Goal: Information Seeking & Learning: Learn about a topic

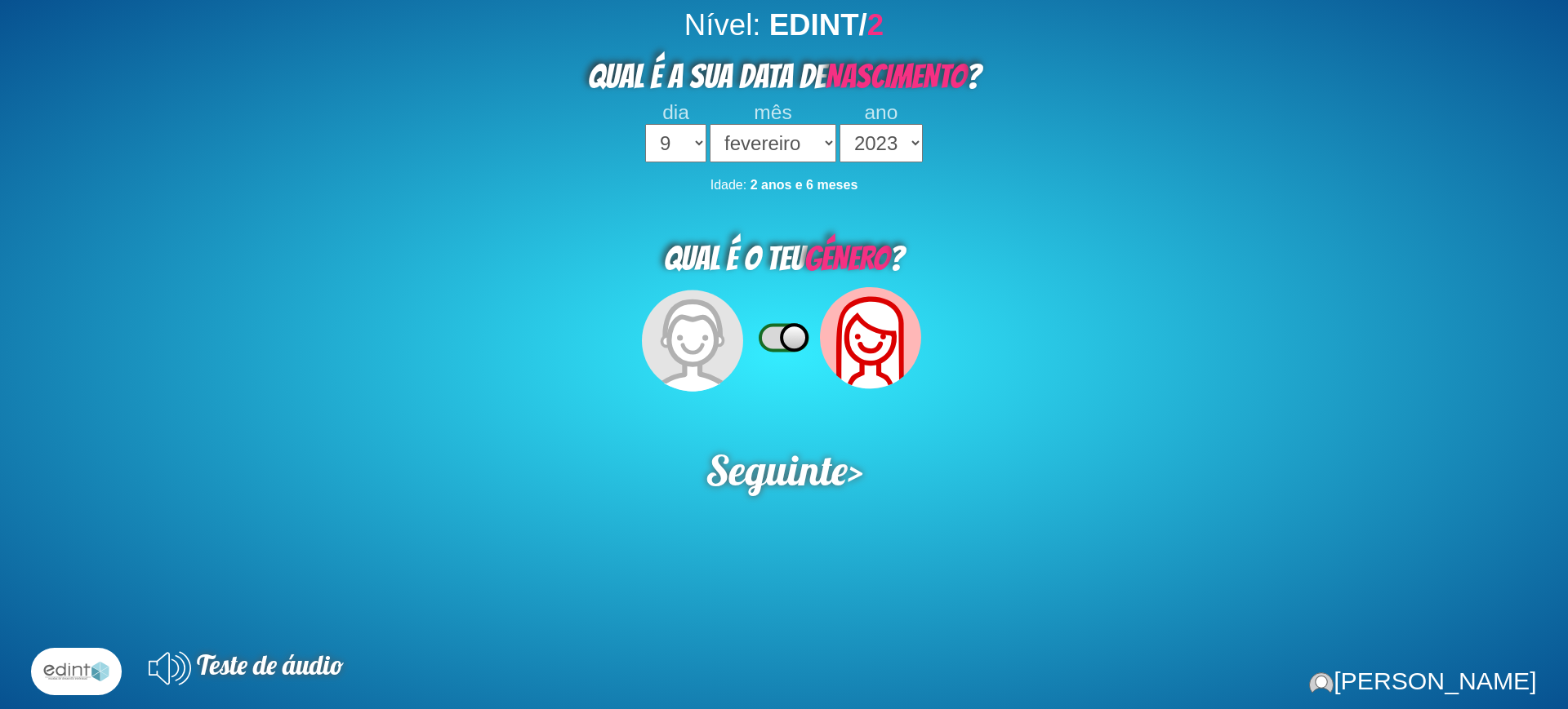
select select "9"
select select "02"
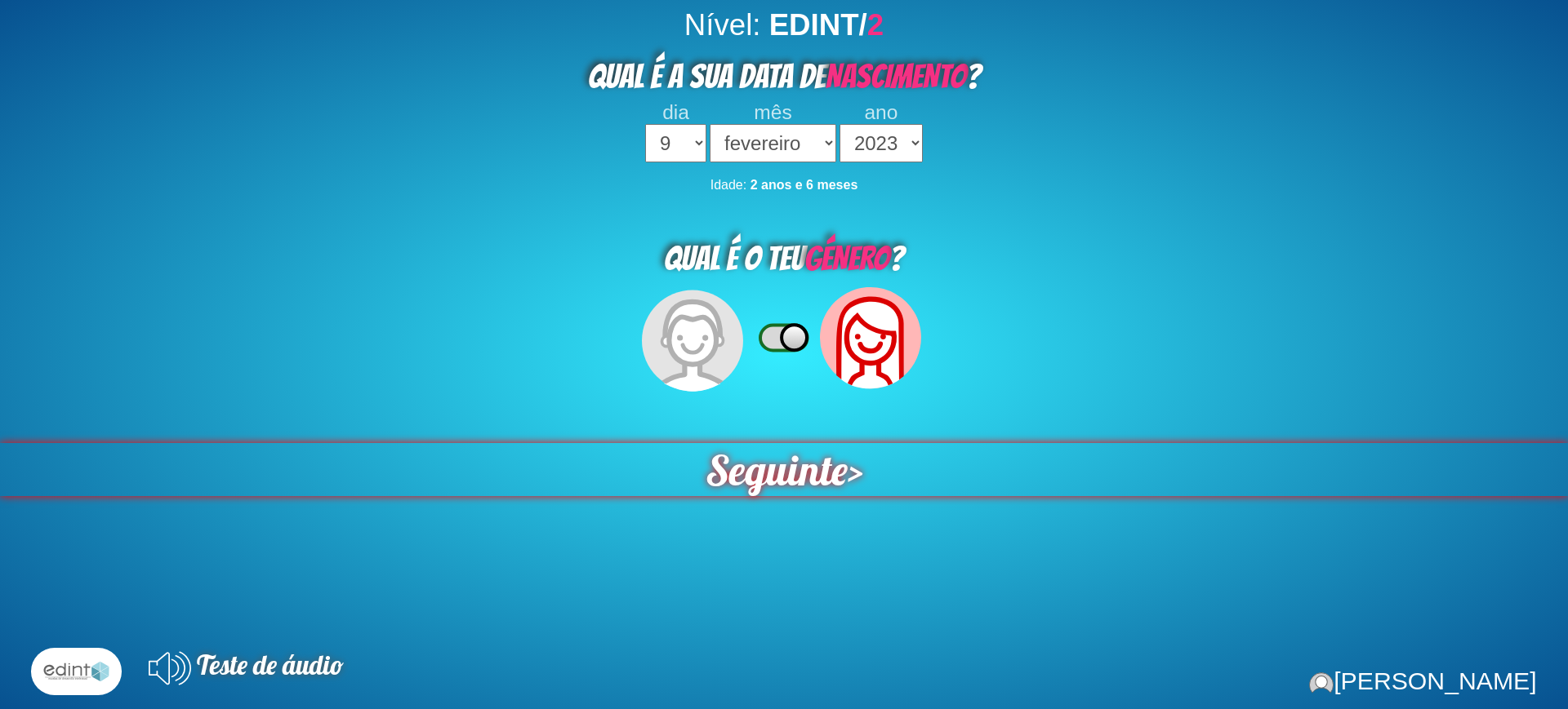
click at [776, 492] on span "Seguinte" at bounding box center [776, 470] width 142 height 53
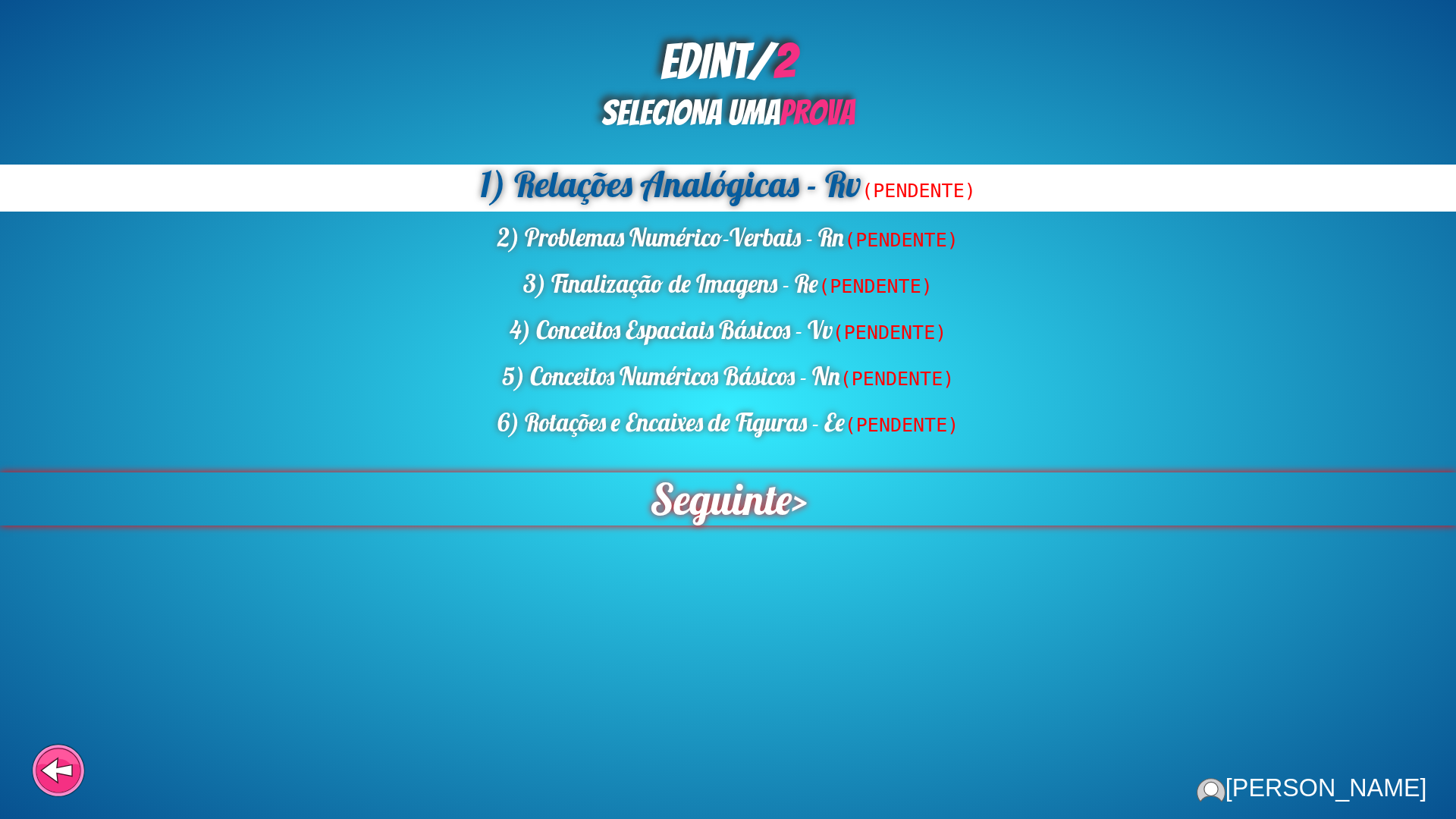
click at [736, 519] on span "Seguinte" at bounding box center [720, 499] width 142 height 53
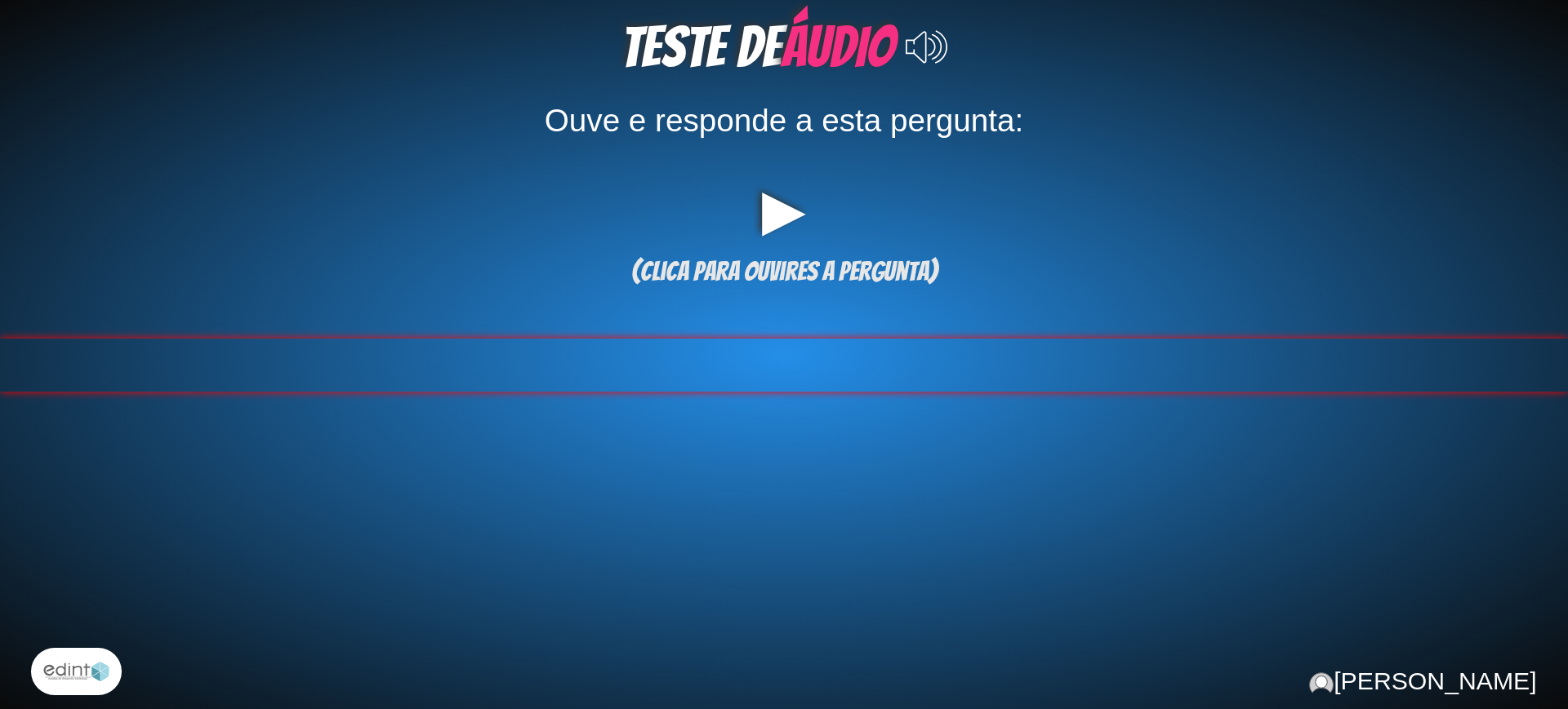
click at [759, 366] on div at bounding box center [784, 366] width 1568 height 53
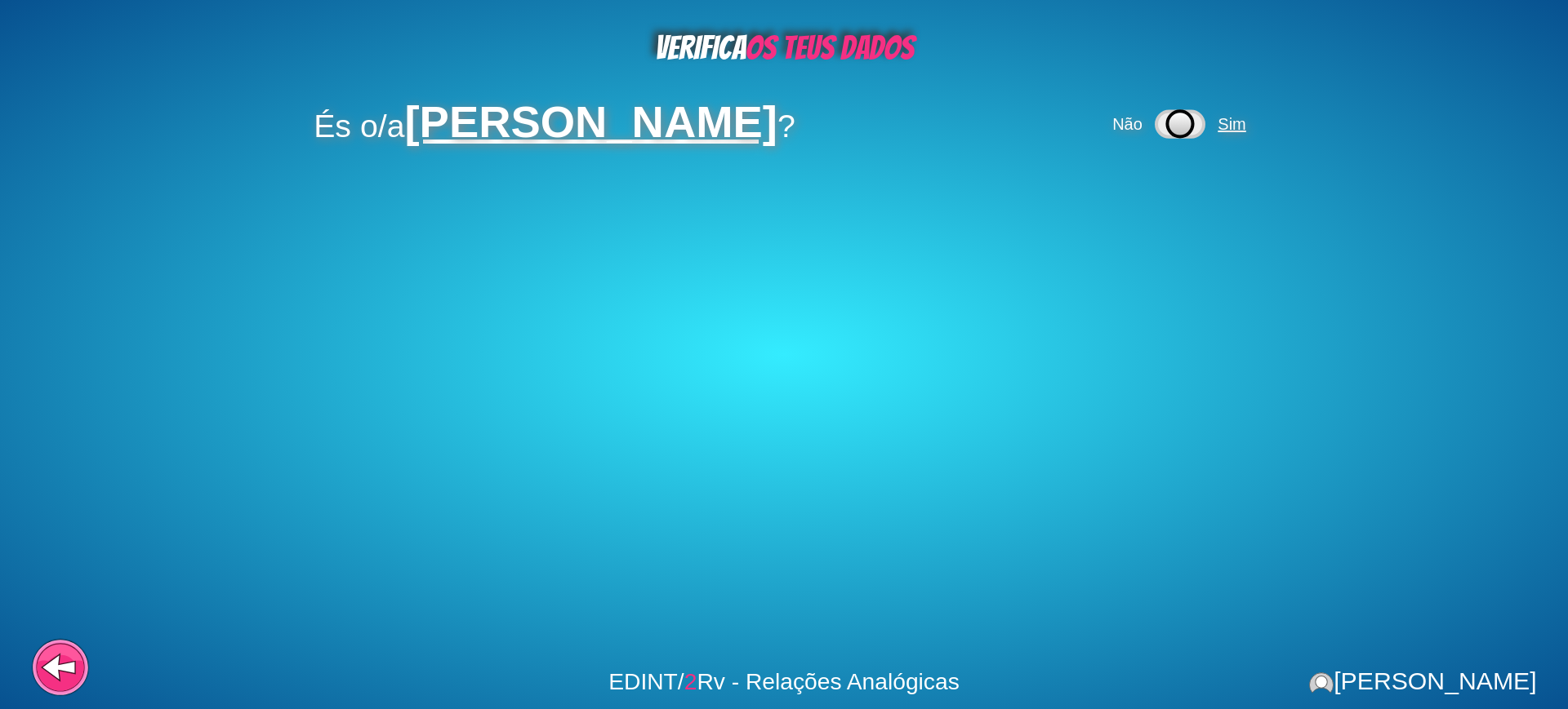
click at [1245, 120] on span "Sim" at bounding box center [1231, 123] width 28 height 18
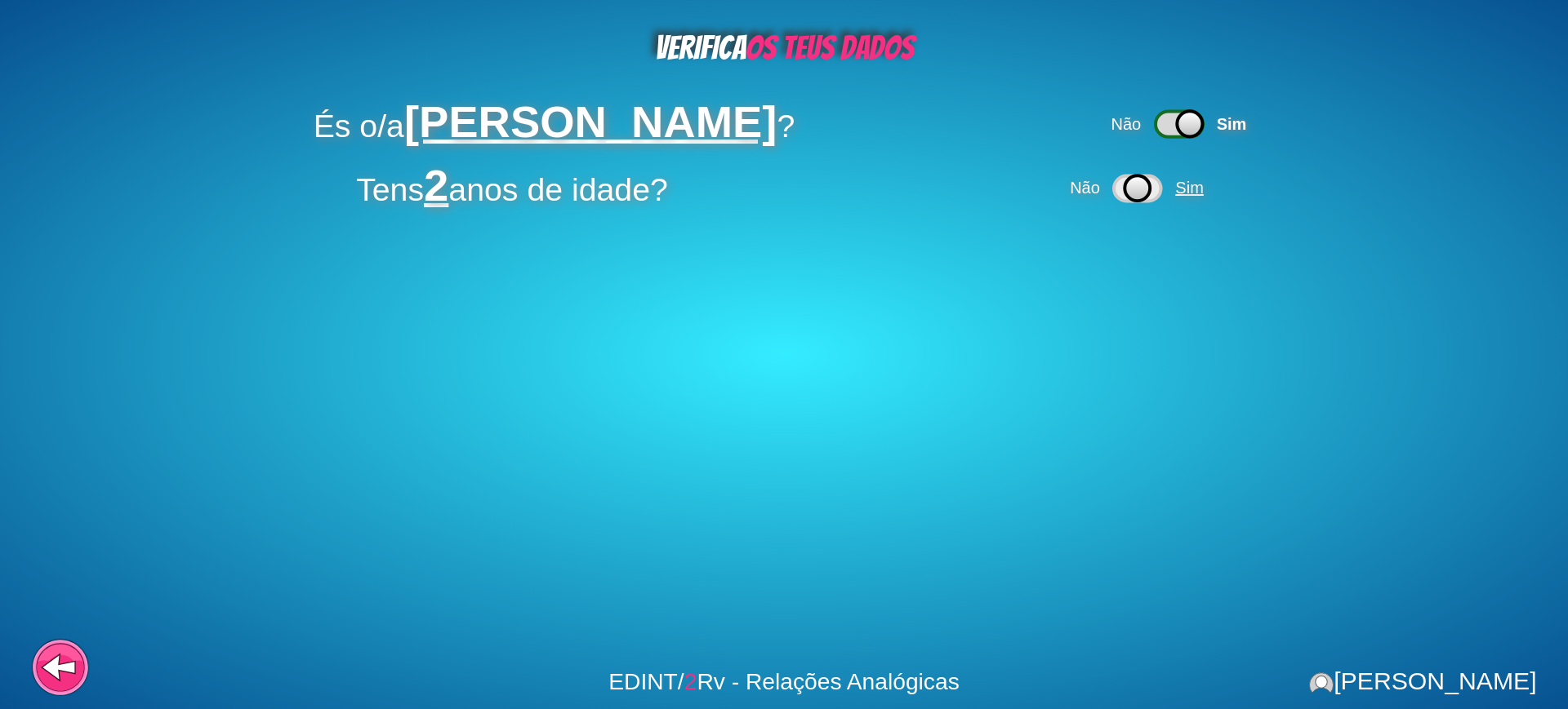
click at [1192, 193] on span "Sim" at bounding box center [1189, 187] width 28 height 18
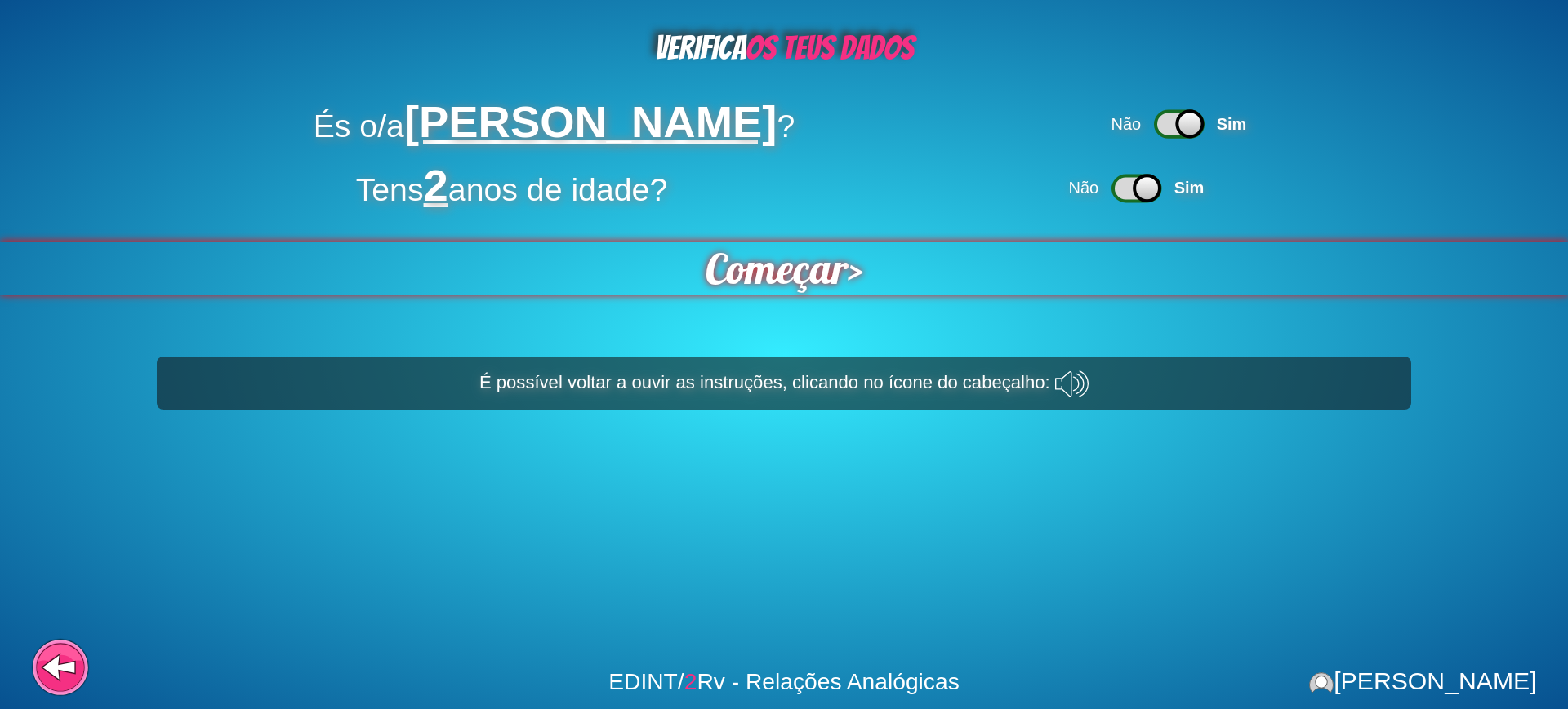
click at [831, 280] on span "Começar" at bounding box center [776, 268] width 142 height 53
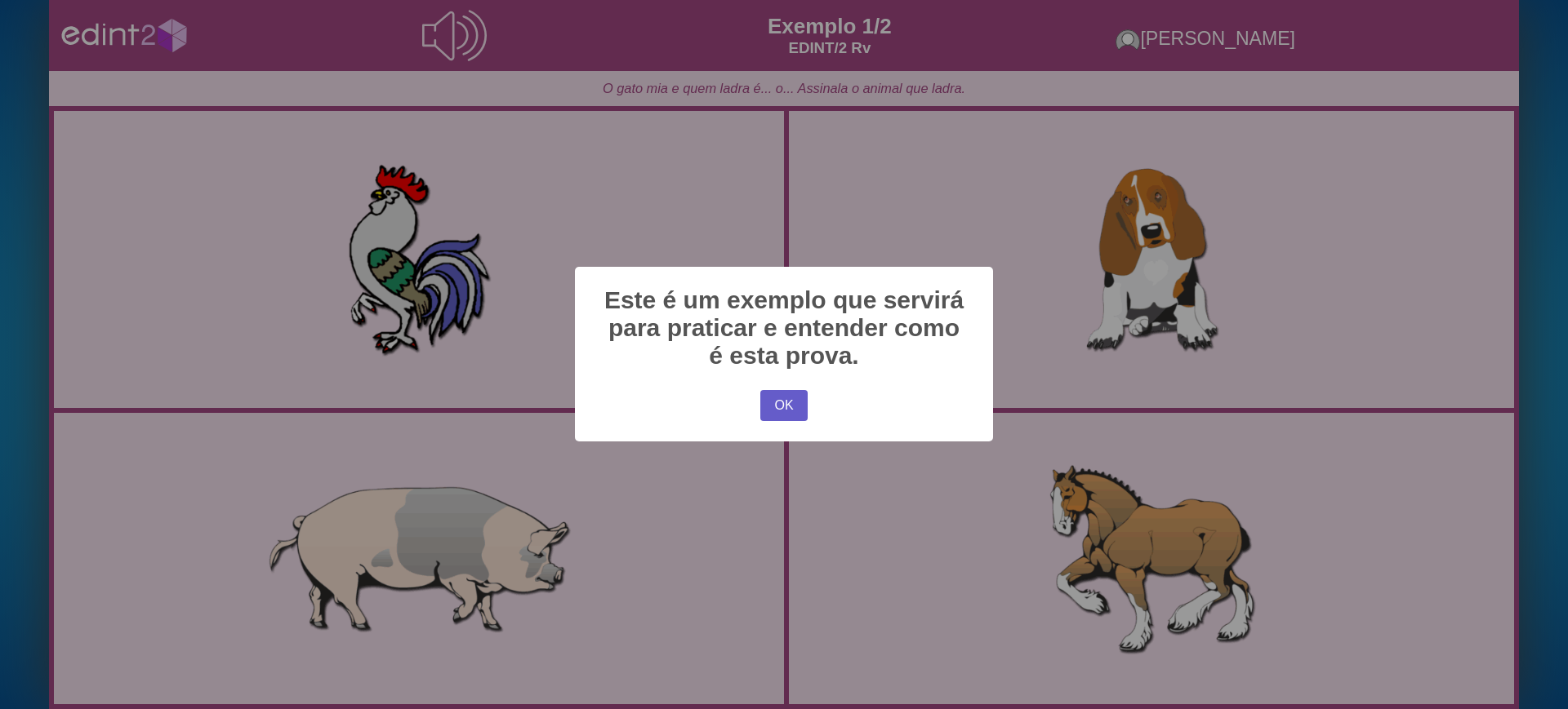
click at [768, 408] on button "OK" at bounding box center [784, 405] width 47 height 31
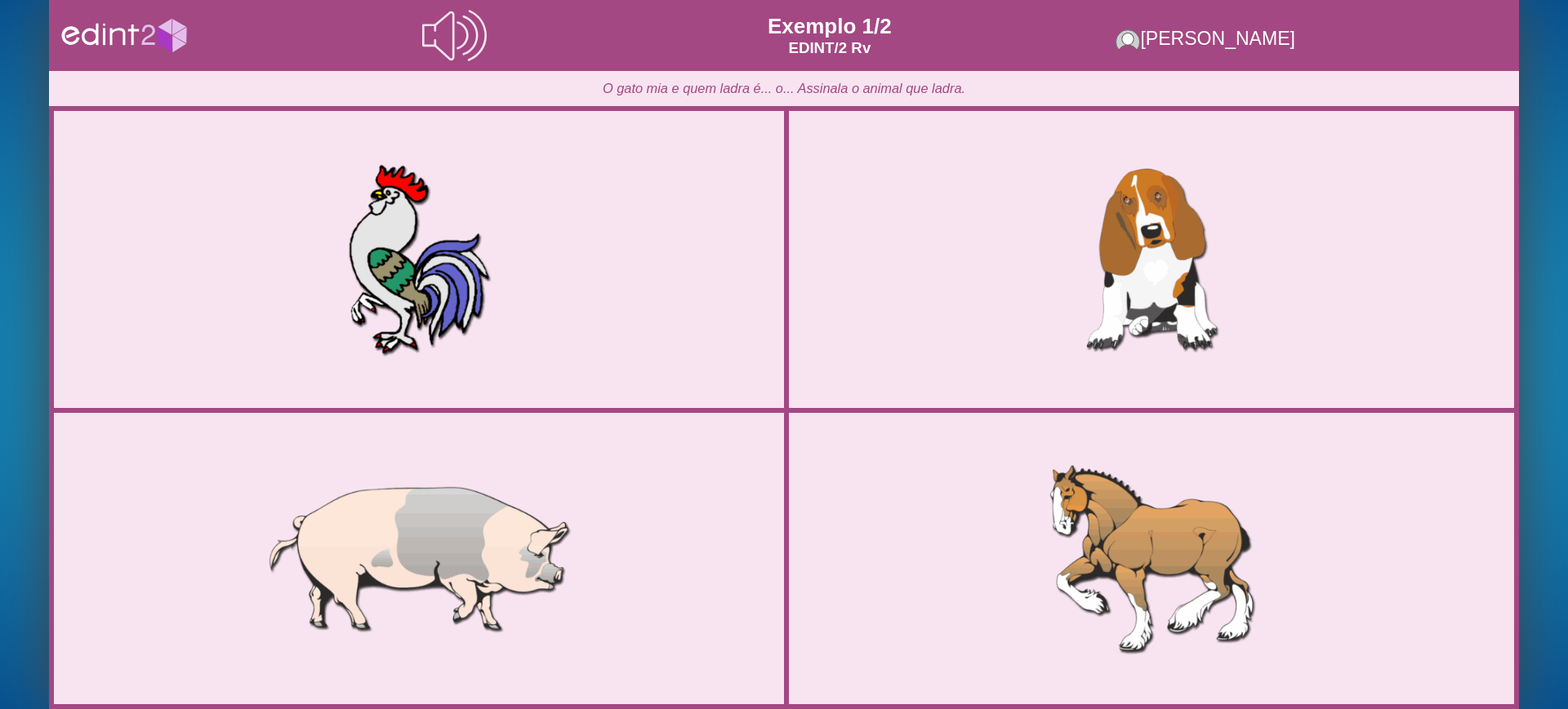
click at [437, 35] on icon at bounding box center [450, 35] width 55 height 49
drag, startPoint x: 966, startPoint y: 89, endPoint x: 723, endPoint y: 92, distance: 243.0
click at [723, 92] on div "O gato mia e quem ladra é... o... Assinala o animal que ladra." at bounding box center [784, 88] width 1470 height 35
copy icon "adra é... o... Assinala o animal que ladra."
click at [462, 19] on icon at bounding box center [454, 35] width 64 height 64
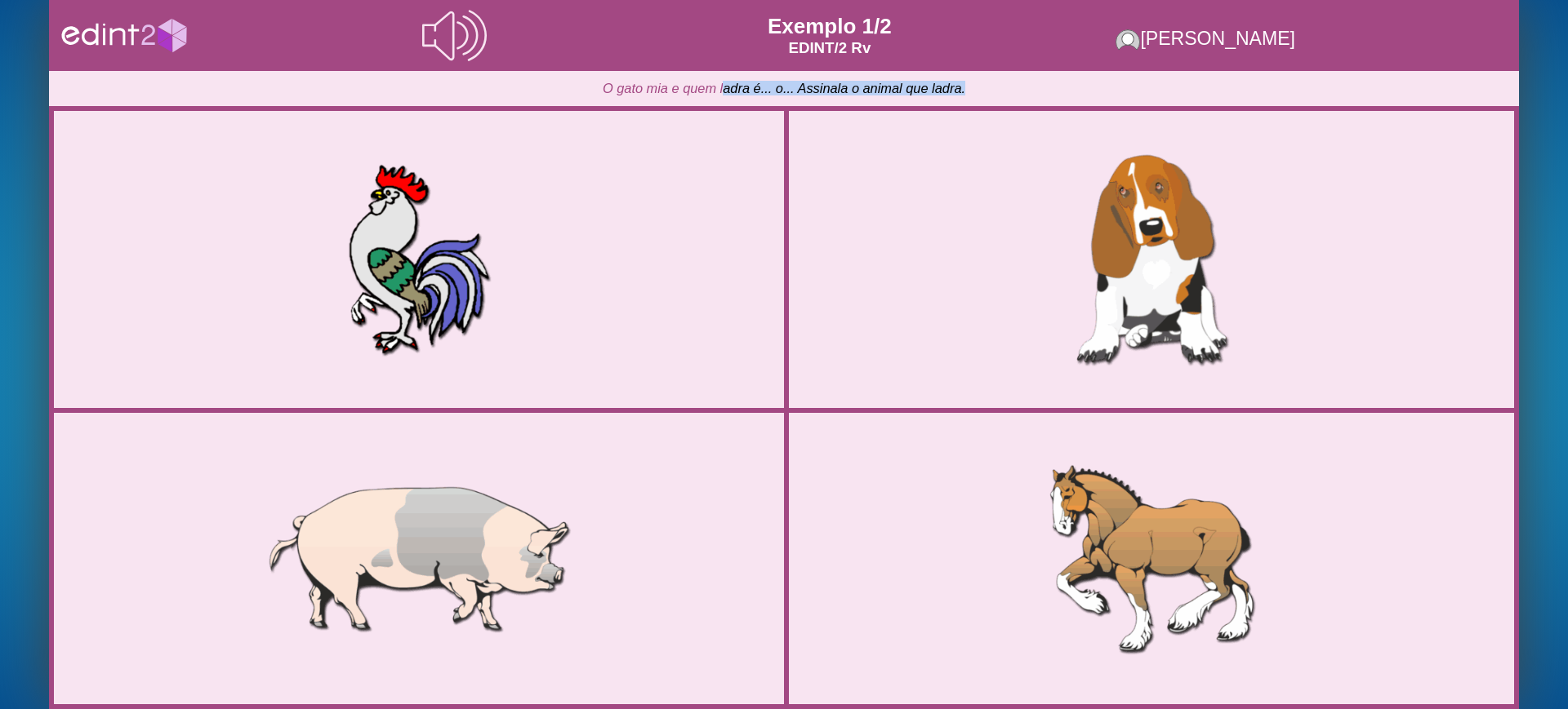
click at [935, 266] on div at bounding box center [1151, 260] width 619 height 309
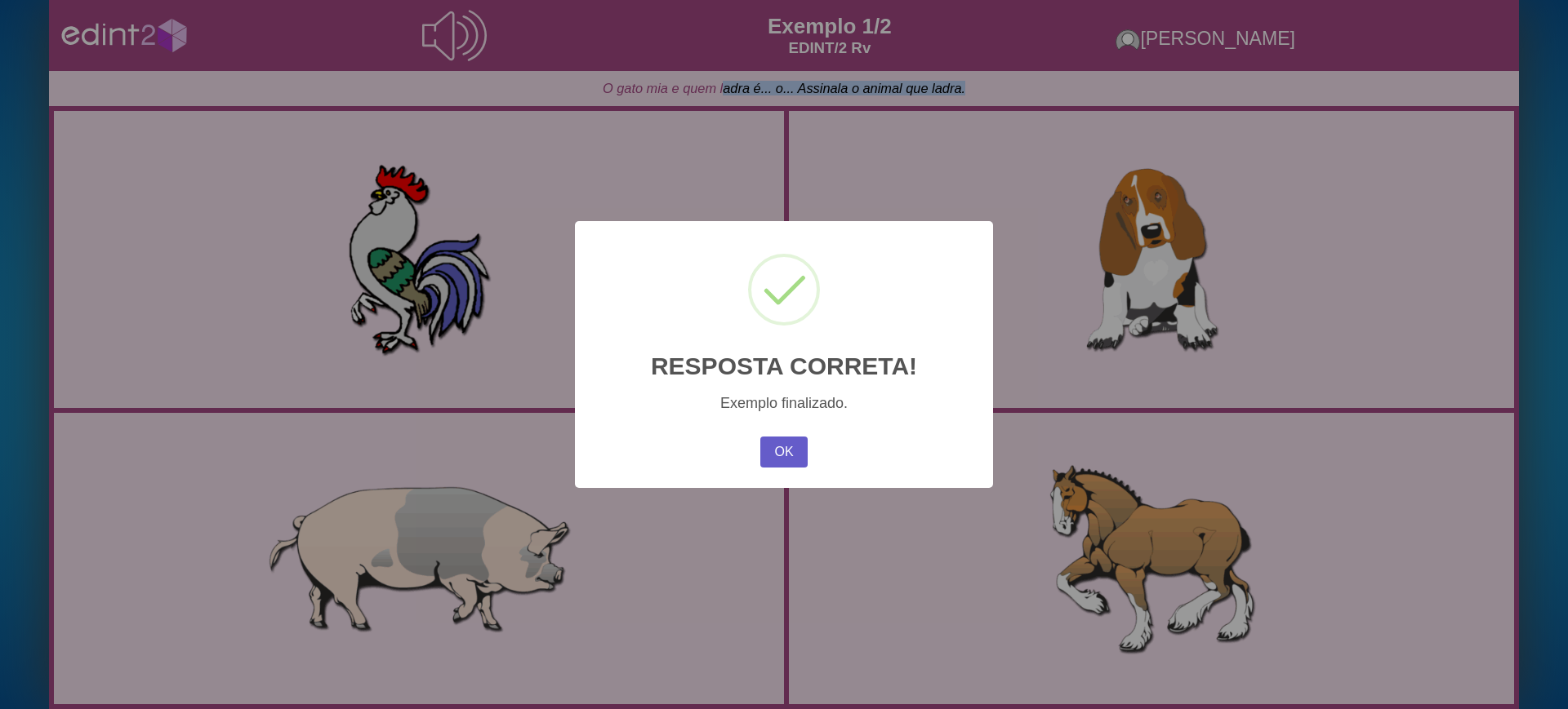
click at [784, 453] on button "OK" at bounding box center [784, 452] width 47 height 31
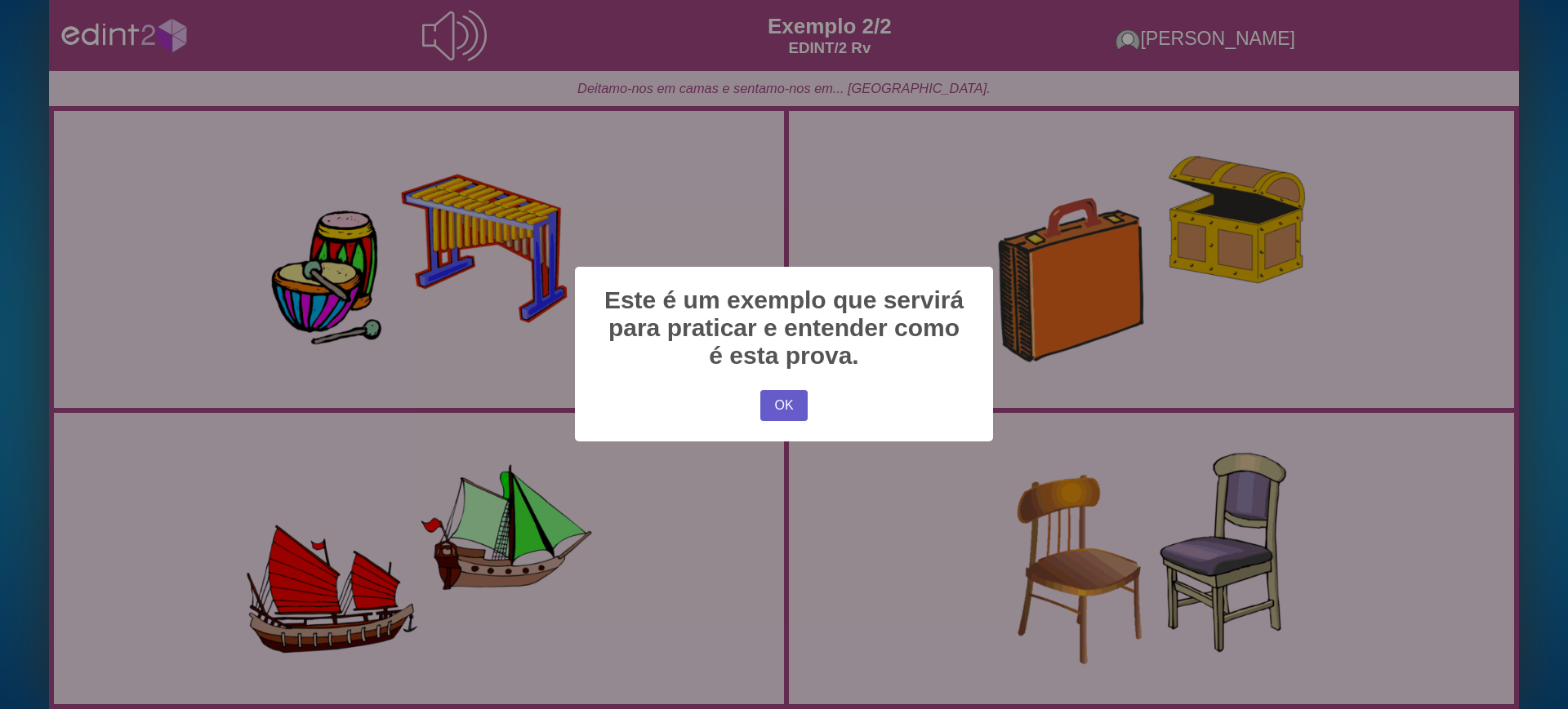
click at [788, 395] on button "OK" at bounding box center [784, 405] width 47 height 31
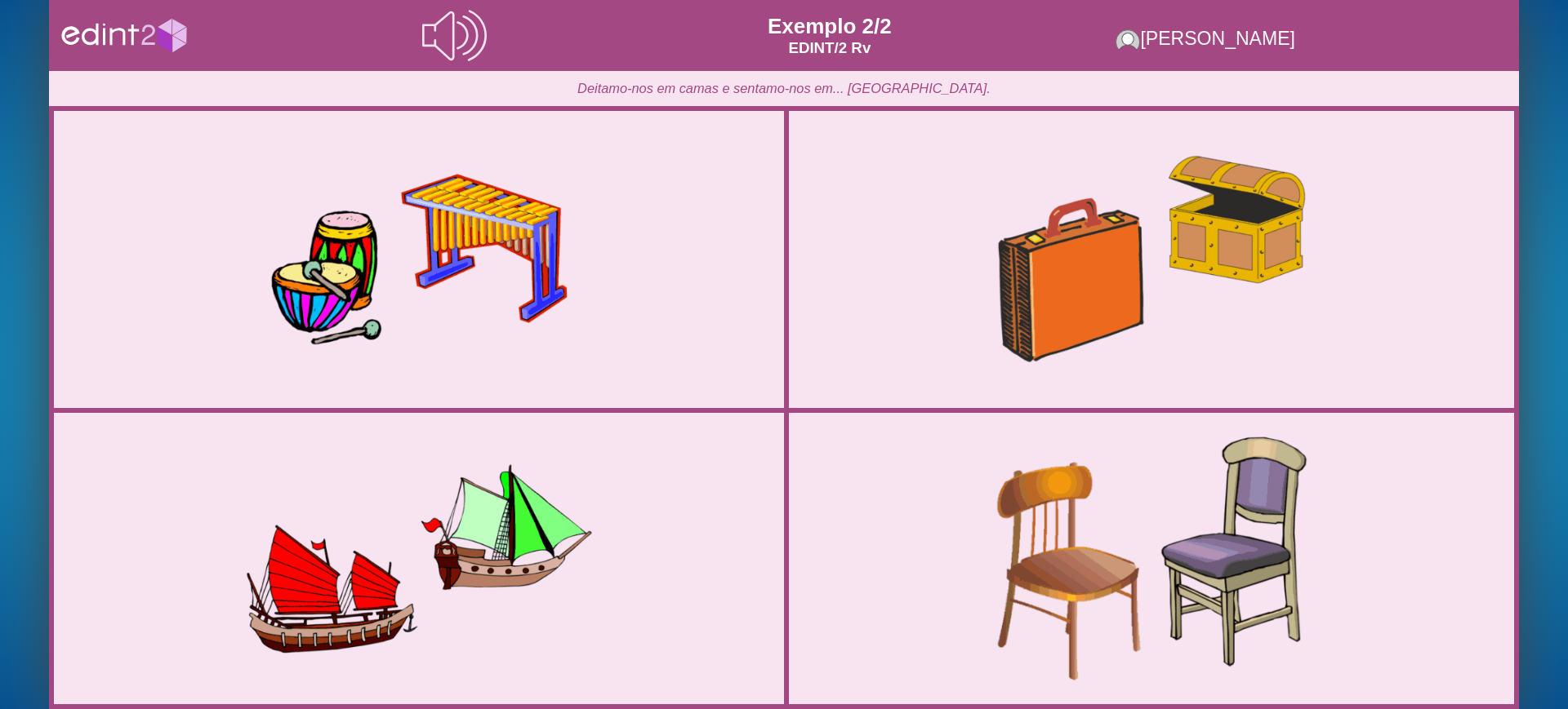
click at [1085, 539] on div at bounding box center [1151, 558] width 608 height 304
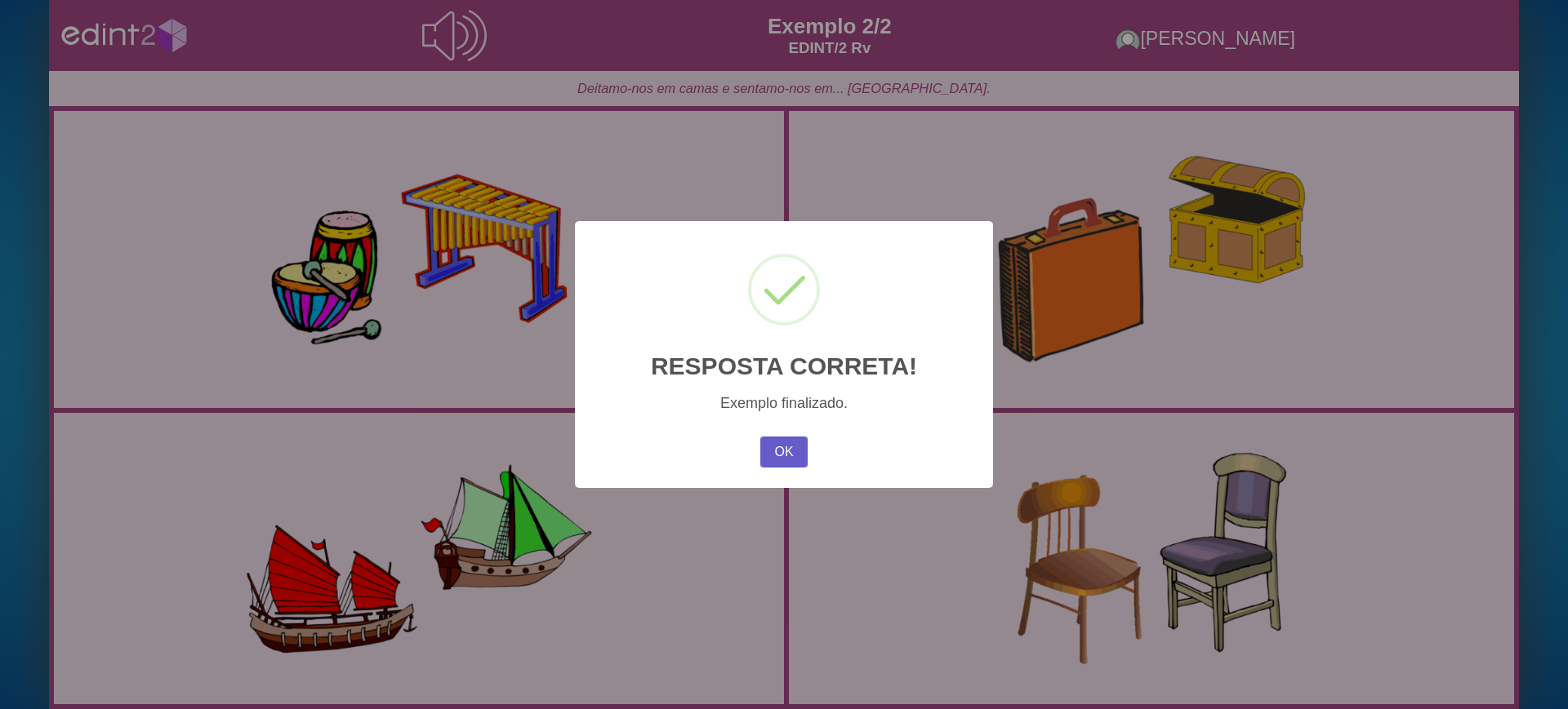
click at [794, 448] on button "OK" at bounding box center [784, 452] width 47 height 31
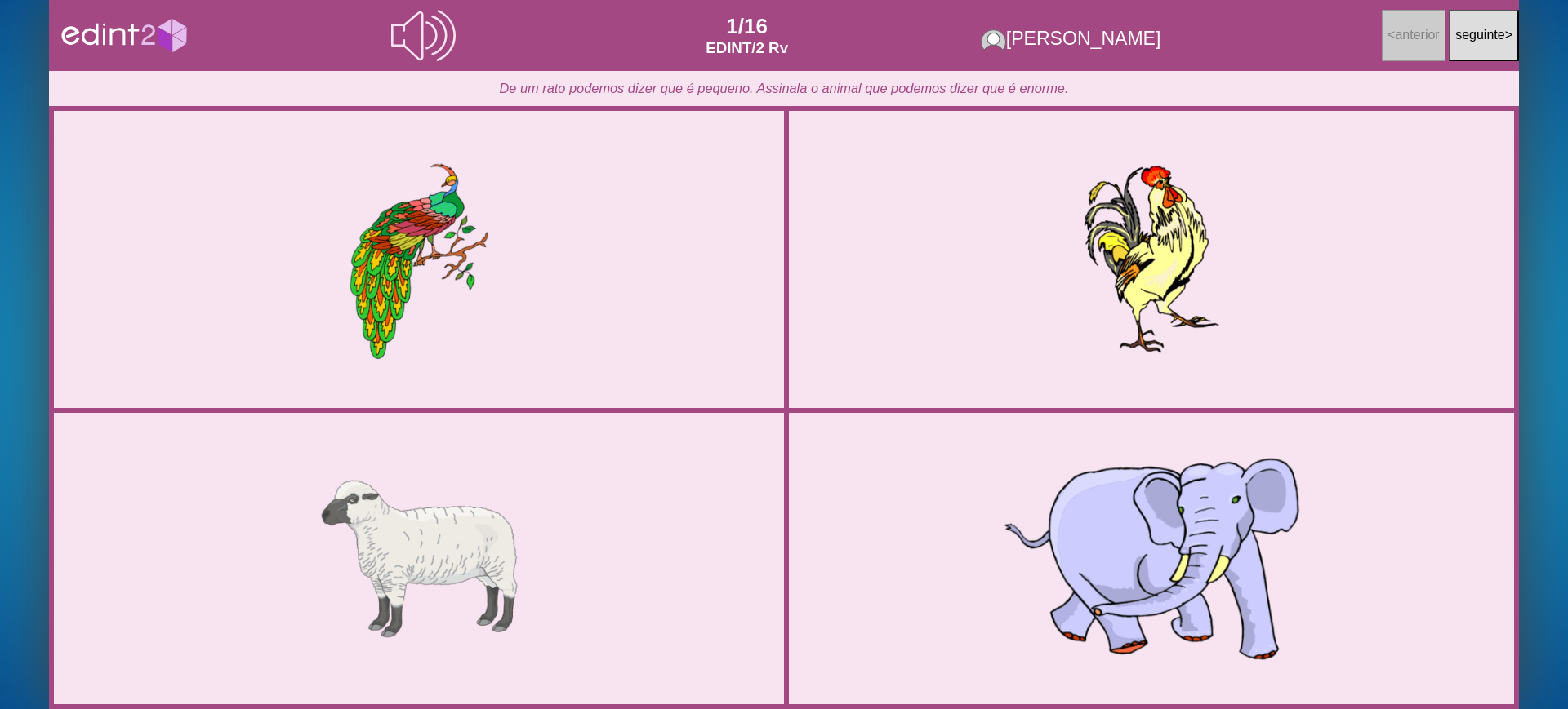
click at [1108, 515] on div at bounding box center [1151, 558] width 608 height 304
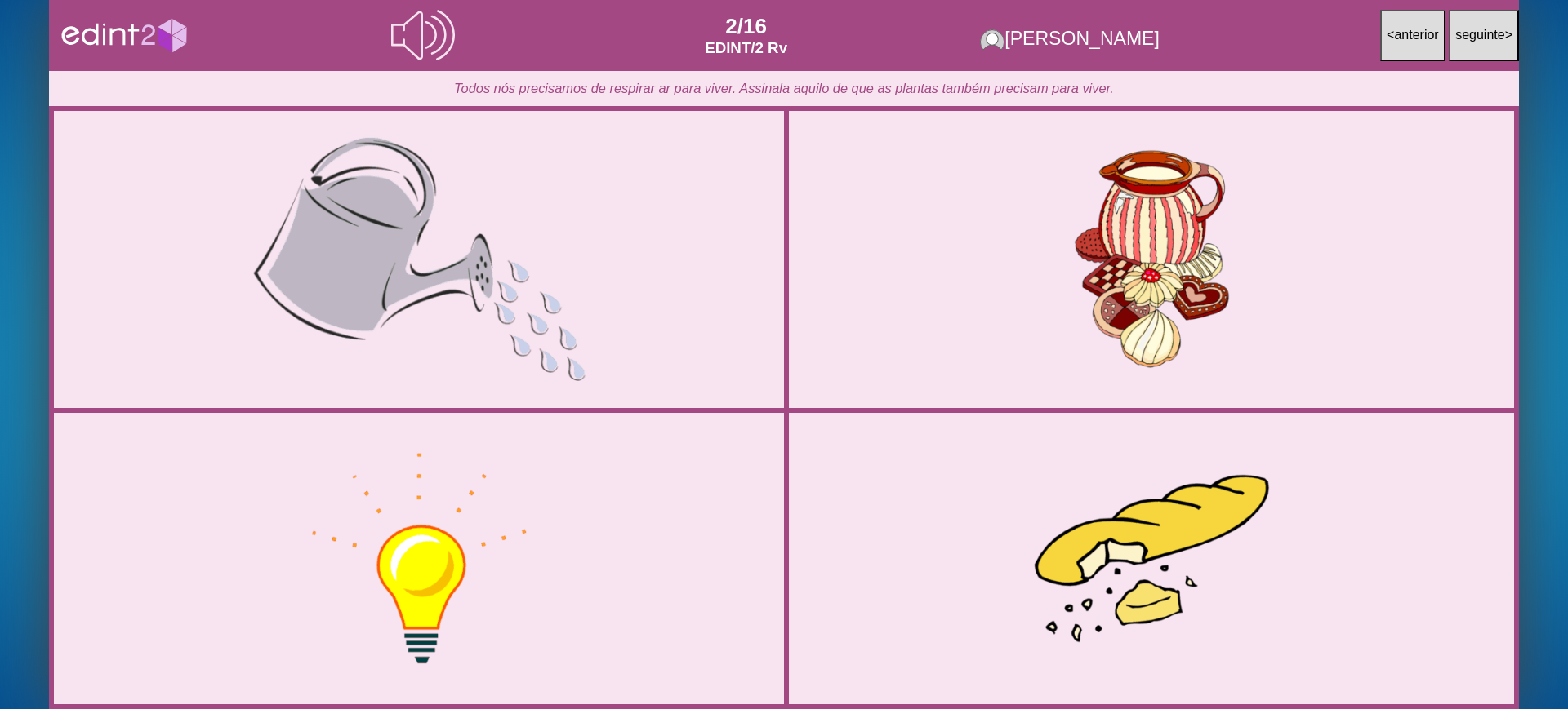
click at [627, 330] on div at bounding box center [419, 260] width 619 height 309
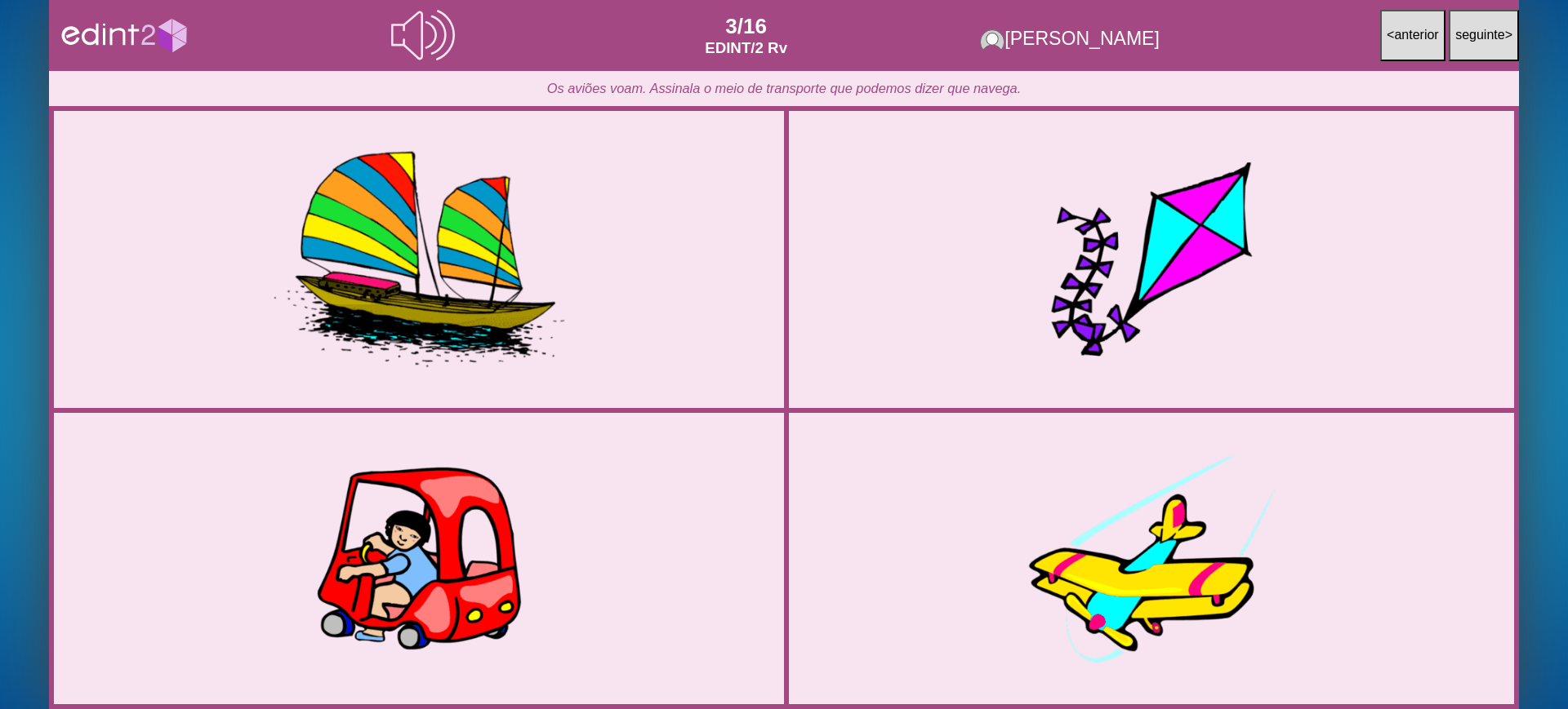
click at [406, 267] on div at bounding box center [419, 260] width 619 height 309
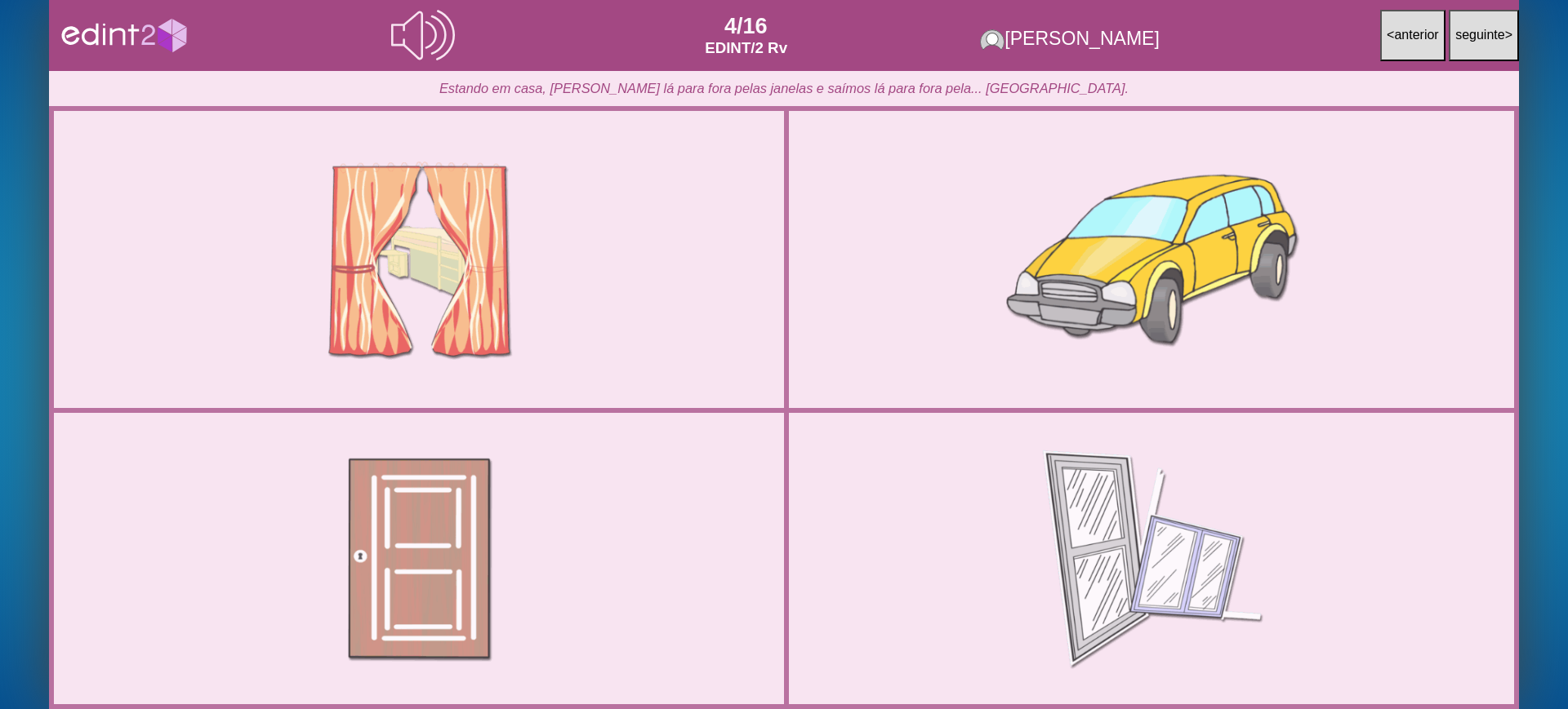
click at [1082, 350] on div at bounding box center [1151, 260] width 619 height 309
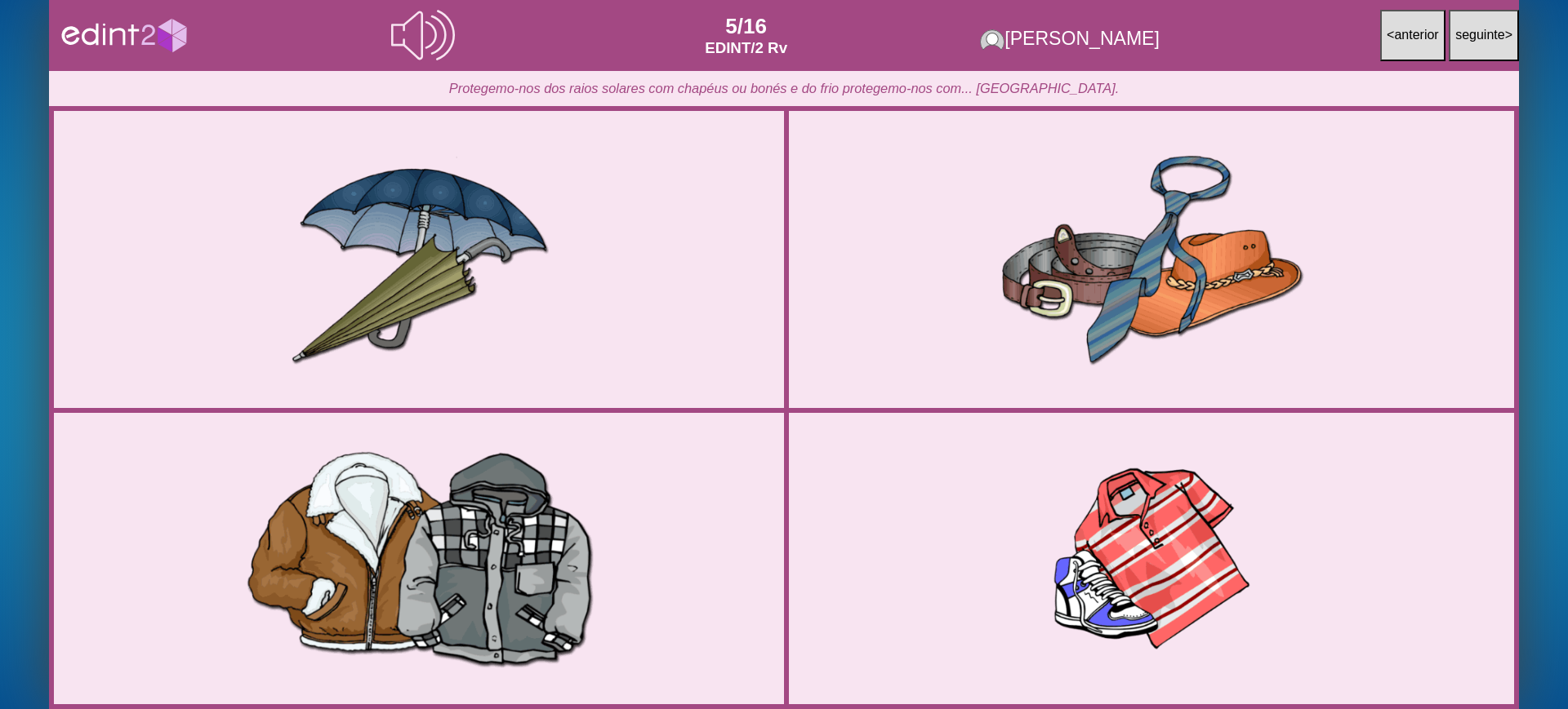
click at [529, 568] on div at bounding box center [419, 558] width 608 height 304
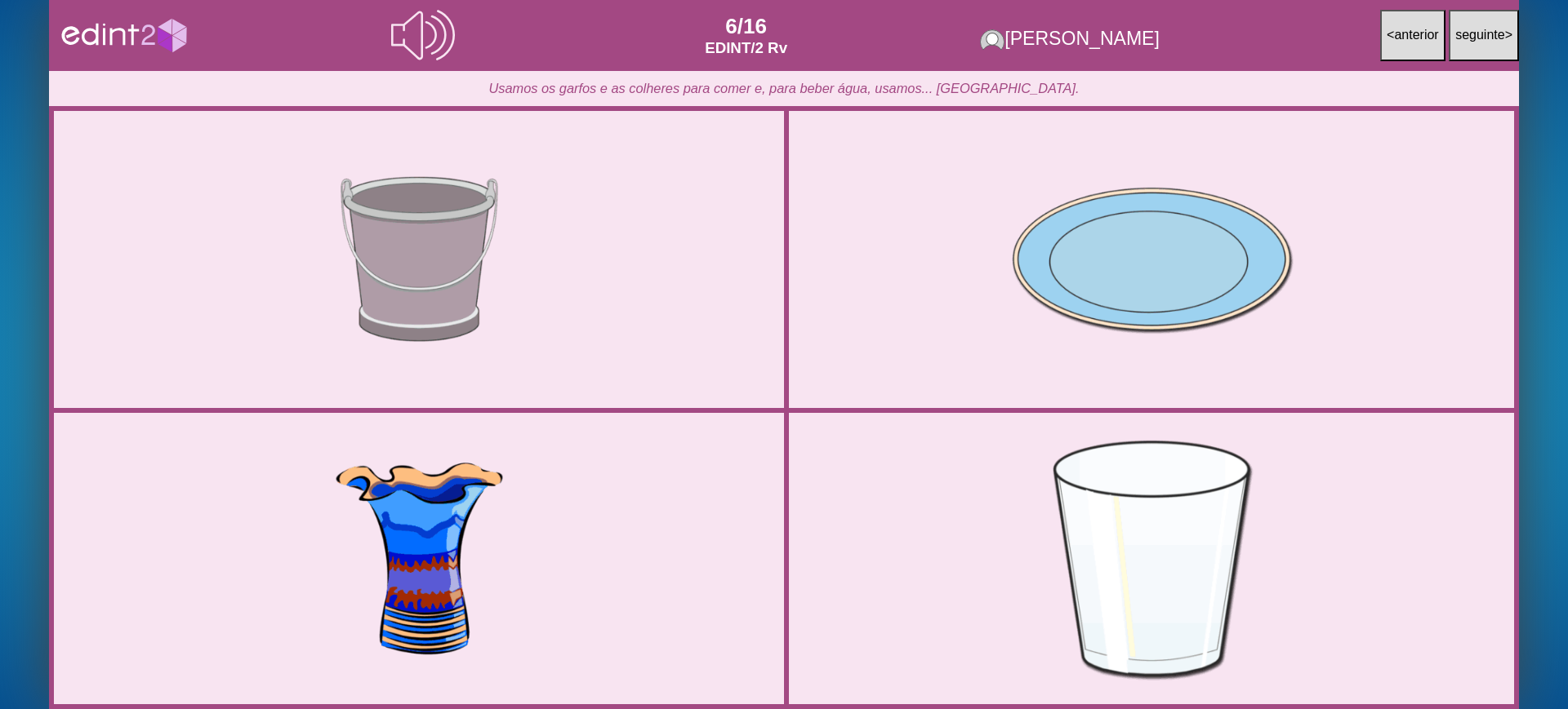
click at [1145, 565] on div at bounding box center [1151, 558] width 608 height 304
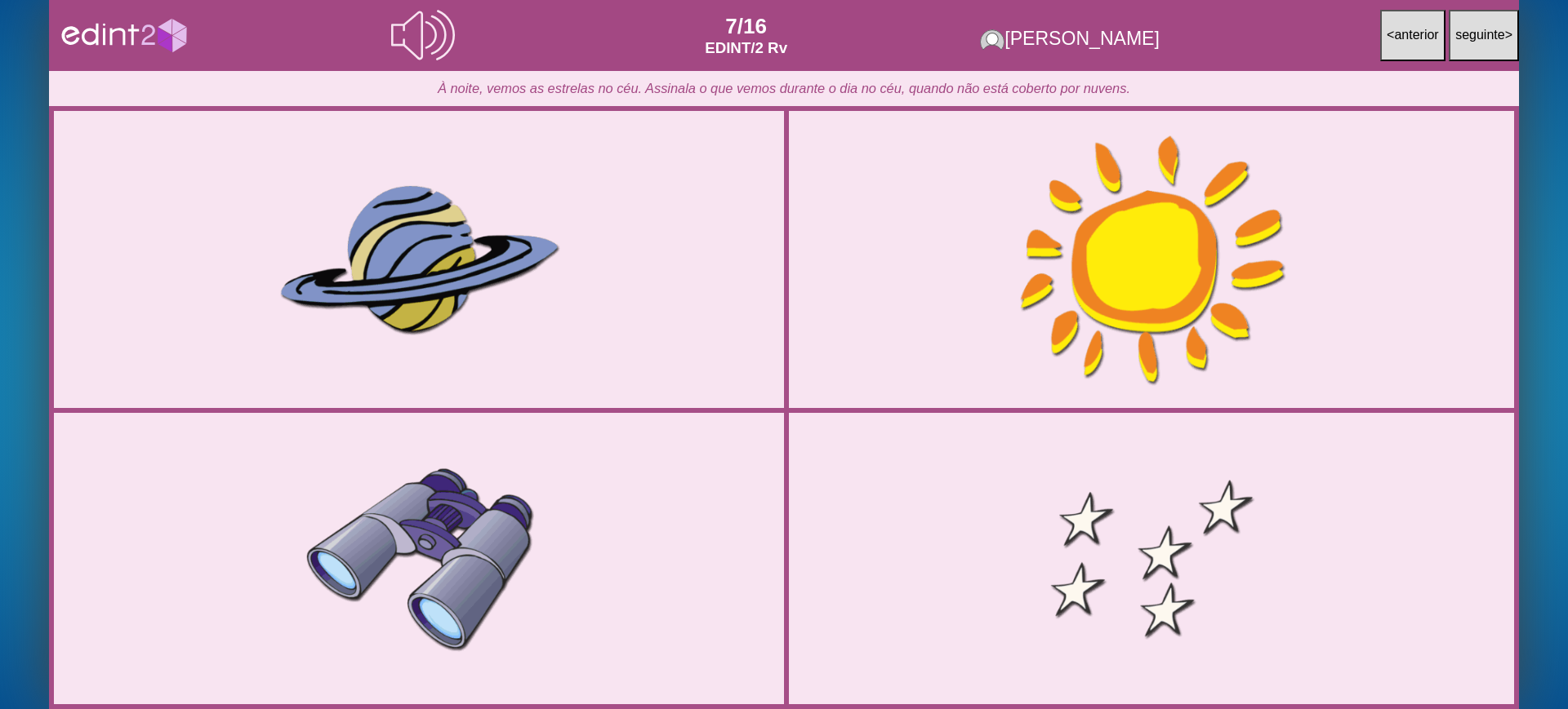
click at [948, 366] on div at bounding box center [1151, 260] width 619 height 309
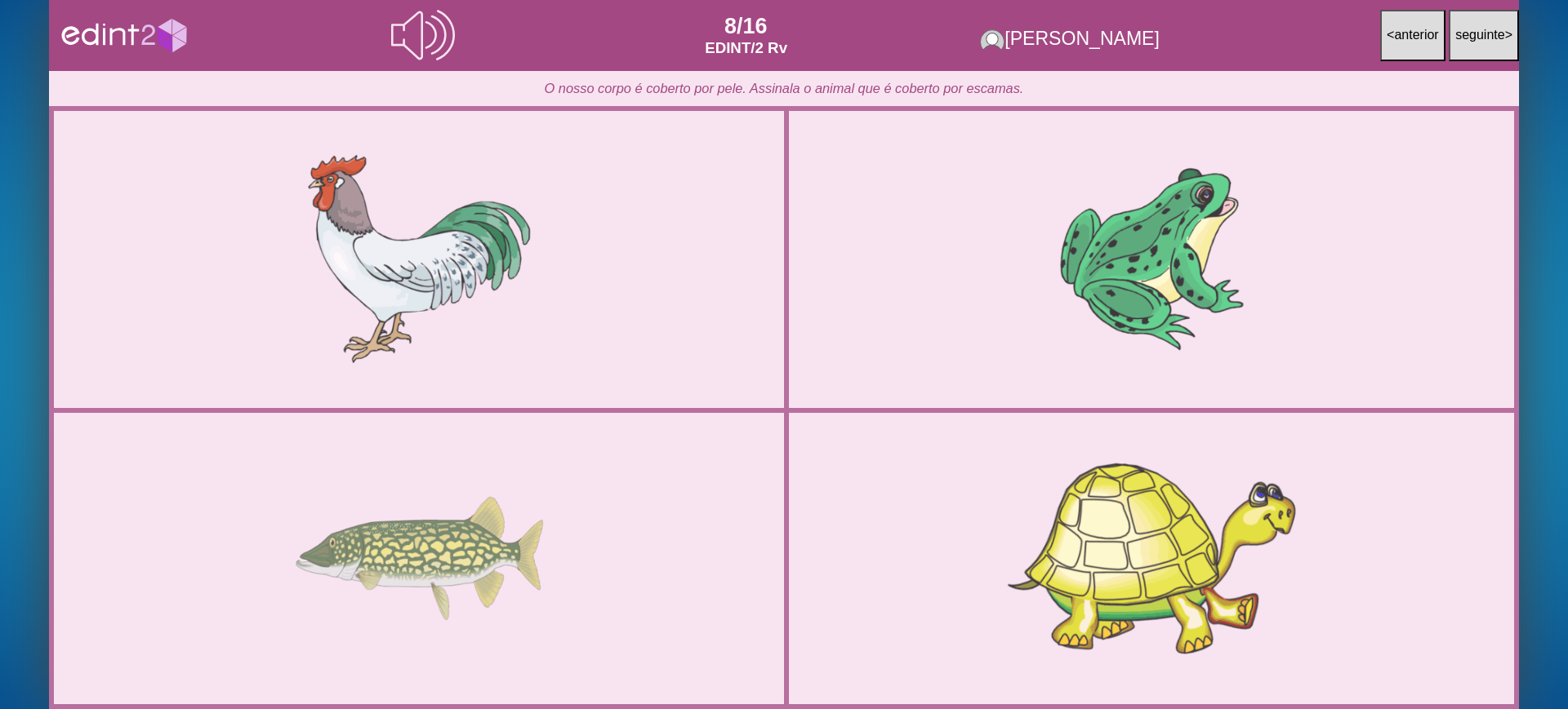
click at [963, 510] on div at bounding box center [1151, 558] width 608 height 304
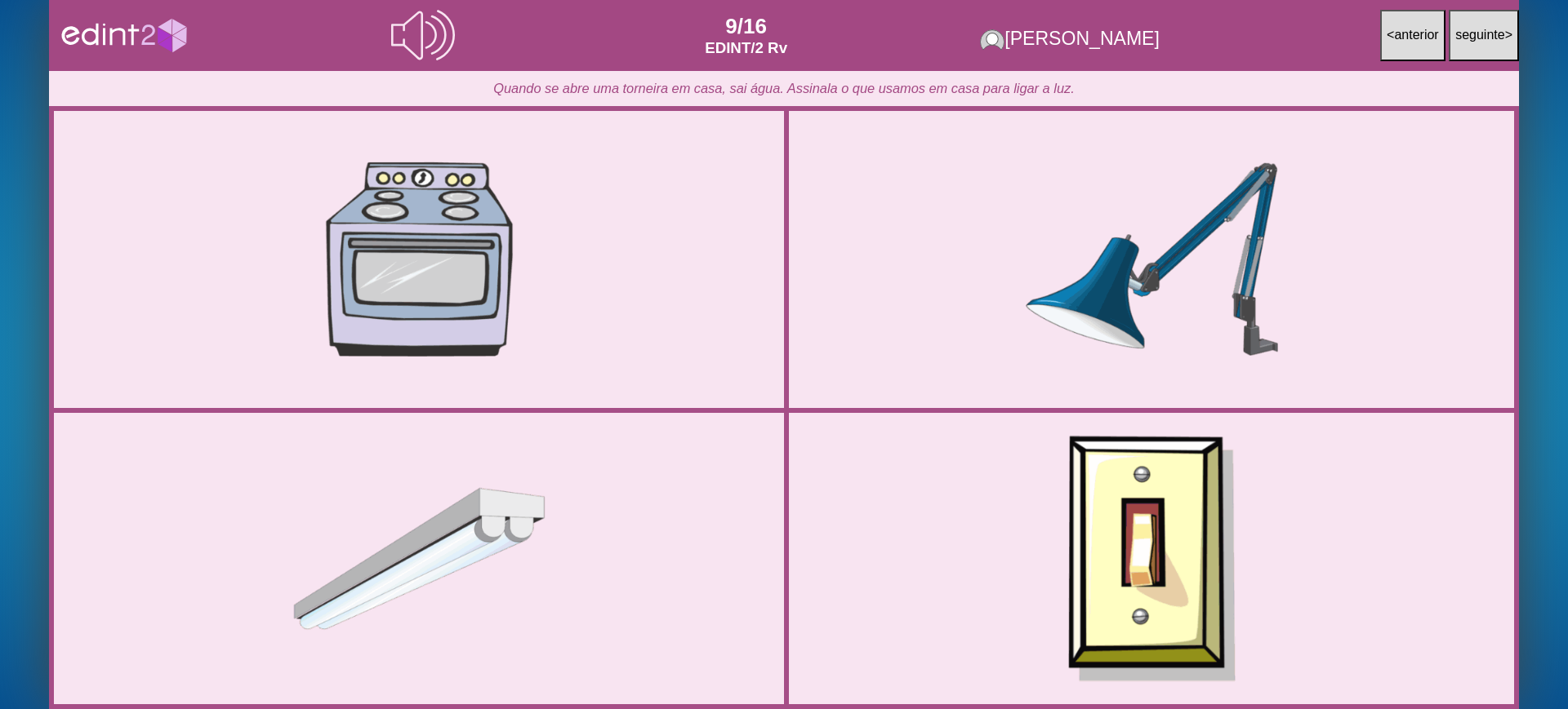
click at [963, 510] on div at bounding box center [1151, 558] width 608 height 304
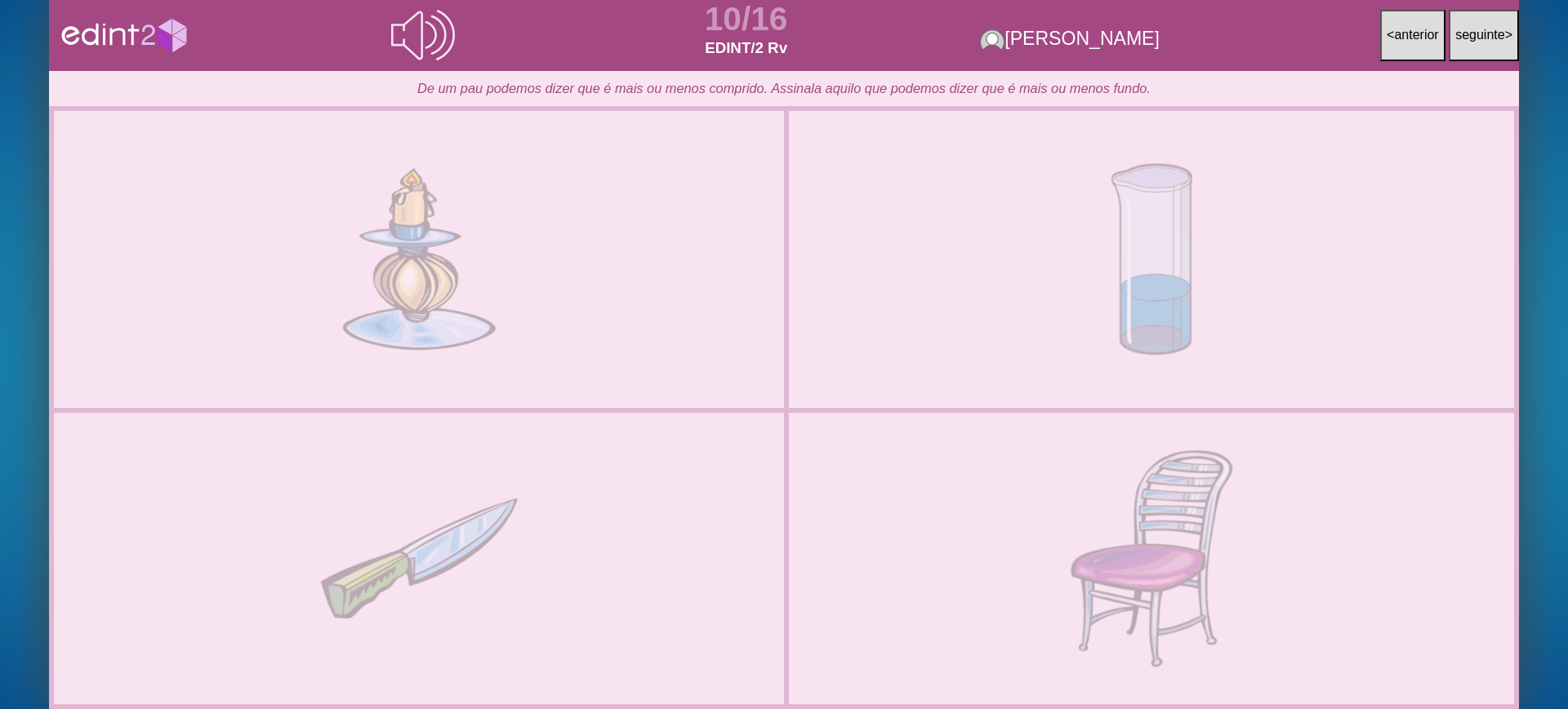
click at [963, 510] on div at bounding box center [1151, 558] width 608 height 304
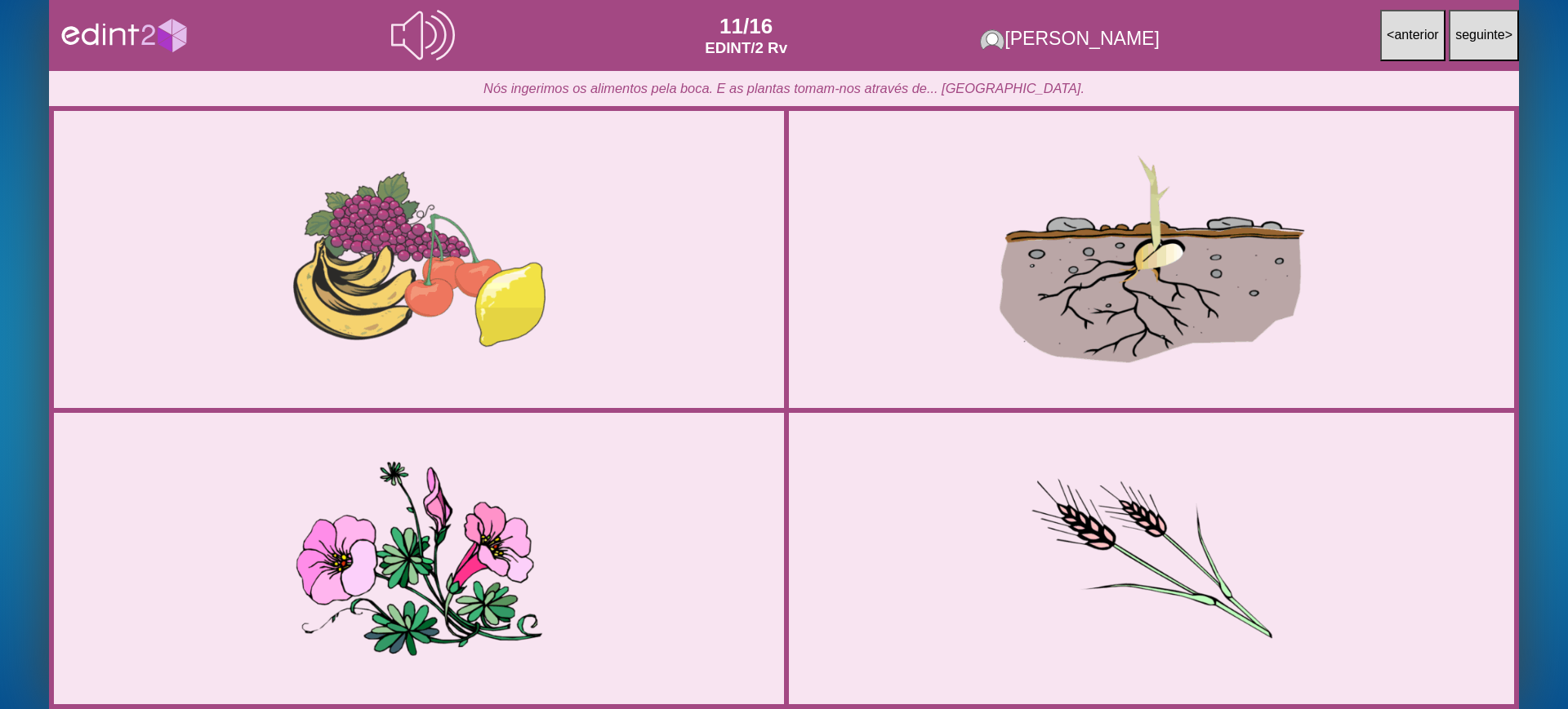
click at [432, 60] on icon at bounding box center [423, 35] width 64 height 64
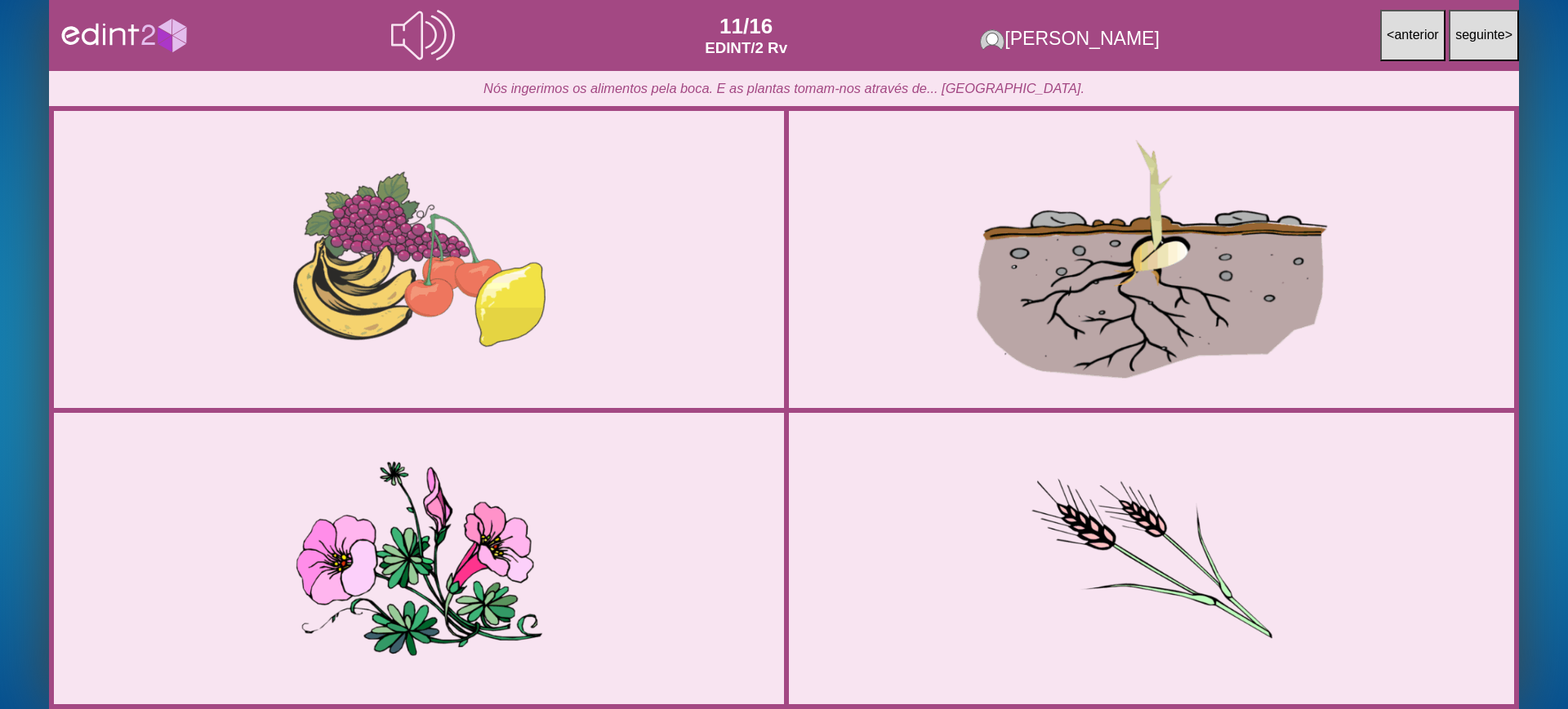
click at [1254, 292] on div at bounding box center [1151, 260] width 619 height 309
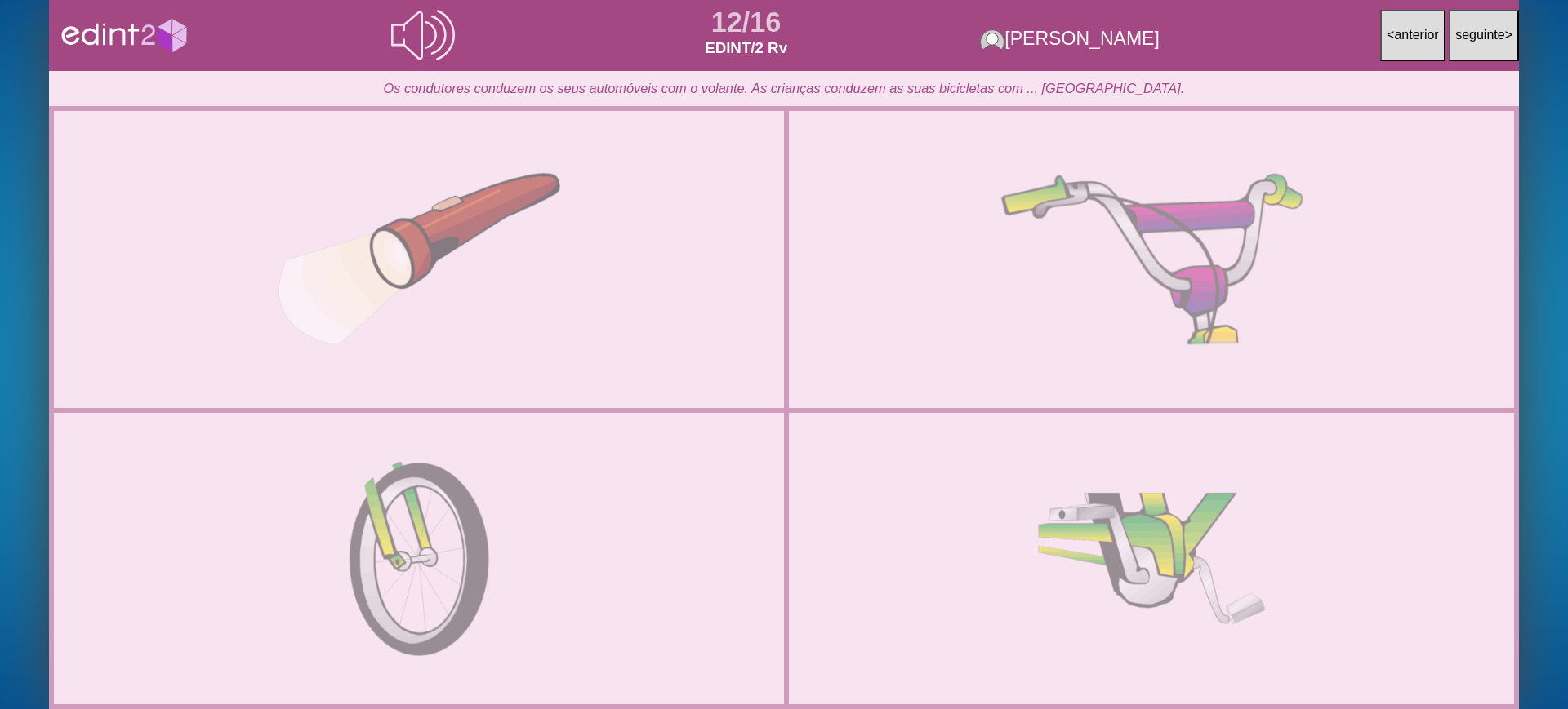
click at [1164, 282] on div at bounding box center [1151, 260] width 619 height 309
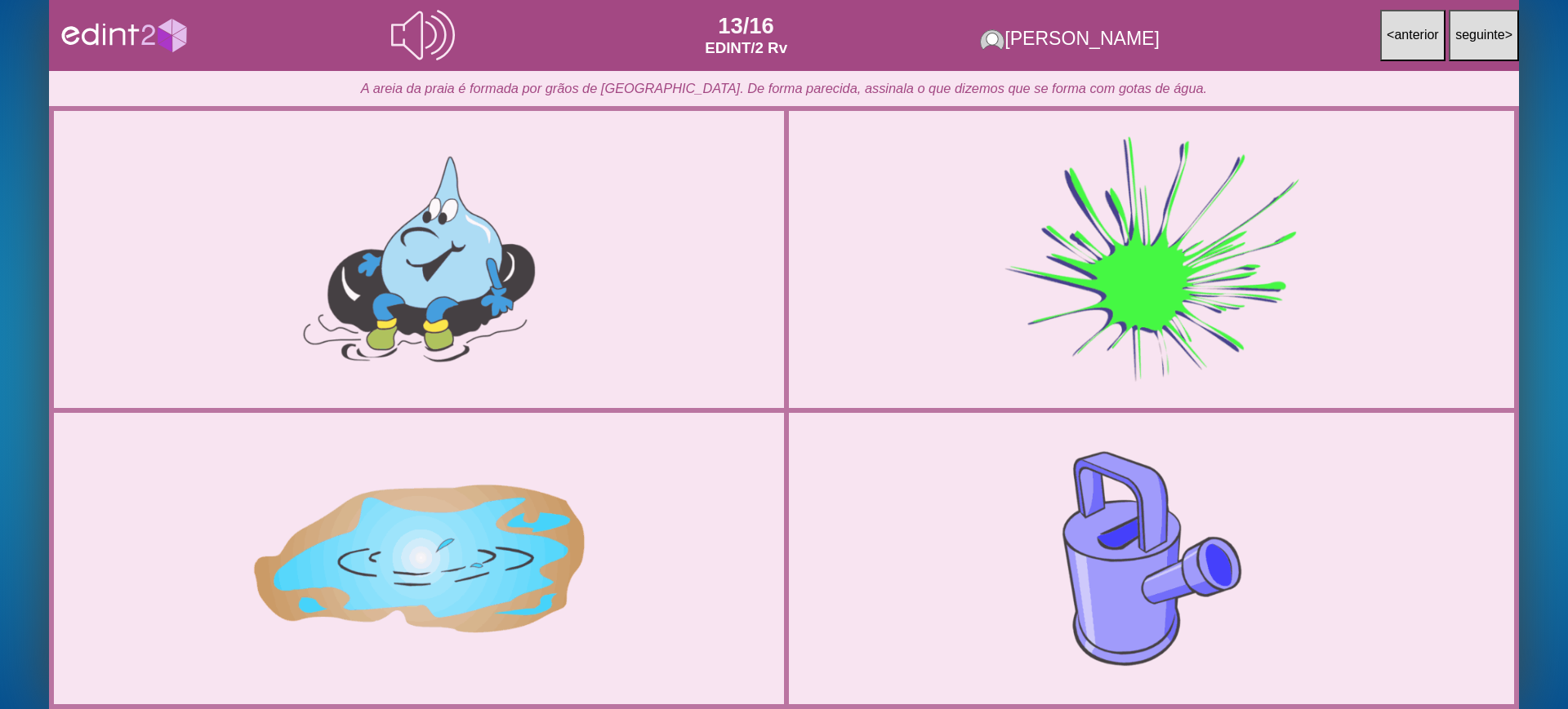
click at [1122, 250] on div at bounding box center [1151, 260] width 619 height 309
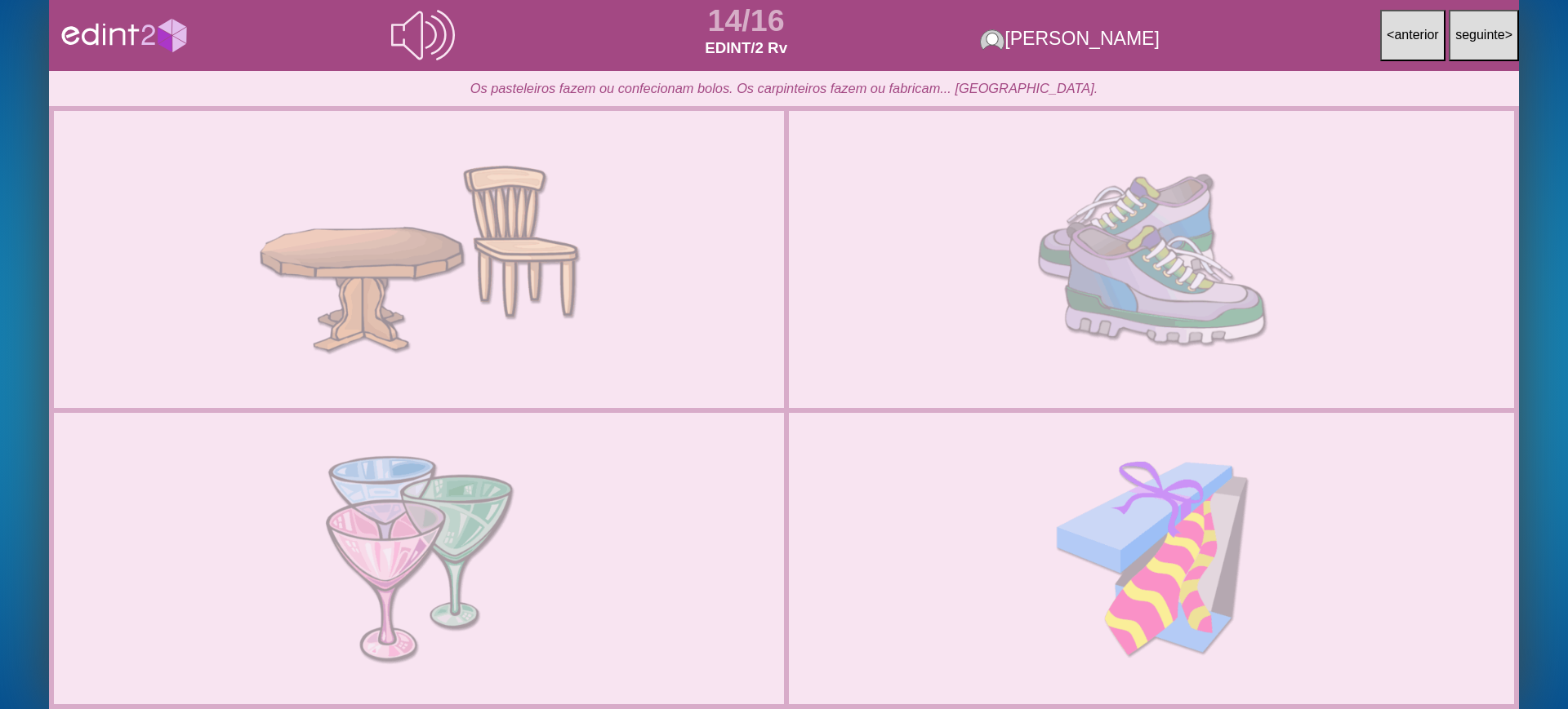
click at [1122, 250] on div at bounding box center [1151, 260] width 619 height 309
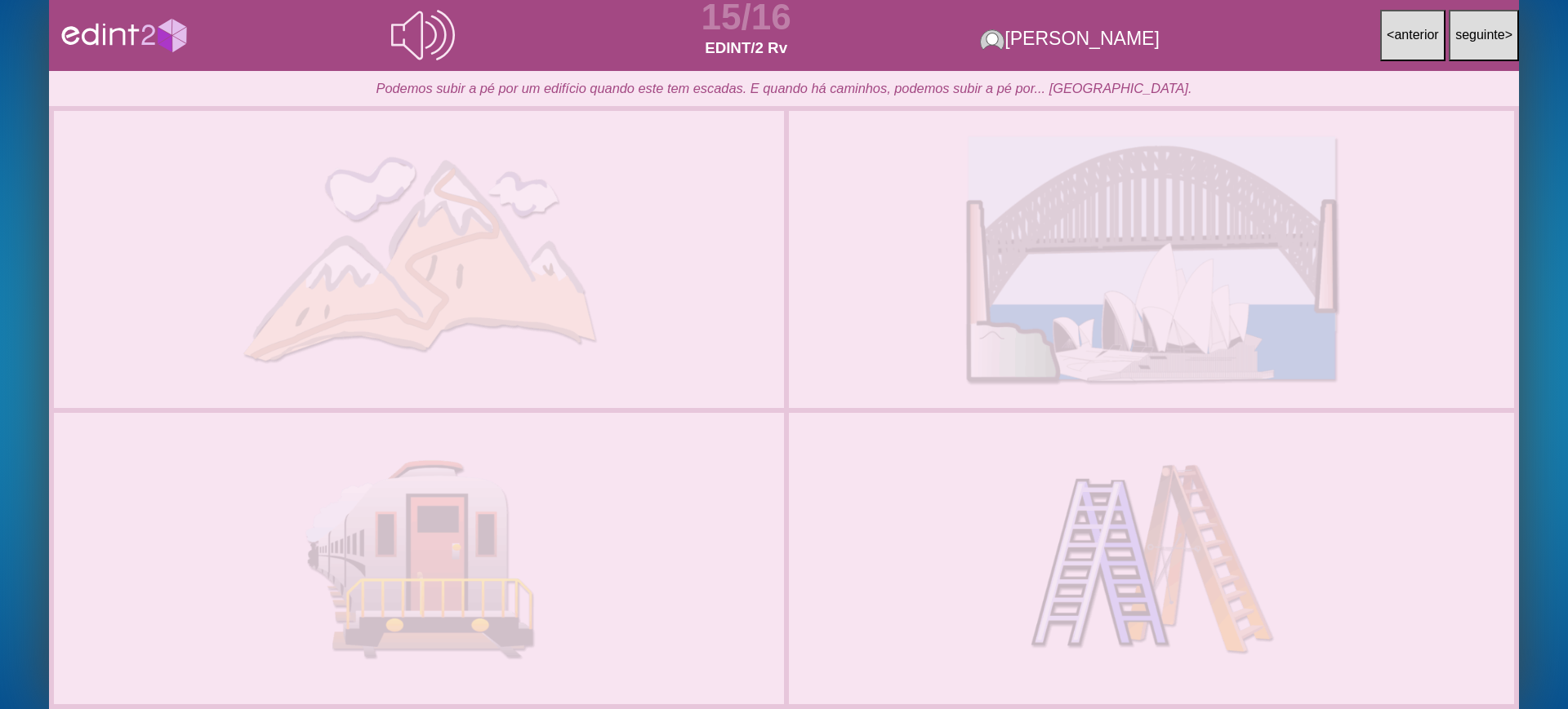
click at [1122, 250] on div at bounding box center [1151, 260] width 619 height 309
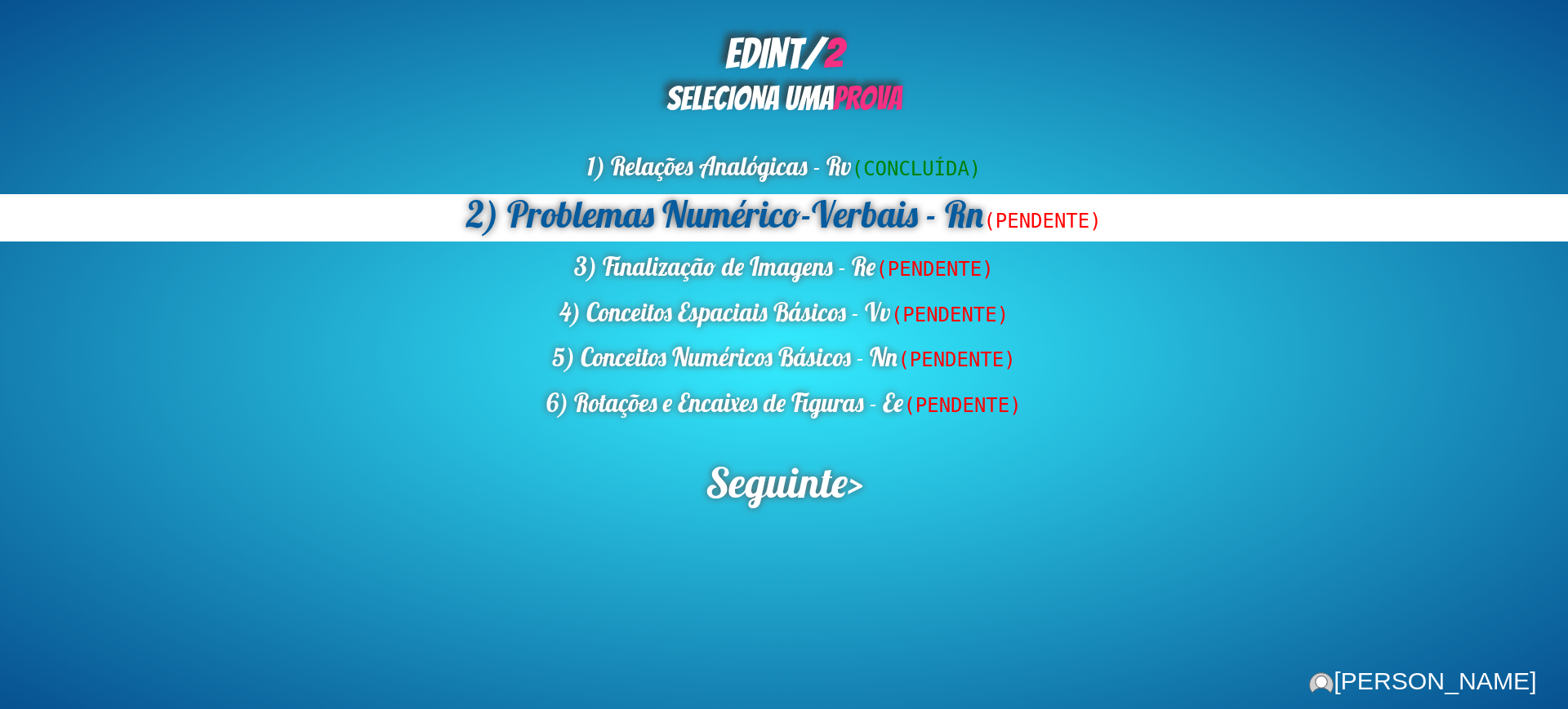
drag, startPoint x: 810, startPoint y: 506, endPoint x: 810, endPoint y: 631, distance: 125.0
click at [810, 506] on span "Seguinte" at bounding box center [776, 482] width 142 height 53
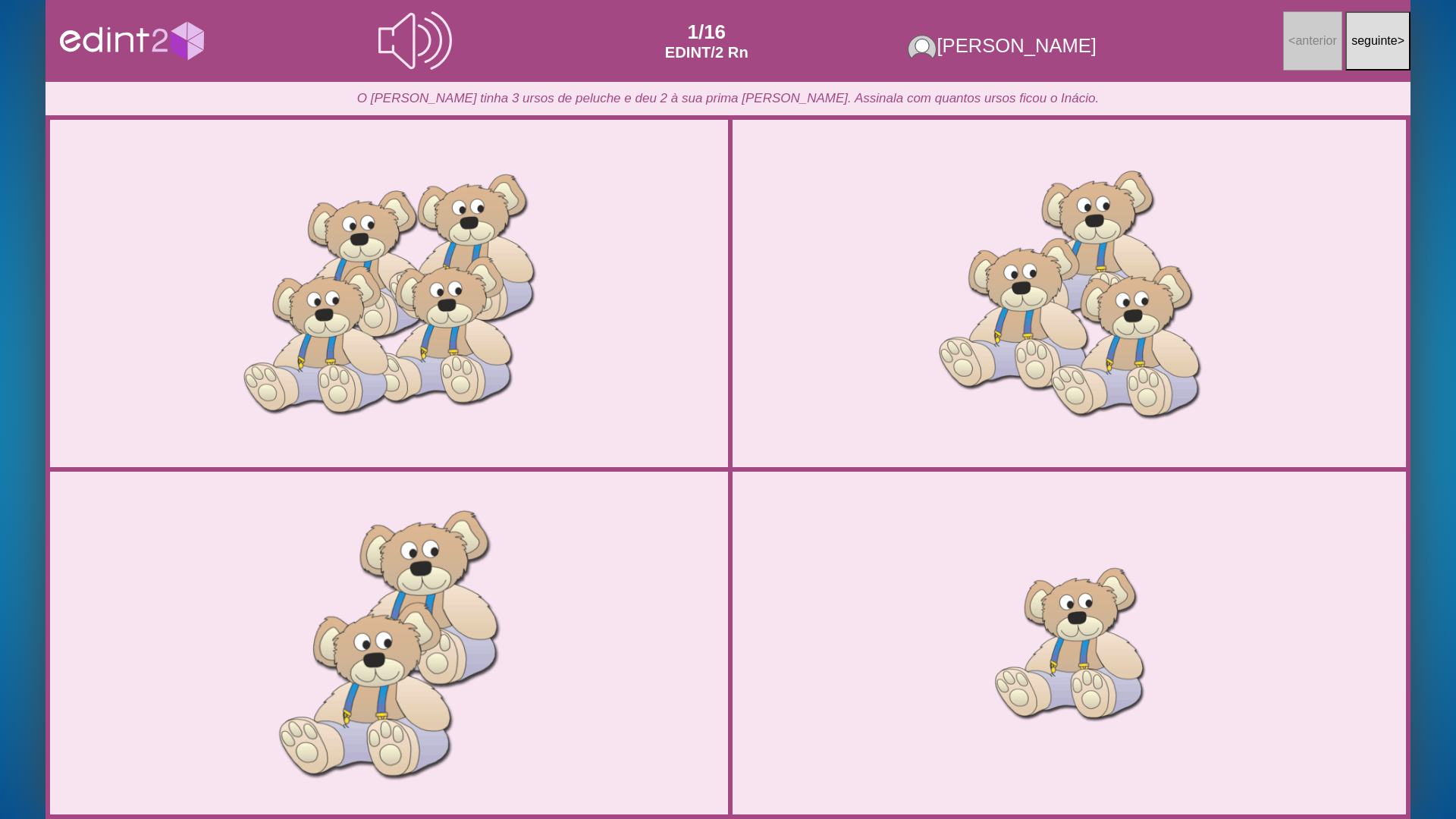
click at [530, 615] on div at bounding box center [389, 643] width 713 height 357
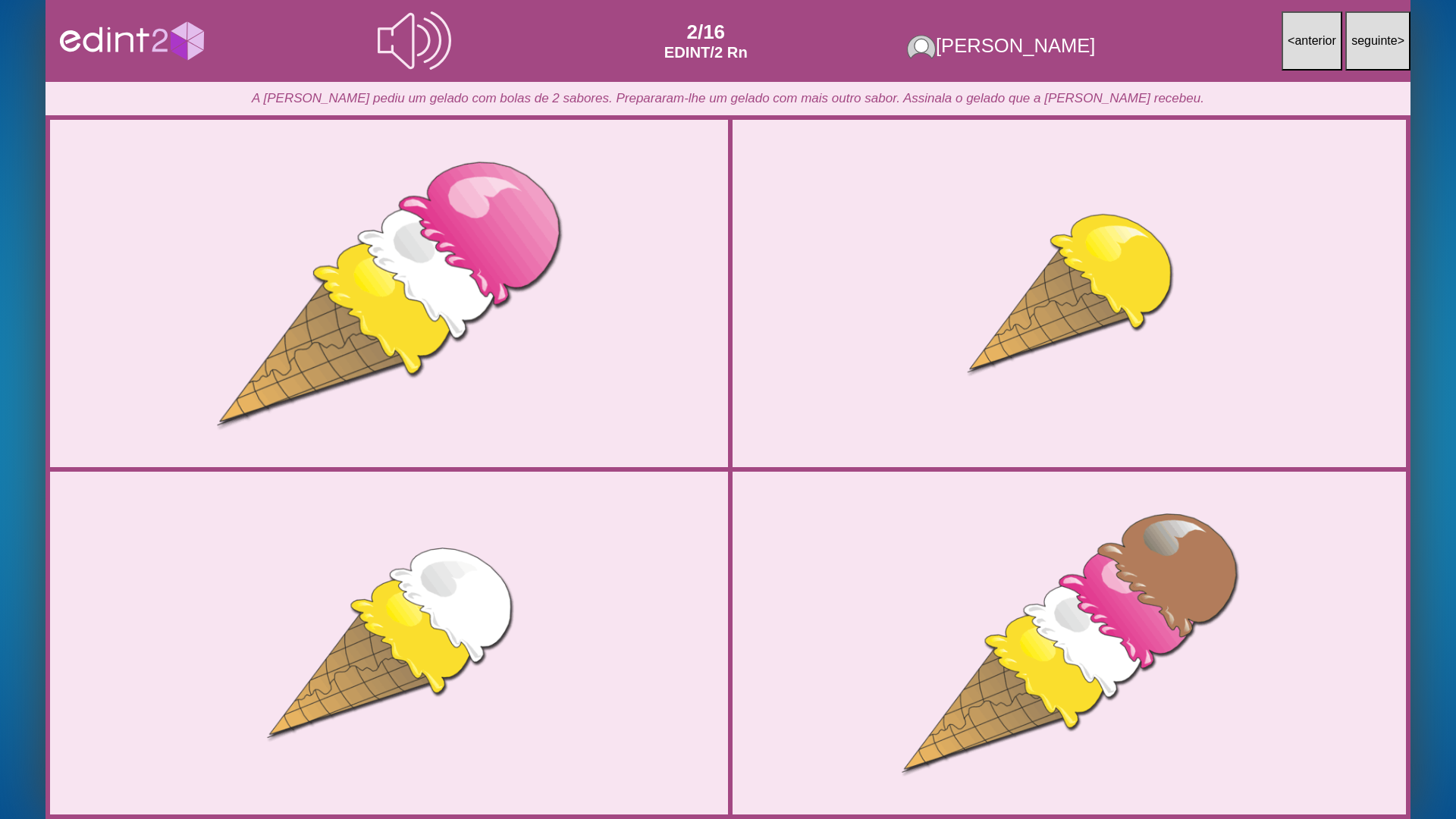
click at [195, 377] on div at bounding box center [389, 293] width 713 height 357
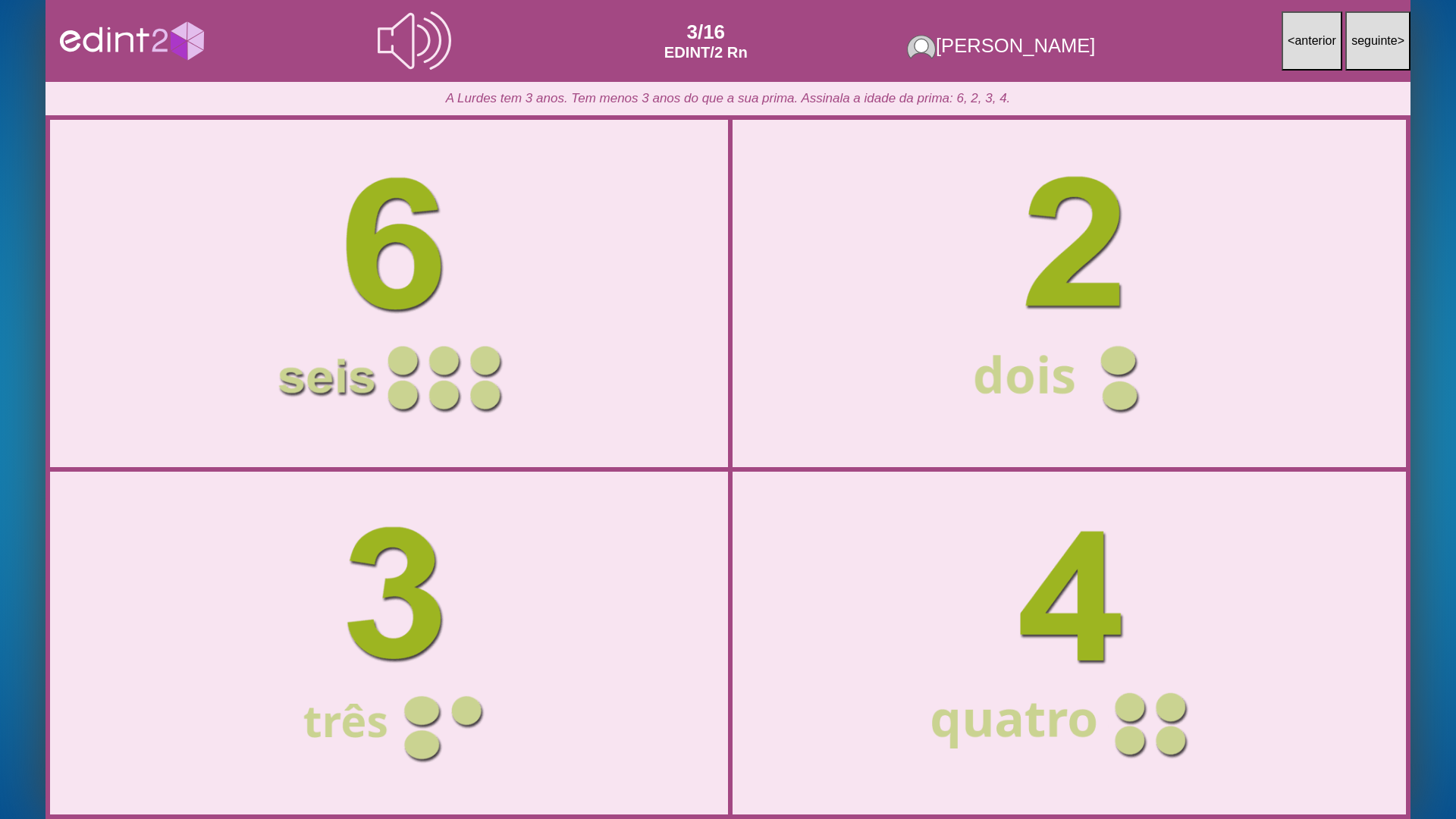
click at [1330, 47] on button "< anterior" at bounding box center [1312, 41] width 61 height 59
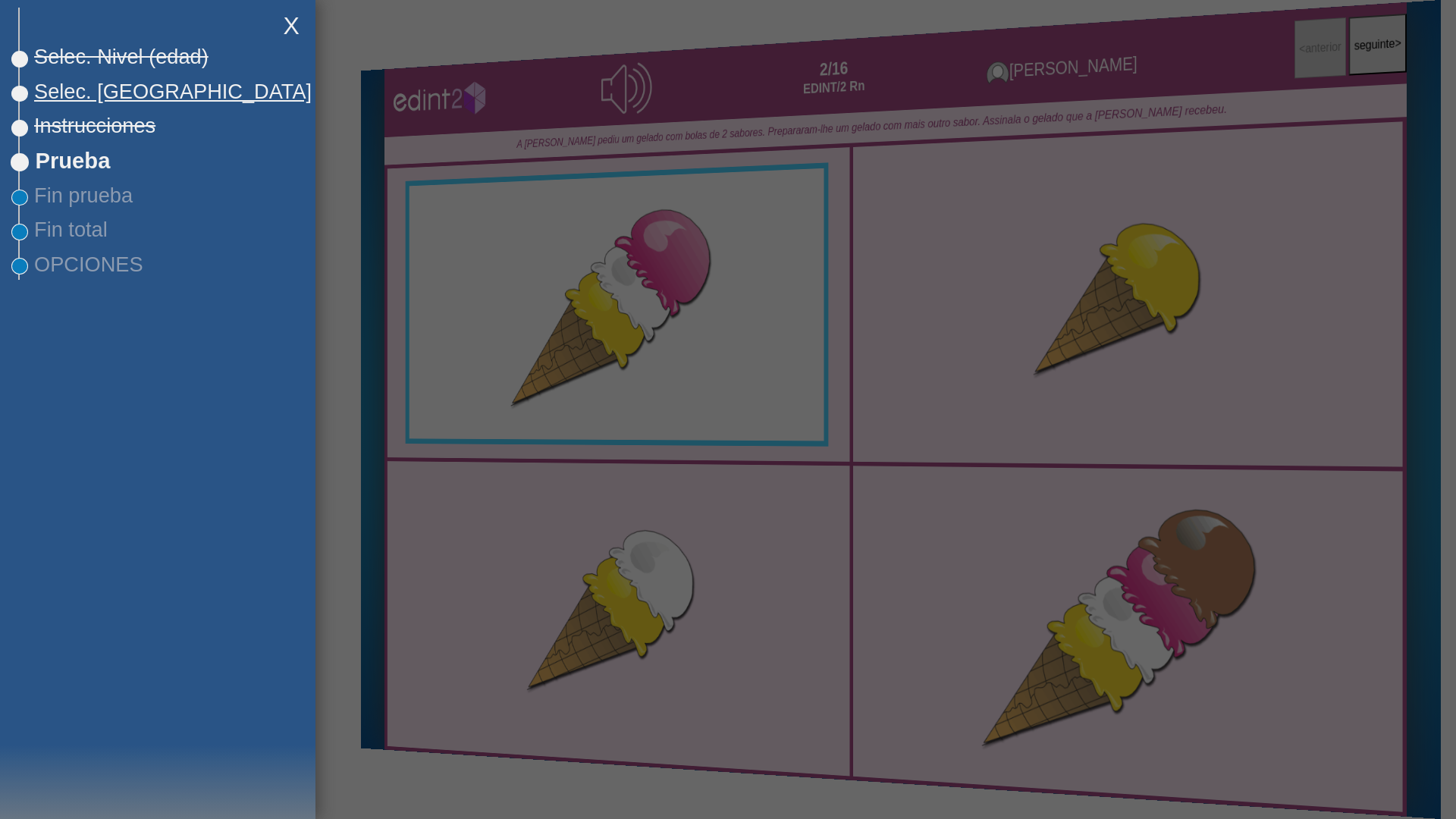
click at [118, 96] on span "Selec. [GEOGRAPHIC_DATA]" at bounding box center [166, 91] width 292 height 24
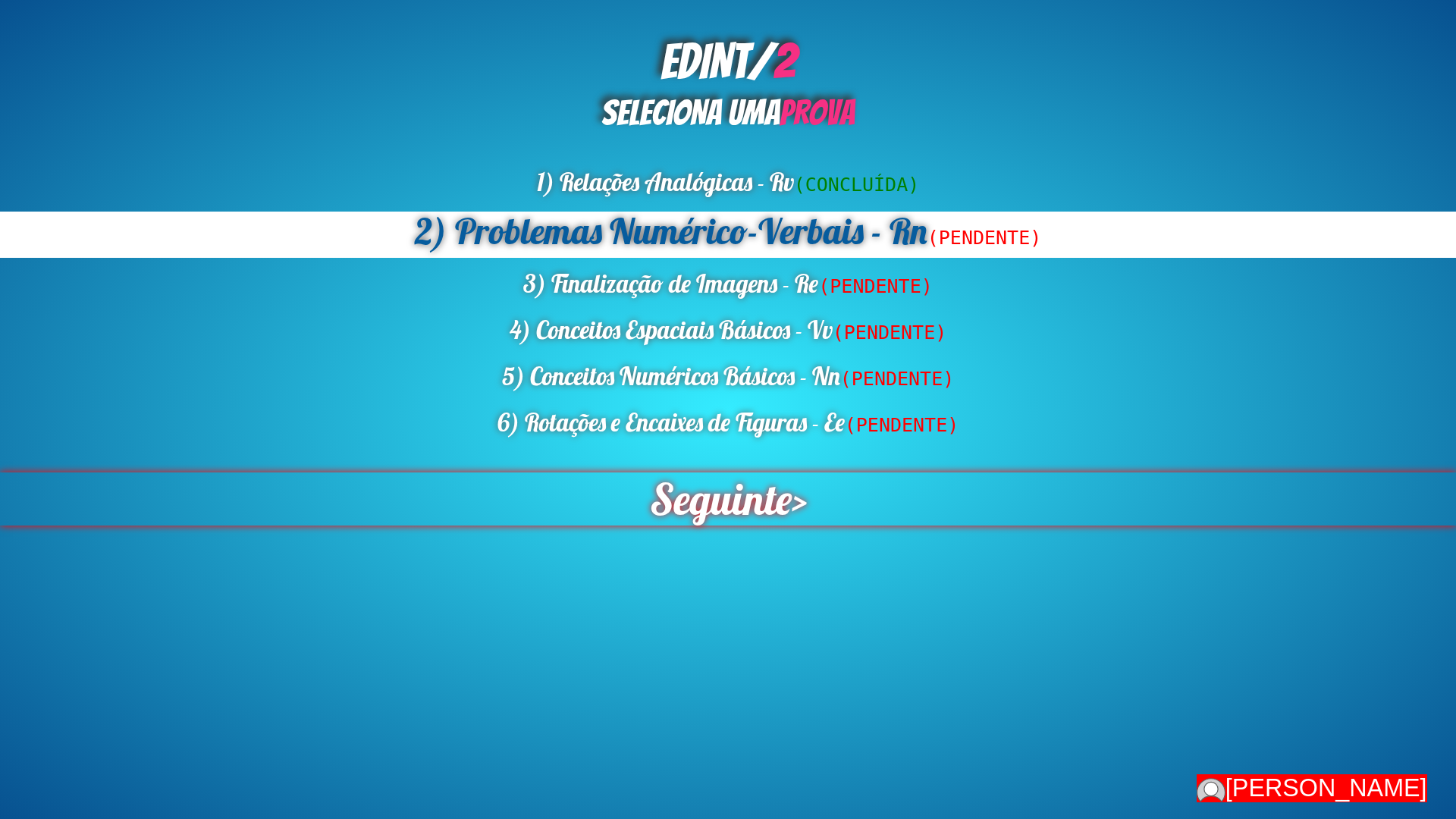
click at [712, 510] on span "Seguinte" at bounding box center [720, 499] width 142 height 53
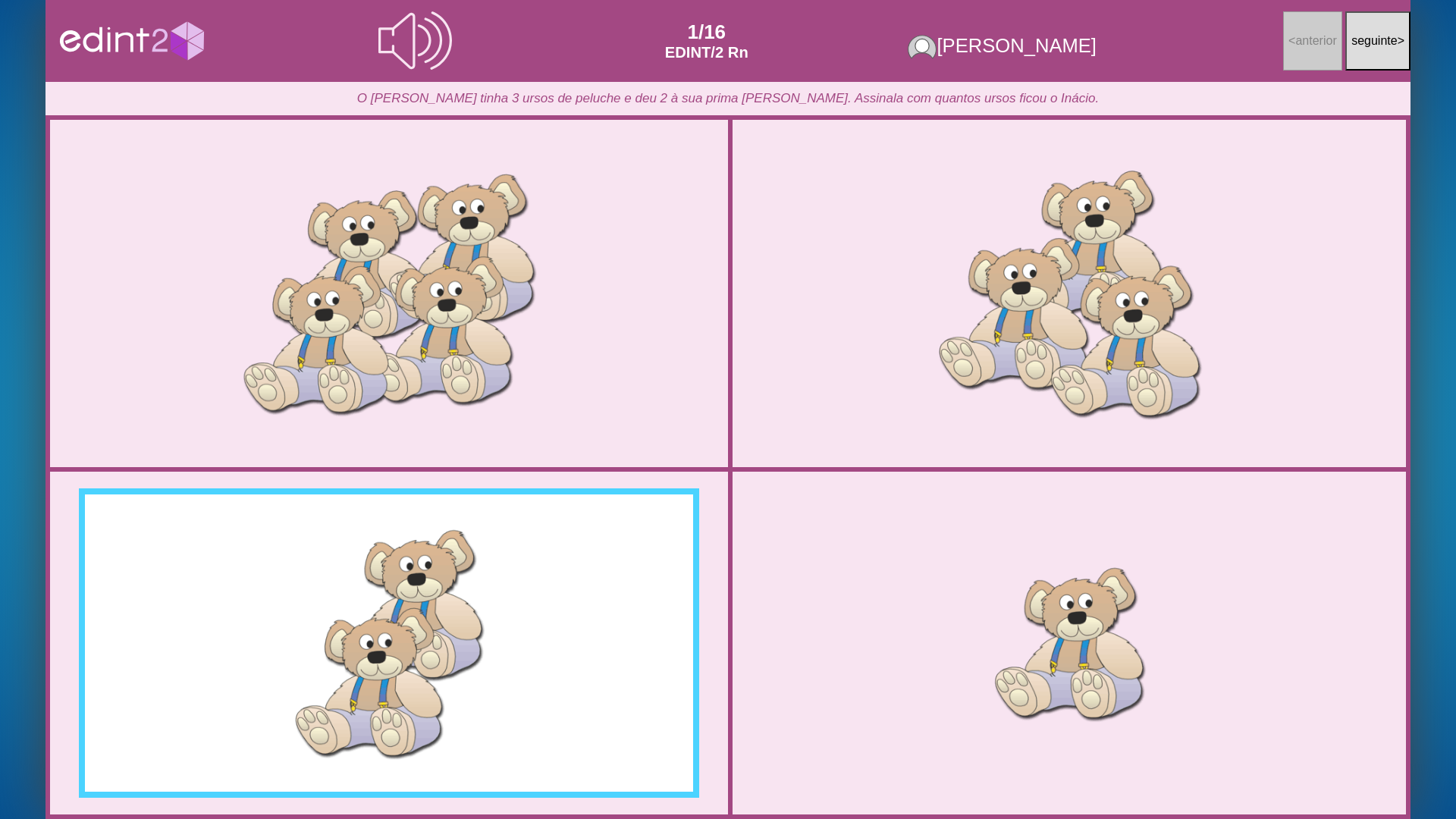
click at [1381, 72] on div "< anterior seguinte >" at bounding box center [1333, 40] width 154 height 65
click at [1349, 52] on button "seguinte >" at bounding box center [1377, 41] width 65 height 59
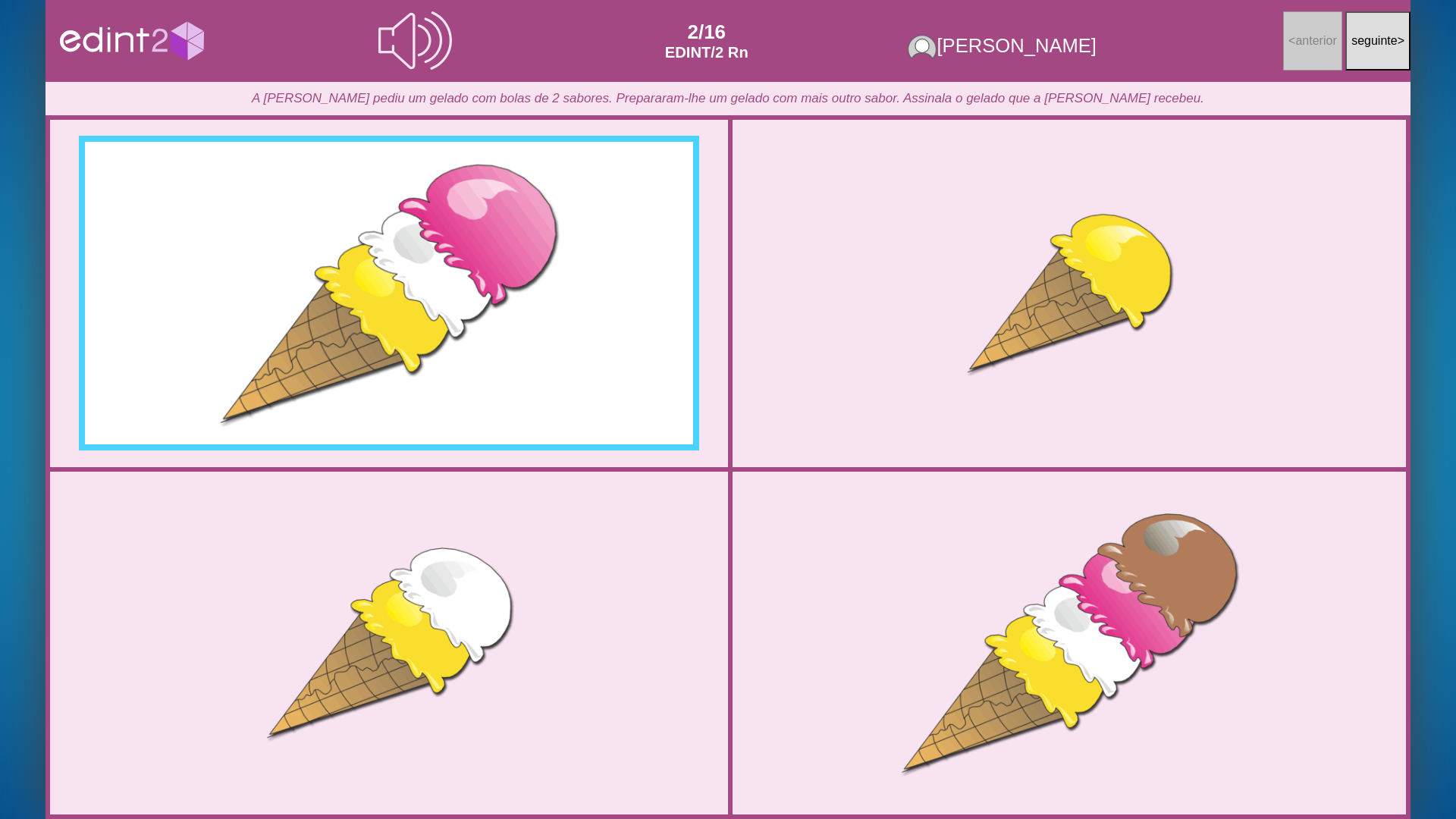
click at [459, 268] on div at bounding box center [389, 294] width 699 height 349
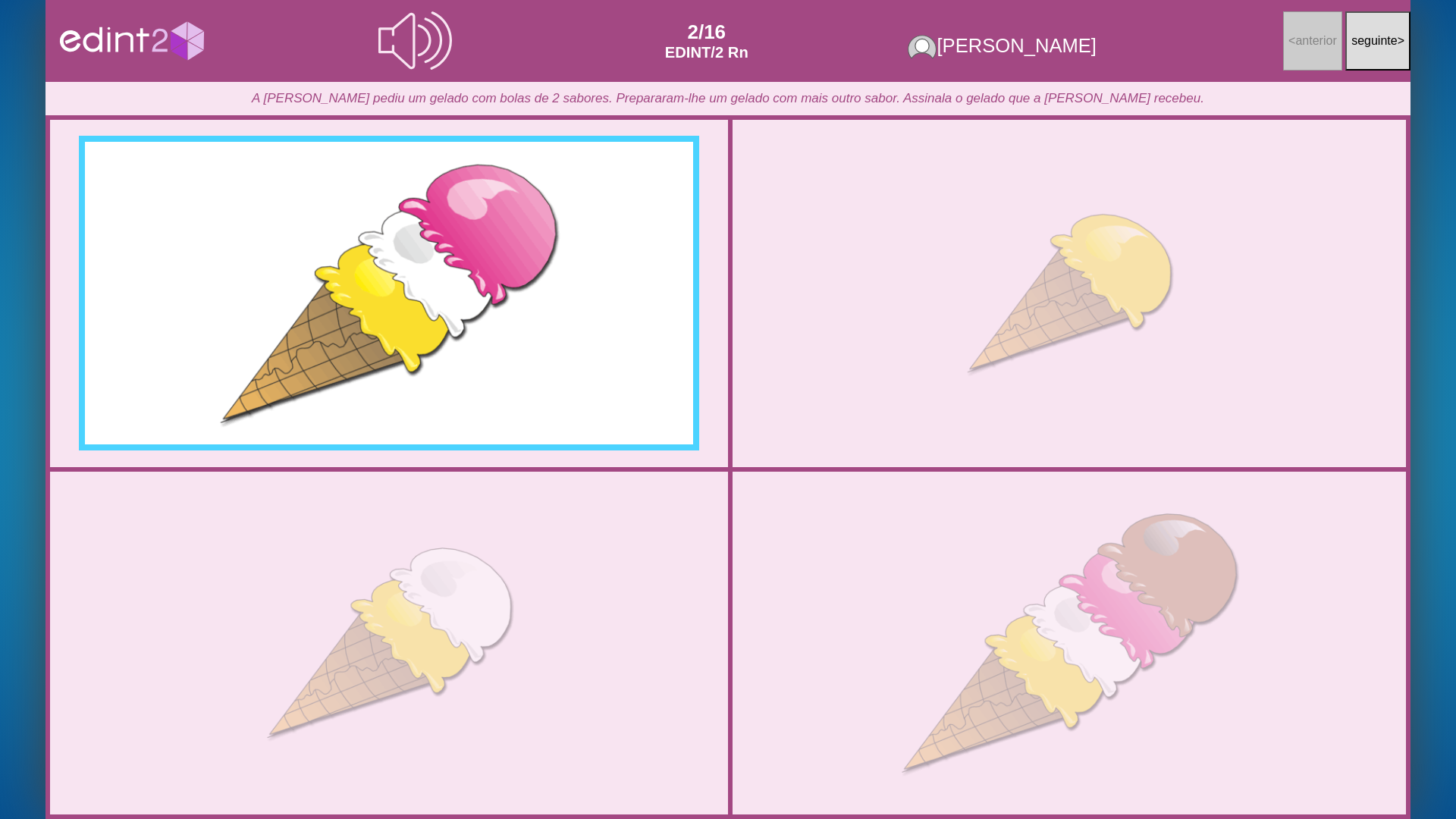
click at [459, 268] on div at bounding box center [389, 294] width 699 height 349
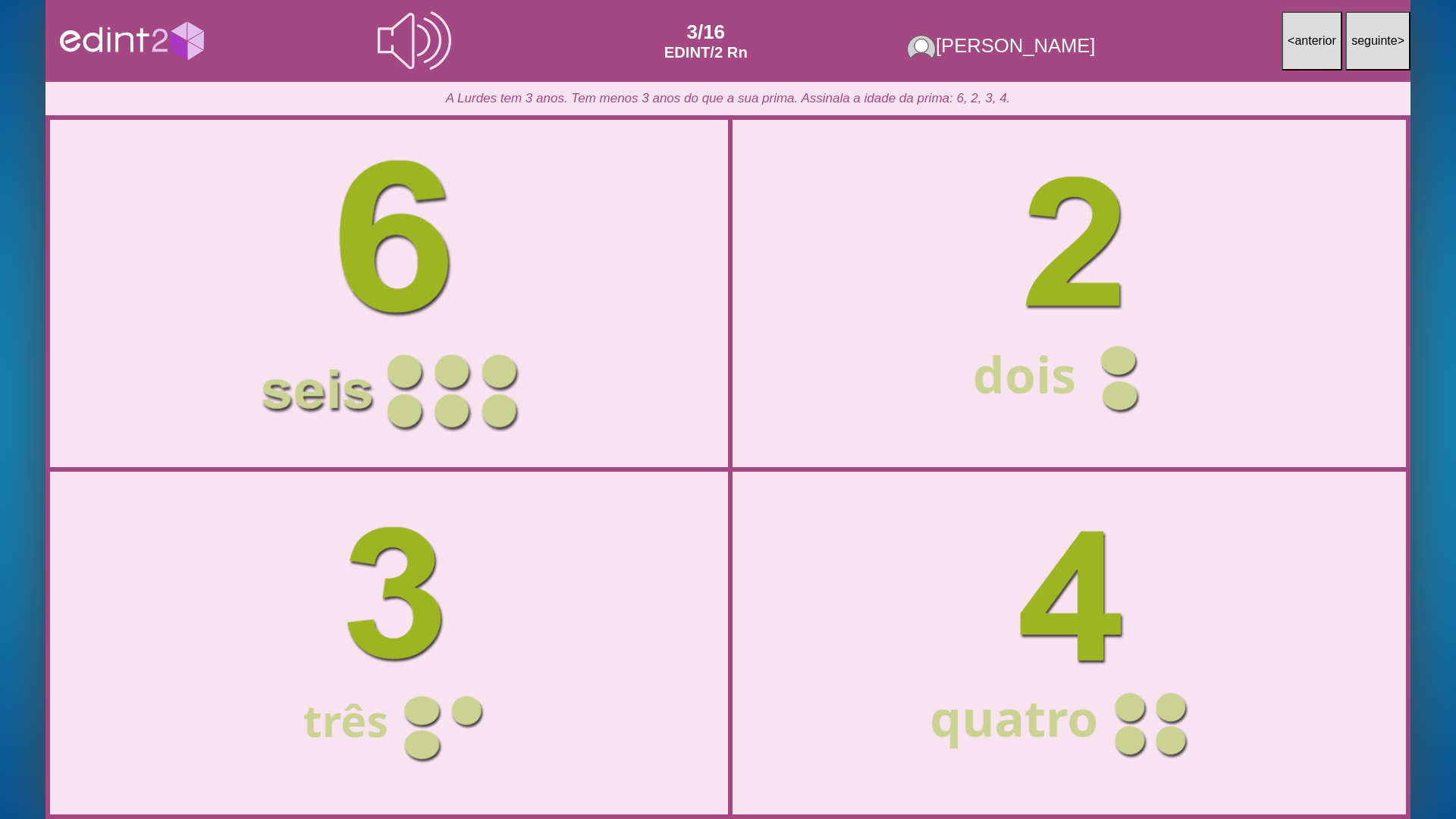
click at [474, 301] on div at bounding box center [389, 293] width 713 height 357
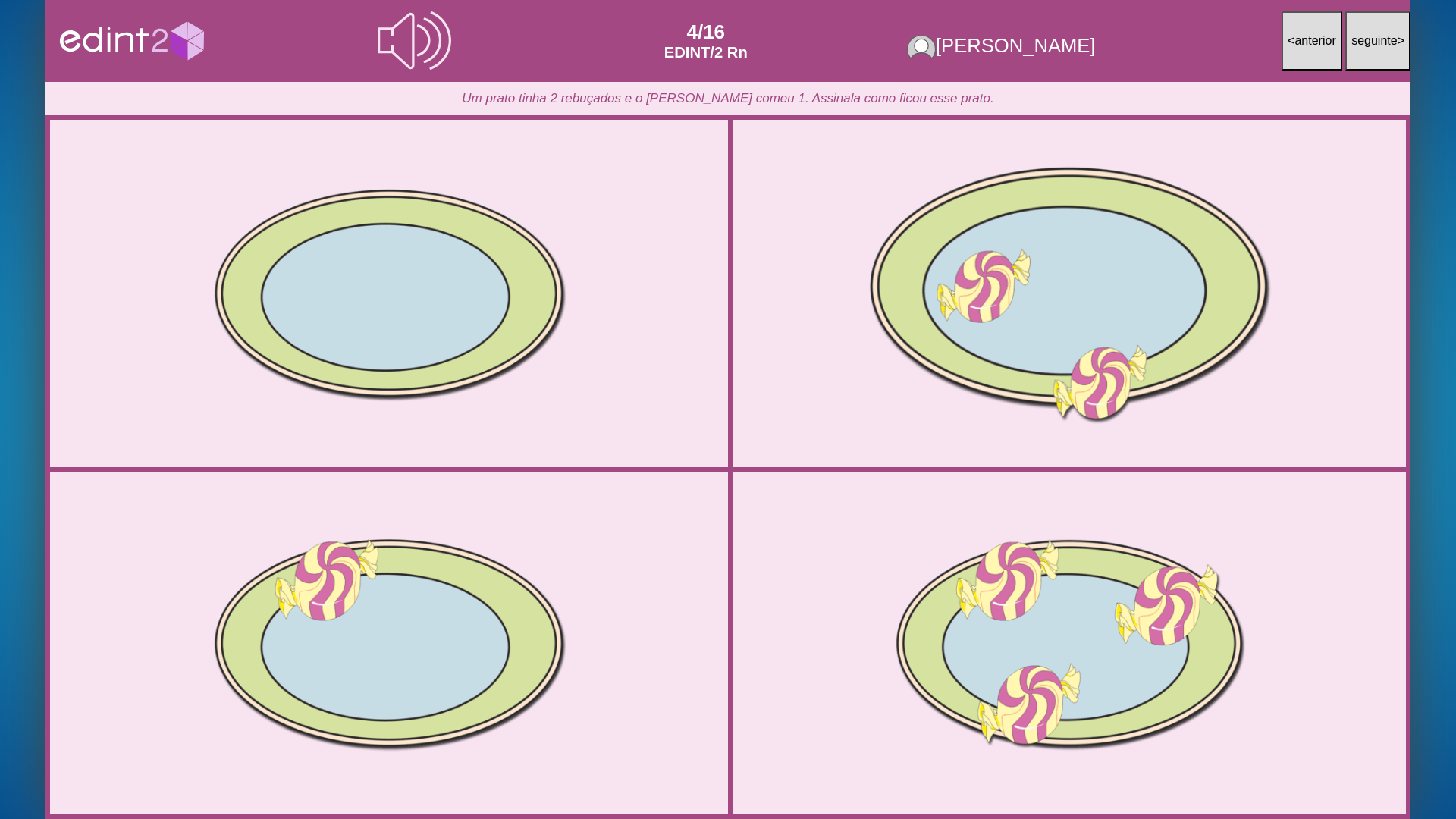
click at [1096, 301] on div at bounding box center [1069, 293] width 708 height 353
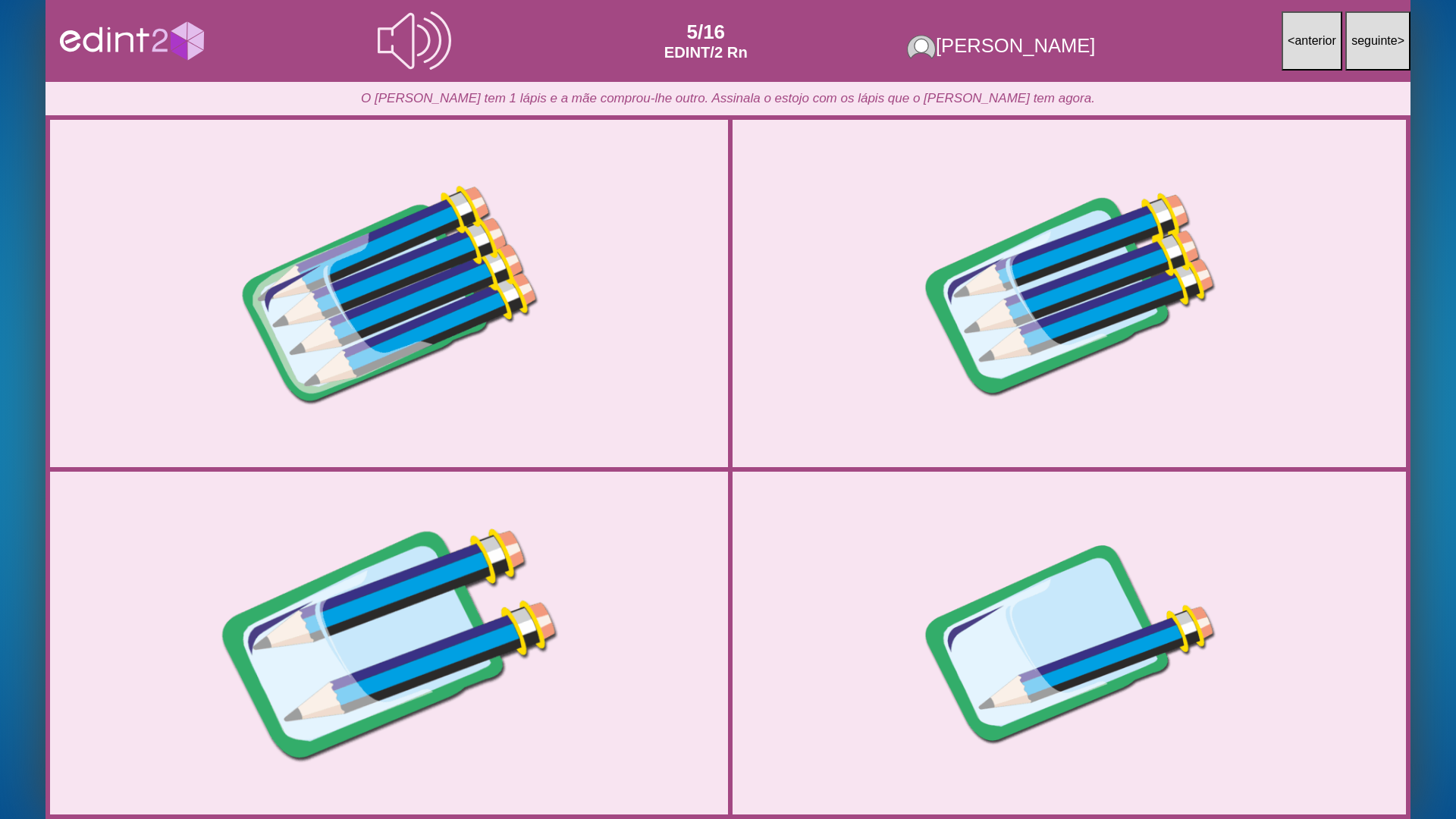
click at [546, 531] on div at bounding box center [389, 643] width 713 height 357
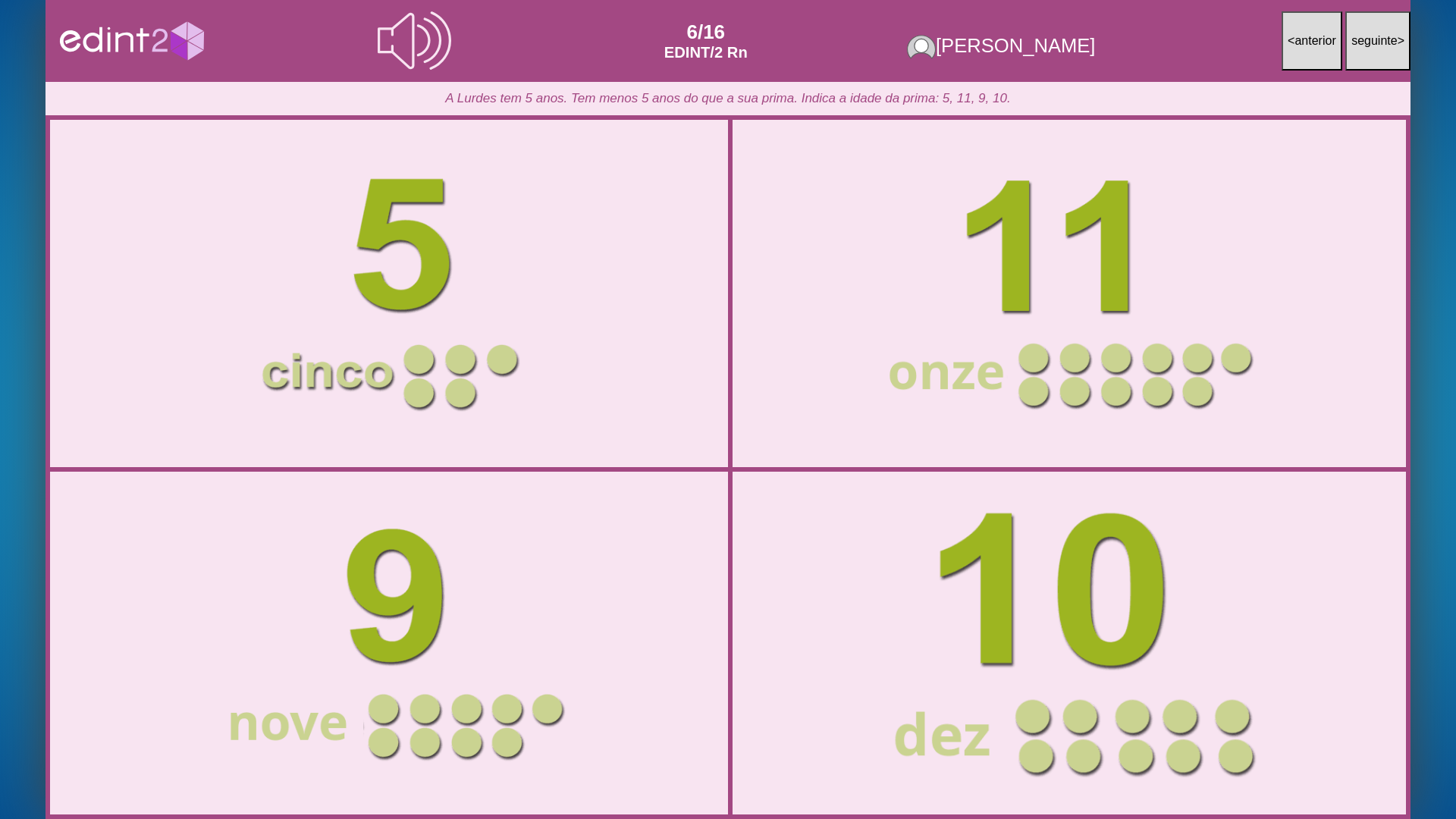
click at [960, 607] on div at bounding box center [1069, 643] width 708 height 353
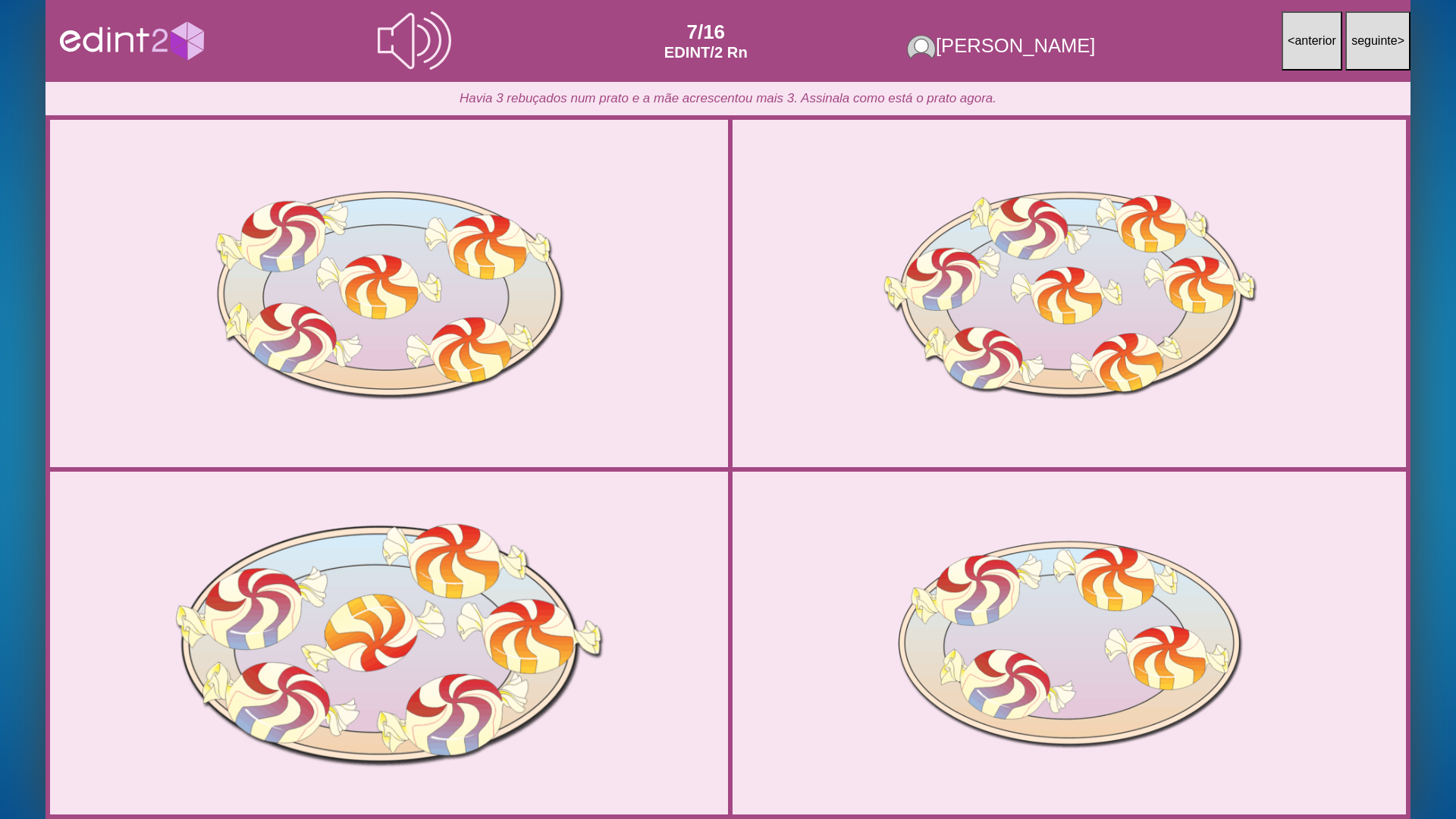
click at [590, 546] on div at bounding box center [389, 643] width 713 height 357
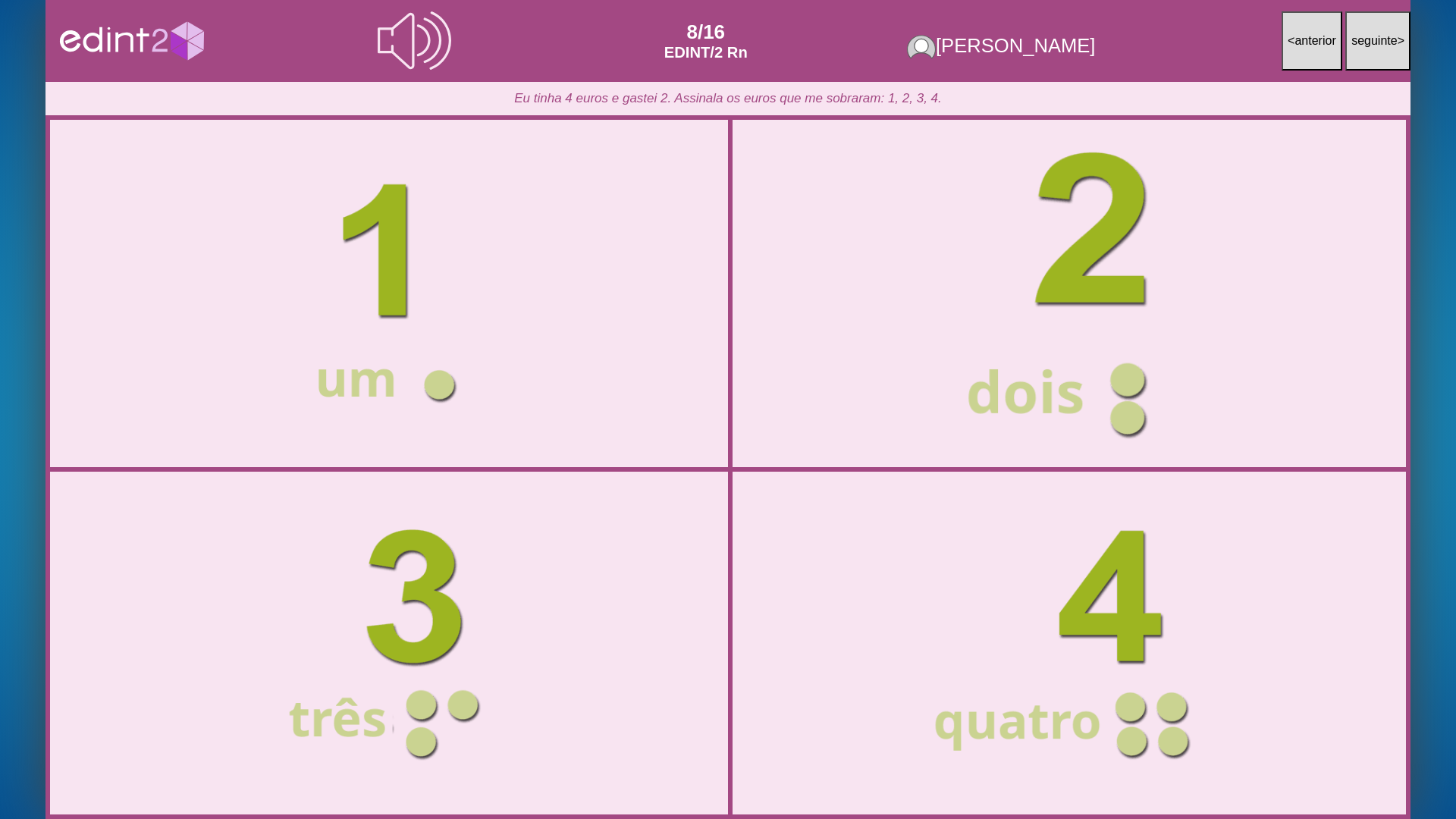
click at [842, 235] on div at bounding box center [1069, 293] width 708 height 353
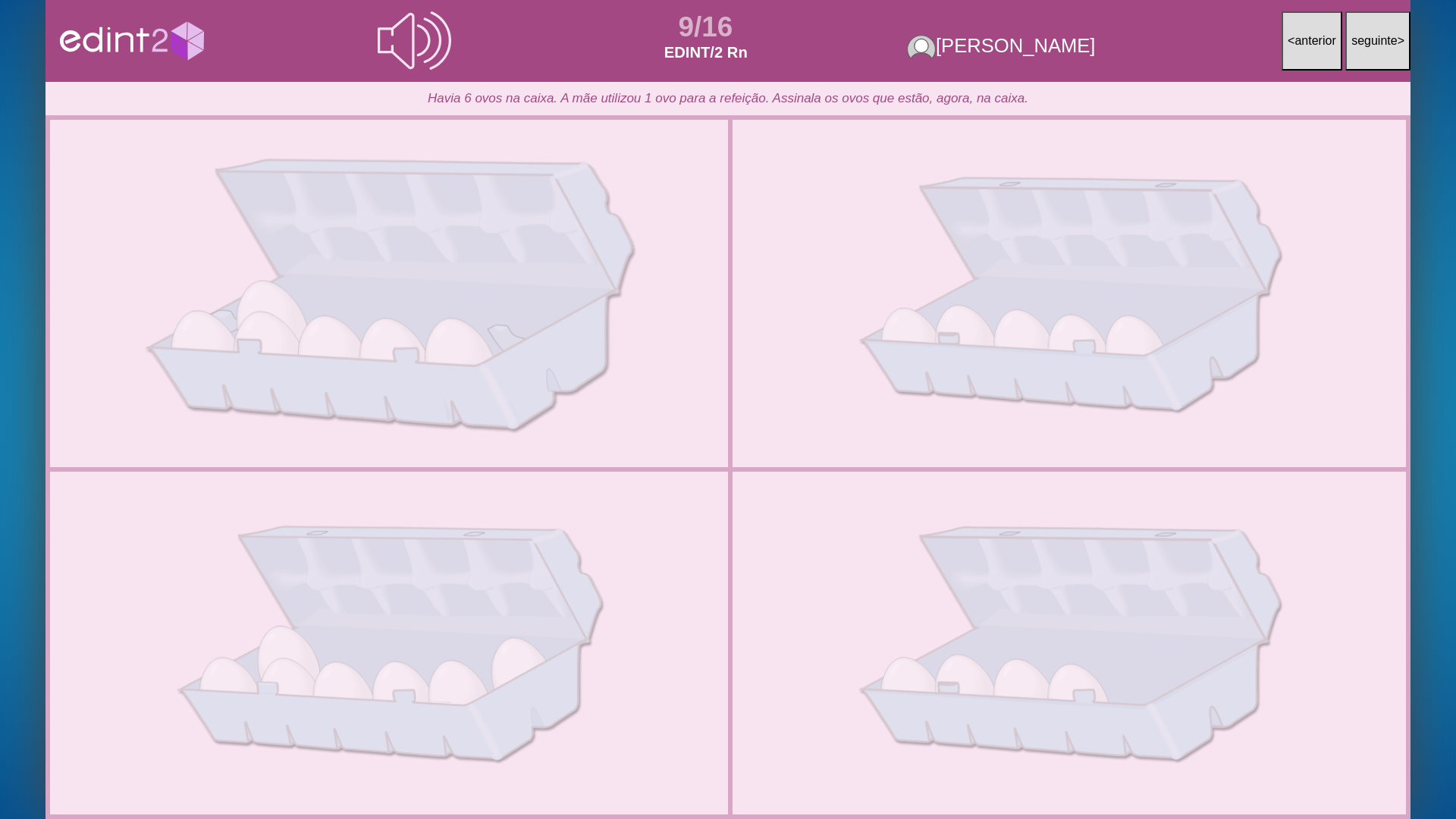
click at [381, 270] on div at bounding box center [389, 293] width 713 height 357
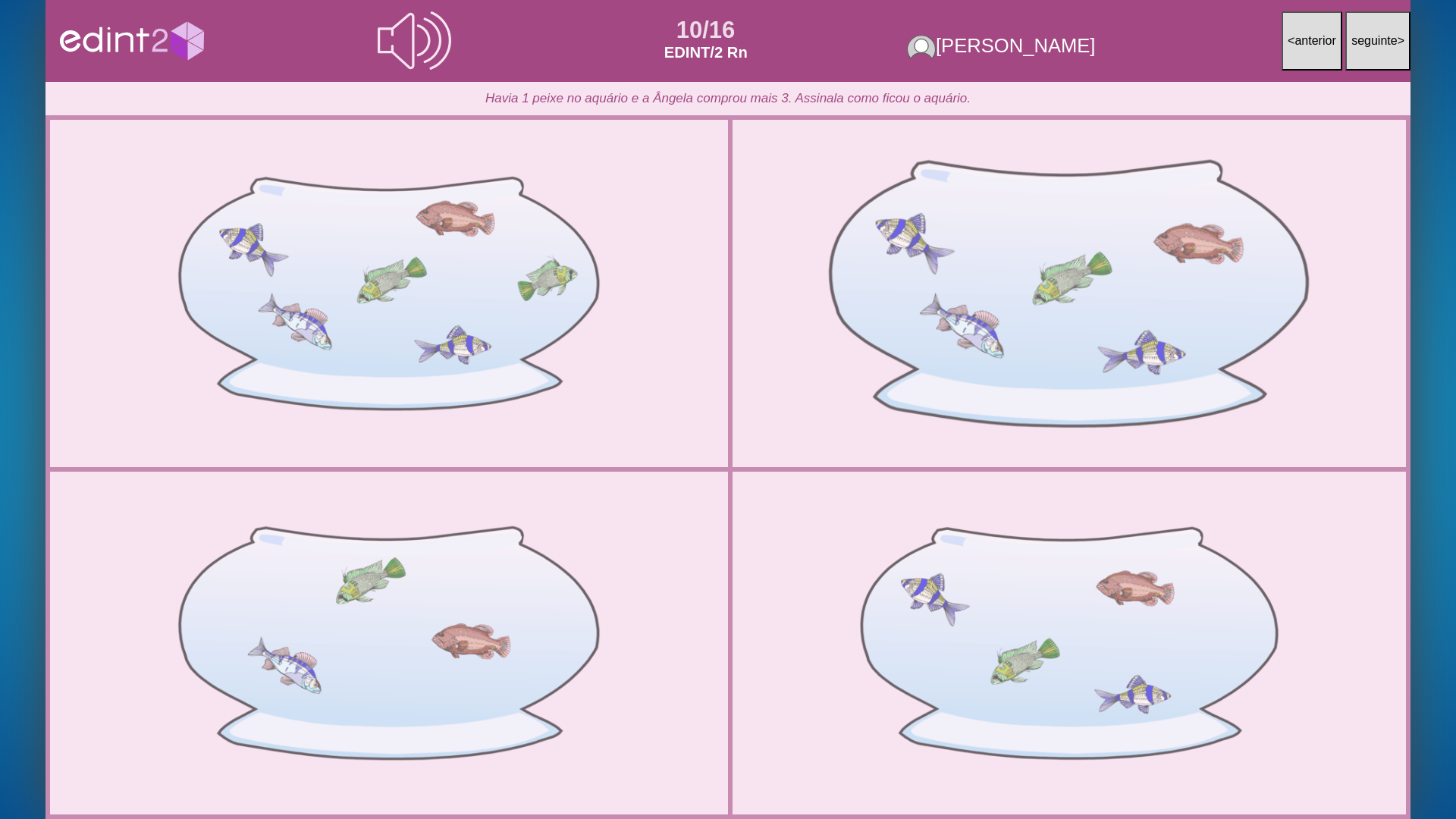
click at [882, 327] on div at bounding box center [1069, 293] width 708 height 353
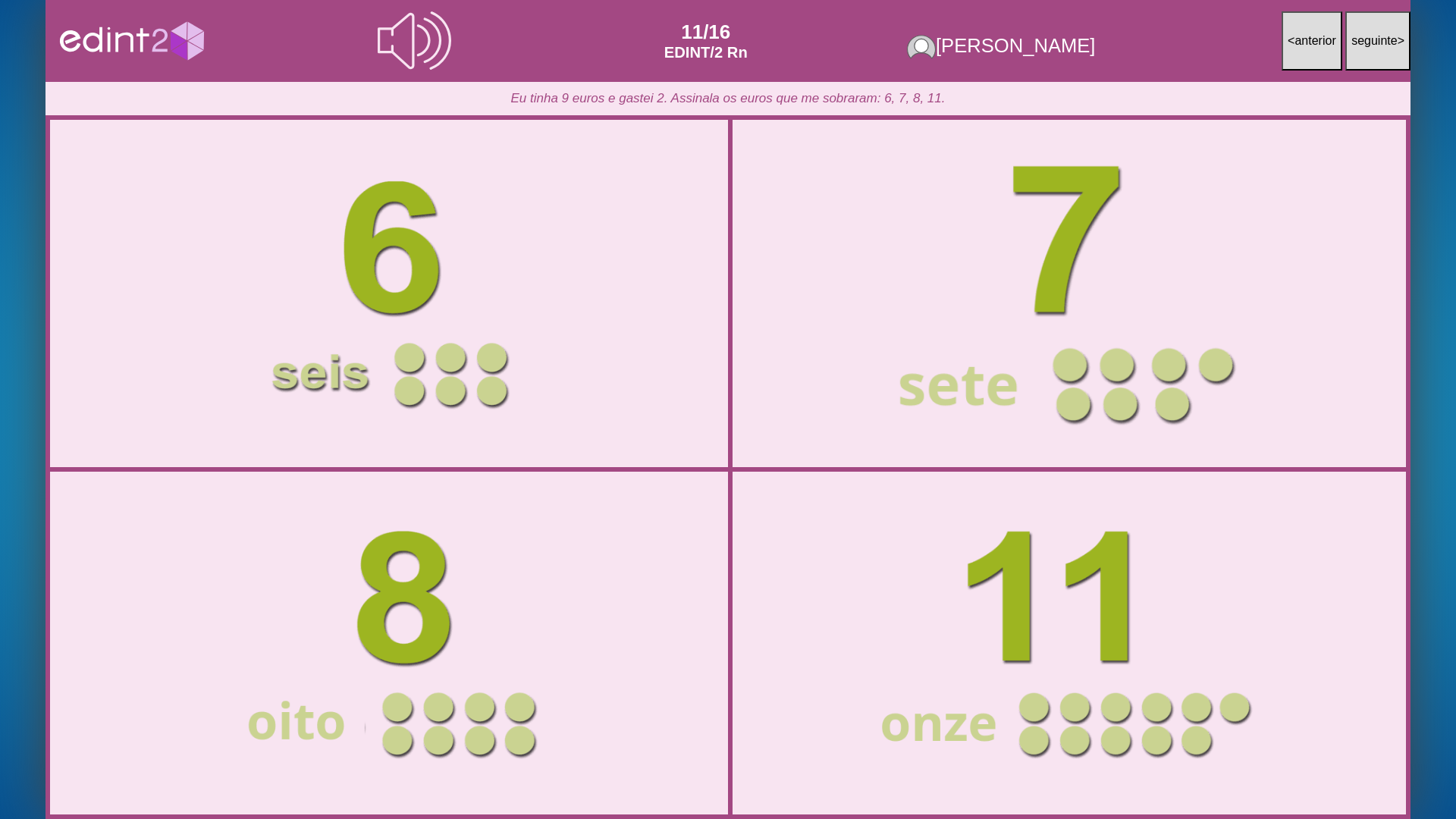
click at [1104, 388] on div at bounding box center [1069, 293] width 708 height 353
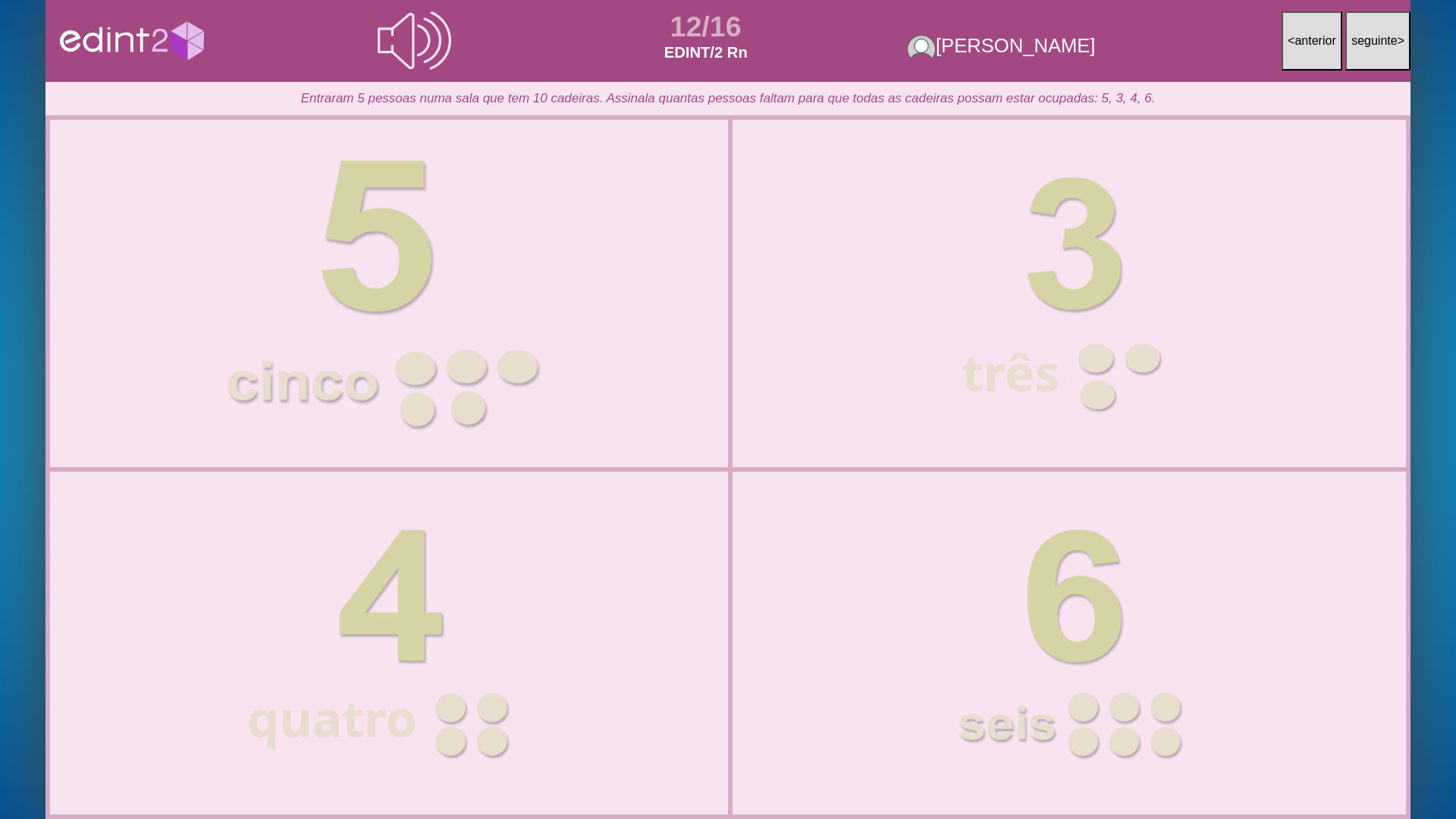
click at [457, 335] on div at bounding box center [389, 293] width 713 height 357
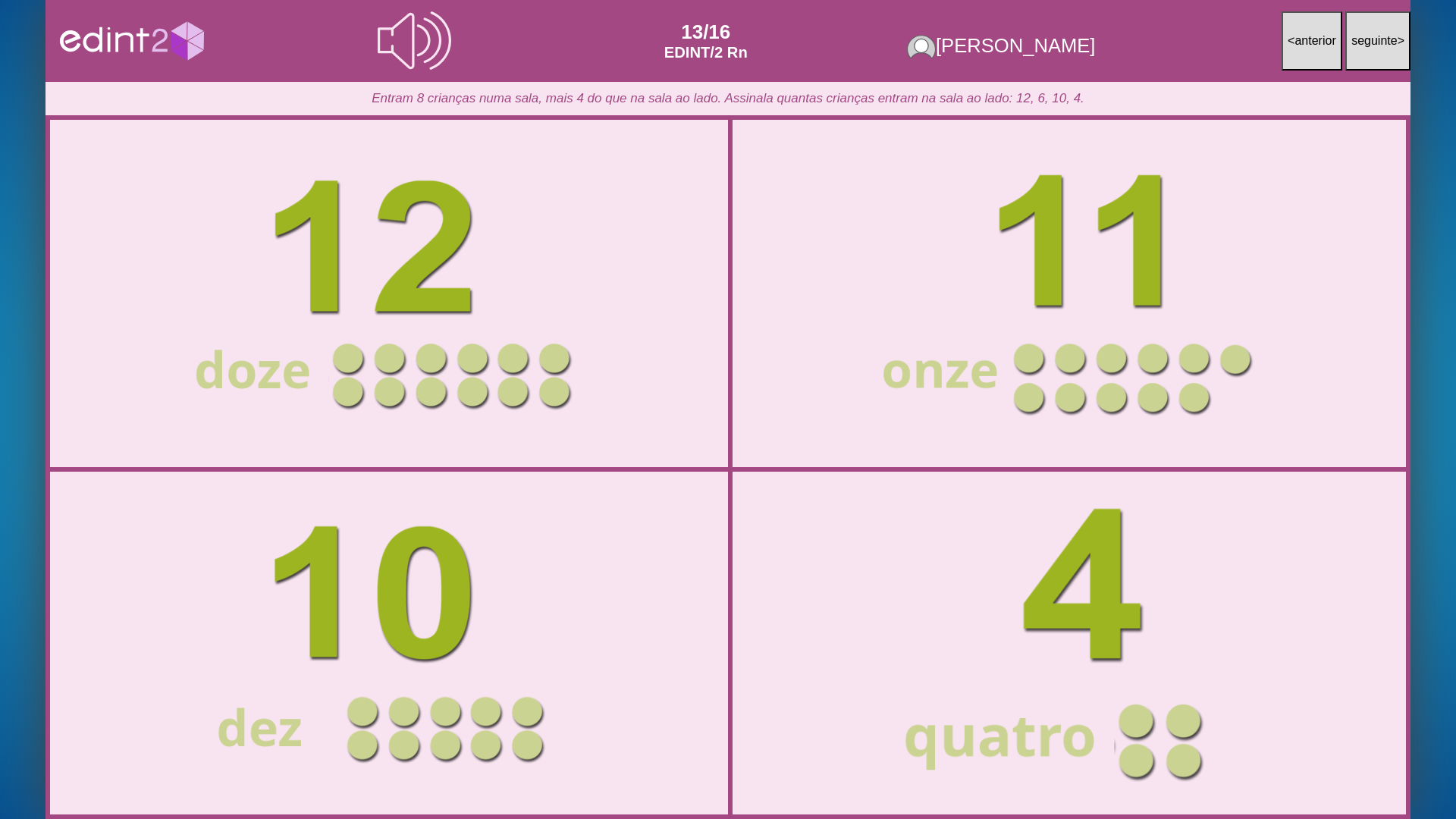
click at [983, 554] on div at bounding box center [1069, 643] width 708 height 353
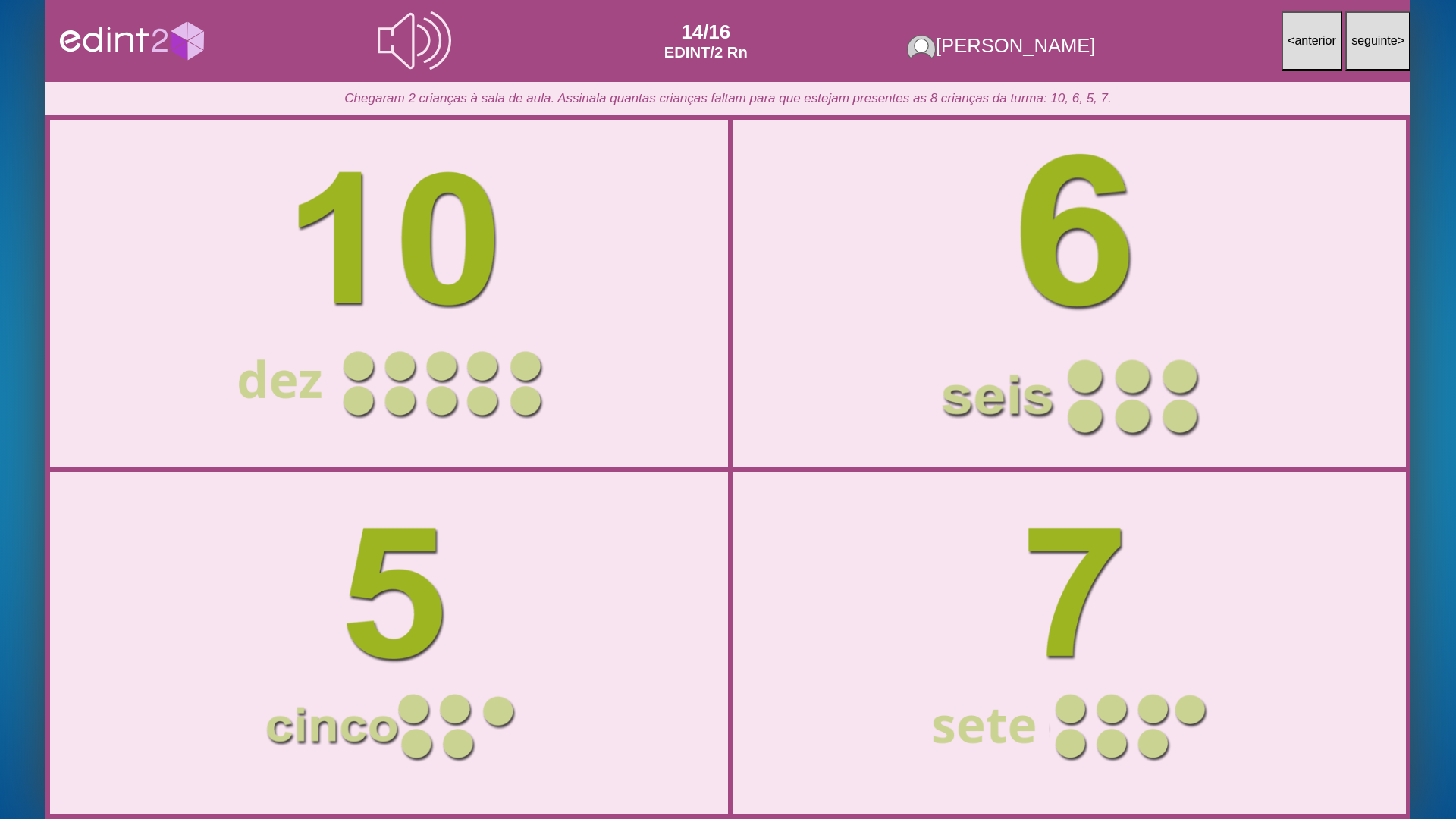
click at [1063, 388] on div at bounding box center [1069, 293] width 708 height 353
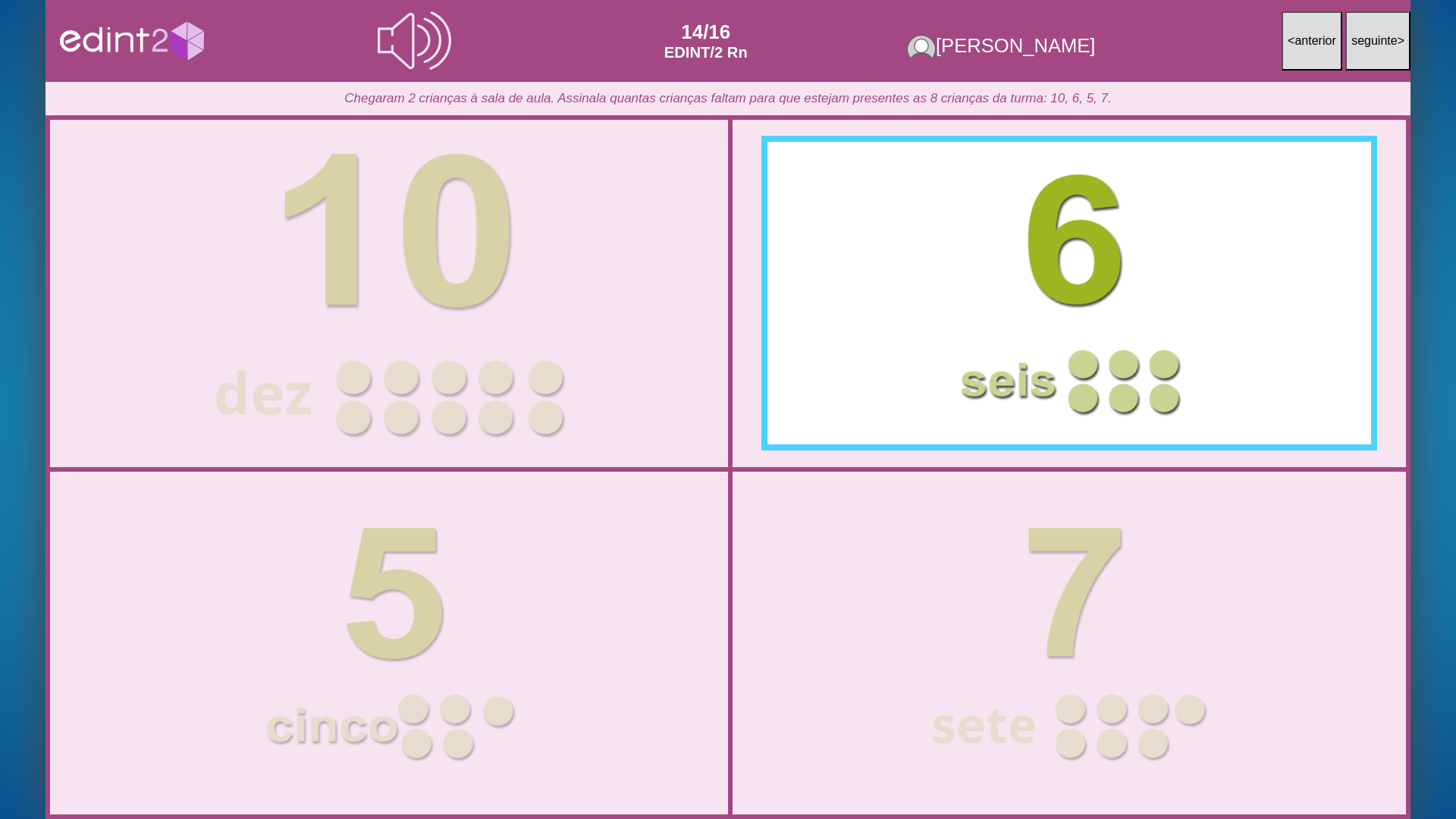
click at [551, 341] on div at bounding box center [389, 293] width 713 height 357
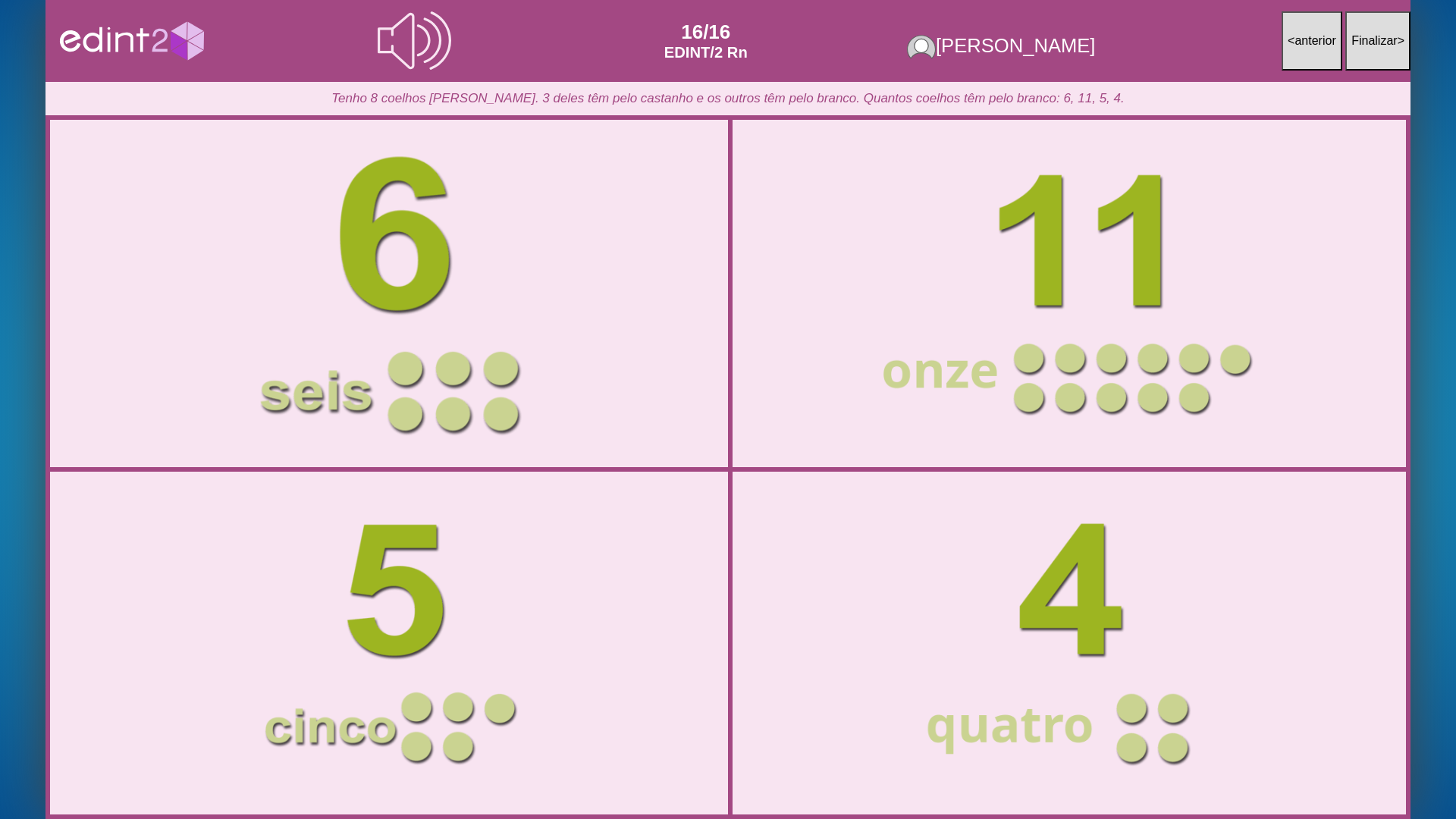
click at [397, 203] on div at bounding box center [389, 293] width 713 height 357
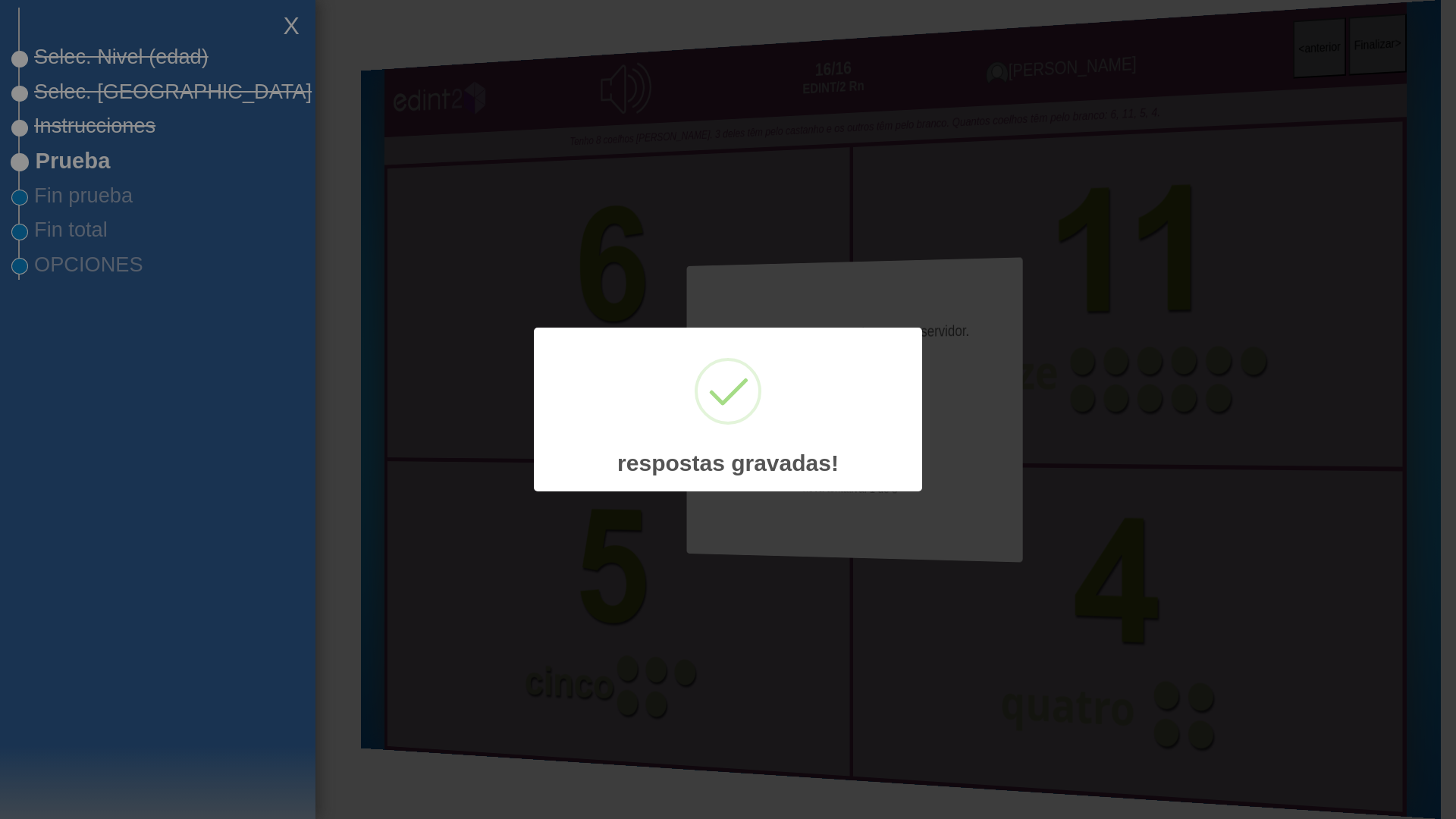
click at [119, 97] on div "× respostas gravadas! OK No Cancel" at bounding box center [728, 410] width 1456 height 819
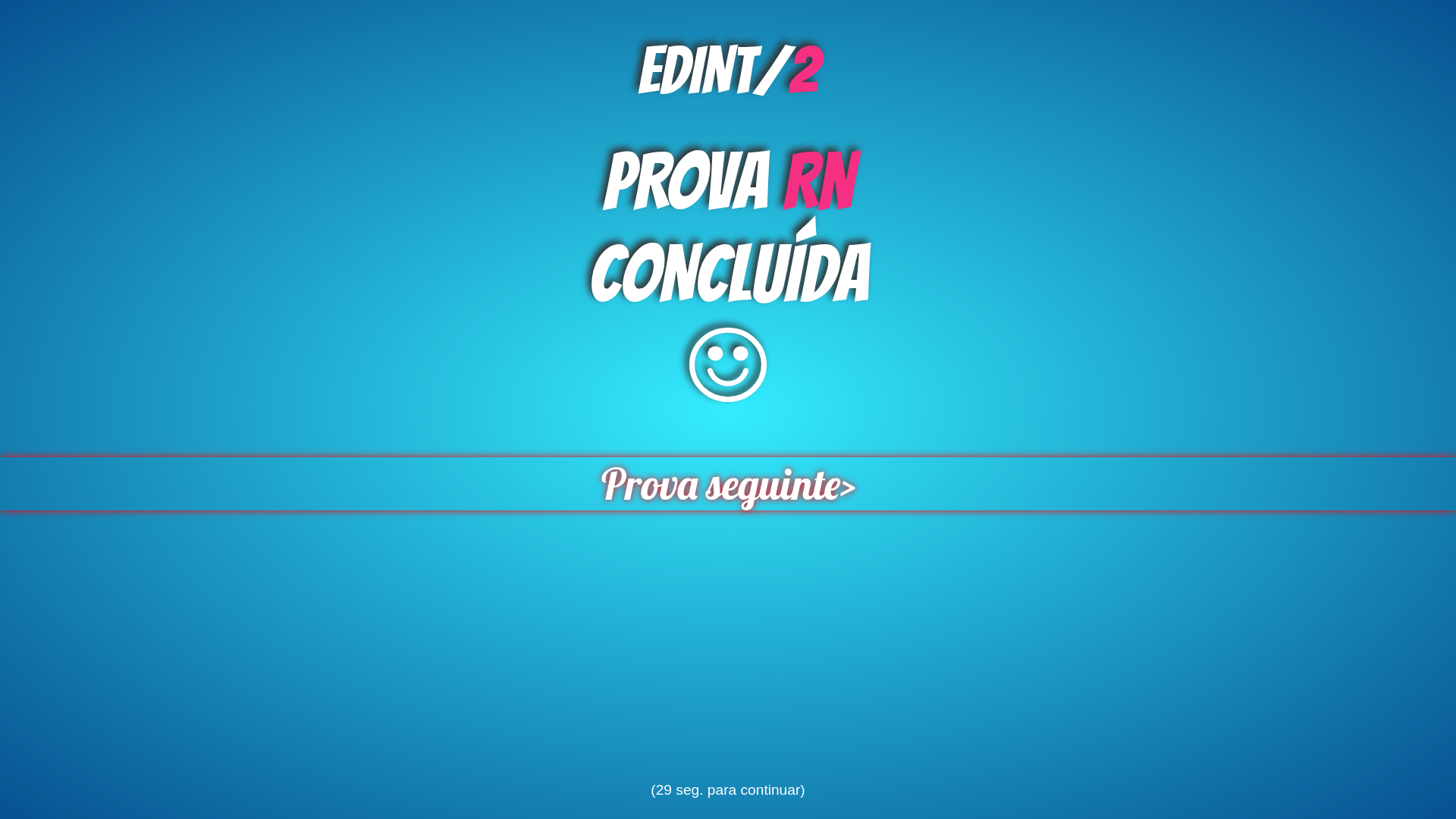
click at [737, 497] on span "Prova seguinte" at bounding box center [720, 484] width 240 height 53
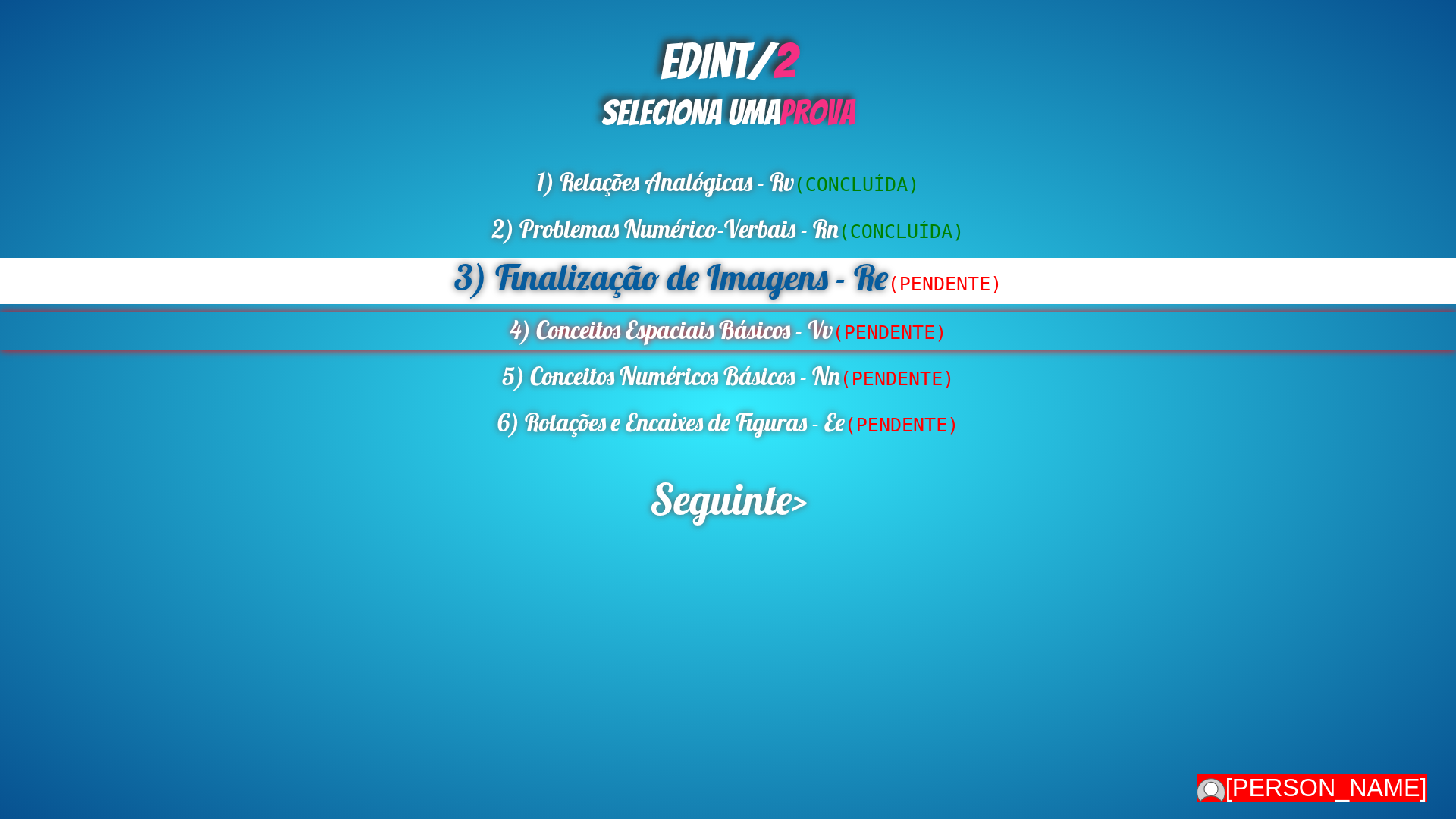
click at [669, 339] on div "4) Conceitos Espaciais Básicos - Vv (PENDENTE)" at bounding box center [728, 331] width 1456 height 38
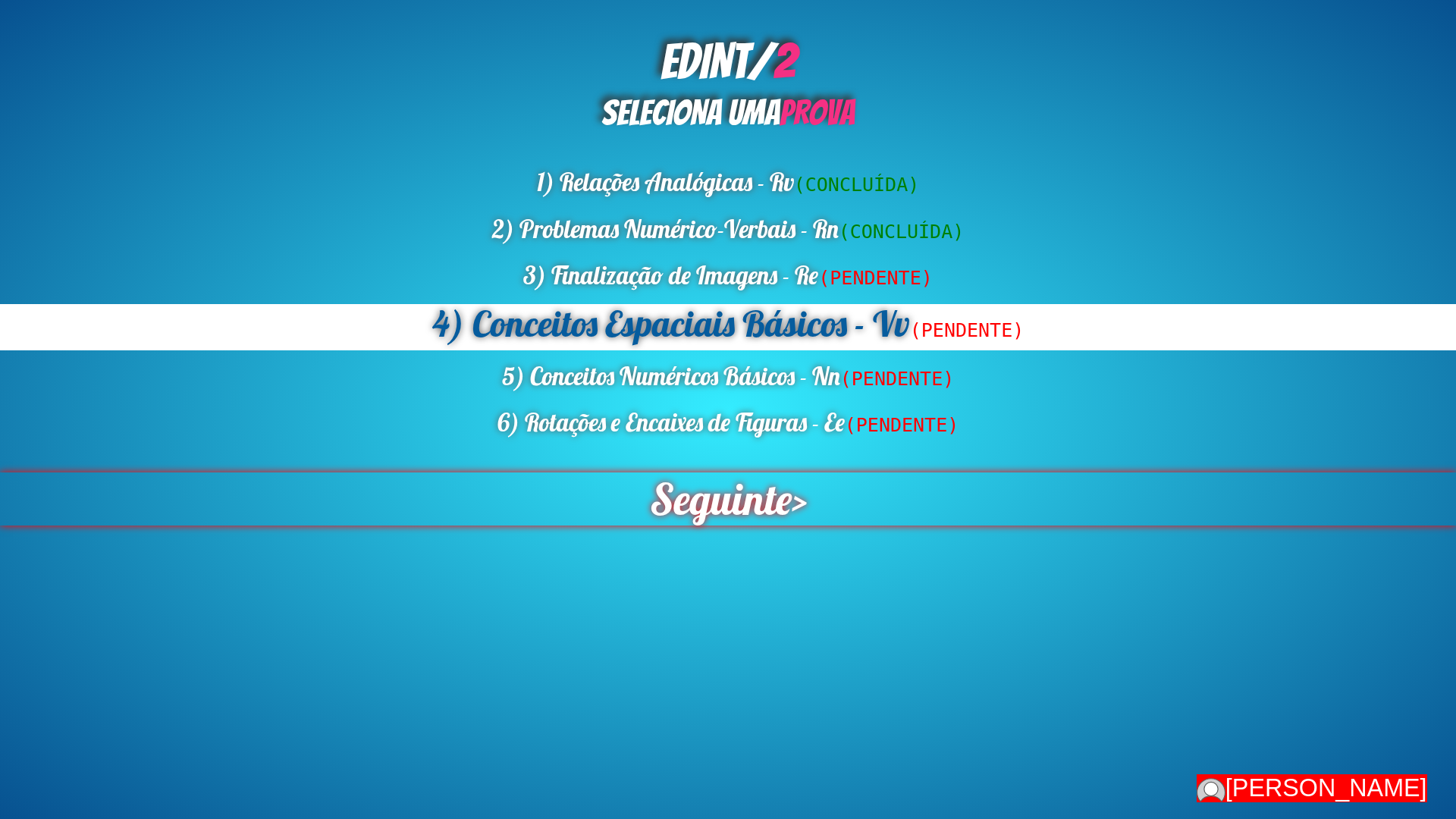
click at [689, 510] on span "Seguinte" at bounding box center [720, 499] width 142 height 53
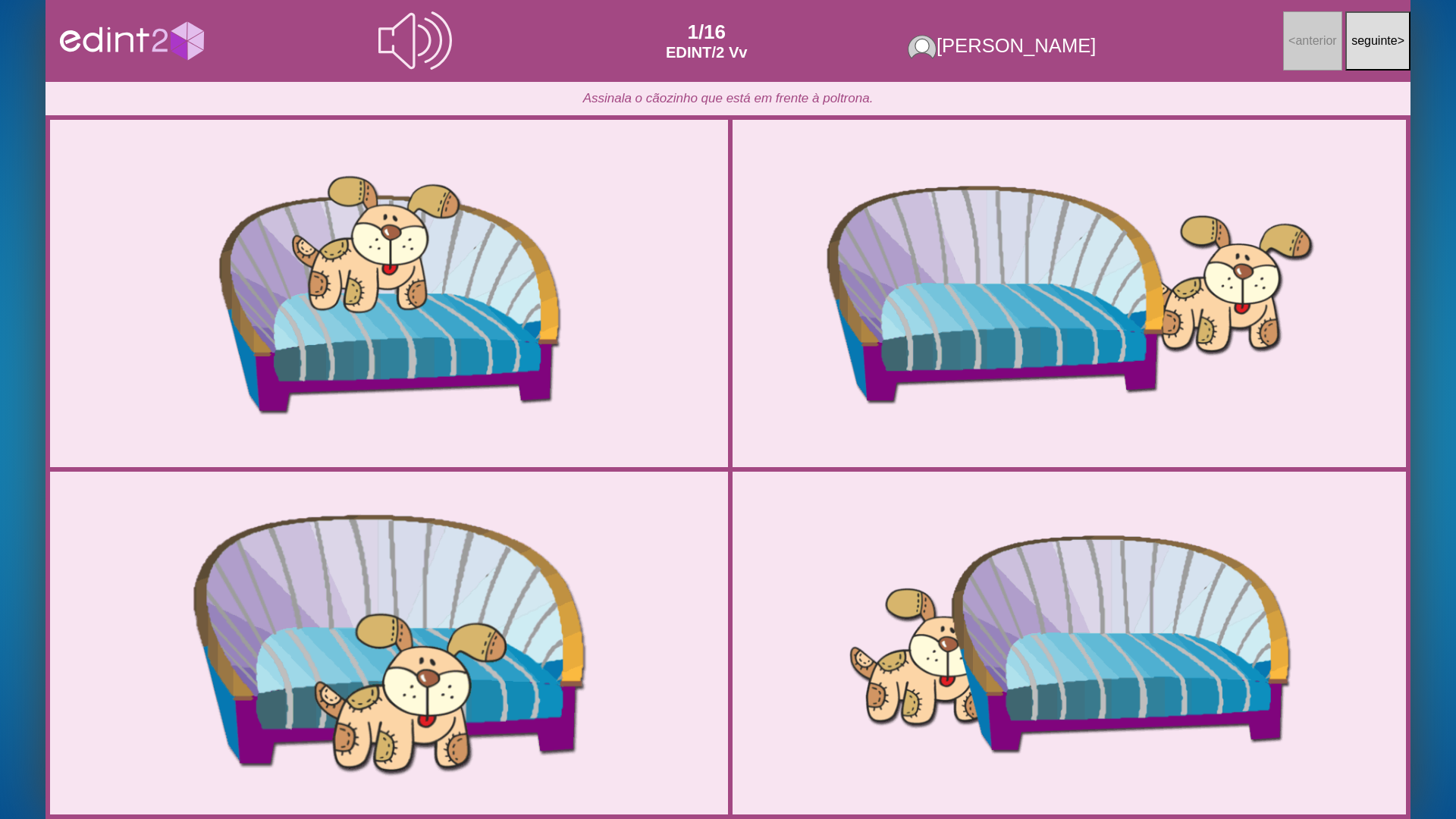
click at [513, 543] on div at bounding box center [389, 643] width 713 height 357
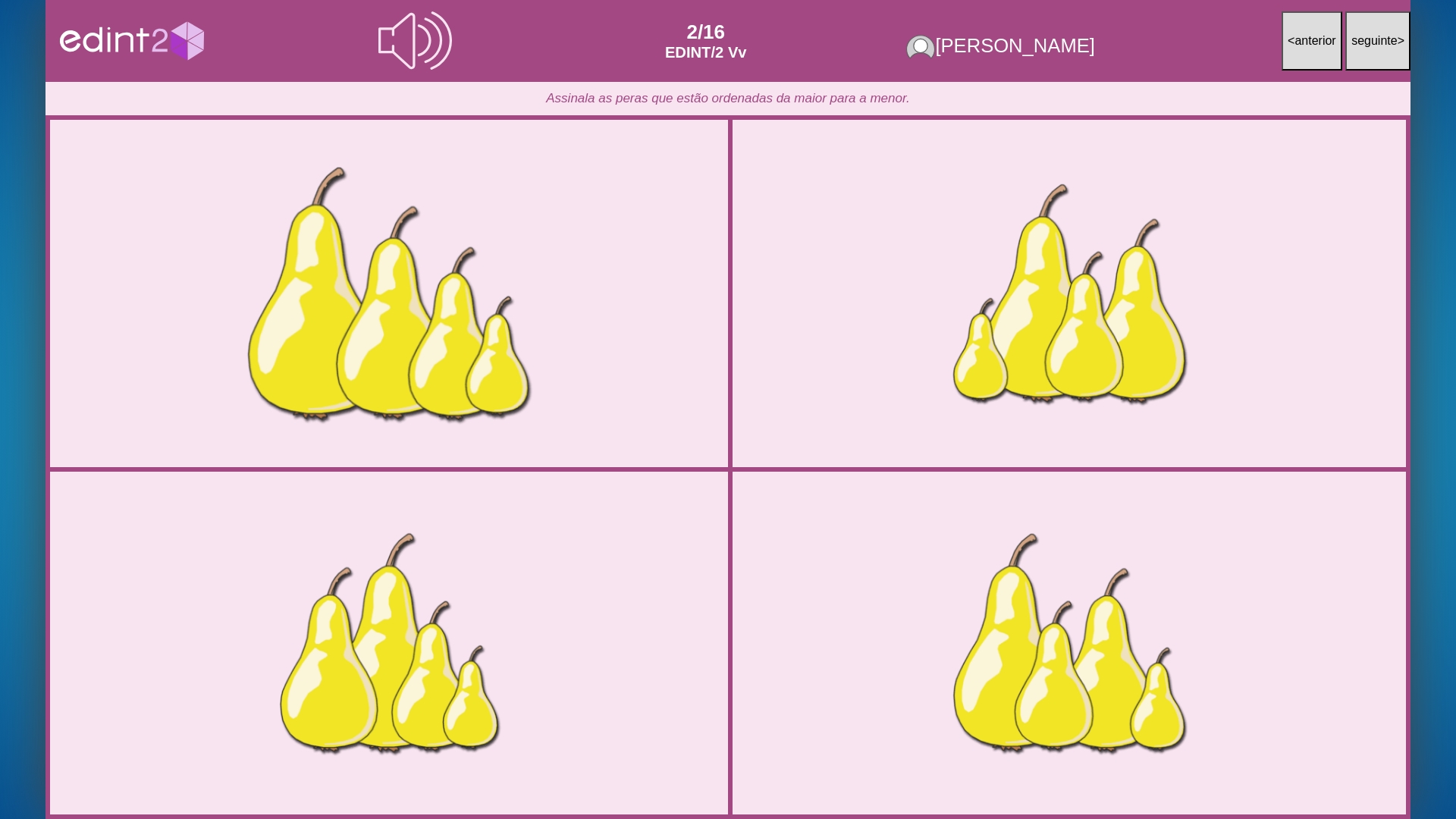
click at [412, 363] on div at bounding box center [389, 293] width 713 height 357
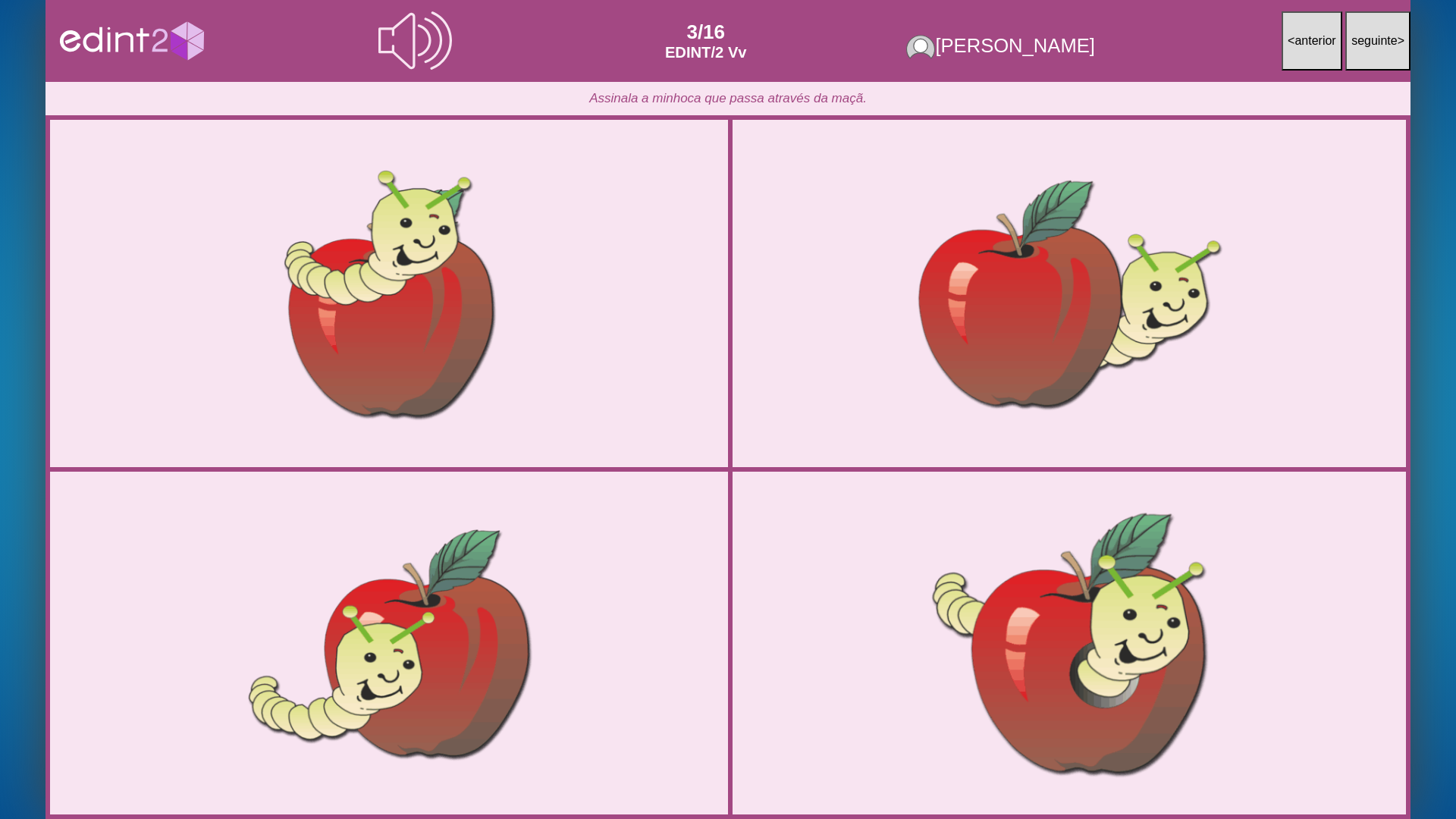
click at [967, 649] on div at bounding box center [1069, 643] width 708 height 353
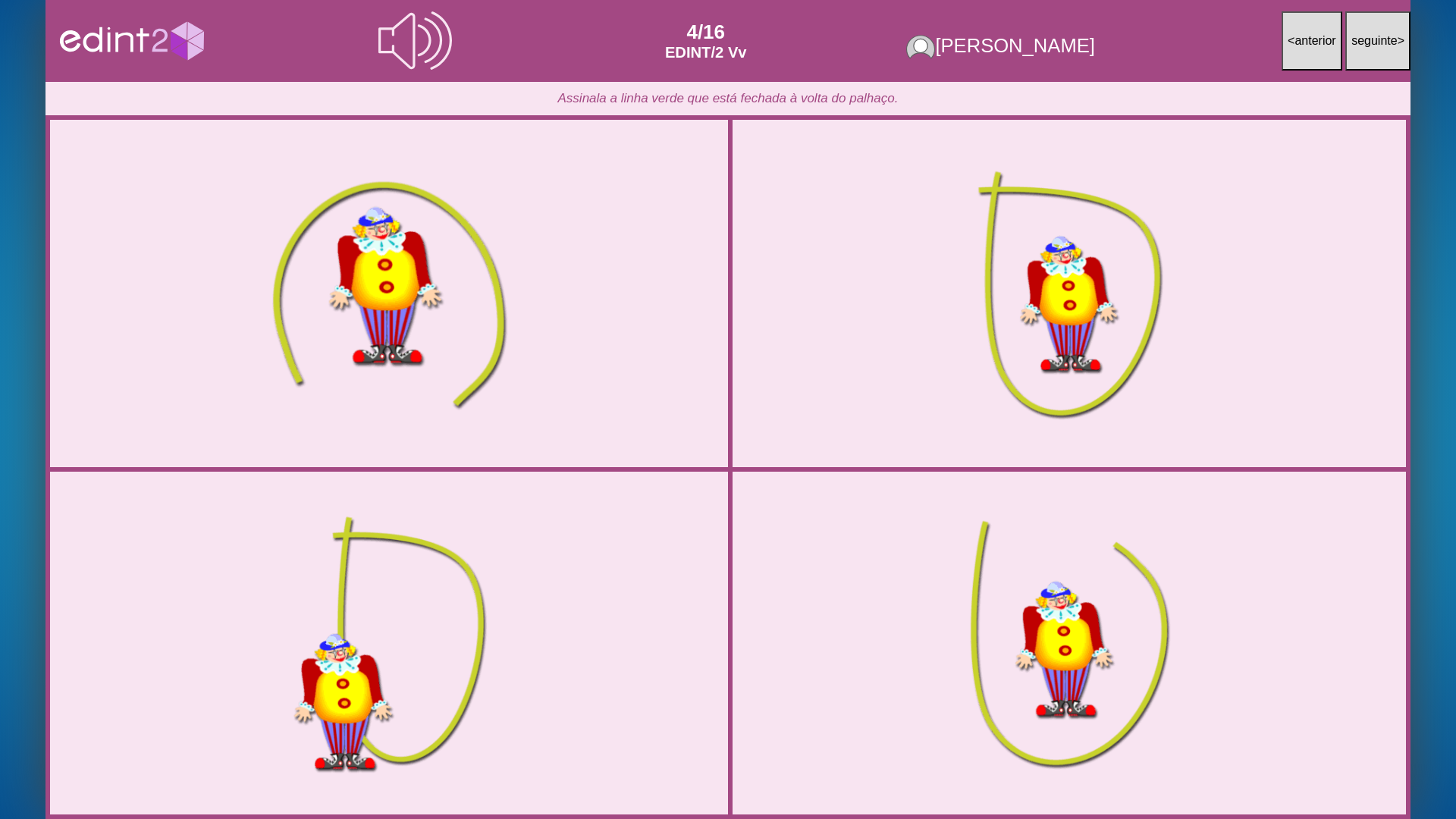
click at [427, 253] on div at bounding box center [389, 293] width 713 height 357
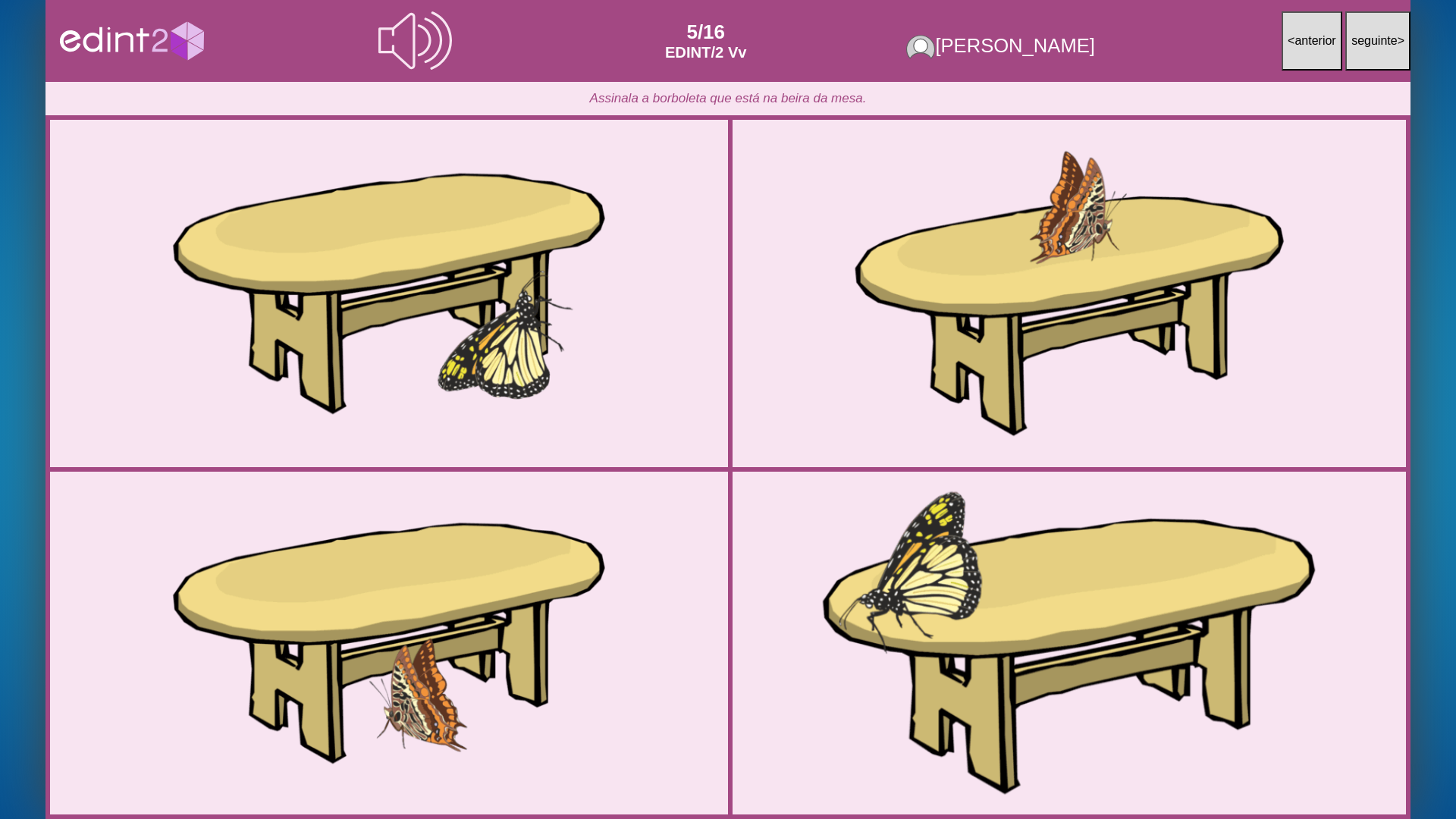
click at [1018, 658] on div at bounding box center [1069, 643] width 708 height 353
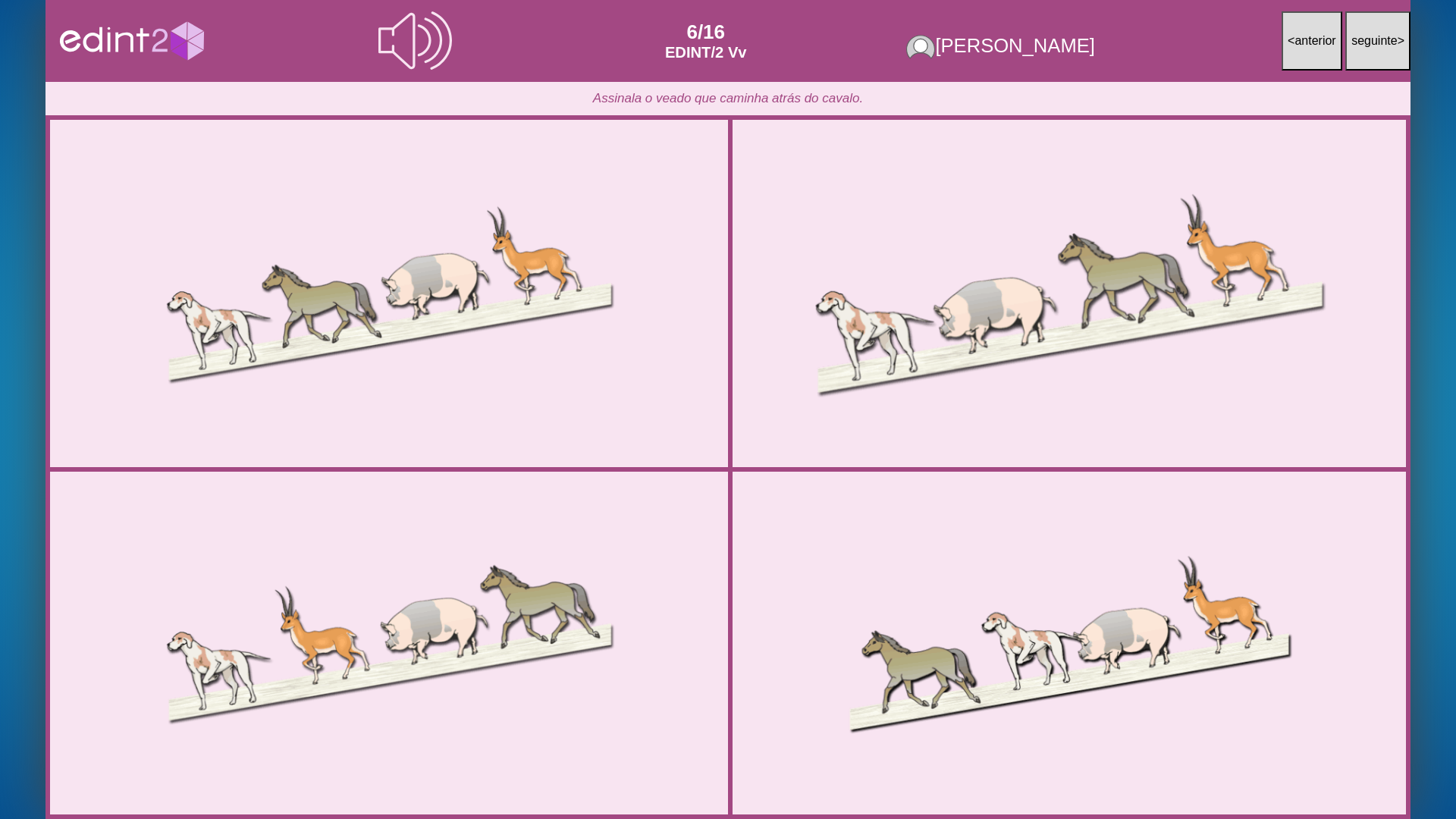
click at [976, 317] on div at bounding box center [1069, 293] width 708 height 353
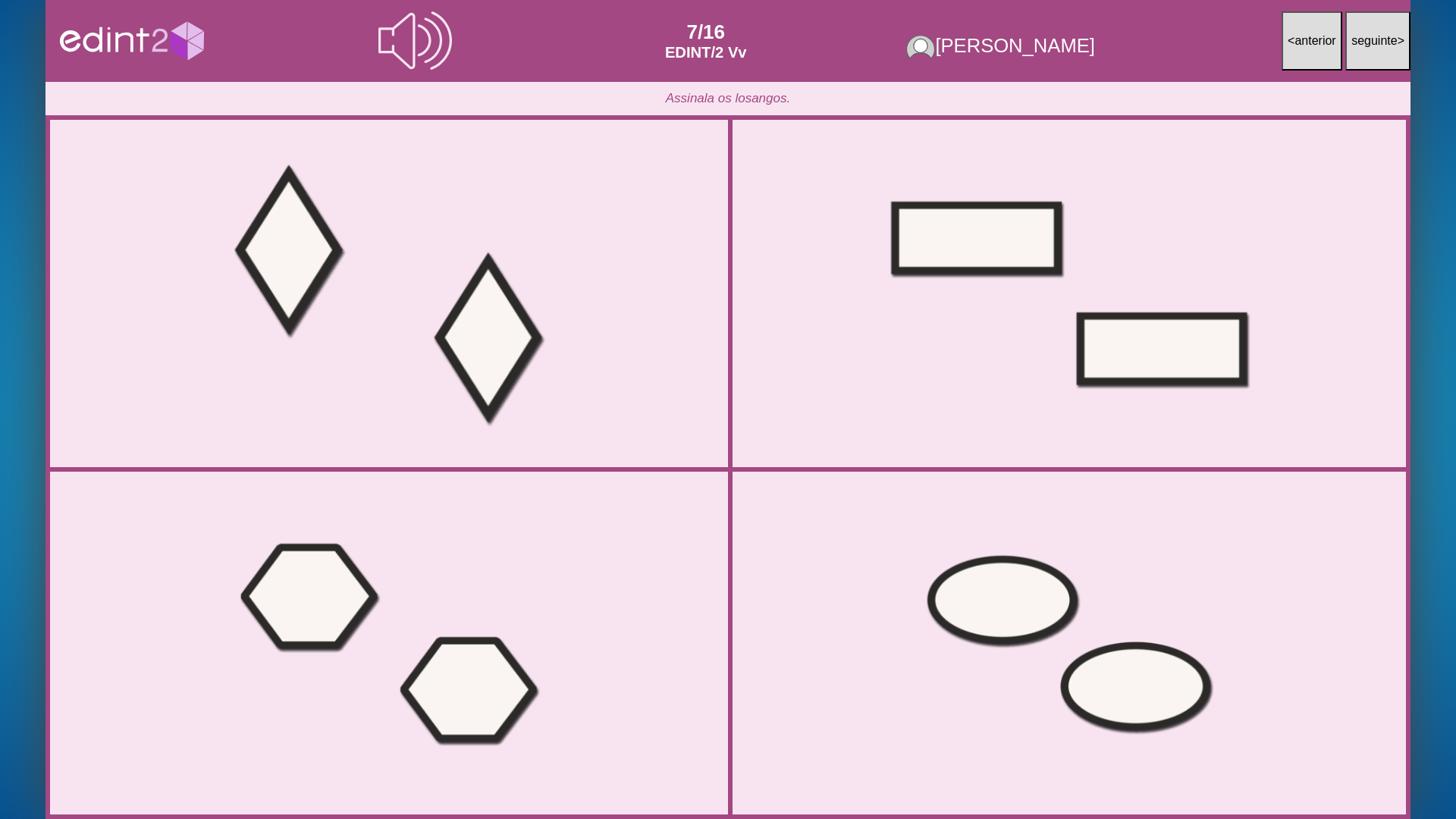
click at [591, 308] on div at bounding box center [389, 293] width 713 height 357
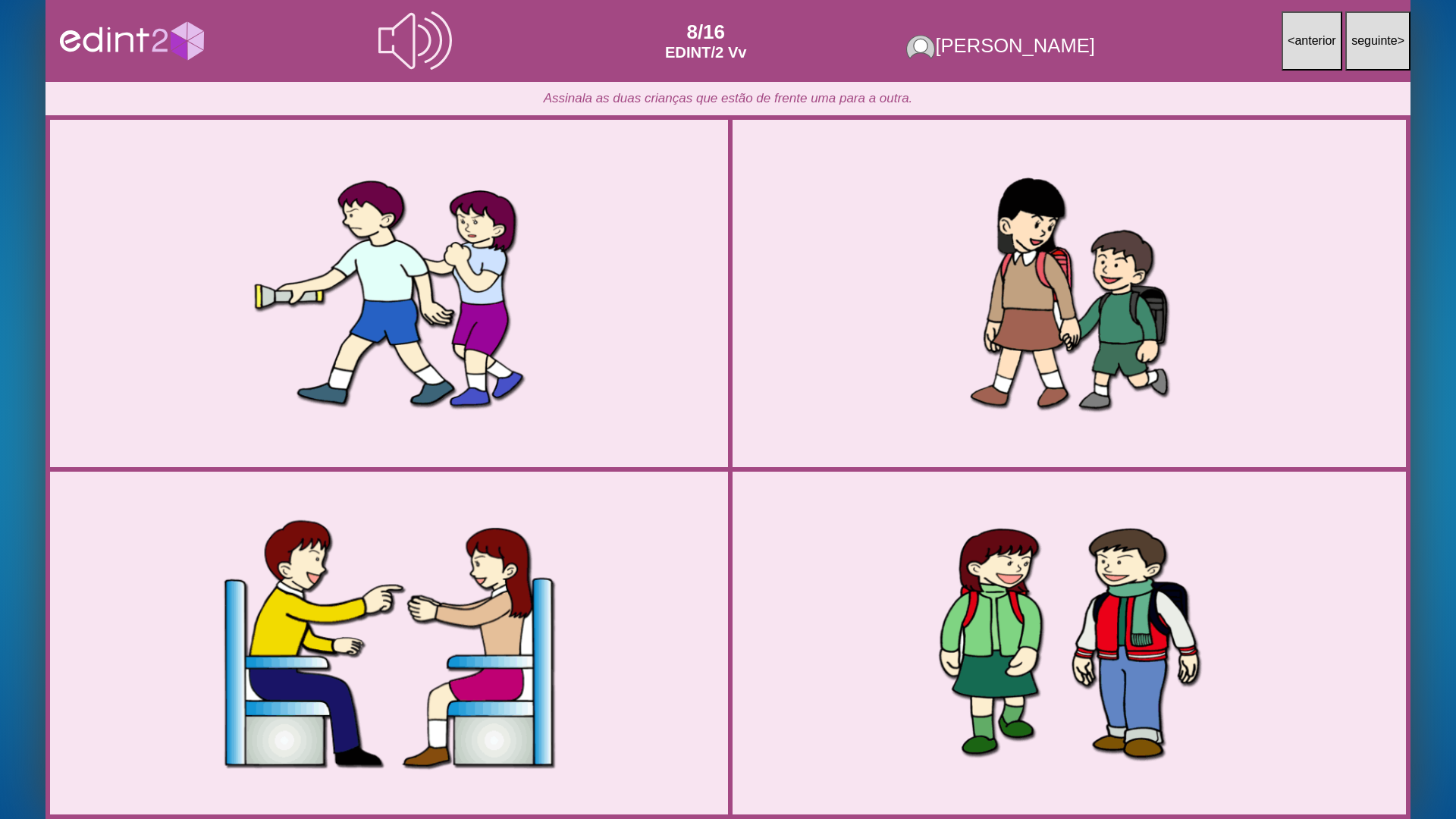
click at [564, 560] on div at bounding box center [389, 643] width 713 height 357
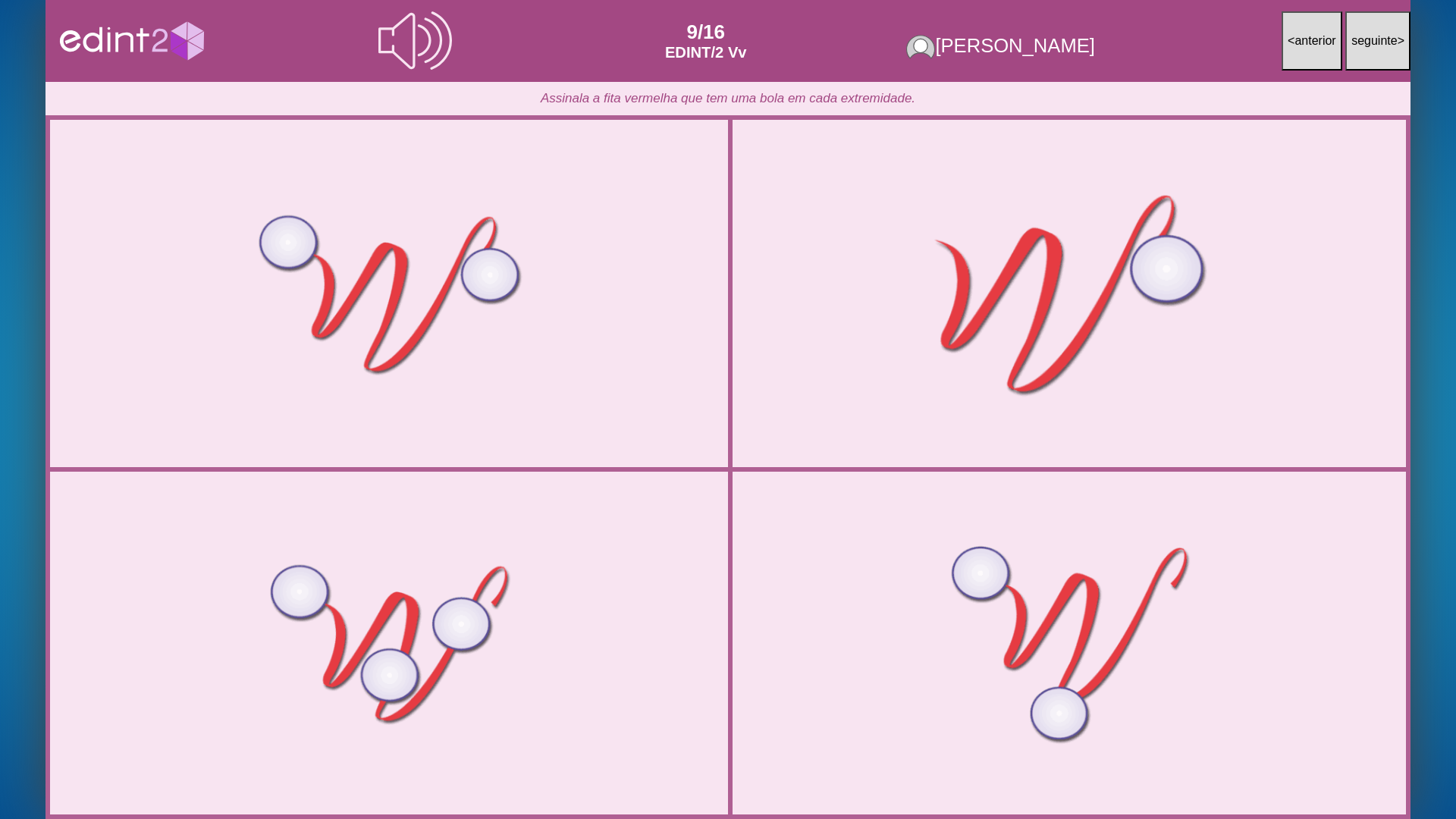
click at [850, 356] on div at bounding box center [1069, 293] width 708 height 353
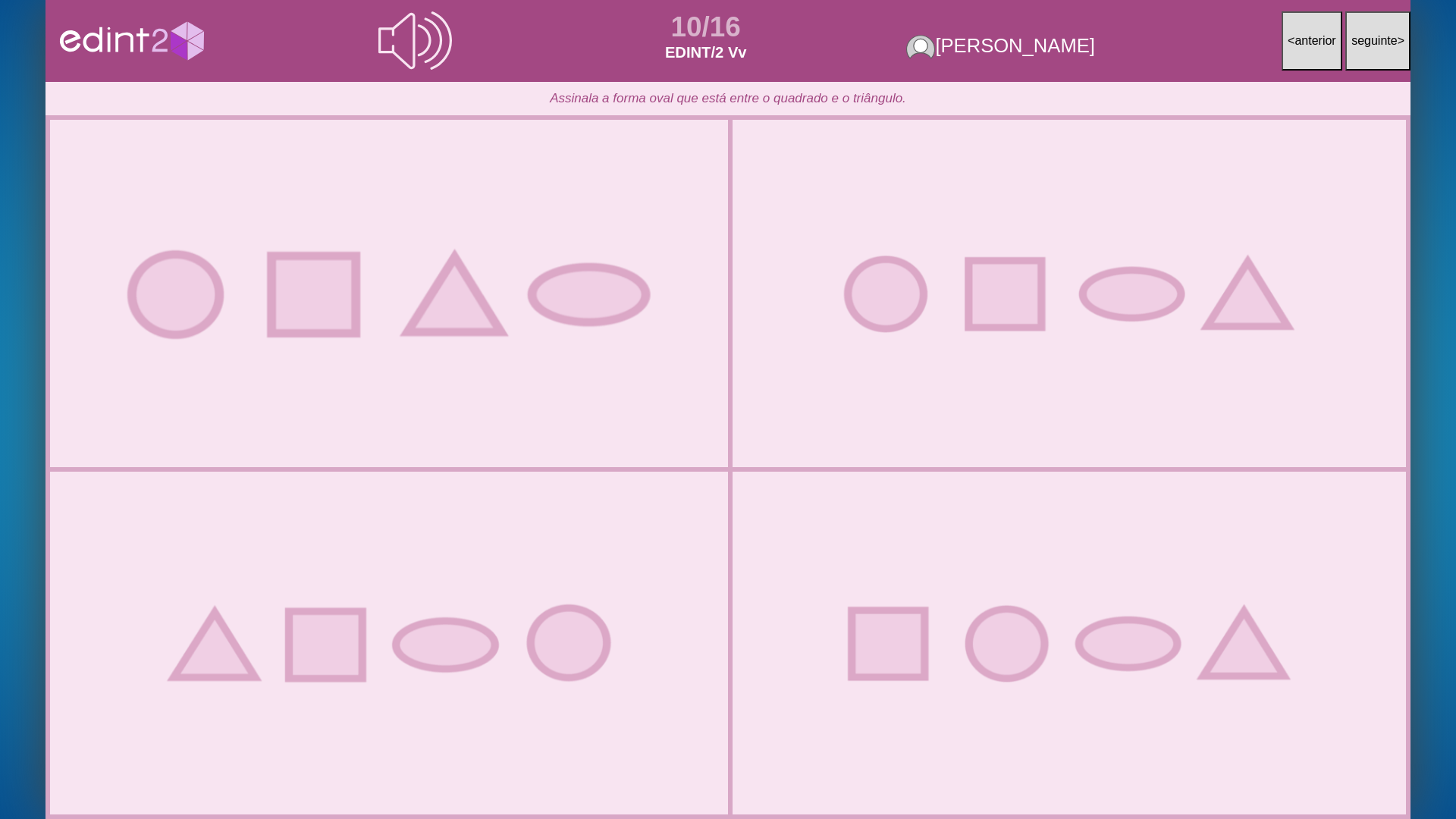
click at [450, 377] on div at bounding box center [389, 293] width 713 height 357
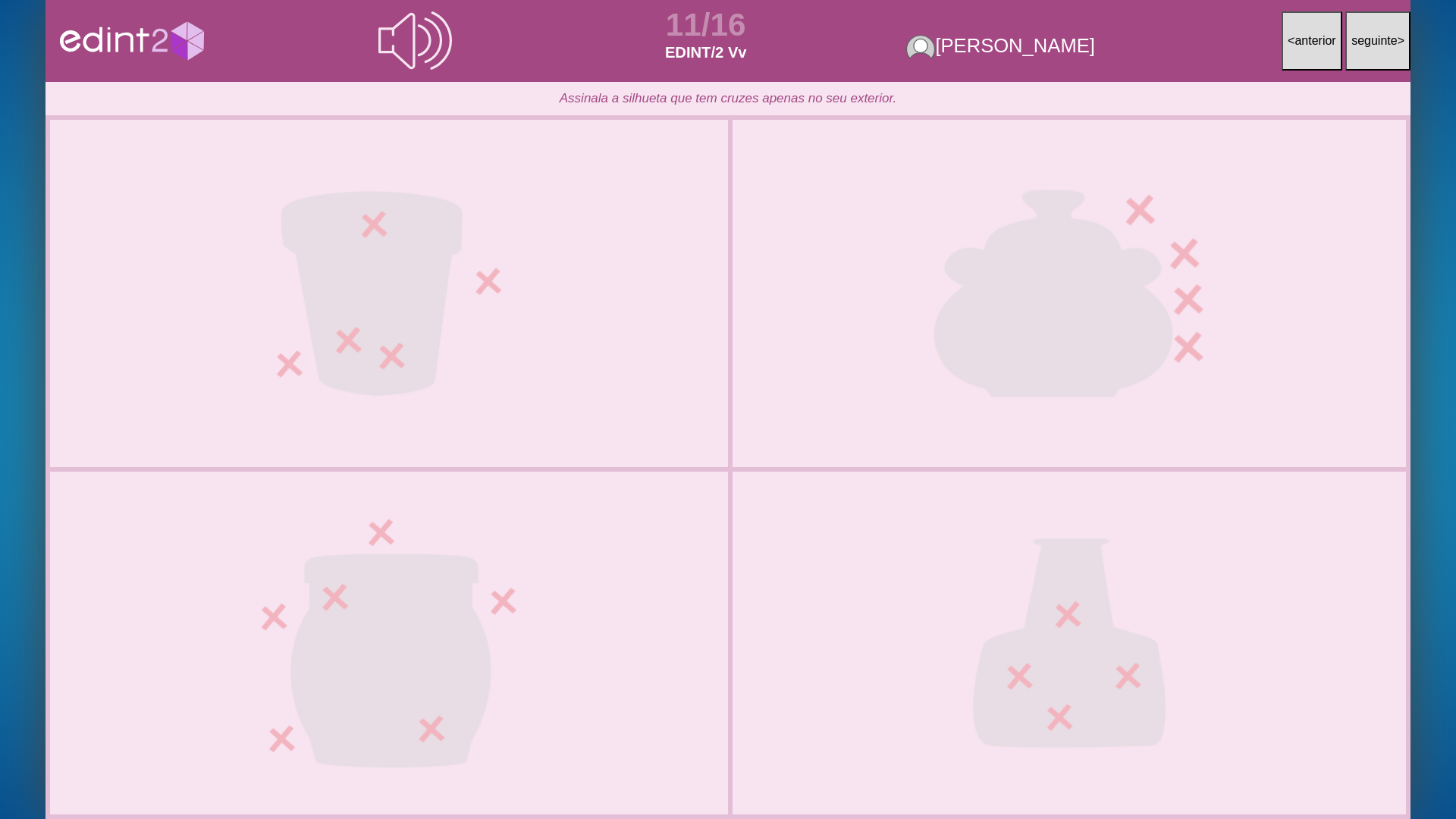
click at [906, 365] on div at bounding box center [1069, 293] width 708 height 353
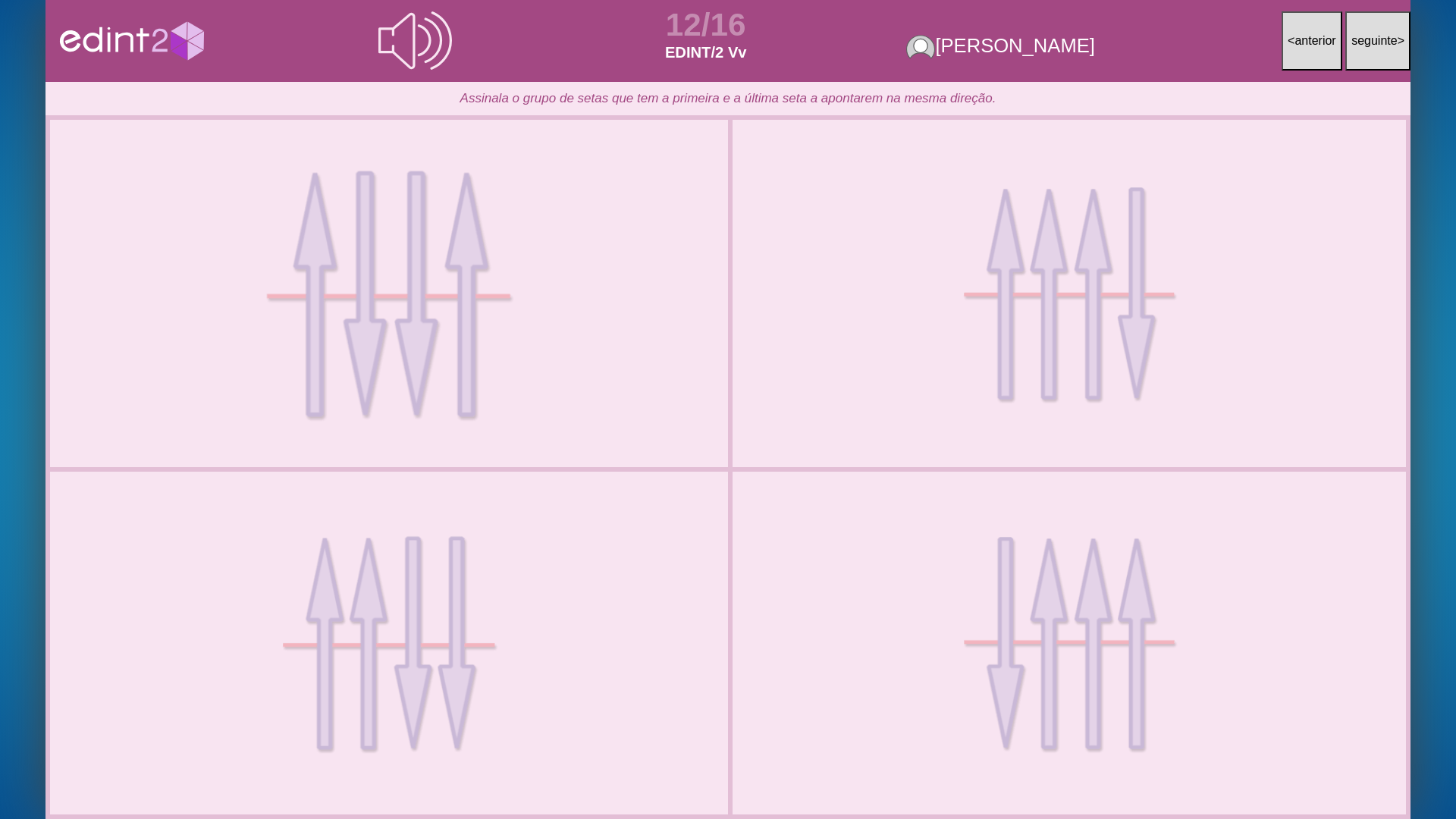
click at [513, 335] on div at bounding box center [389, 293] width 713 height 357
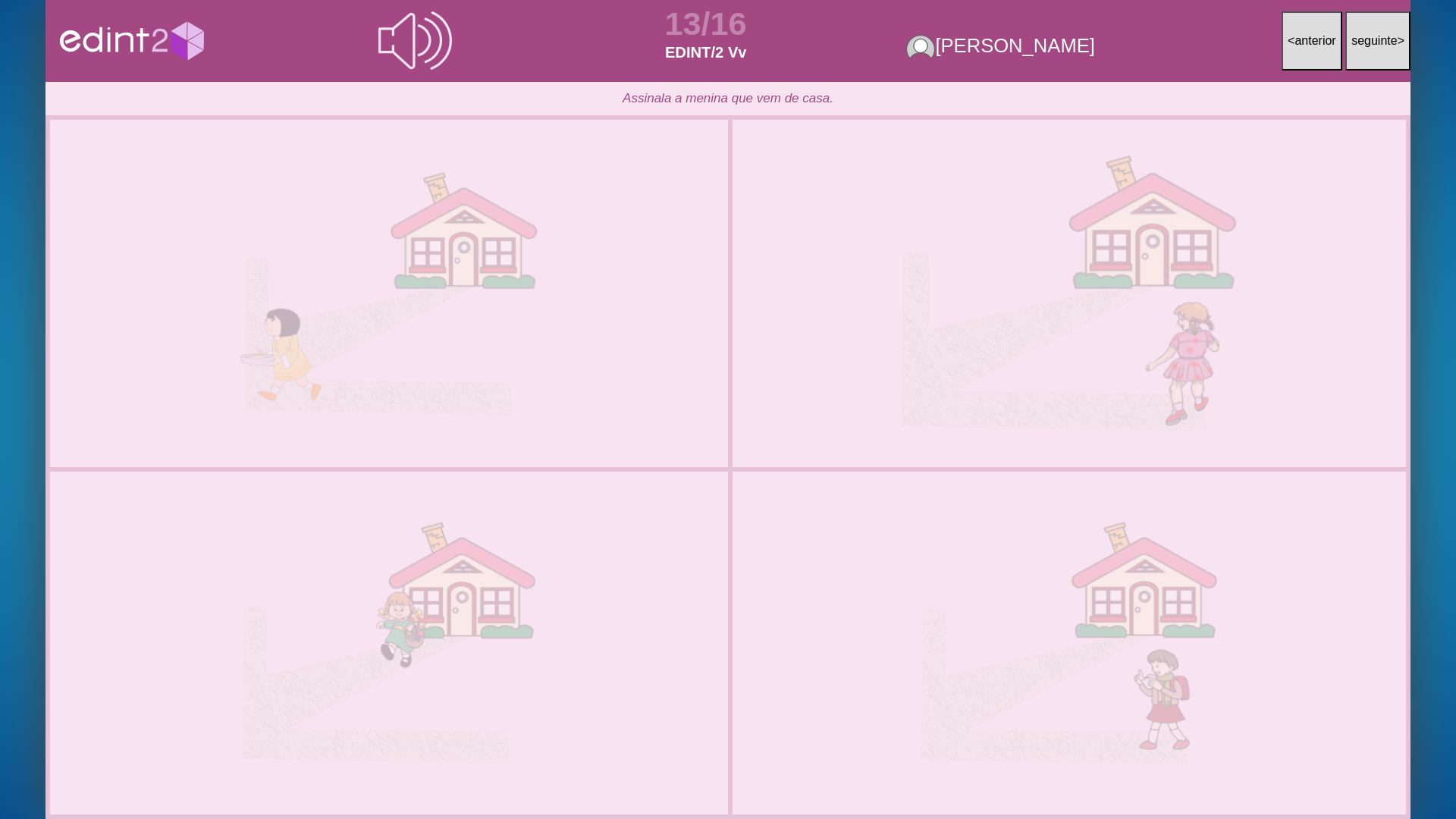
click at [865, 337] on div at bounding box center [1069, 293] width 708 height 353
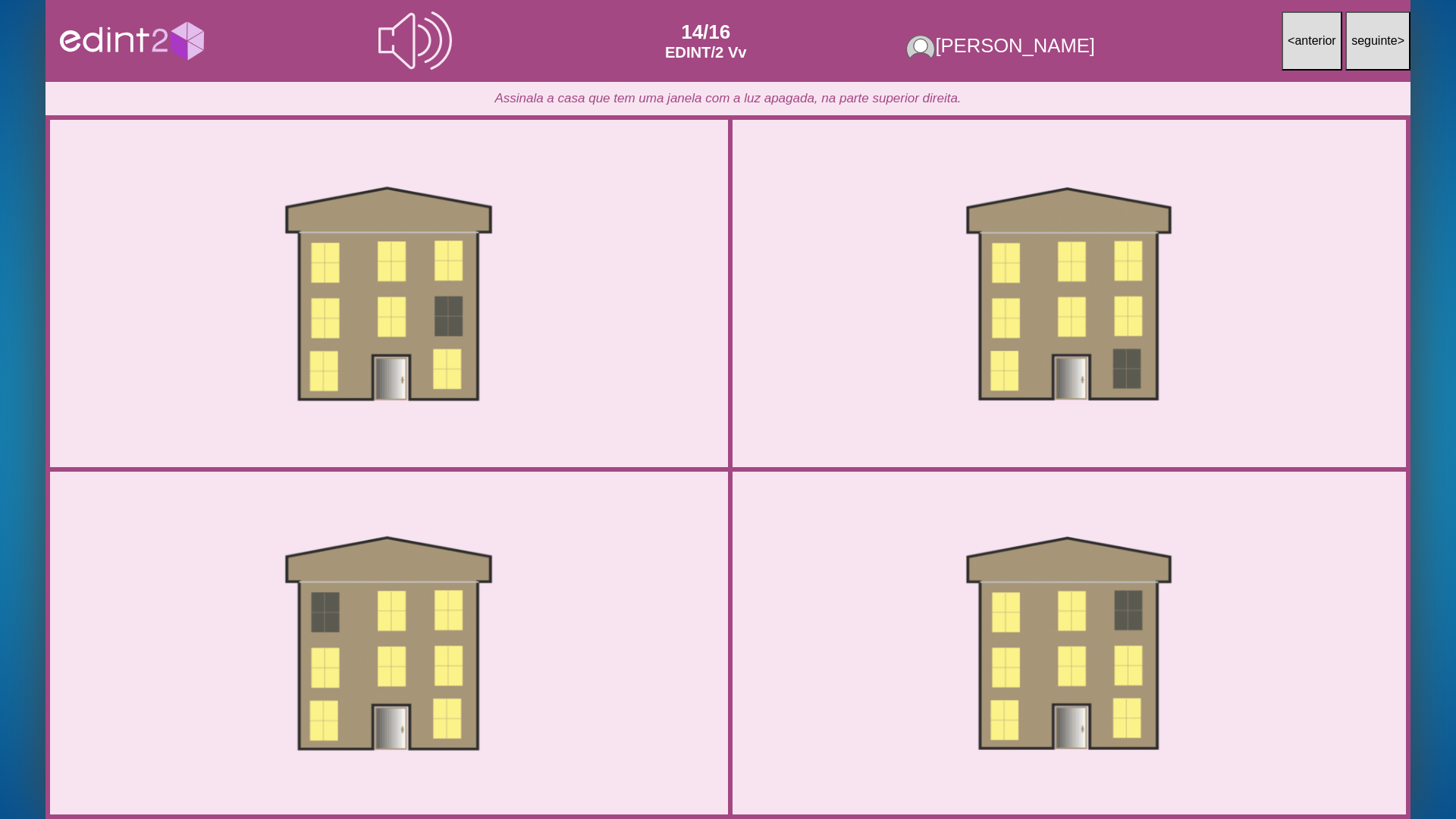
click at [402, 40] on icon at bounding box center [415, 41] width 74 height 74
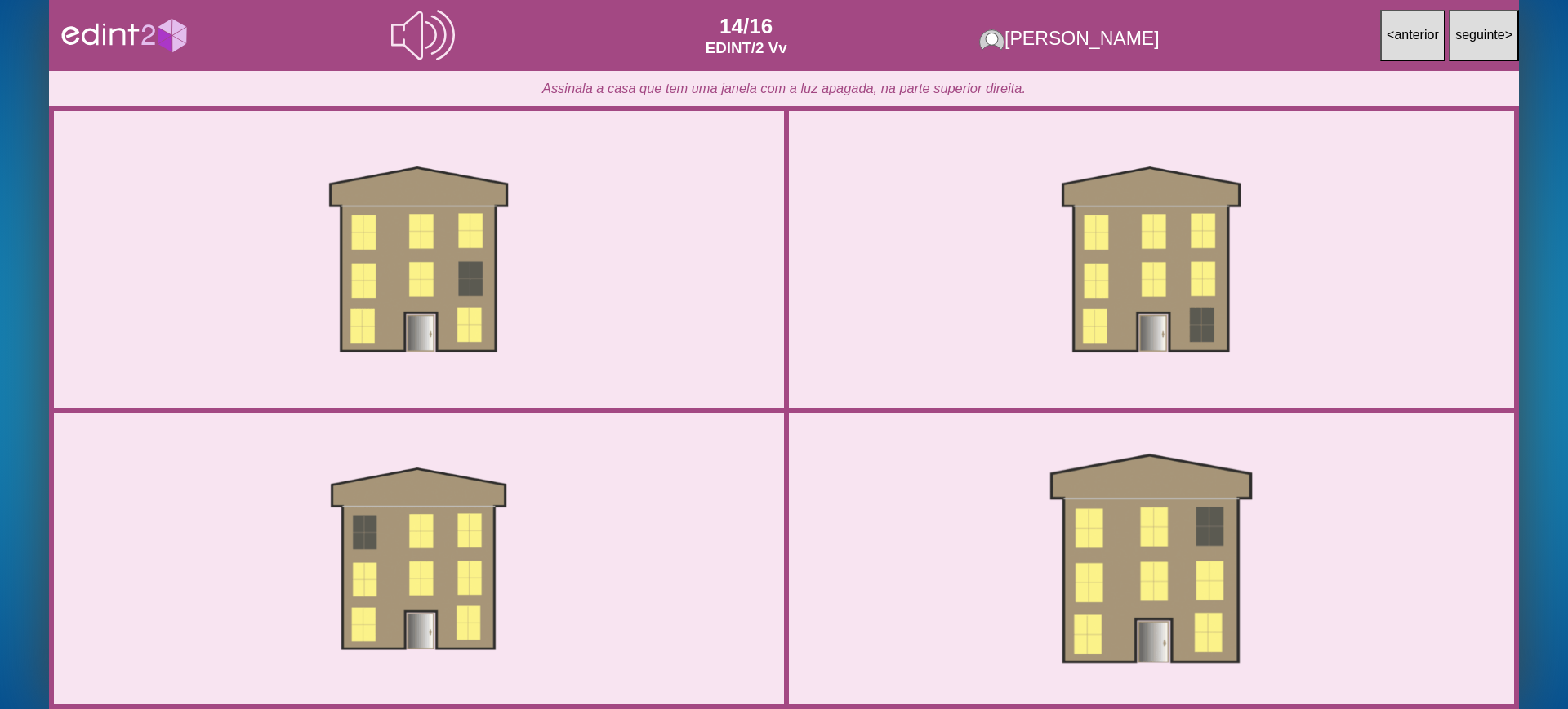
click at [1149, 541] on div at bounding box center [1151, 558] width 607 height 303
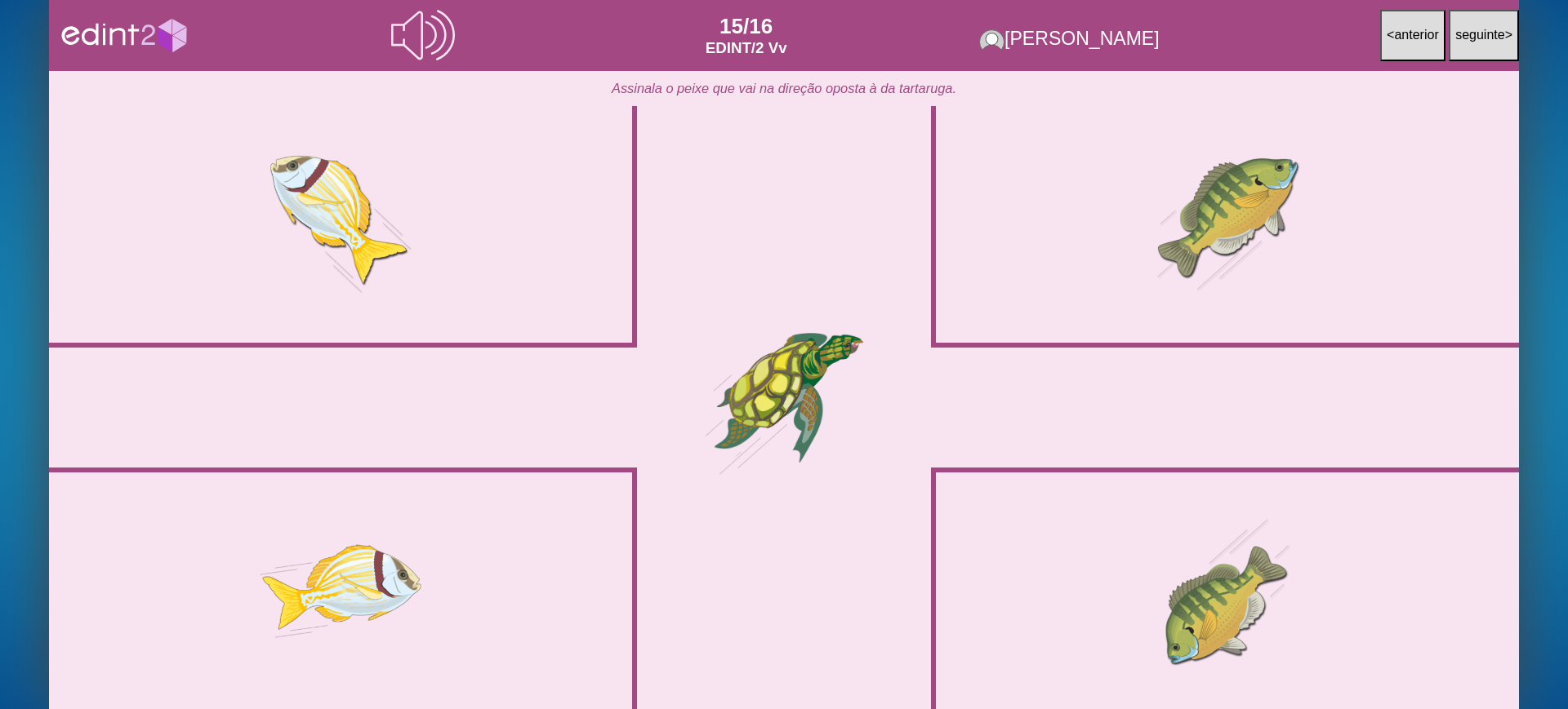
click at [64, 268] on div at bounding box center [343, 227] width 588 height 242
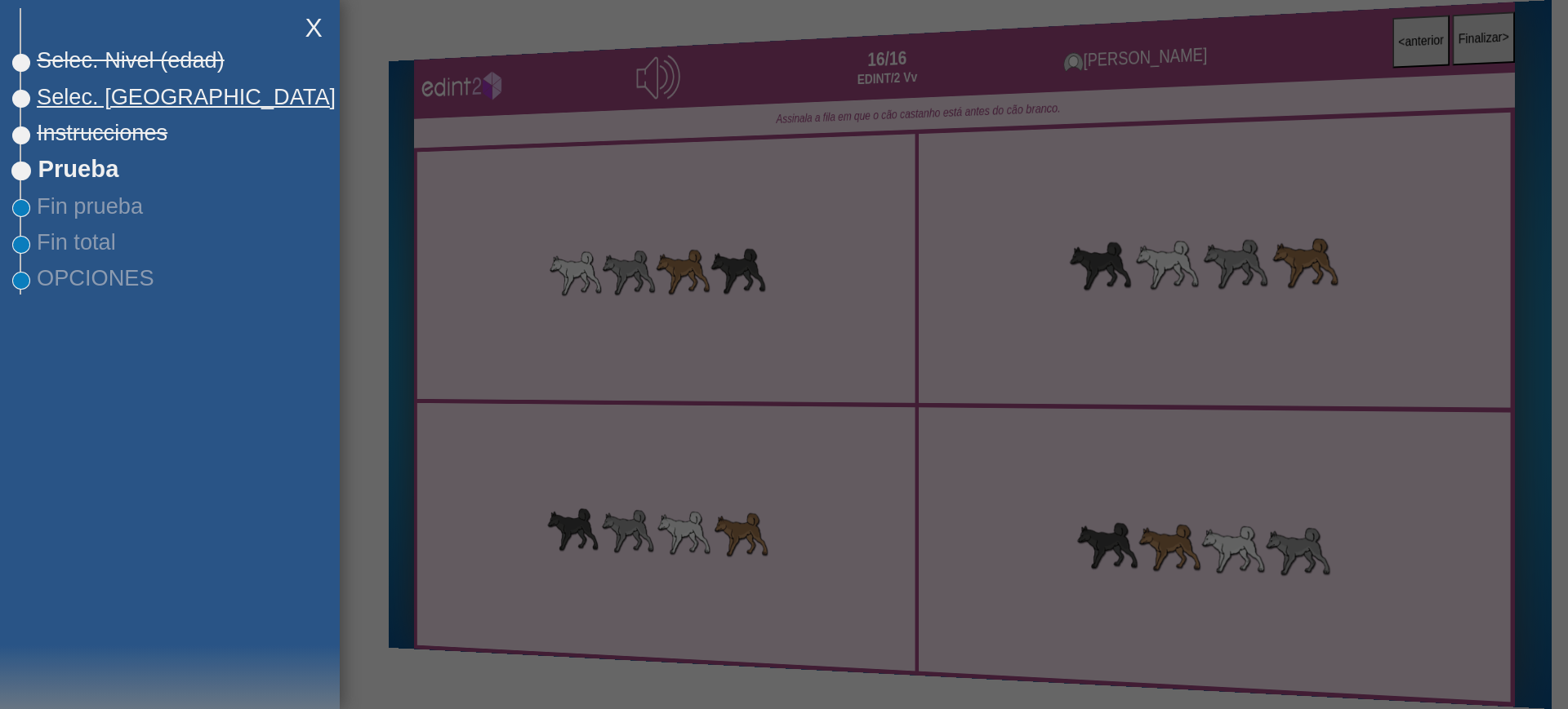
click at [103, 98] on span "Selec. [GEOGRAPHIC_DATA]" at bounding box center [179, 97] width 314 height 26
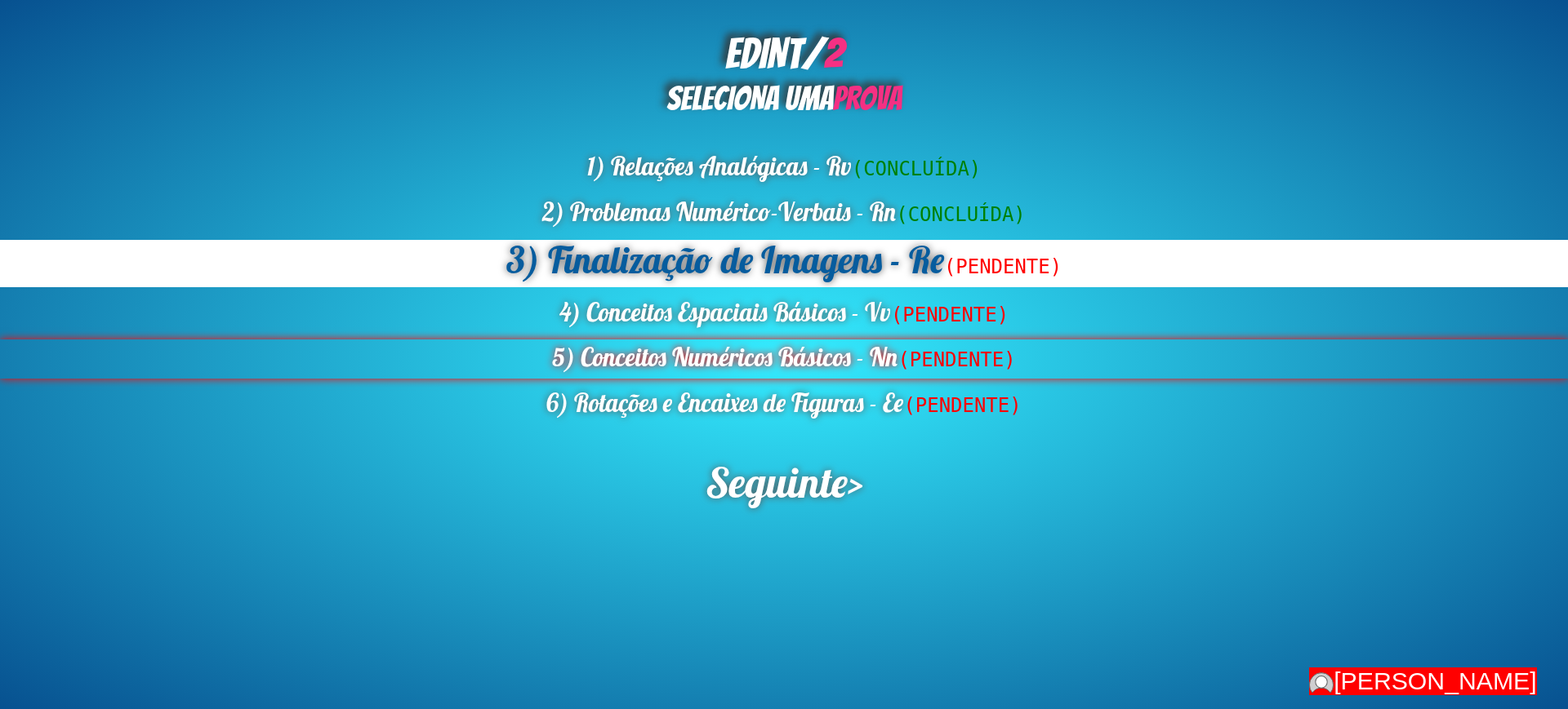
click at [805, 361] on div "5) Conceitos Numéricos Básicos - Nn (PENDENTE)" at bounding box center [784, 359] width 1568 height 38
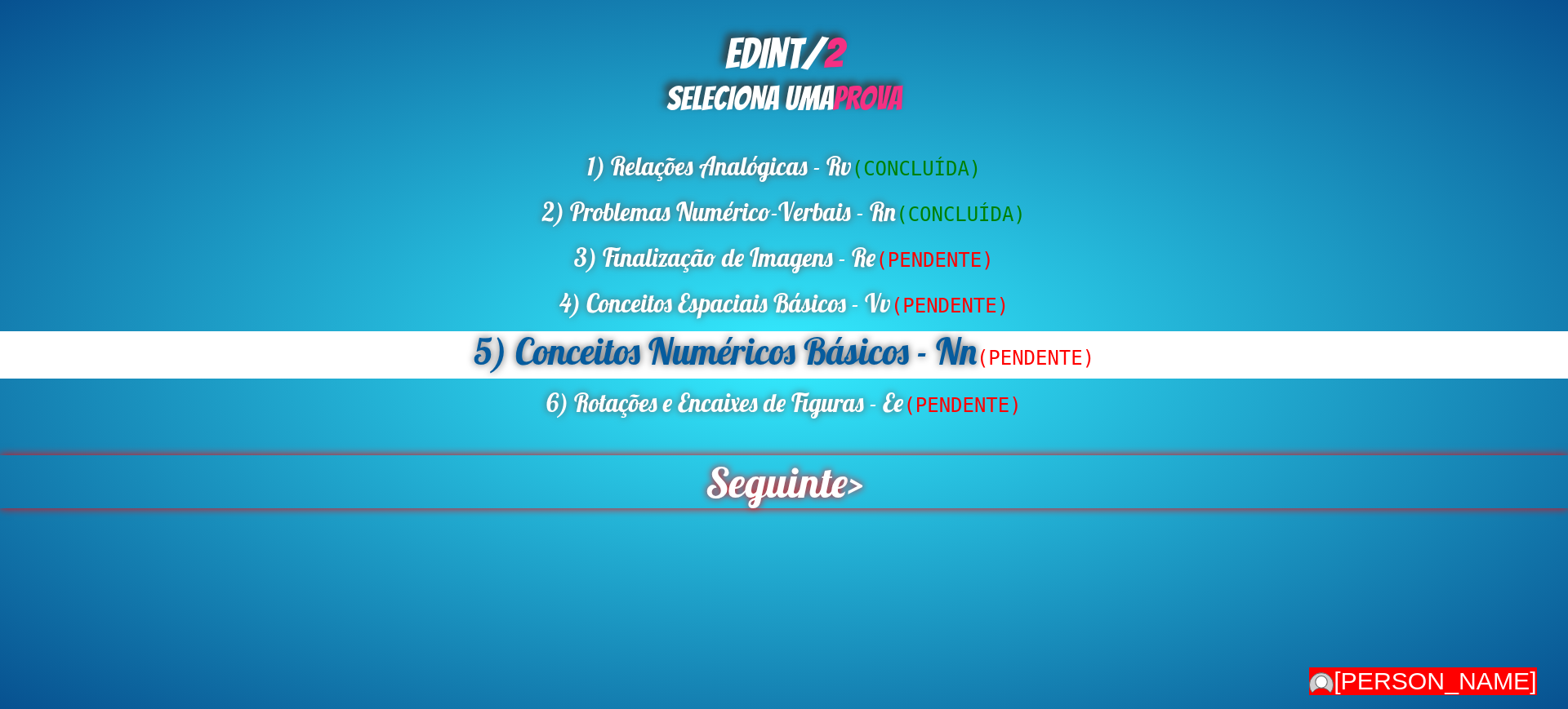
click at [816, 493] on span "Seguinte" at bounding box center [776, 482] width 142 height 53
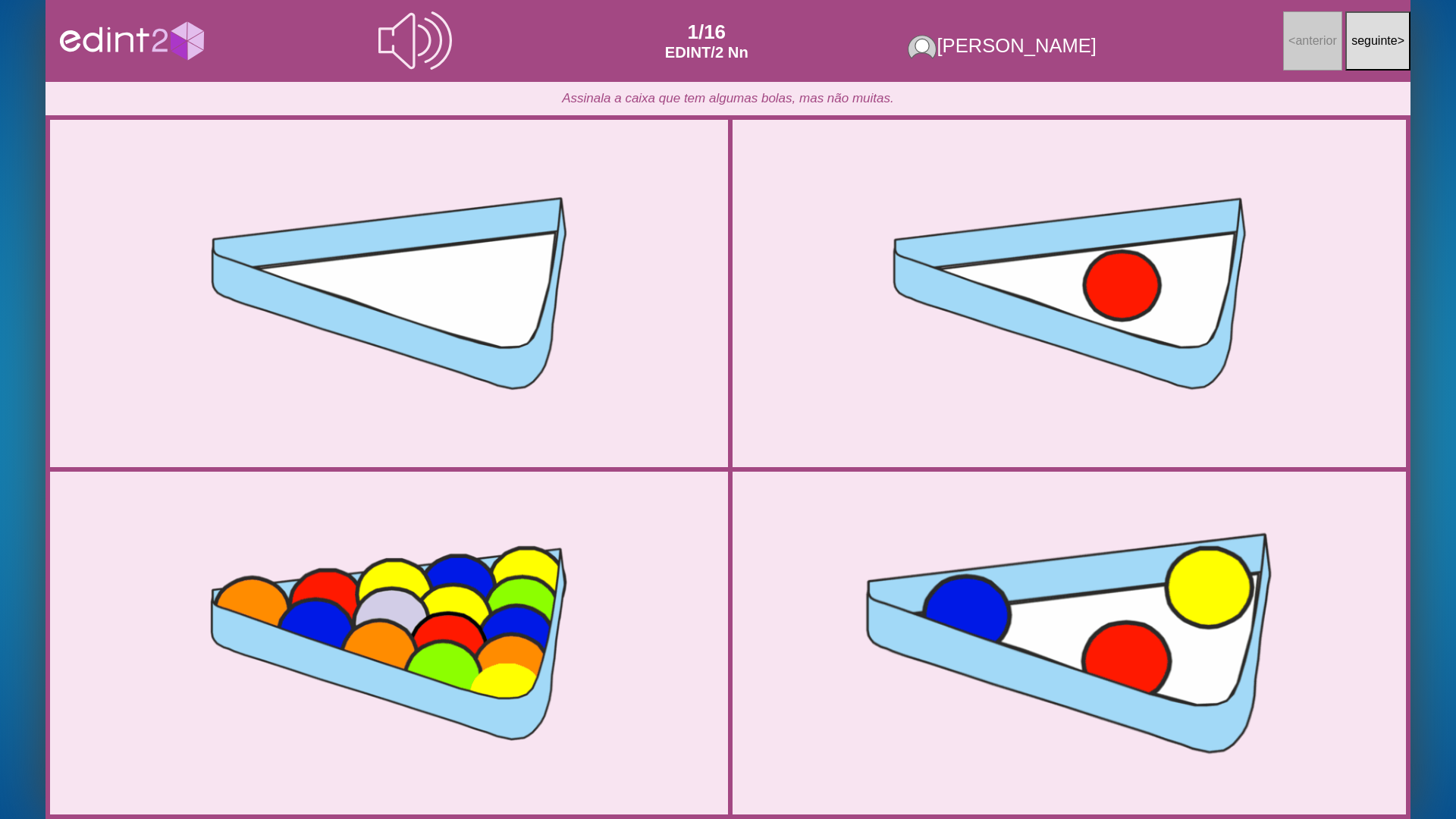
click at [1060, 575] on div at bounding box center [1069, 643] width 708 height 353
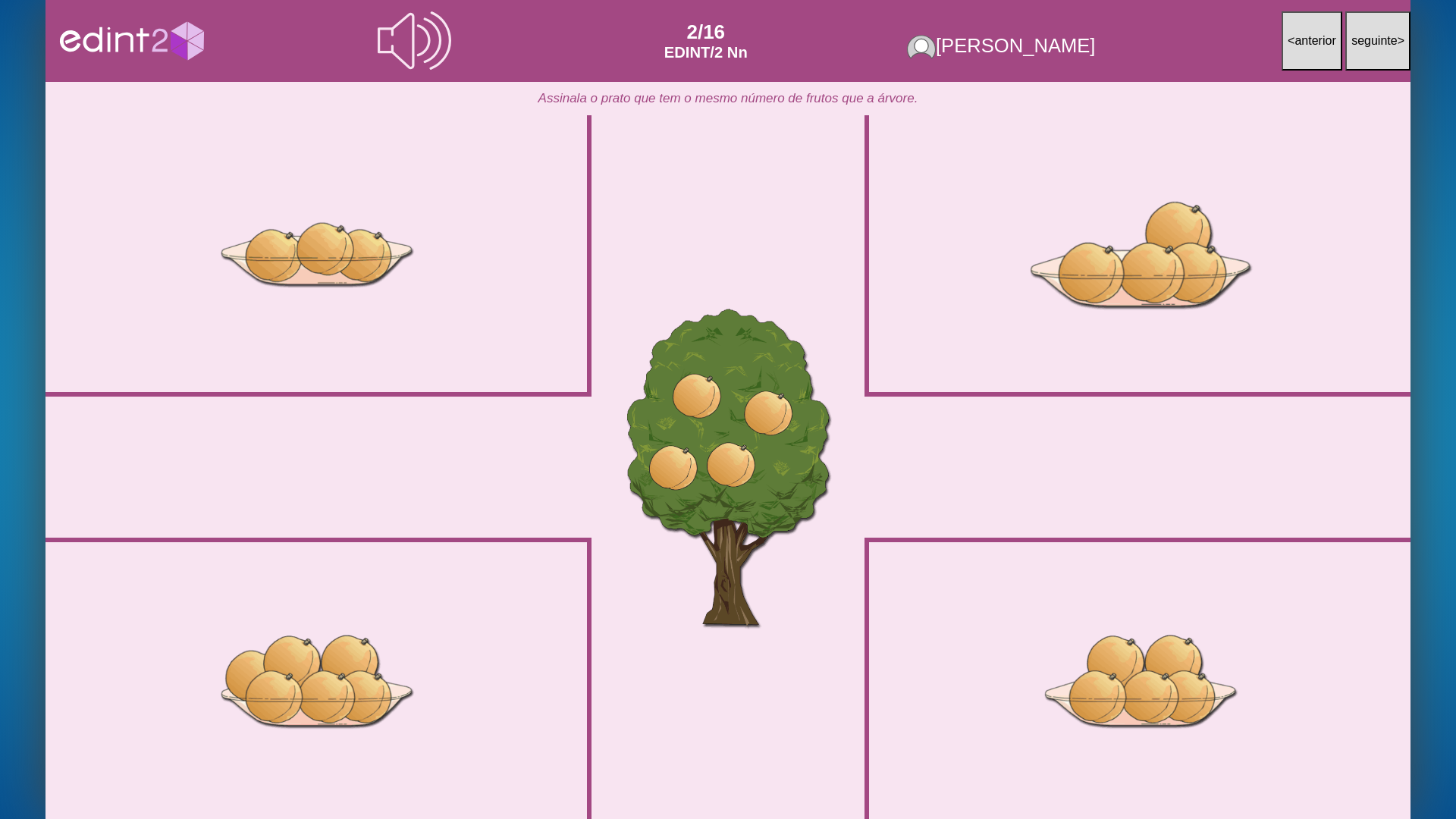
click at [1094, 298] on div at bounding box center [1139, 253] width 374 height 280
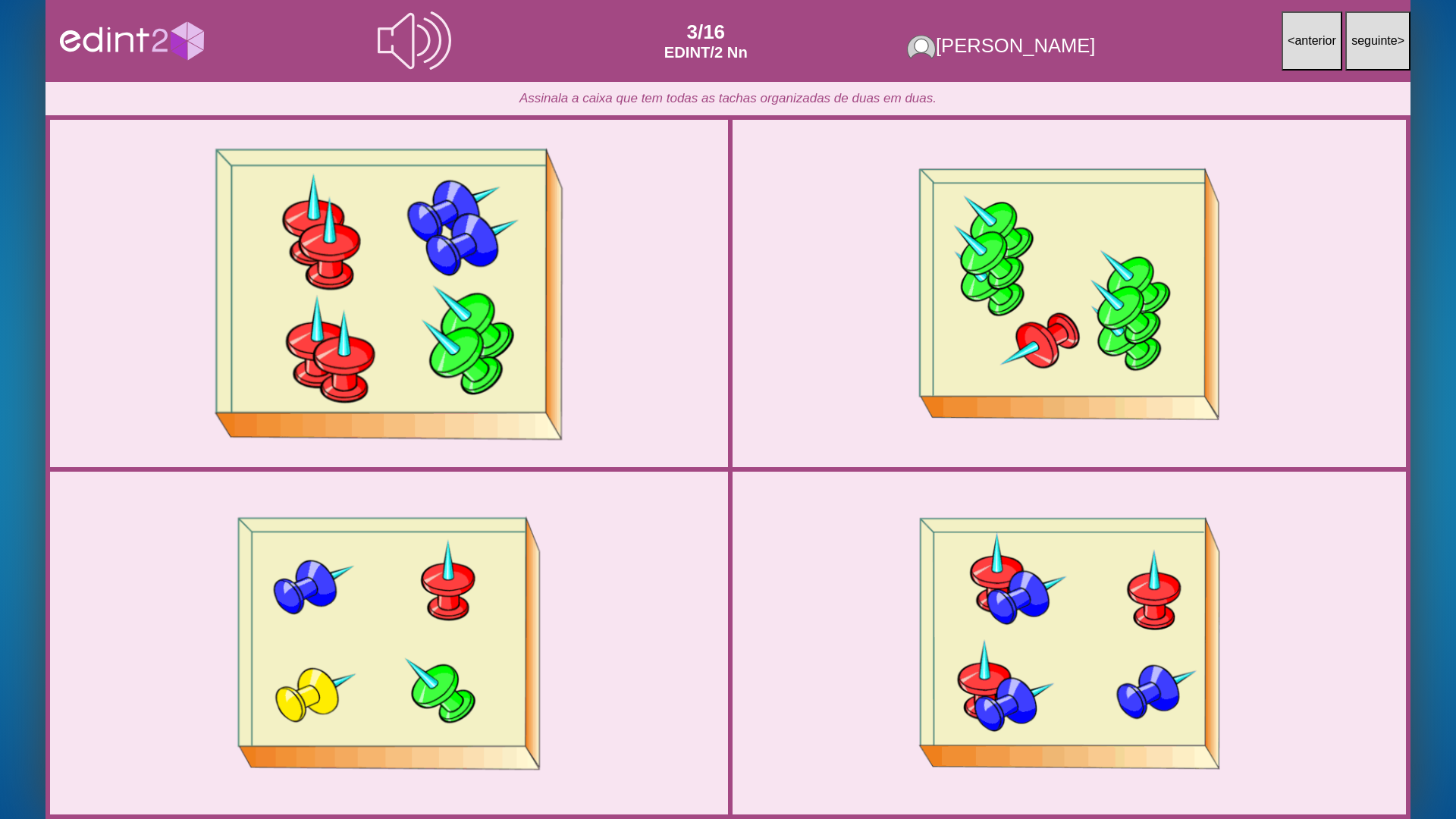
click at [503, 344] on div at bounding box center [389, 293] width 713 height 357
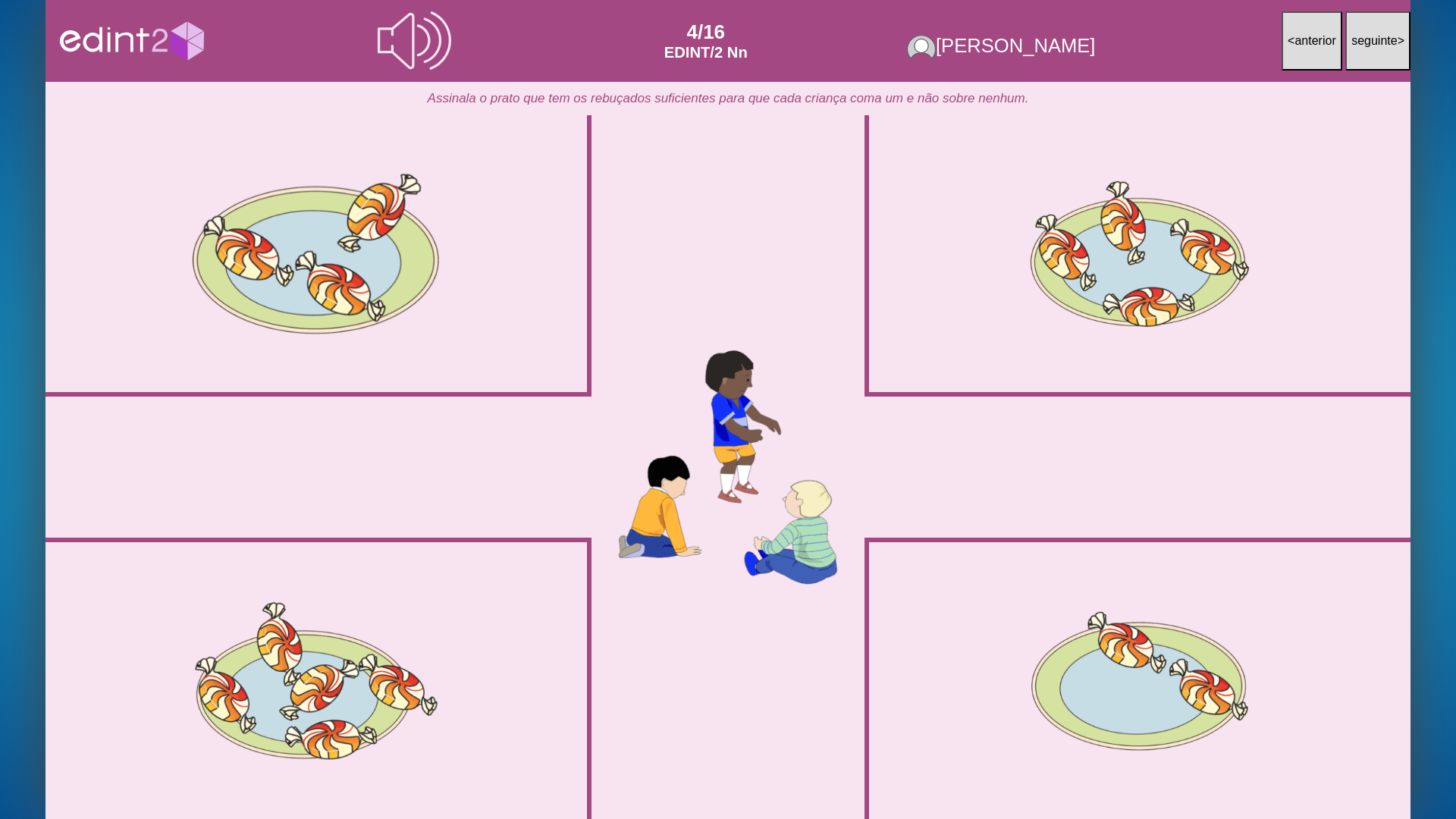
click at [274, 252] on div at bounding box center [317, 253] width 556 height 277
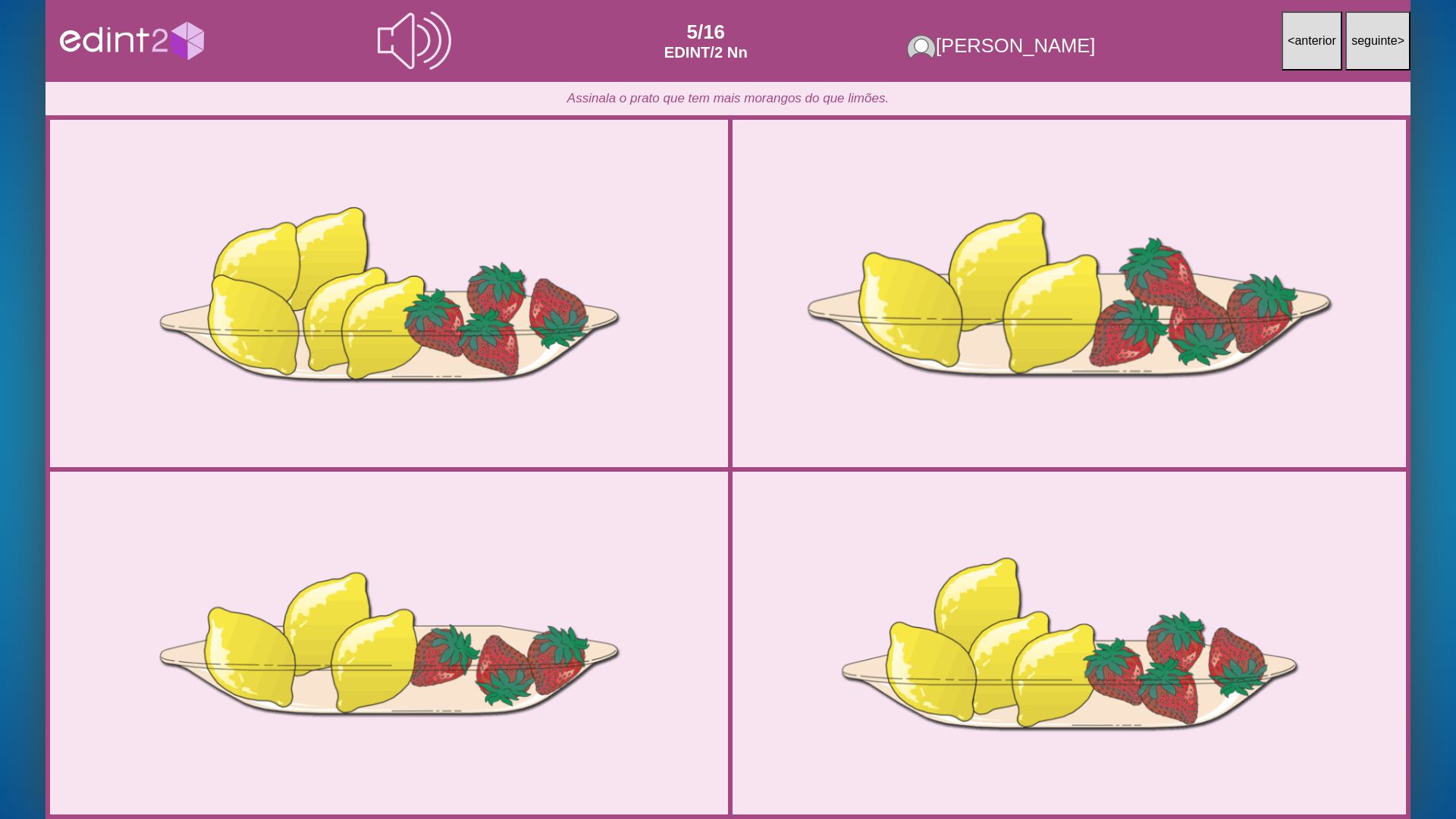
click at [1167, 329] on div at bounding box center [1069, 293] width 708 height 353
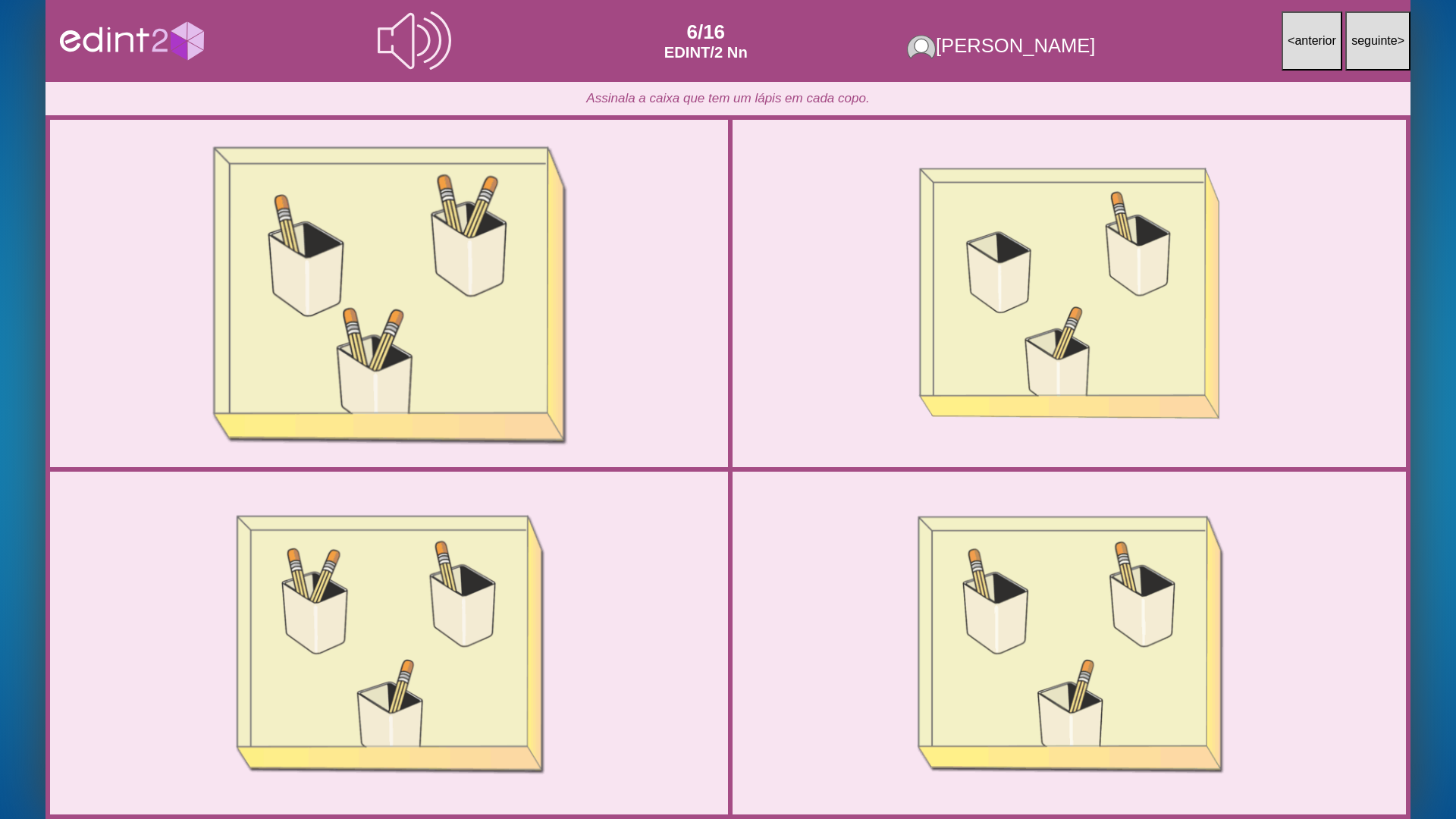
click at [643, 310] on div at bounding box center [389, 293] width 713 height 357
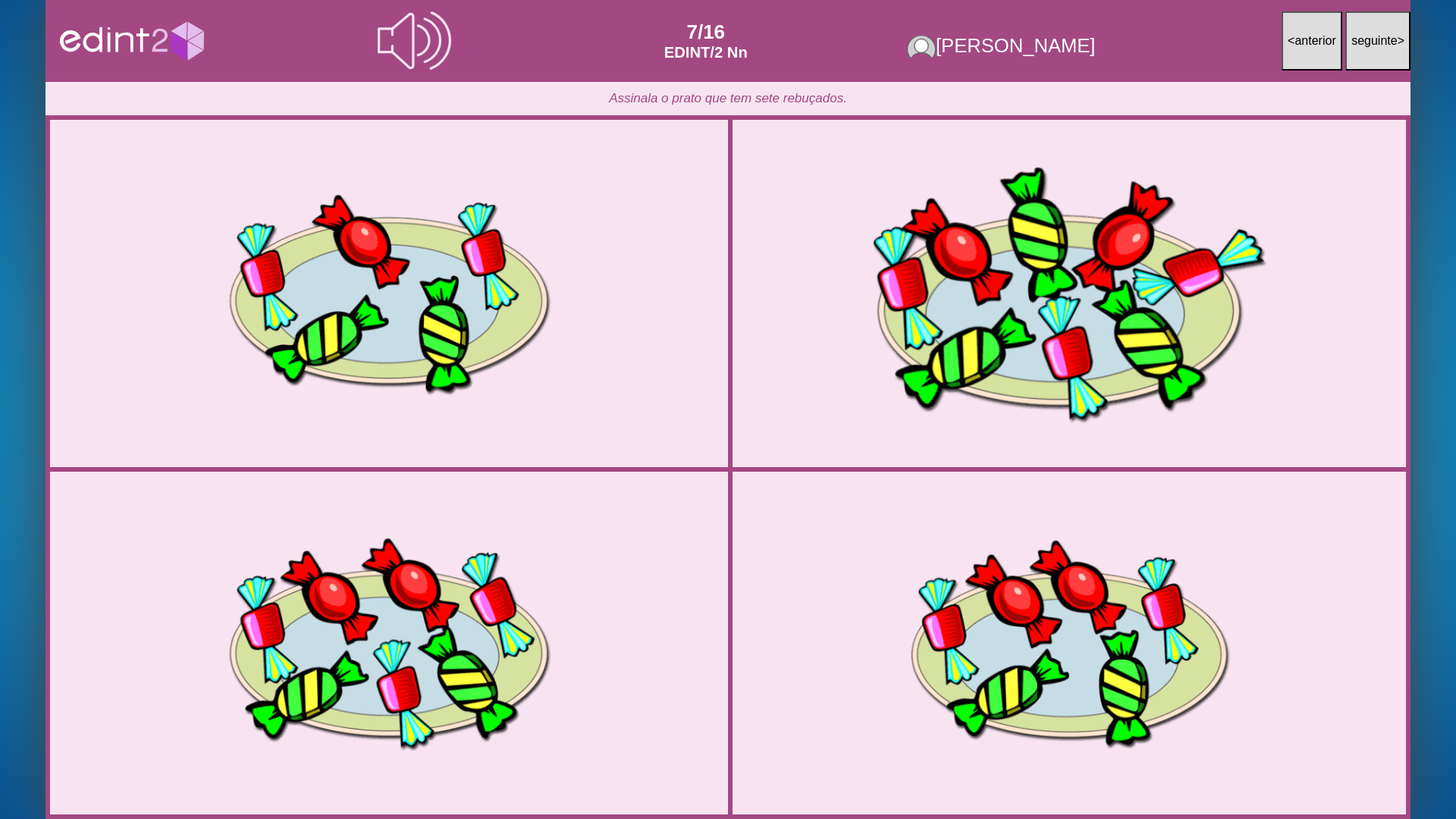
click at [905, 220] on div at bounding box center [1069, 293] width 708 height 353
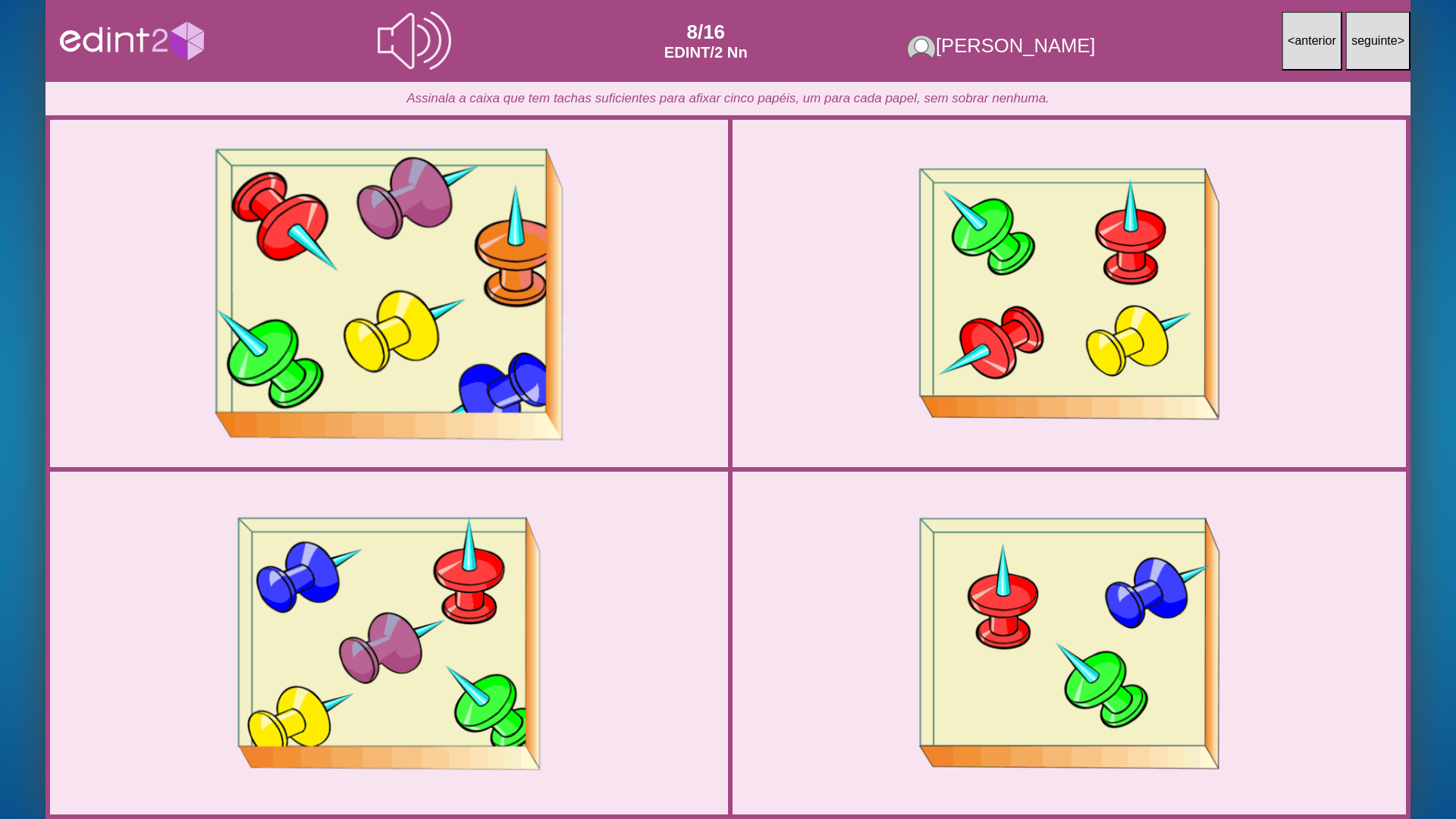
click at [131, 182] on div at bounding box center [389, 293] width 713 height 357
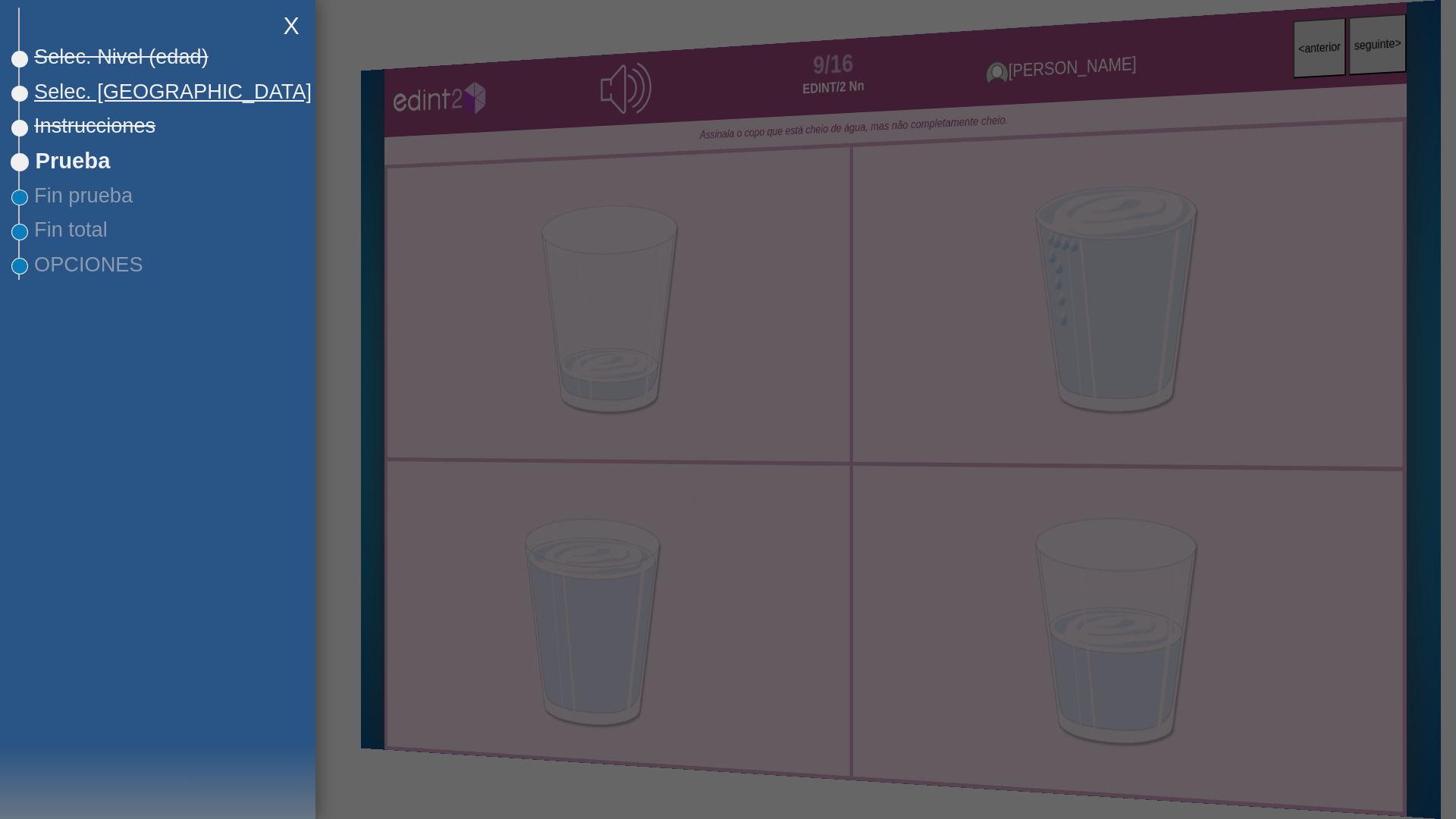
click at [109, 95] on span "Selec. [GEOGRAPHIC_DATA]" at bounding box center [166, 91] width 292 height 24
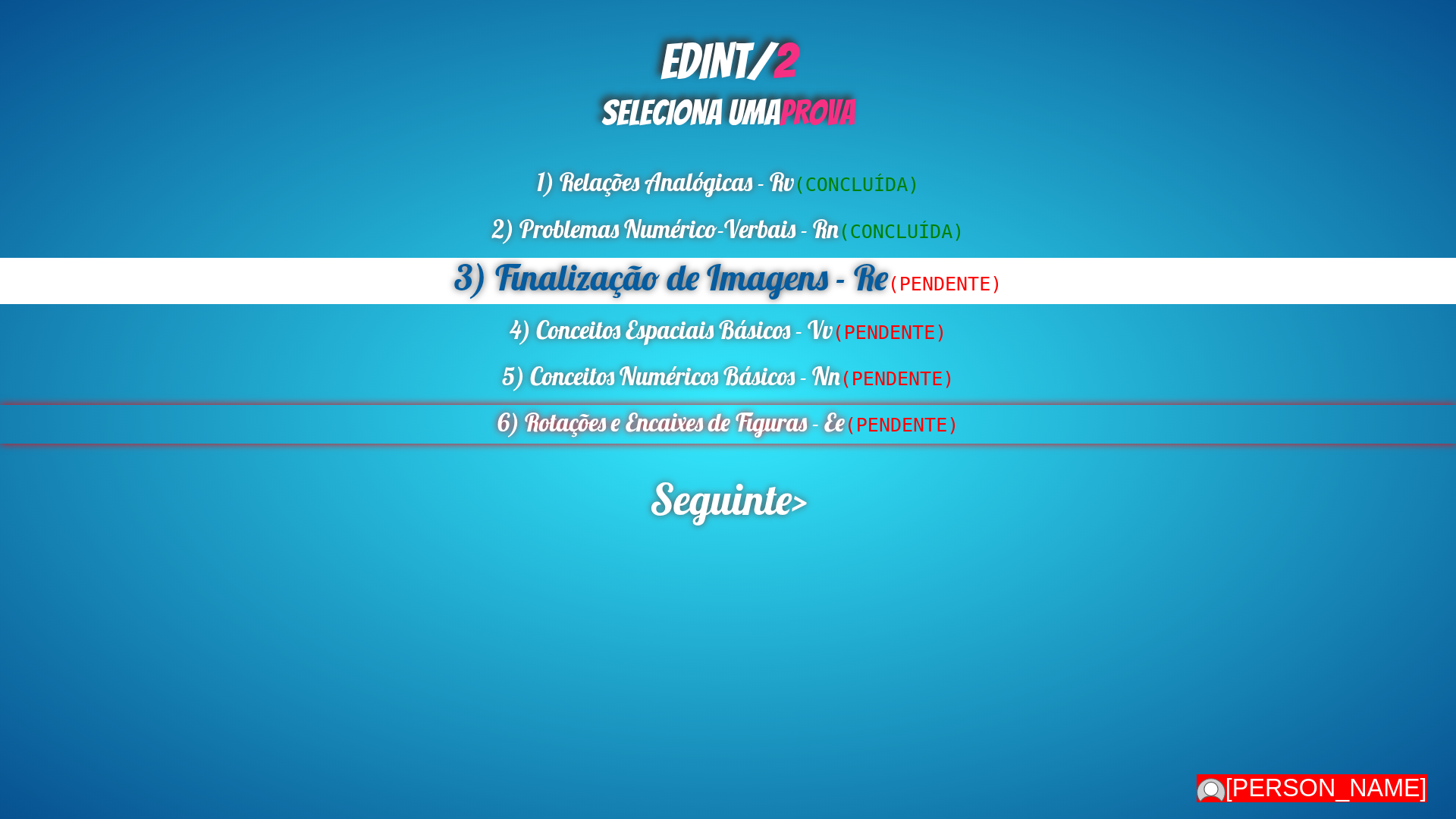
click at [713, 414] on div "6) Rotações e Encaixes de Figuras - Ee (PENDENTE)" at bounding box center [728, 423] width 1456 height 38
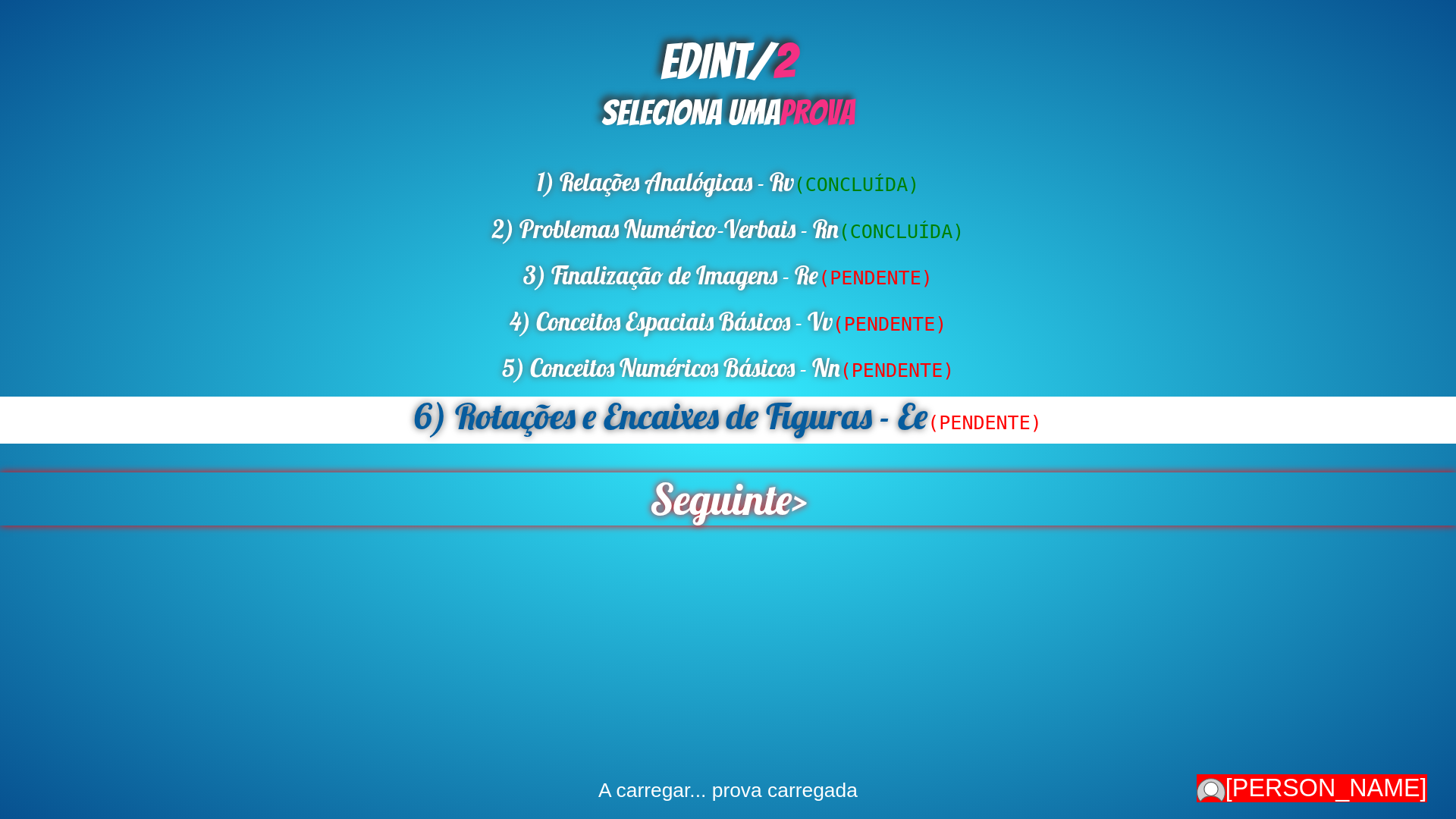
click at [700, 497] on span "Seguinte" at bounding box center [720, 499] width 142 height 53
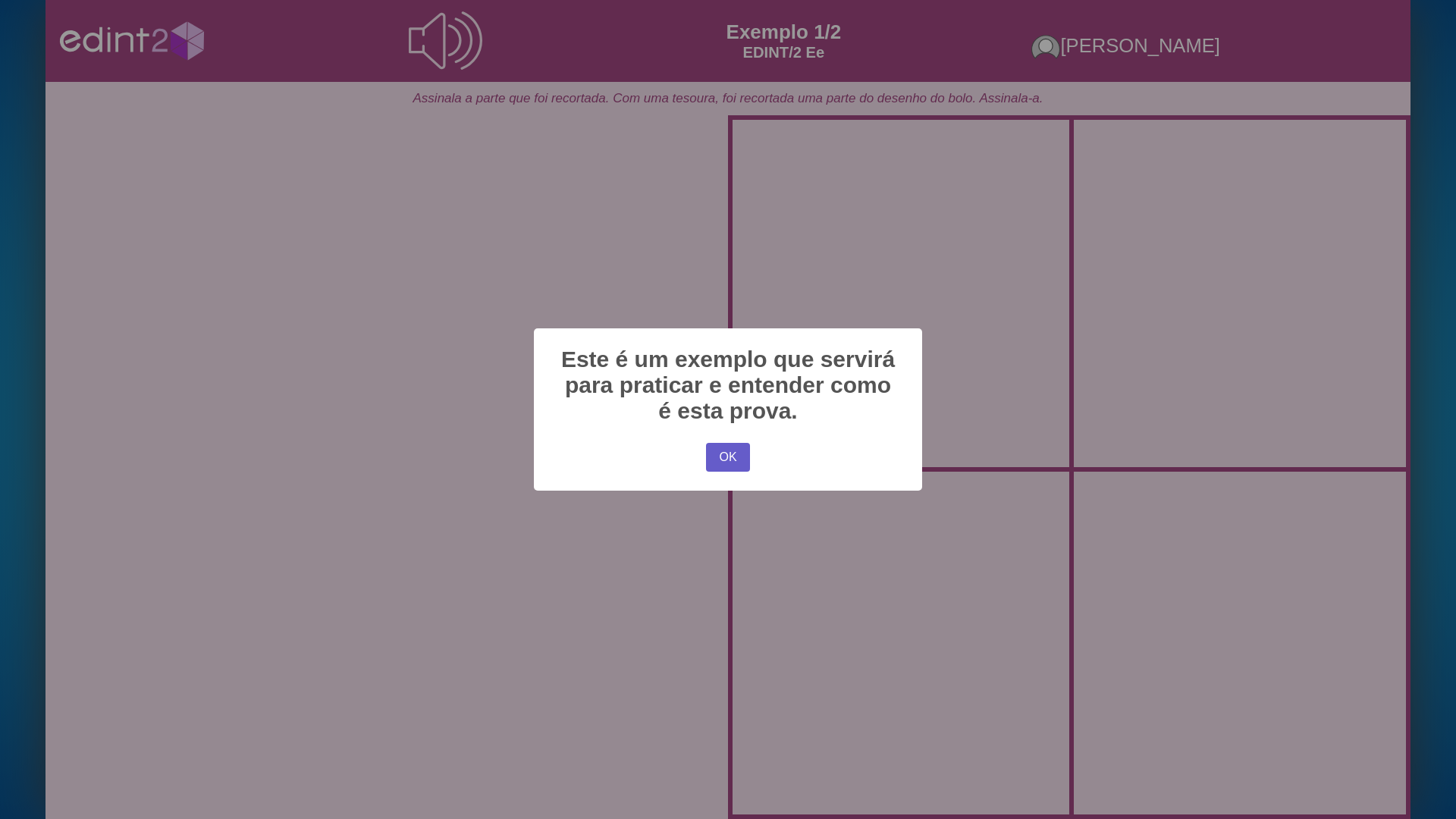
click at [724, 447] on button "OK" at bounding box center [728, 458] width 44 height 29
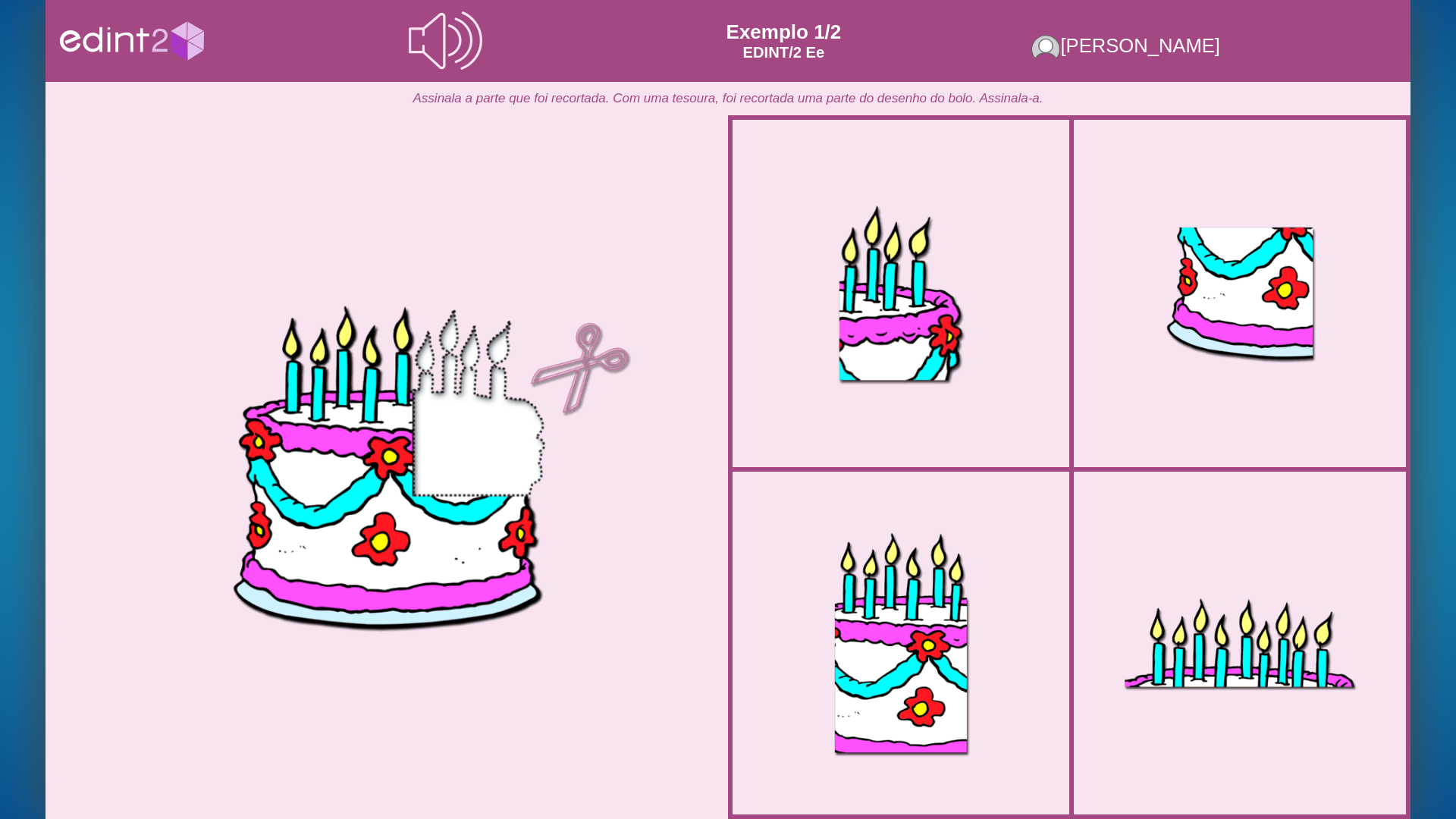
click at [929, 384] on div at bounding box center [901, 293] width 320 height 320
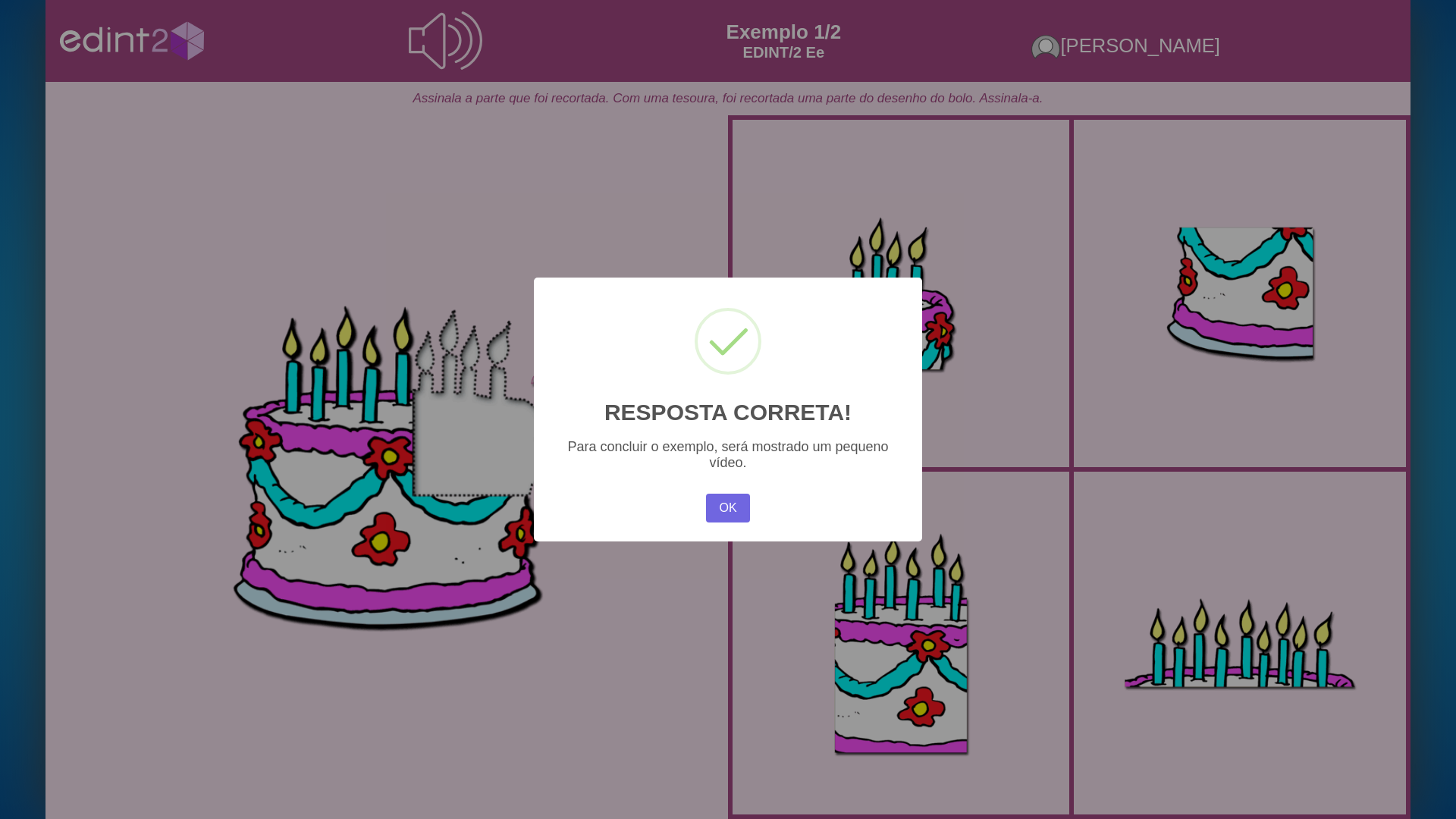
click at [700, 507] on div "× RESPOSTA CORRETA! Para concluir o exemplo, será mostrado um pequeno vídeo. OK…" at bounding box center [728, 410] width 388 height 264
drag, startPoint x: 736, startPoint y: 483, endPoint x: 720, endPoint y: 538, distance: 57.3
click at [736, 484] on div "× RESPOSTA CORRETA! Para concluir o exemplo, será mostrado um pequeno vídeo. OK…" at bounding box center [728, 410] width 388 height 264
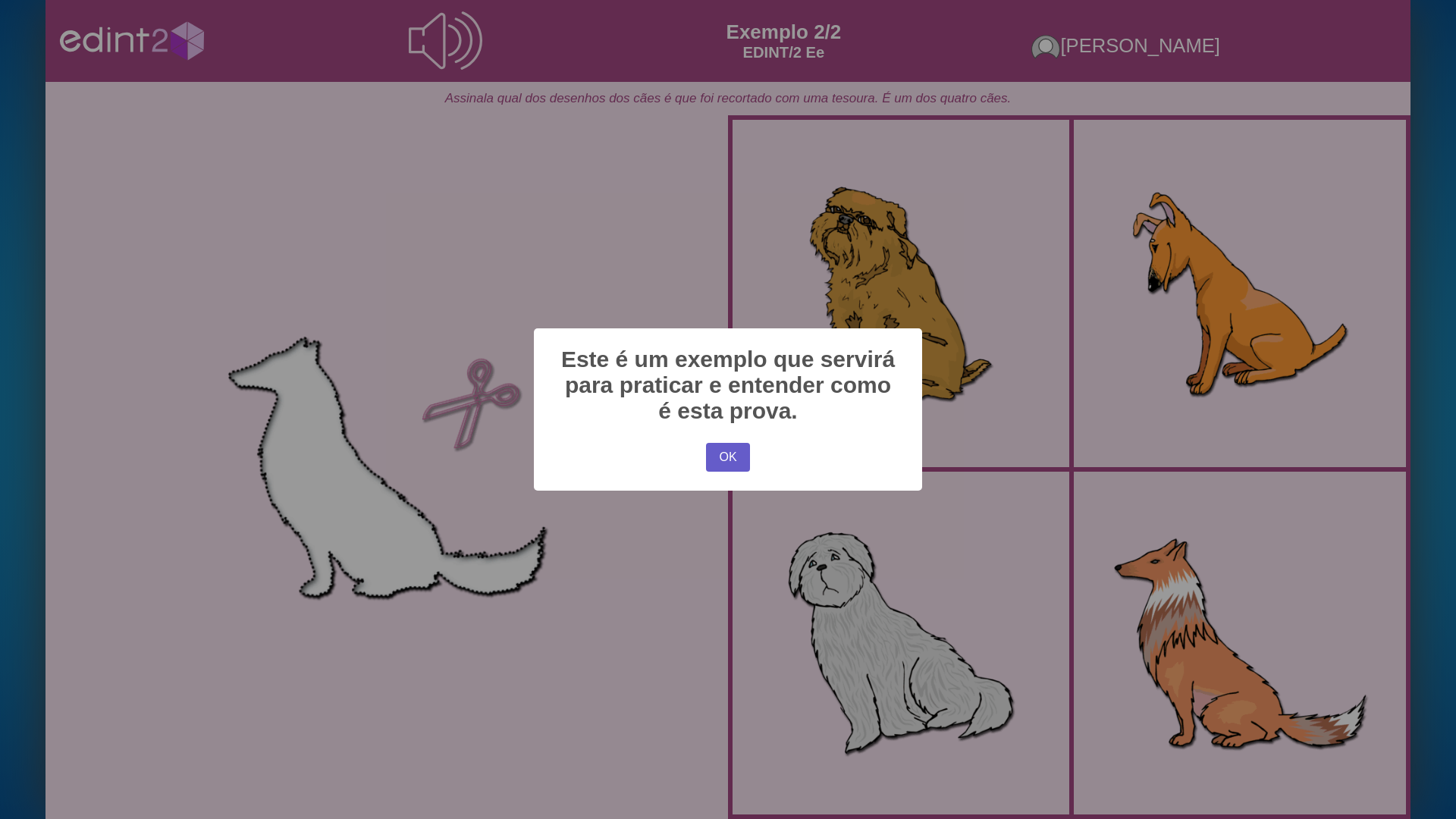
click at [736, 463] on button "OK" at bounding box center [728, 458] width 44 height 29
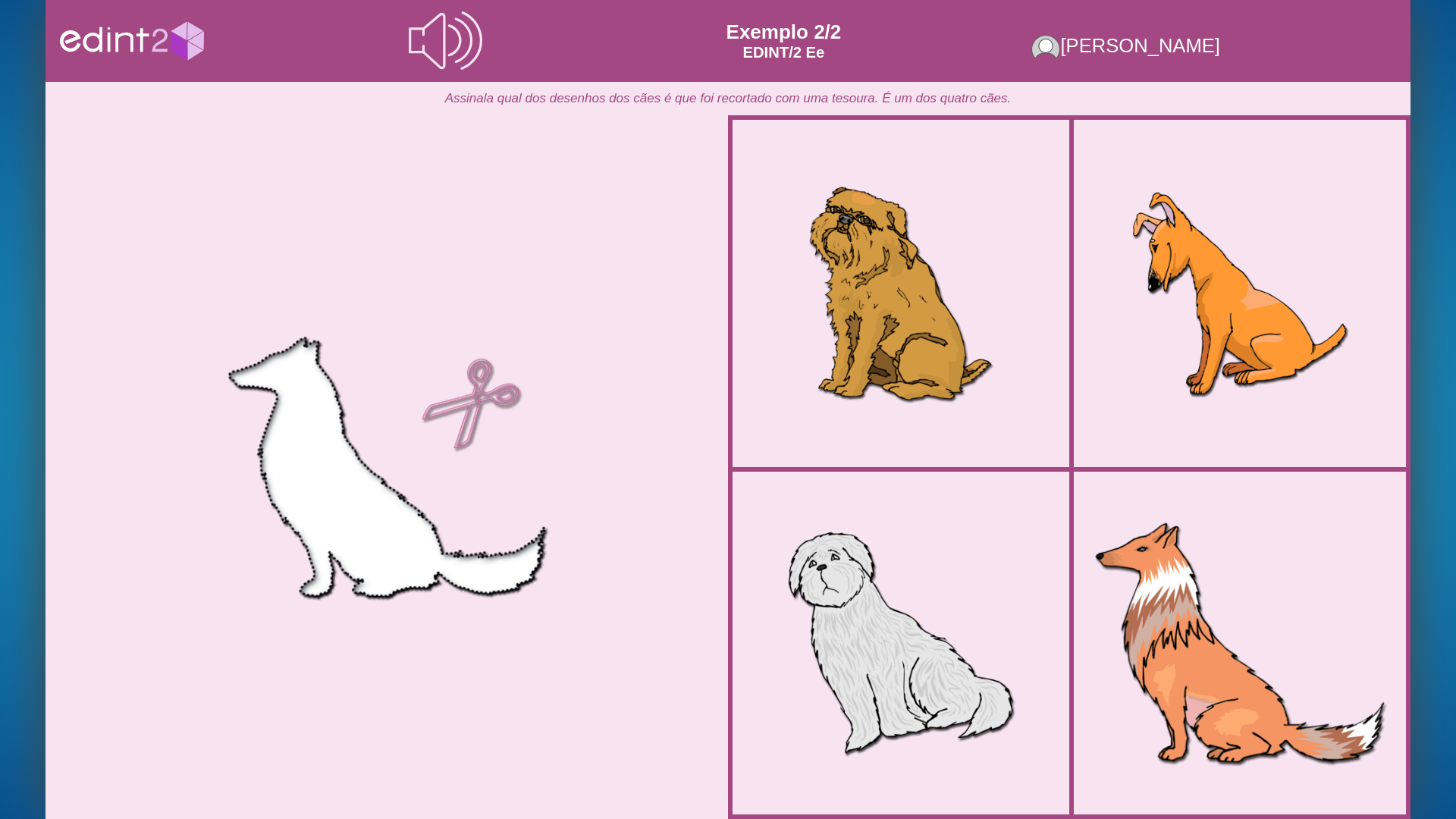
click at [1108, 653] on div at bounding box center [1239, 643] width 315 height 315
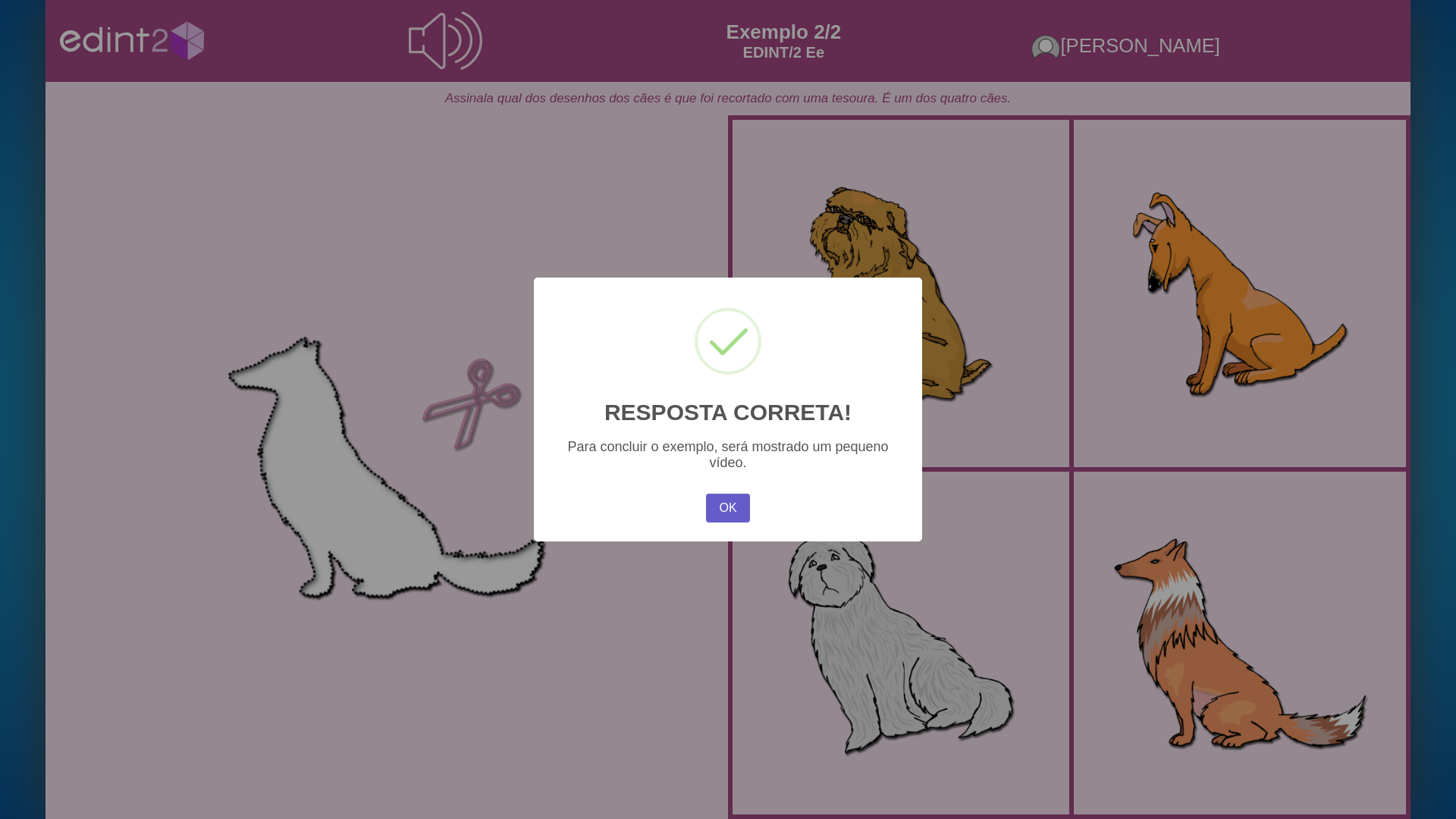
click at [729, 505] on button "OK" at bounding box center [728, 508] width 44 height 29
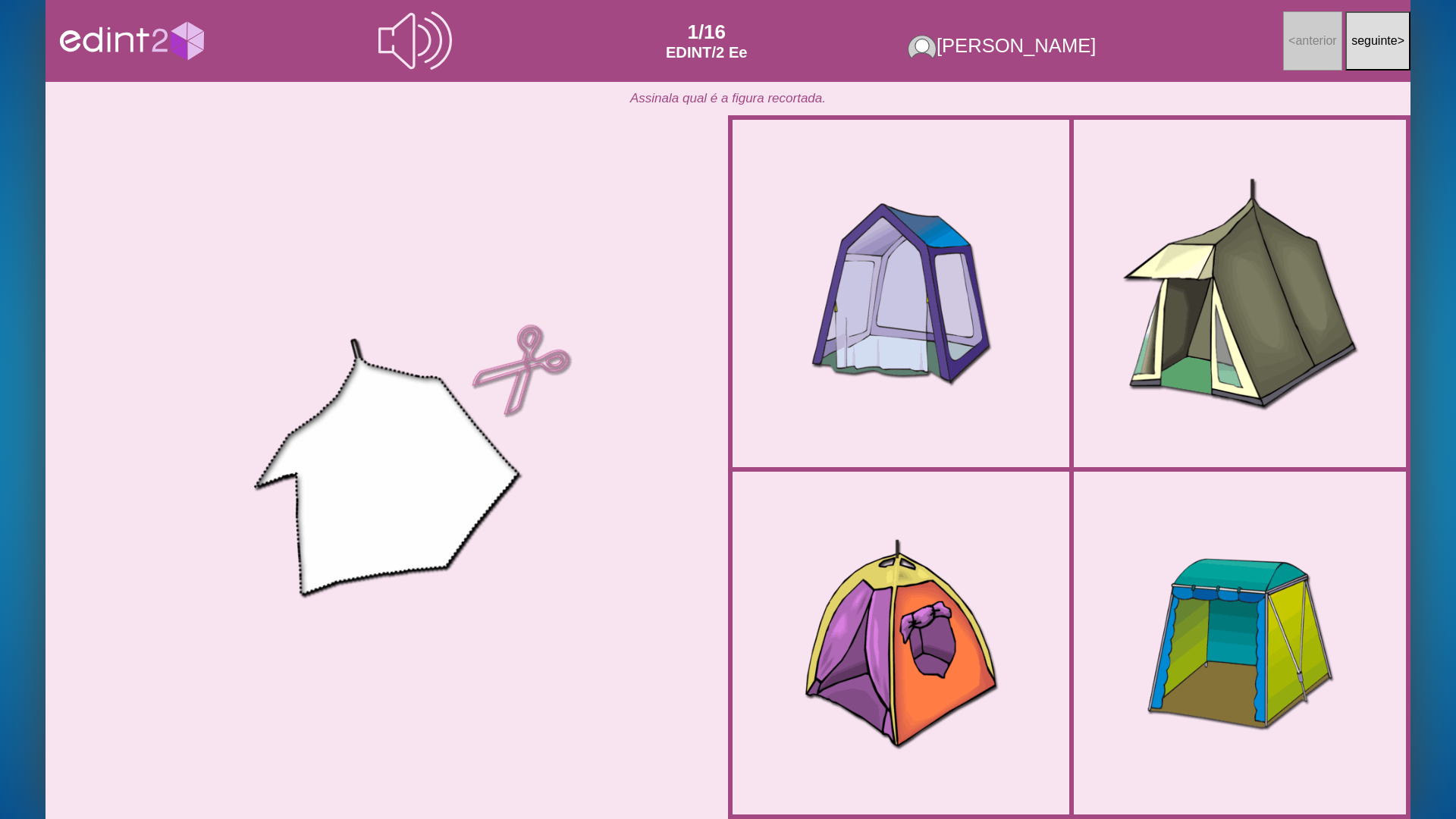
click at [1156, 394] on div at bounding box center [1239, 292] width 315 height 315
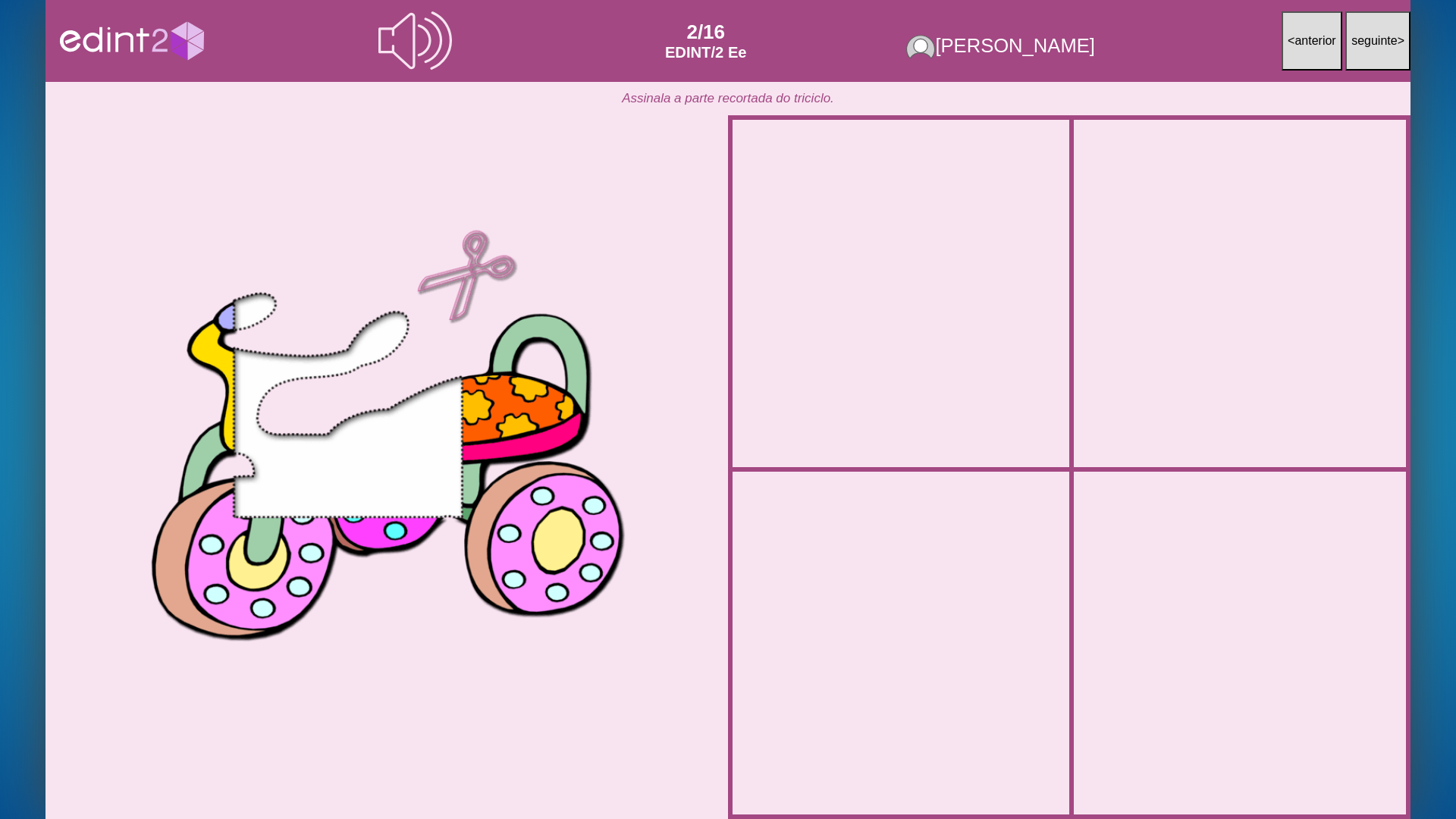
click at [1160, 368] on div at bounding box center [1239, 292] width 315 height 315
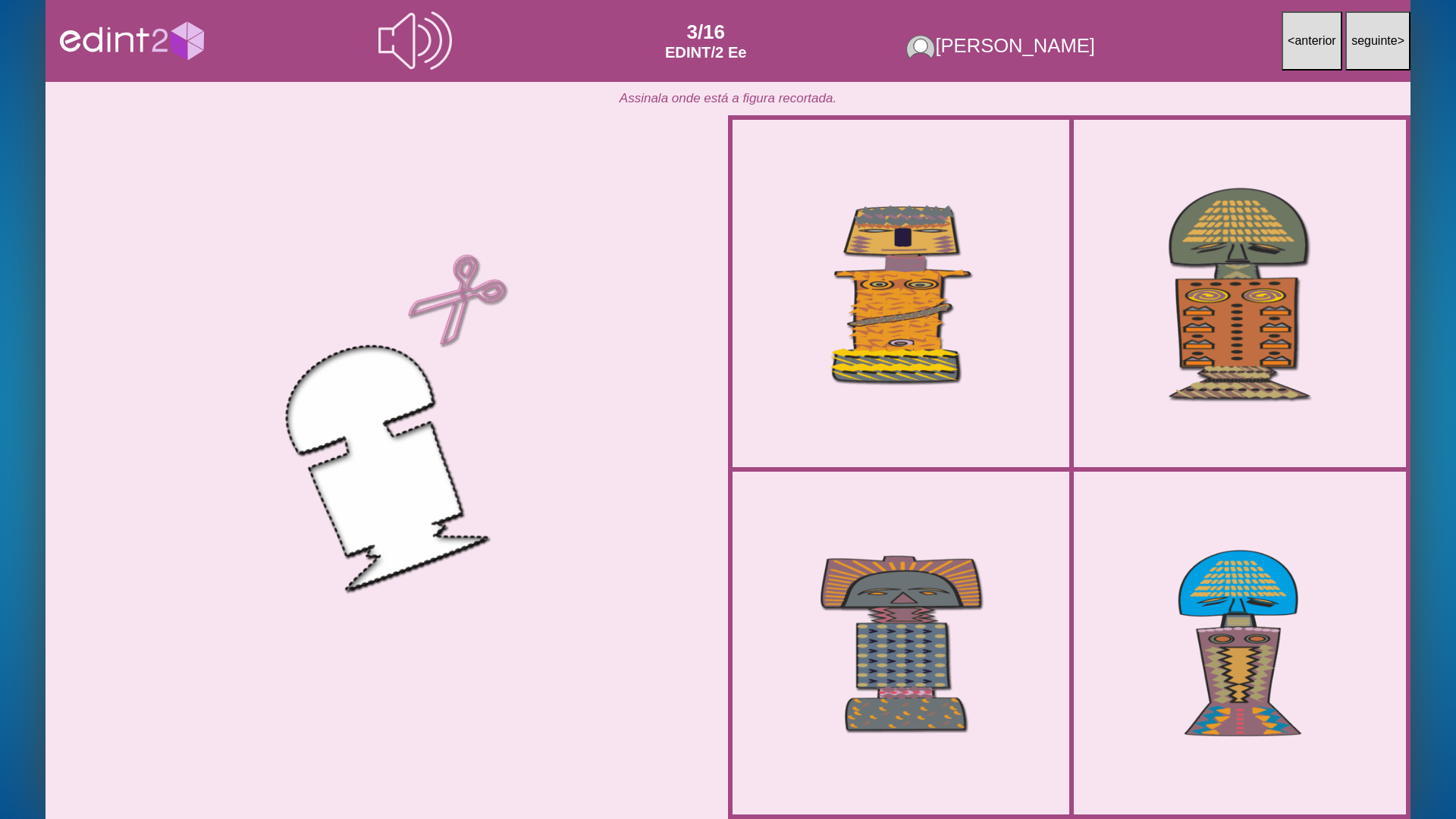
click at [1204, 402] on div at bounding box center [1239, 292] width 315 height 315
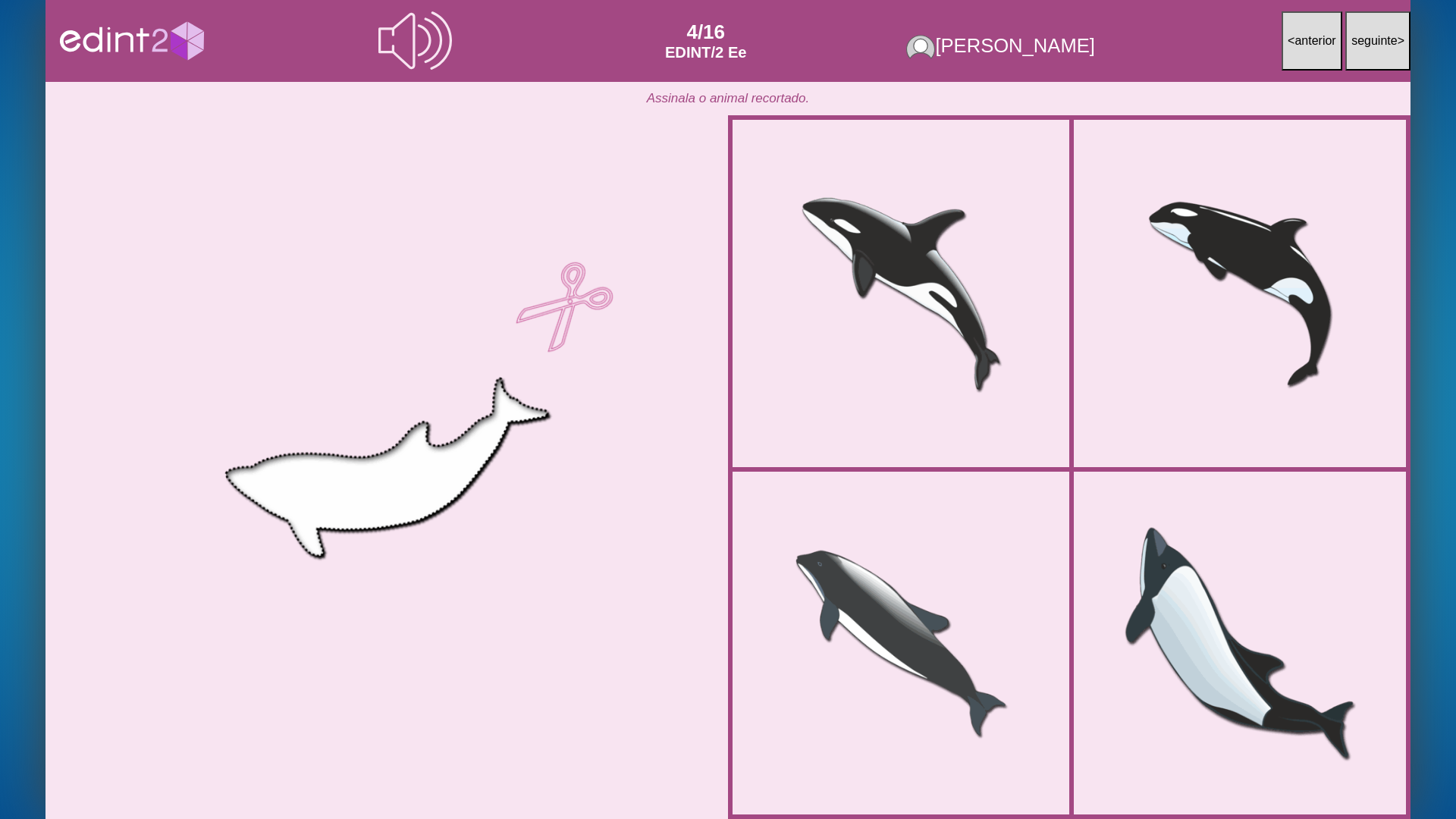
click at [1192, 579] on div at bounding box center [1239, 643] width 315 height 315
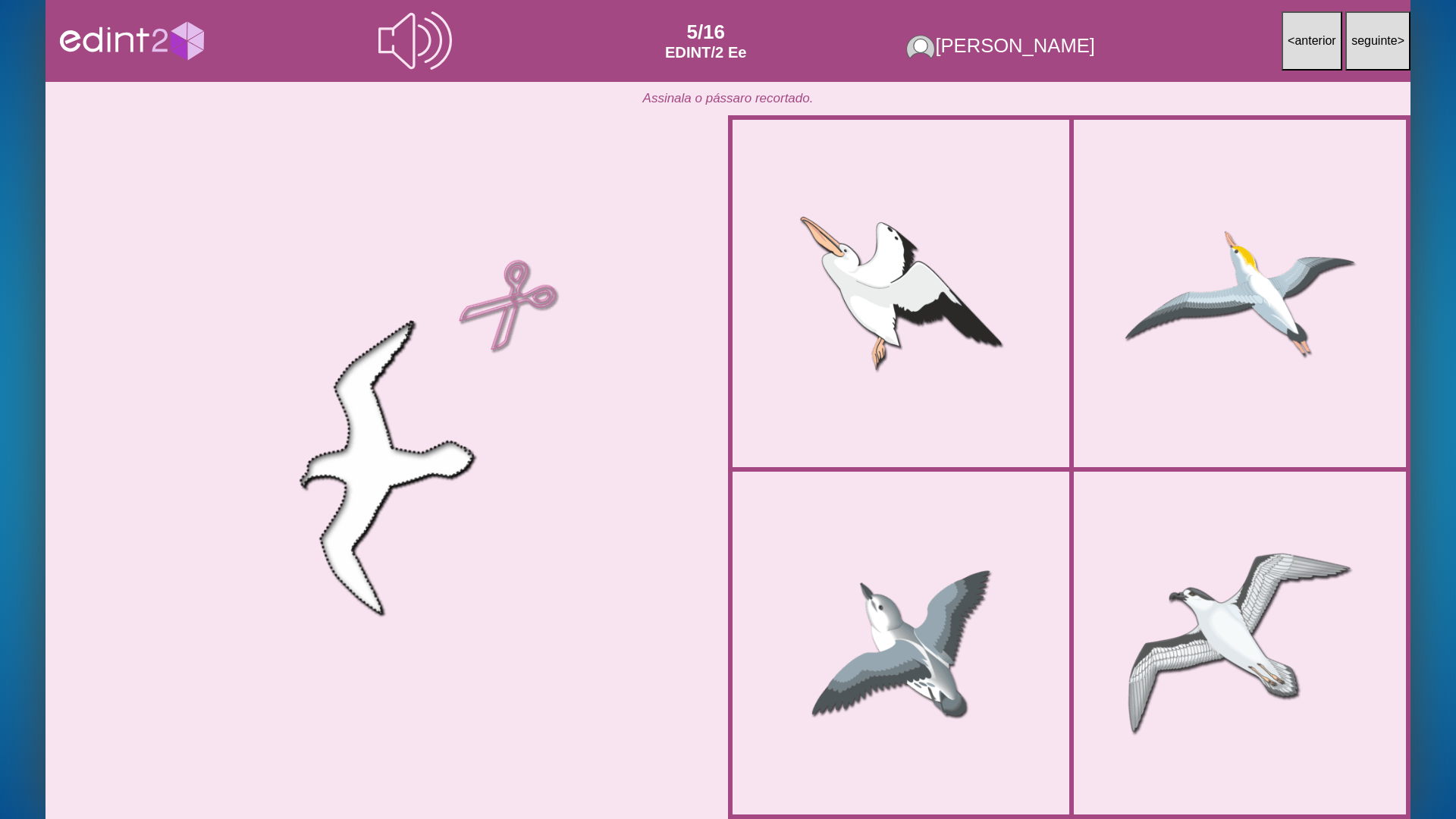
click at [1223, 635] on div at bounding box center [1239, 643] width 315 height 315
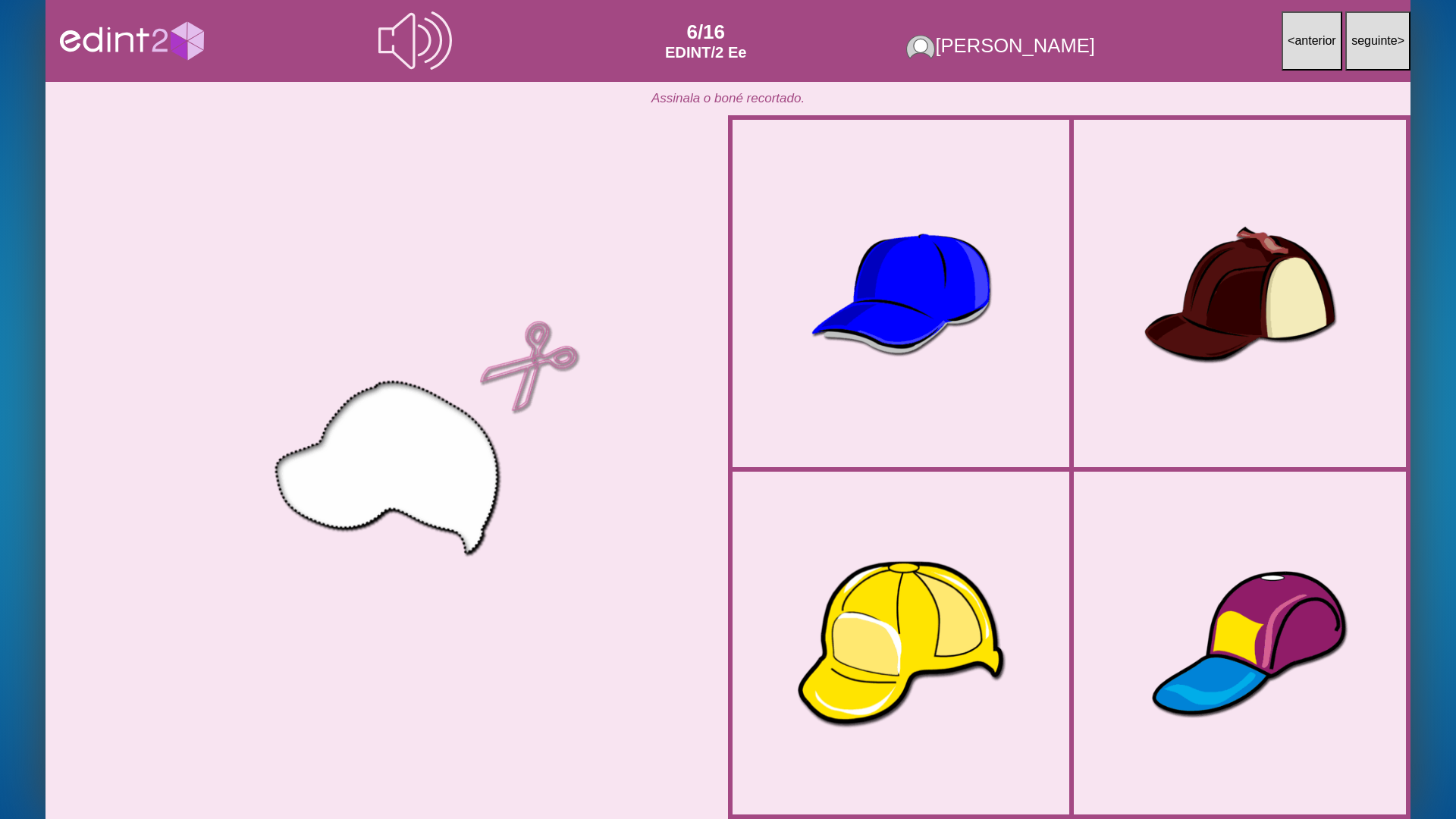
click at [906, 658] on div at bounding box center [901, 643] width 320 height 320
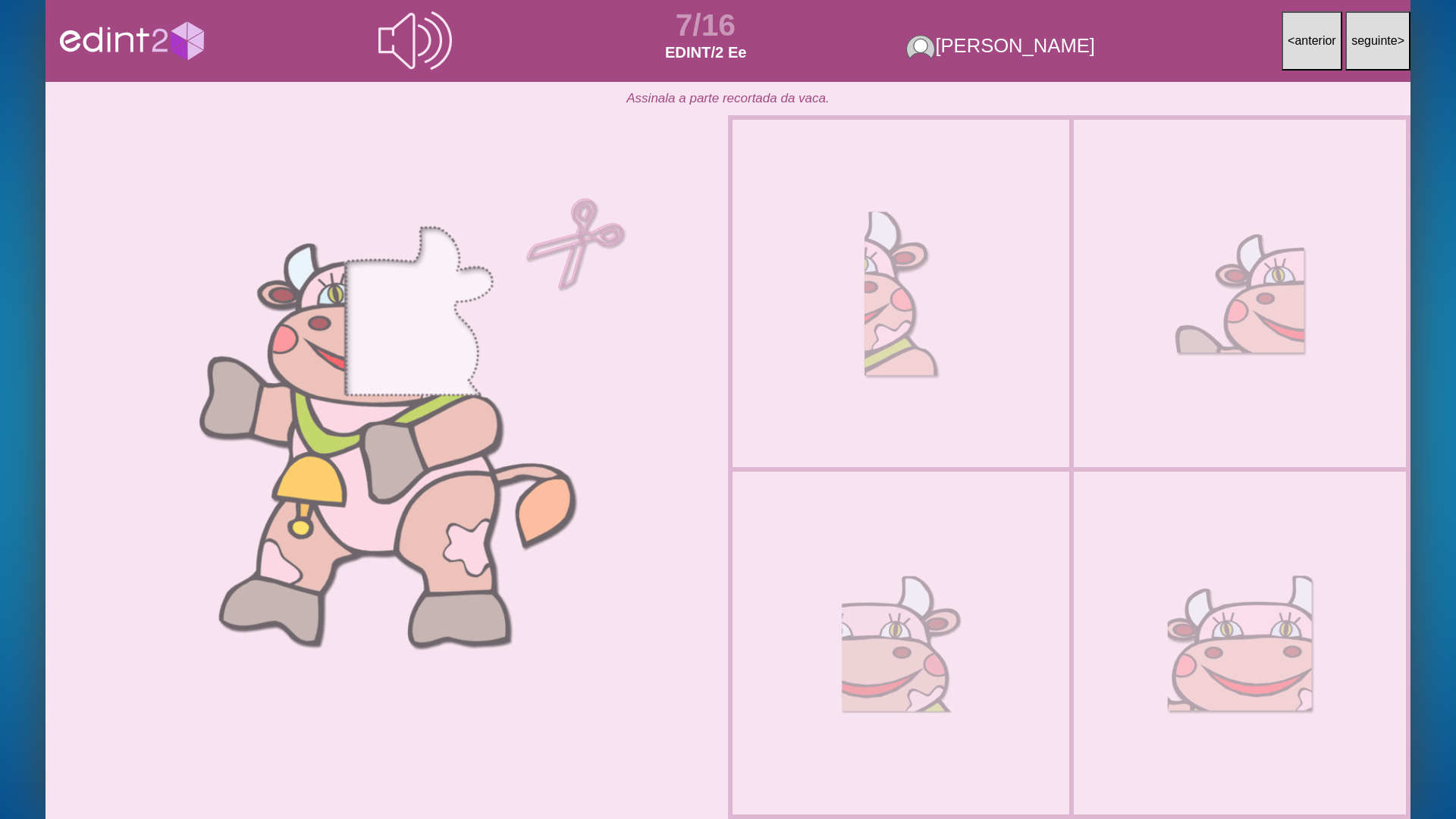
click at [968, 447] on div at bounding box center [900, 292] width 278 height 315
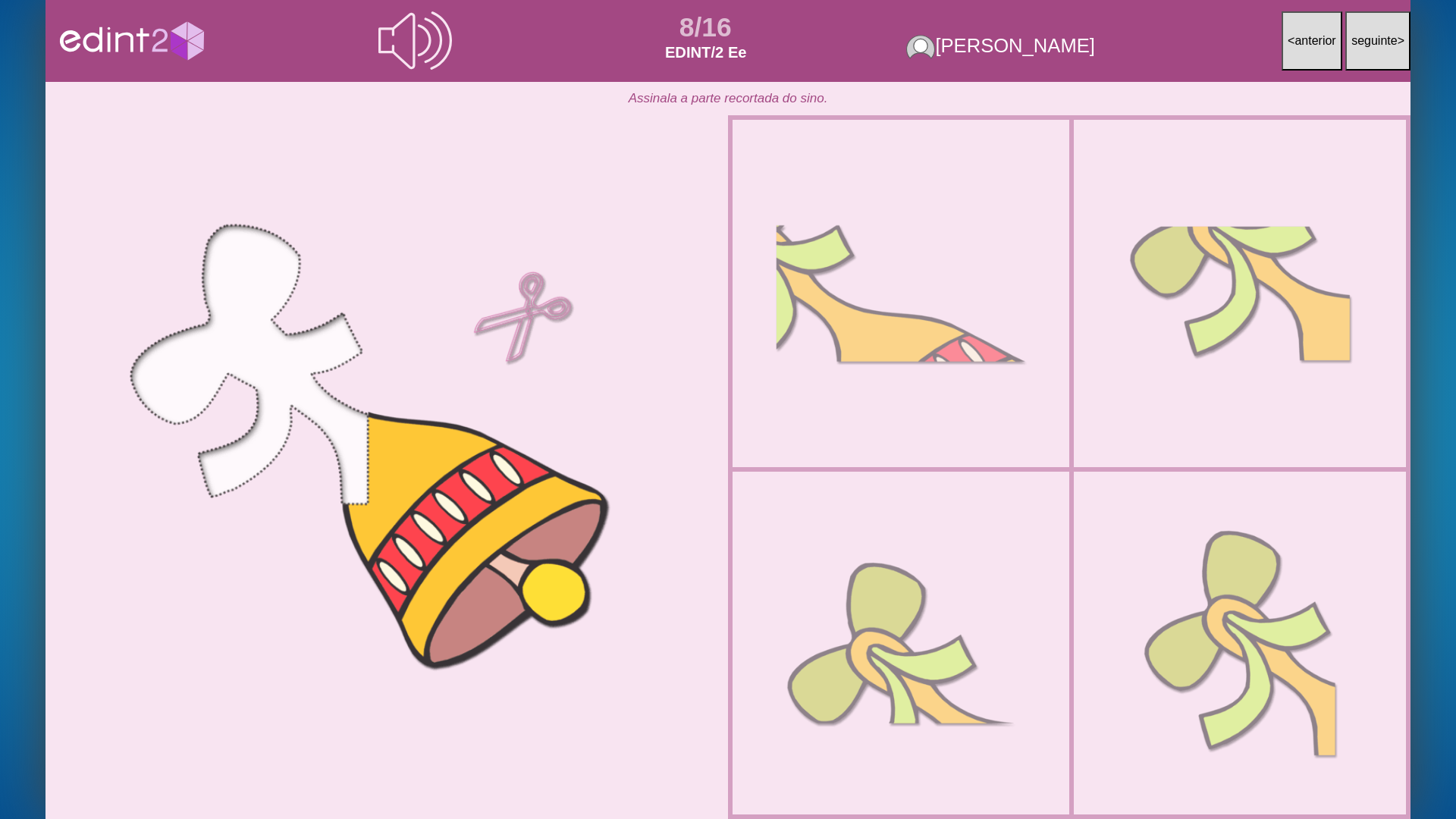
click at [968, 447] on div at bounding box center [900, 292] width 278 height 315
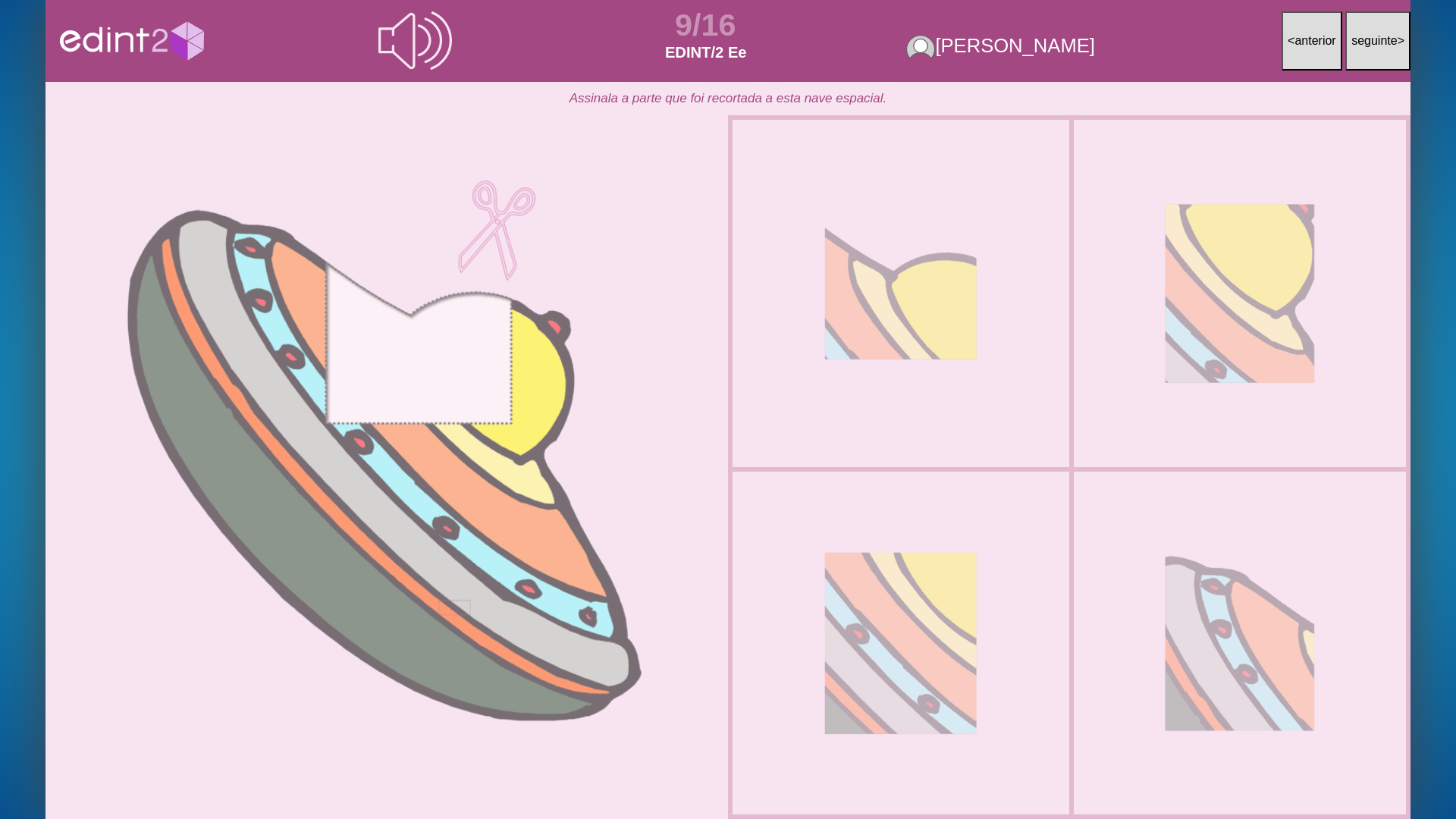
click at [968, 447] on div at bounding box center [900, 292] width 278 height 315
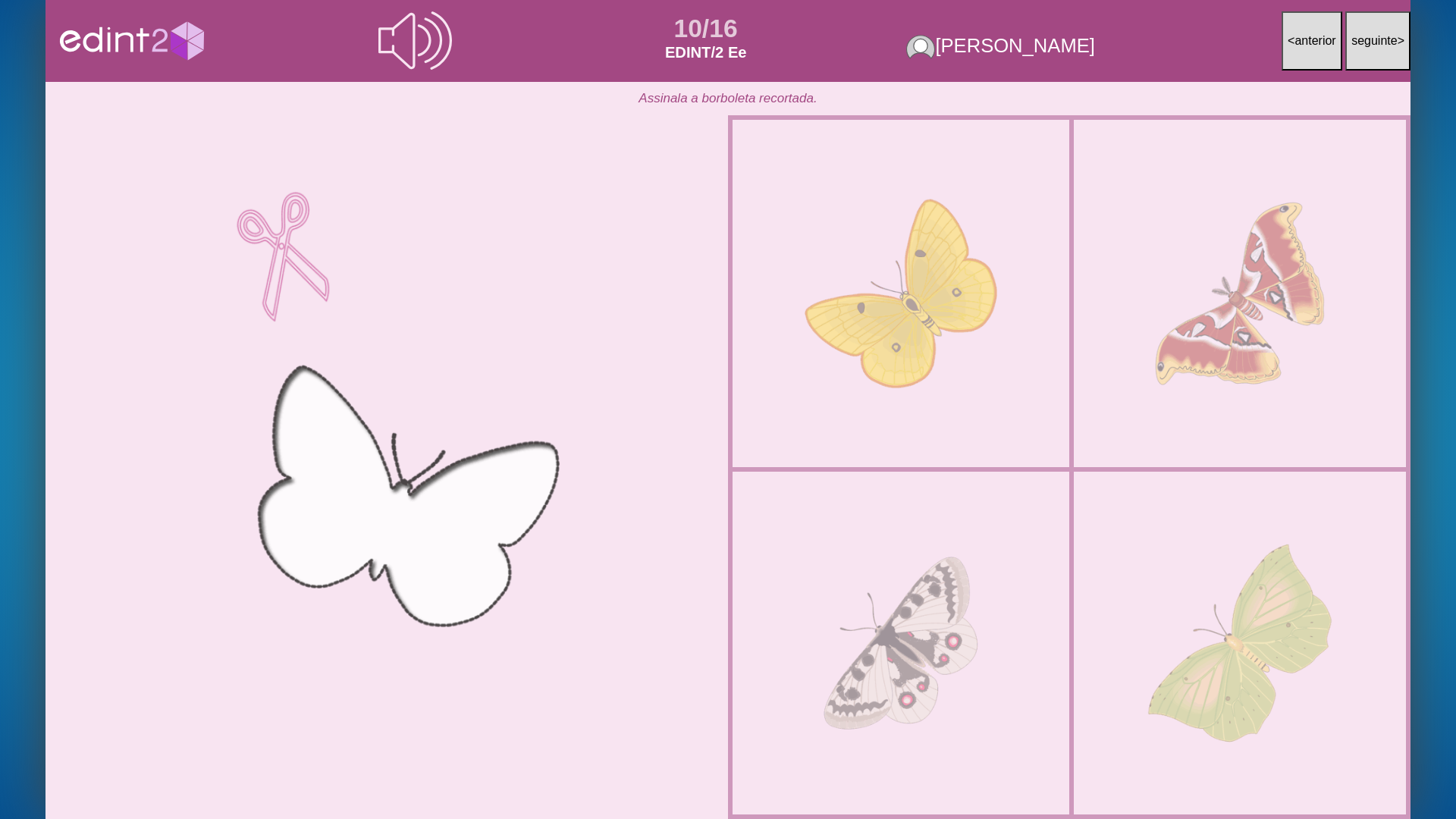
click at [968, 447] on div at bounding box center [900, 292] width 278 height 315
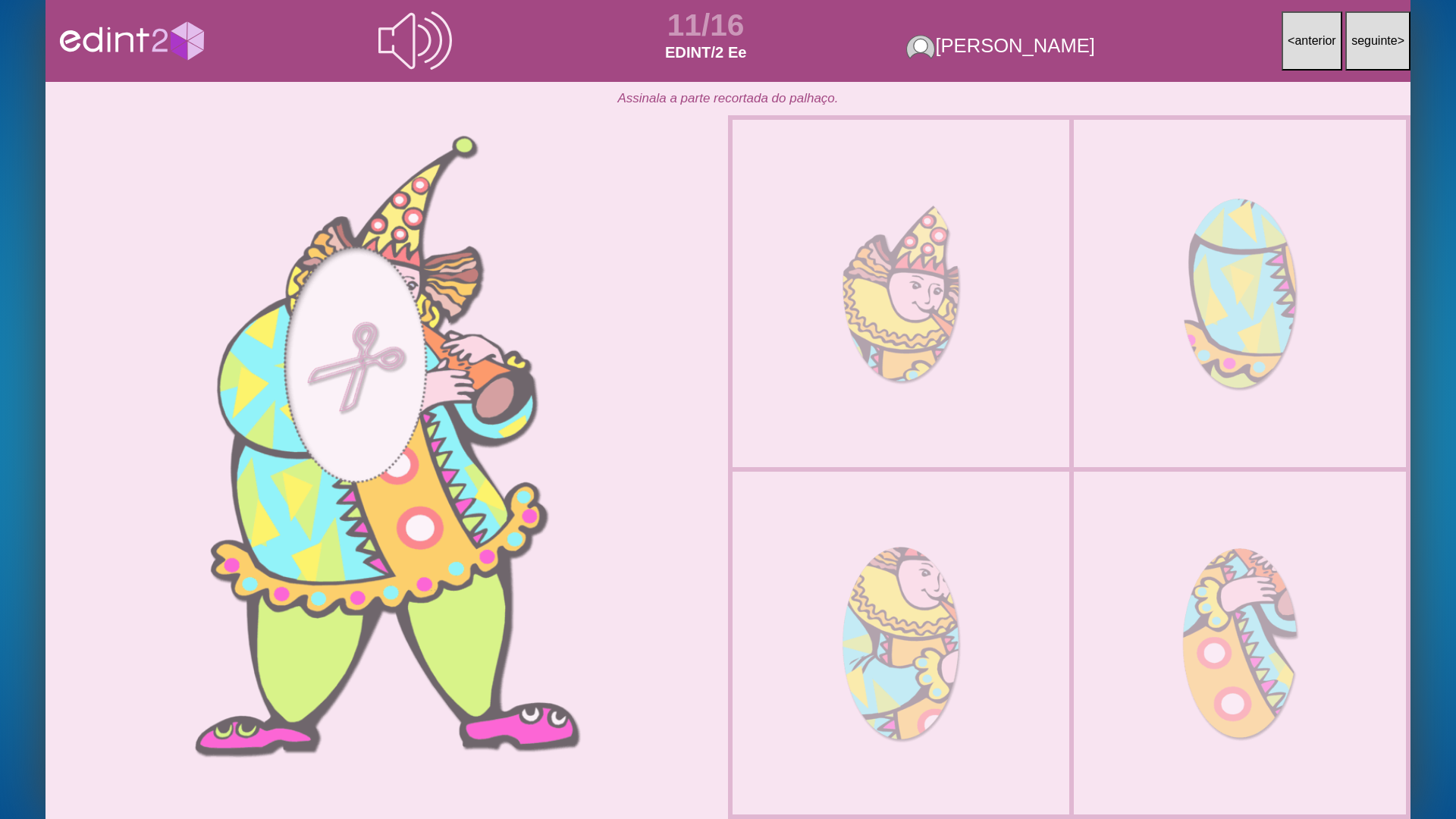
click at [968, 447] on div at bounding box center [900, 292] width 278 height 315
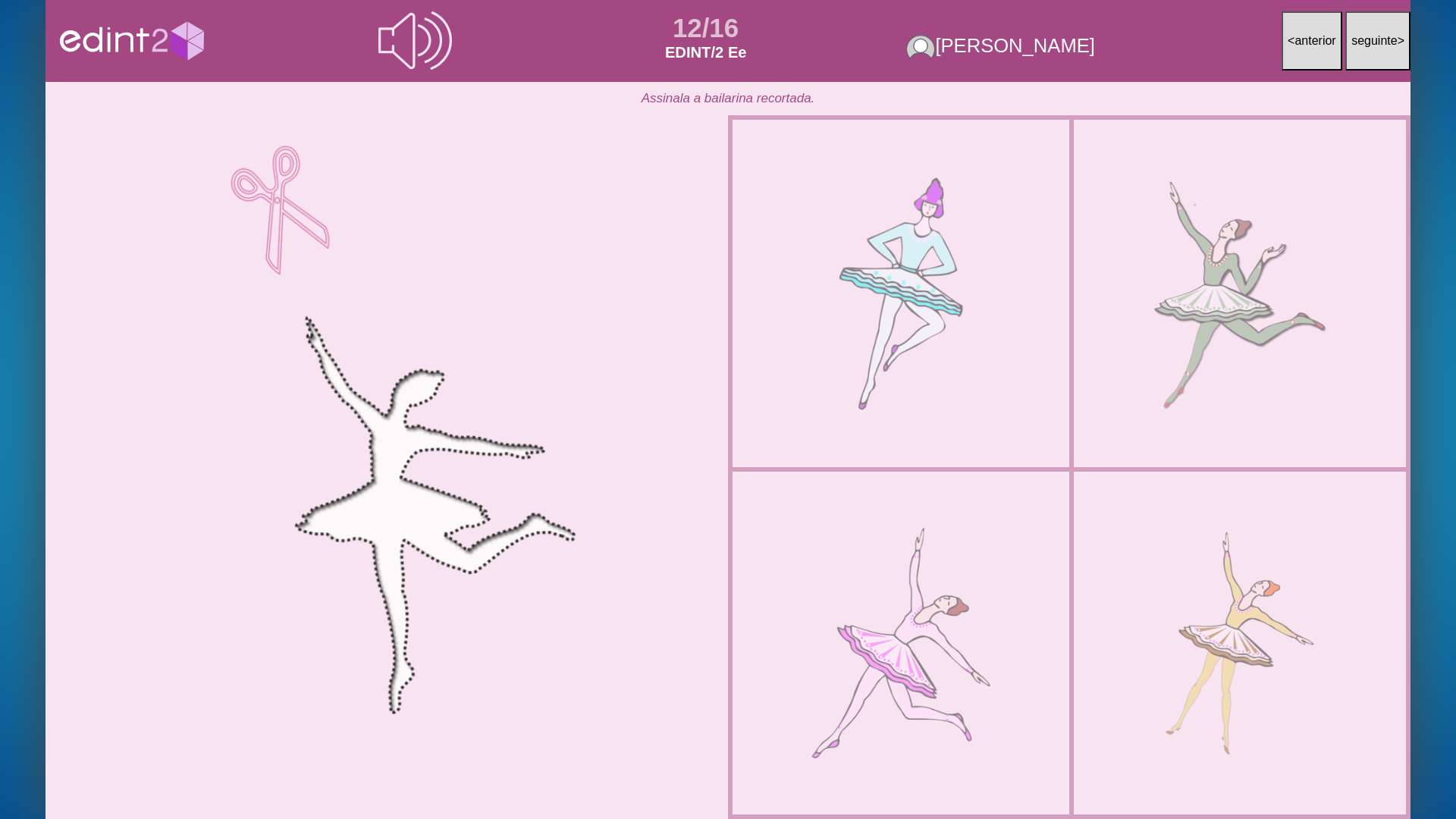
click at [968, 447] on div at bounding box center [900, 292] width 278 height 315
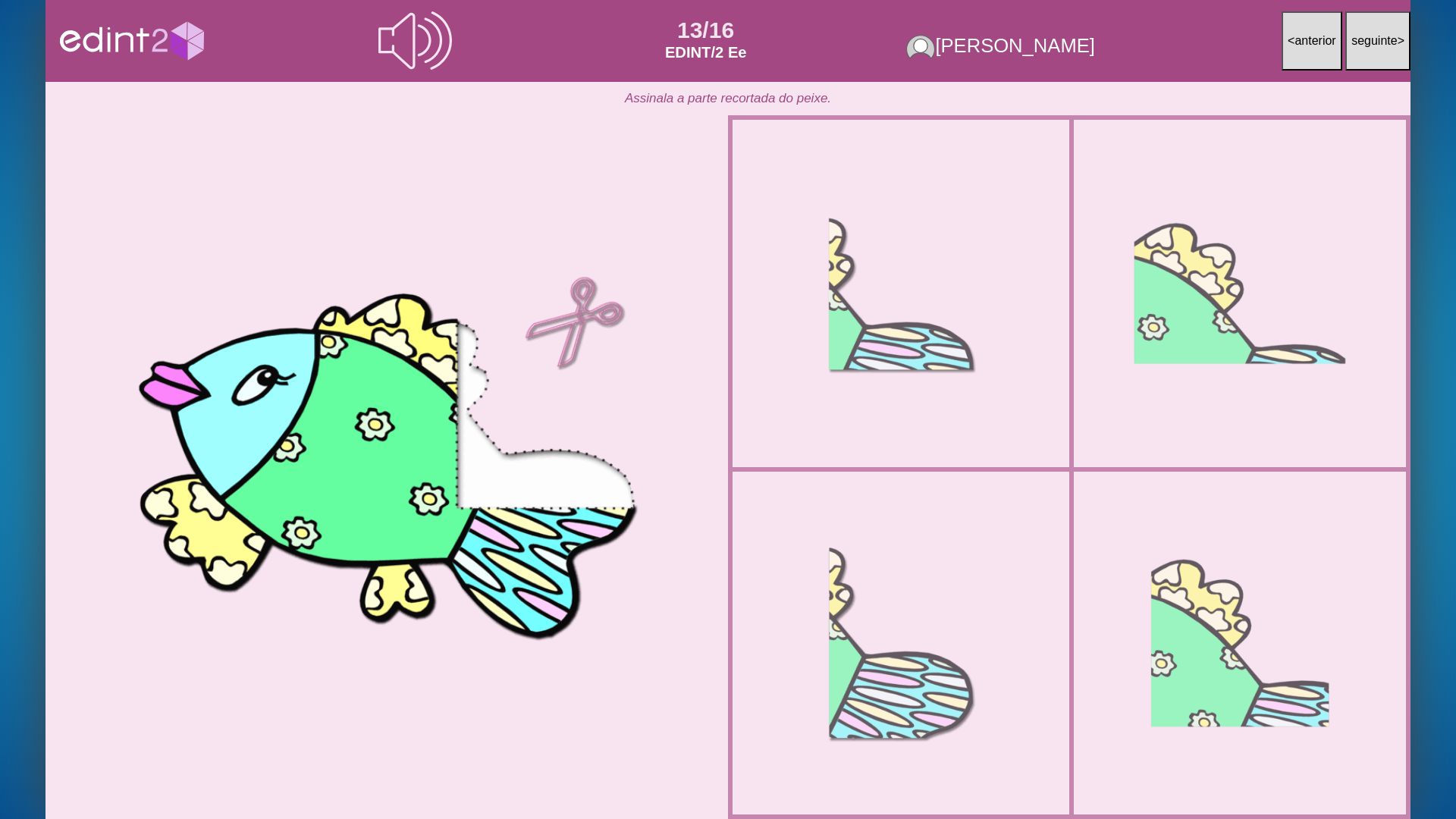
click at [968, 447] on div at bounding box center [900, 292] width 278 height 315
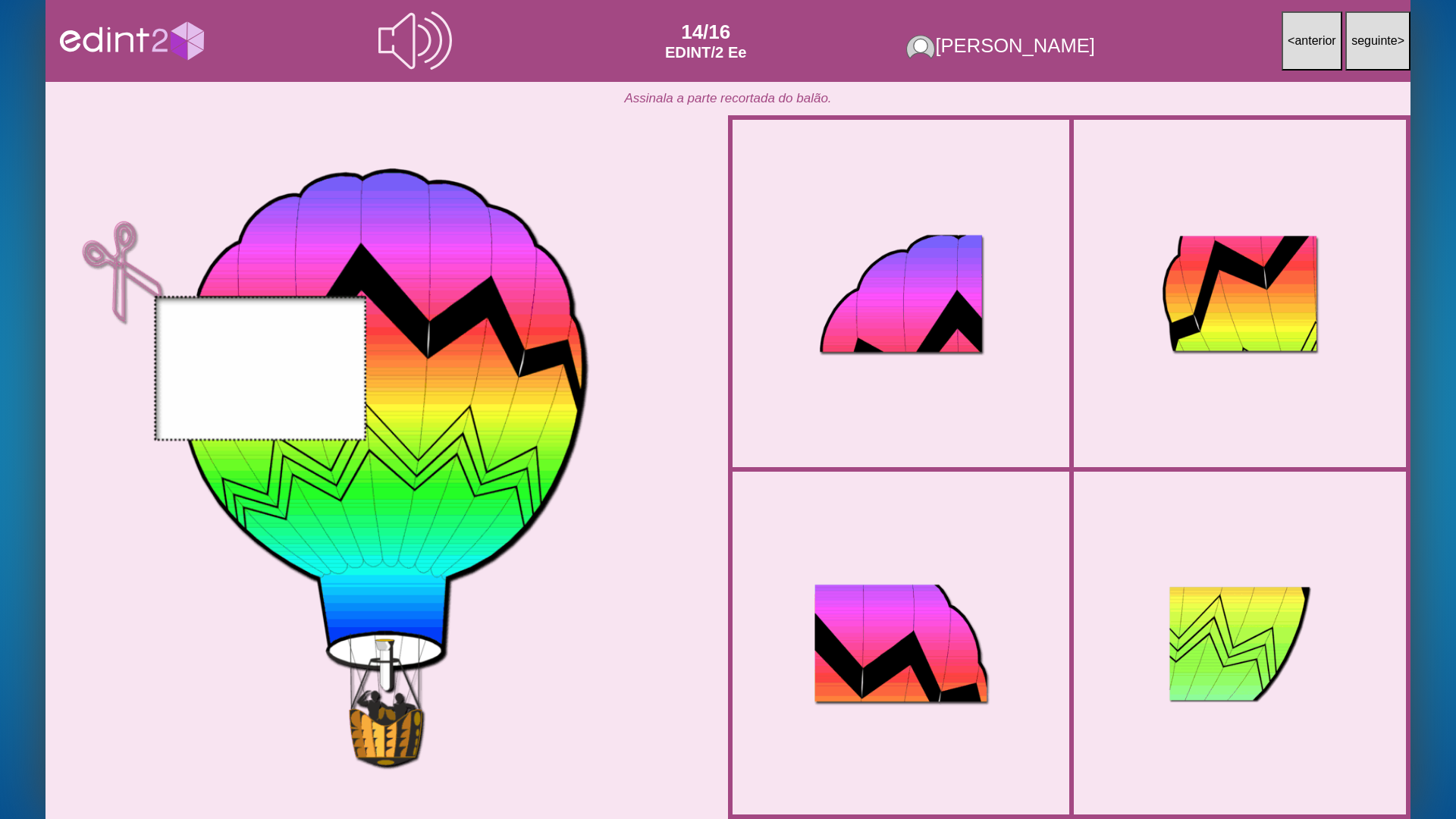
click at [416, 342] on div at bounding box center [387, 467] width 683 height 683
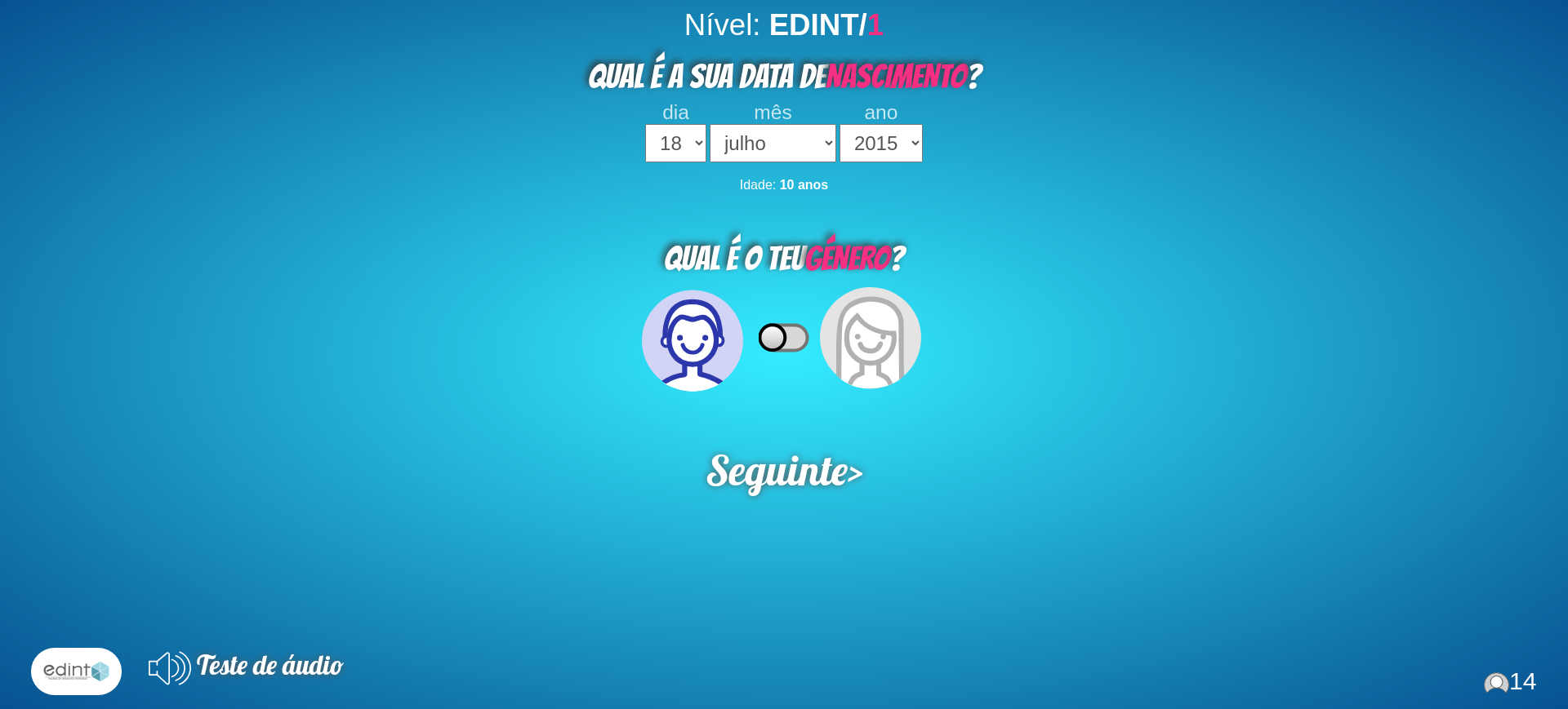
select select "18"
select select "07"
select select "2015"
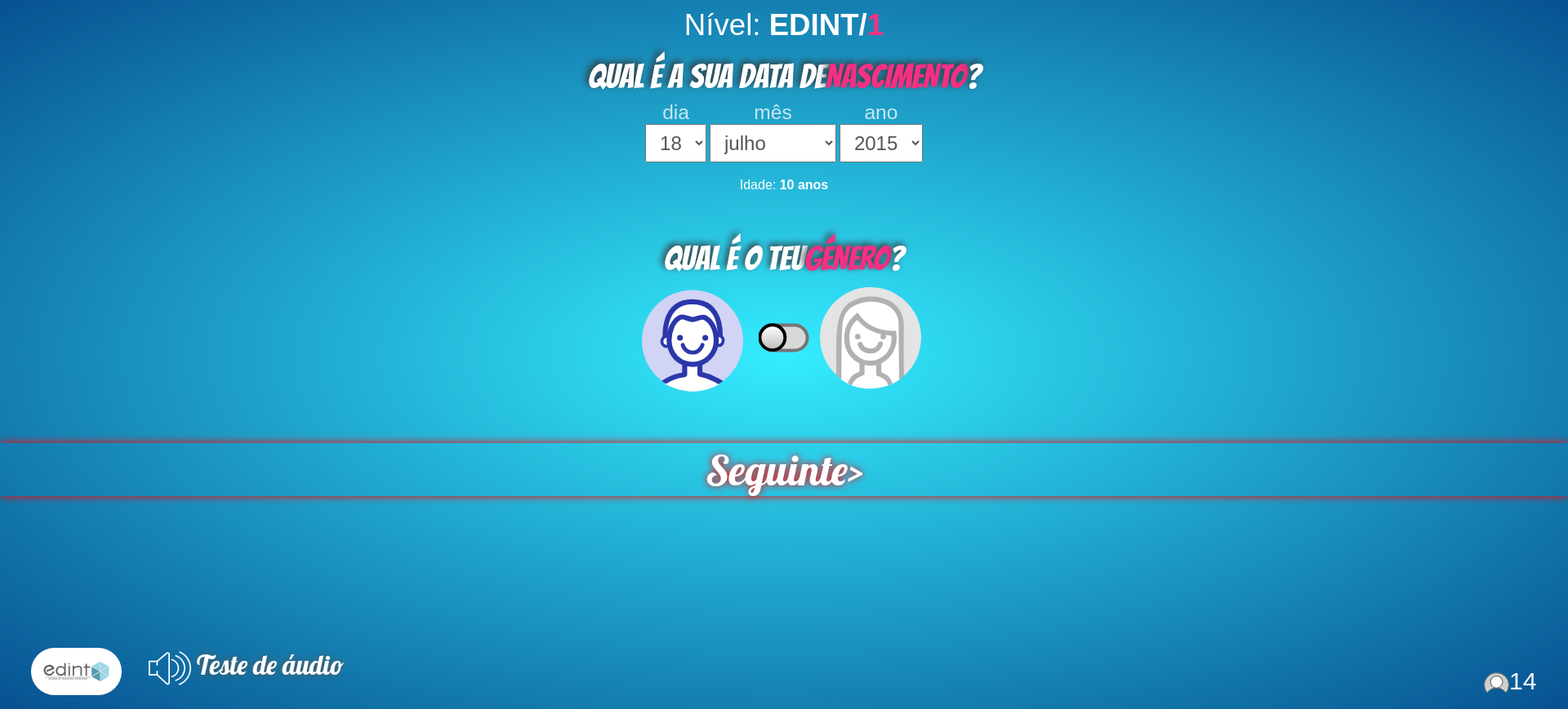
click at [794, 470] on span "Seguinte" at bounding box center [776, 470] width 142 height 53
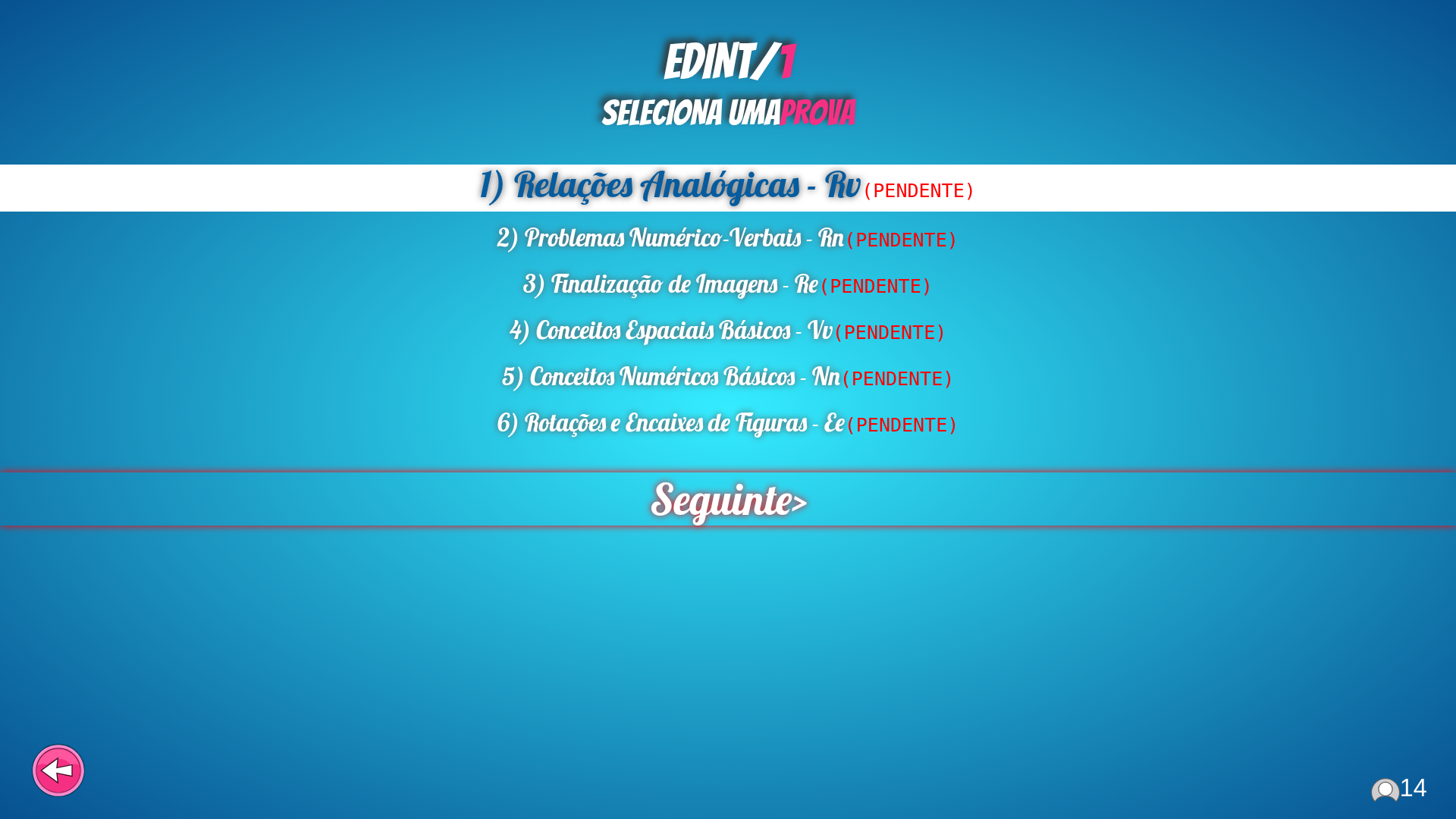
click at [691, 486] on span "Seguinte" at bounding box center [720, 499] width 142 height 53
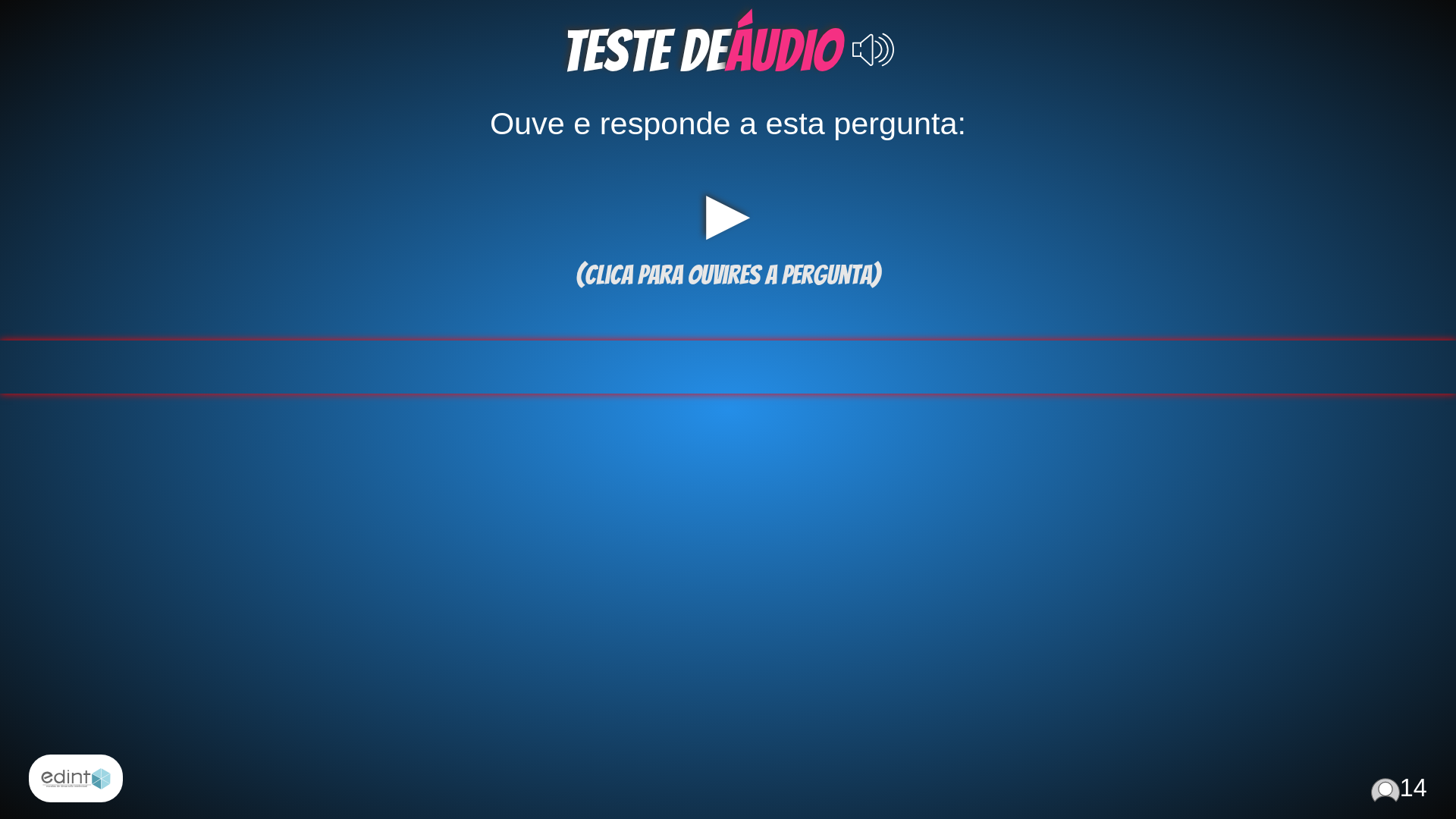
click at [603, 357] on div at bounding box center [728, 367] width 1456 height 53
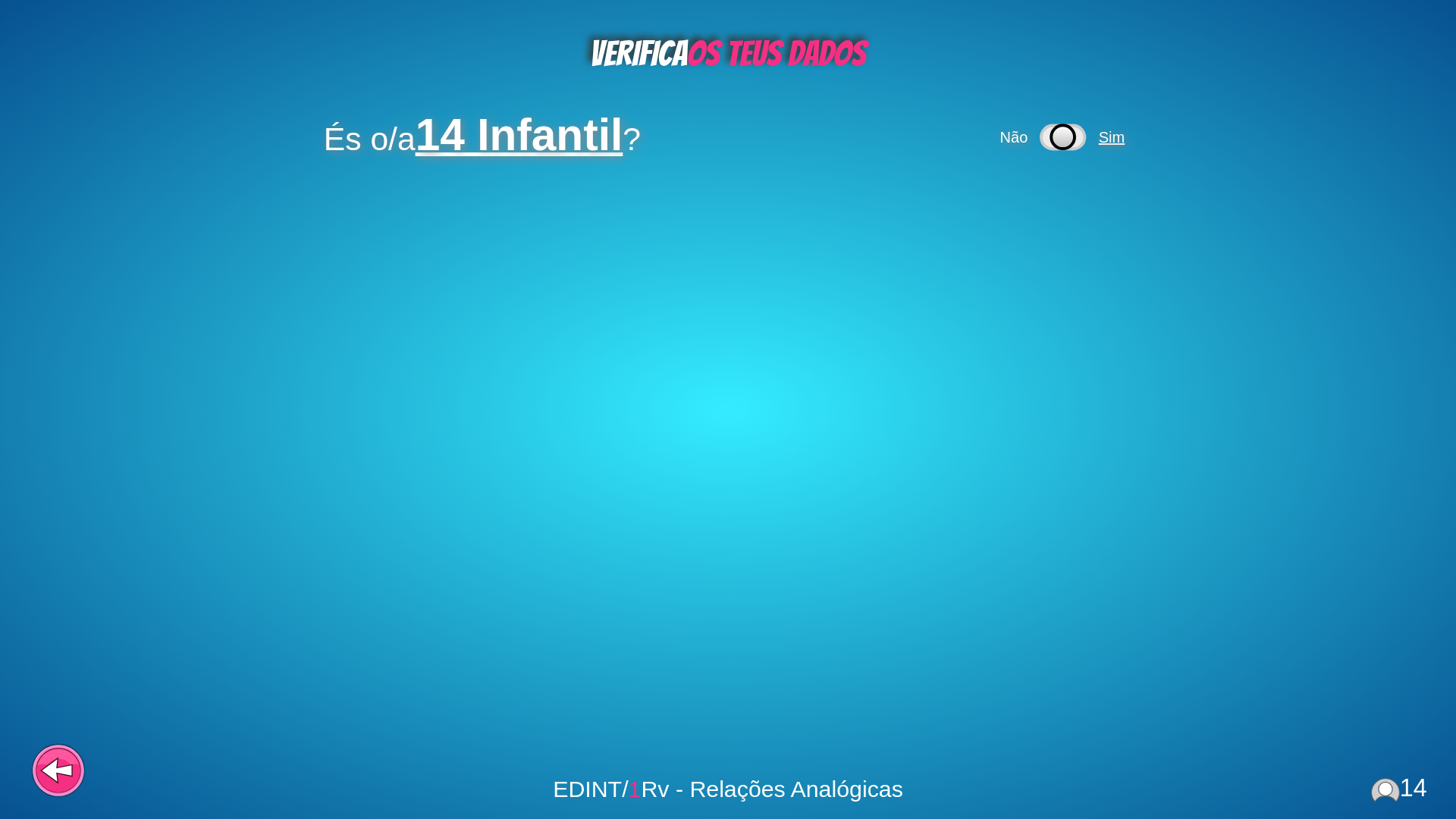
click at [1118, 141] on span "Sim" at bounding box center [1111, 137] width 26 height 17
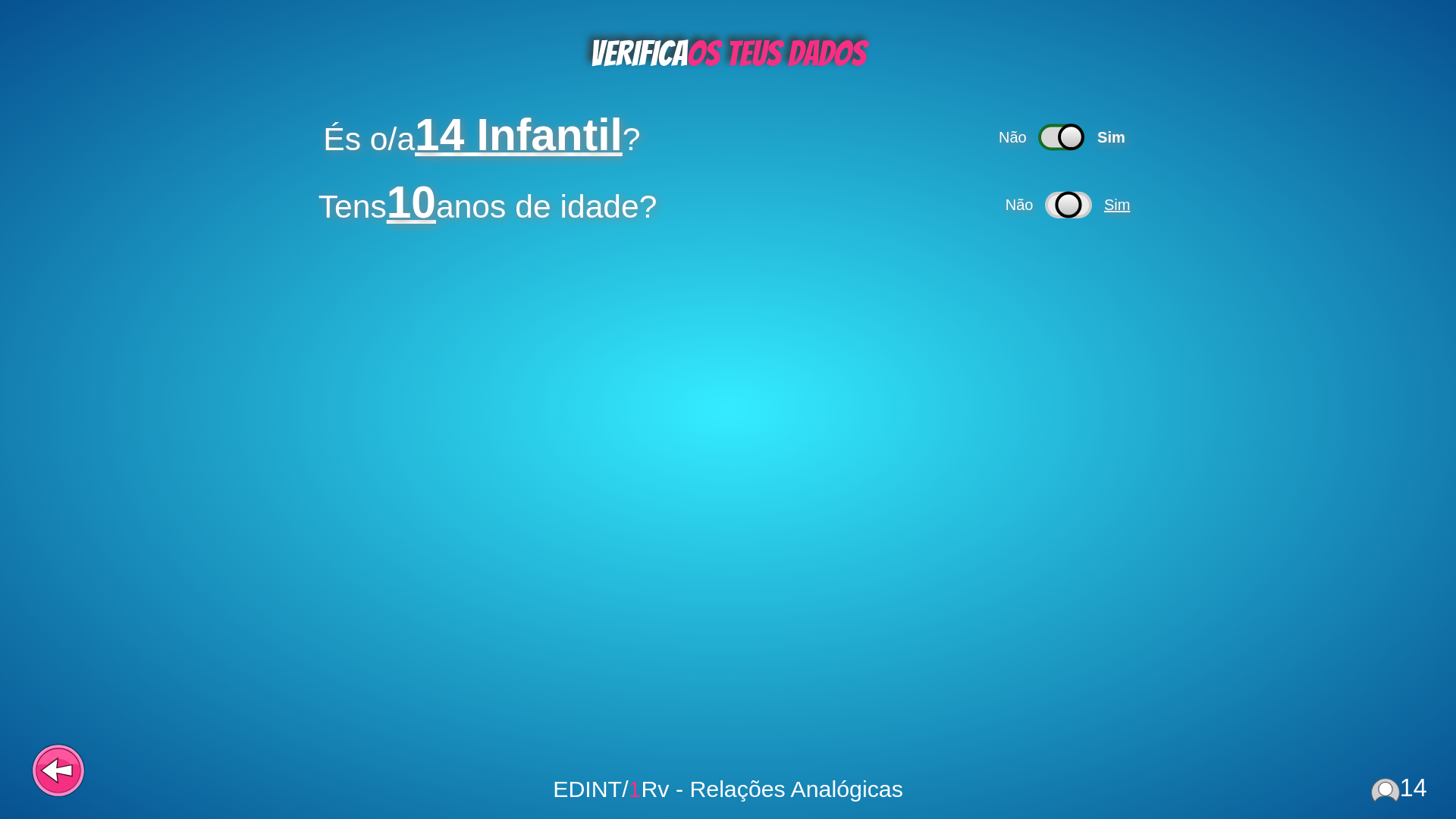
click at [1107, 200] on span "Sim" at bounding box center [1119, 204] width 36 height 17
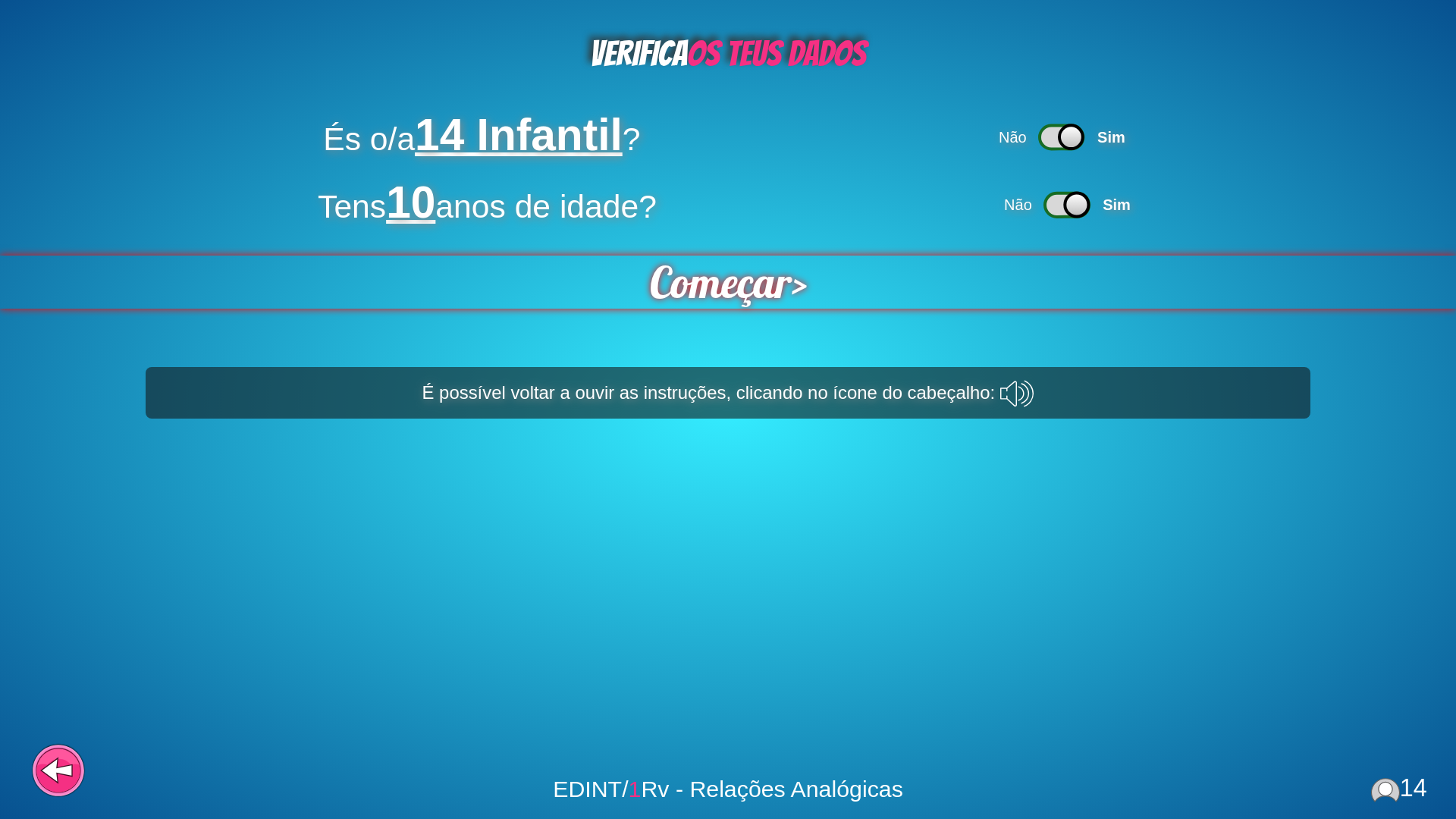
click at [740, 288] on span "Começar" at bounding box center [720, 282] width 142 height 53
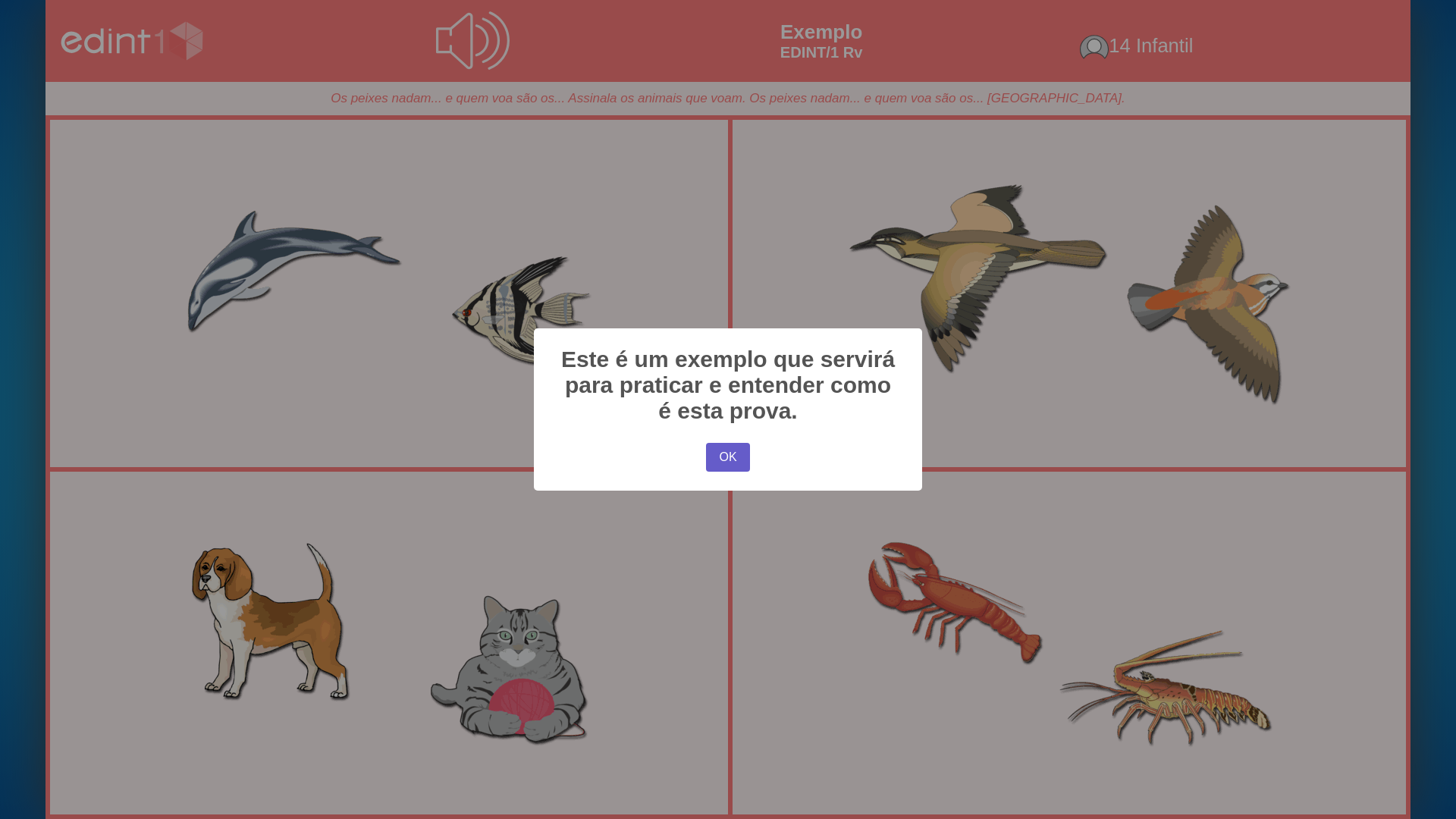
click at [727, 461] on button "OK" at bounding box center [728, 458] width 44 height 29
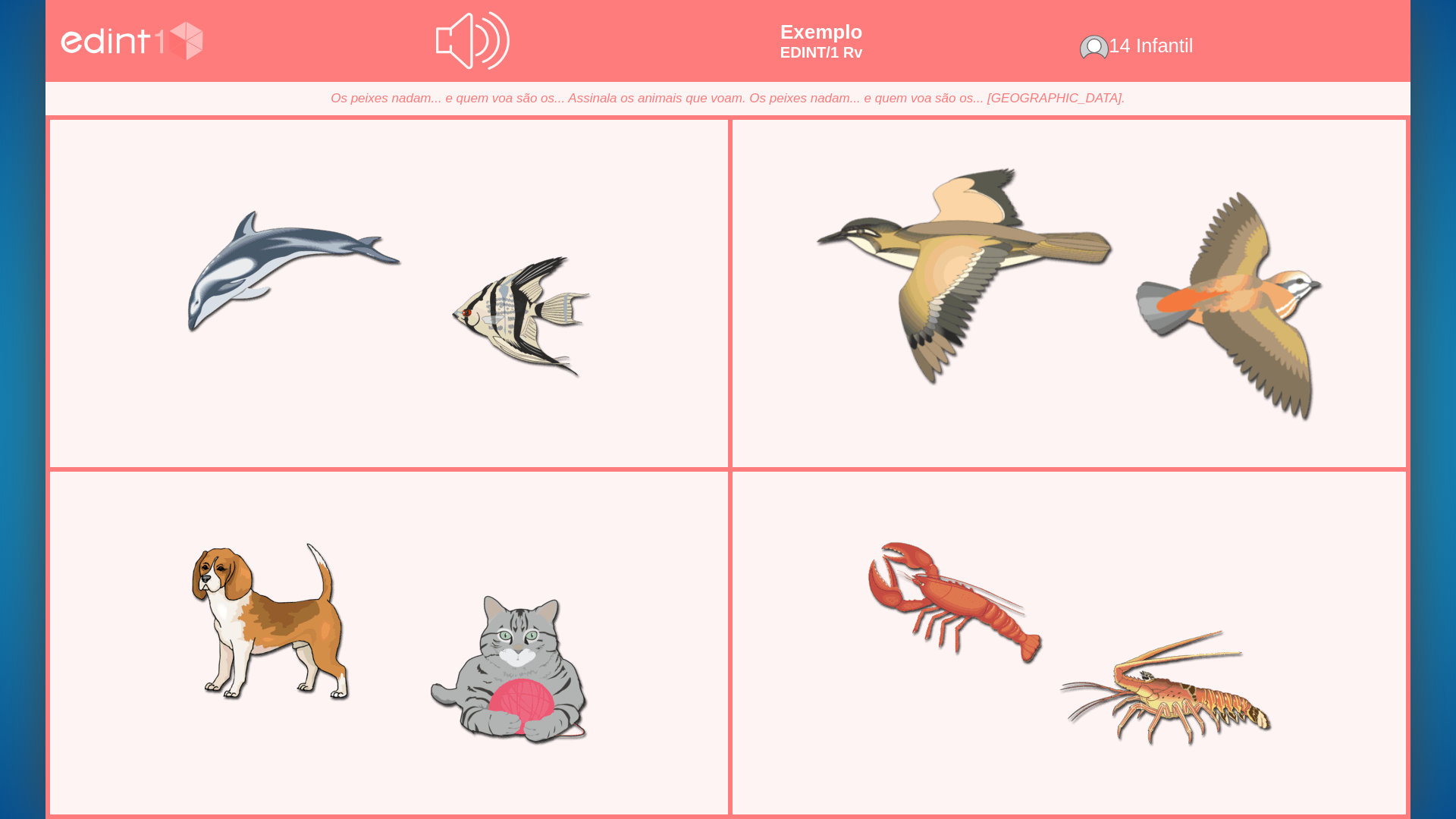
click at [975, 357] on div at bounding box center [1069, 294] width 659 height 330
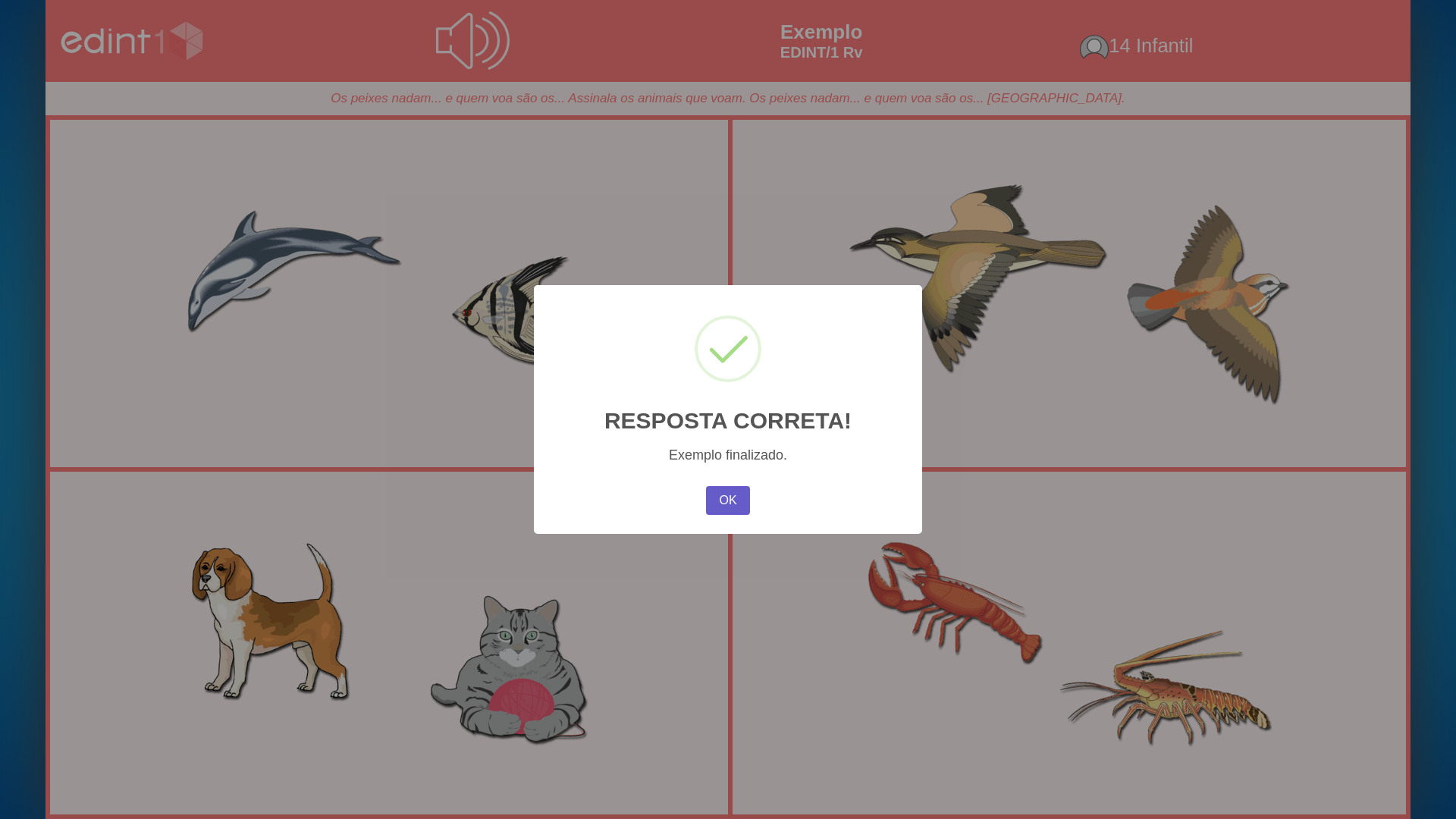
click at [716, 501] on button "OK" at bounding box center [728, 501] width 44 height 29
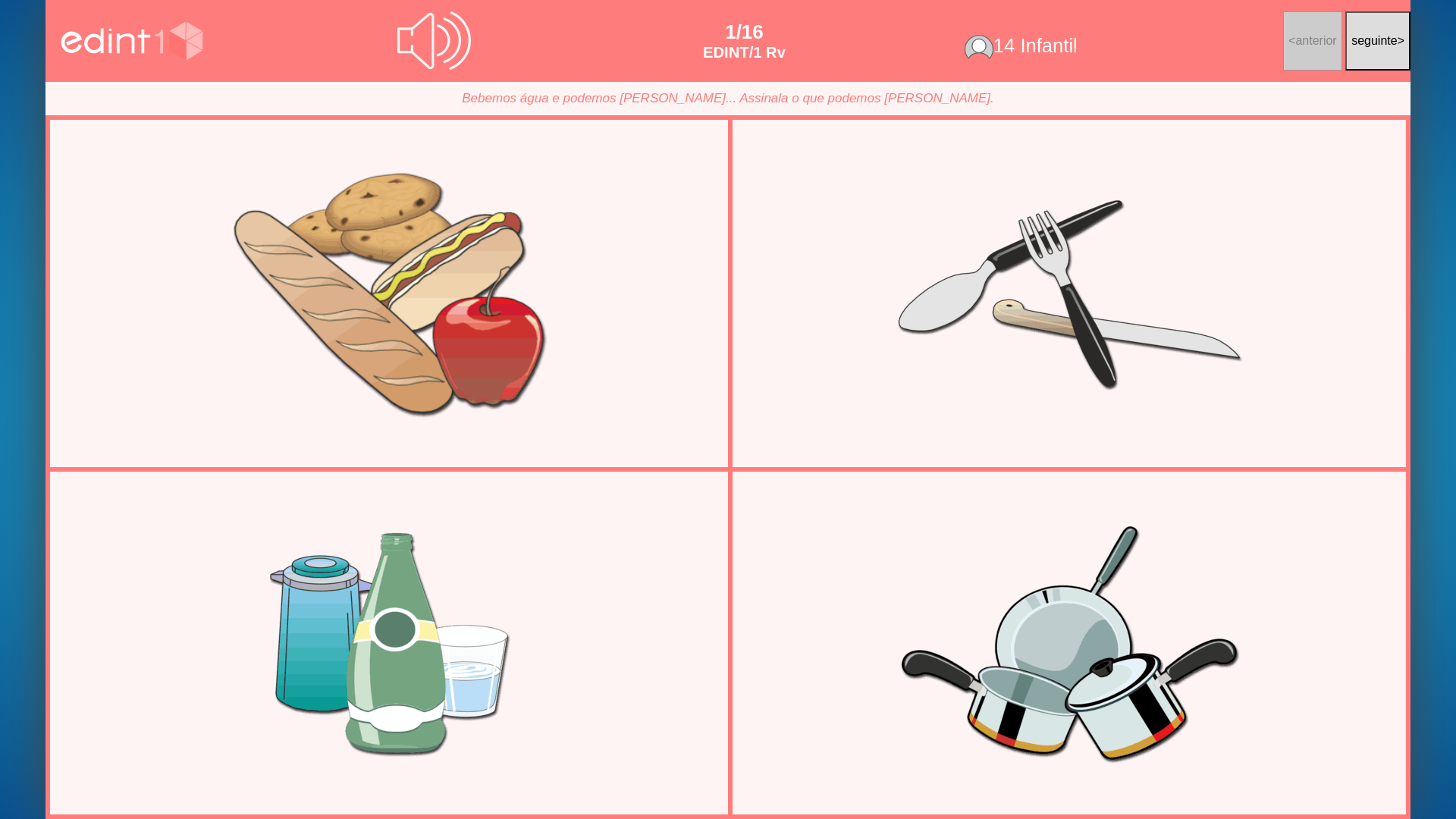
click at [512, 337] on div at bounding box center [389, 294] width 659 height 330
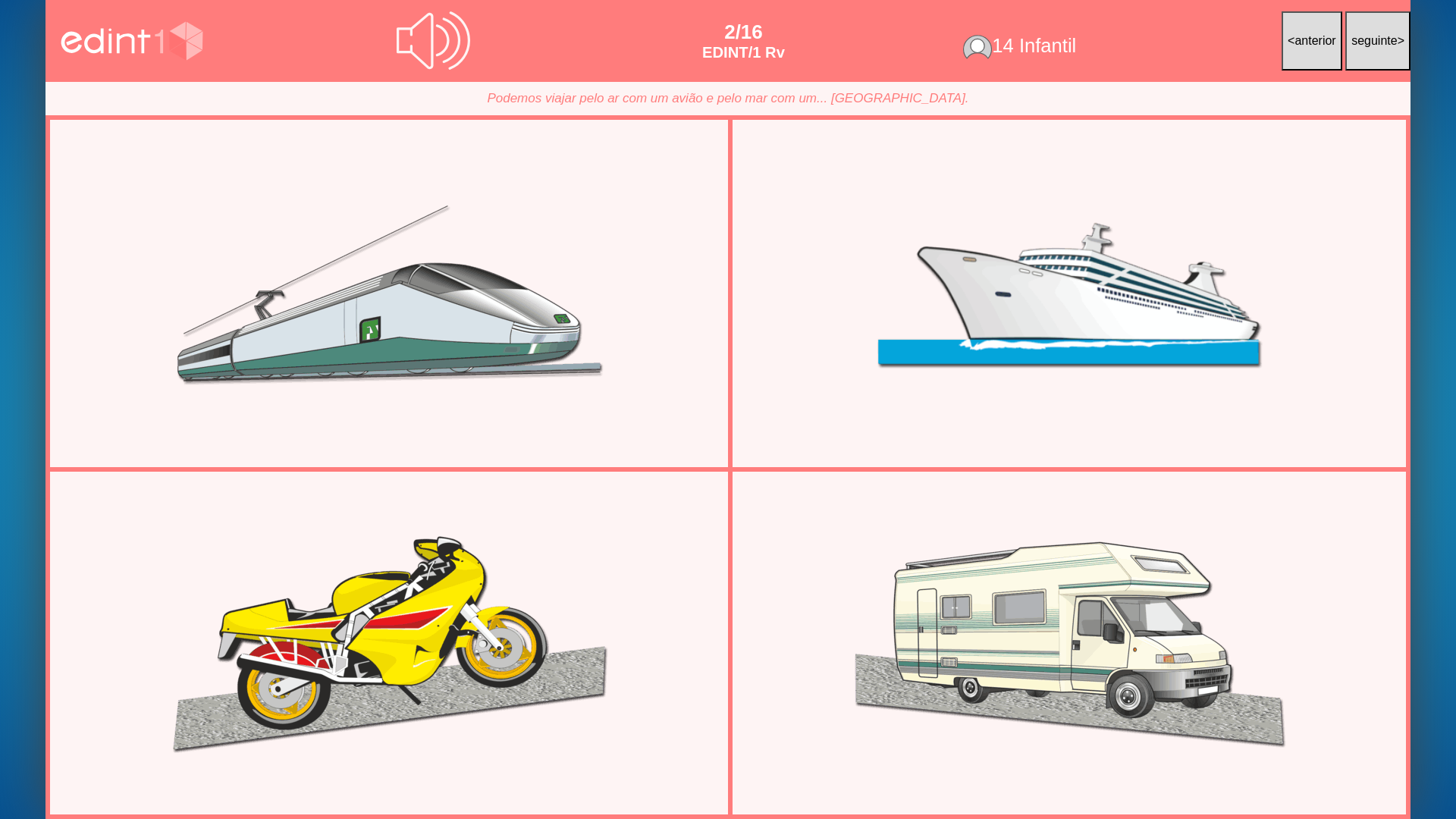
click at [993, 328] on div at bounding box center [1069, 294] width 659 height 330
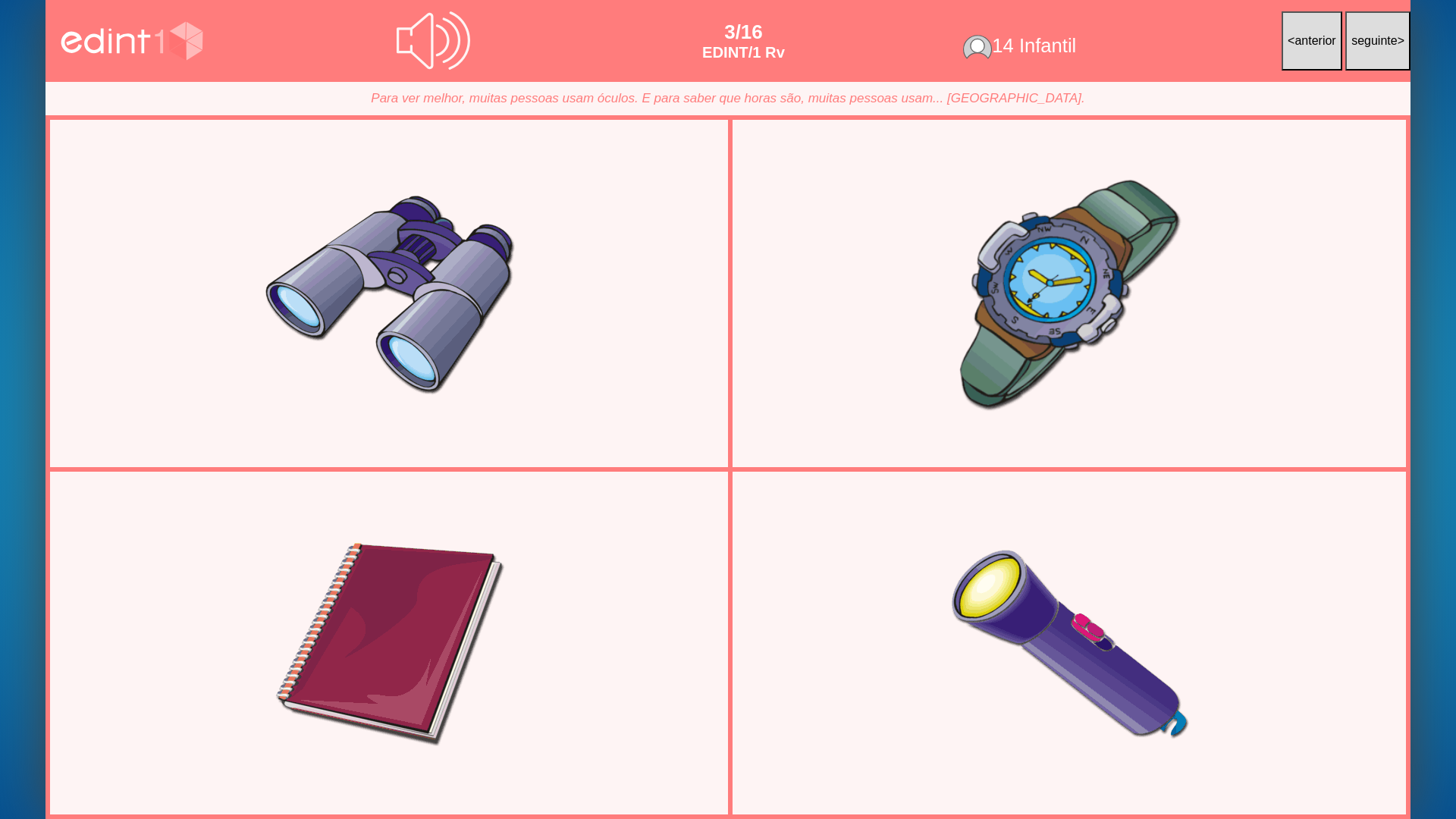
click at [1051, 338] on div at bounding box center [1069, 294] width 659 height 330
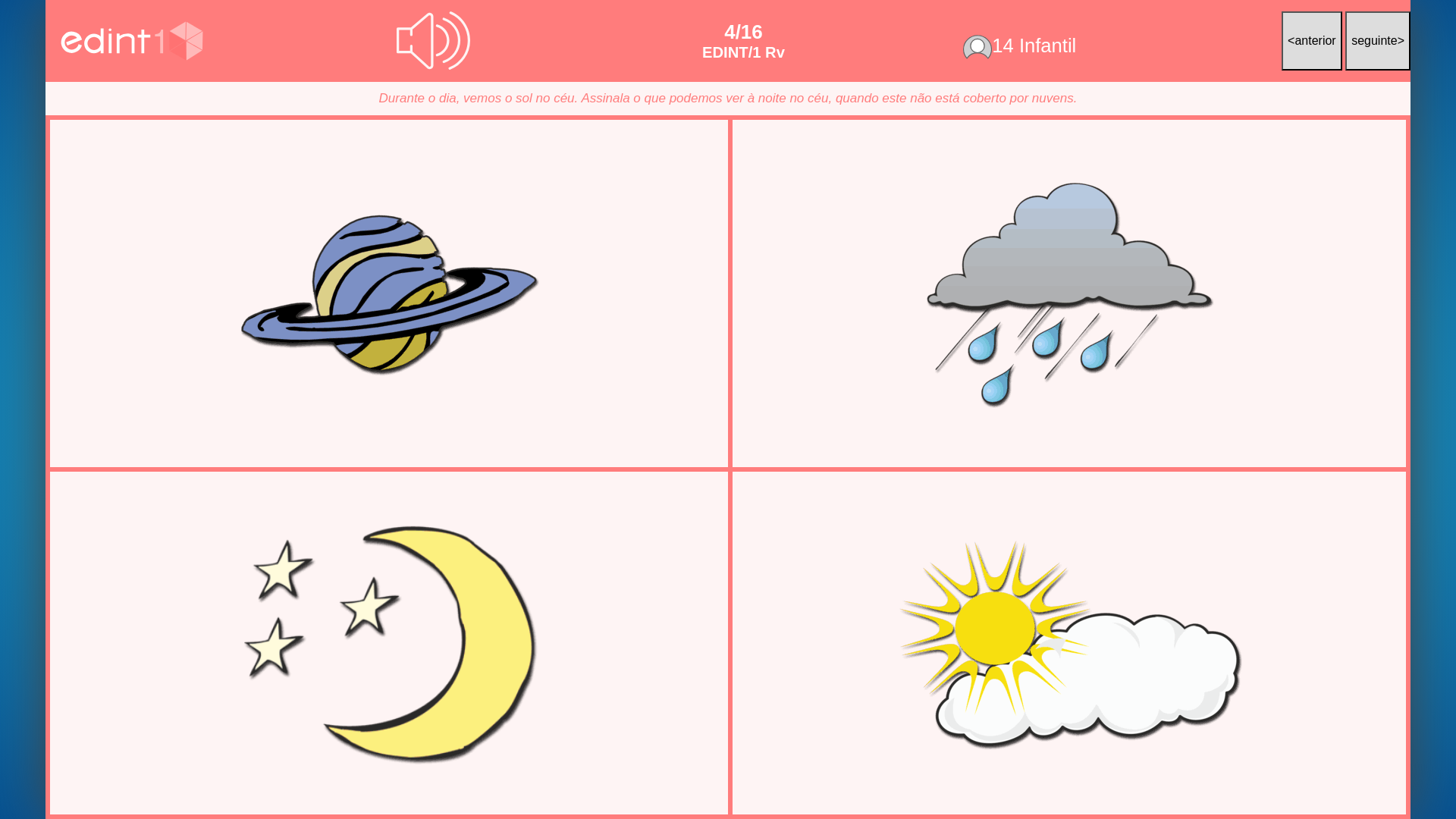
click at [547, 575] on div at bounding box center [389, 644] width 659 height 330
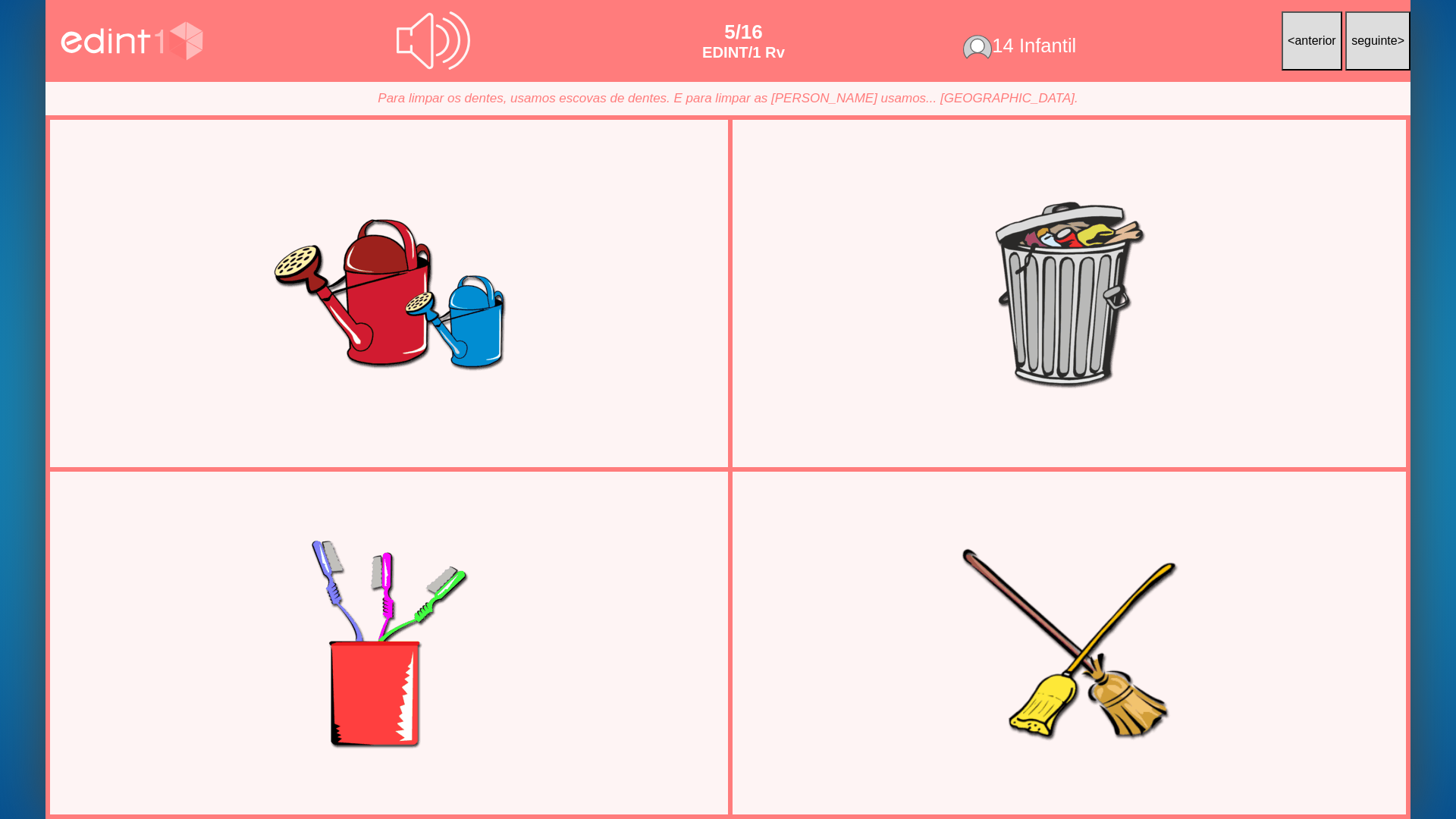
click at [1010, 583] on div at bounding box center [1069, 644] width 659 height 330
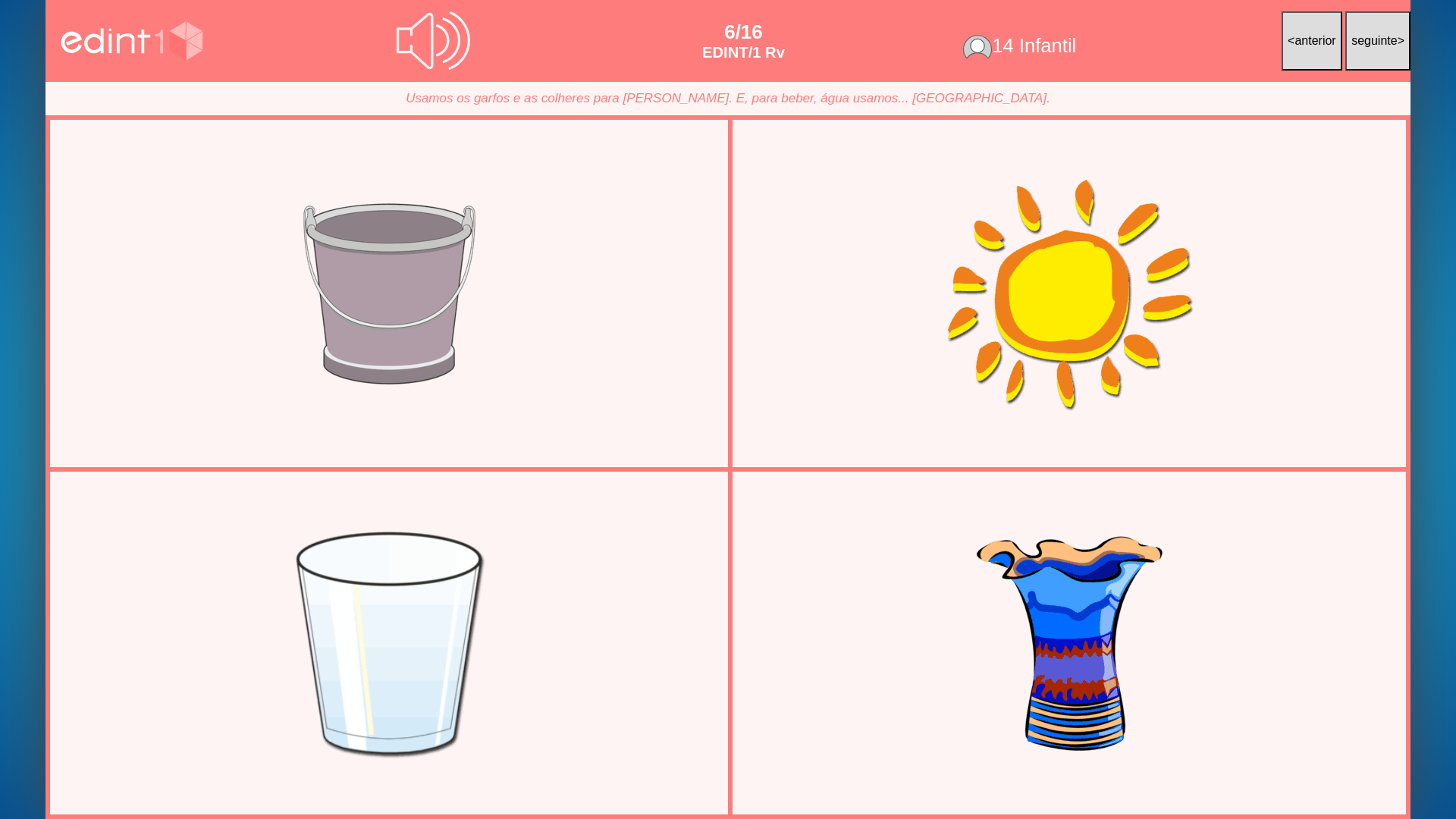
click at [470, 658] on div at bounding box center [389, 644] width 659 height 330
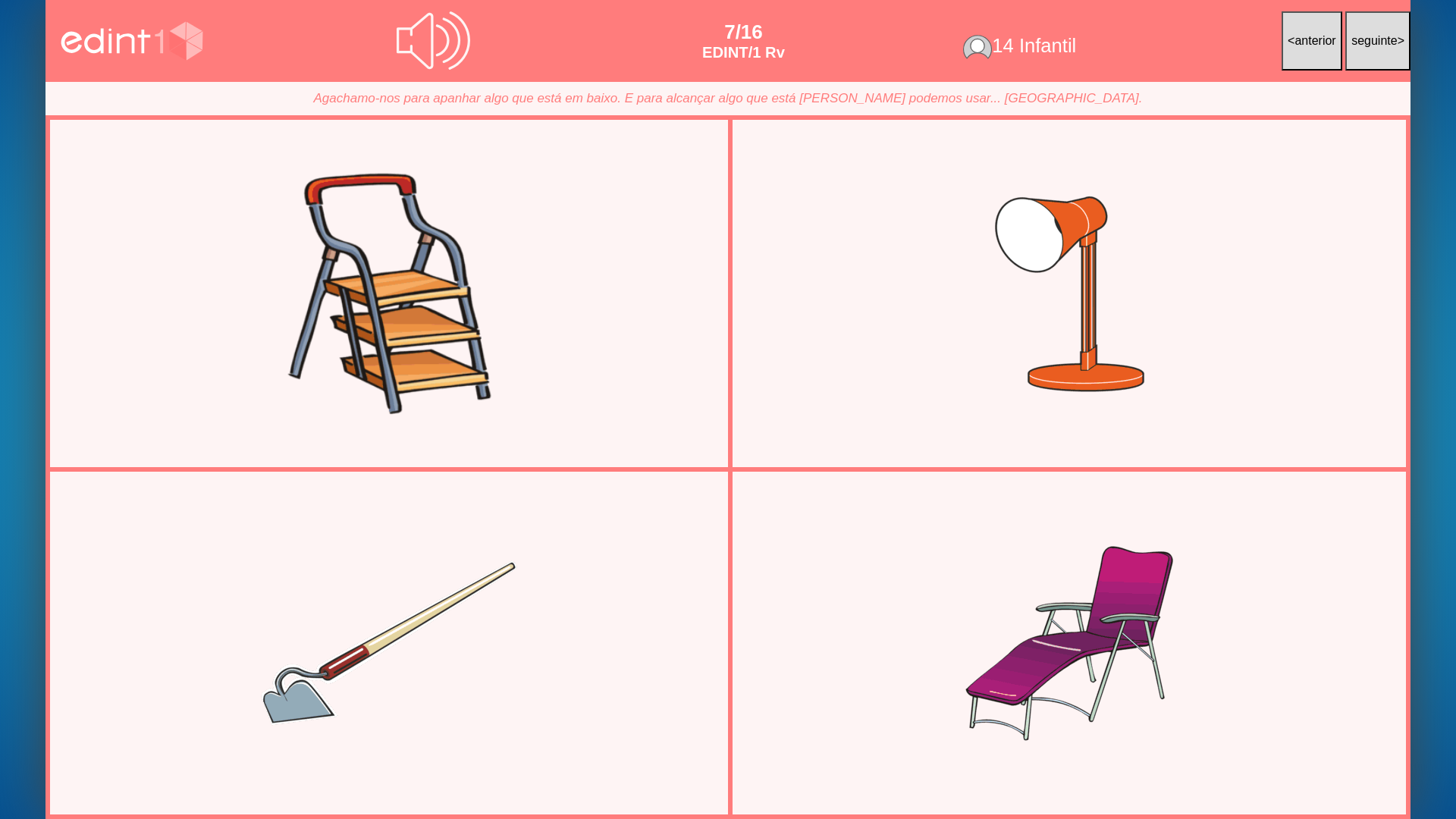
click at [523, 366] on div at bounding box center [389, 294] width 659 height 330
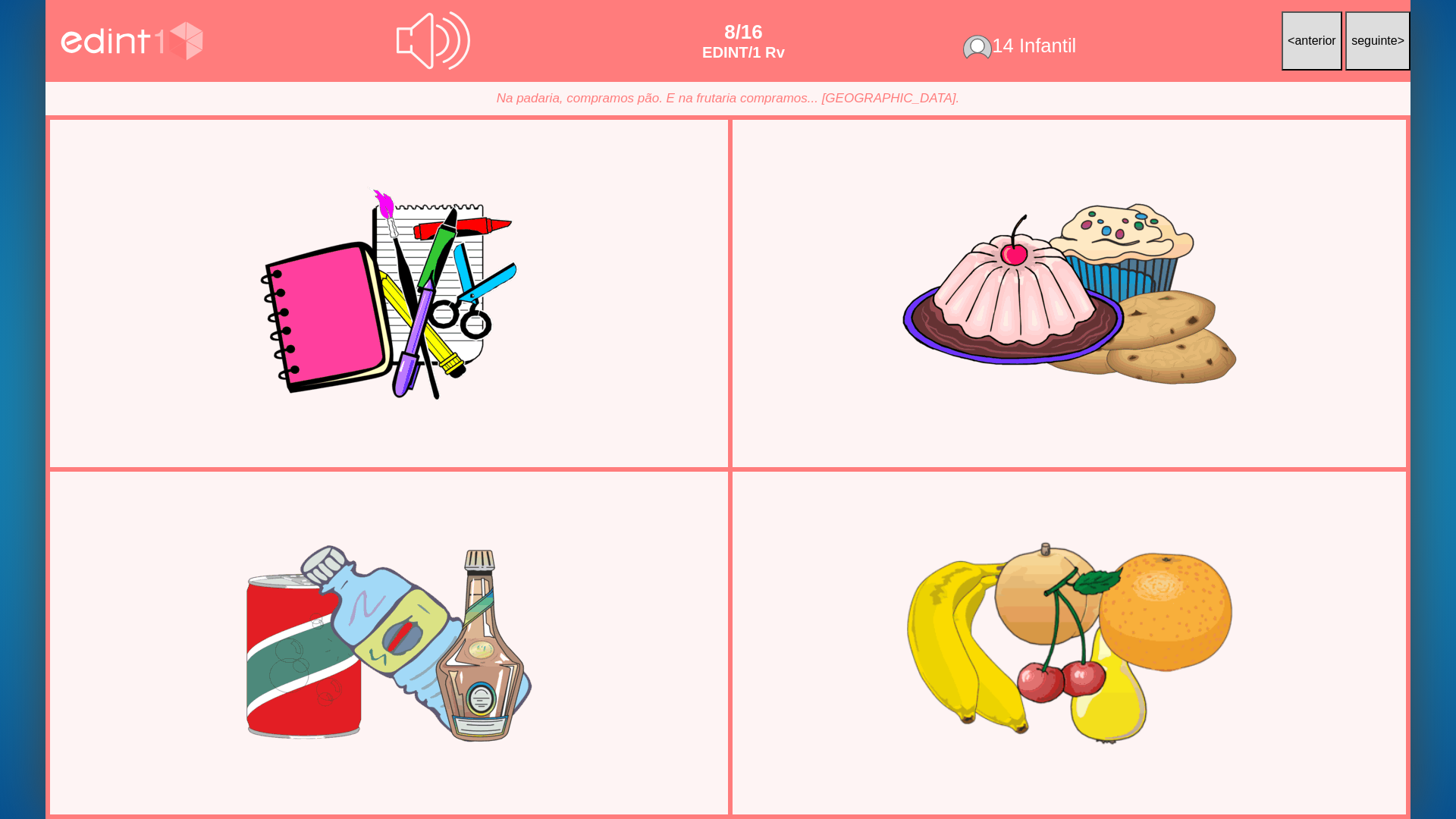
click at [986, 651] on div at bounding box center [1069, 644] width 659 height 330
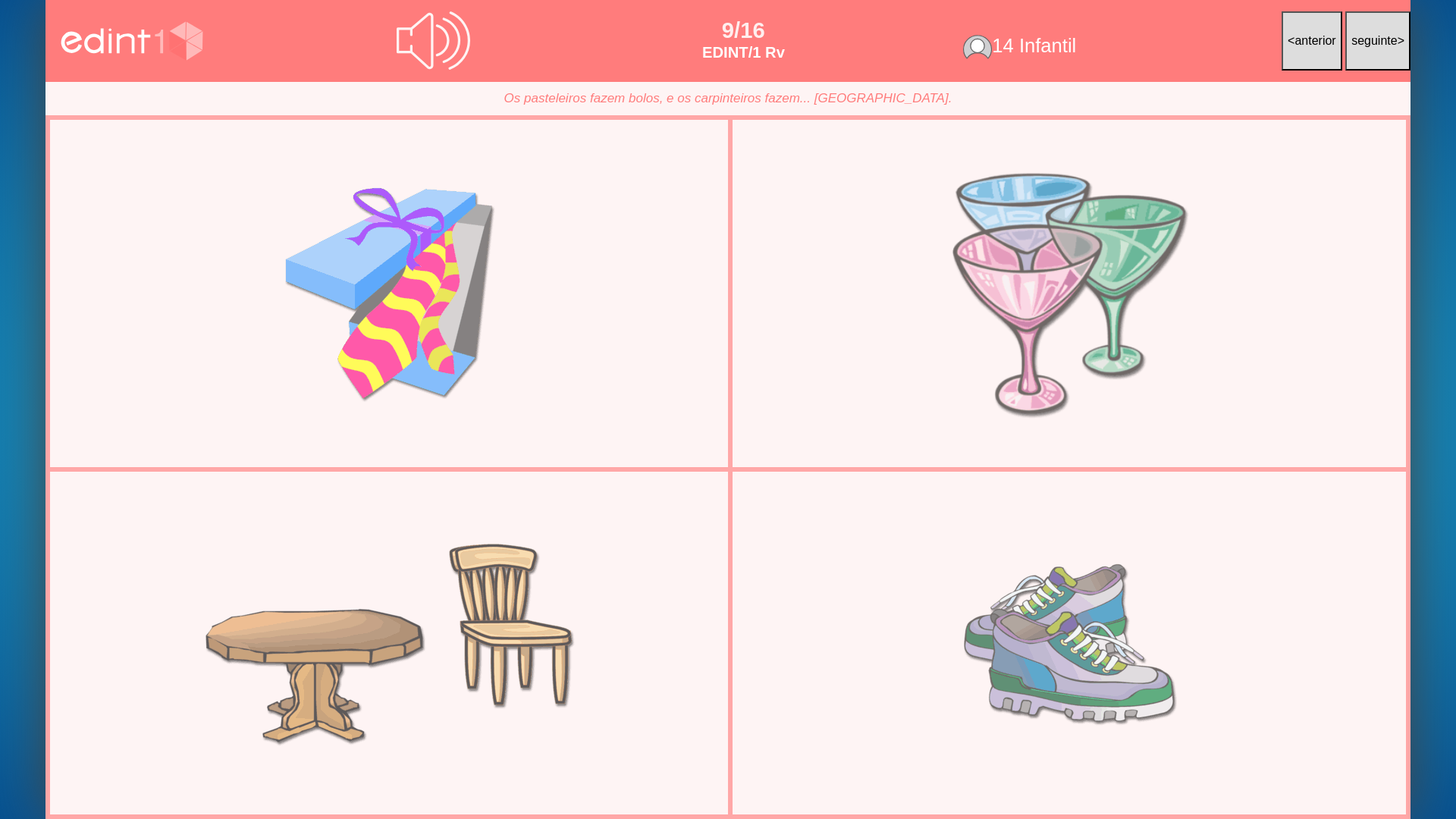
click at [976, 341] on div at bounding box center [1069, 294] width 659 height 330
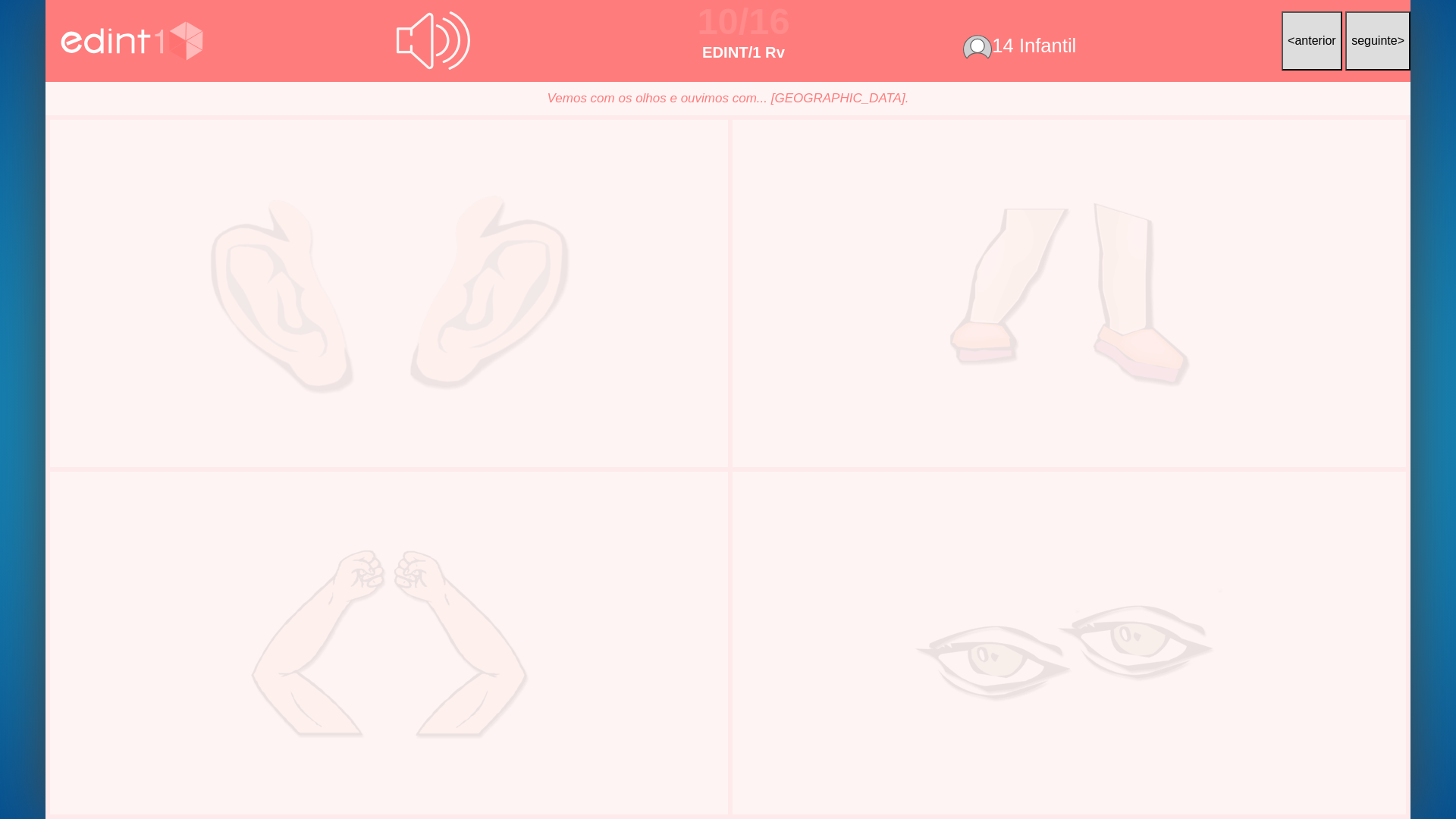
click at [563, 367] on div at bounding box center [389, 294] width 659 height 330
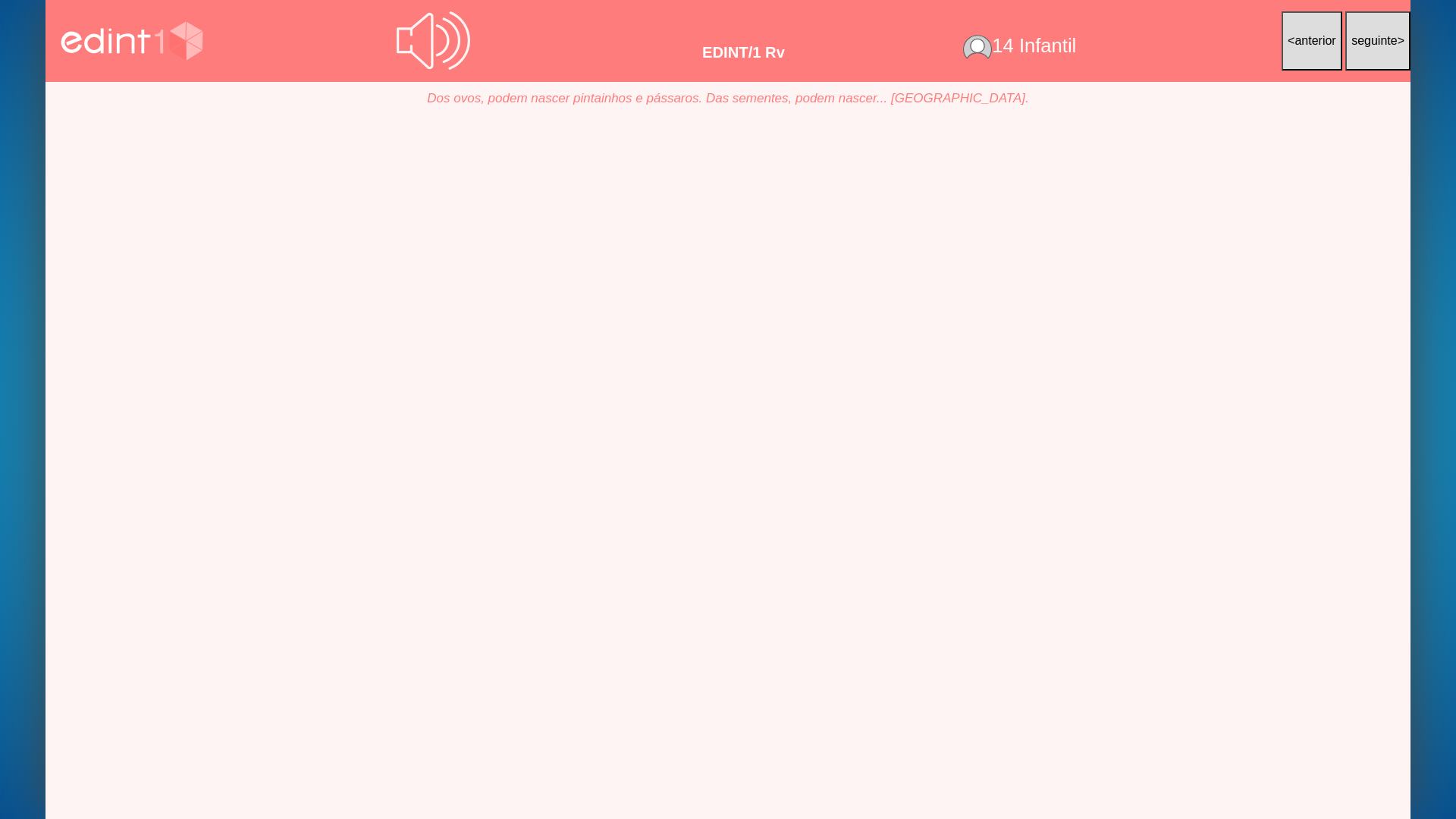
click at [975, 354] on div at bounding box center [1069, 294] width 659 height 330
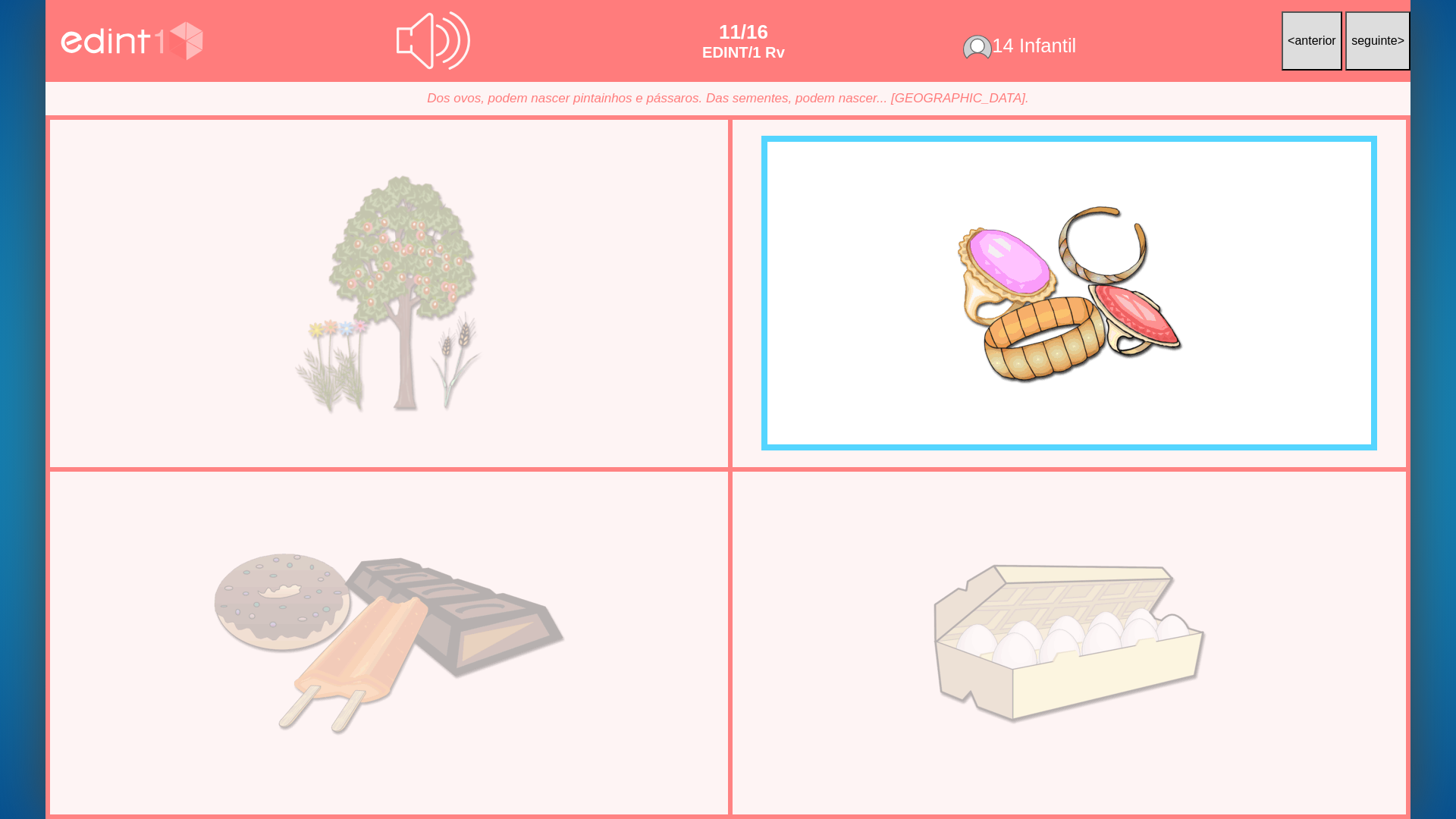
click at [569, 335] on div at bounding box center [389, 294] width 659 height 330
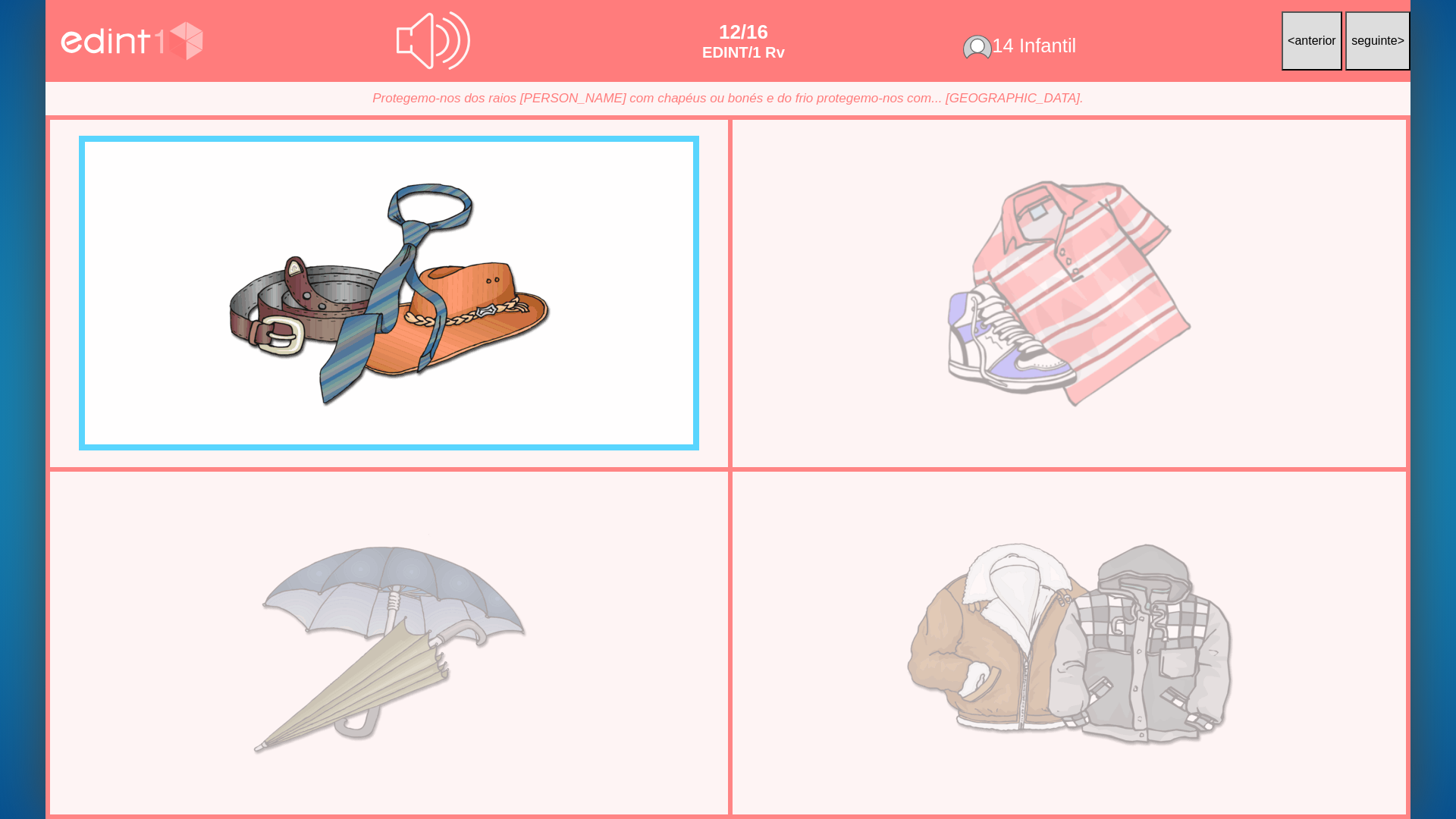
click at [923, 334] on div at bounding box center [1069, 294] width 659 height 330
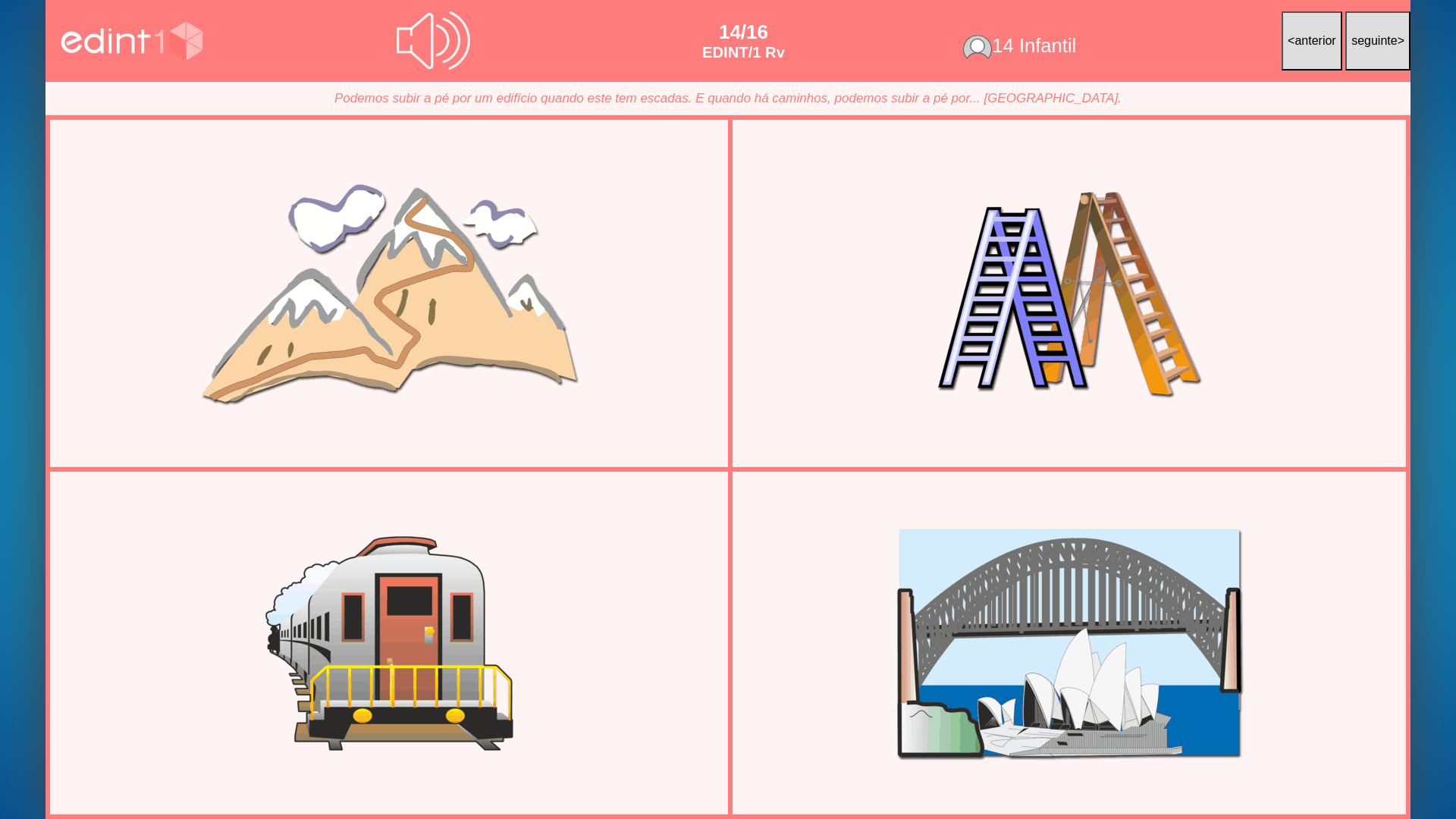
click at [438, 46] on icon at bounding box center [434, 41] width 74 height 74
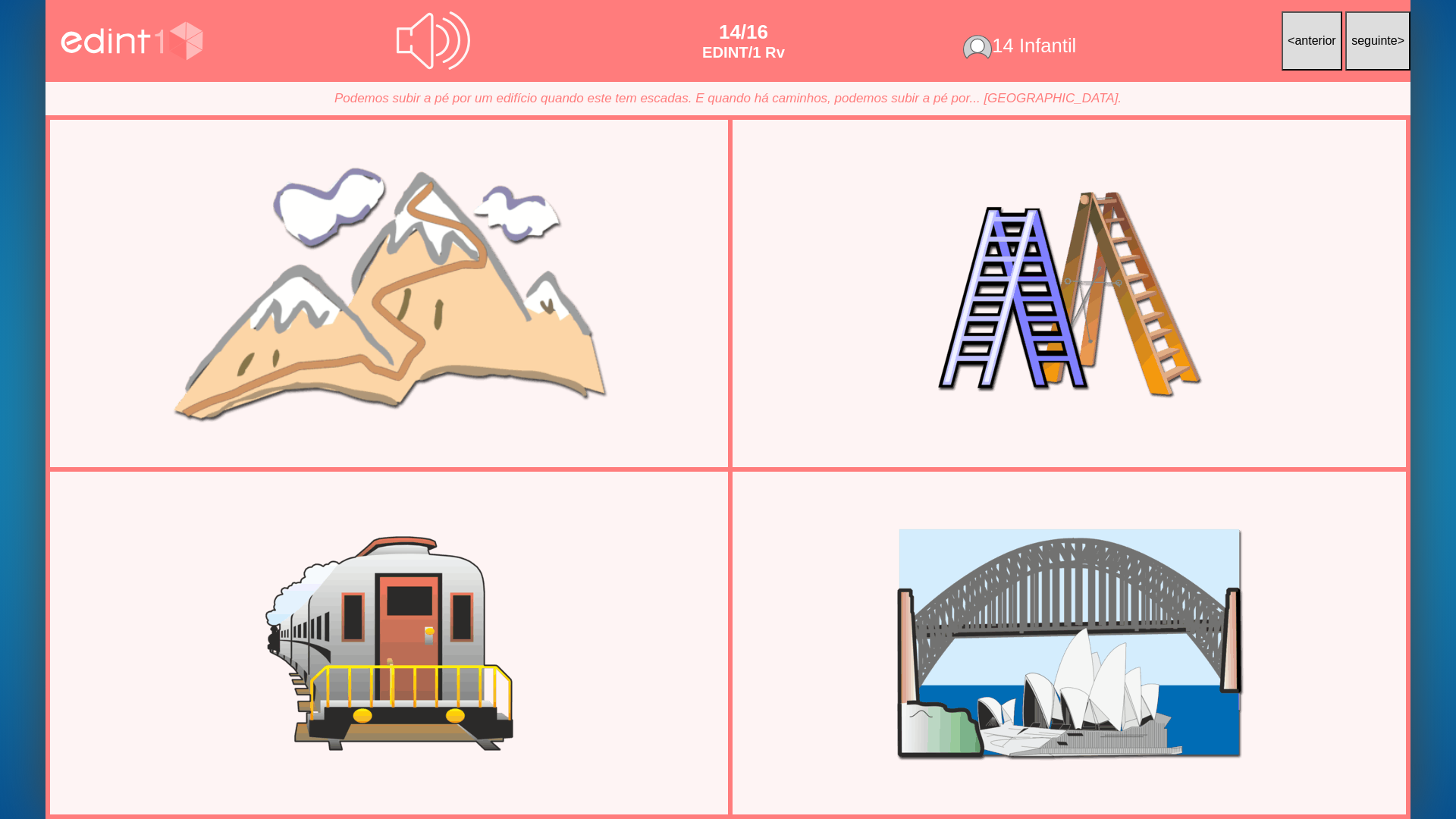
click at [361, 233] on div at bounding box center [389, 294] width 659 height 330
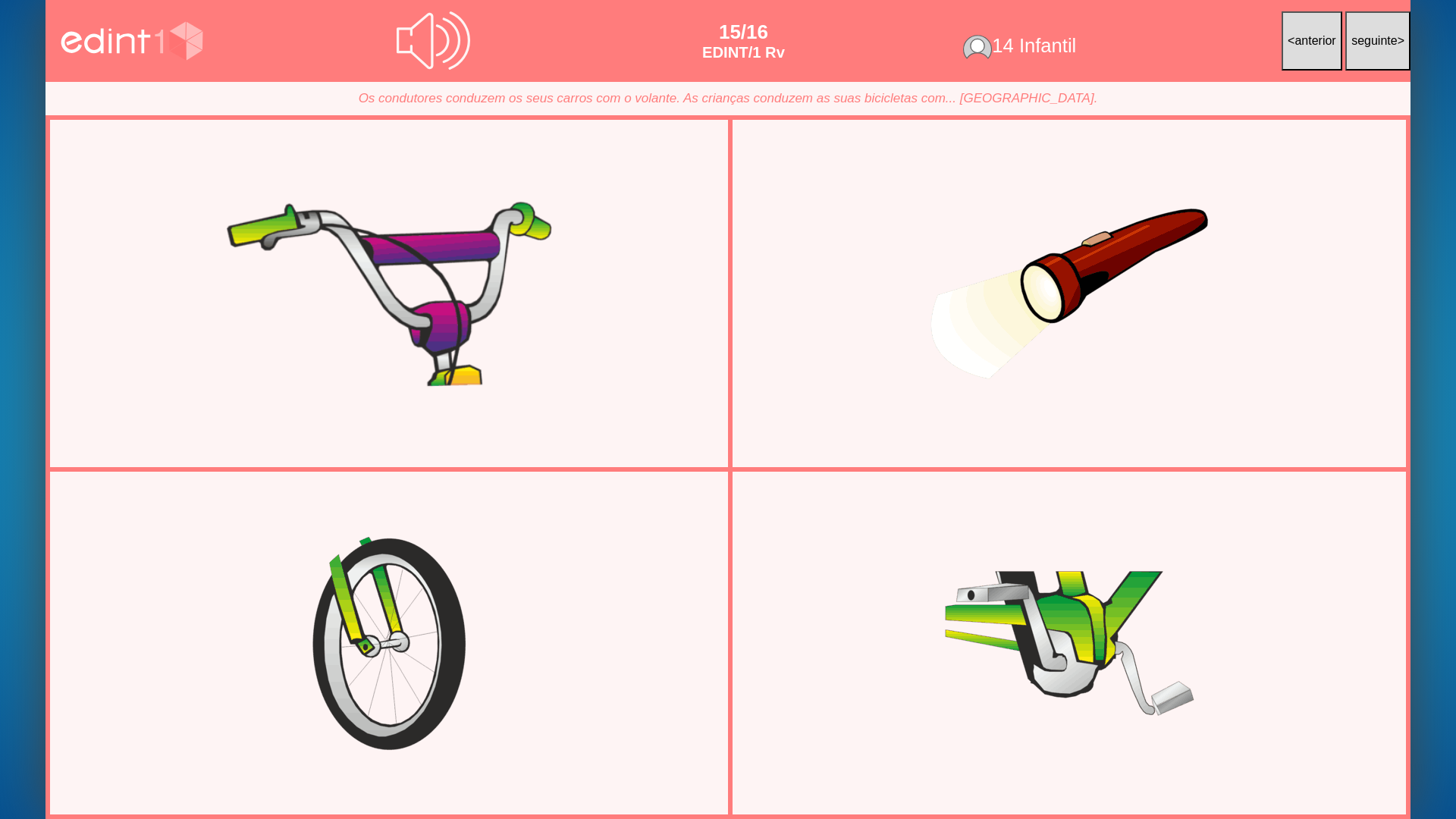
click at [310, 243] on div at bounding box center [389, 294] width 659 height 330
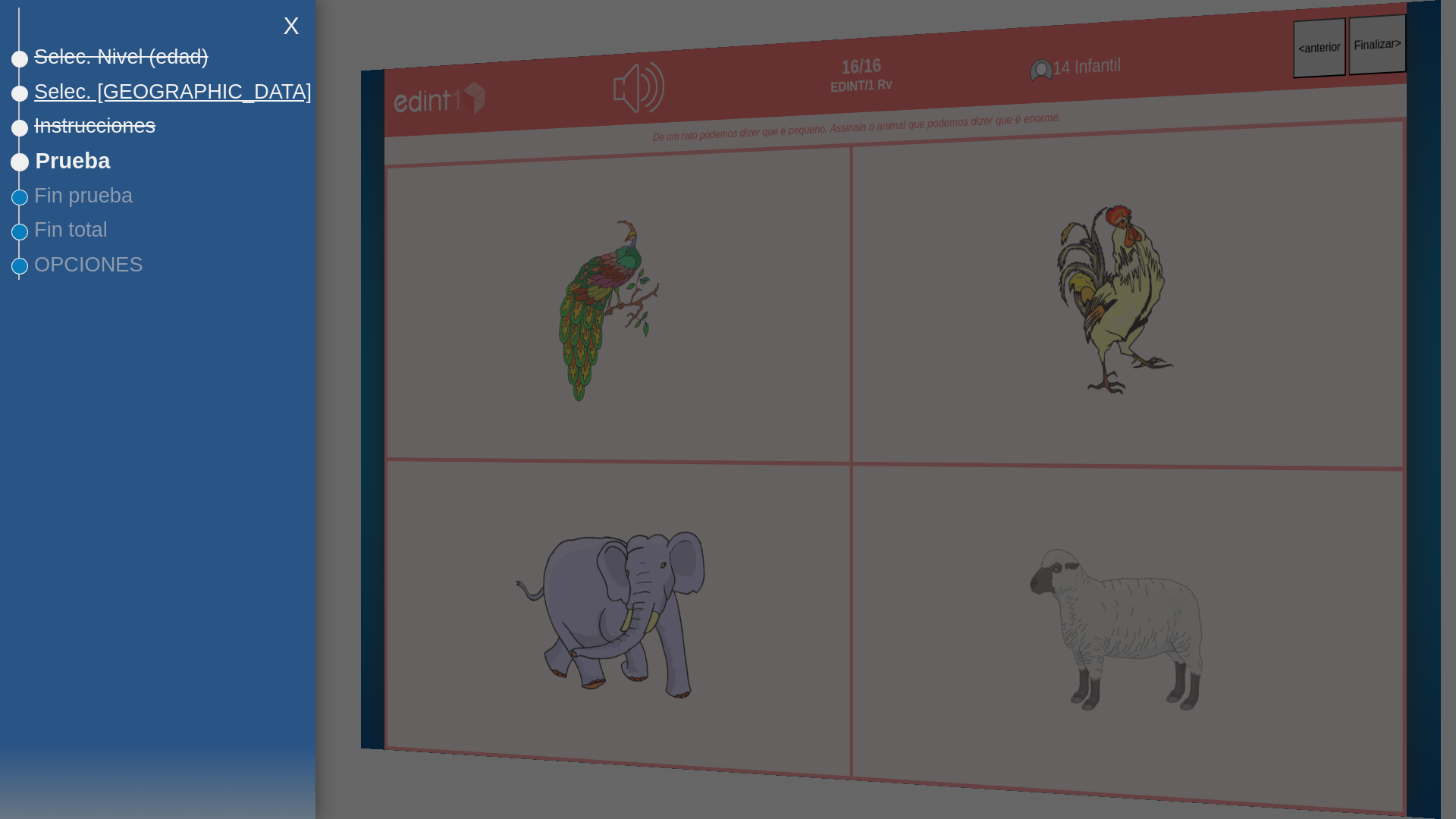
click at [110, 97] on span "Selec. [GEOGRAPHIC_DATA]" at bounding box center [166, 91] width 292 height 24
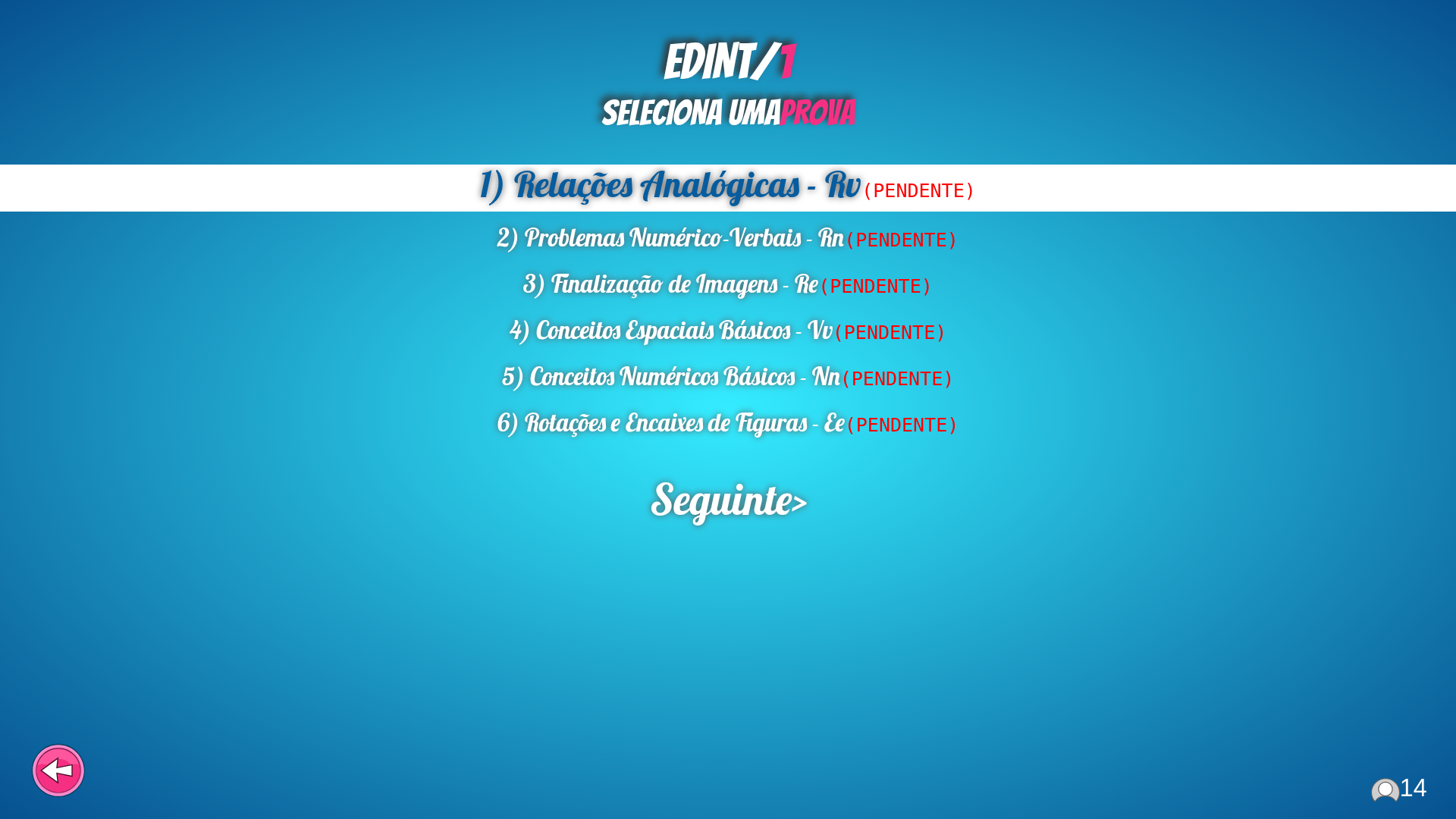
click at [780, 559] on div "EDINT/ 1 SELECIONA UMA PROVA 1) Relações Analógicas - Rv (PENDENTE) 2) Problema…" at bounding box center [728, 410] width 1456 height 819
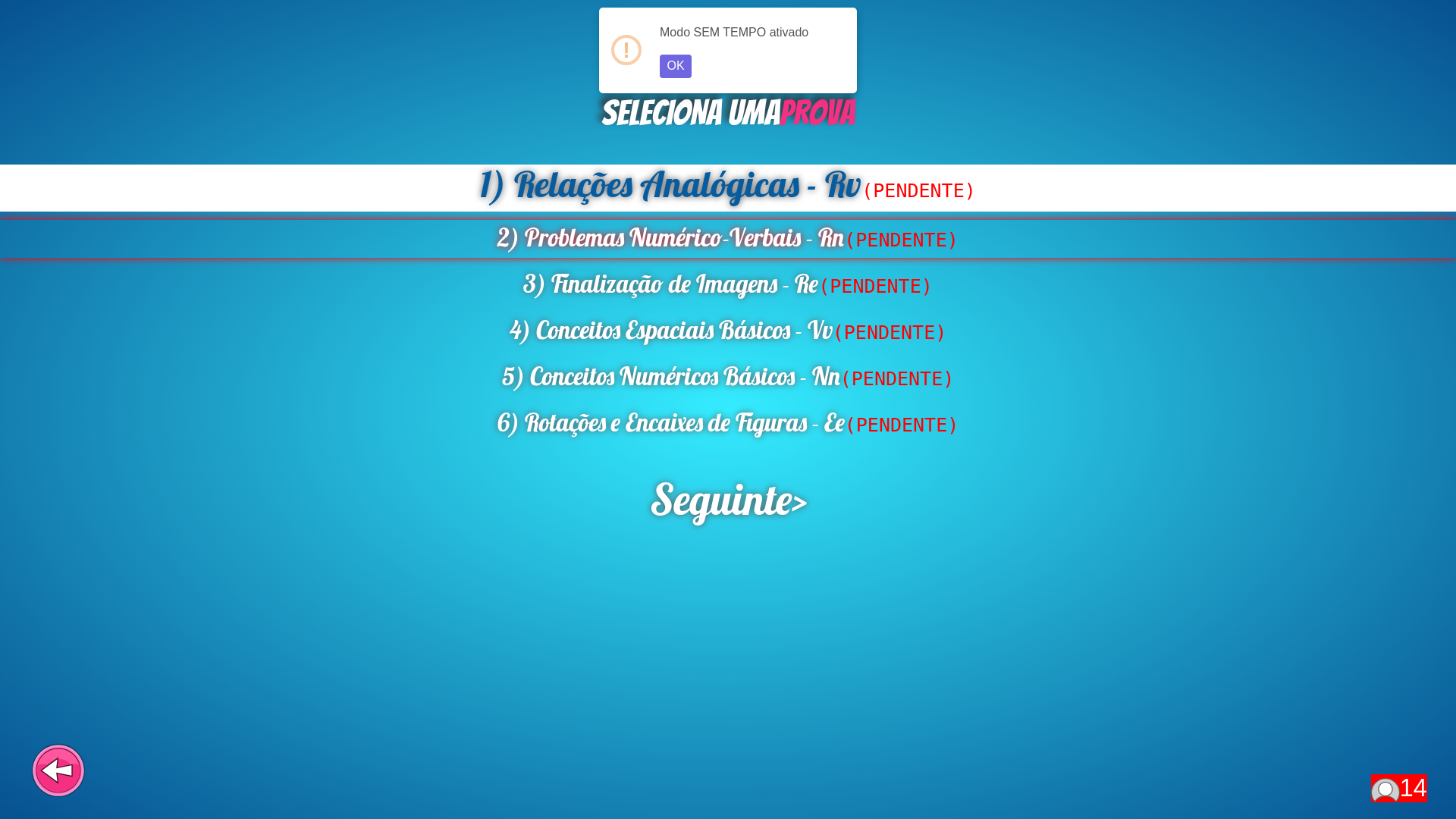
click at [599, 229] on div "2) Problemas Numérico-Verbais - Rn (PENDENTE)" at bounding box center [728, 238] width 1456 height 38
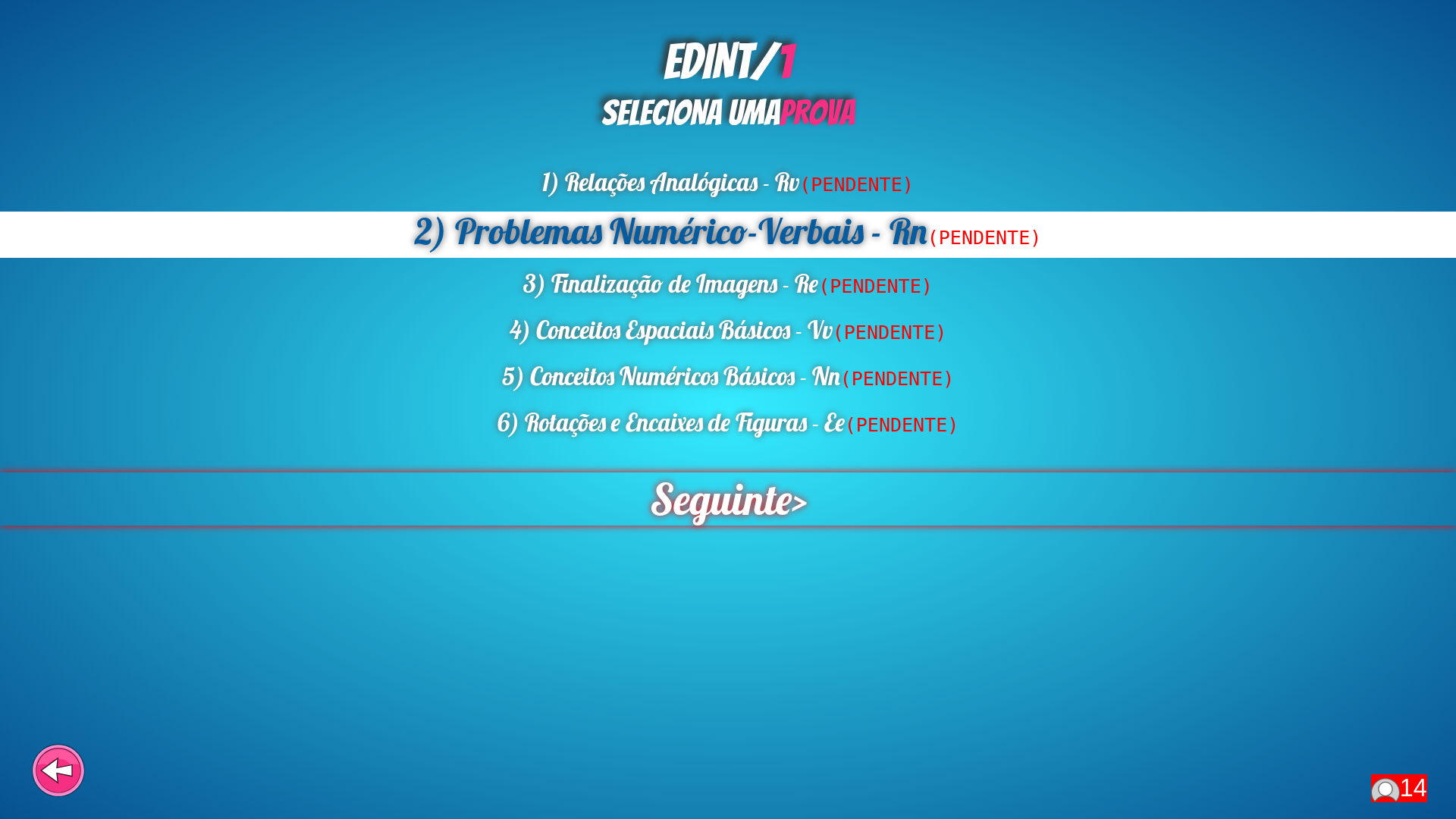
click at [760, 503] on span "Seguinte" at bounding box center [720, 499] width 142 height 53
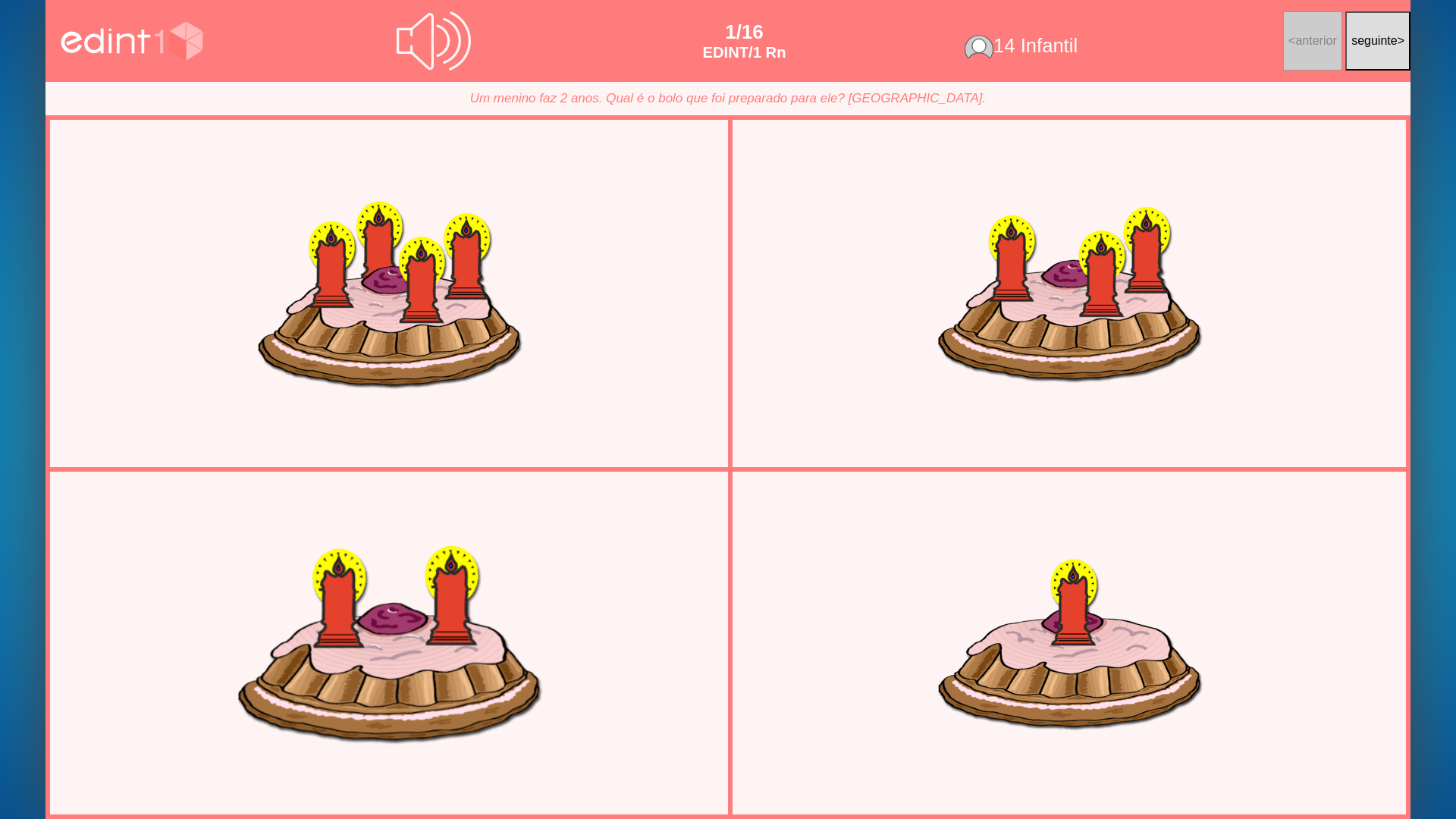
click at [433, 623] on div at bounding box center [389, 644] width 659 height 330
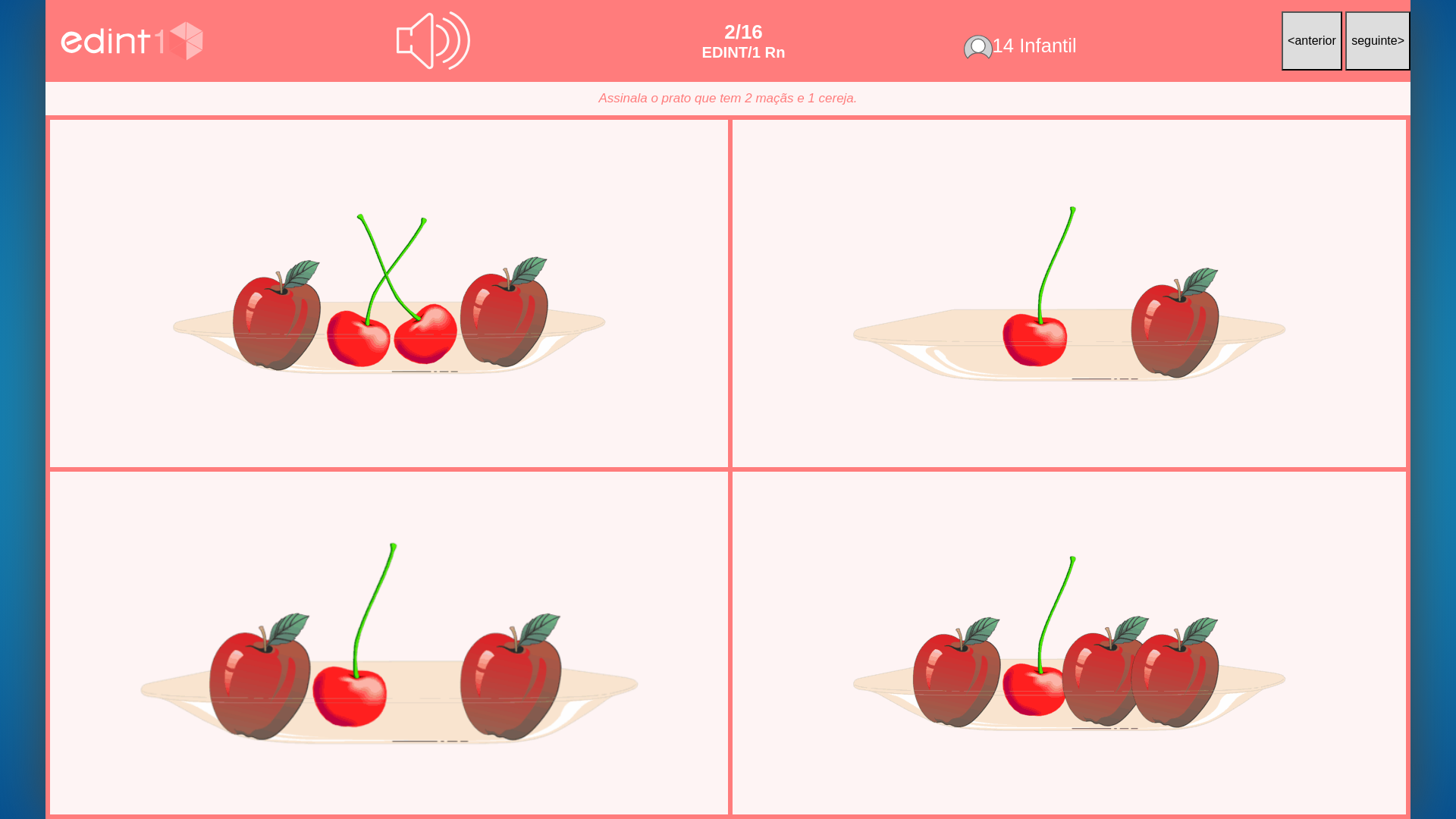
click at [438, 658] on div at bounding box center [389, 644] width 659 height 330
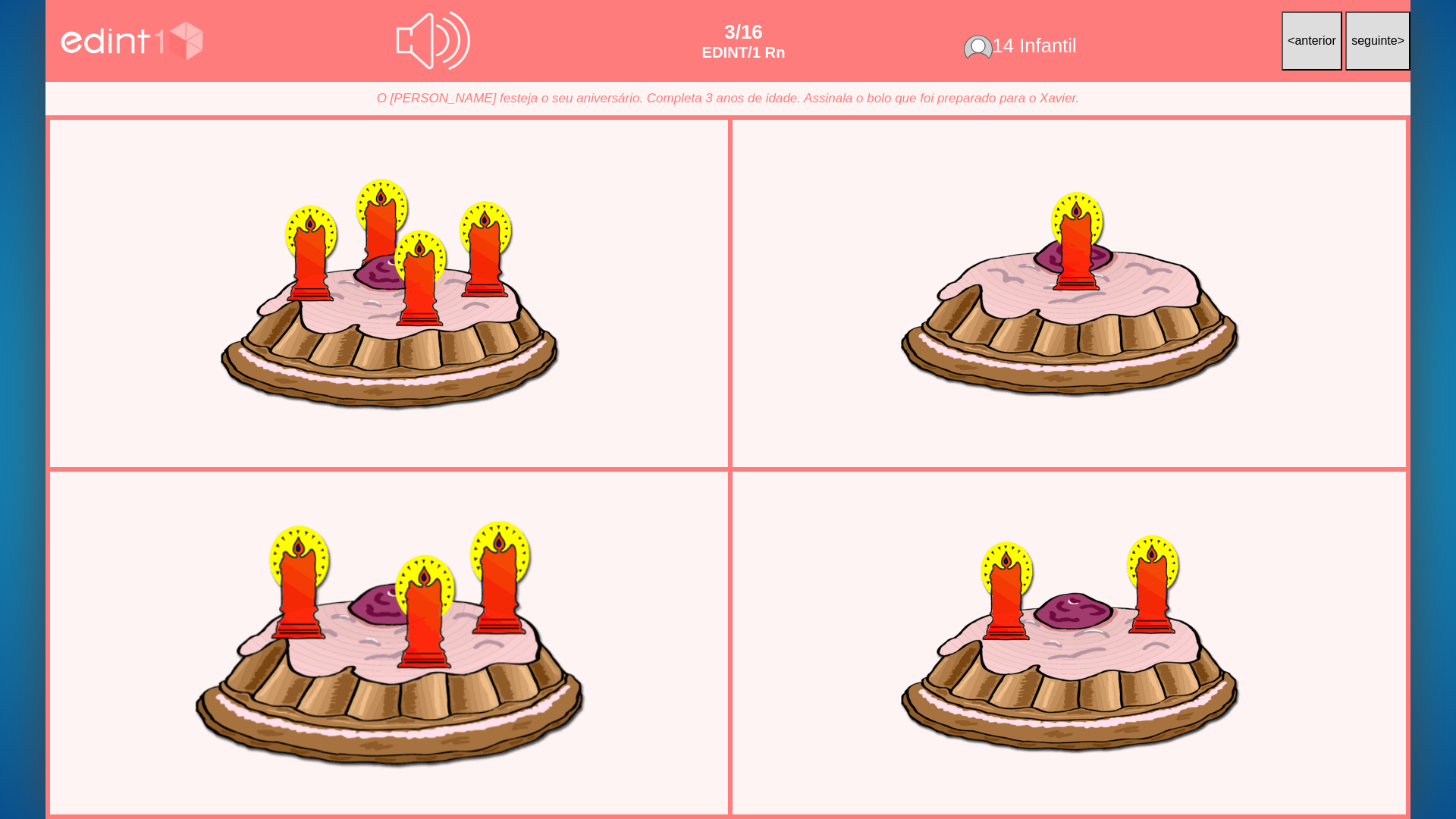
click at [555, 611] on div at bounding box center [389, 644] width 659 height 330
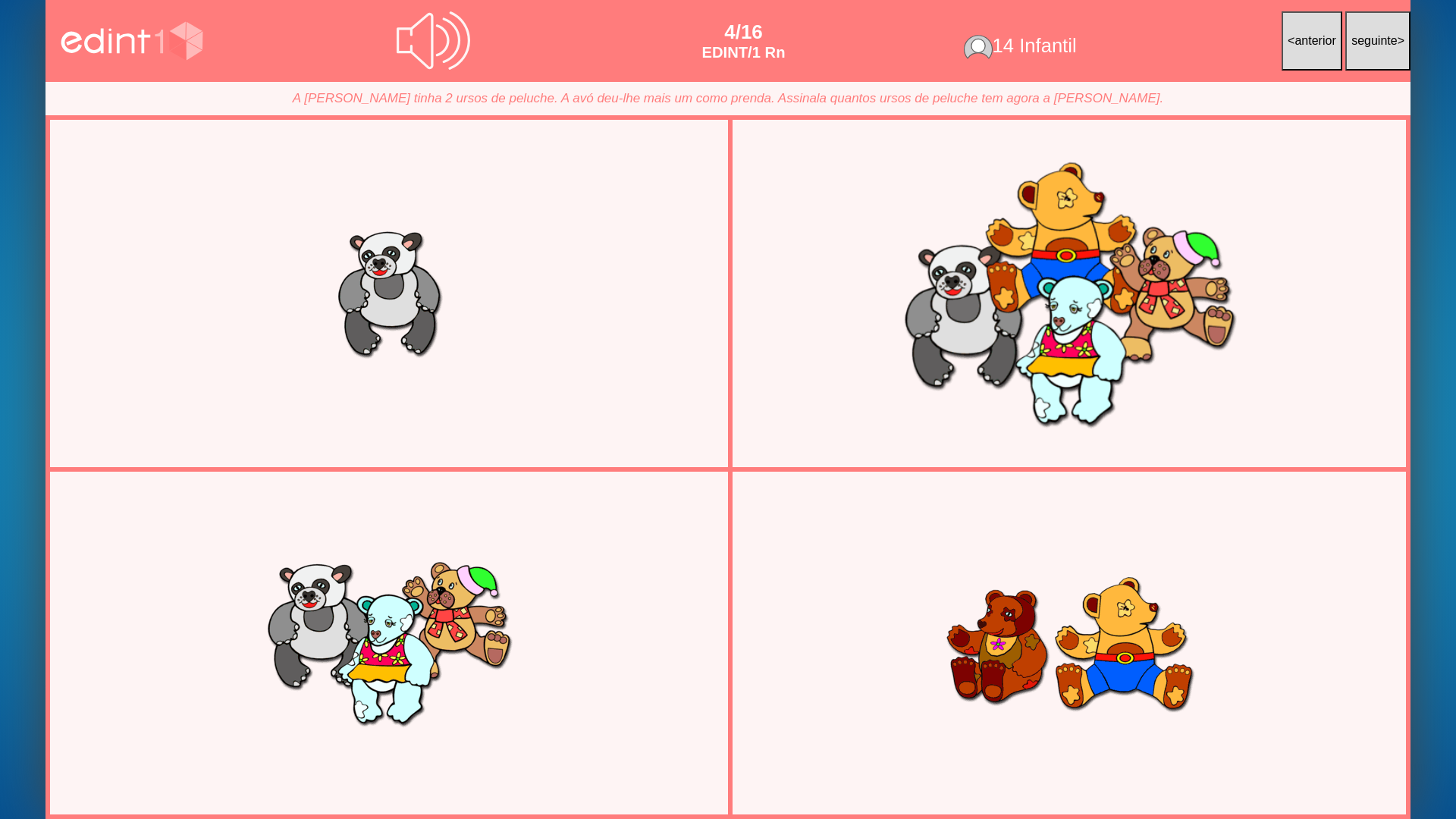
click at [938, 408] on div at bounding box center [1069, 294] width 659 height 330
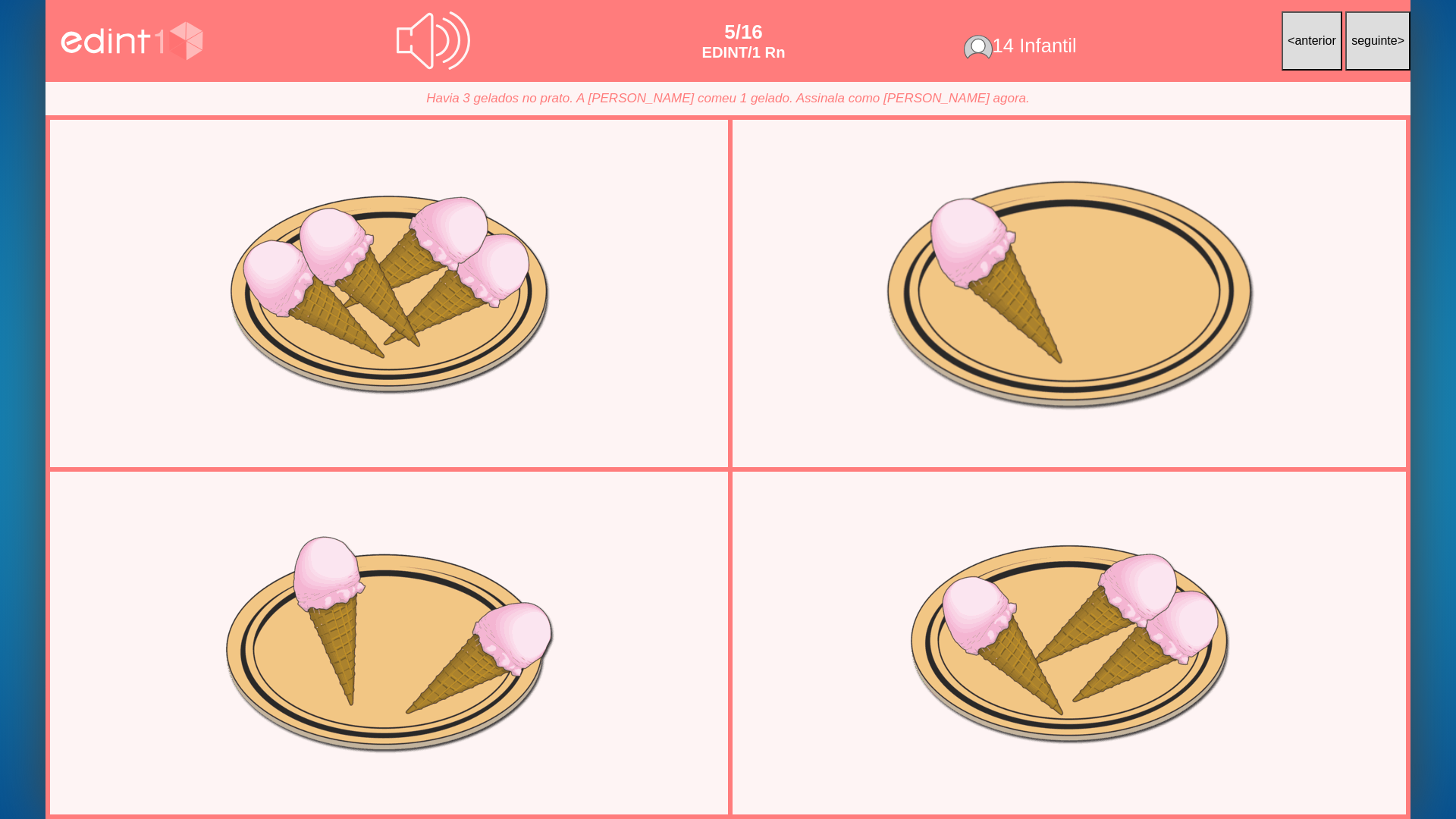
click at [1034, 365] on div at bounding box center [1069, 294] width 659 height 330
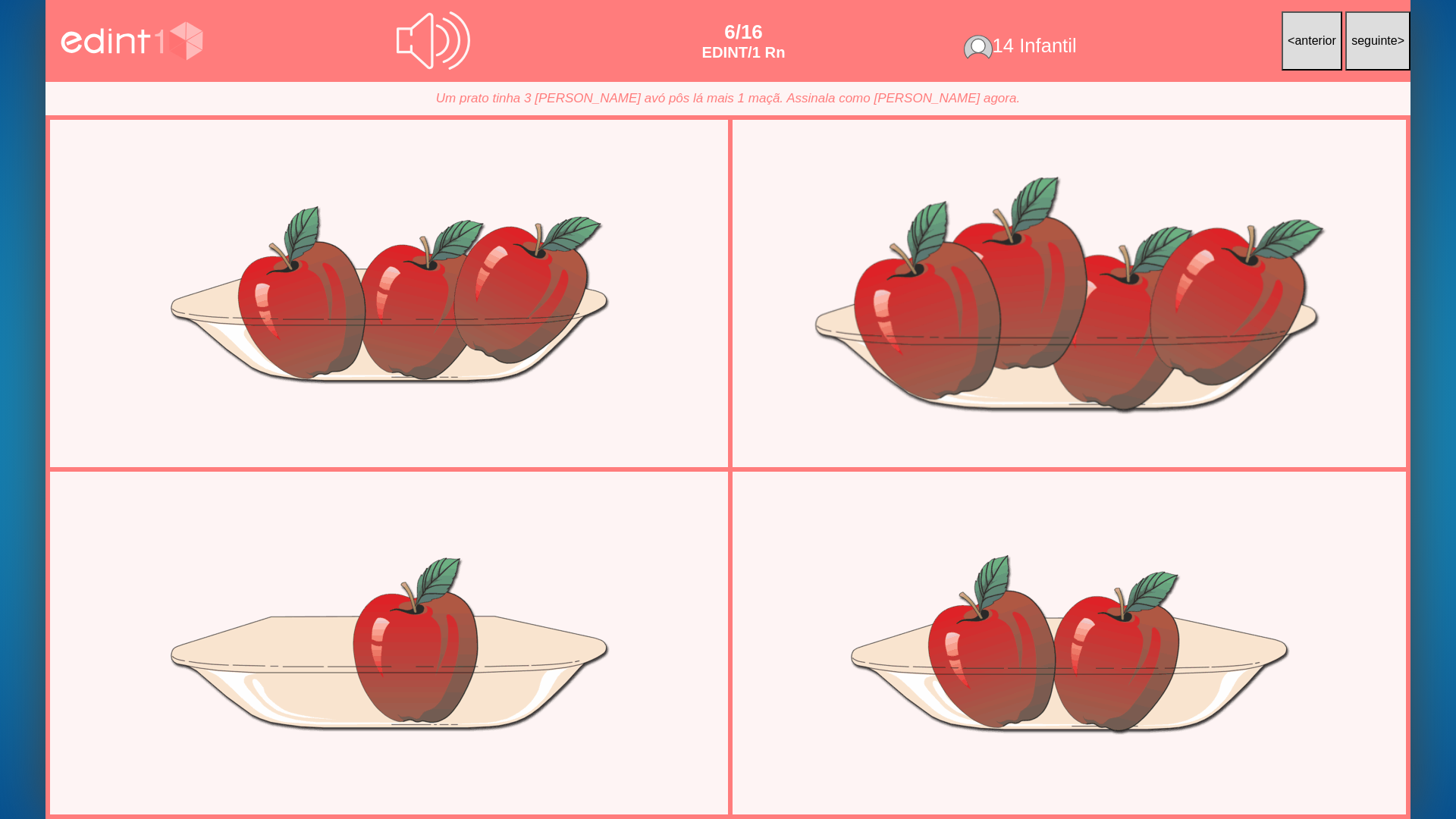
click at [1183, 338] on div at bounding box center [1069, 294] width 659 height 330
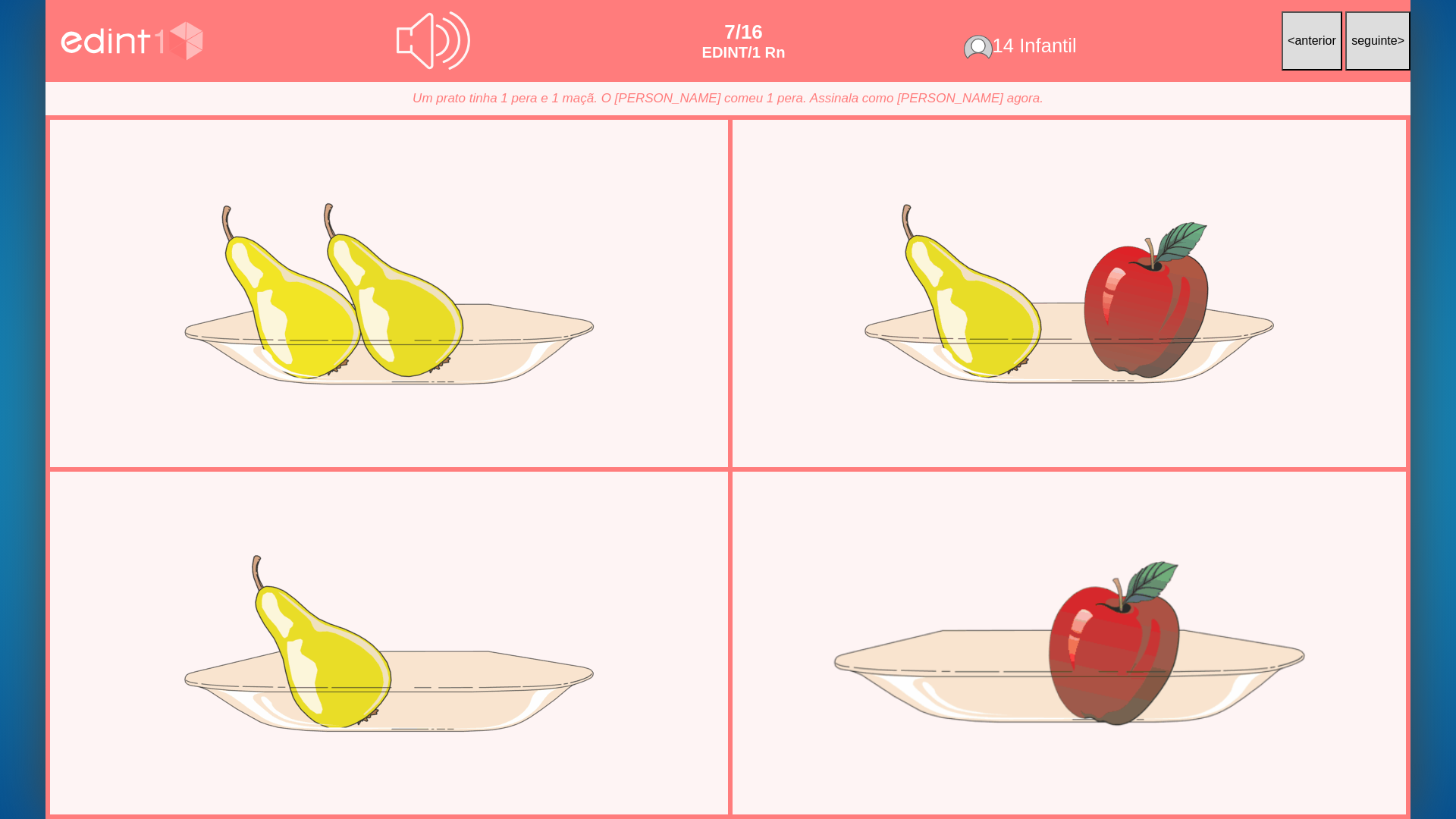
click at [1006, 636] on div at bounding box center [1069, 644] width 659 height 330
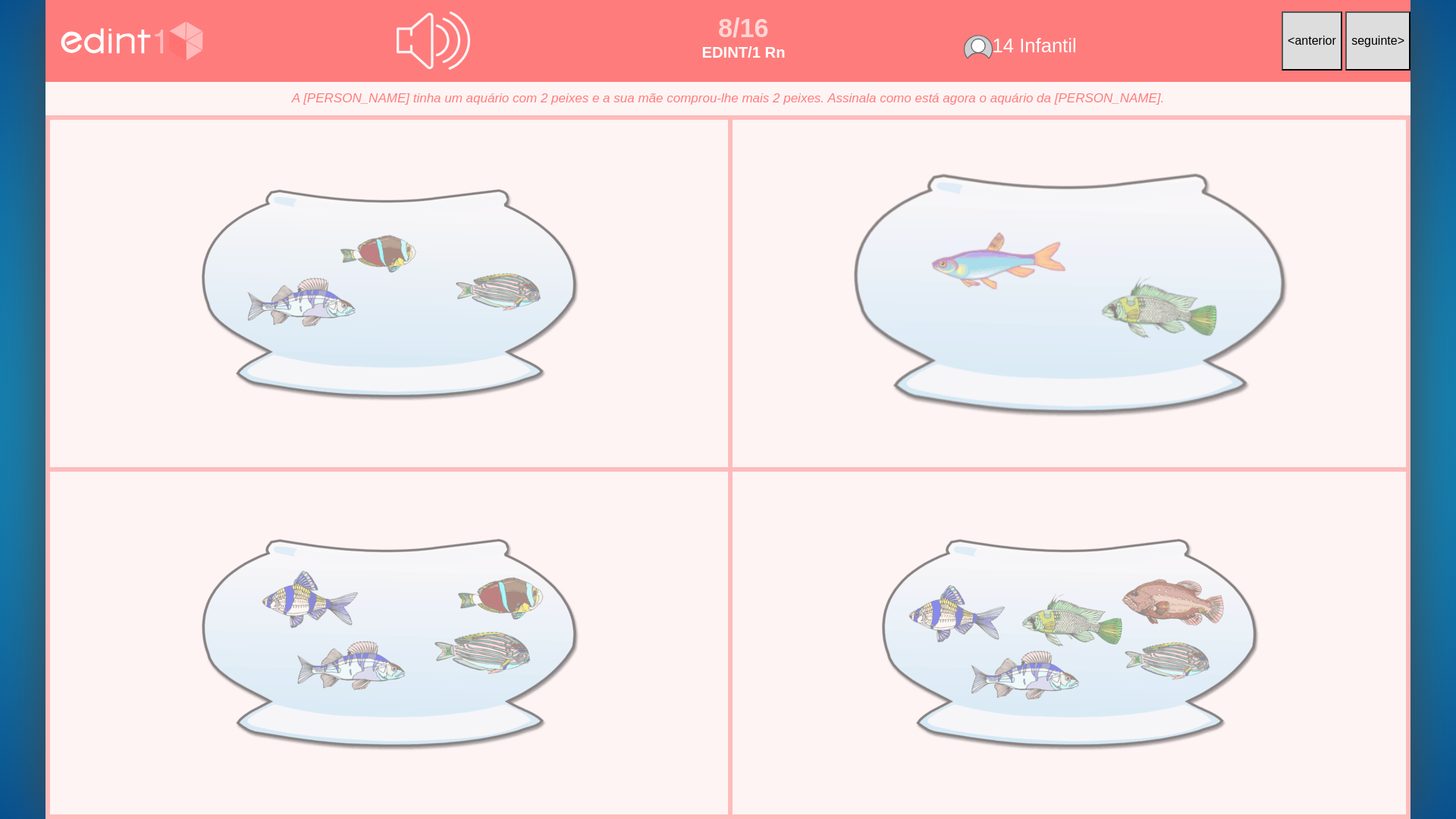
click at [907, 349] on div at bounding box center [1069, 294] width 659 height 330
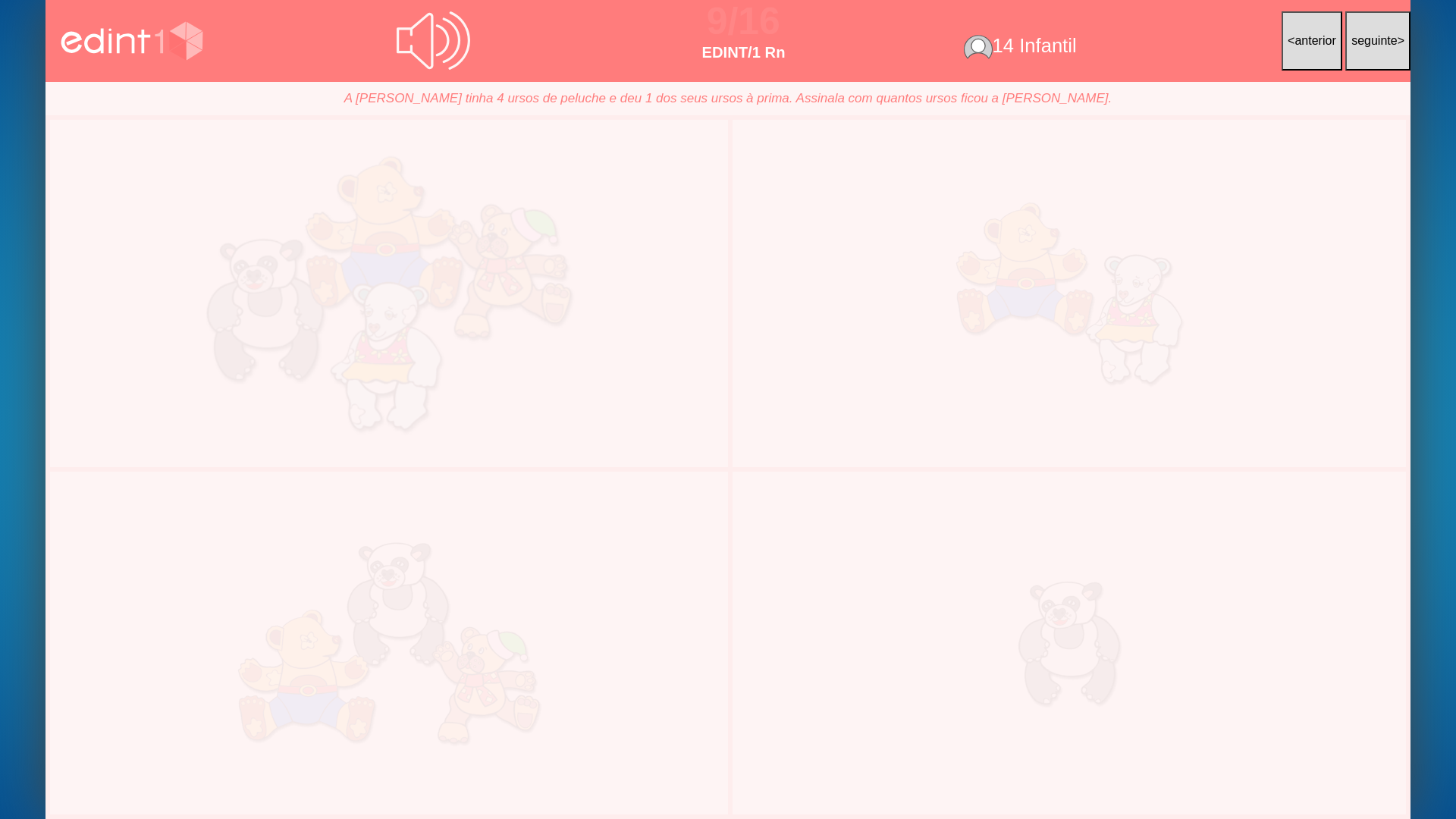
click at [441, 326] on div at bounding box center [389, 294] width 659 height 330
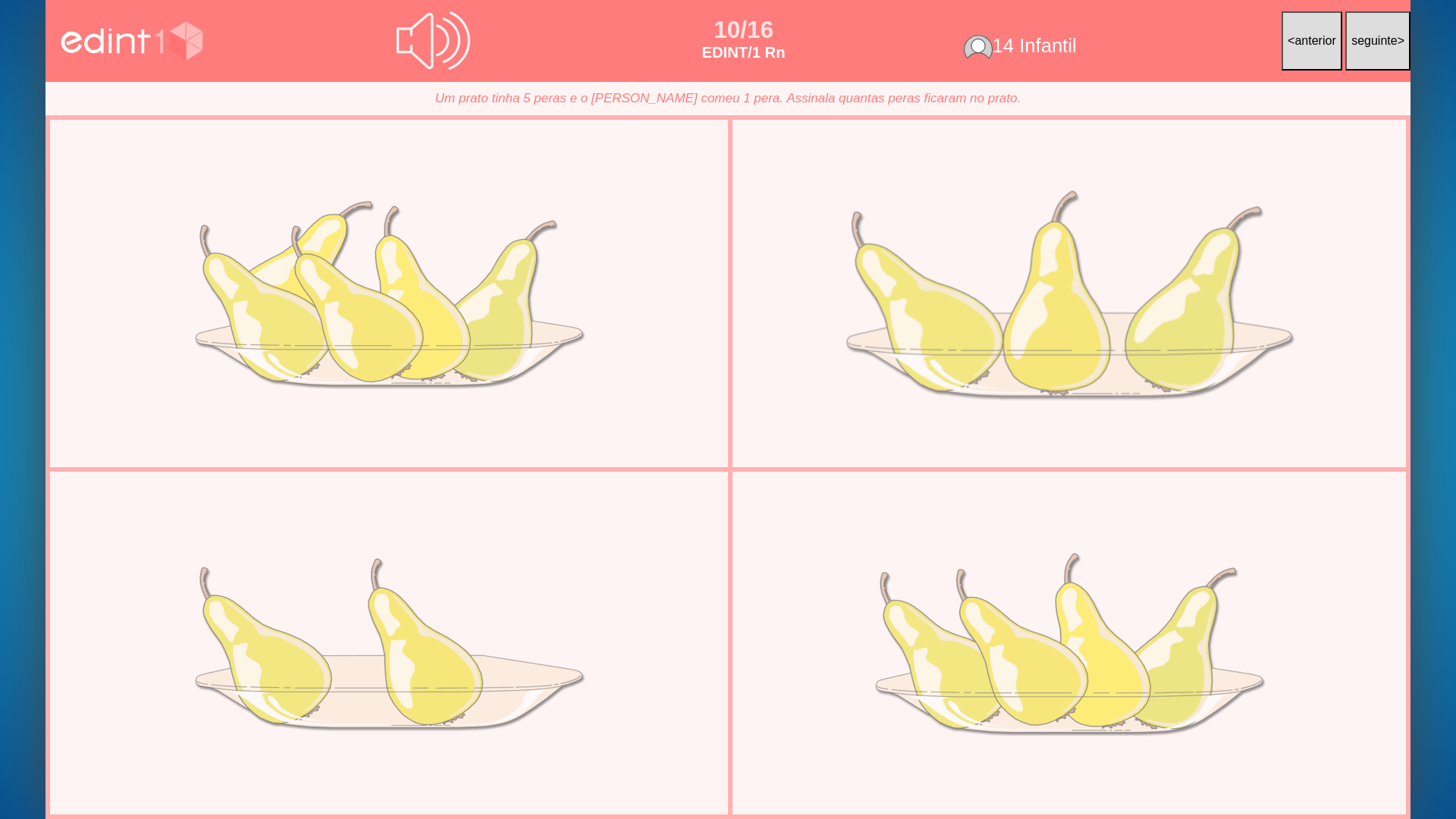
click at [962, 326] on div at bounding box center [1069, 294] width 659 height 330
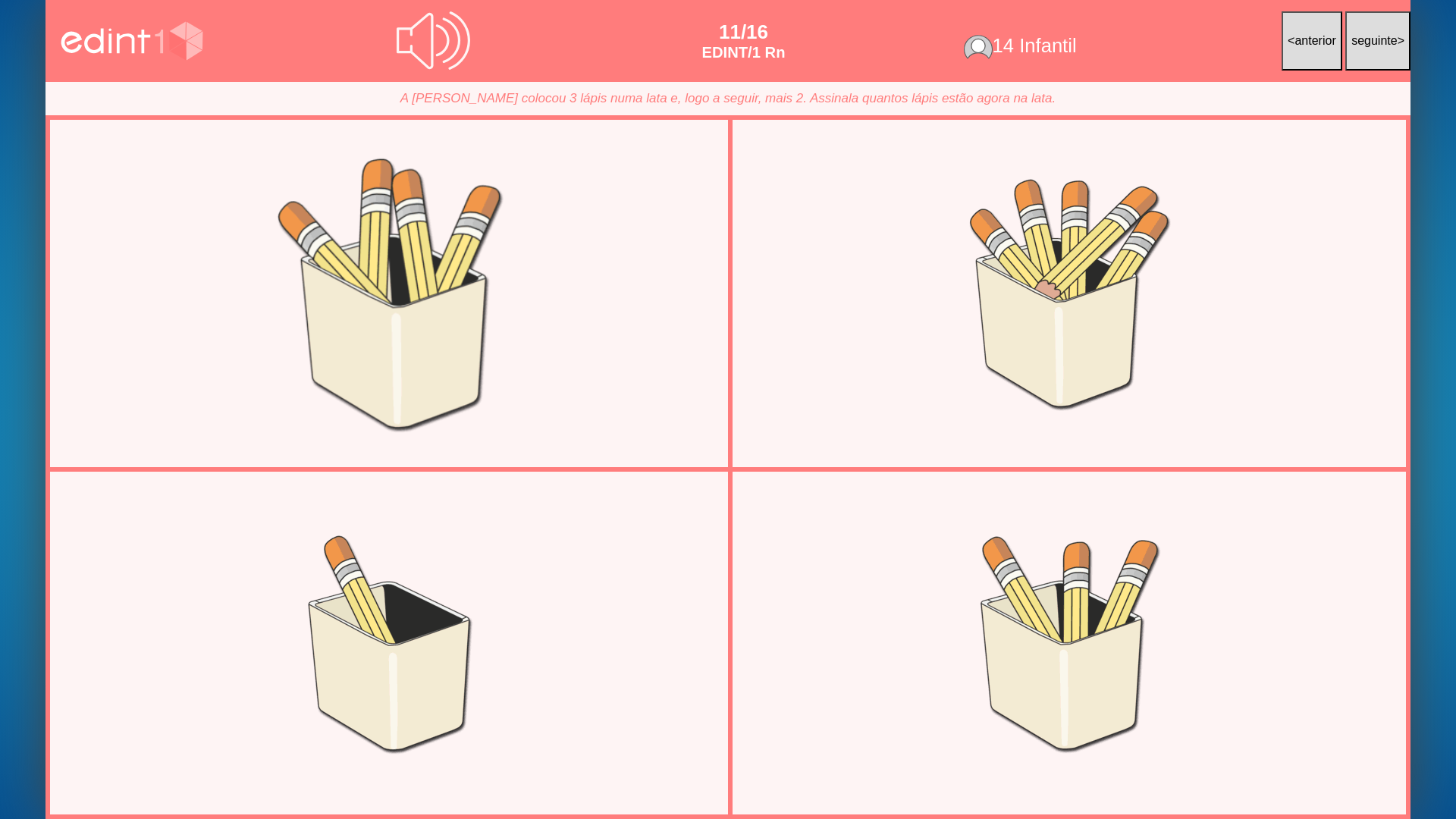
click at [329, 238] on div at bounding box center [389, 294] width 659 height 330
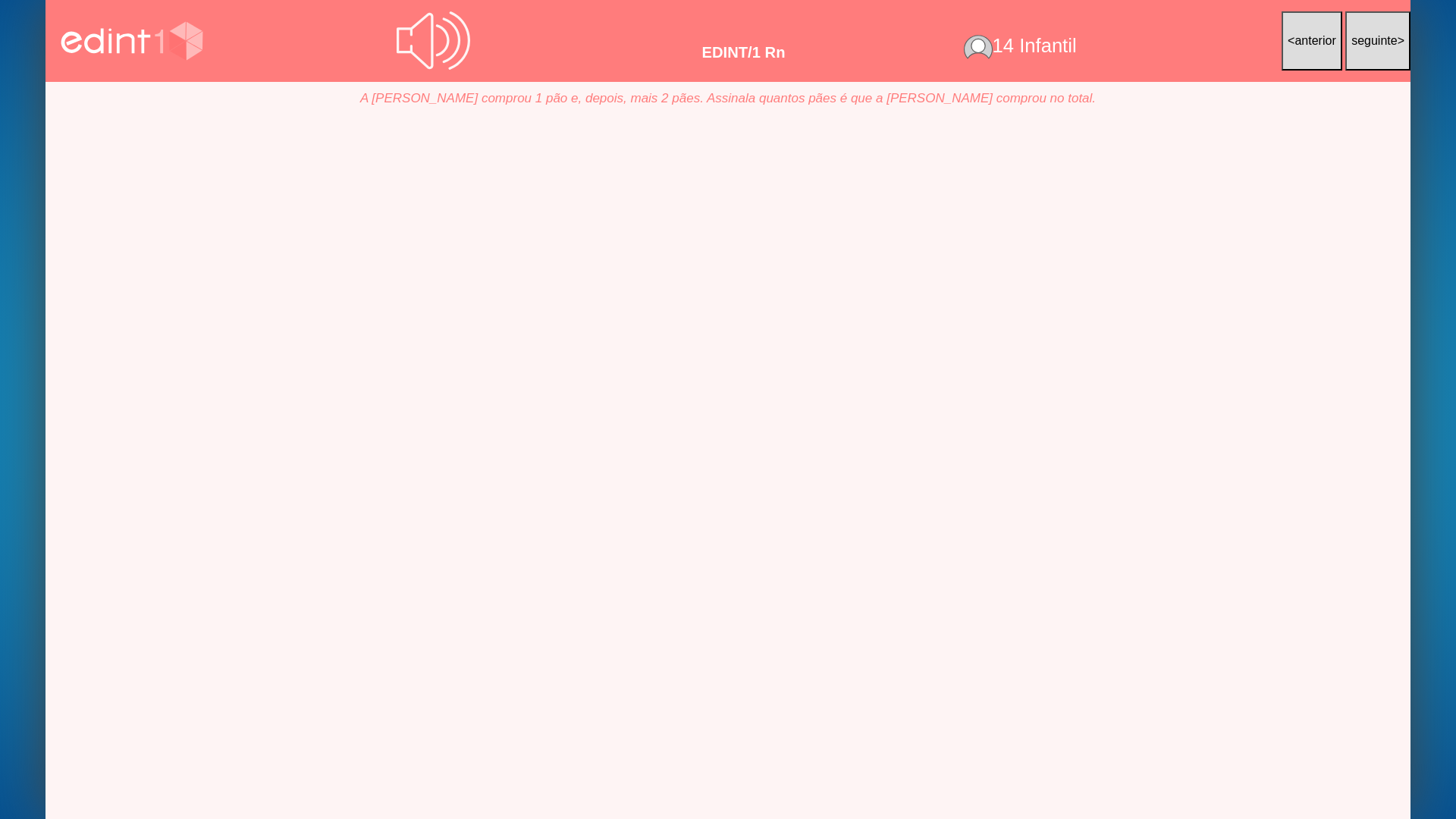
click at [982, 331] on div at bounding box center [1069, 294] width 659 height 330
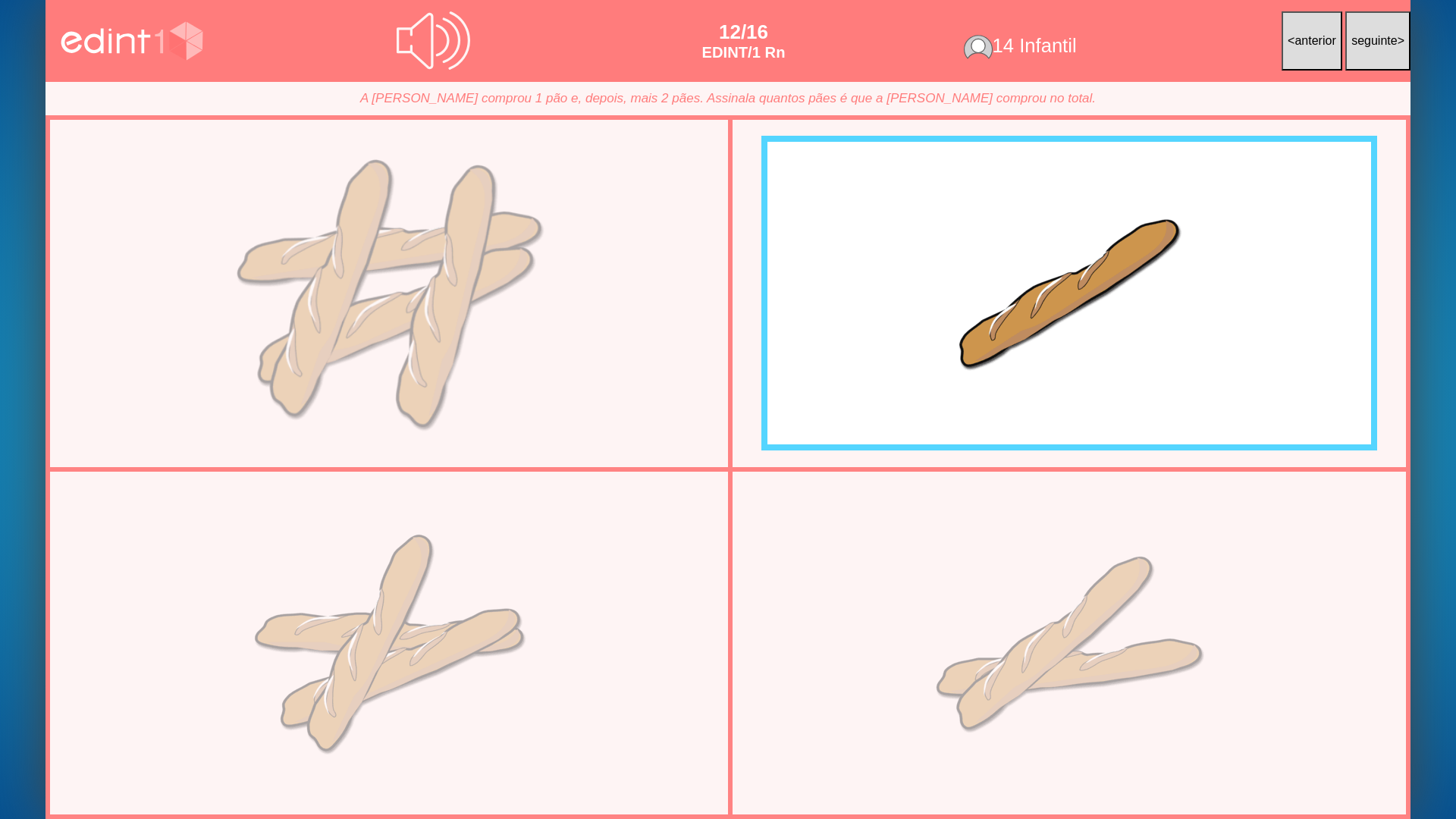
click at [494, 273] on div at bounding box center [389, 294] width 659 height 330
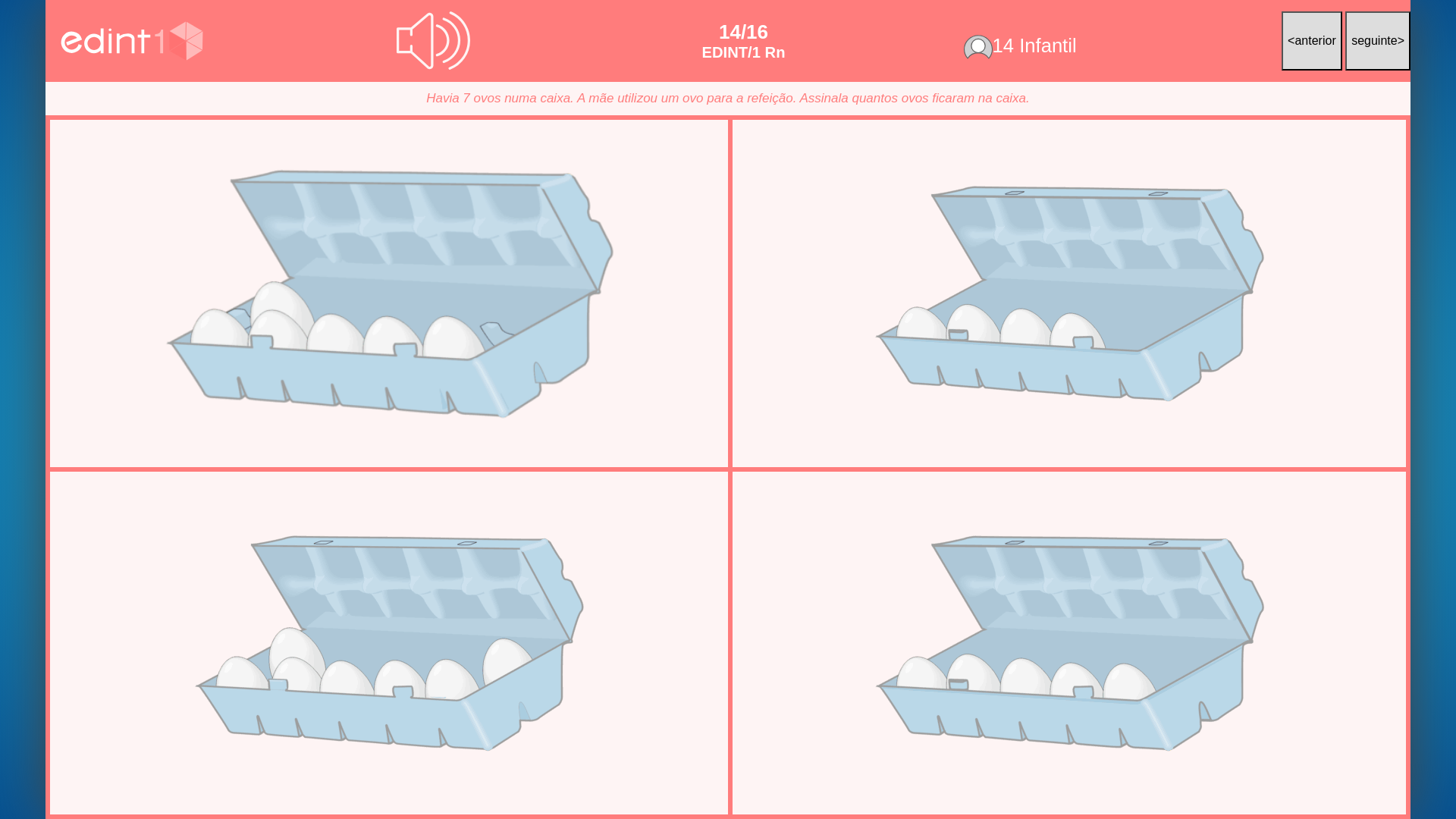
click at [566, 372] on div at bounding box center [389, 294] width 659 height 330
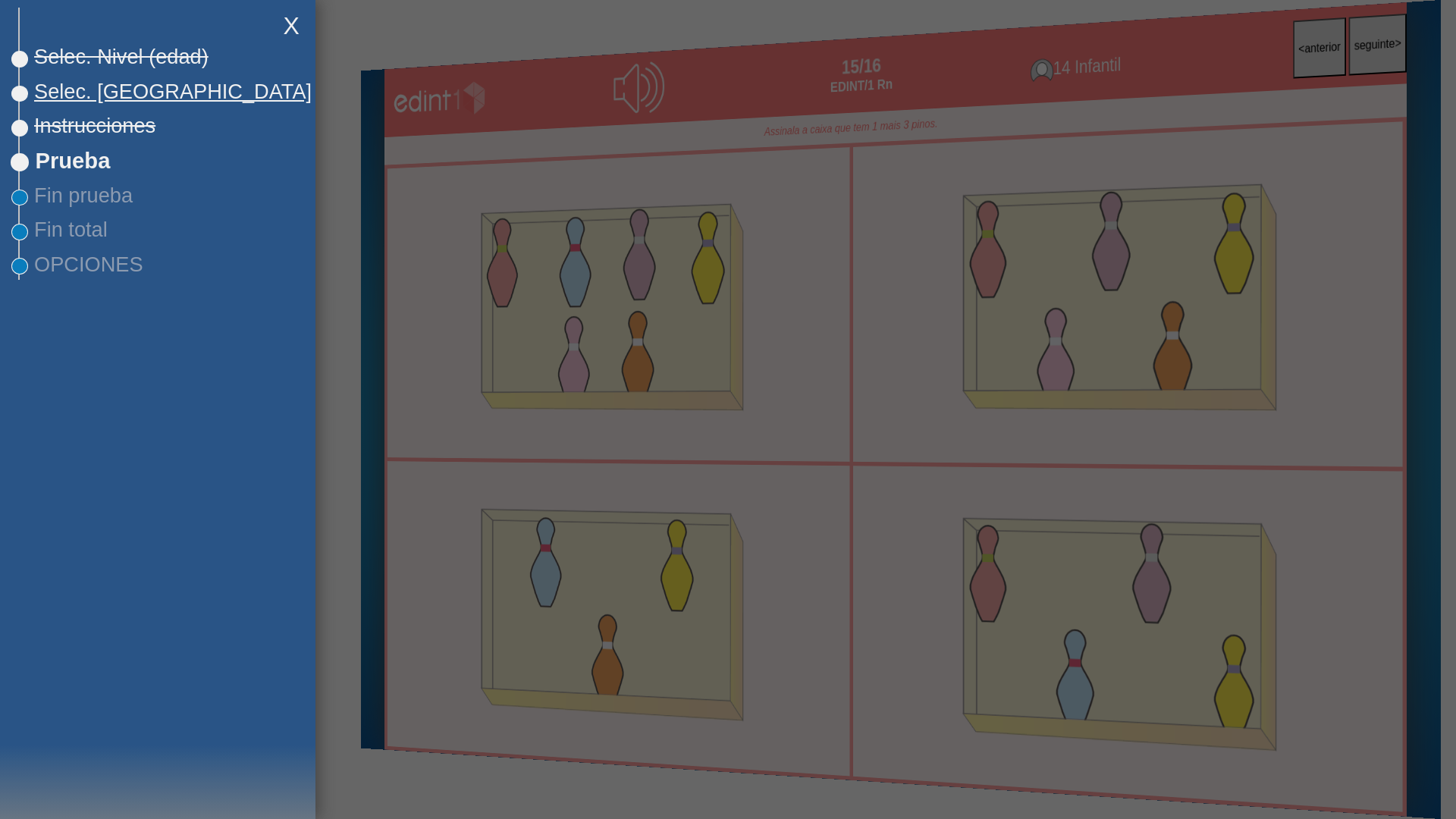
click at [117, 103] on span "Selec. [GEOGRAPHIC_DATA]" at bounding box center [166, 91] width 292 height 24
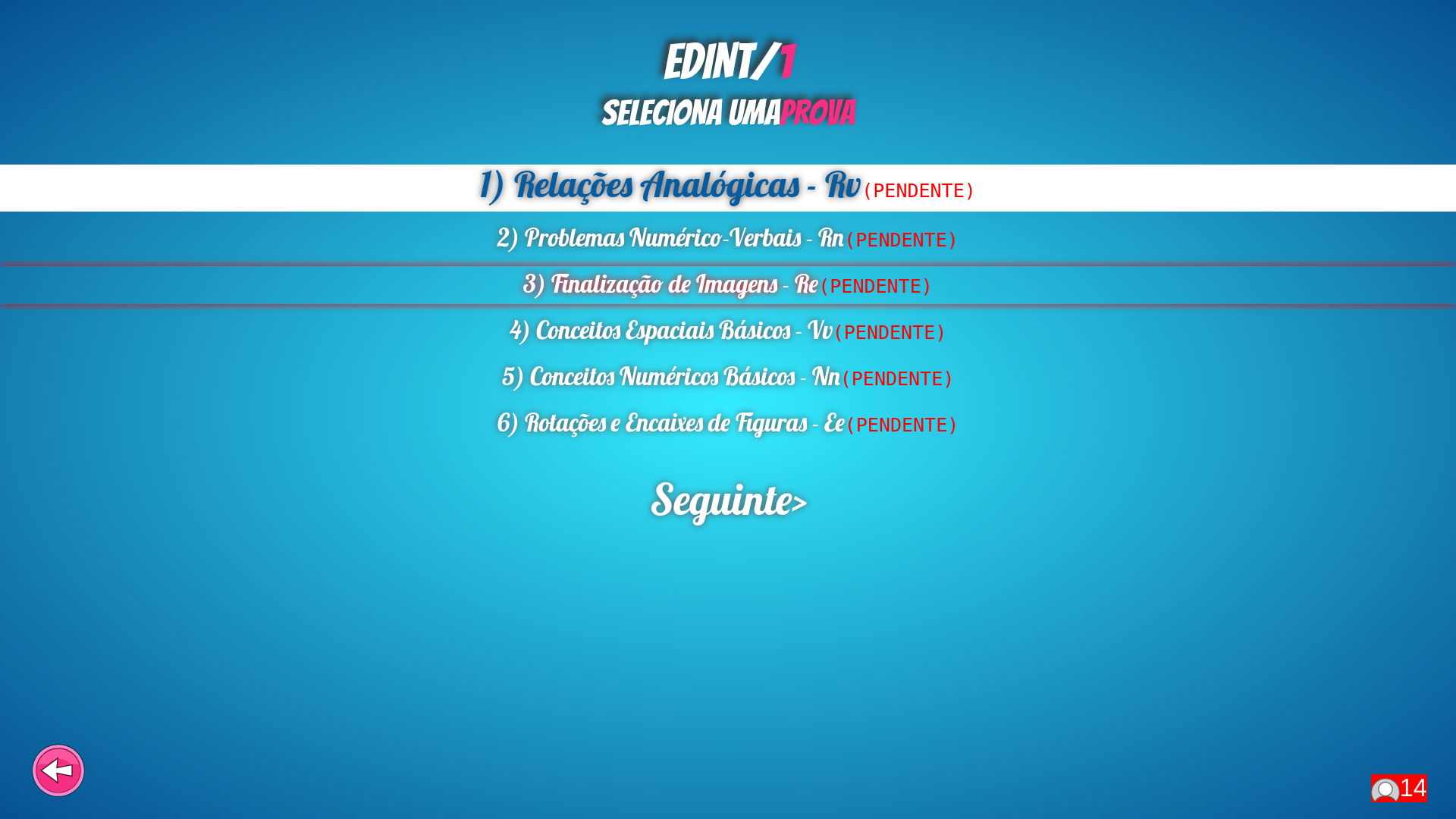
click at [682, 304] on div "3) Finalização de Imagens - Re (PENDENTE)" at bounding box center [728, 284] width 1456 height 38
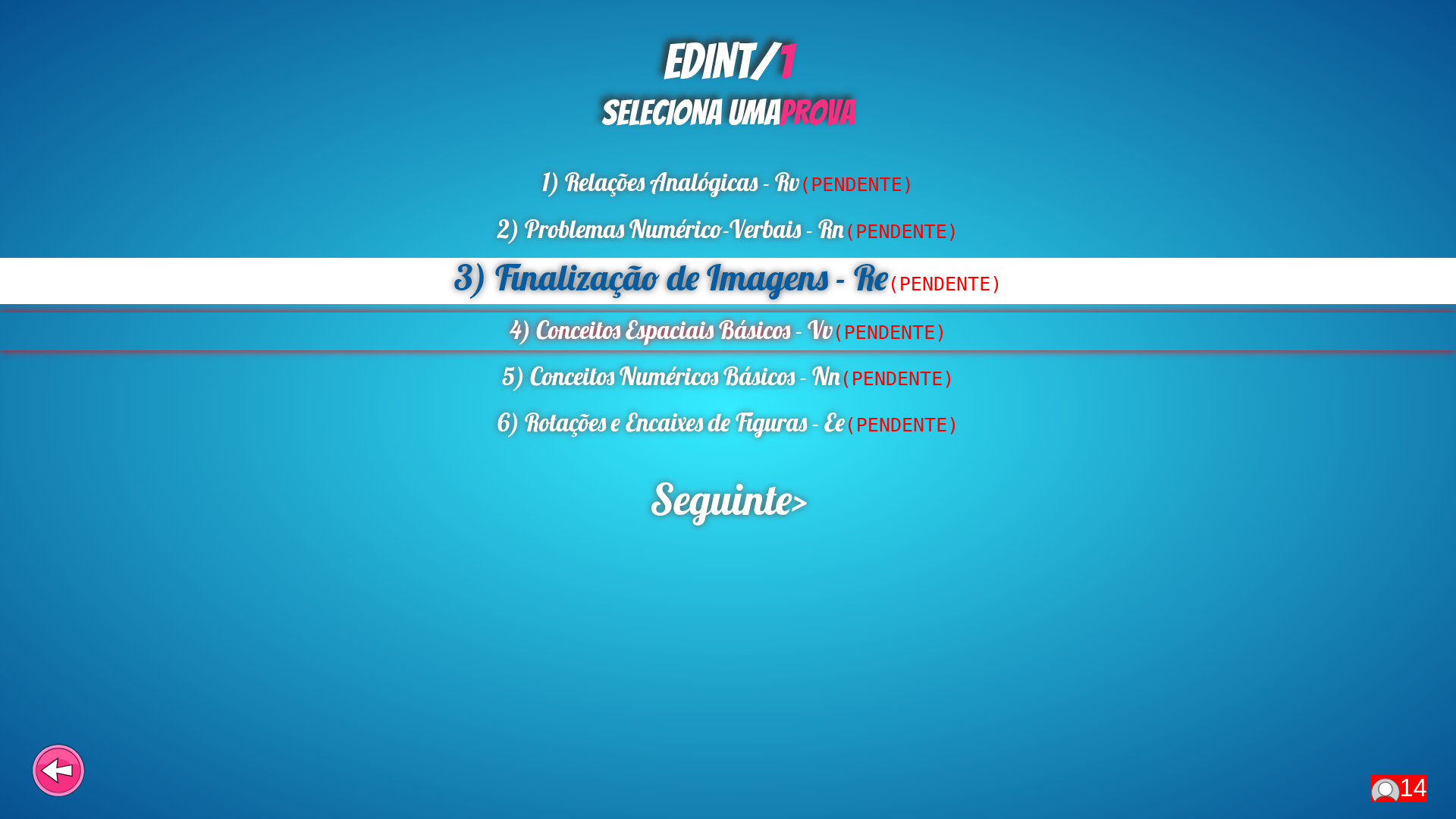
click at [682, 325] on div "4) Conceitos Espaciais Básicos - Vv (PENDENTE)" at bounding box center [728, 331] width 1456 height 38
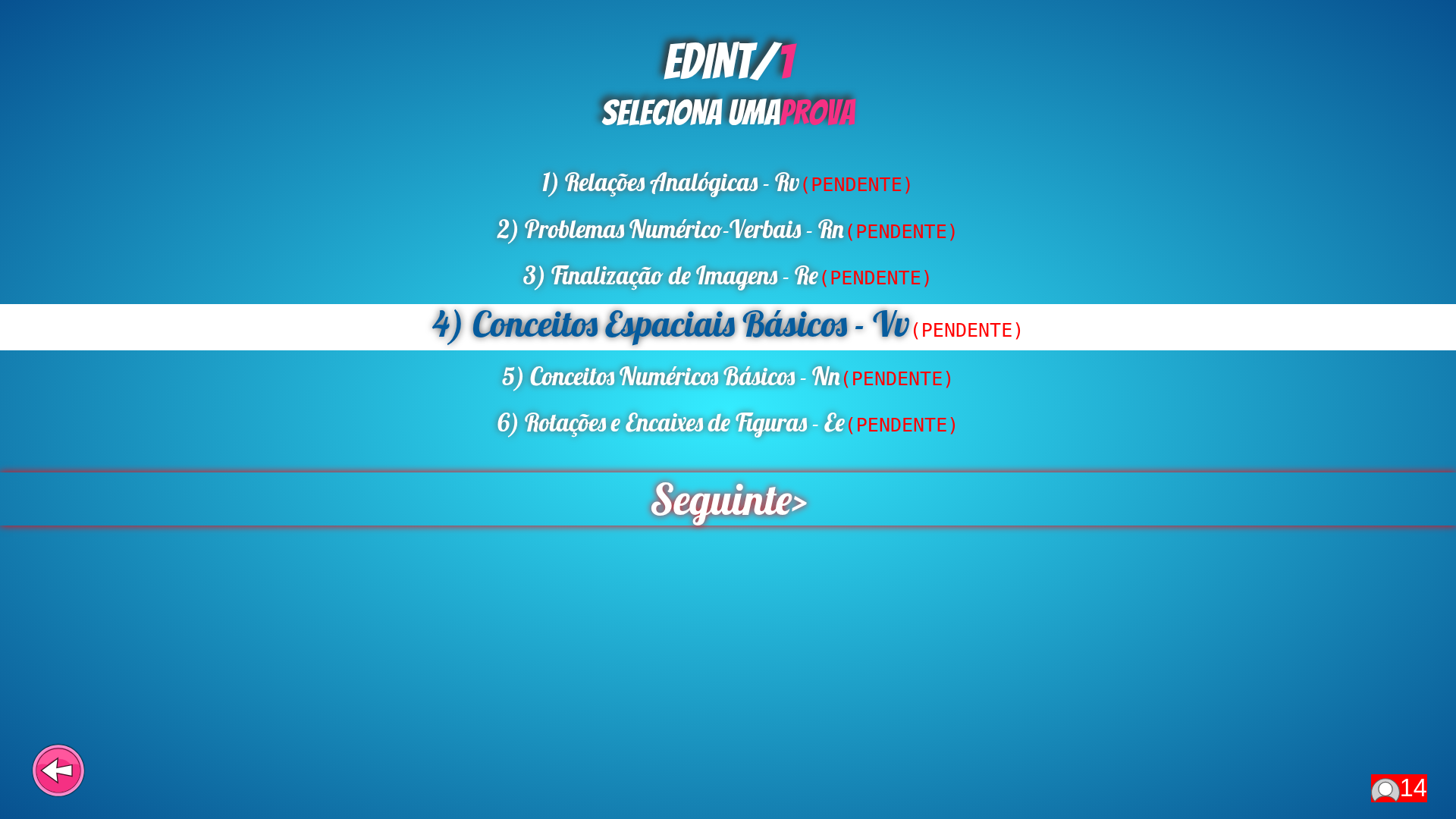
click at [699, 491] on span "Seguinte" at bounding box center [720, 499] width 142 height 53
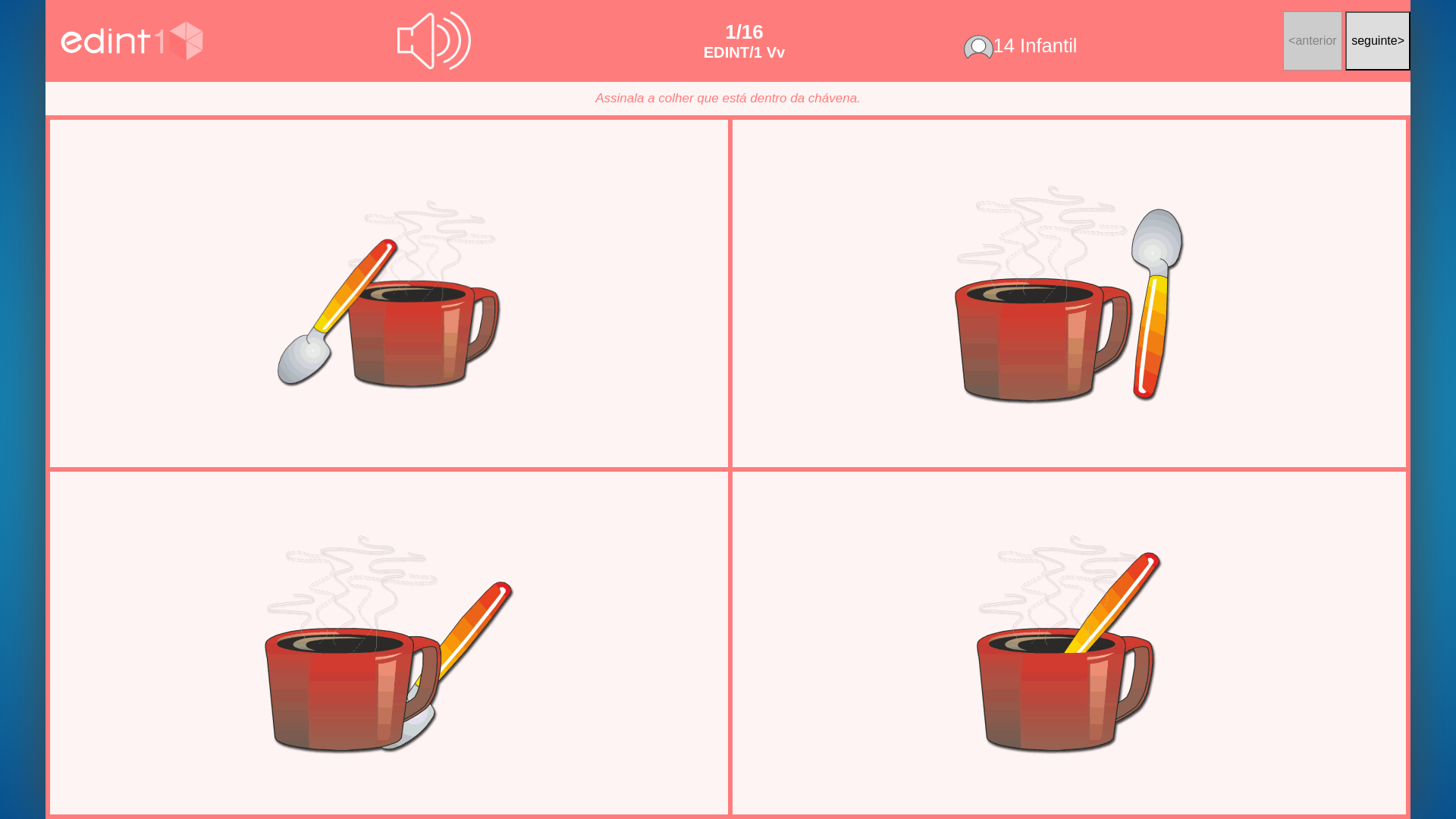
click at [917, 634] on div at bounding box center [1068, 643] width 615 height 310
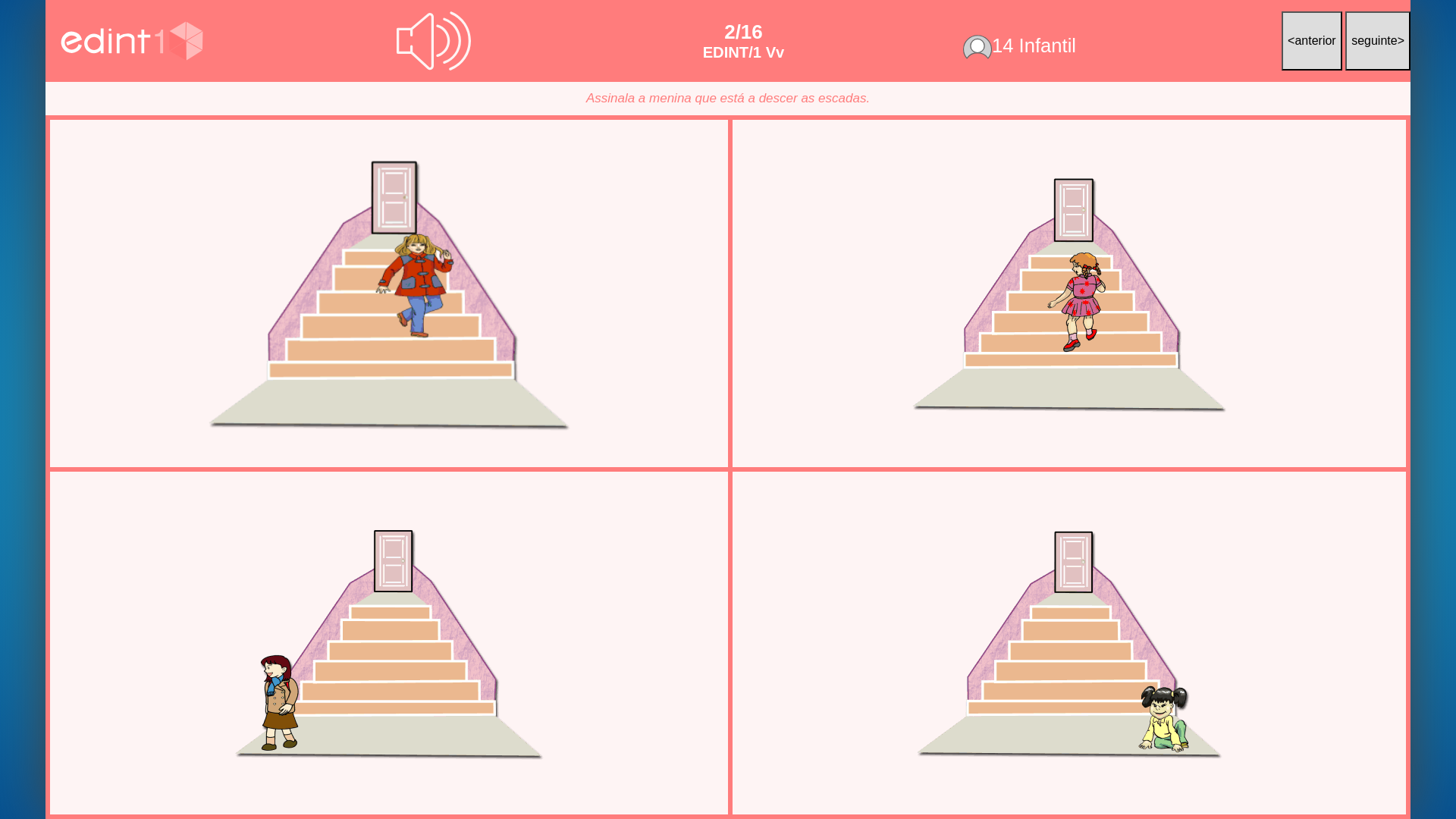
click at [431, 322] on div at bounding box center [389, 294] width 458 height 330
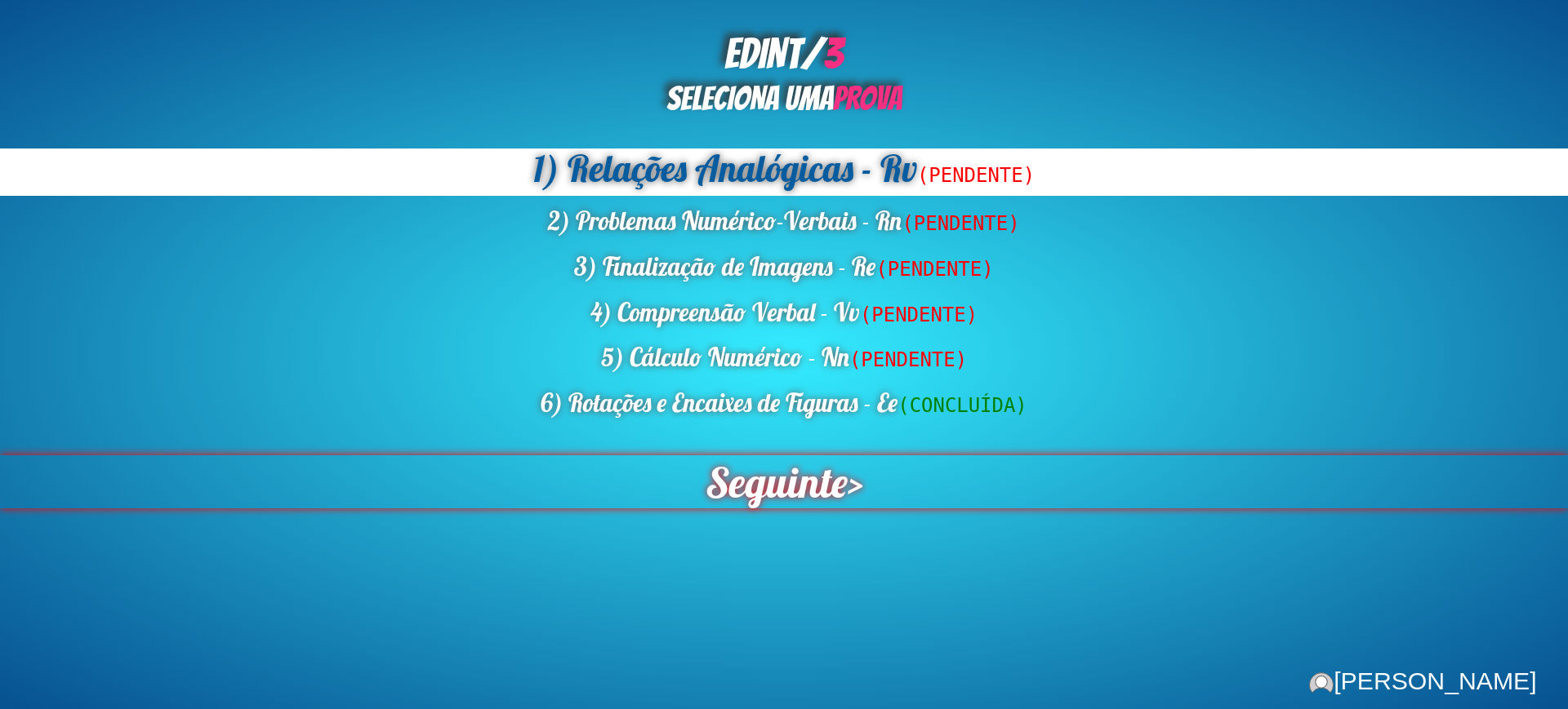
click at [806, 496] on span "Seguinte" at bounding box center [777, 482] width 143 height 53
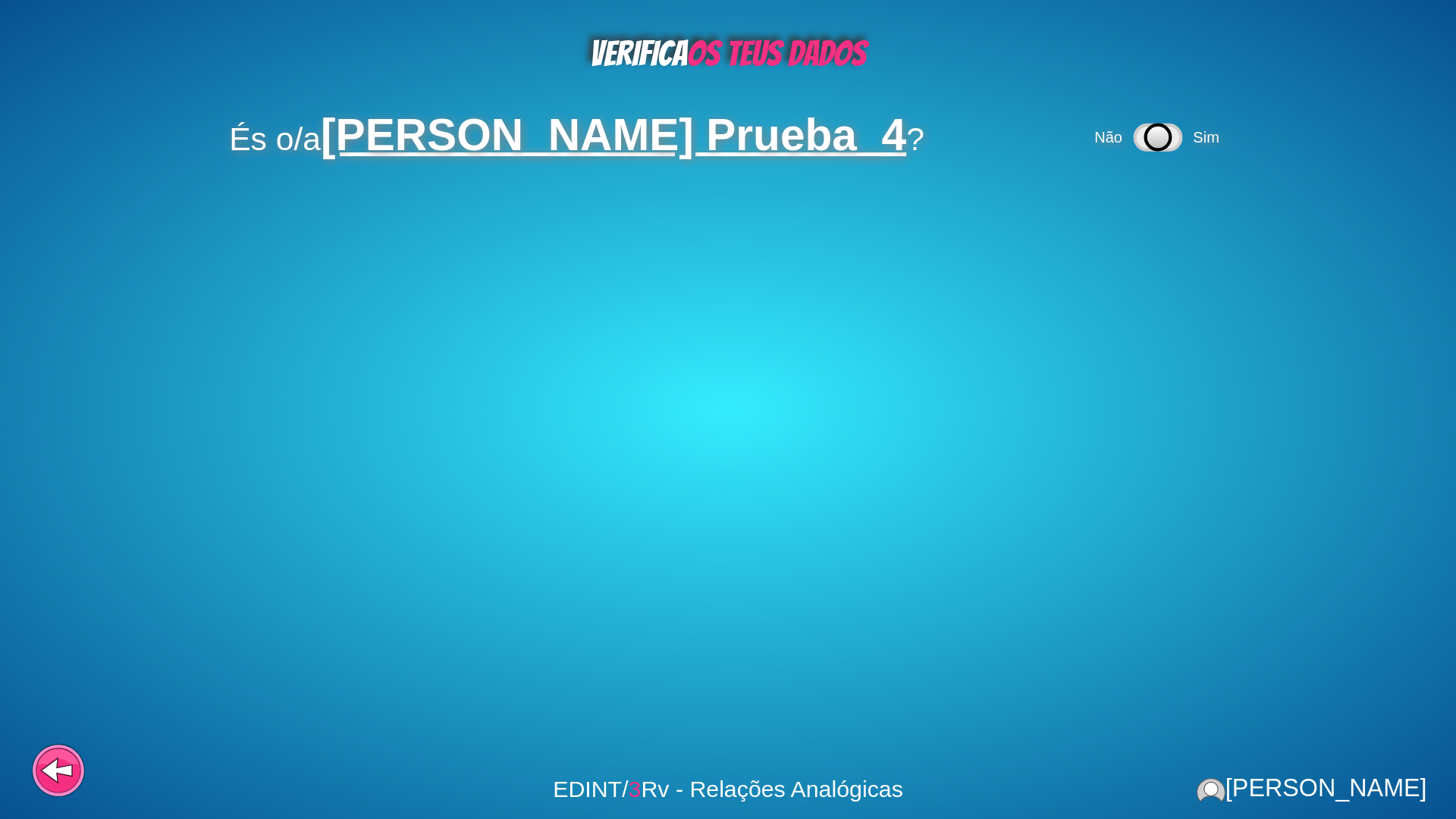
click at [1180, 141] on icon at bounding box center [1158, 137] width 46 height 25
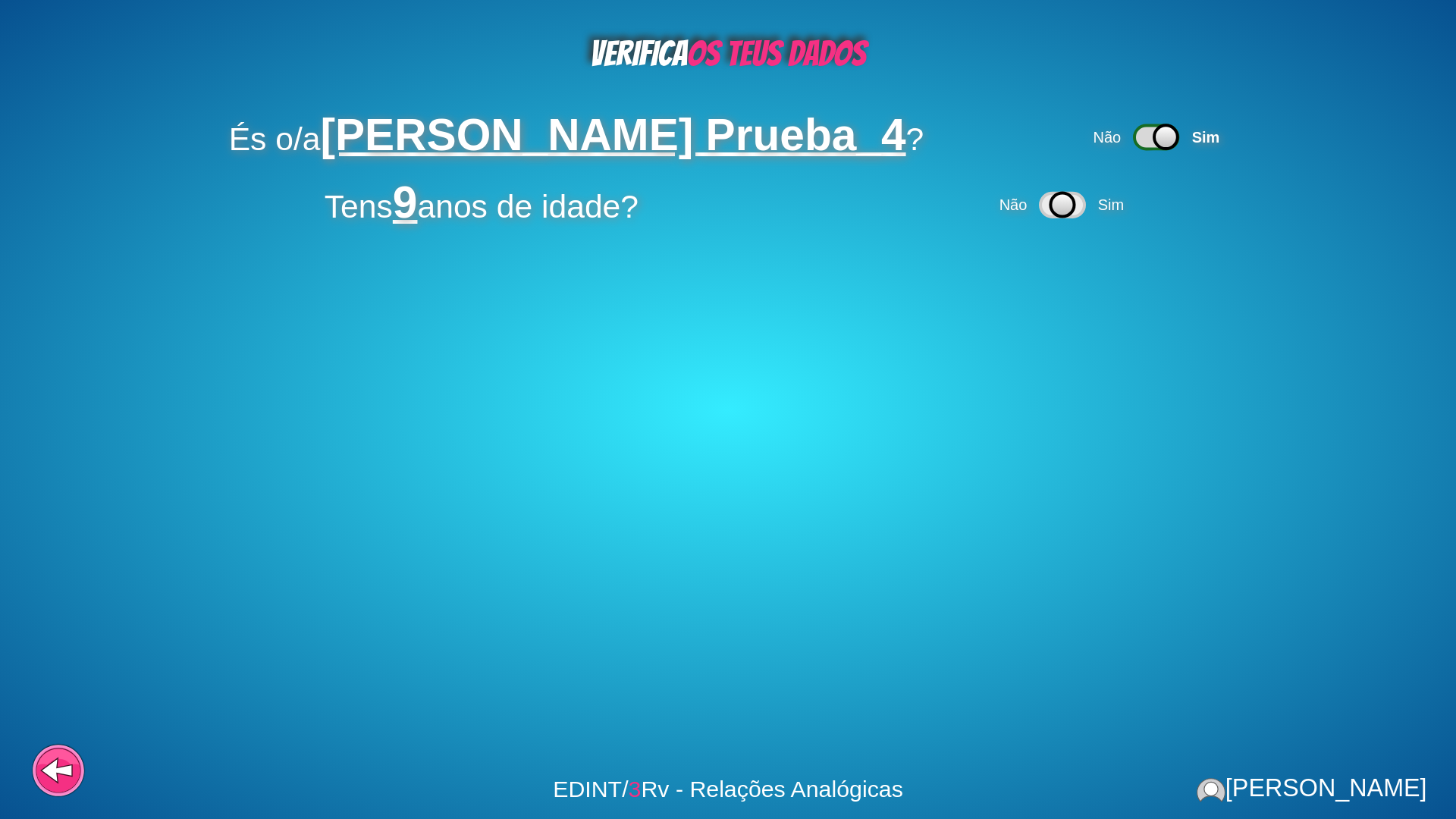
click at [1094, 210] on div "Não Sim" at bounding box center [1063, 205] width 135 height 43
click at [1106, 207] on span "Sim" at bounding box center [1111, 204] width 26 height 17
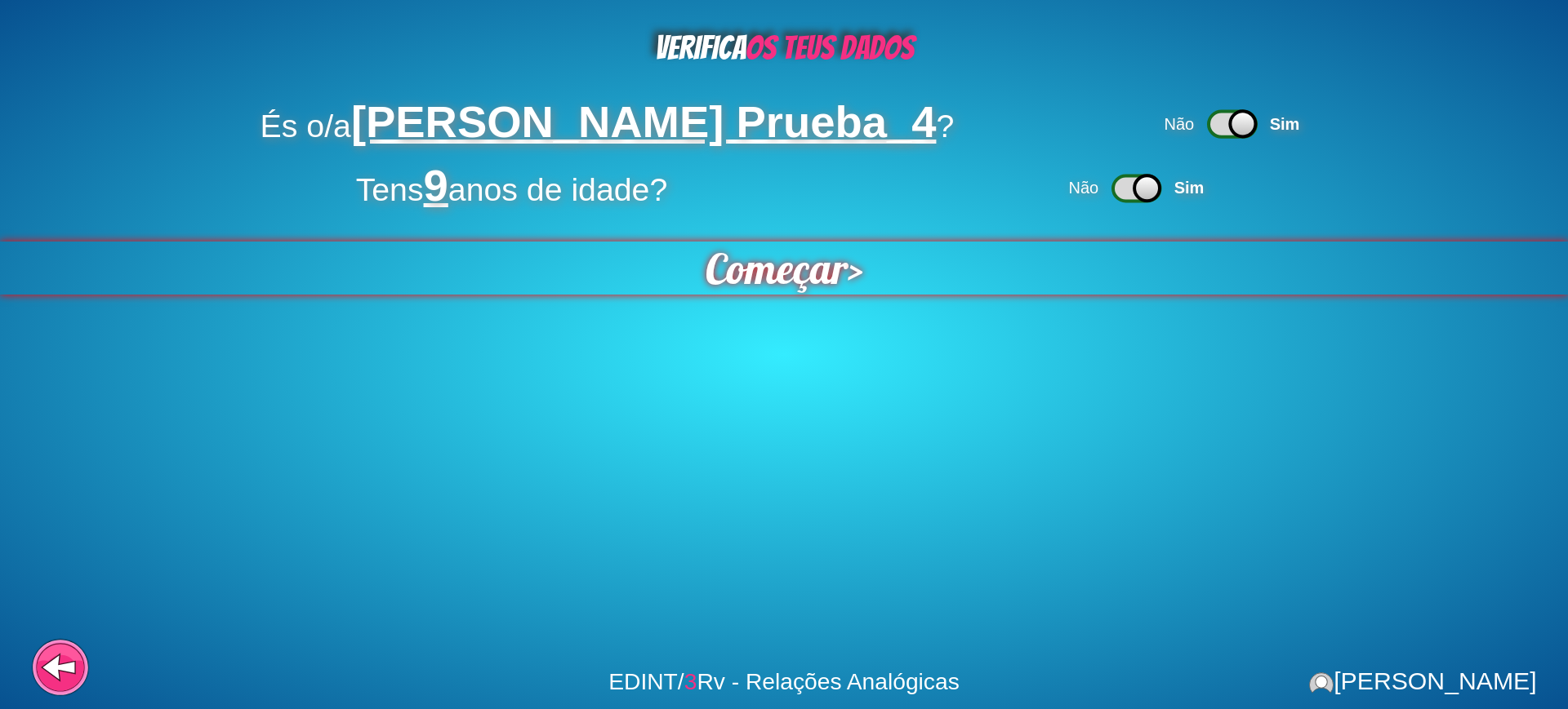
click at [813, 277] on span "Começar" at bounding box center [776, 267] width 142 height 53
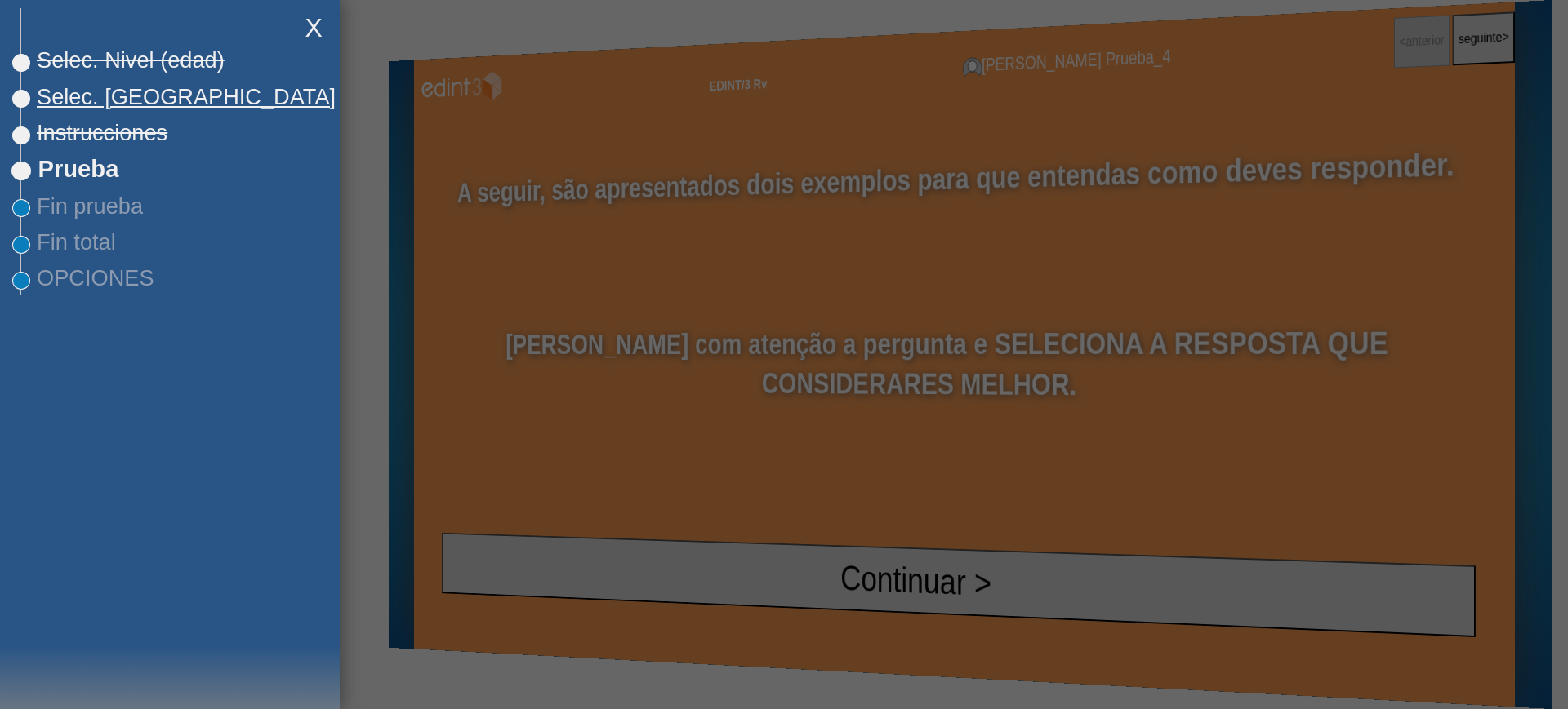
click at [125, 100] on span "Selec. [GEOGRAPHIC_DATA]" at bounding box center [179, 97] width 314 height 26
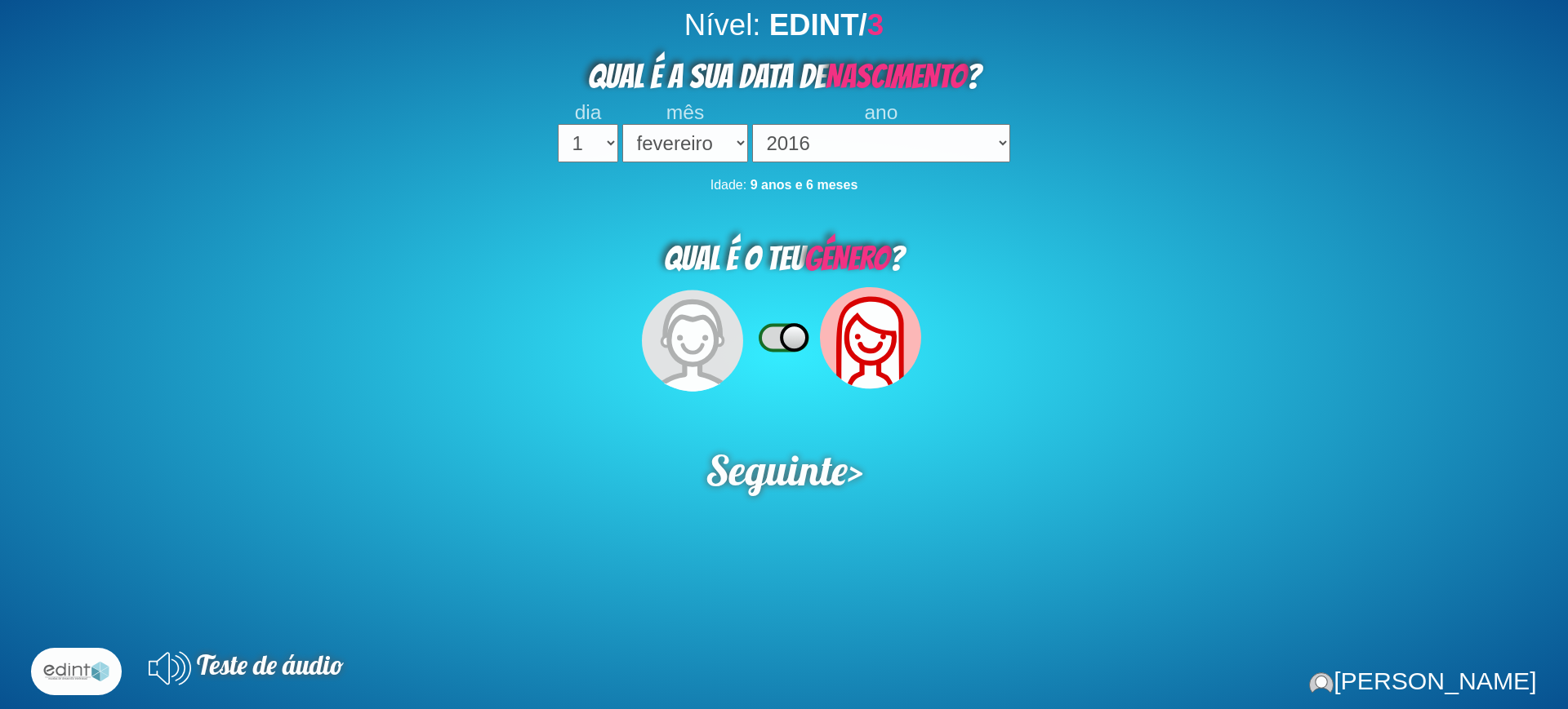
select select "02"
select select "2016"
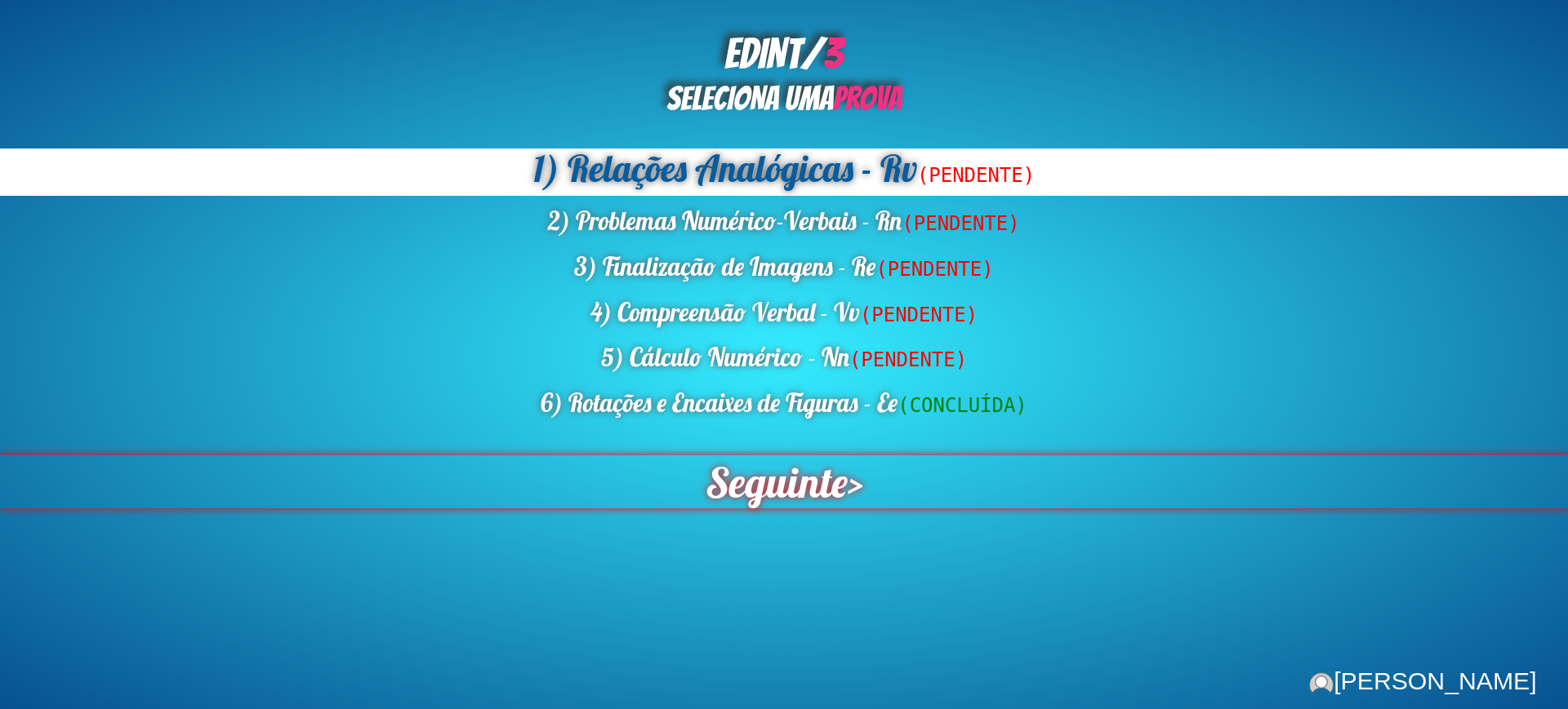
click at [783, 489] on span "Seguinte" at bounding box center [776, 482] width 144 height 53
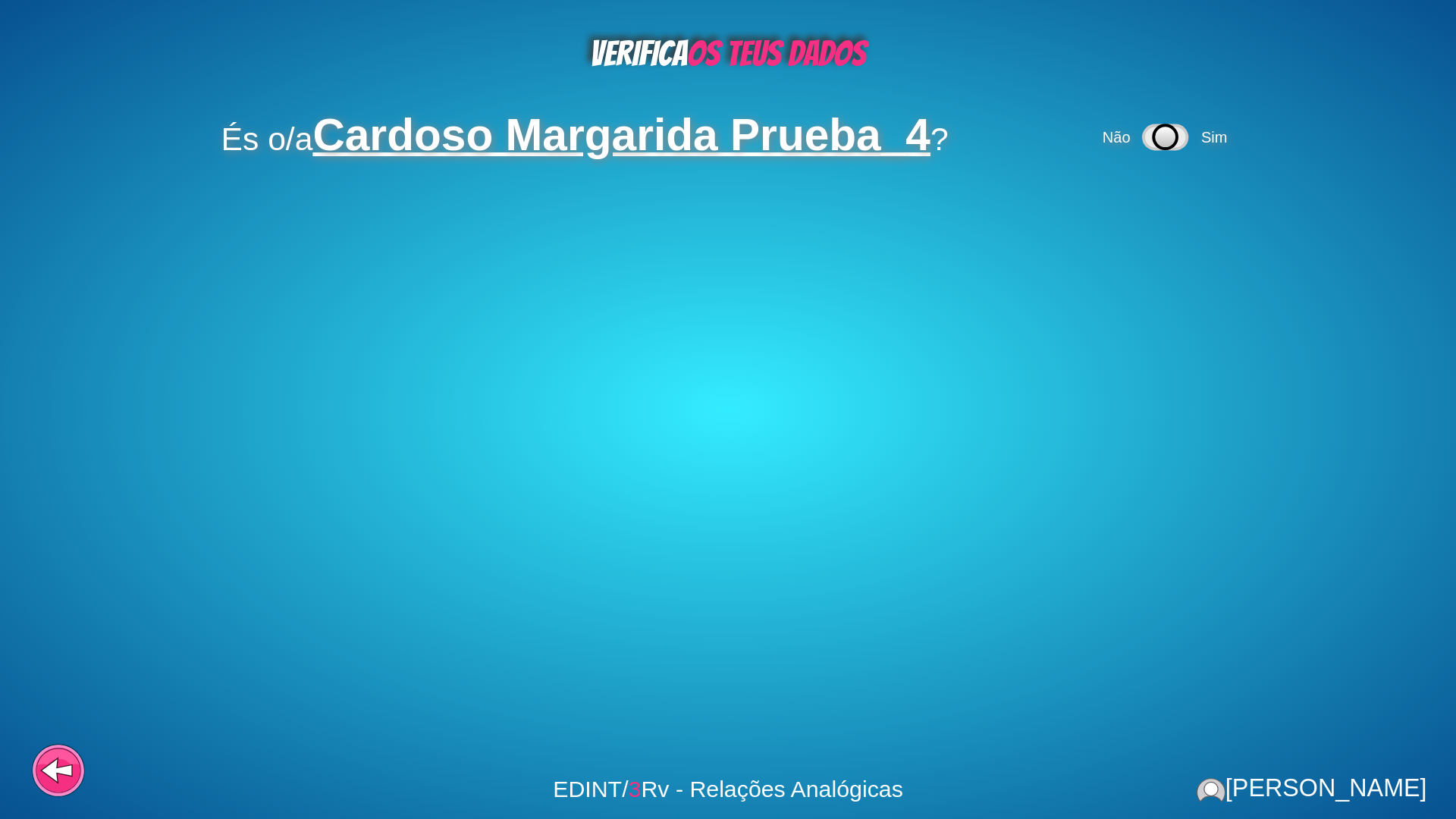
click at [1194, 144] on div "Não Sim" at bounding box center [1167, 138] width 135 height 43
click at [1219, 137] on span "Sim" at bounding box center [1214, 137] width 26 height 17
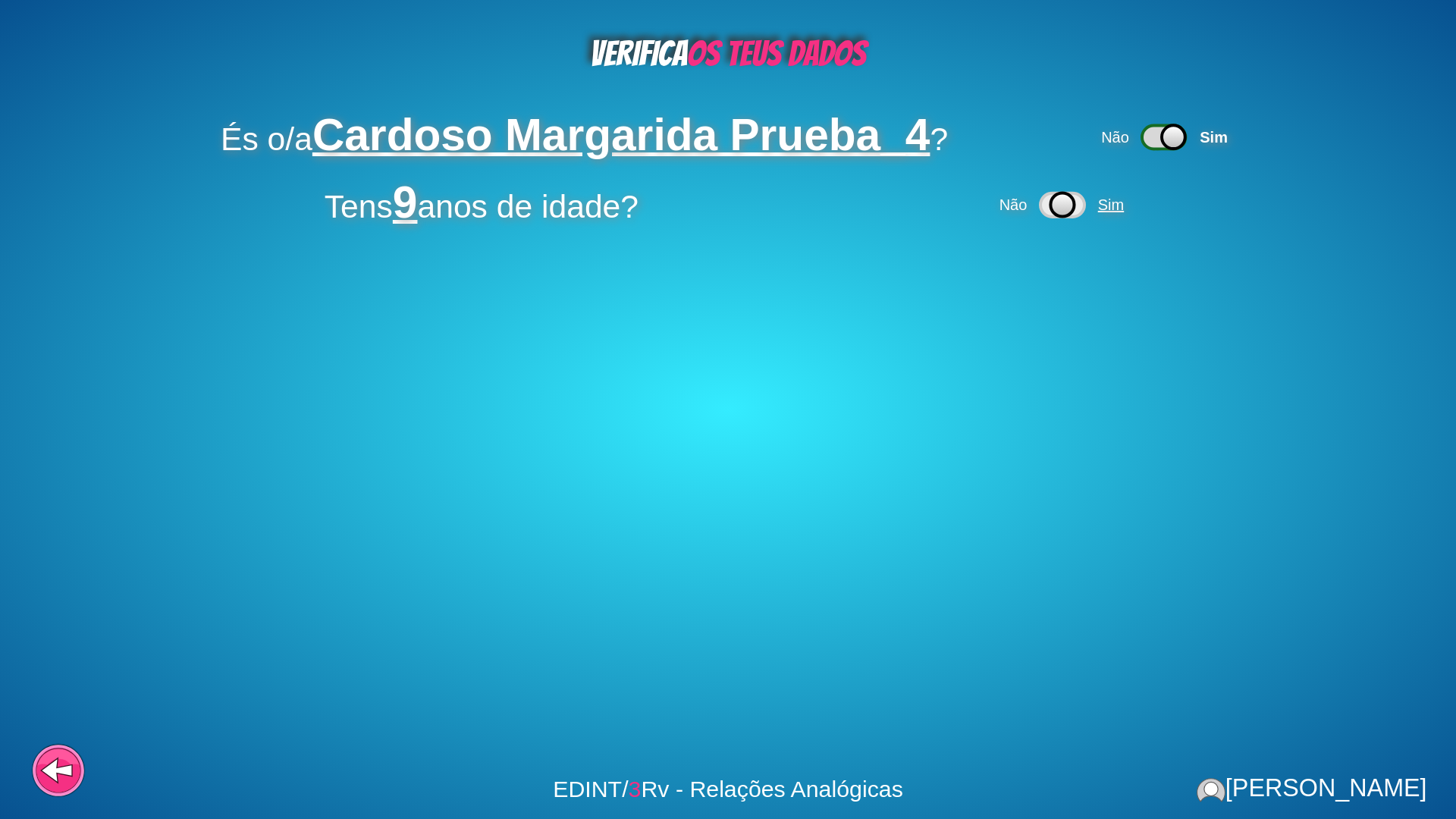
click at [1123, 199] on span "Sim" at bounding box center [1111, 204] width 26 height 17
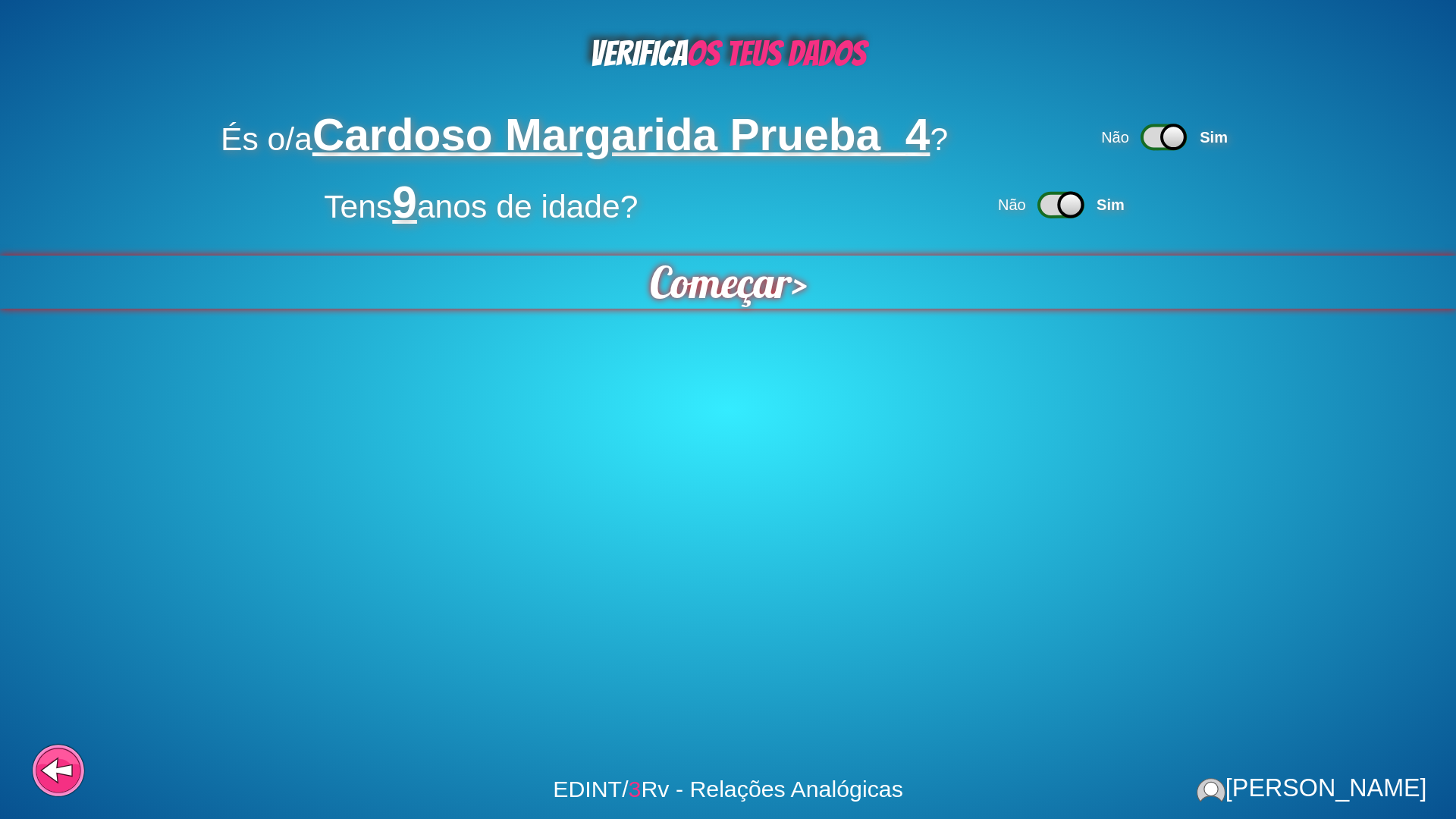
click at [744, 270] on span "Começar" at bounding box center [720, 281] width 156 height 58
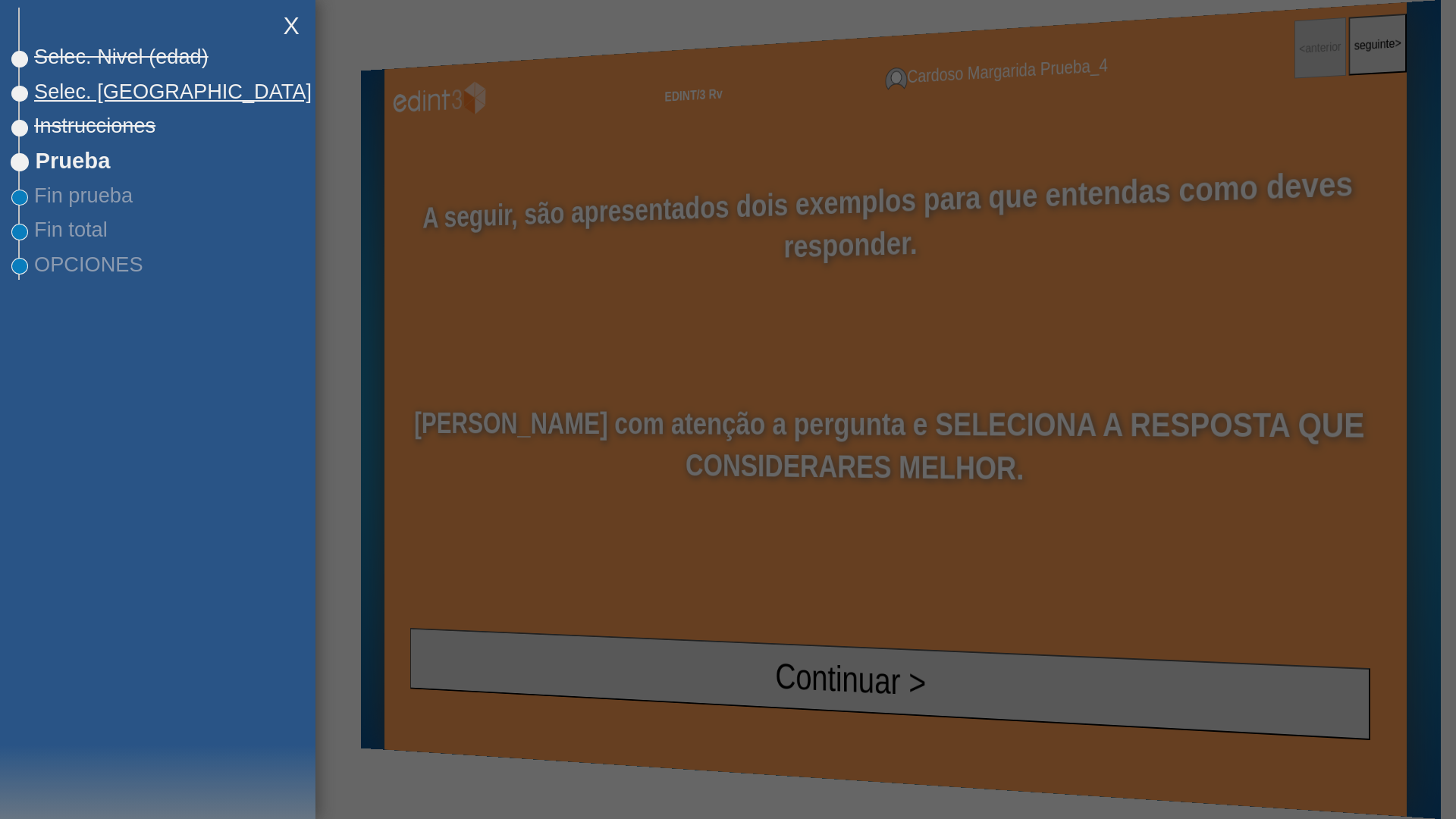
click at [91, 89] on span "Selec. [GEOGRAPHIC_DATA]" at bounding box center [166, 91] width 292 height 24
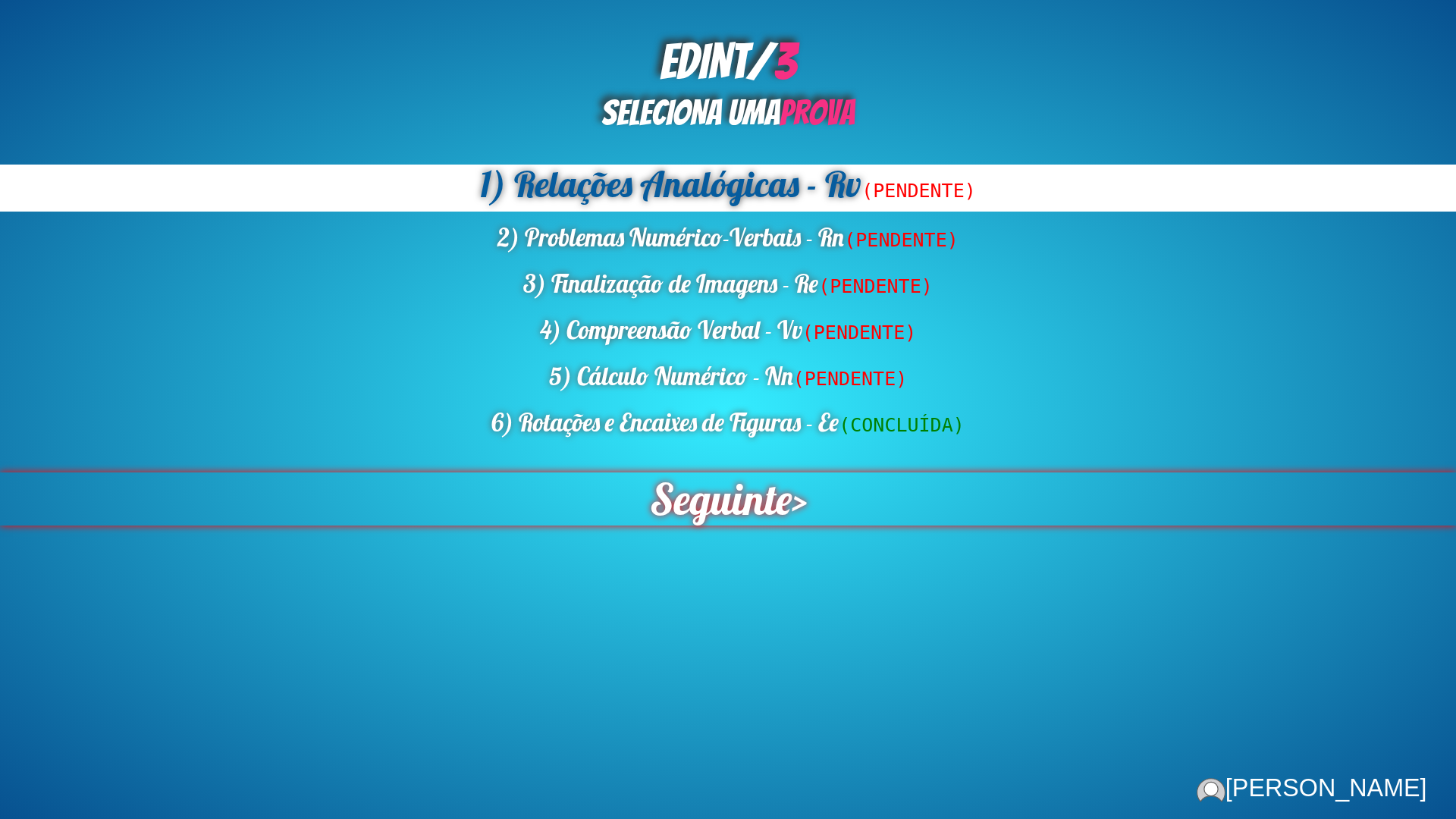
click at [723, 510] on span "Seguinte" at bounding box center [720, 499] width 154 height 58
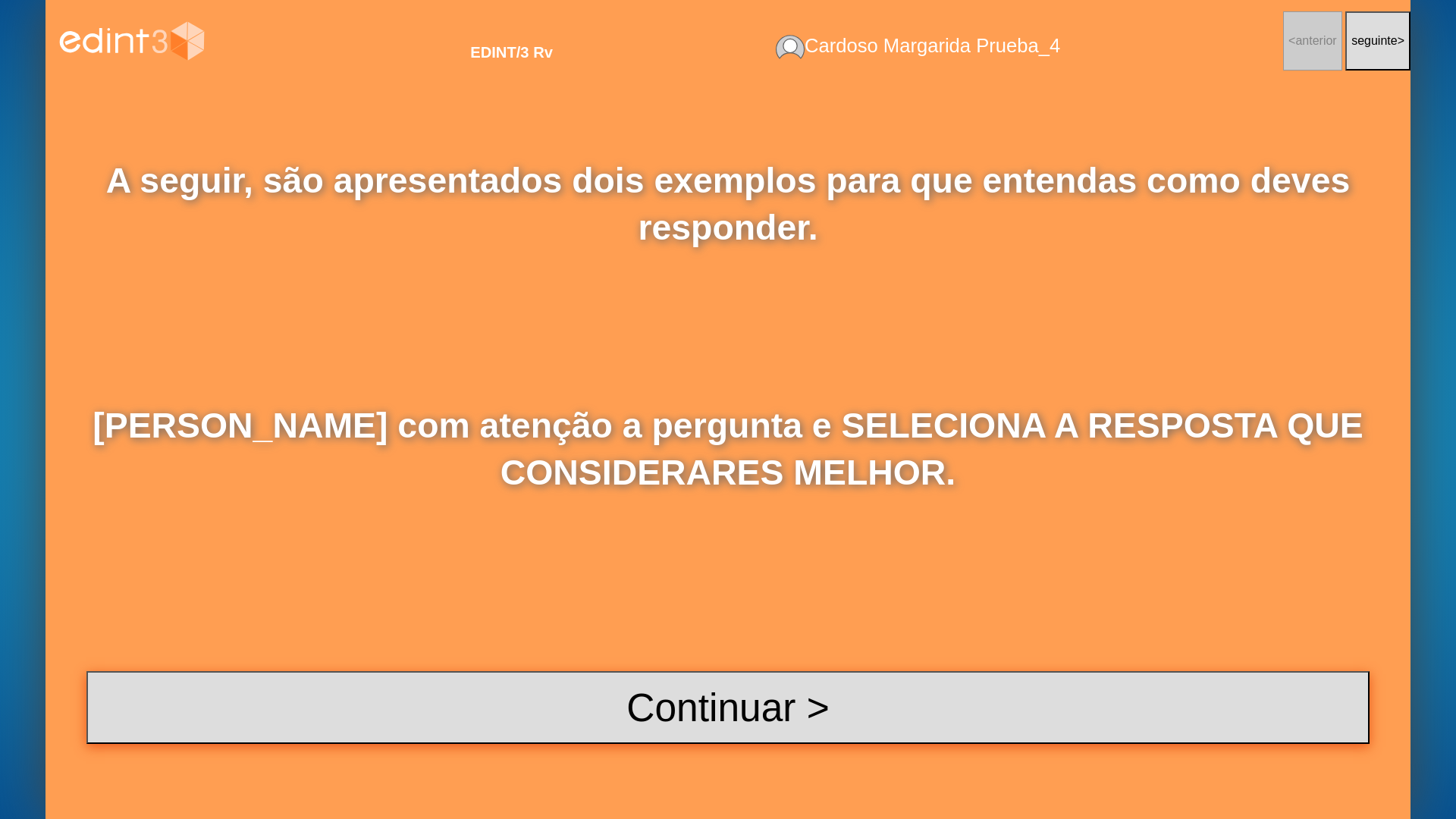
click at [605, 658] on button "Continuar >" at bounding box center [728, 707] width 1283 height 73
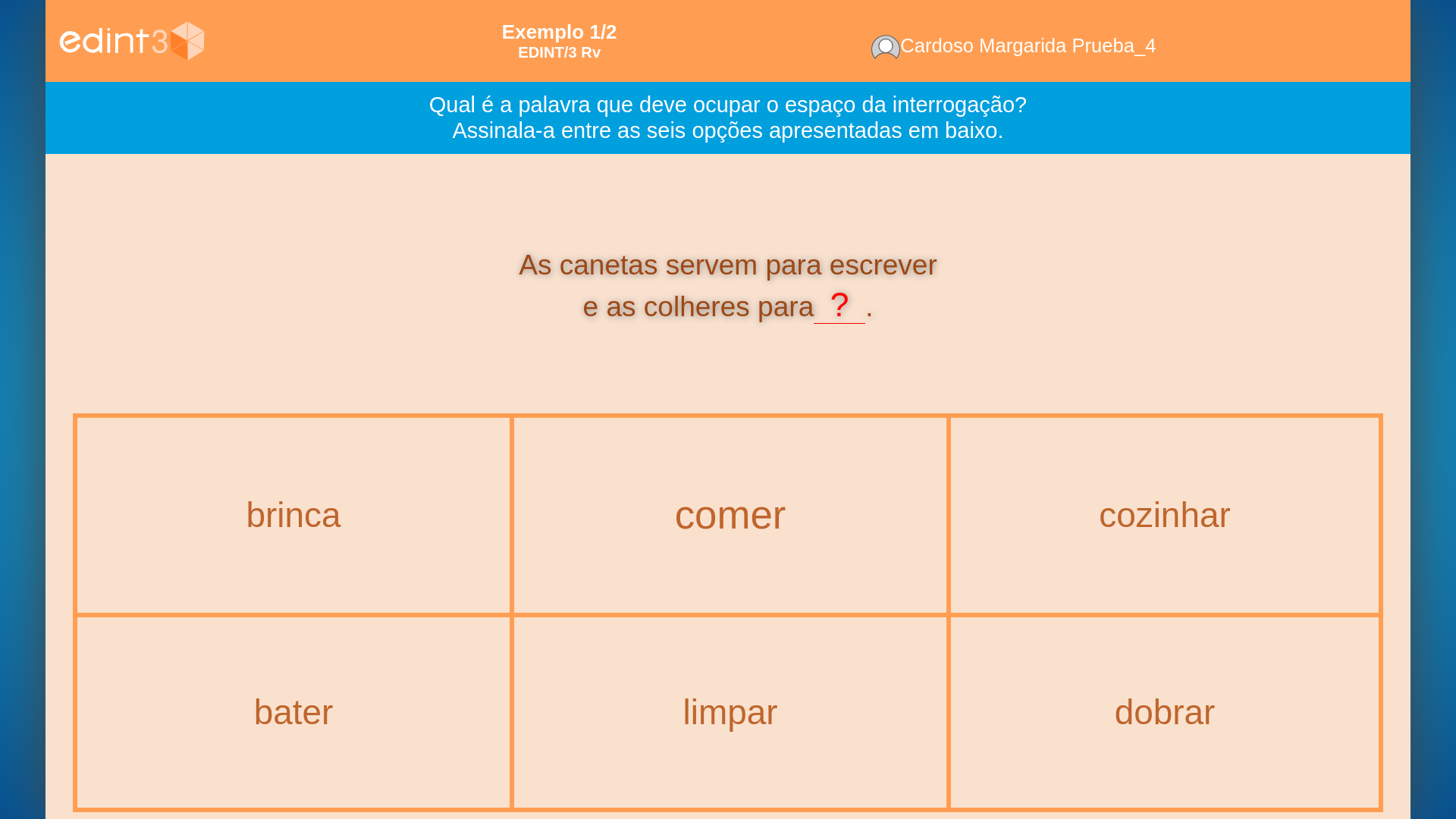
click at [821, 515] on div "comer" at bounding box center [731, 514] width 494 height 44
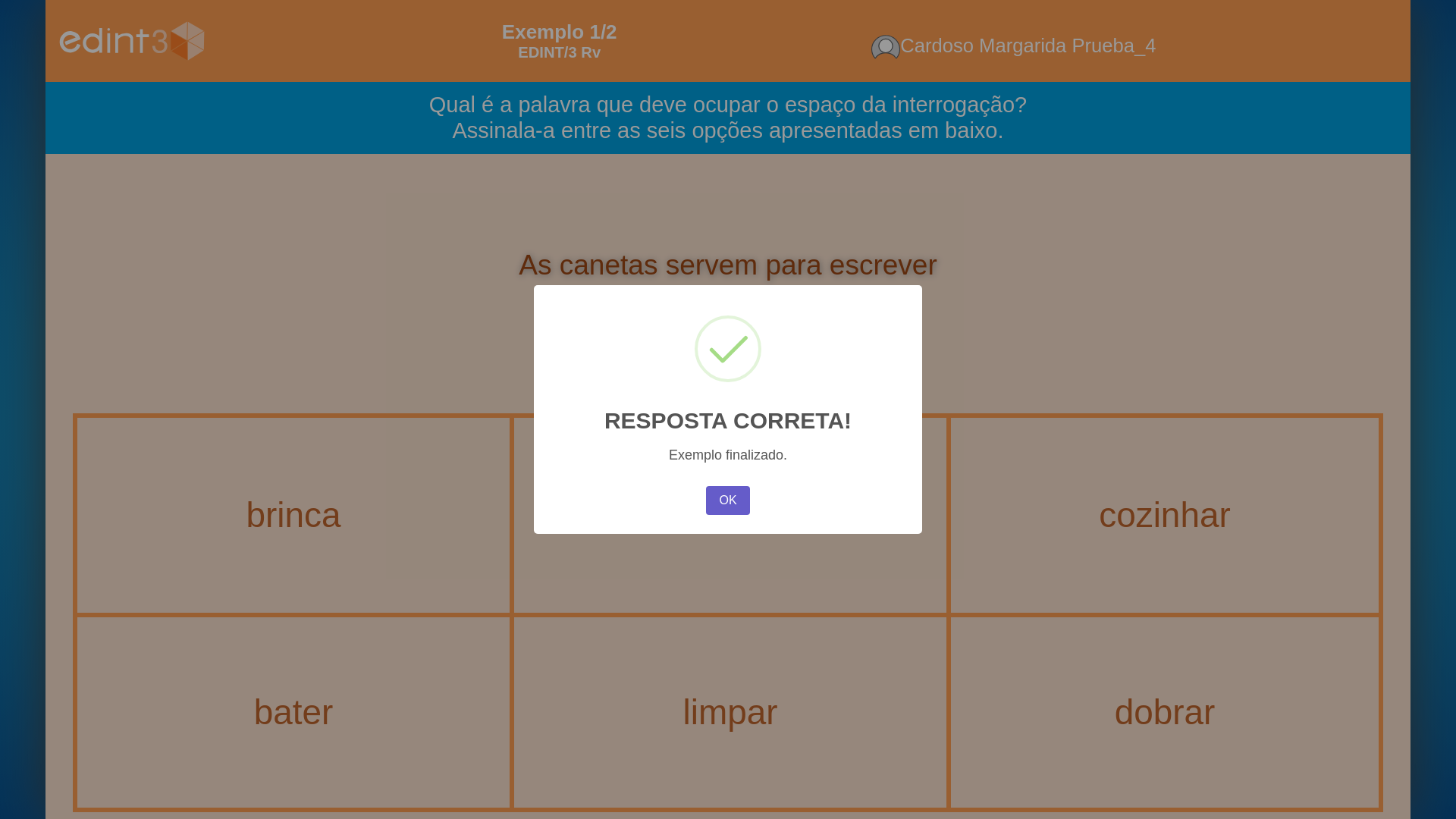
click at [723, 486] on button "OK" at bounding box center [728, 501] width 44 height 29
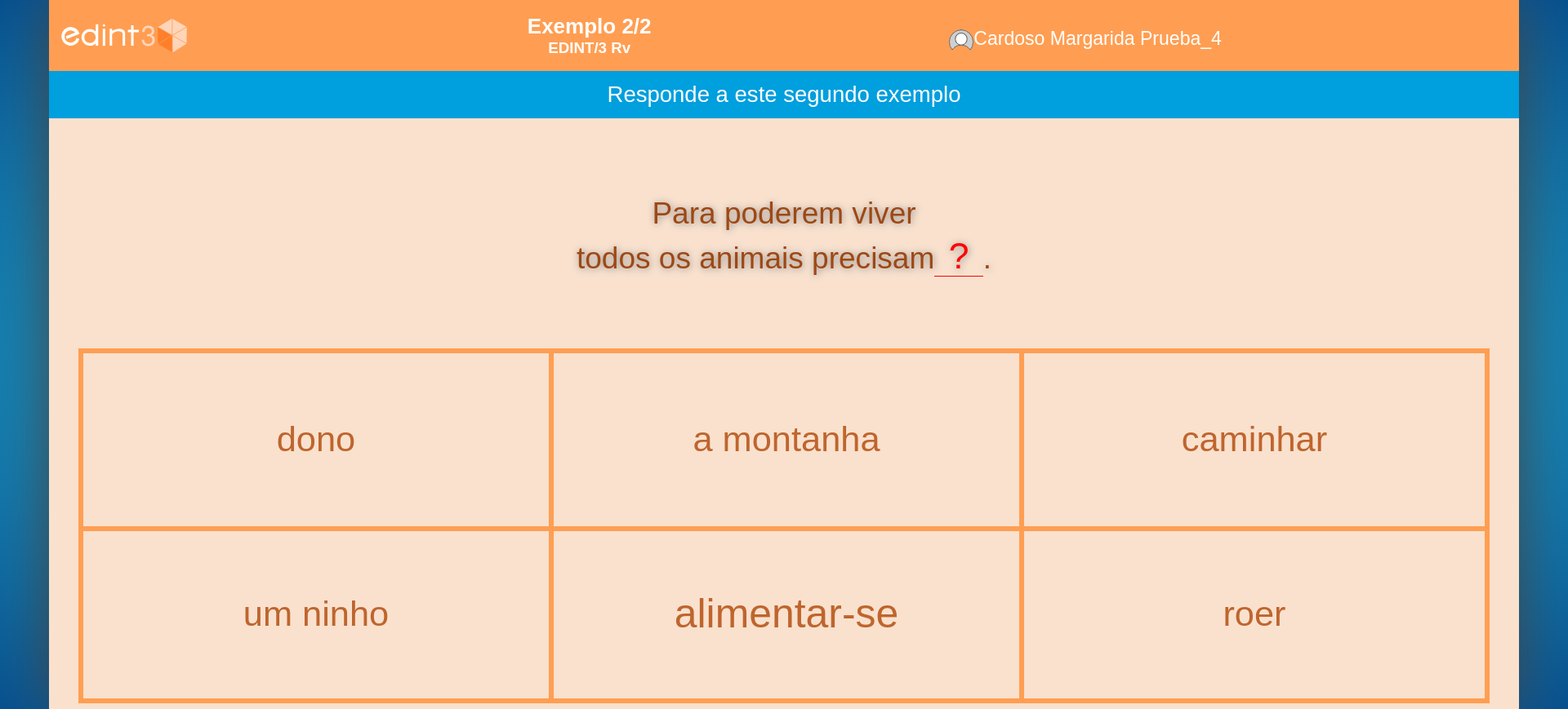
click at [789, 632] on div "alimentar-se" at bounding box center [787, 615] width 532 height 45
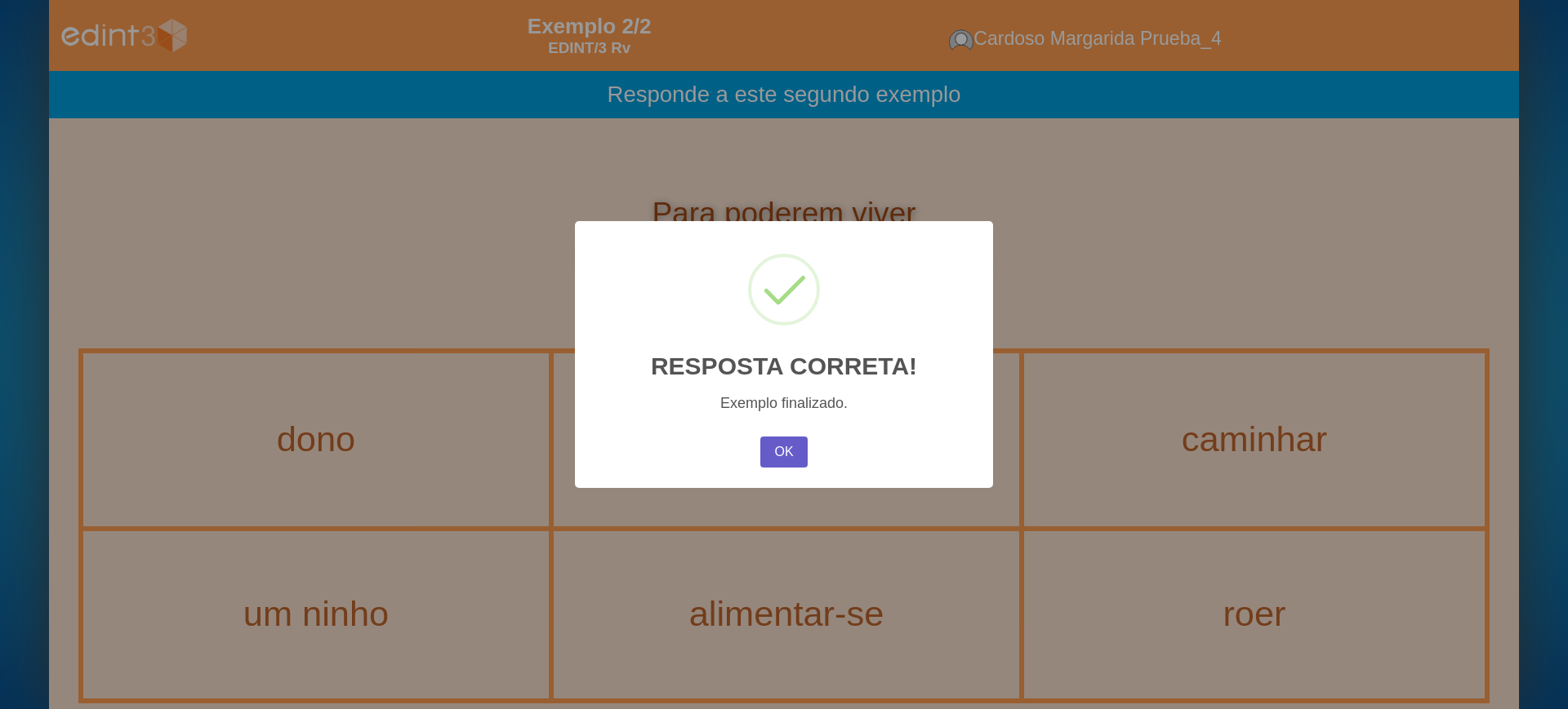
drag, startPoint x: 802, startPoint y: 450, endPoint x: 786, endPoint y: 447, distance: 16.3
click at [798, 450] on button "OK" at bounding box center [784, 452] width 47 height 31
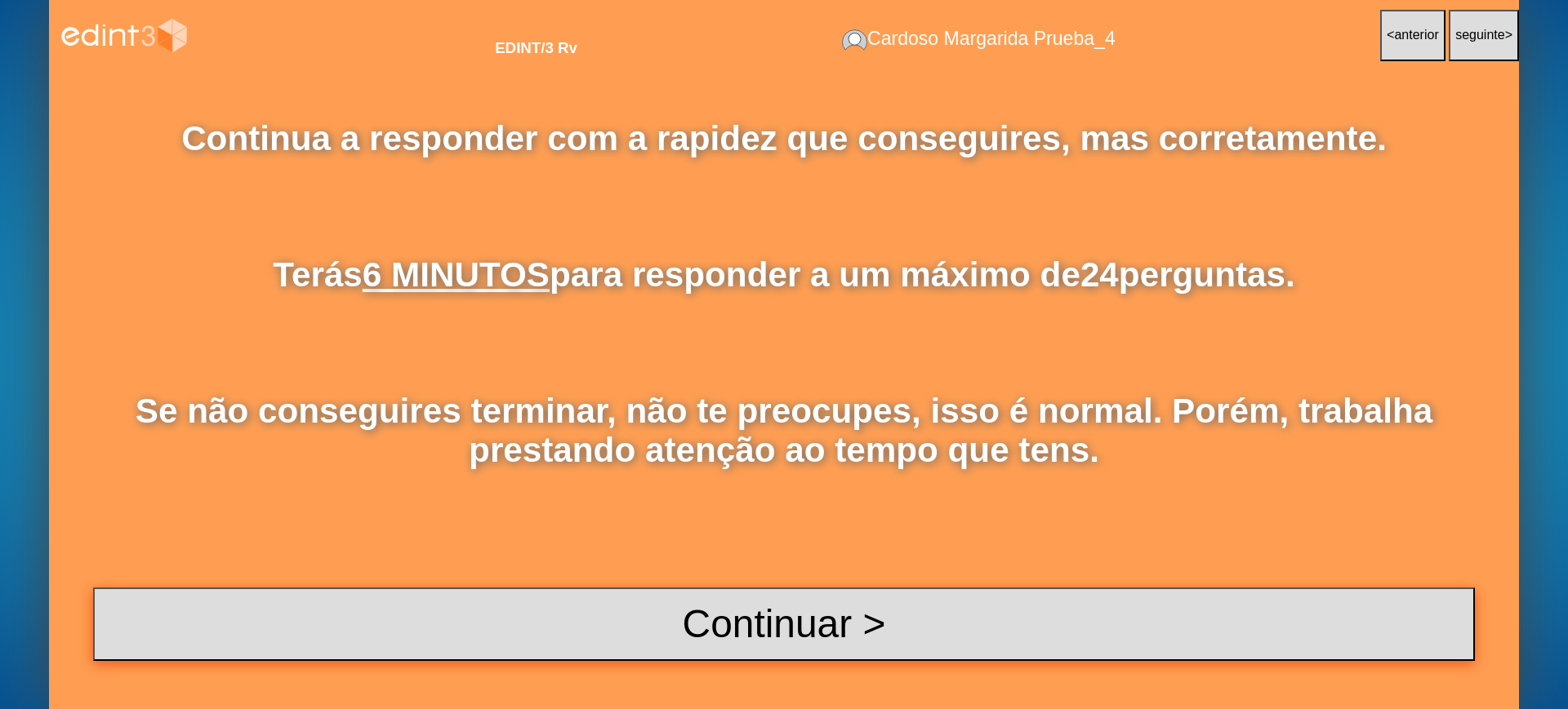
click at [731, 613] on button "Continuar >" at bounding box center [784, 624] width 1382 height 72
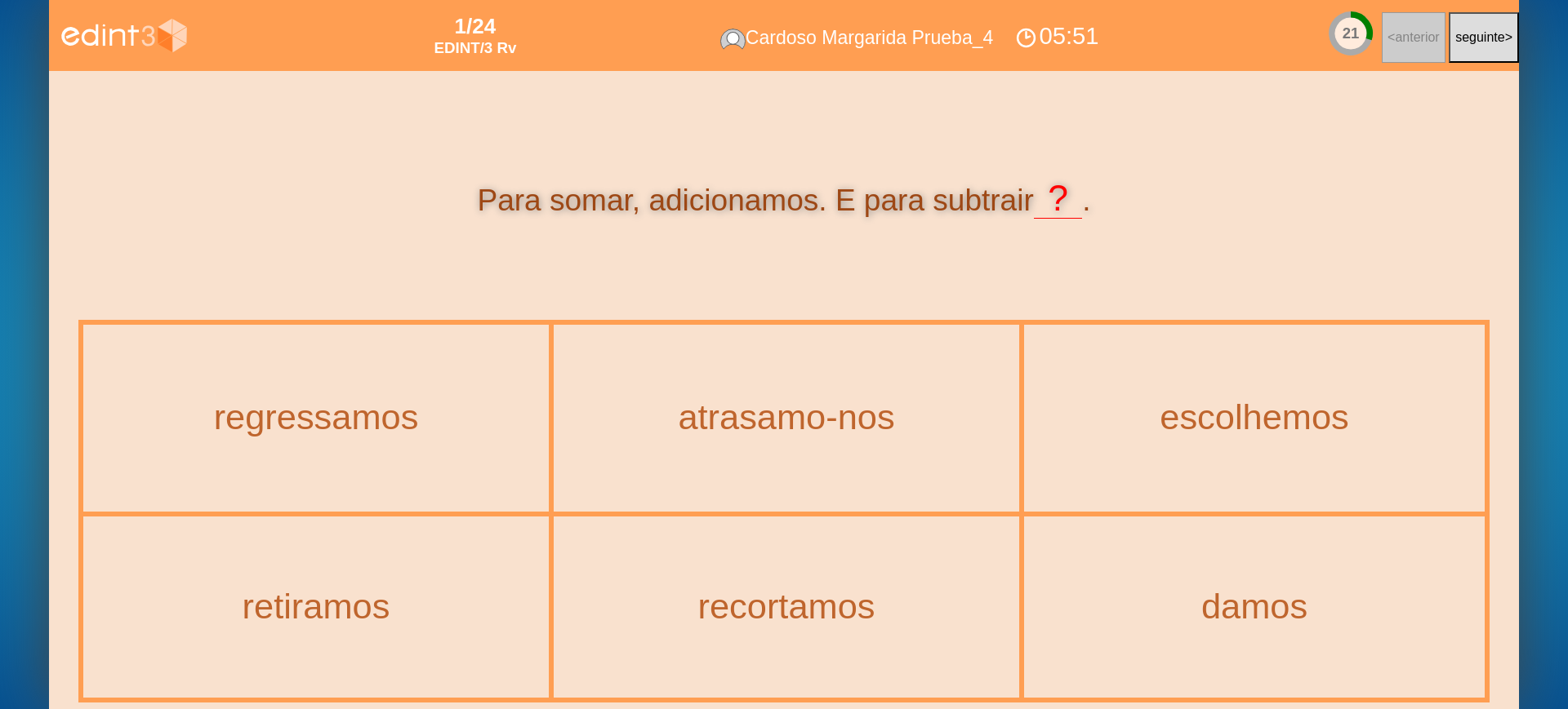
click at [572, 158] on div "Para somar, adicionamos. E para subtrair ? ." at bounding box center [784, 198] width 1411 height 242
click at [367, 53] on div "1/24 EDINT/3 Rv Cardoso Margarida Prueba_4 05:45 15 < anterior seguinte >" at bounding box center [784, 35] width 1470 height 71
click at [341, 229] on div "Para somar, adicionamos. E para subtrair ? ." at bounding box center [784, 198] width 1411 height 242
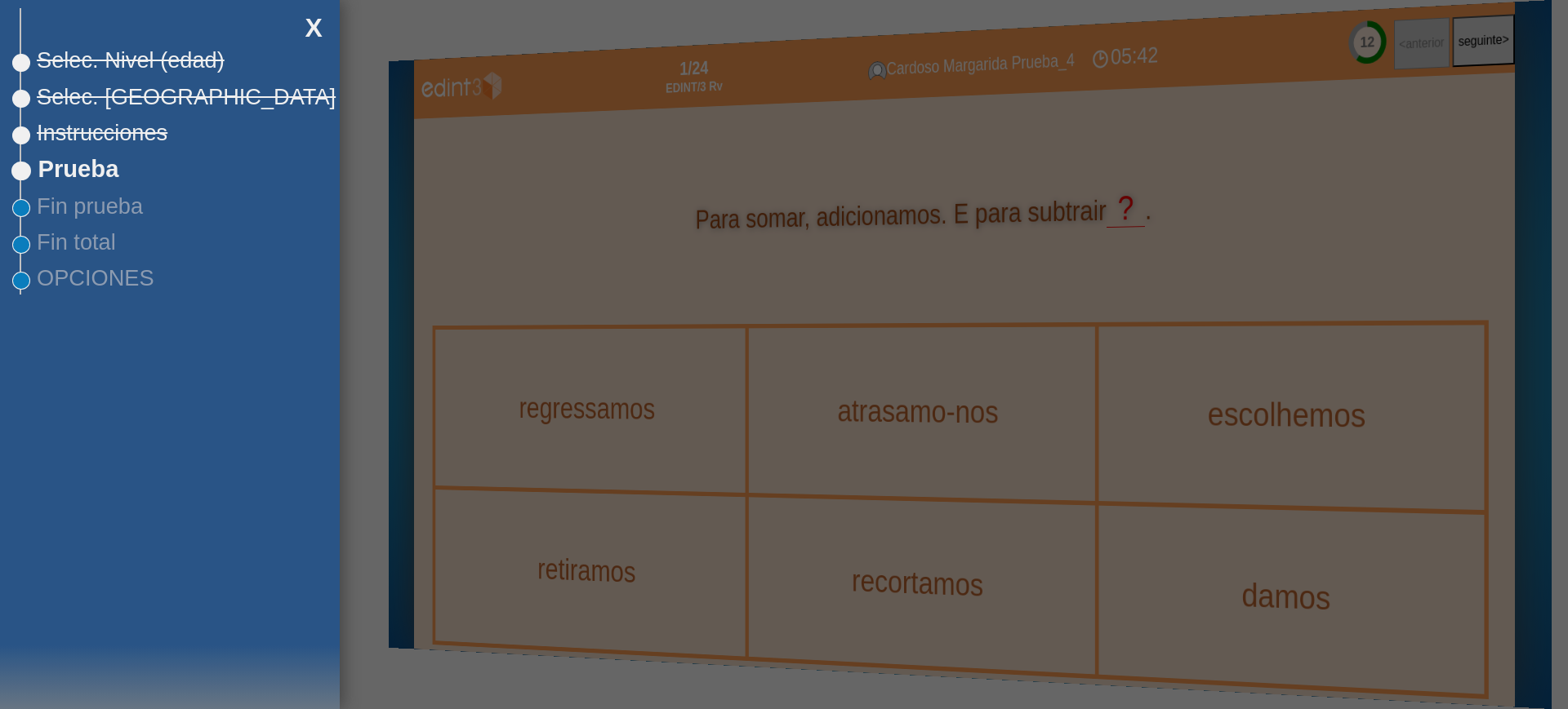
drag, startPoint x: 317, startPoint y: 34, endPoint x: 234, endPoint y: 4, distance: 88.3
click at [315, 34] on div "X" at bounding box center [313, 26] width 53 height 53
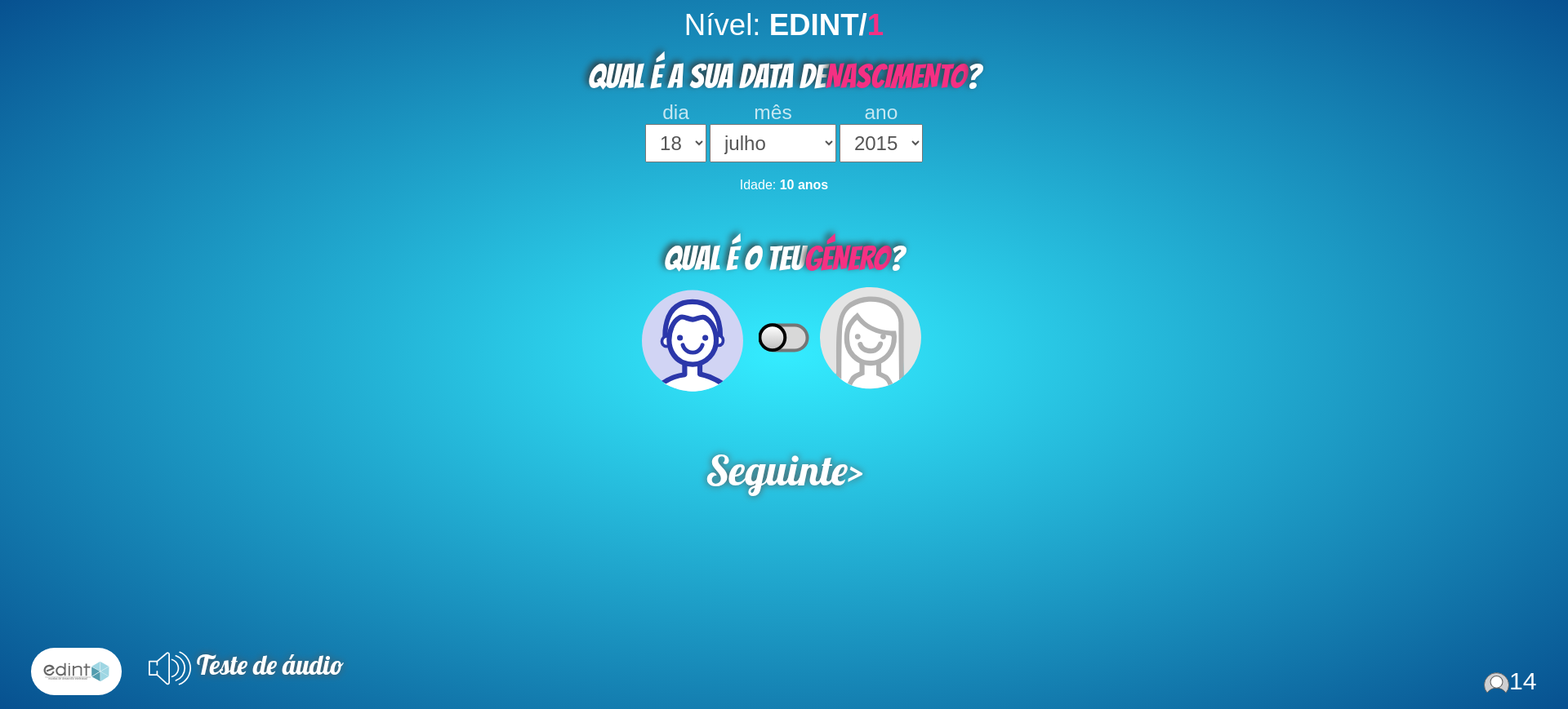
select select "18"
select select "07"
select select "2015"
select select "18"
select select "07"
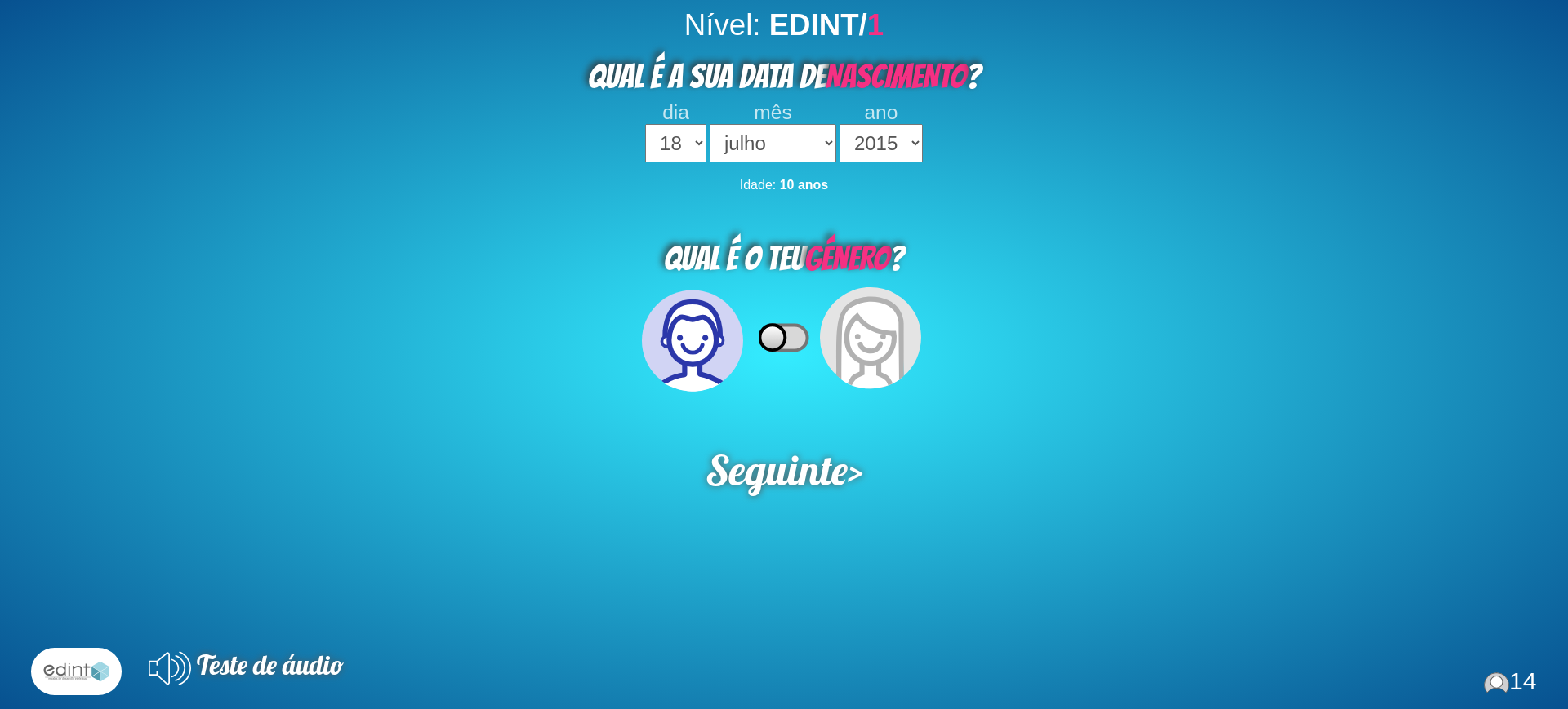
select select "2015"
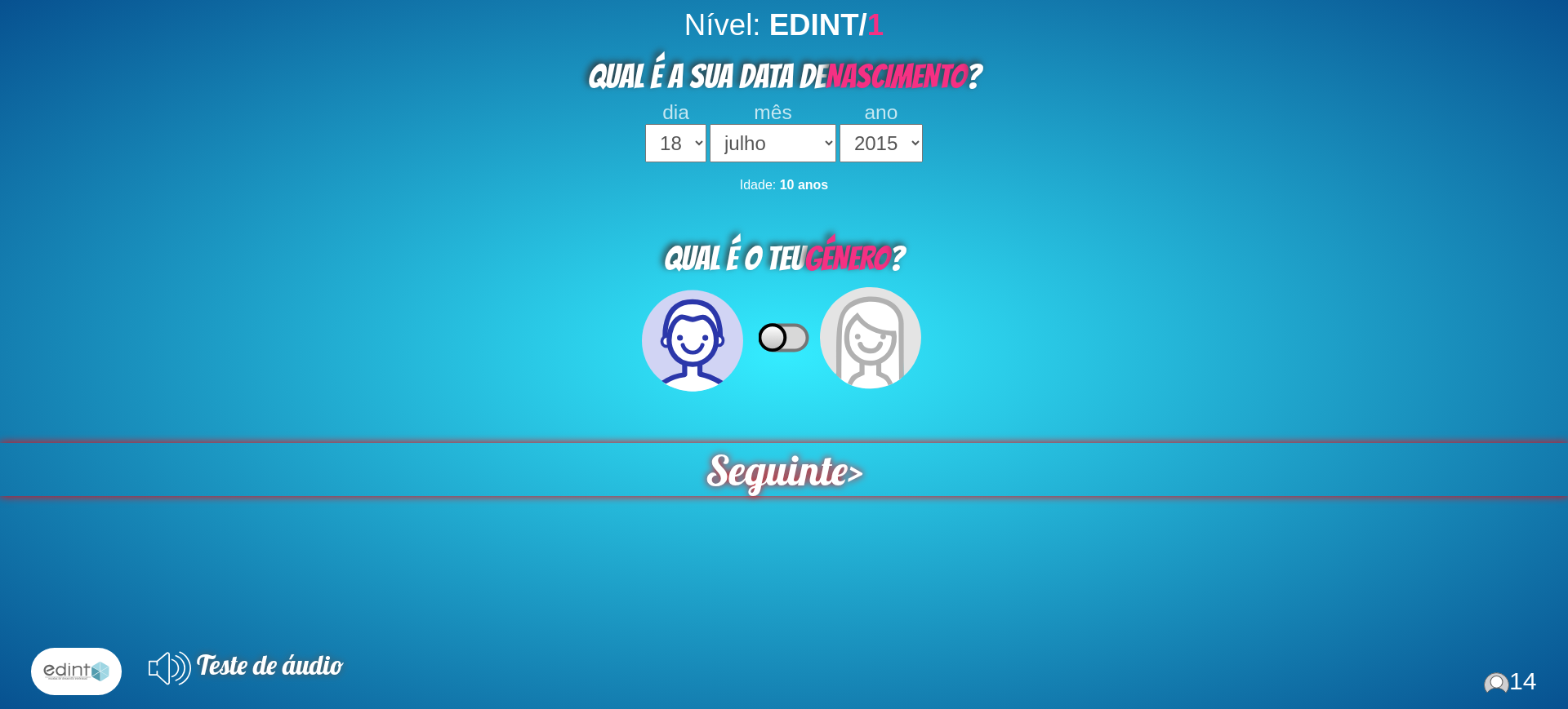
click at [755, 488] on span "Seguinte" at bounding box center [776, 470] width 142 height 53
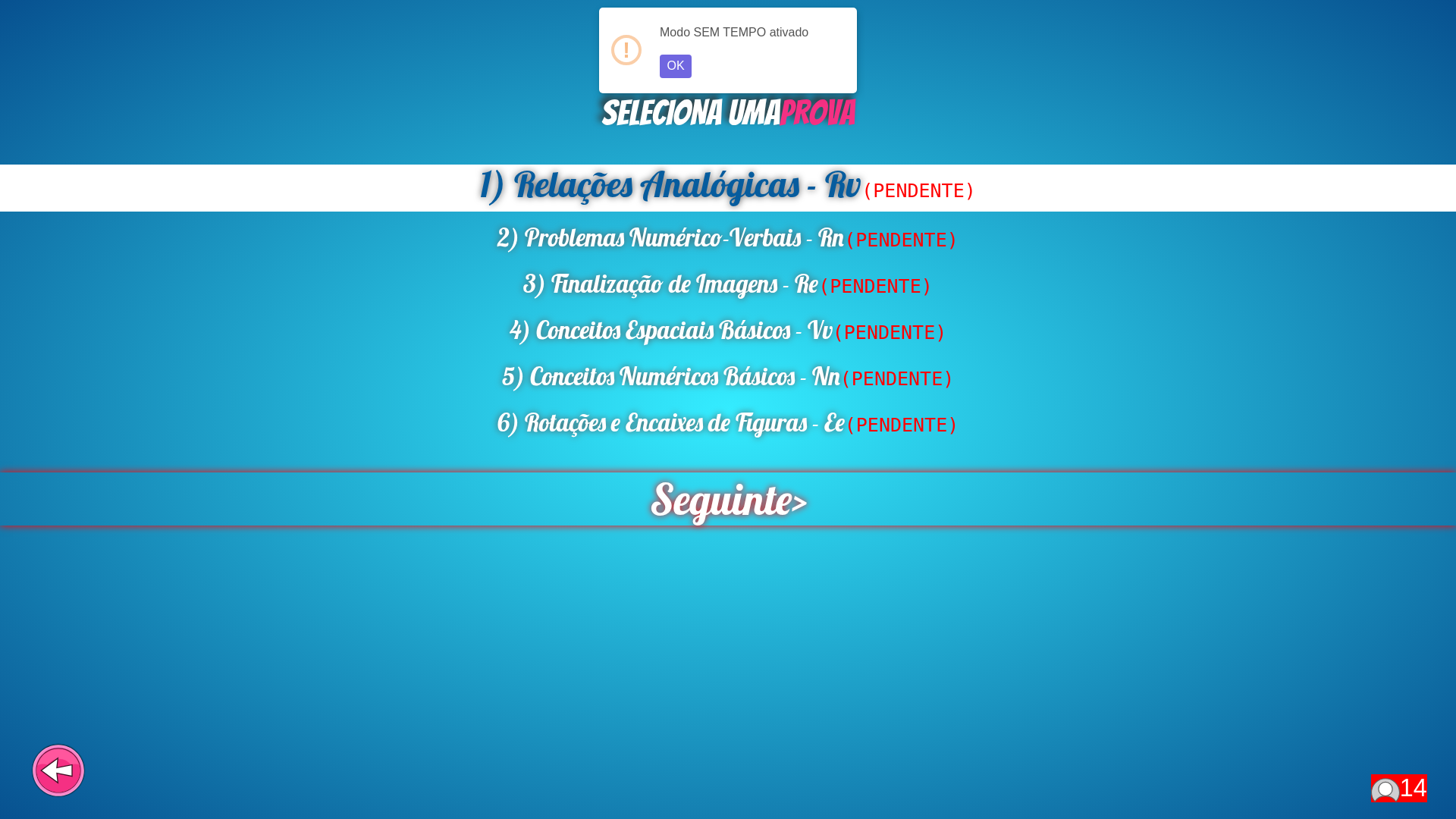
click at [760, 501] on span "Seguinte" at bounding box center [720, 499] width 142 height 53
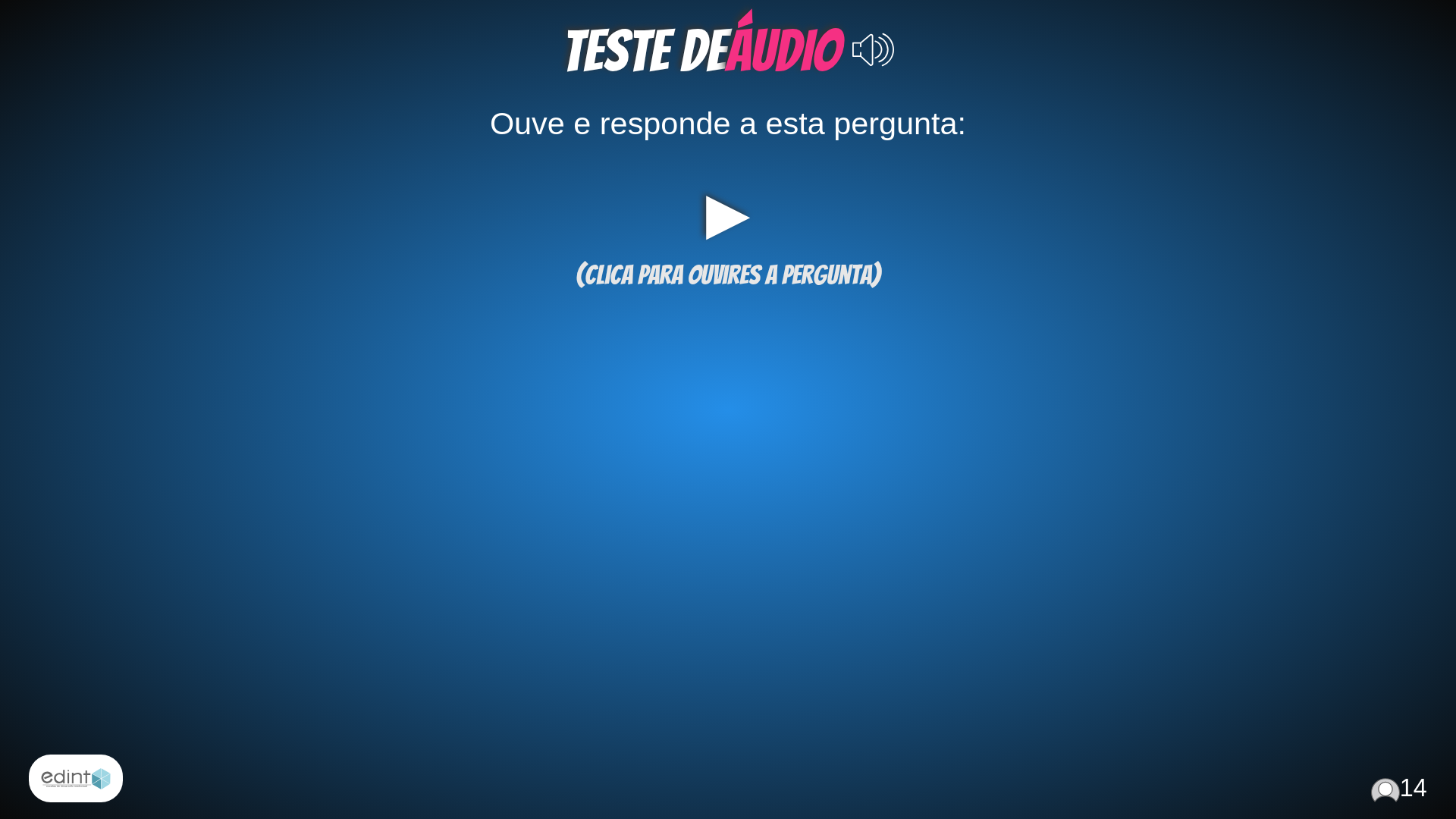
click at [708, 204] on div "▶" at bounding box center [728, 213] width 1345 height 52
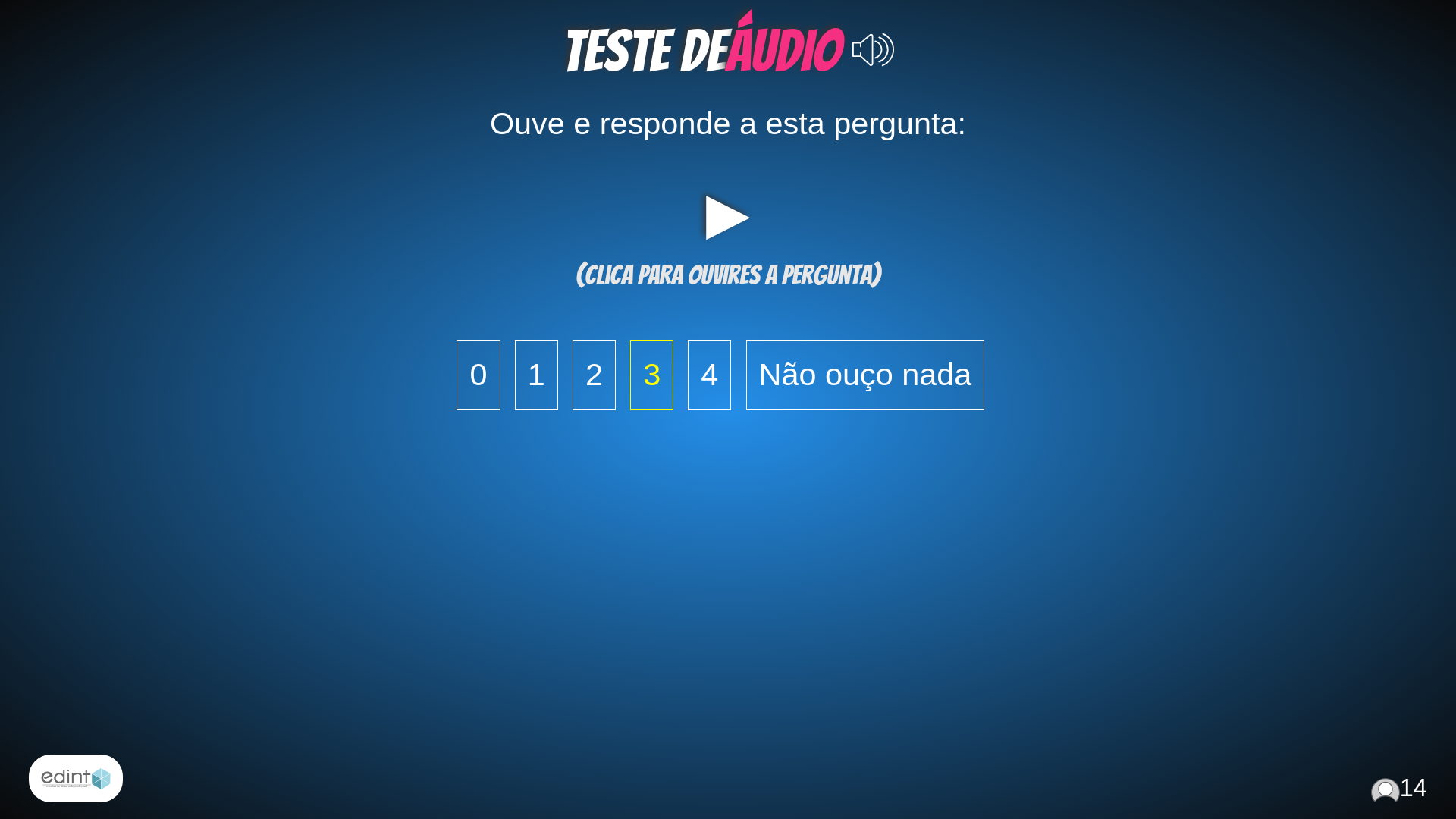
click at [632, 369] on span "3" at bounding box center [651, 375] width 43 height 70
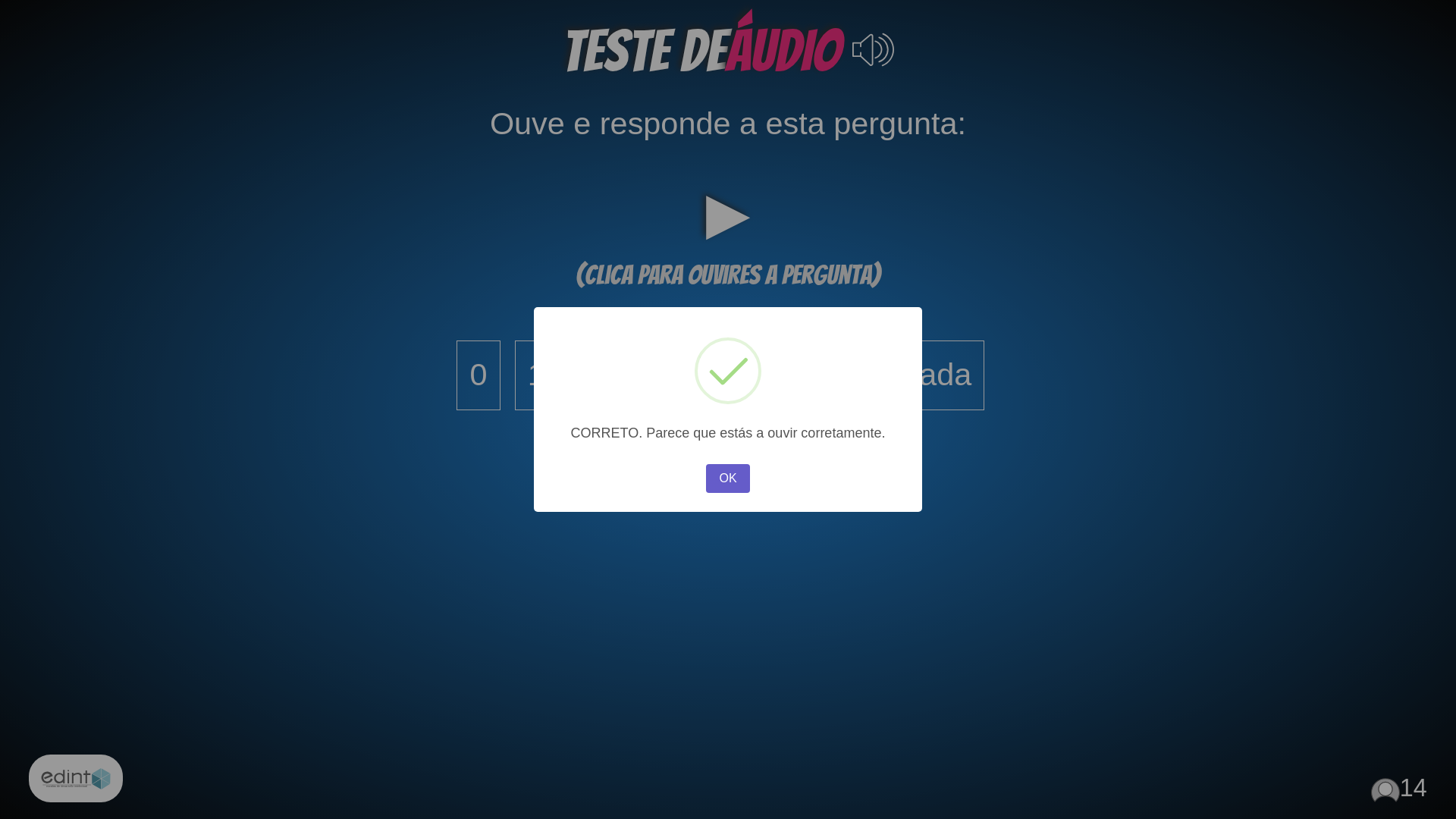
click at [723, 482] on button "OK" at bounding box center [728, 478] width 44 height 29
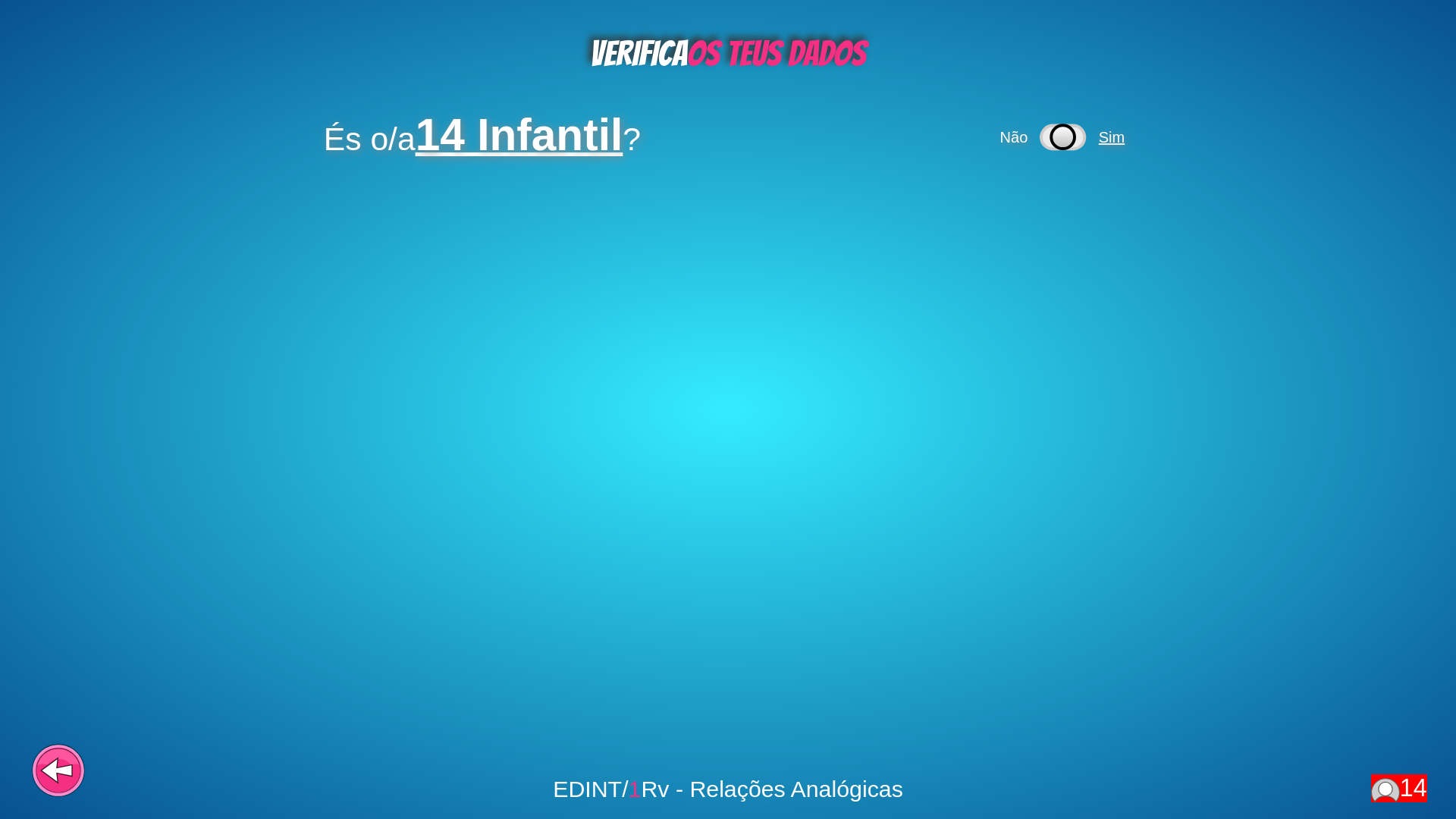
click at [1118, 139] on span "Sim" at bounding box center [1111, 137] width 26 height 17
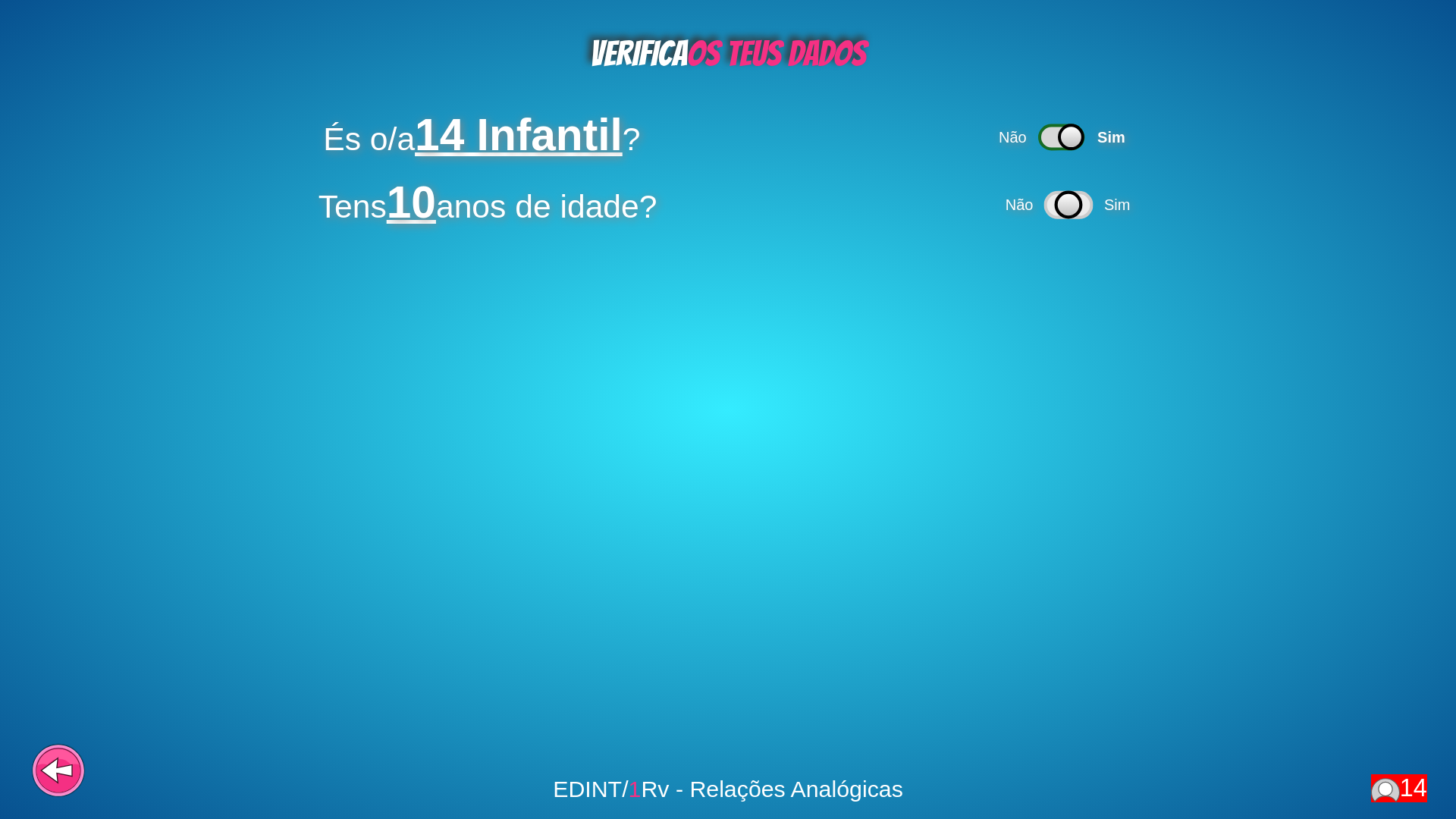
click at [1077, 203] on icon at bounding box center [1068, 204] width 25 height 25
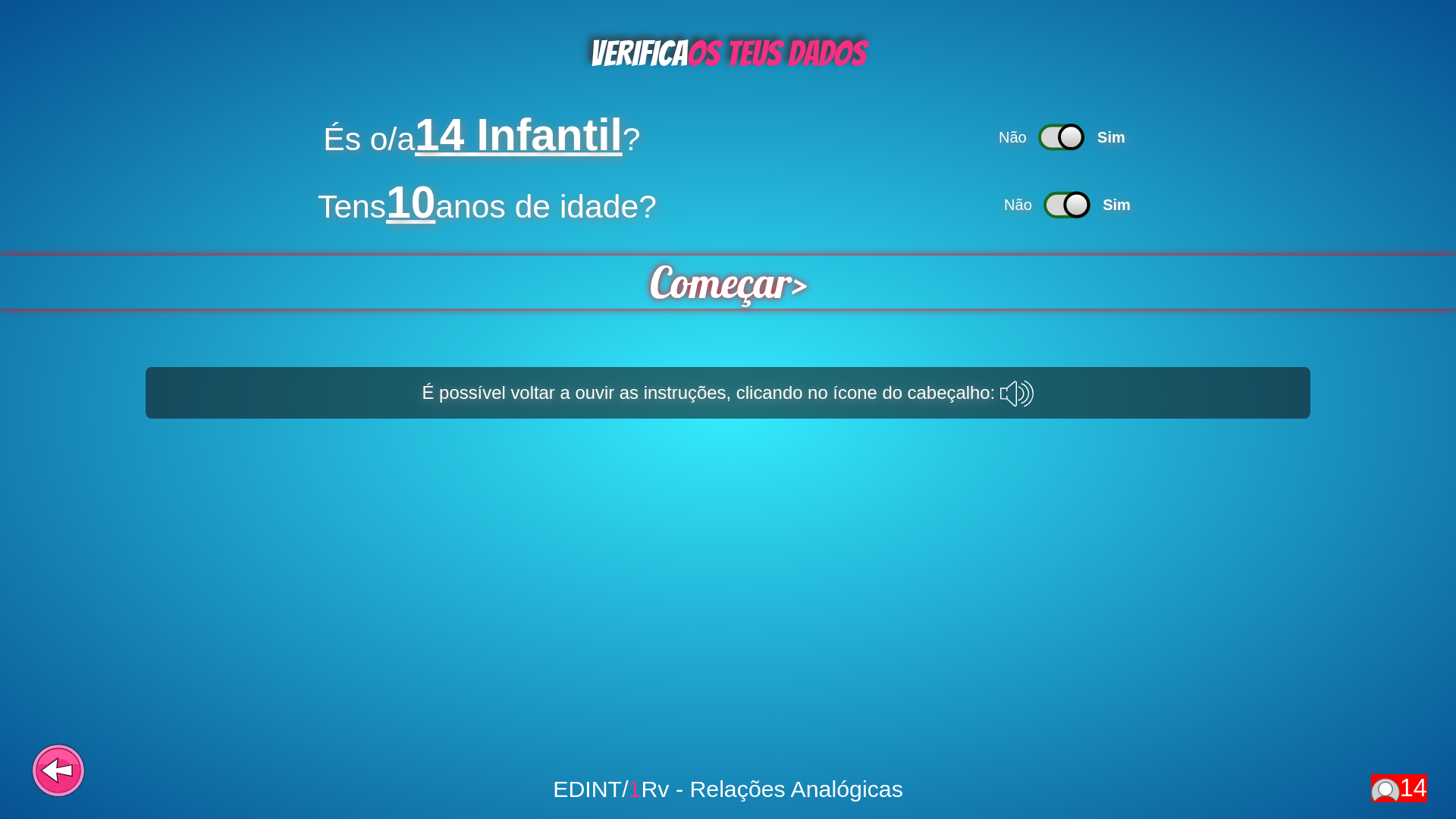
click at [700, 281] on span "Começar" at bounding box center [720, 282] width 143 height 54
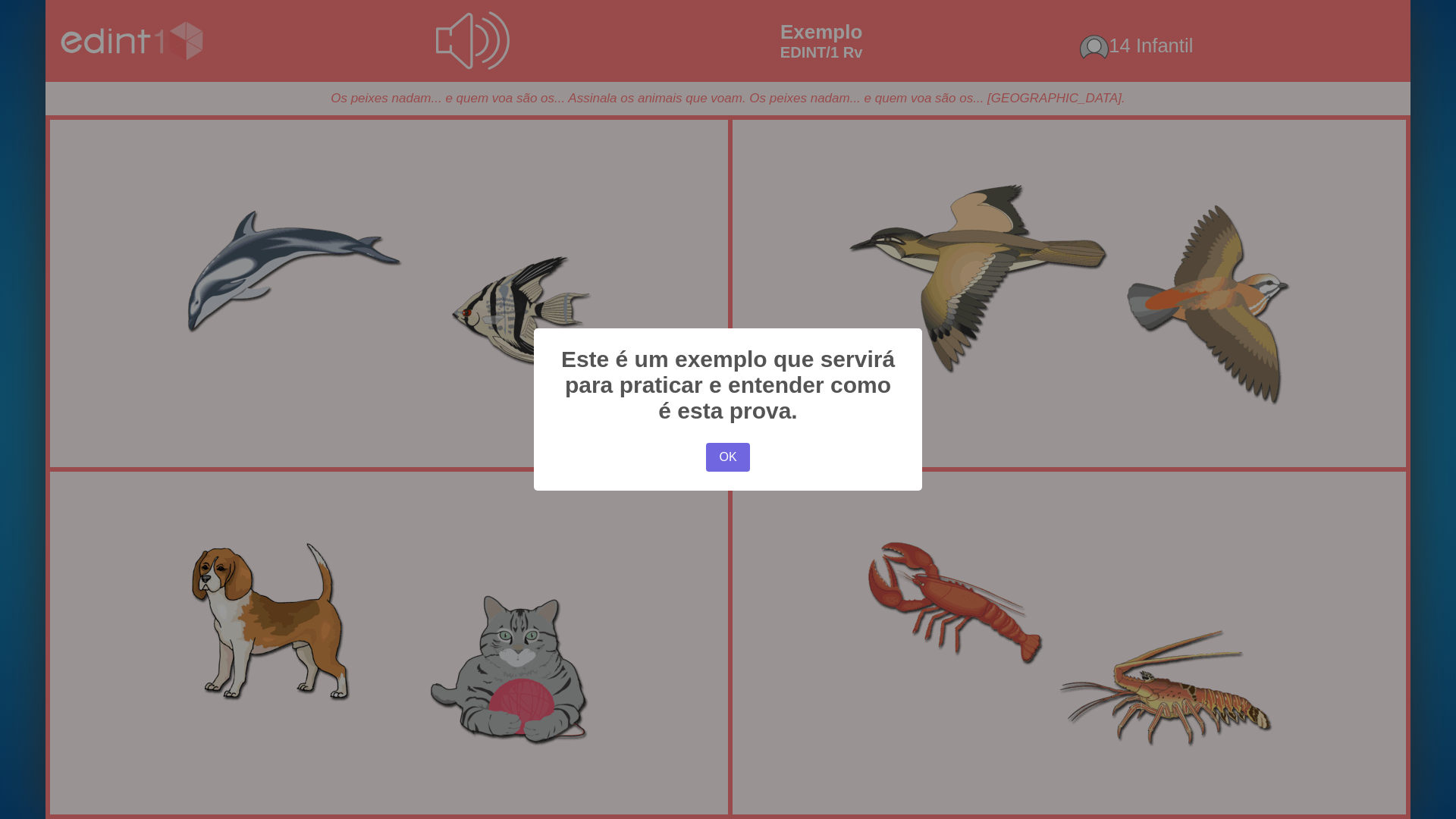
click at [946, 285] on div "× Este é um exemplo que servirá para praticar e entender como é esta prova. OK …" at bounding box center [728, 410] width 1456 height 819
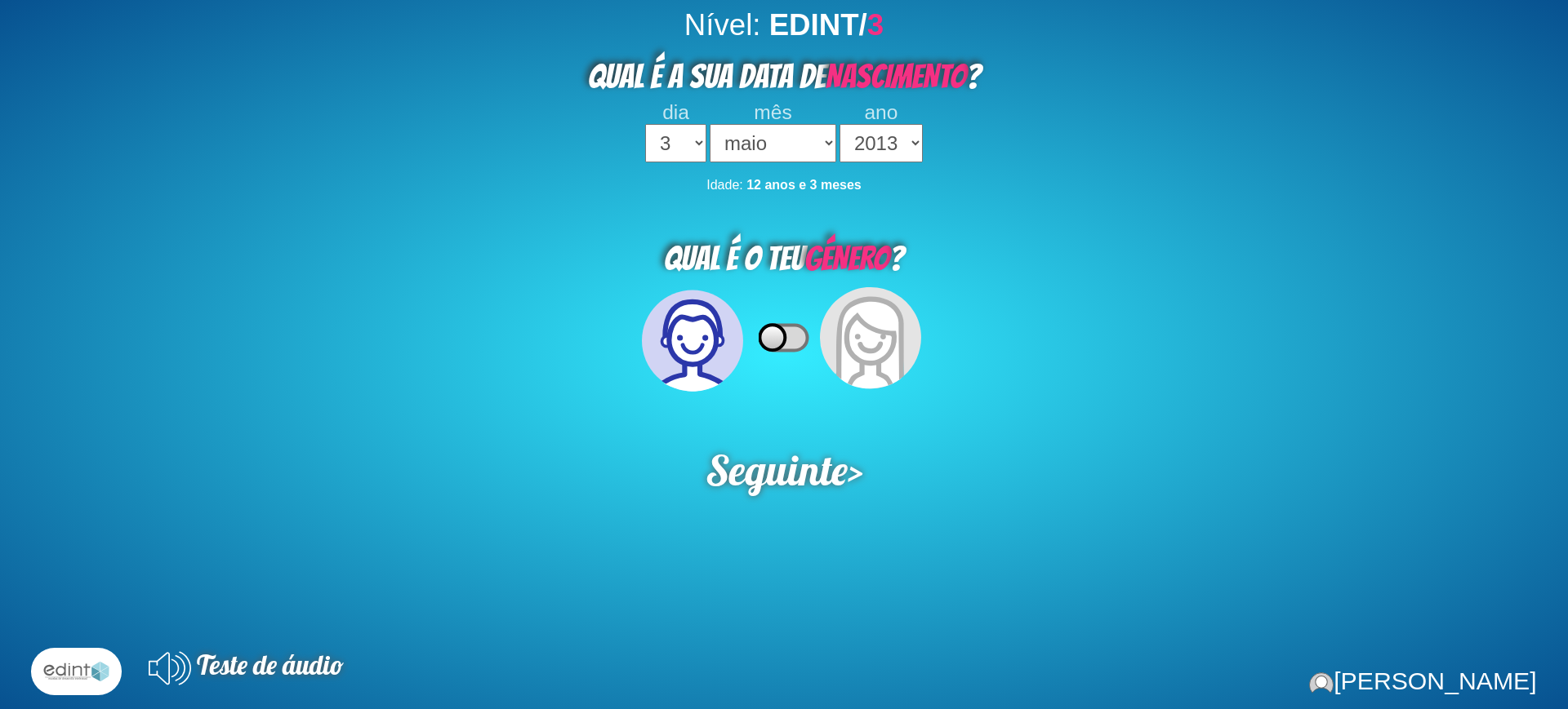
select select "3"
select select "05"
select select "2013"
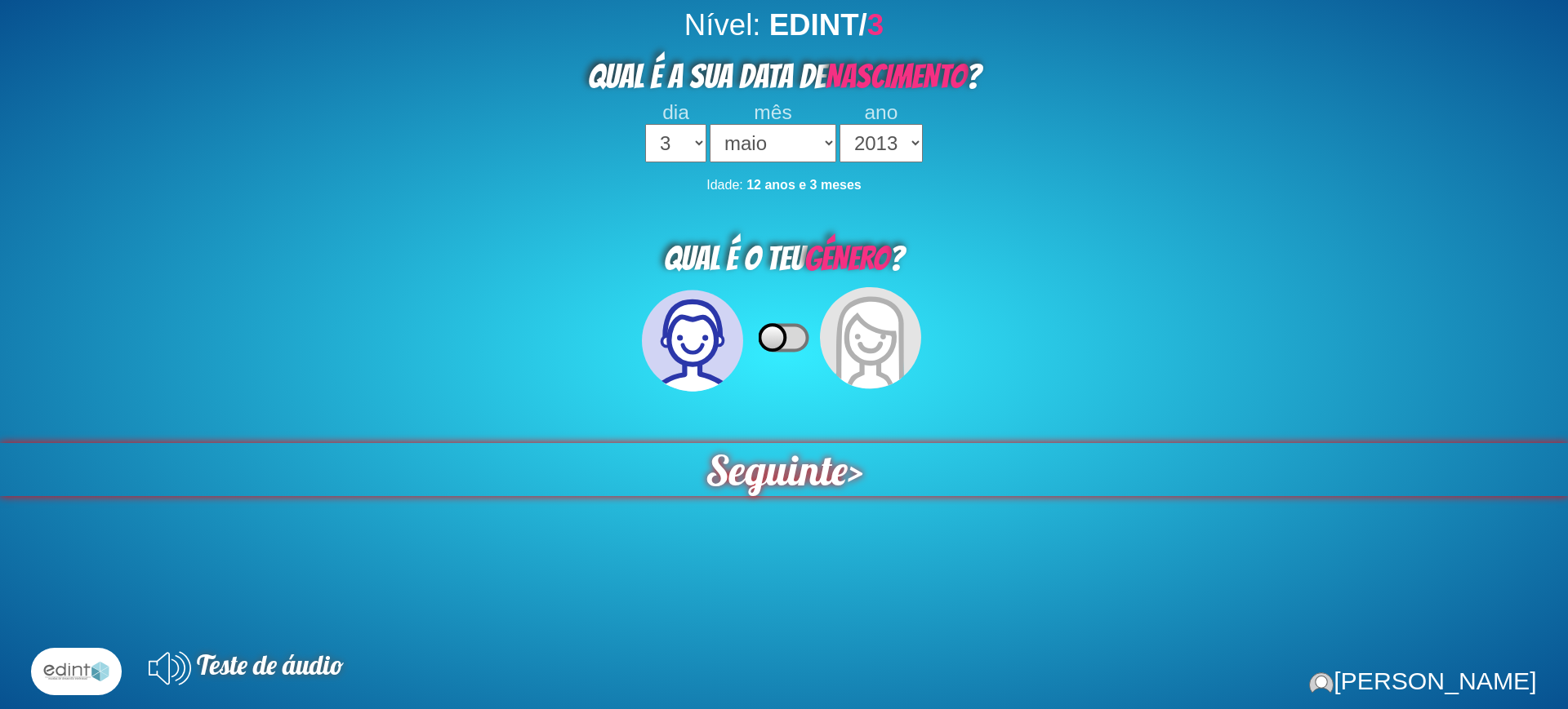
click at [783, 483] on span "Seguinte" at bounding box center [777, 470] width 142 height 53
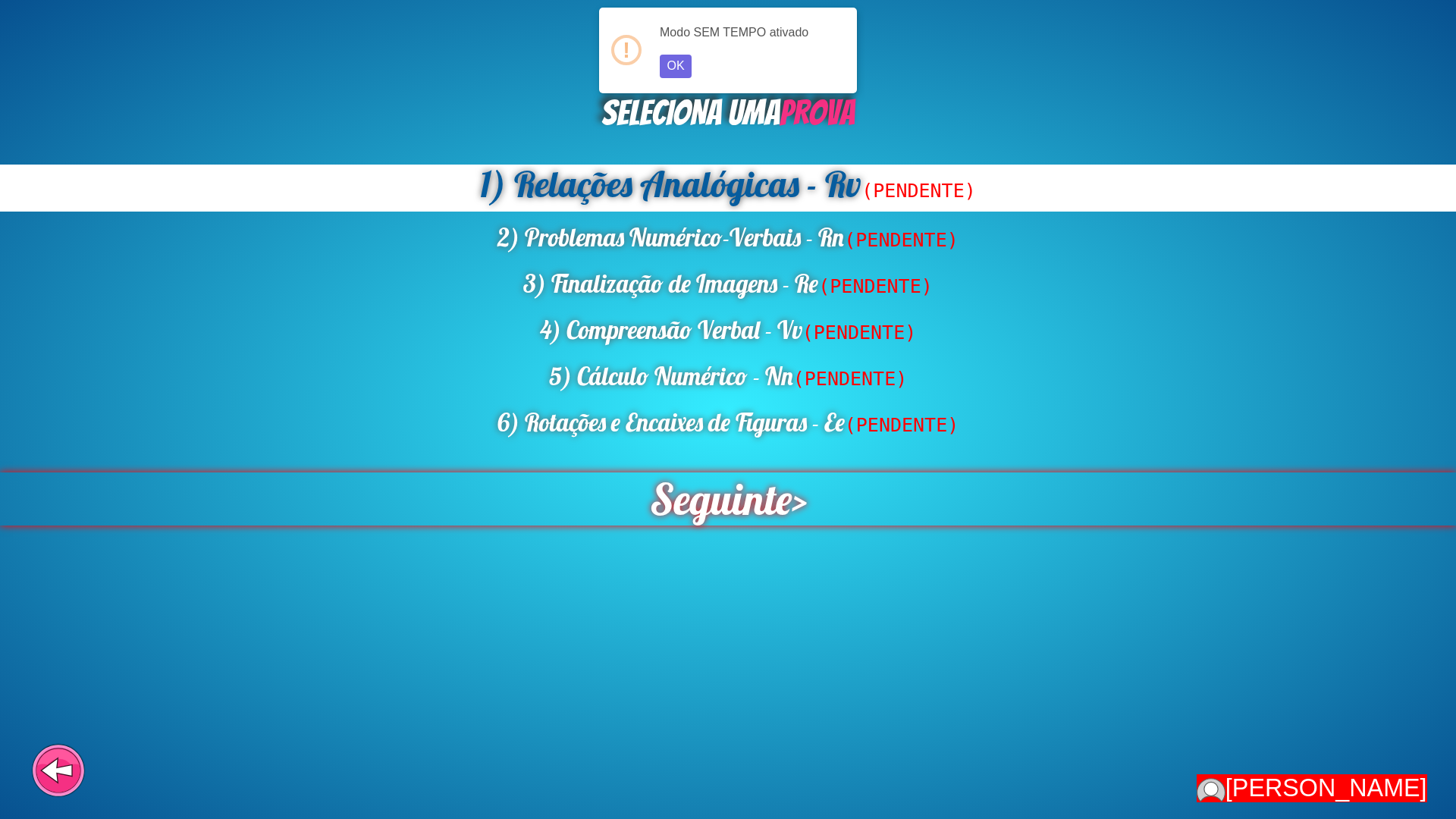
click at [673, 474] on span "Seguinte" at bounding box center [720, 499] width 142 height 53
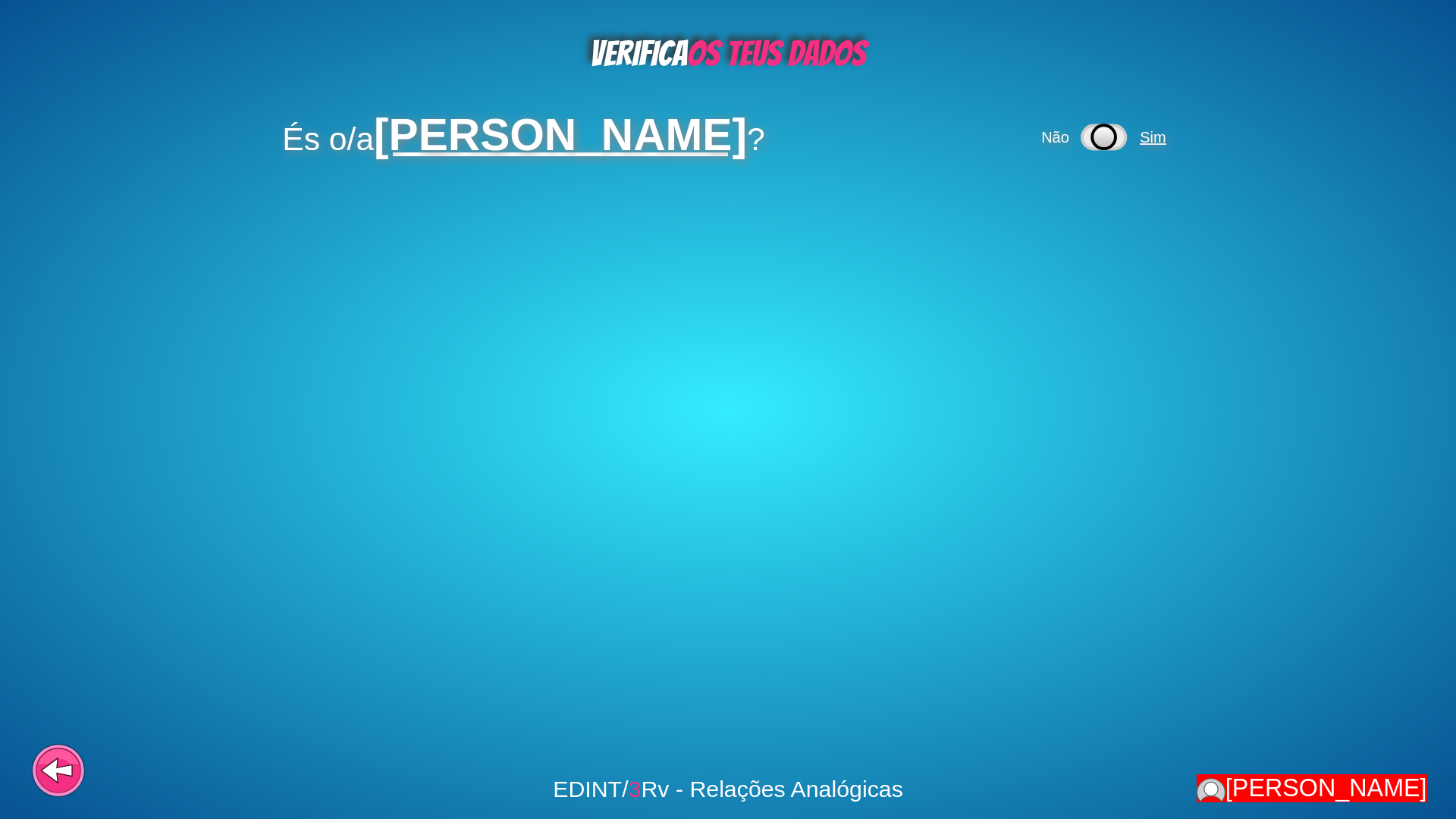
click at [1155, 141] on span "Sim" at bounding box center [1154, 137] width 36 height 17
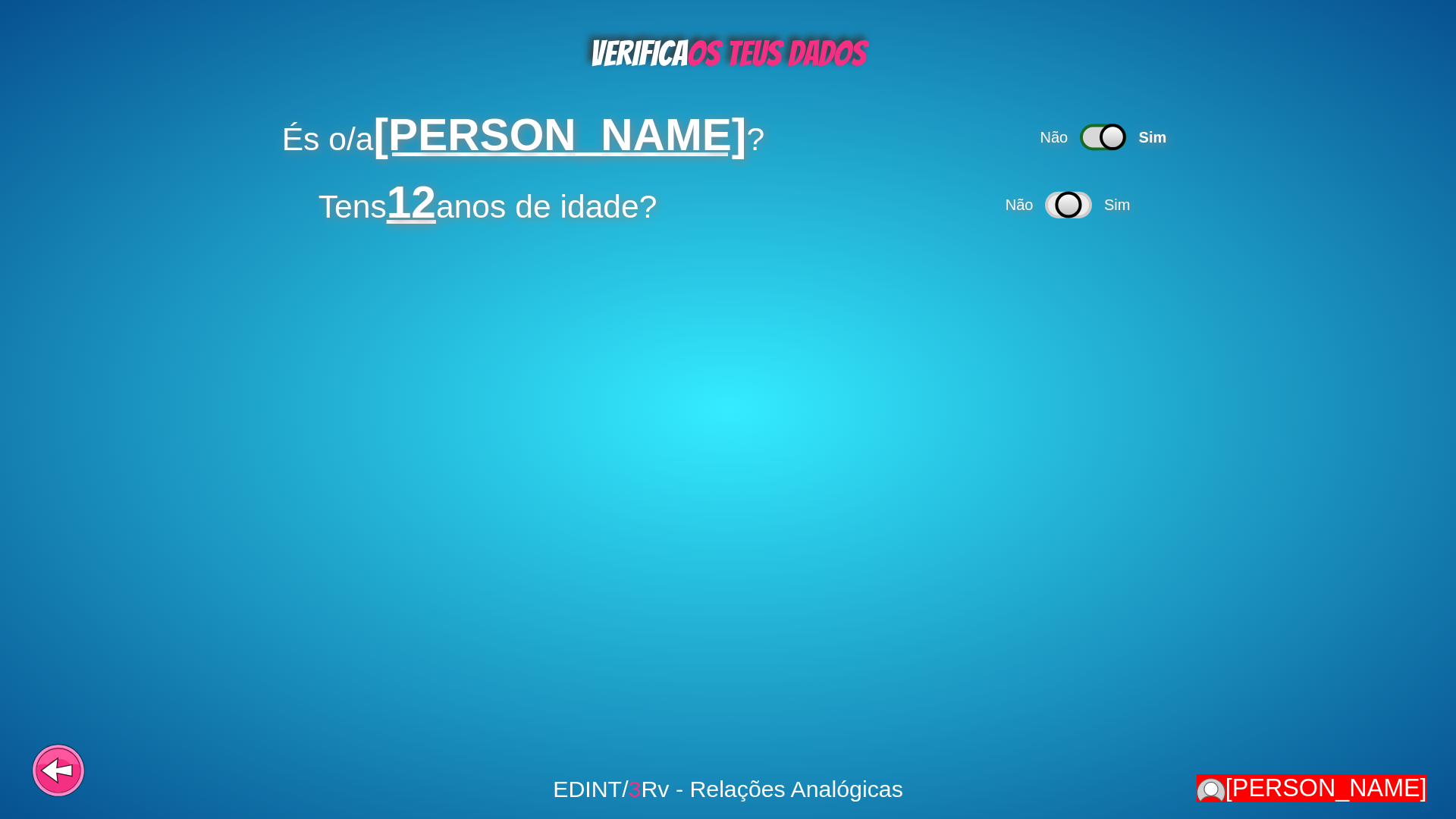
click at [1104, 207] on div "Não Sim" at bounding box center [1070, 205] width 135 height 43
click at [1118, 204] on span "Sim" at bounding box center [1117, 204] width 26 height 17
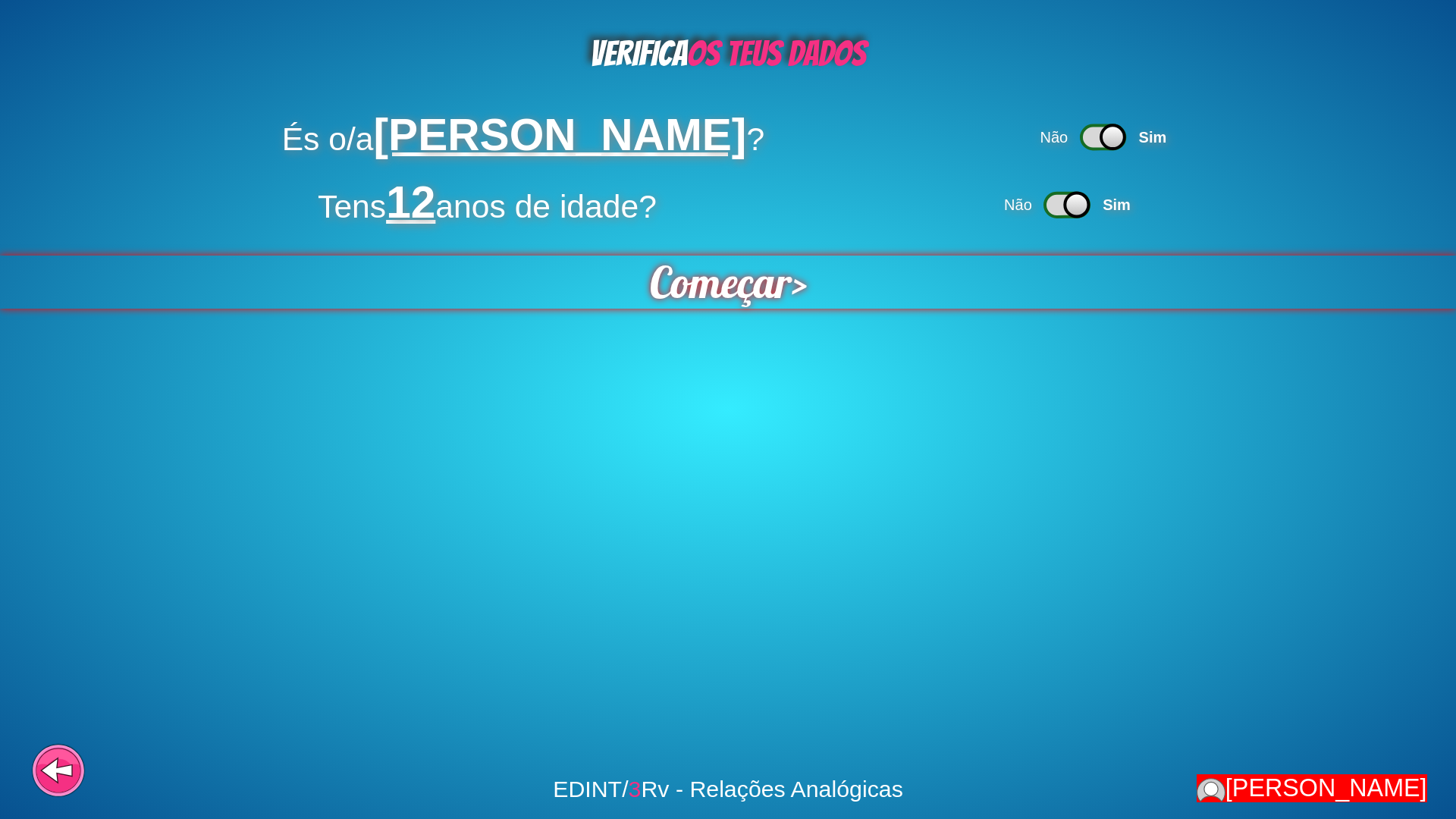
click at [659, 301] on span "Começar" at bounding box center [720, 282] width 142 height 53
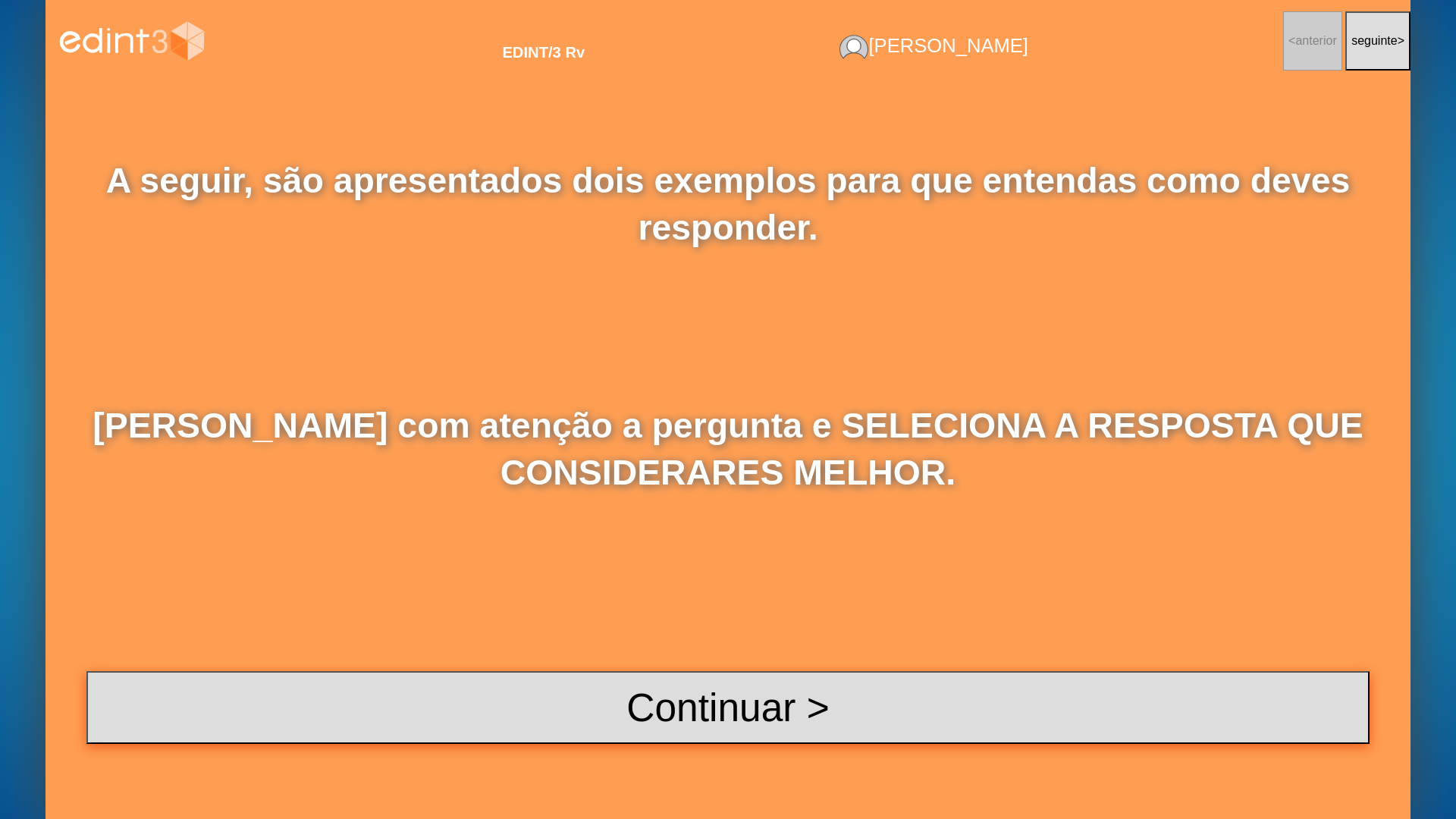
click at [667, 658] on button "Continuar >" at bounding box center [728, 707] width 1283 height 73
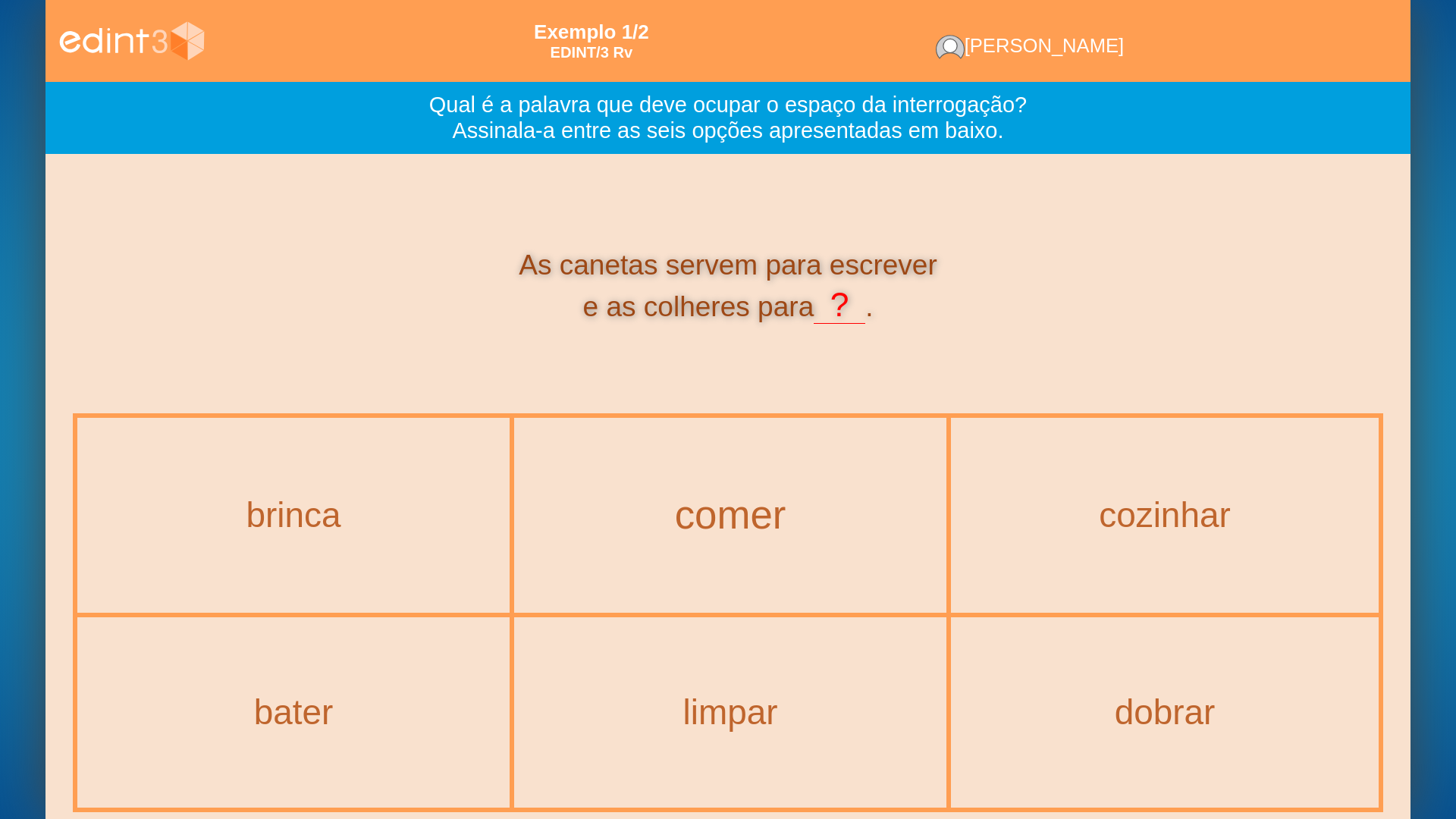
click at [741, 529] on div "comer" at bounding box center [731, 514] width 494 height 44
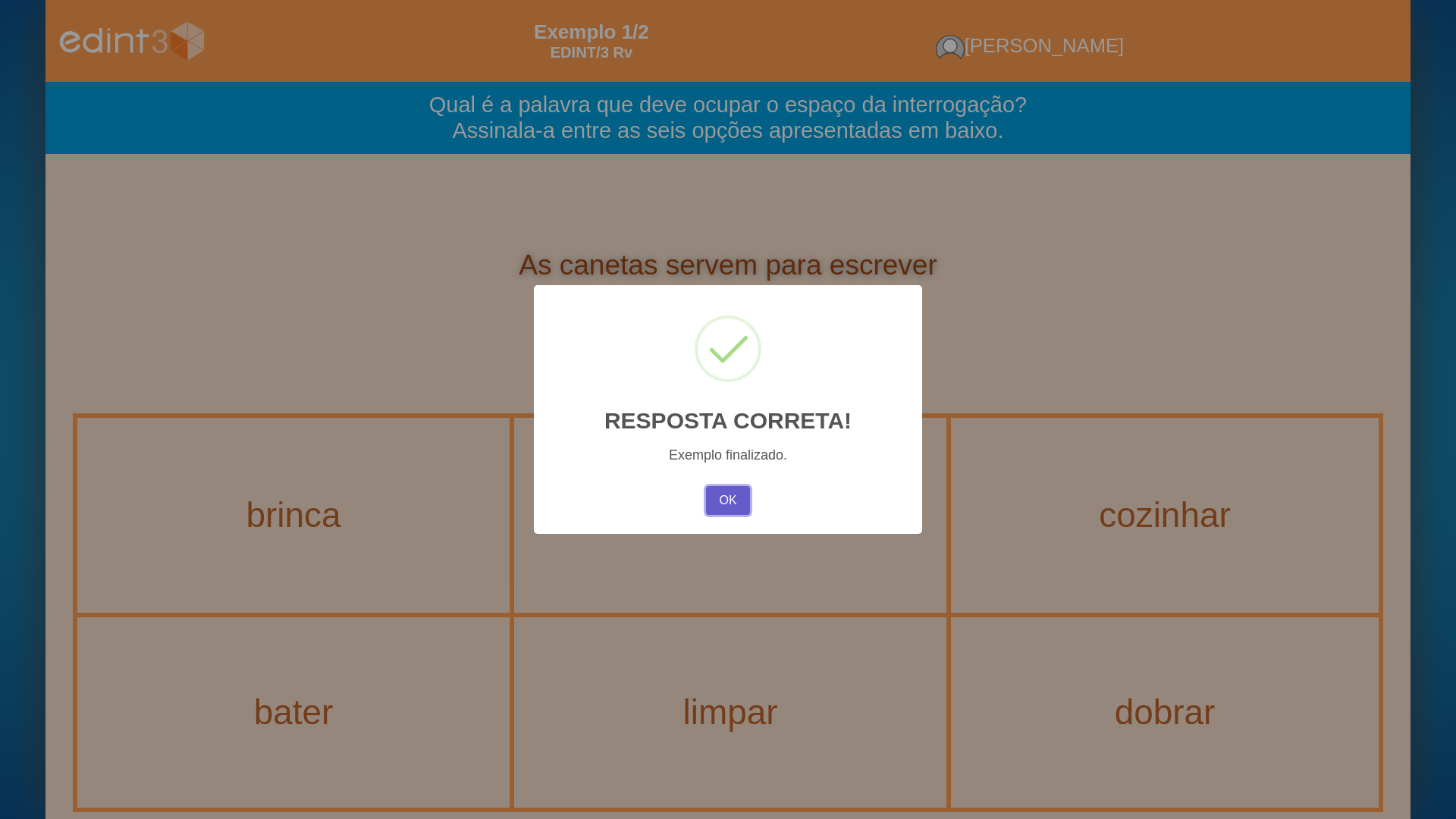
click at [720, 498] on button "OK" at bounding box center [728, 501] width 44 height 29
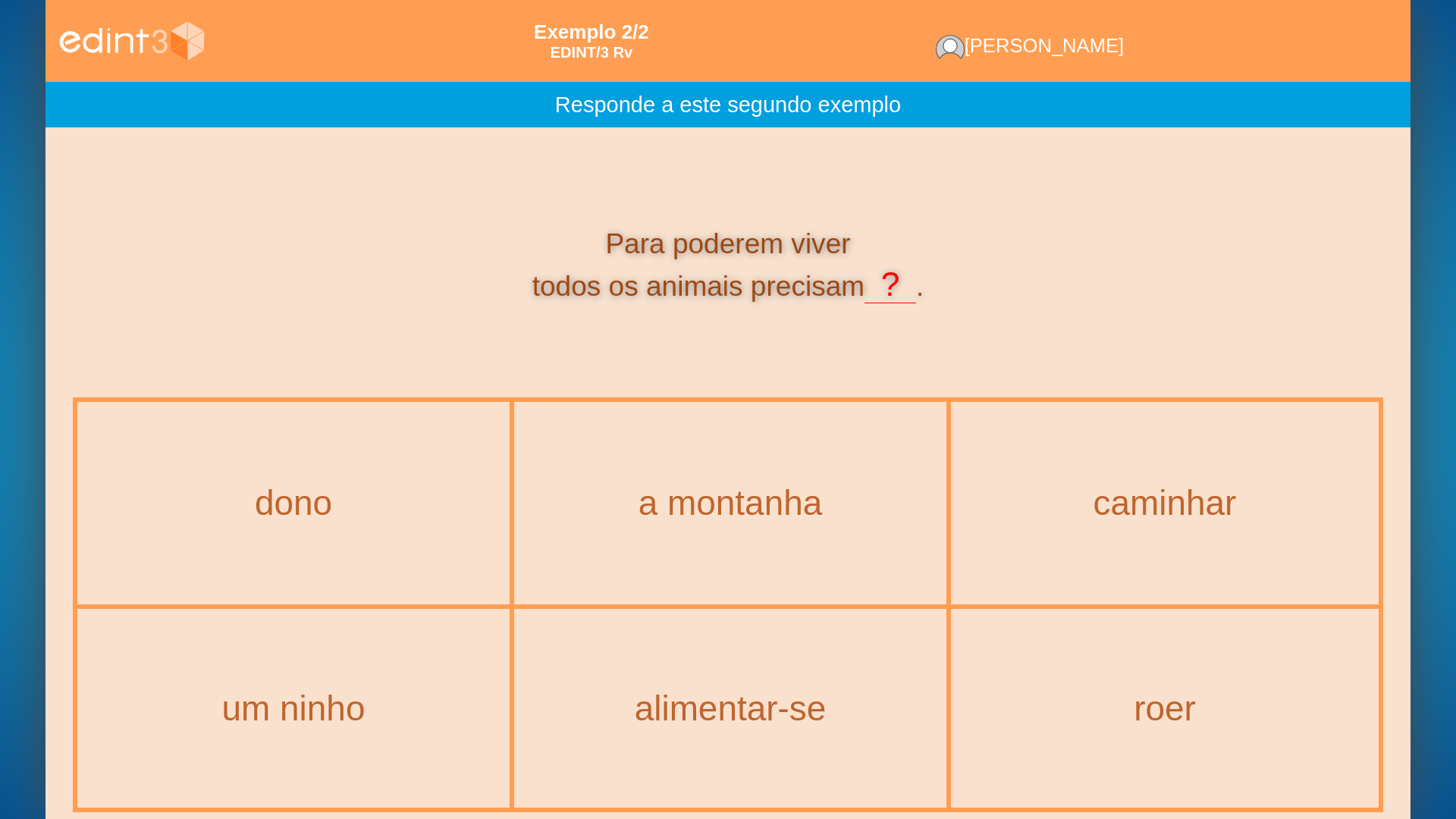
click at [699, 658] on div "alimentar-se" at bounding box center [730, 708] width 430 height 196
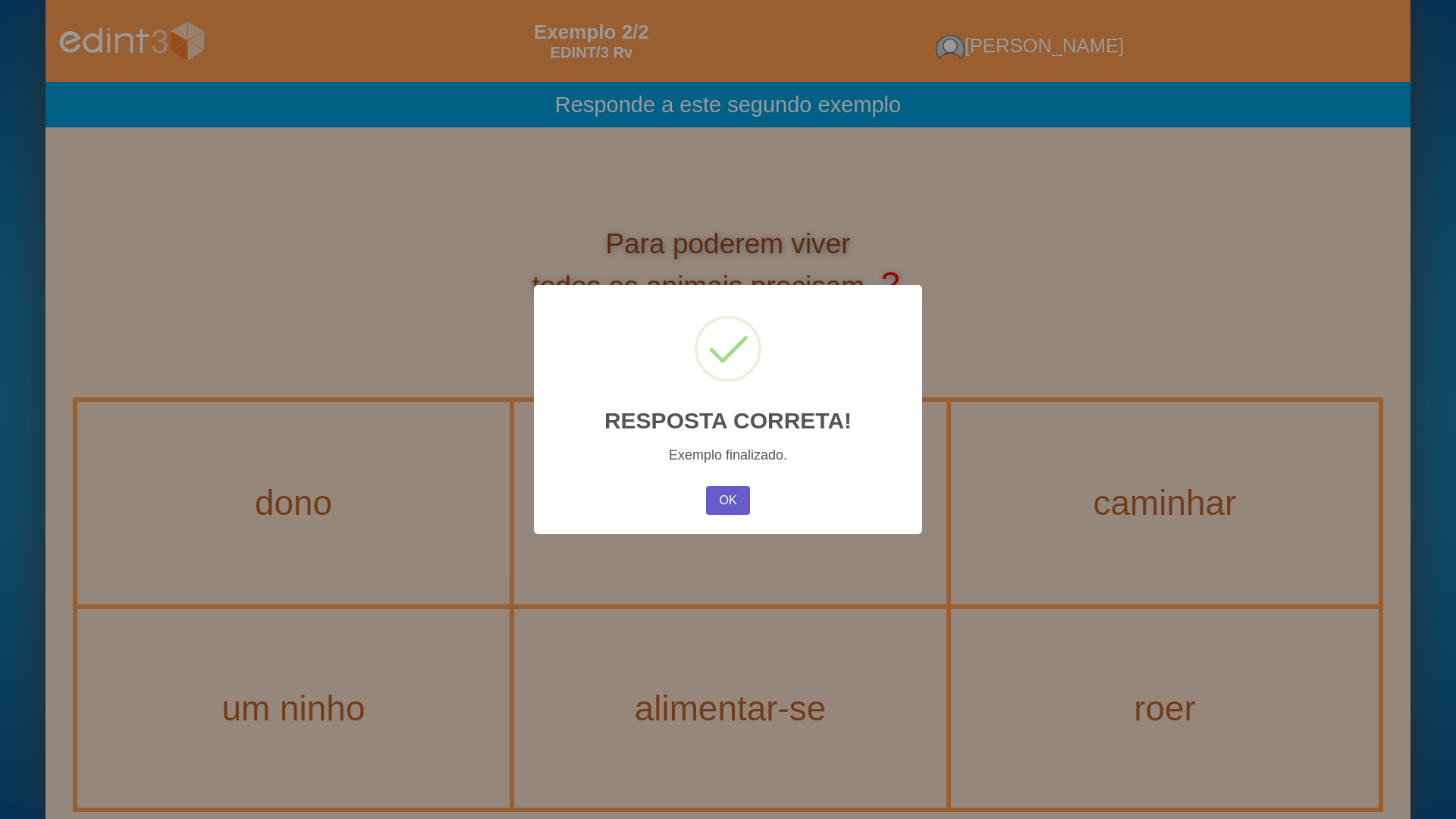
click at [718, 502] on button "OK" at bounding box center [728, 501] width 44 height 29
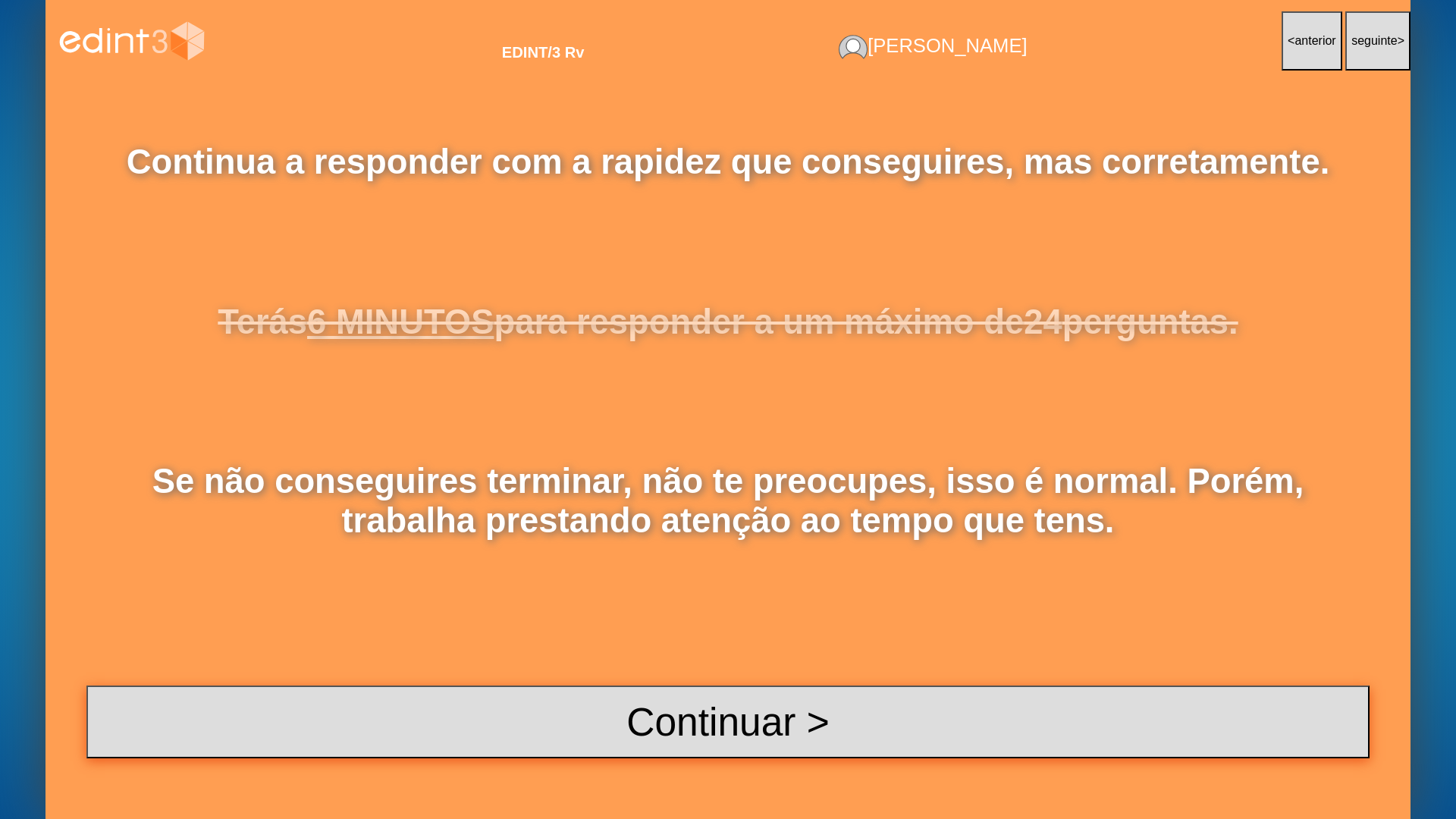
click at [663, 658] on button "Continuar >" at bounding box center [728, 721] width 1283 height 73
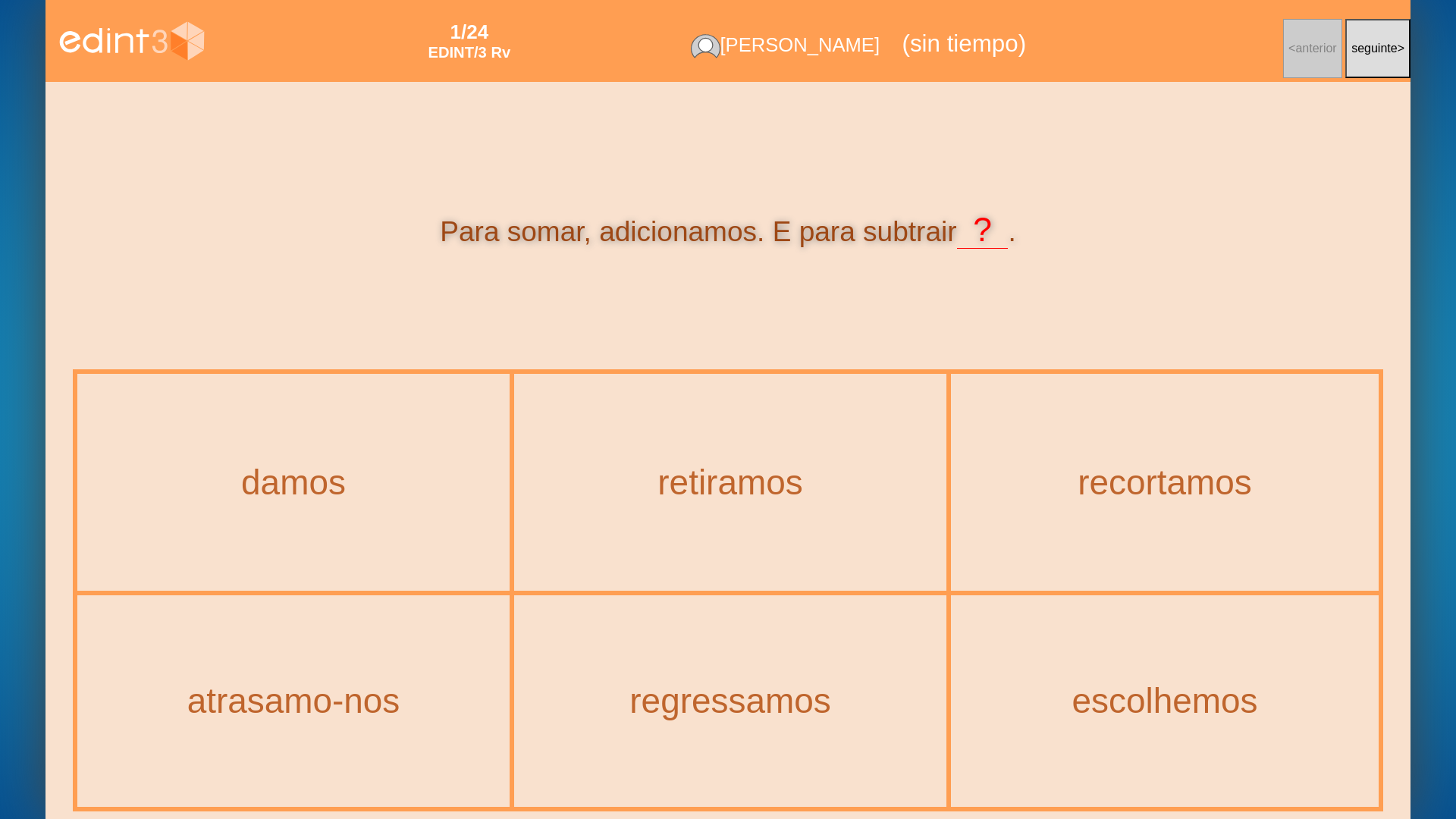
click at [721, 578] on div "retiramos" at bounding box center [730, 482] width 430 height 214
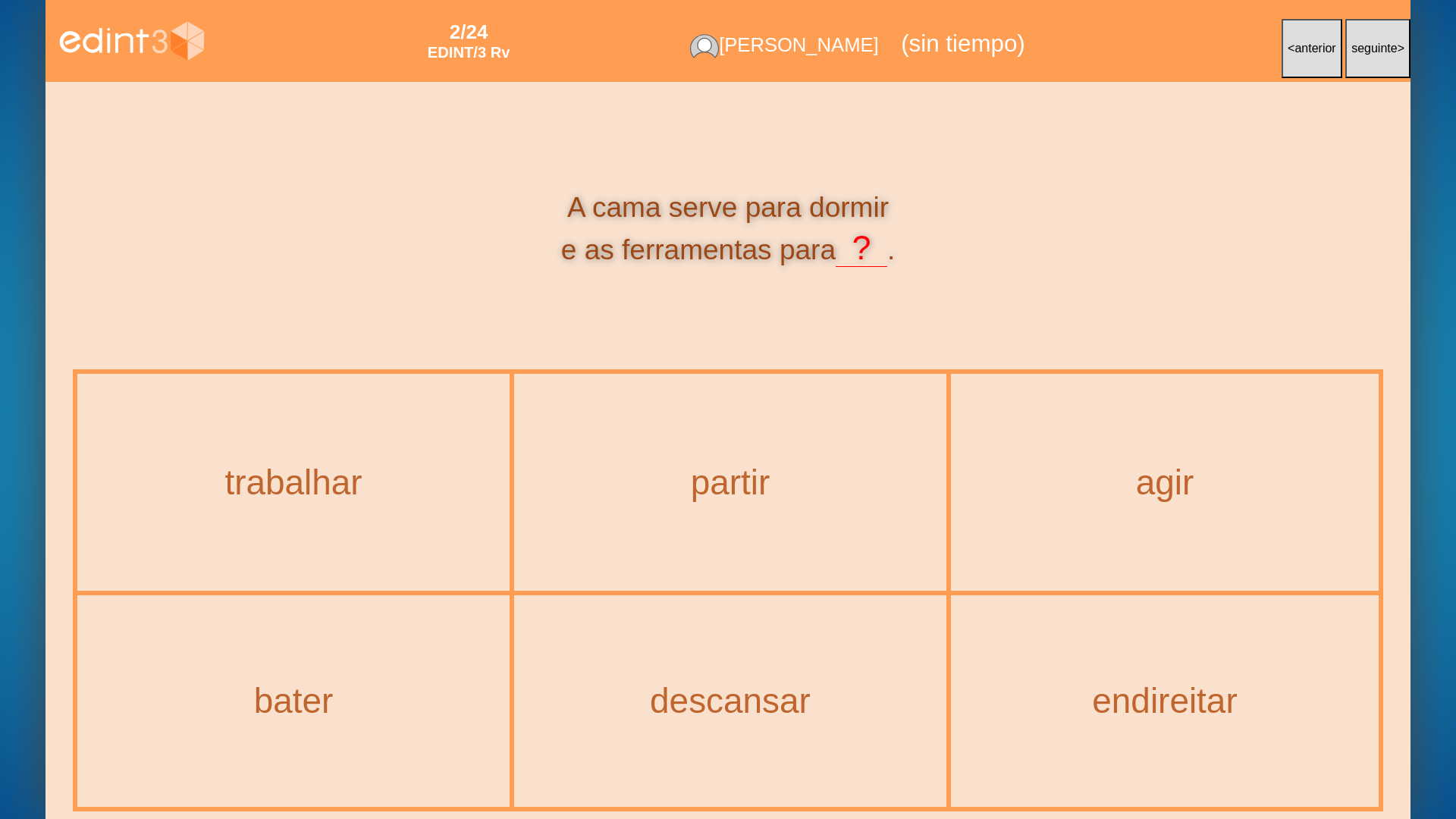
click at [308, 510] on div "trabalhar" at bounding box center [293, 482] width 430 height 214
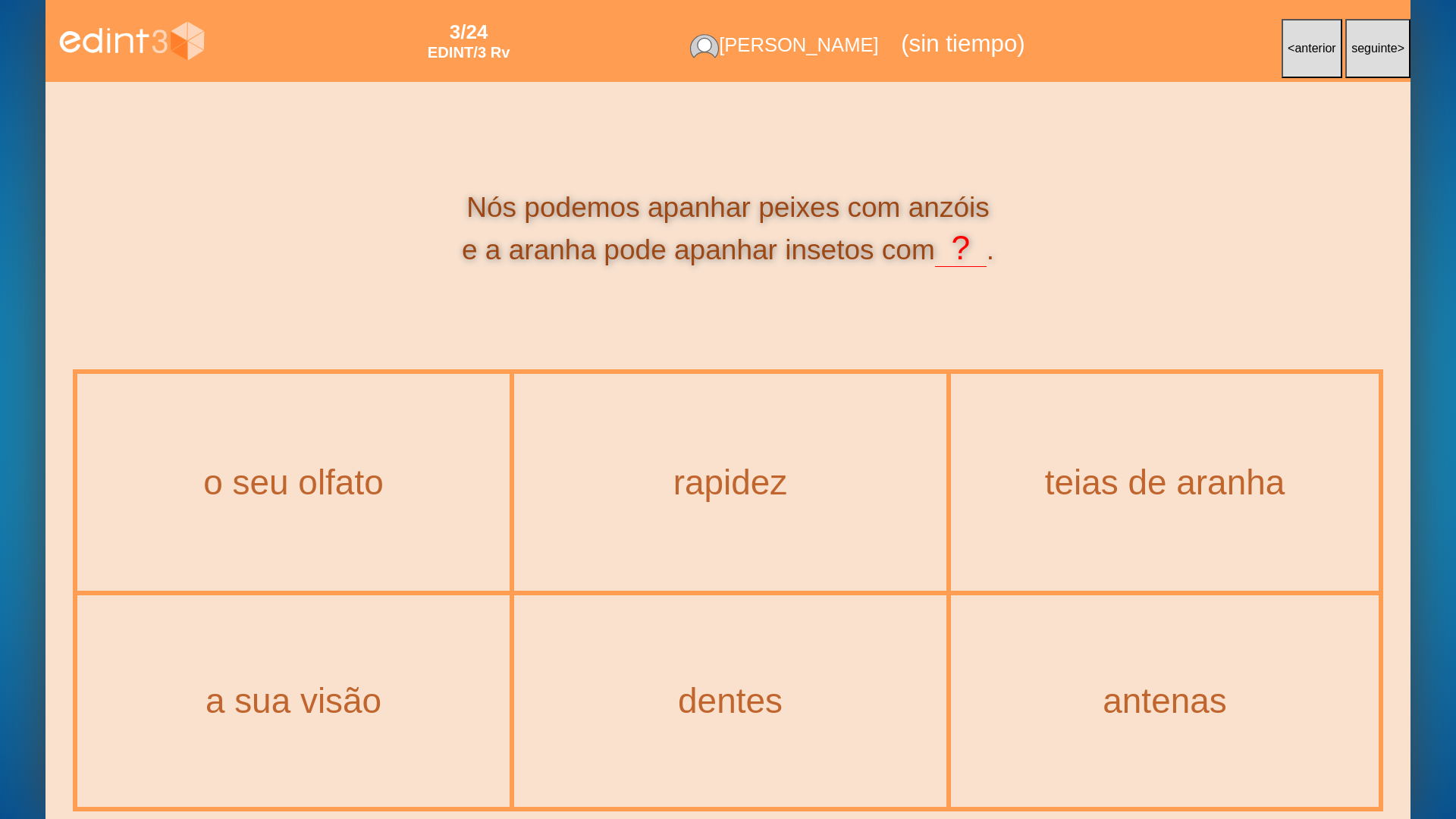
click at [1287, 63] on button "< anterior" at bounding box center [1312, 49] width 61 height 59
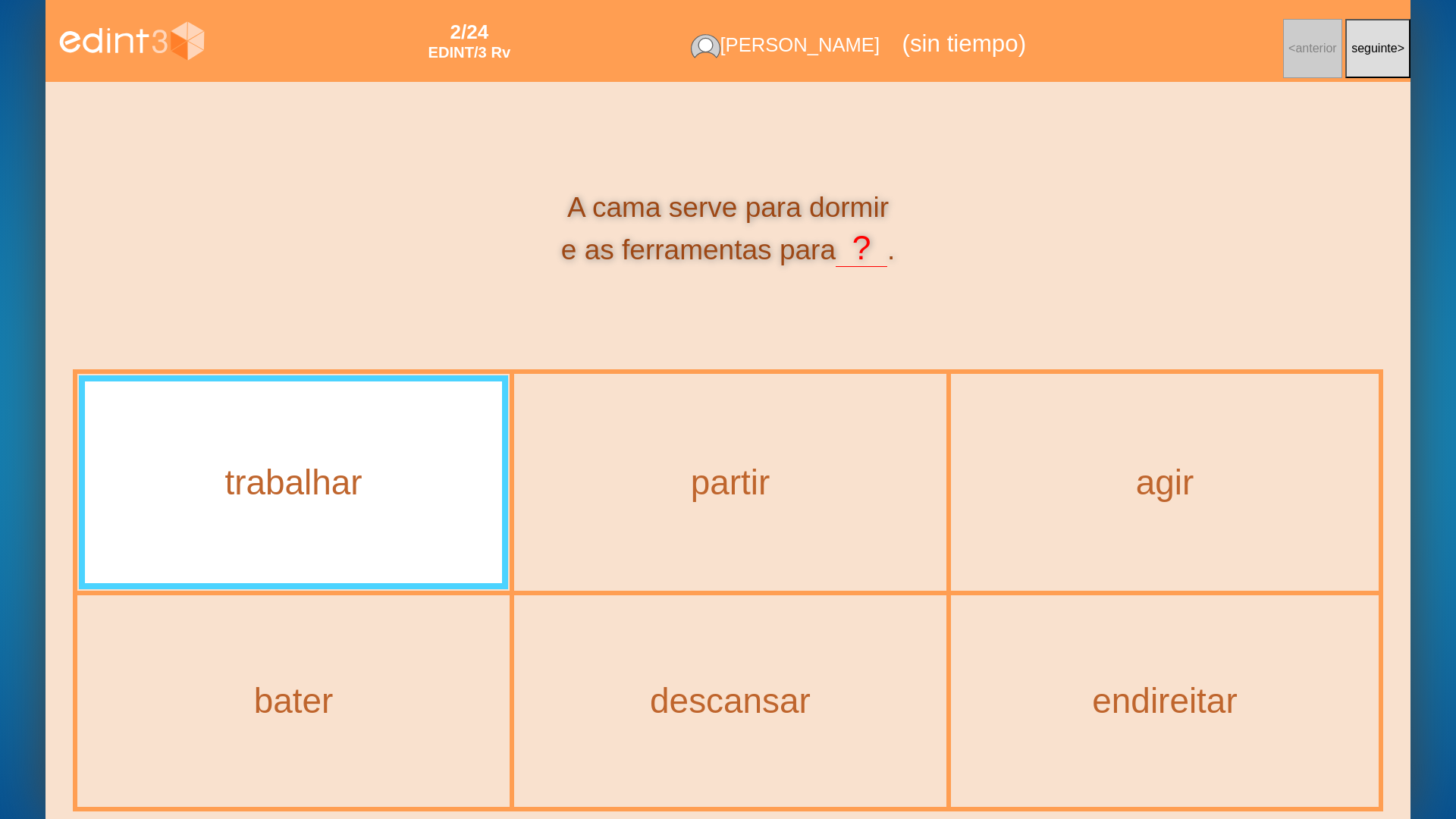
click at [1361, 51] on span "seguinte" at bounding box center [1374, 48] width 46 height 13
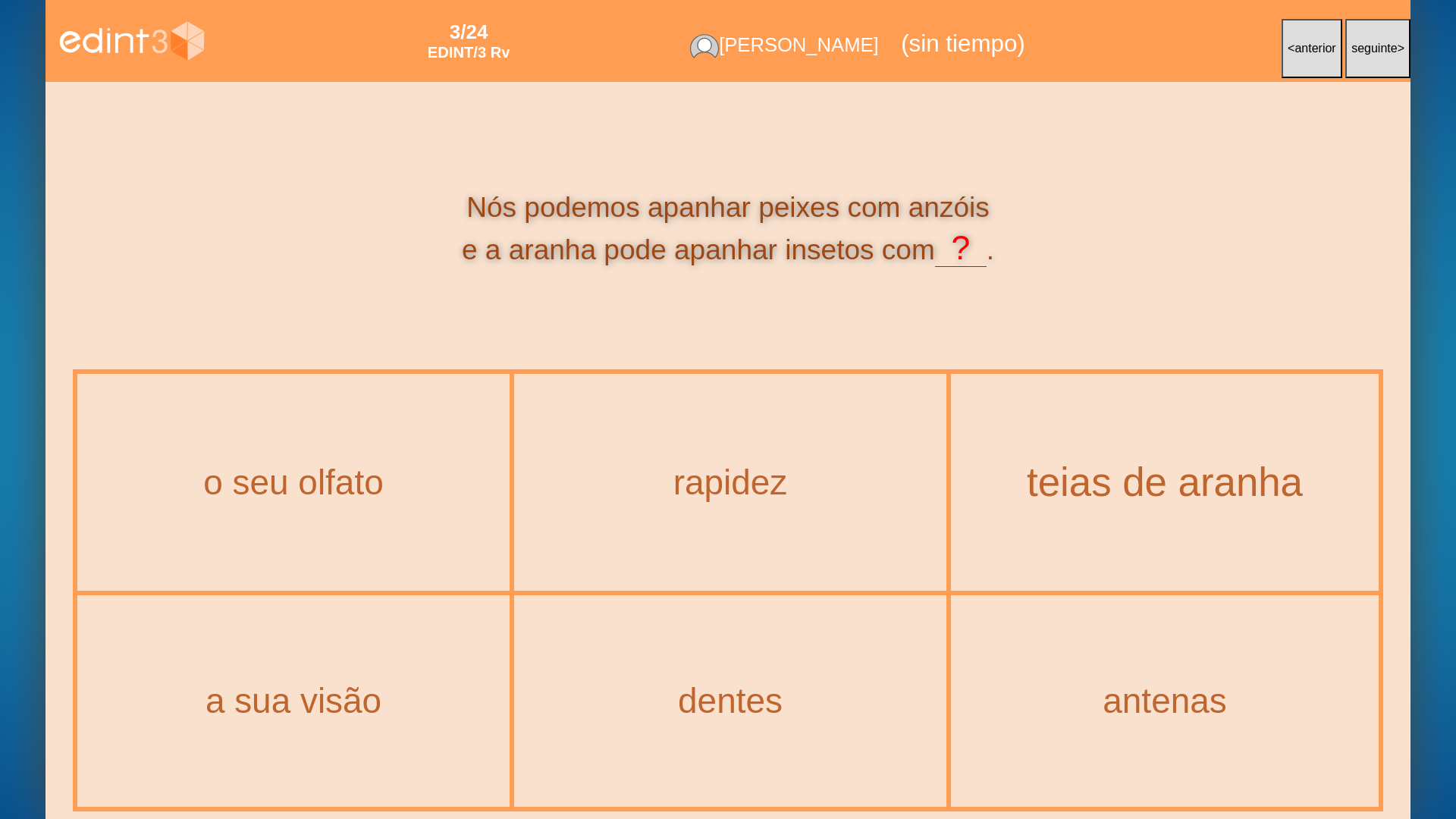
click at [1172, 492] on div "teias de aranha" at bounding box center [1164, 482] width 488 height 44
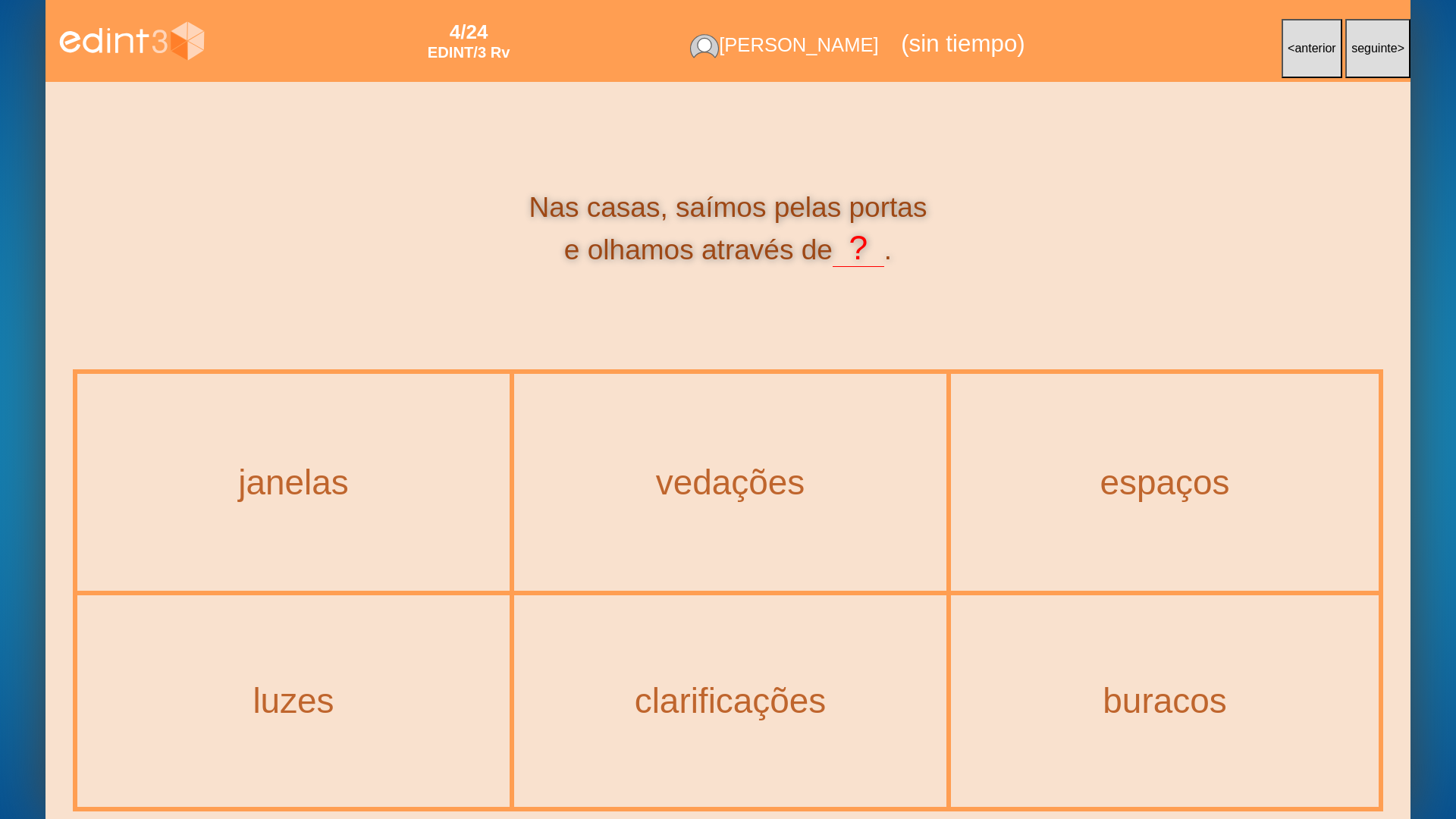
drag, startPoint x: 215, startPoint y: 460, endPoint x: 184, endPoint y: 441, distance: 36.4
click at [215, 460] on div "janelas" at bounding box center [293, 482] width 430 height 214
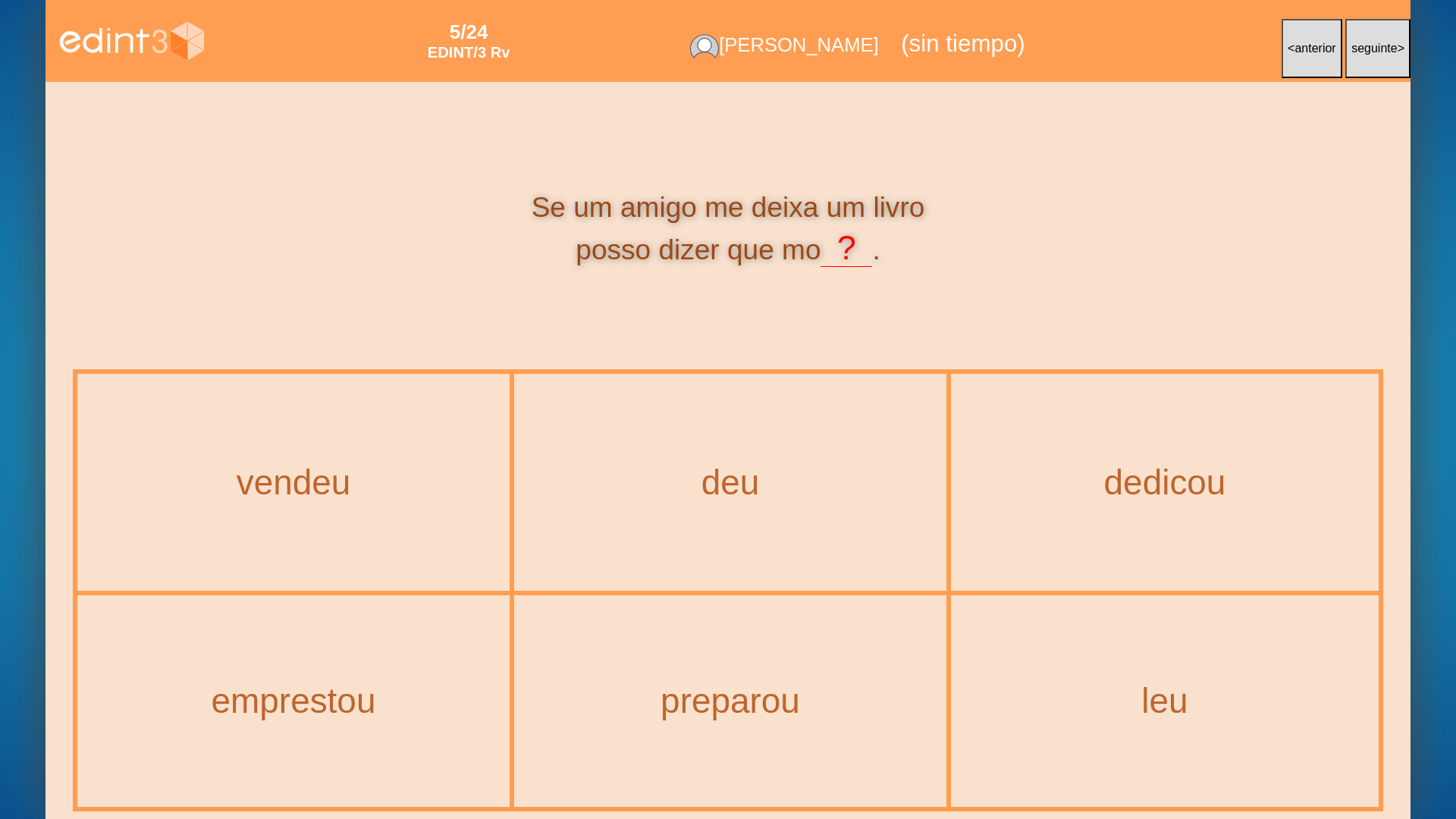
click at [433, 658] on div "emprestou" at bounding box center [293, 701] width 430 height 209
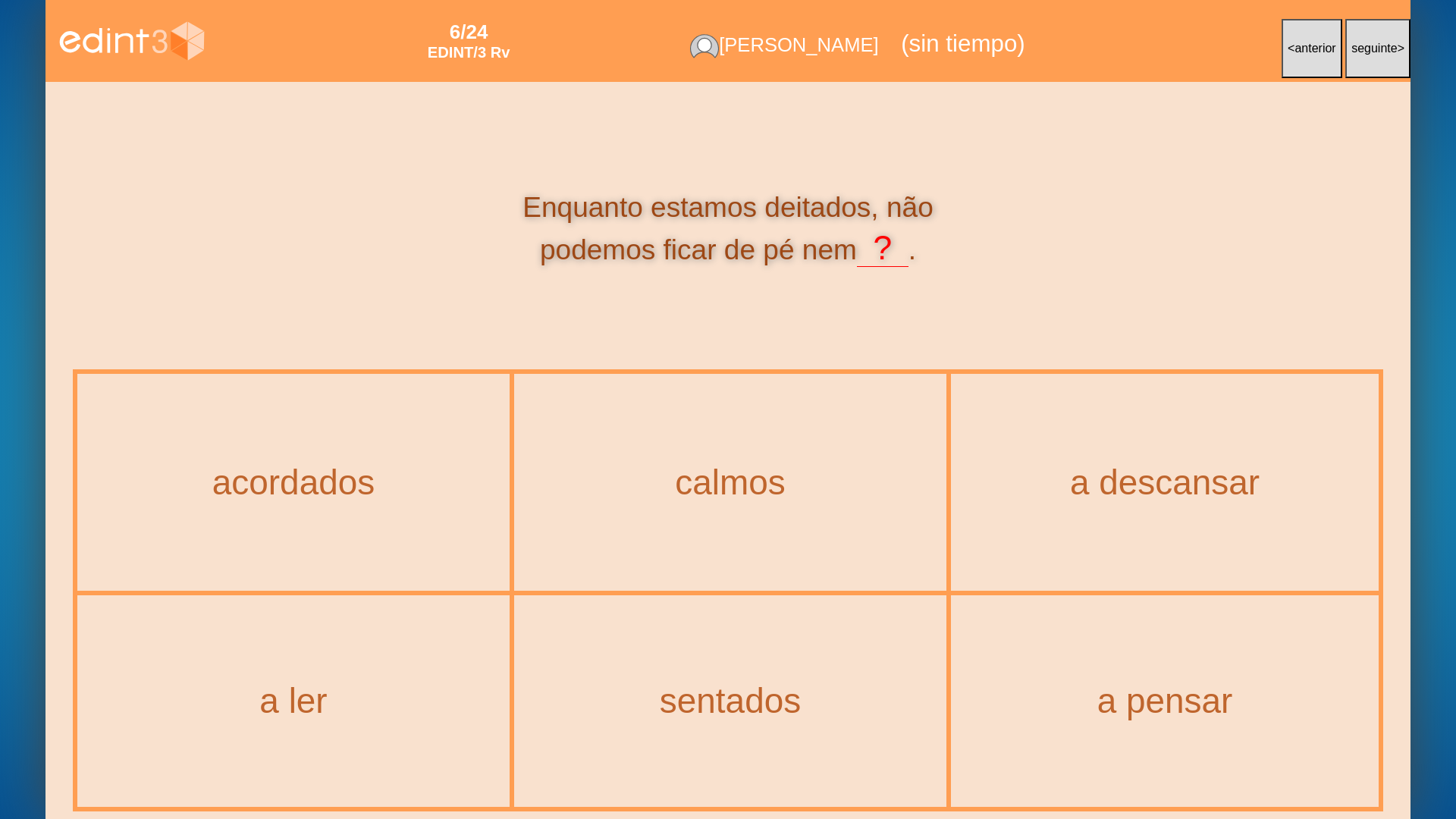
click at [1296, 63] on button "< anterior" at bounding box center [1312, 49] width 61 height 59
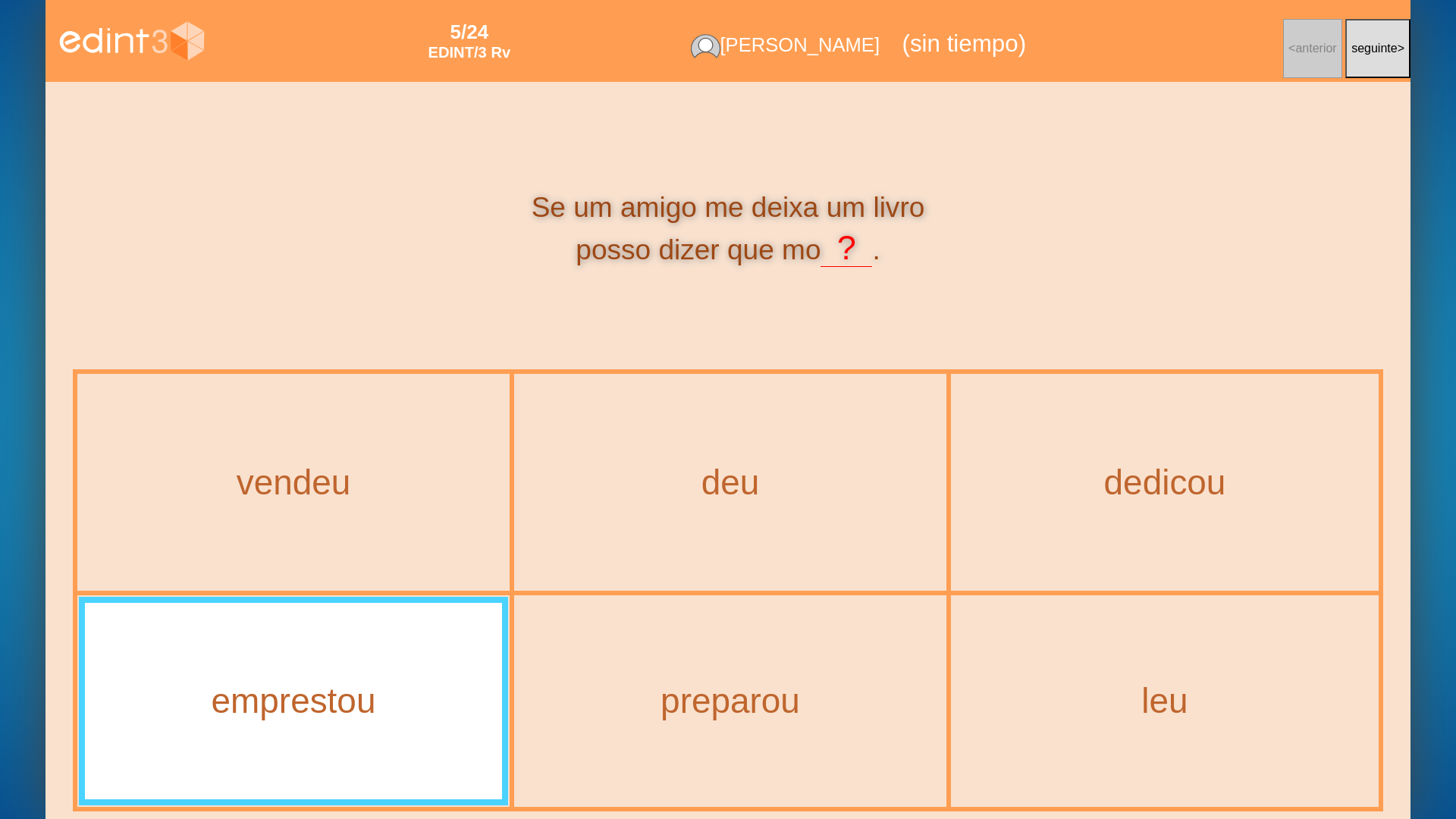
click at [1375, 54] on span "seguinte" at bounding box center [1374, 48] width 46 height 13
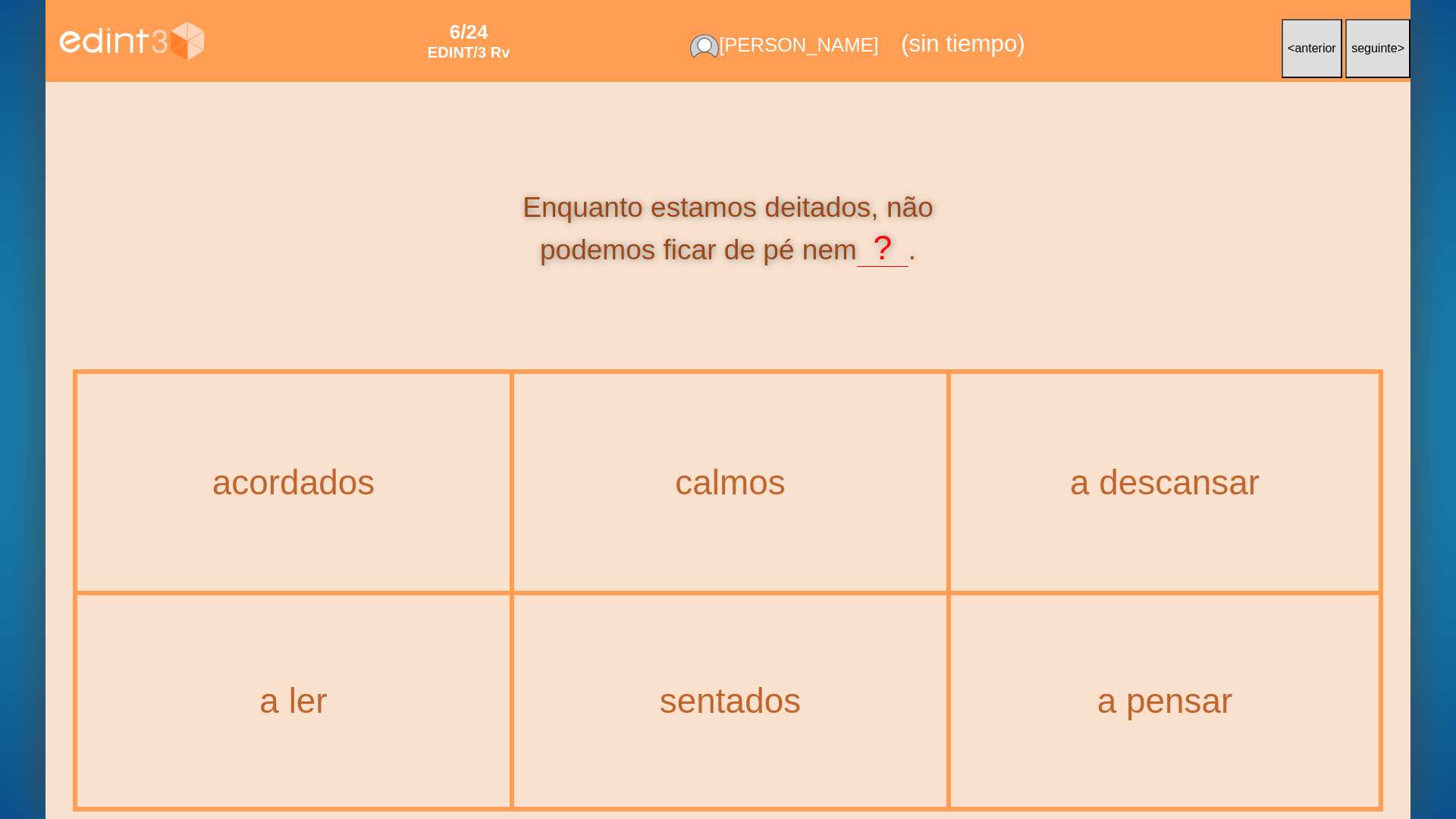
drag, startPoint x: 754, startPoint y: 725, endPoint x: 831, endPoint y: 676, distance: 91.3
click at [754, 658] on div "sentados" at bounding box center [730, 701] width 430 height 209
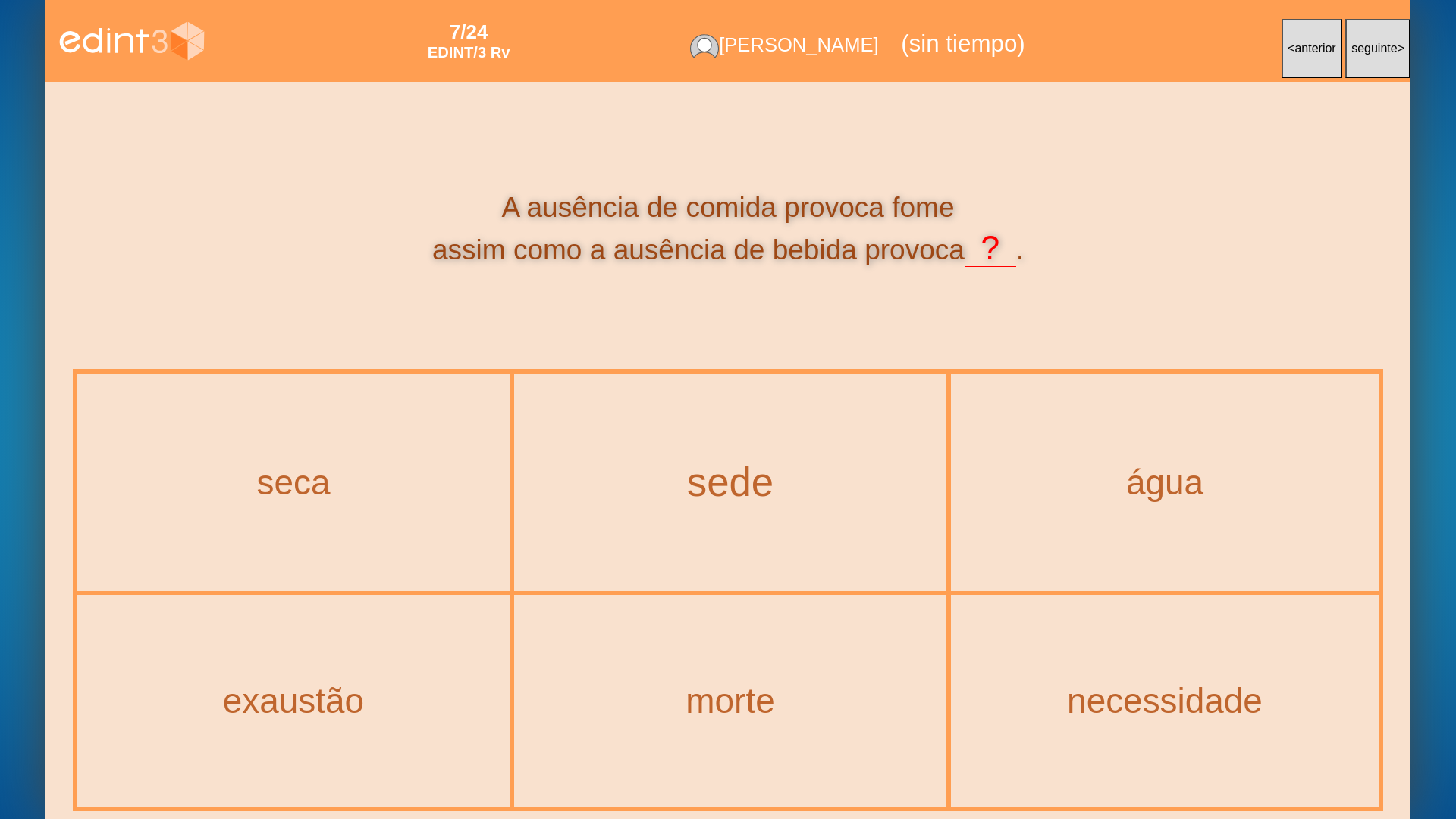
click at [768, 482] on div "sede" at bounding box center [731, 482] width 494 height 44
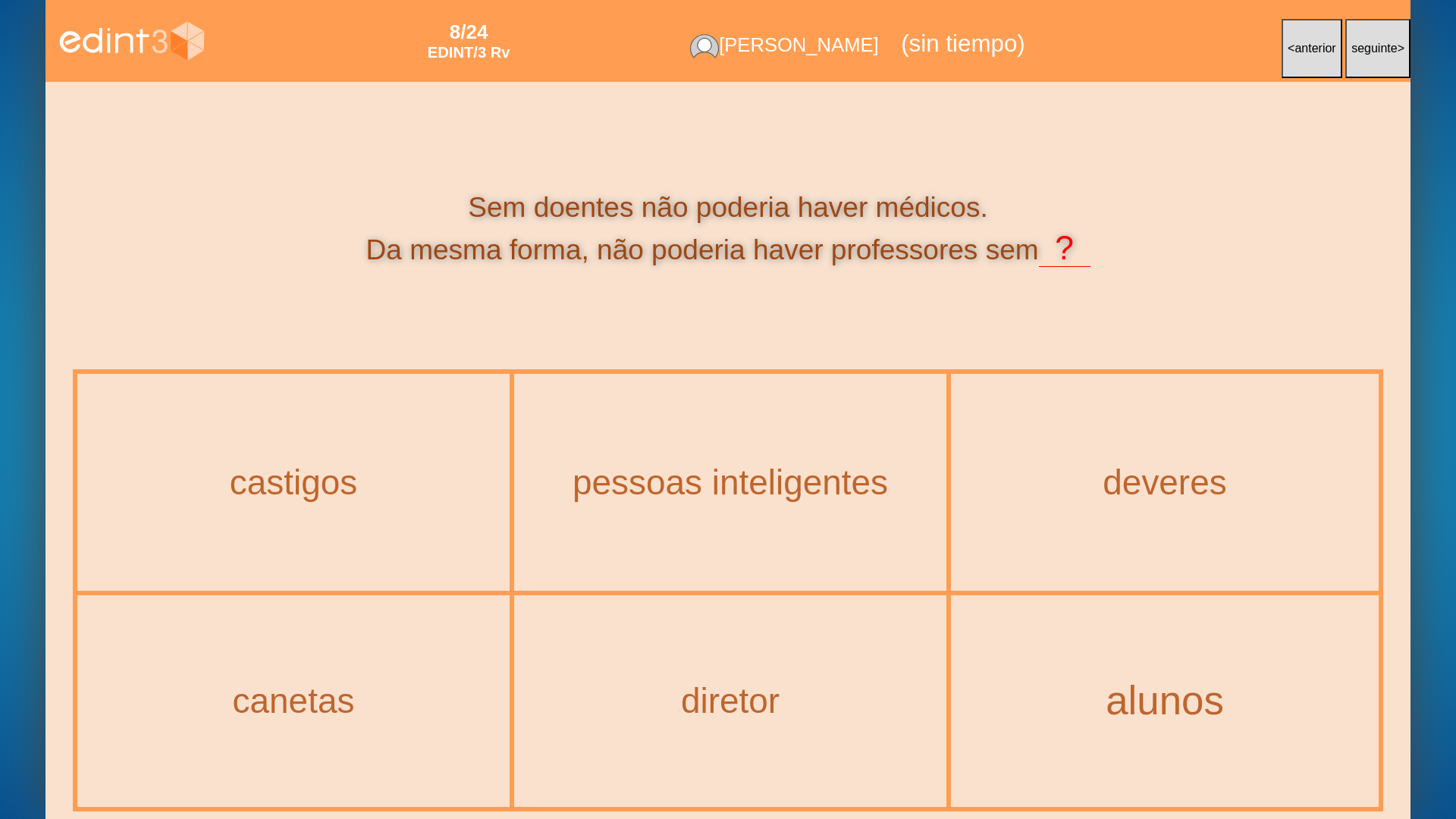
click at [1198, 658] on div "alunos" at bounding box center [1165, 701] width 425 height 209
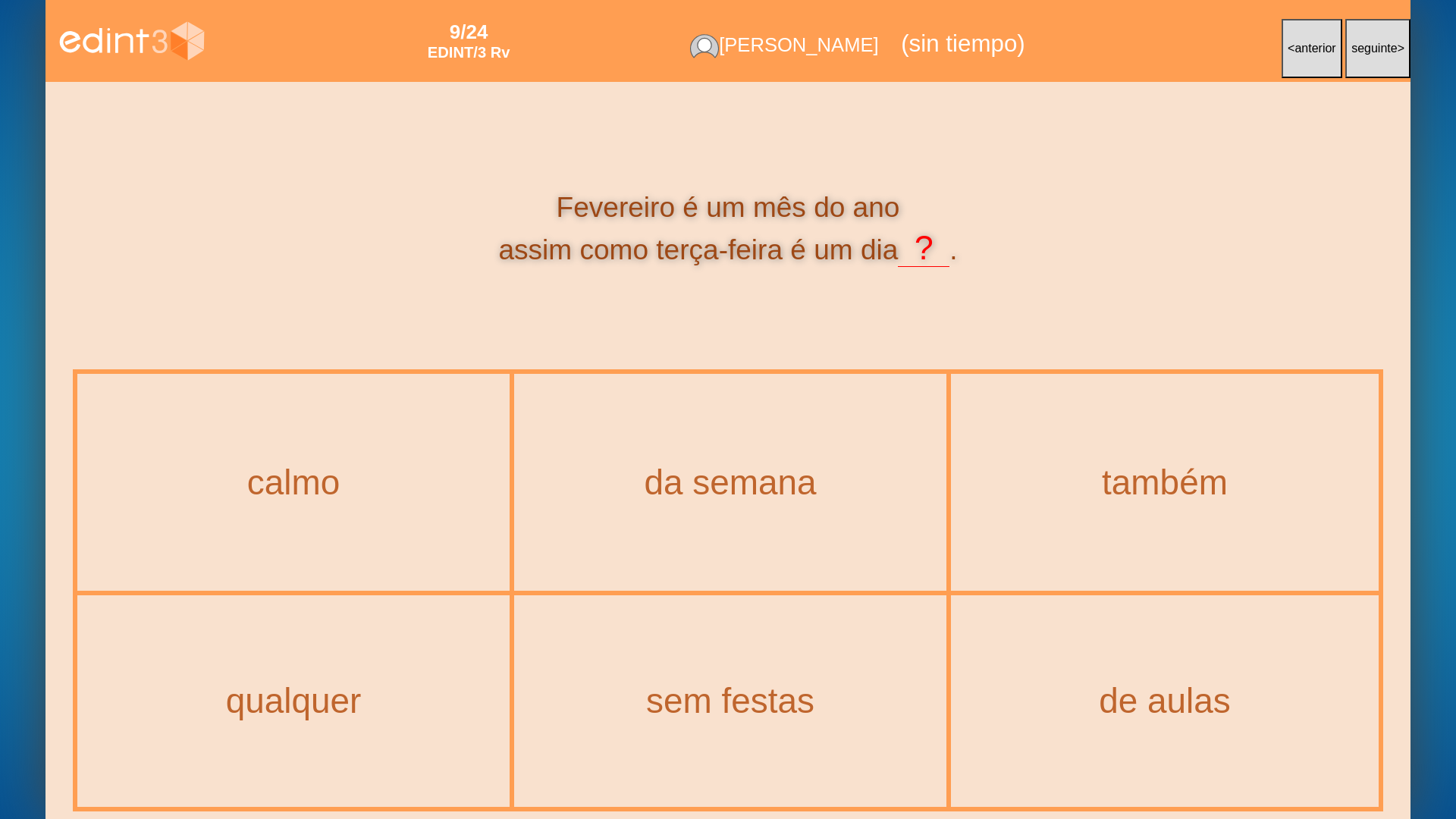
click at [735, 430] on div "da semana" at bounding box center [730, 482] width 430 height 214
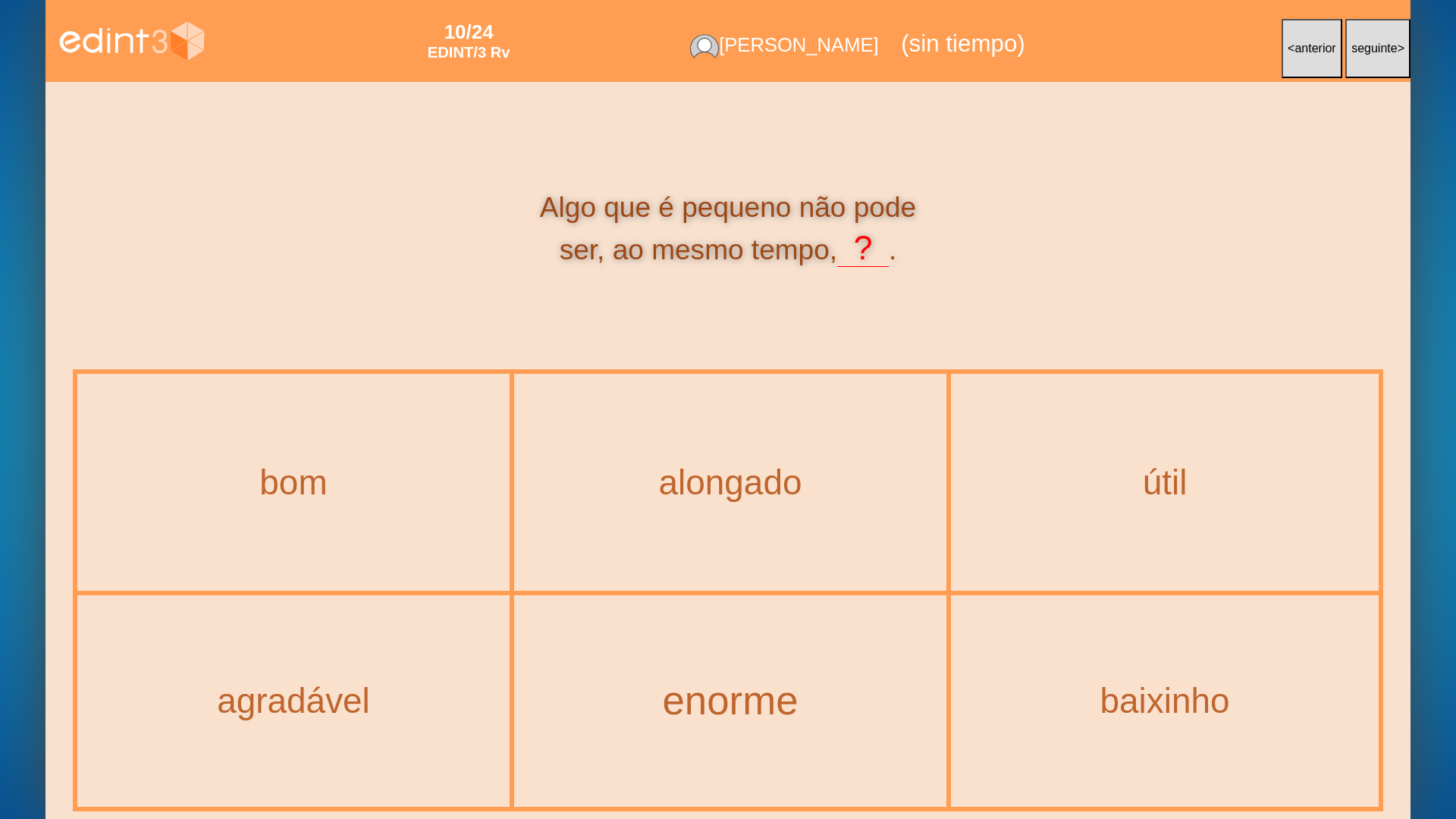
click at [733, 658] on div "enorme" at bounding box center [731, 700] width 494 height 44
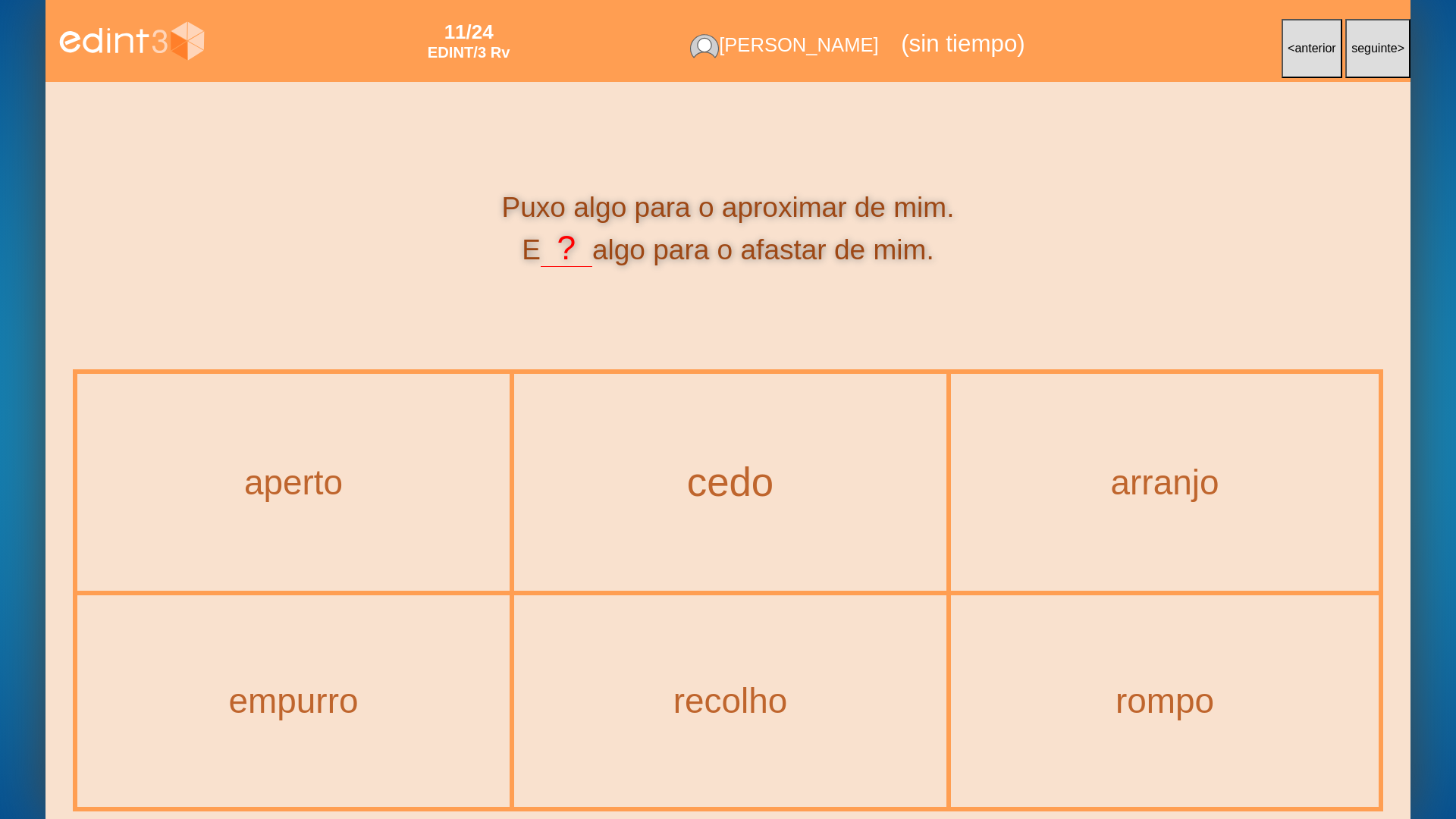
drag, startPoint x: 744, startPoint y: 492, endPoint x: 758, endPoint y: 475, distance: 22.0
click at [744, 492] on div "cedo" at bounding box center [731, 482] width 494 height 44
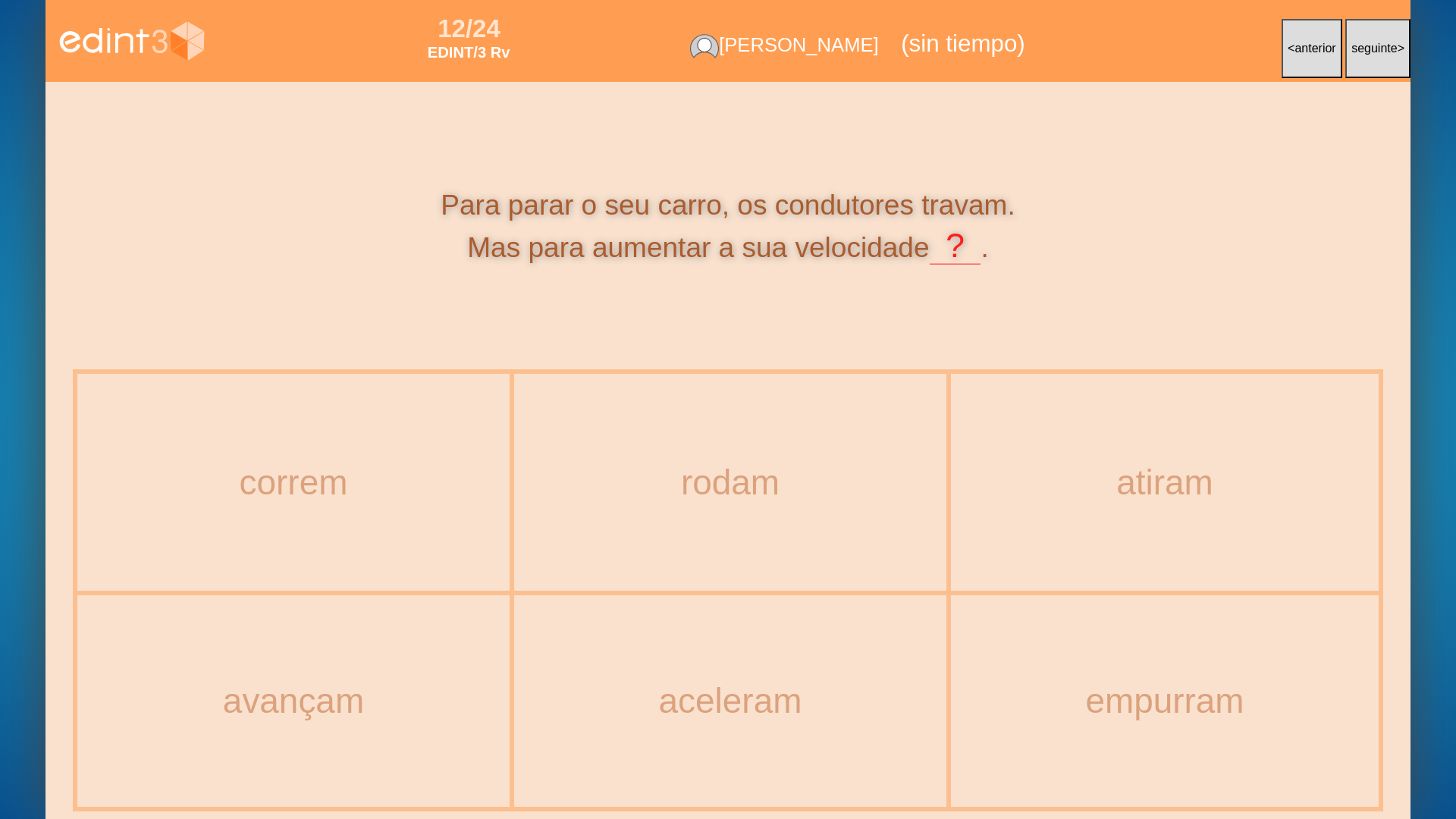
click at [748, 510] on div "rodam" at bounding box center [730, 482] width 430 height 214
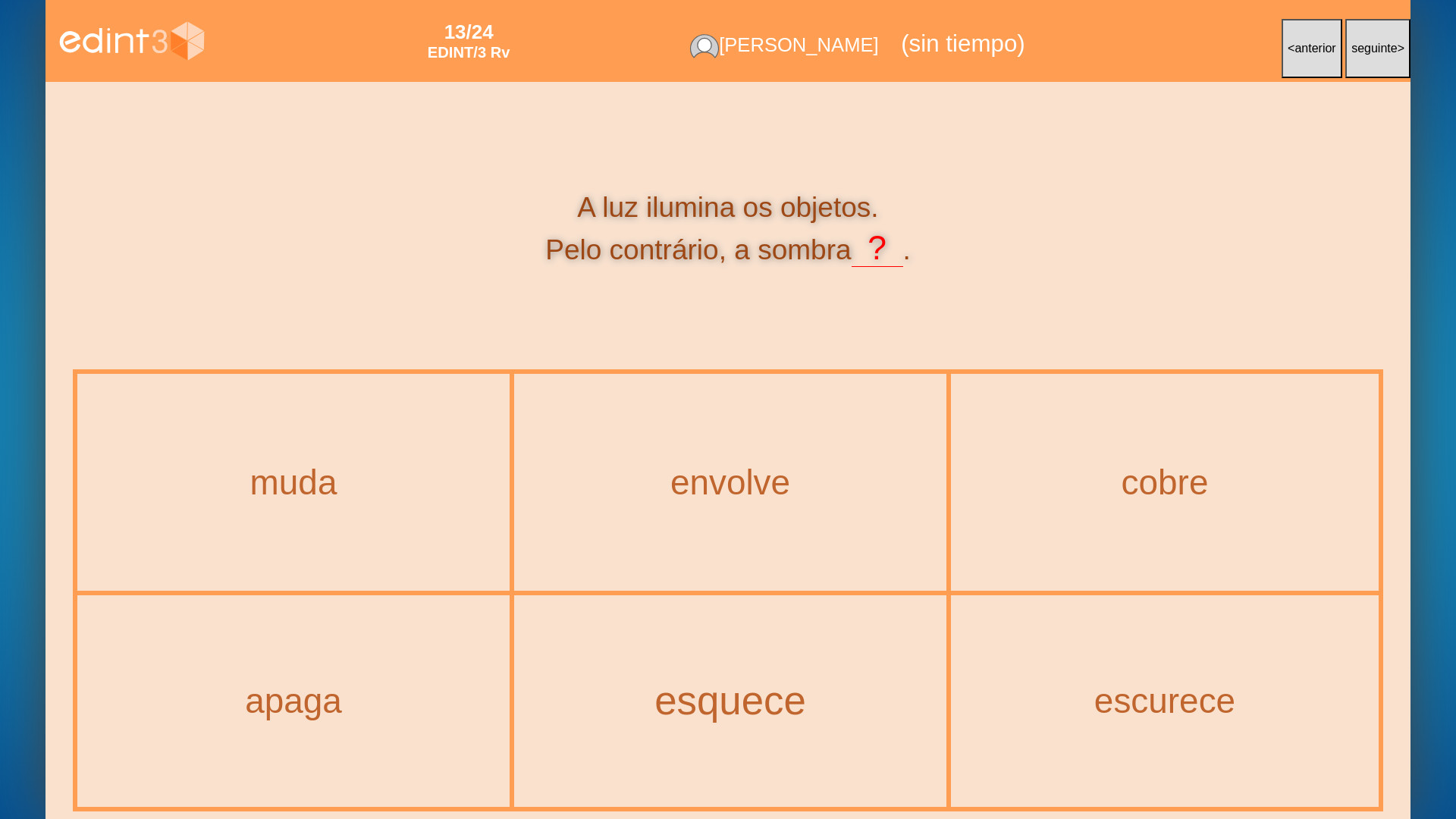
click at [797, 658] on div "esquece" at bounding box center [731, 700] width 494 height 44
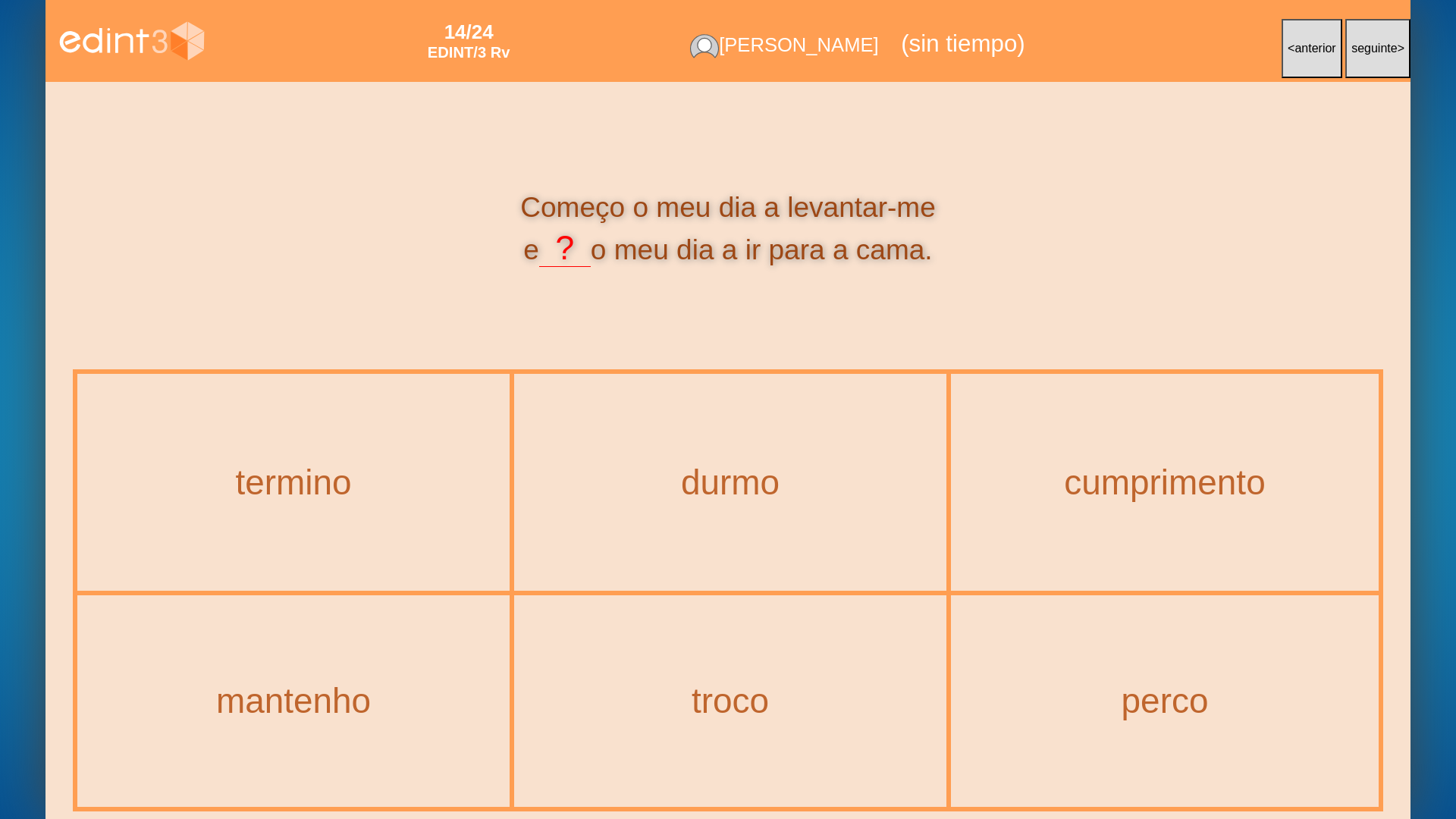
click at [387, 527] on div "termino" at bounding box center [293, 482] width 430 height 214
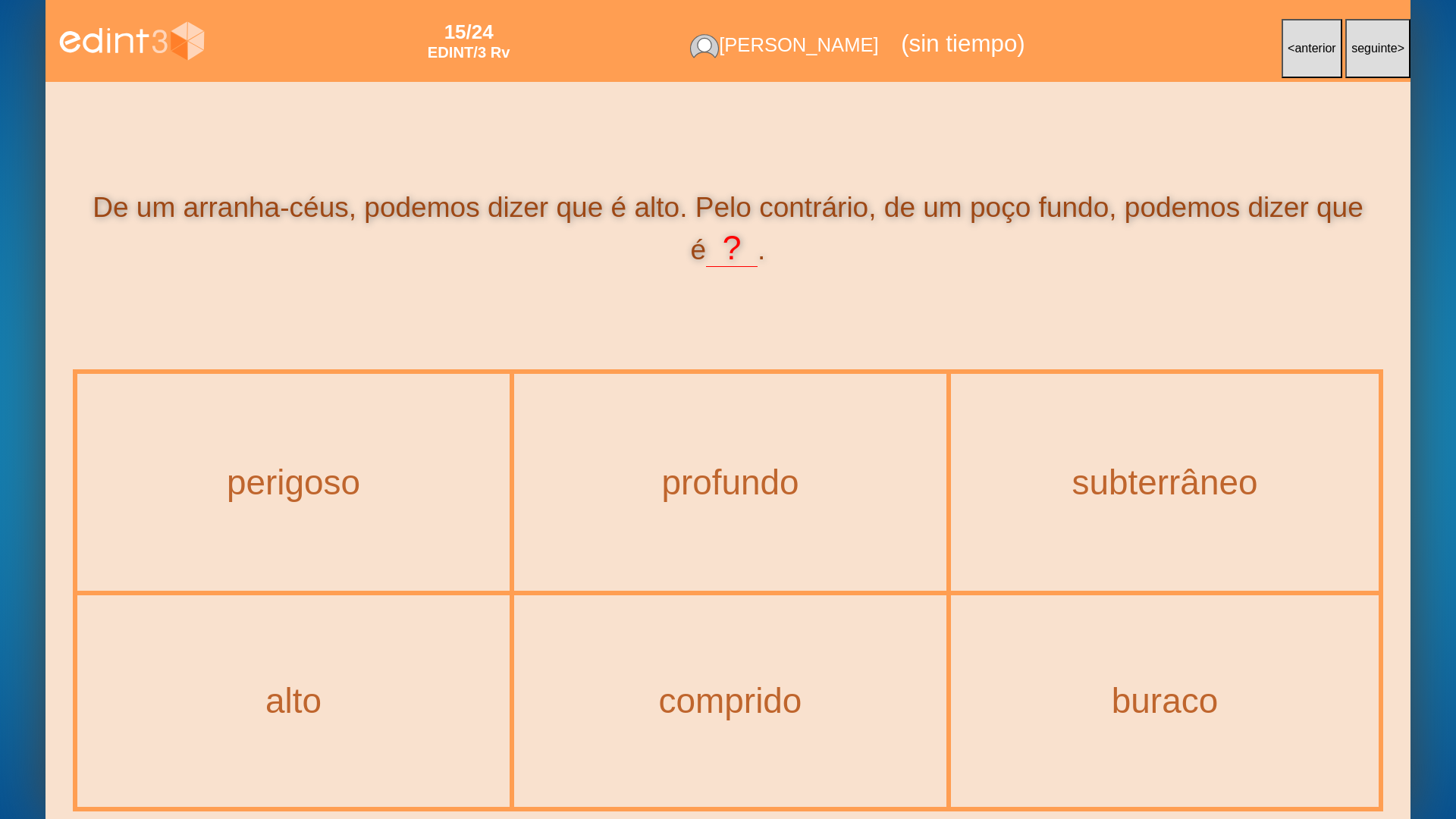
click at [748, 543] on div "profundo" at bounding box center [730, 482] width 430 height 214
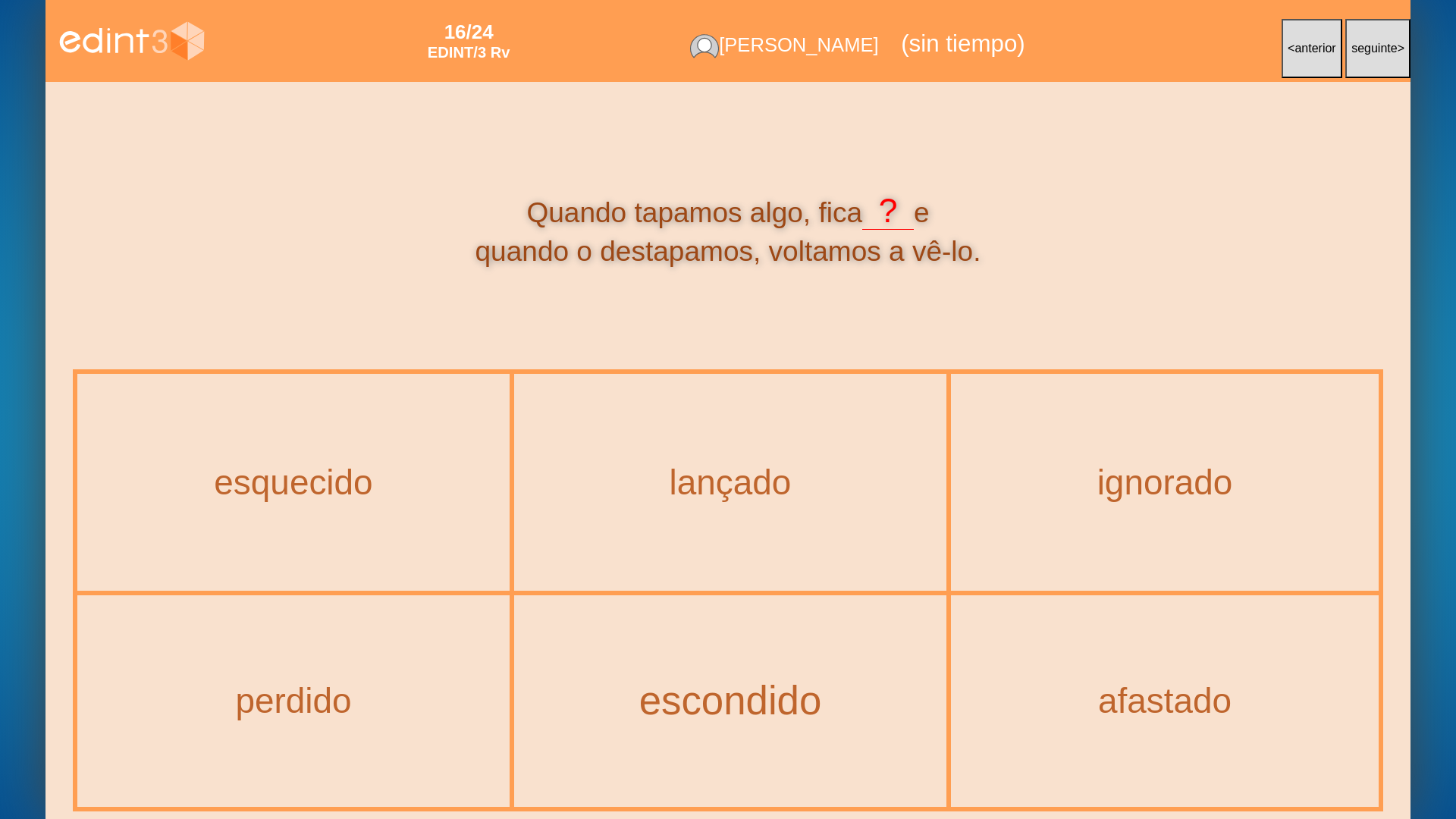
click at [659, 658] on div "escondido" at bounding box center [731, 700] width 494 height 44
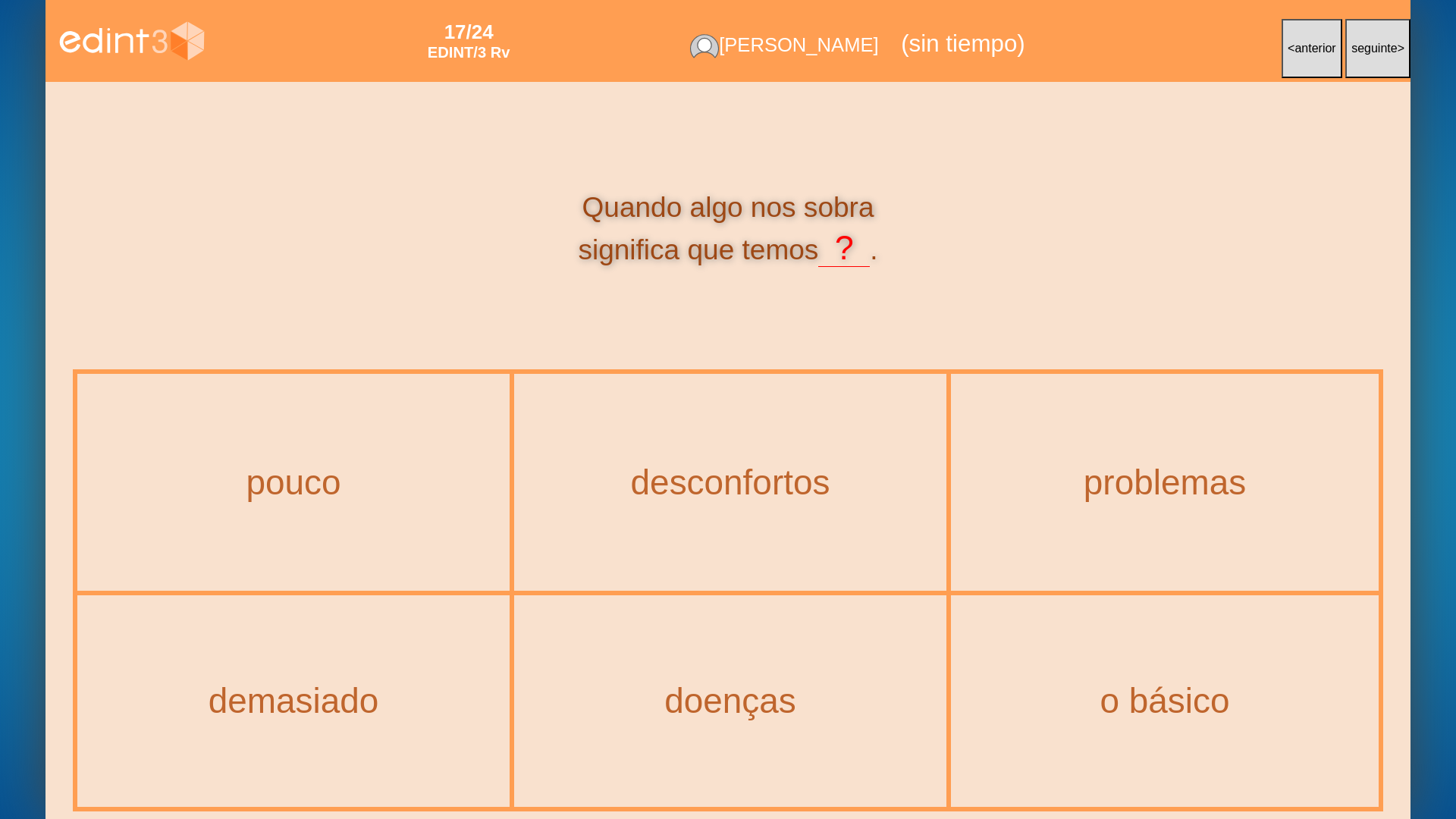
click at [1298, 50] on span "anterior" at bounding box center [1314, 48] width 41 height 13
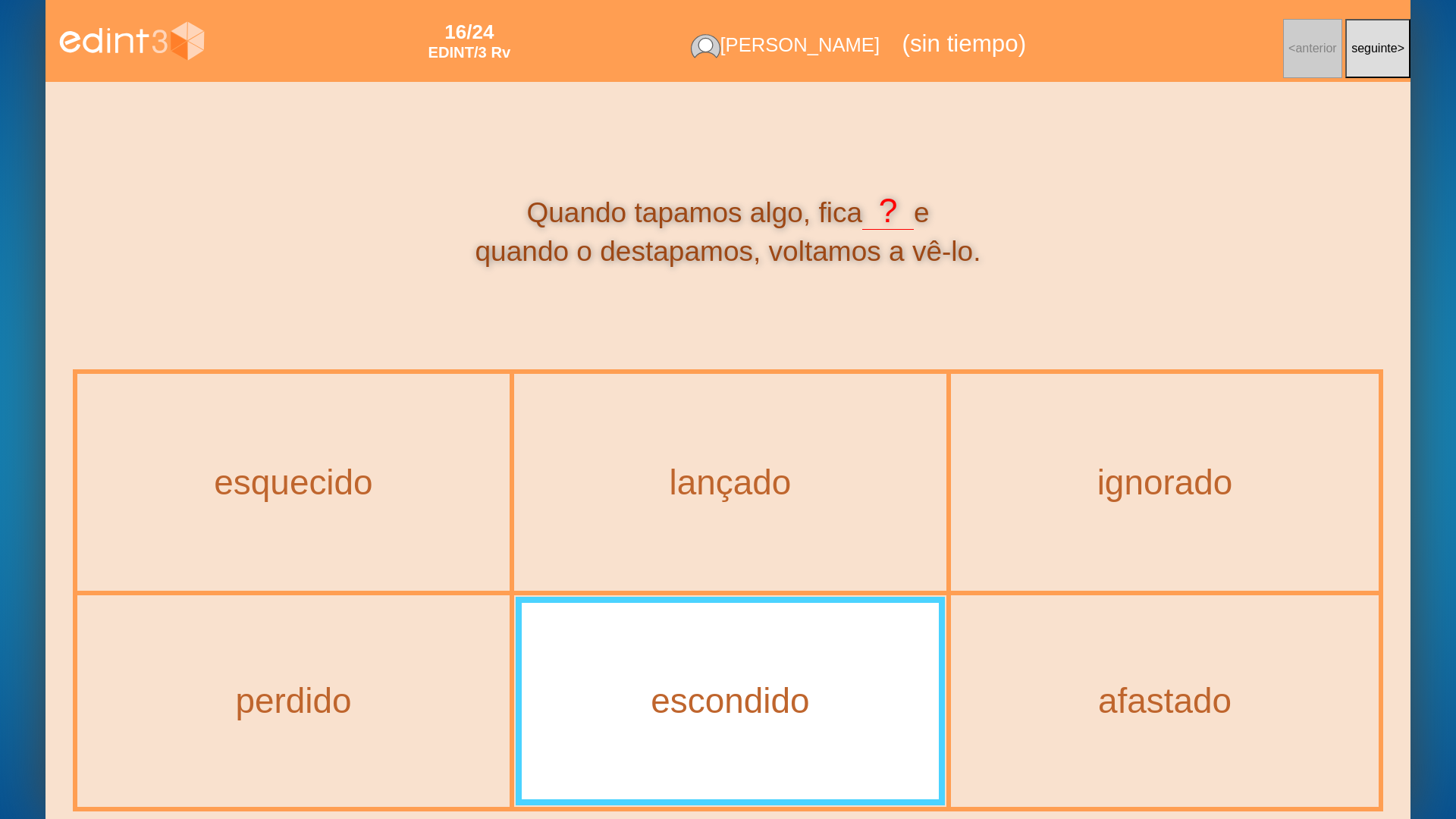
click at [1377, 52] on span "seguinte" at bounding box center [1374, 48] width 46 height 13
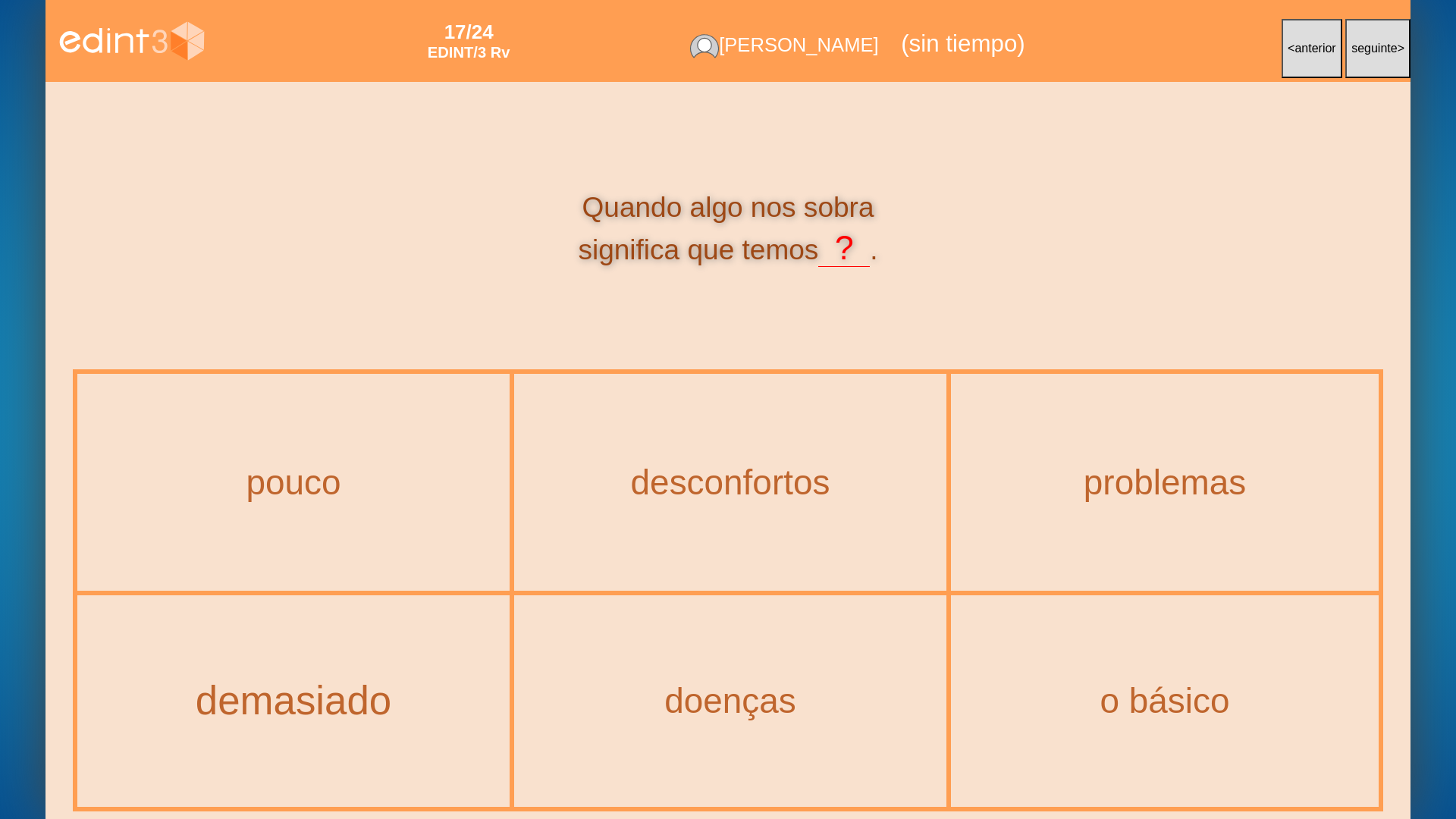
click at [246, 658] on div "demasiado" at bounding box center [294, 700] width 494 height 44
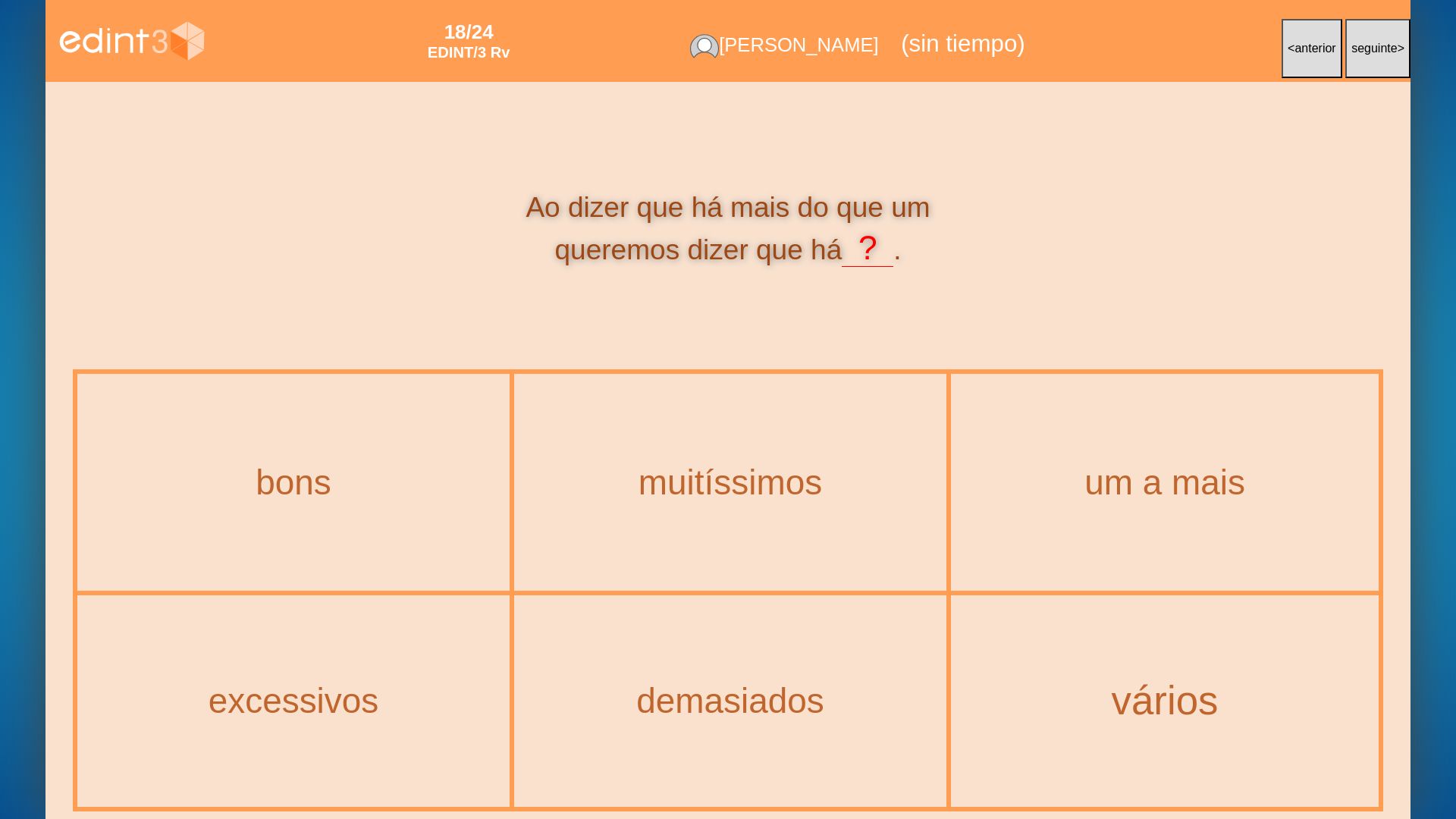
click at [1130, 658] on div "vários" at bounding box center [1164, 700] width 488 height 44
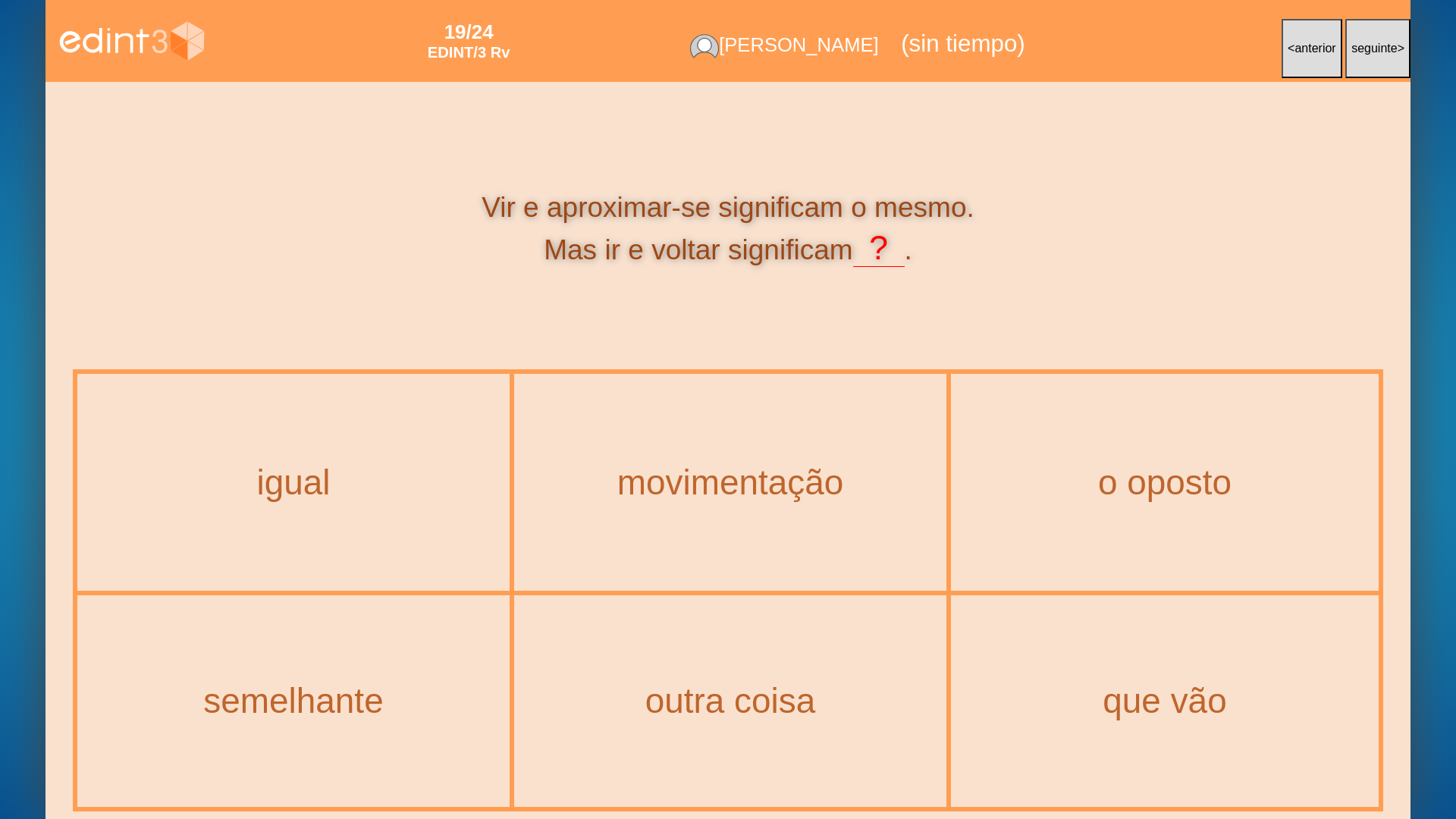
click at [1164, 515] on div "o oposto" at bounding box center [1165, 482] width 425 height 214
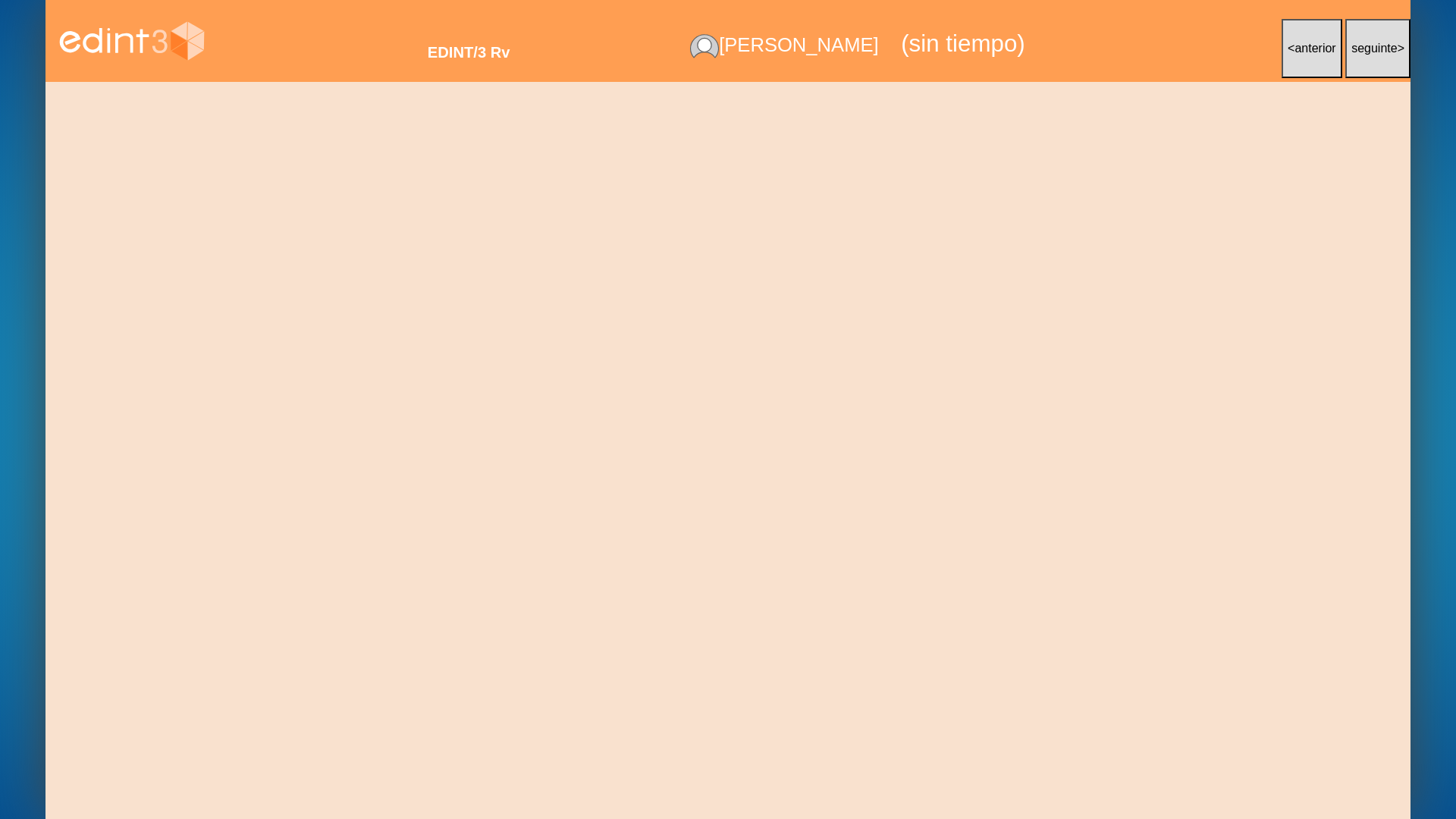
click at [695, 466] on div "Ao beber de uma garrafa cheia, vamo-la ? pouco a pouco enchendo desgastando est…" at bounding box center [728, 450] width 1365 height 737
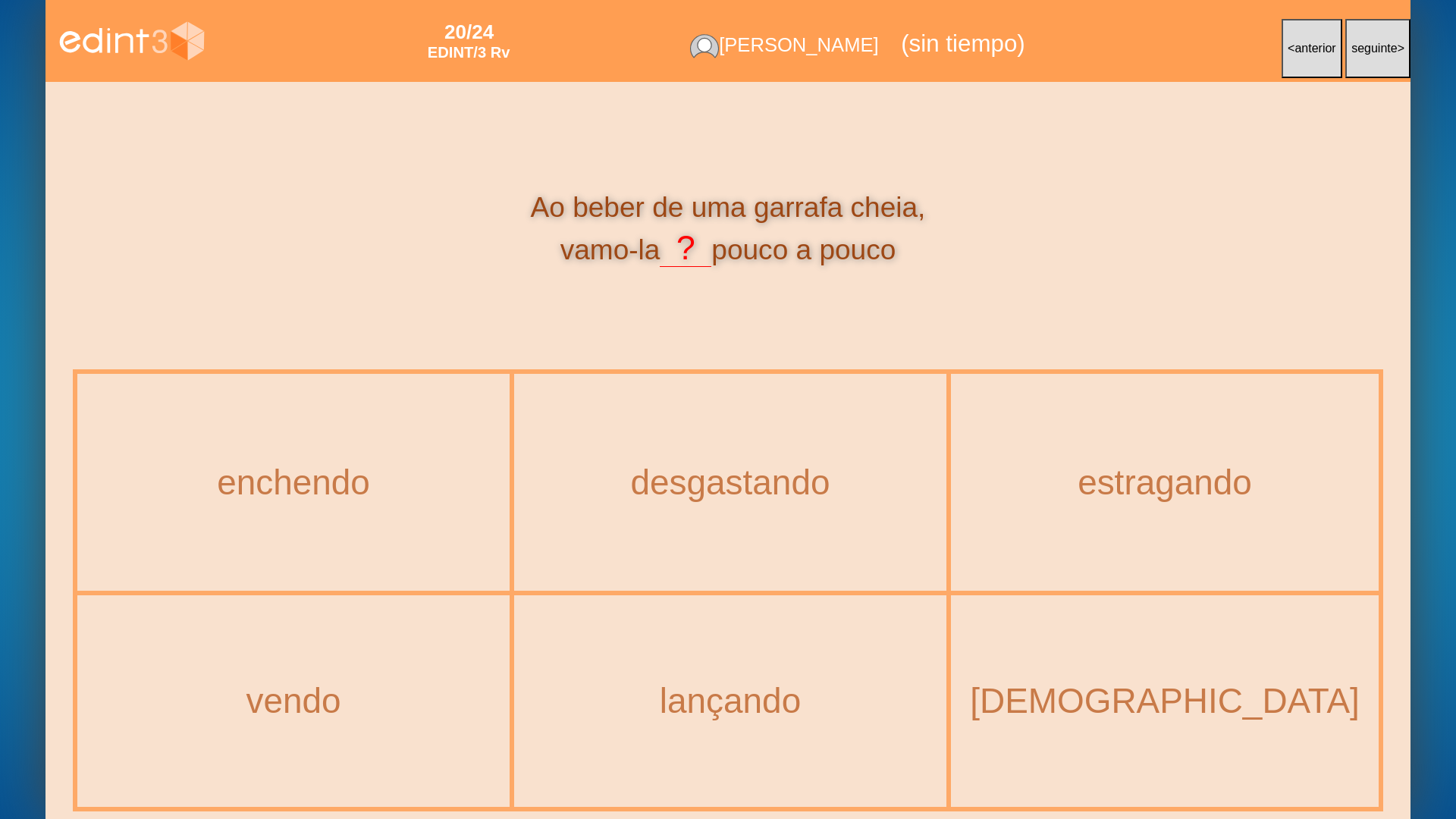
click at [1067, 453] on div "estragando" at bounding box center [1165, 482] width 425 height 214
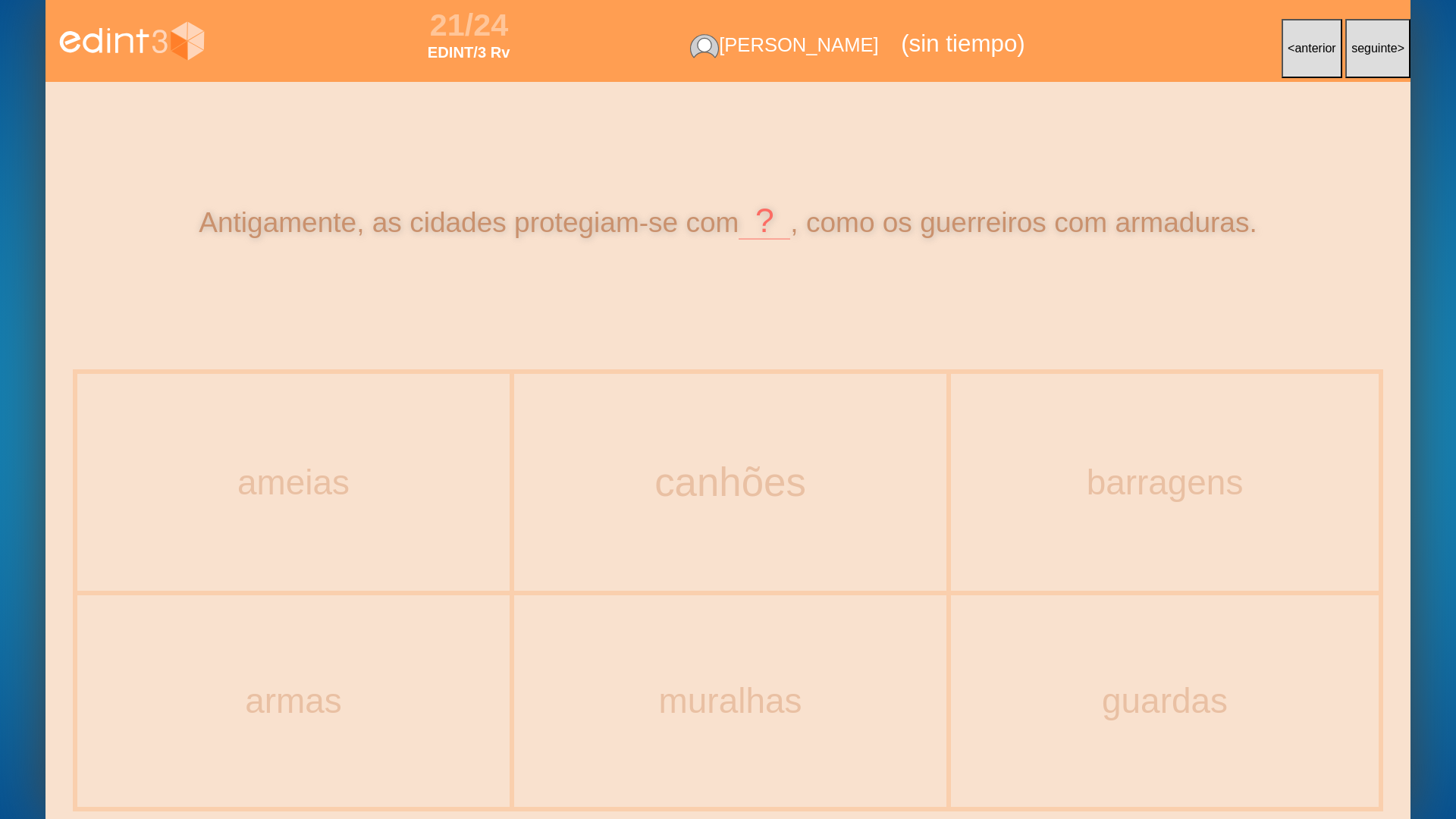
click at [662, 467] on div "canhões" at bounding box center [731, 482] width 494 height 44
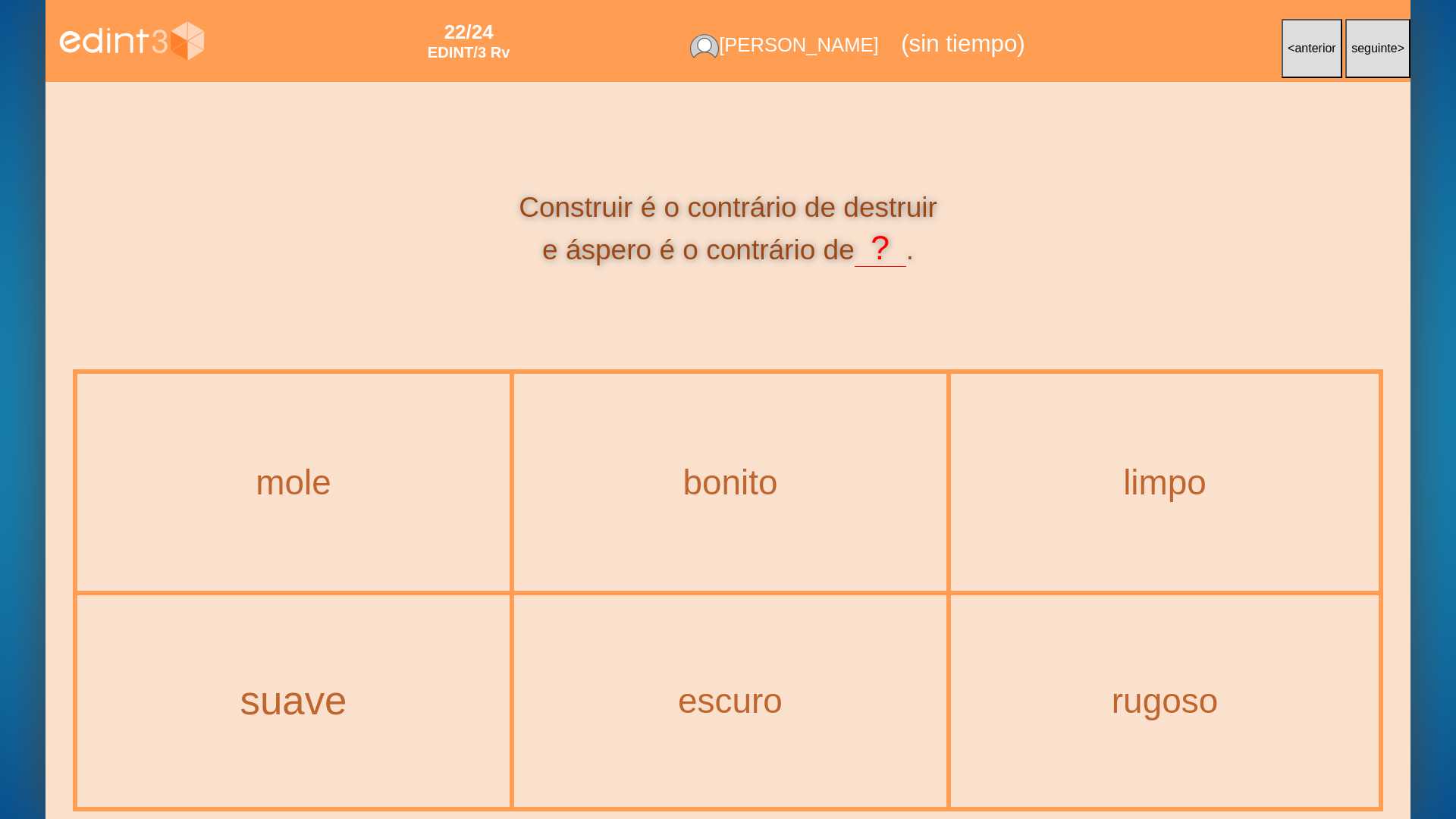
click at [304, 658] on div "suave" at bounding box center [294, 700] width 494 height 44
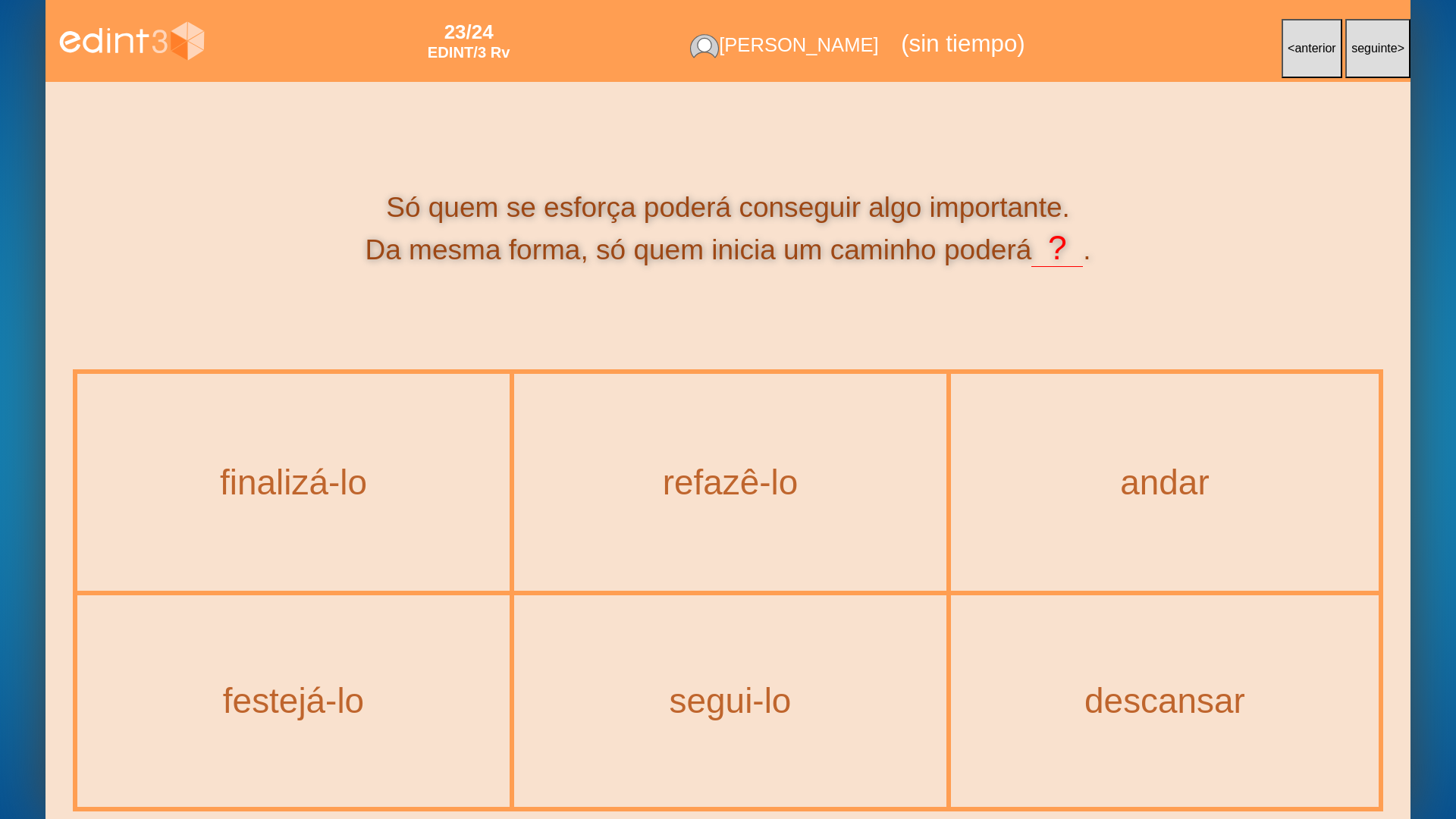
click at [1310, 59] on button "< anterior" at bounding box center [1312, 49] width 61 height 59
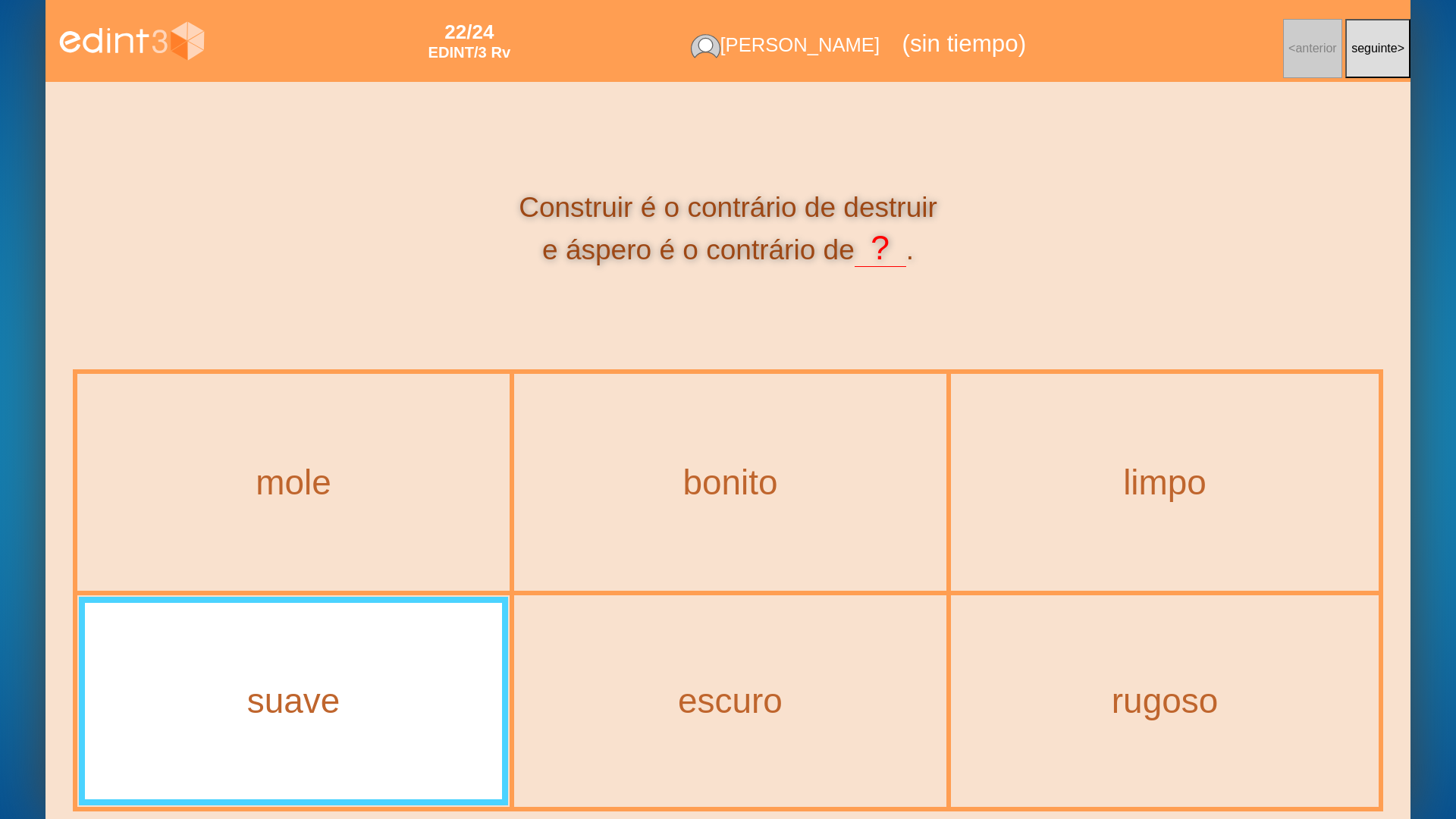
click at [1356, 49] on span "seguinte" at bounding box center [1374, 48] width 46 height 13
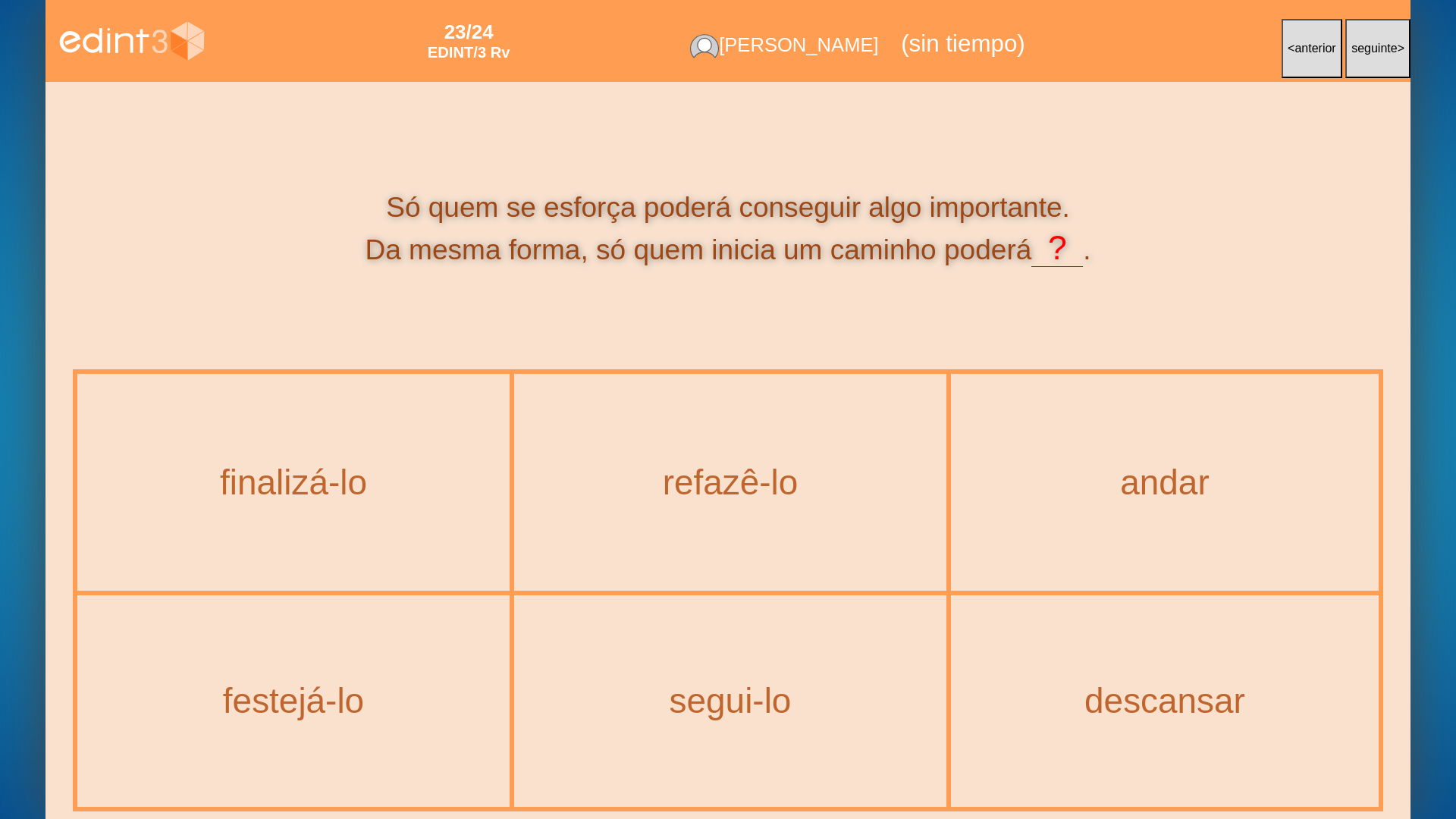
click at [1294, 50] on span "anterior" at bounding box center [1314, 48] width 41 height 13
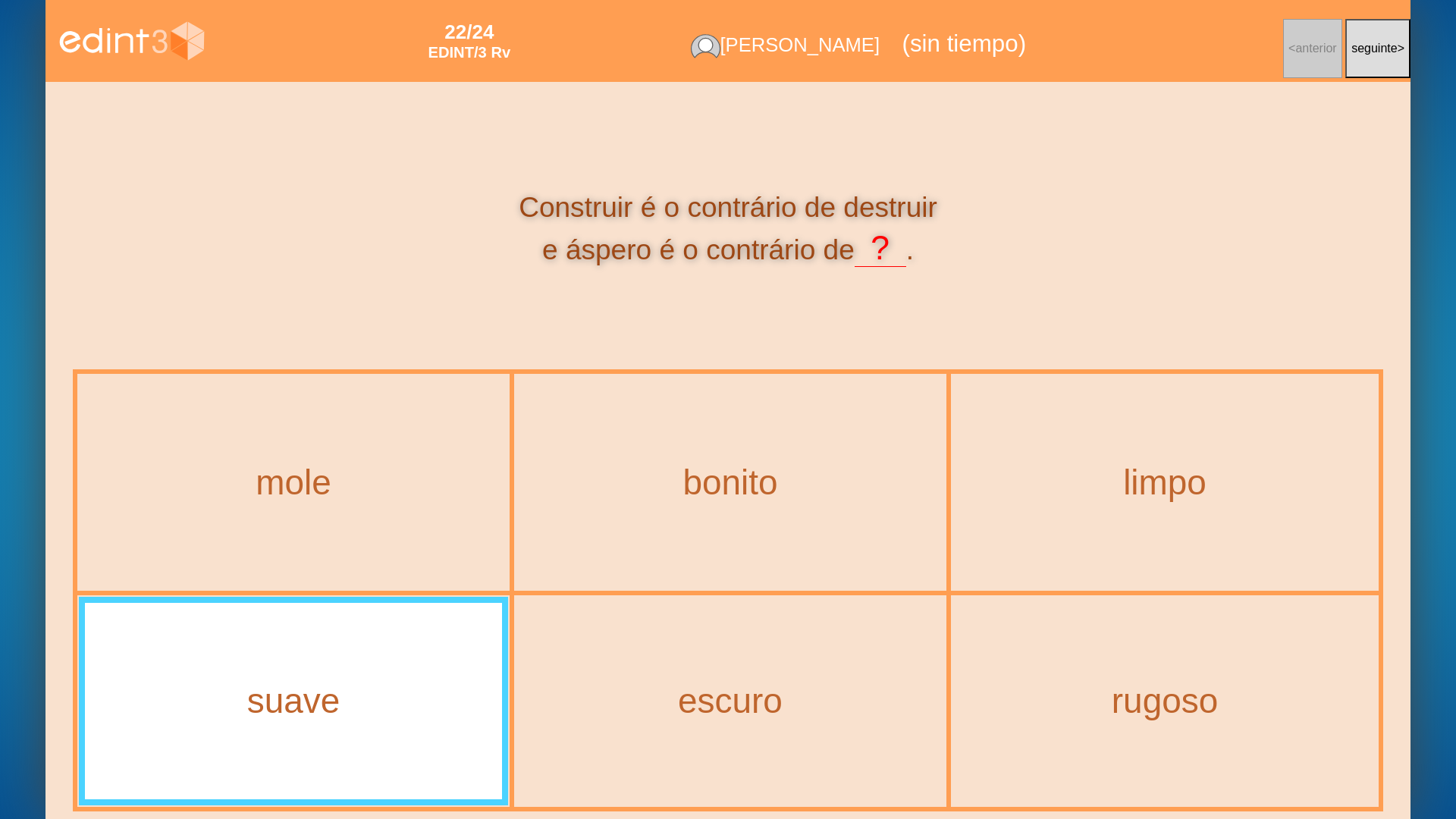
click at [163, 190] on div "Construir é o contrário de destruir e áspero é o contrário de ? ." at bounding box center [728, 229] width 1310 height 80
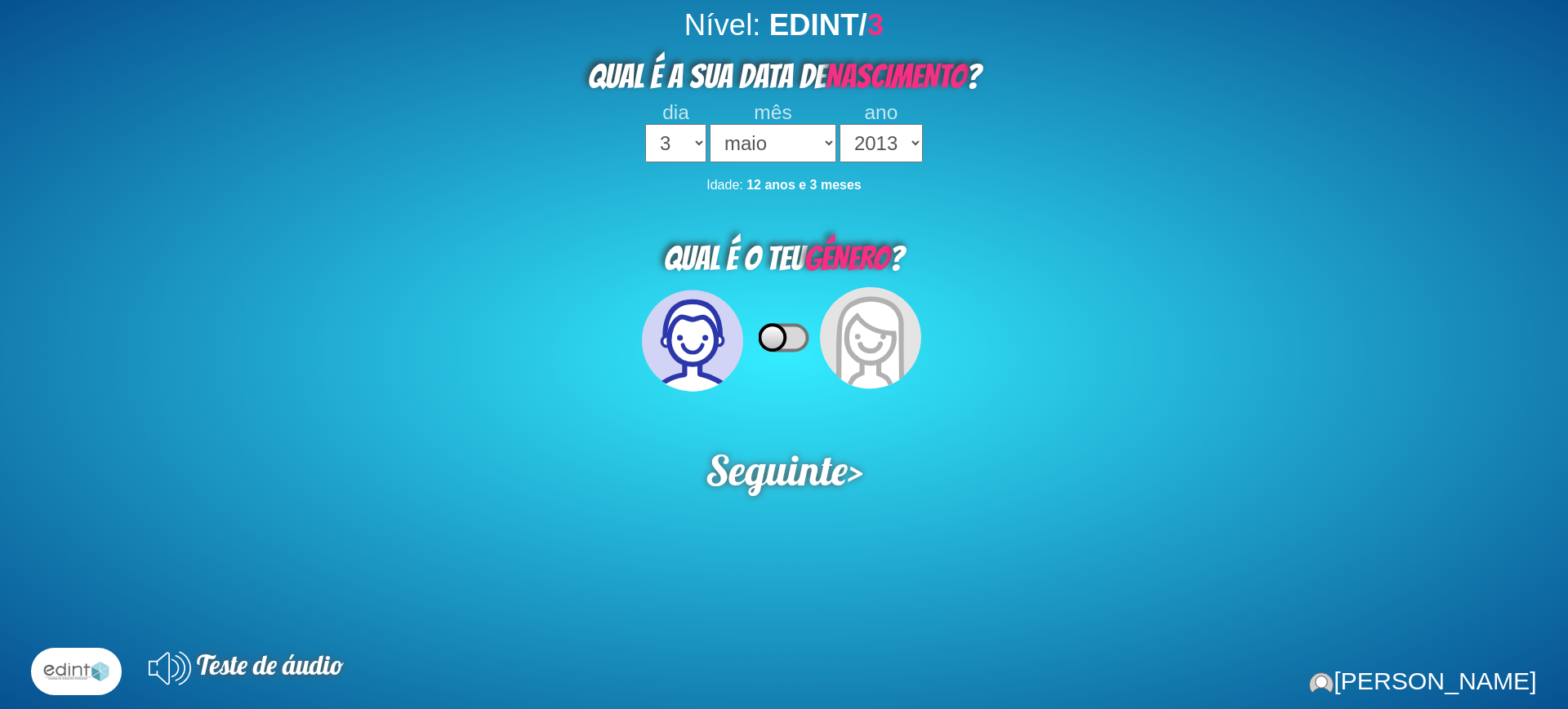
select select "3"
select select "05"
select select "2013"
drag, startPoint x: 656, startPoint y: 449, endPoint x: 662, endPoint y: 570, distance: 121.1
click at [661, 448] on div "Seguinte >" at bounding box center [784, 470] width 1570 height 53
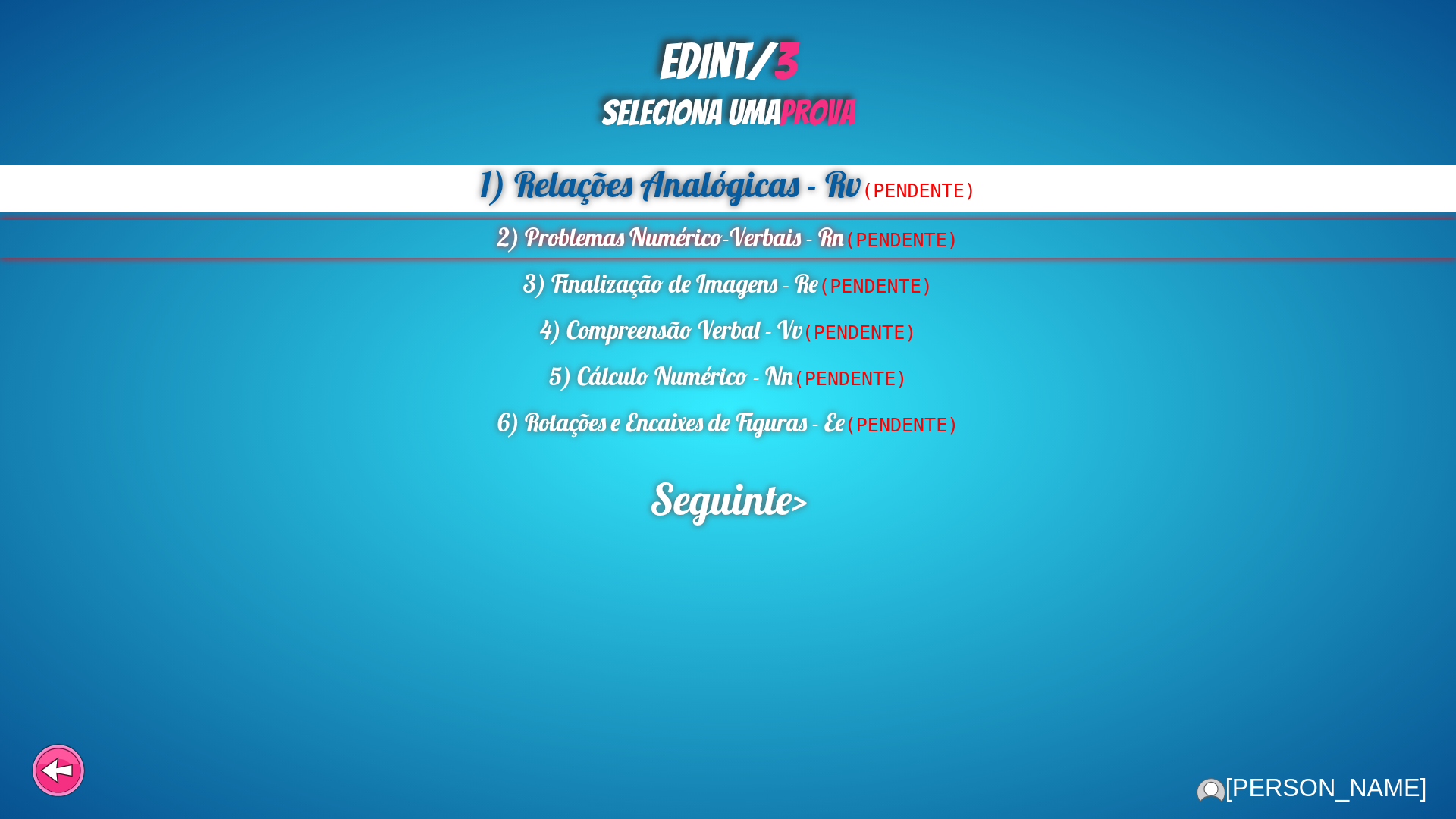
click at [556, 250] on div "2) Problemas Numérico-Verbais - Rn (PENDENTE)" at bounding box center [728, 238] width 1456 height 38
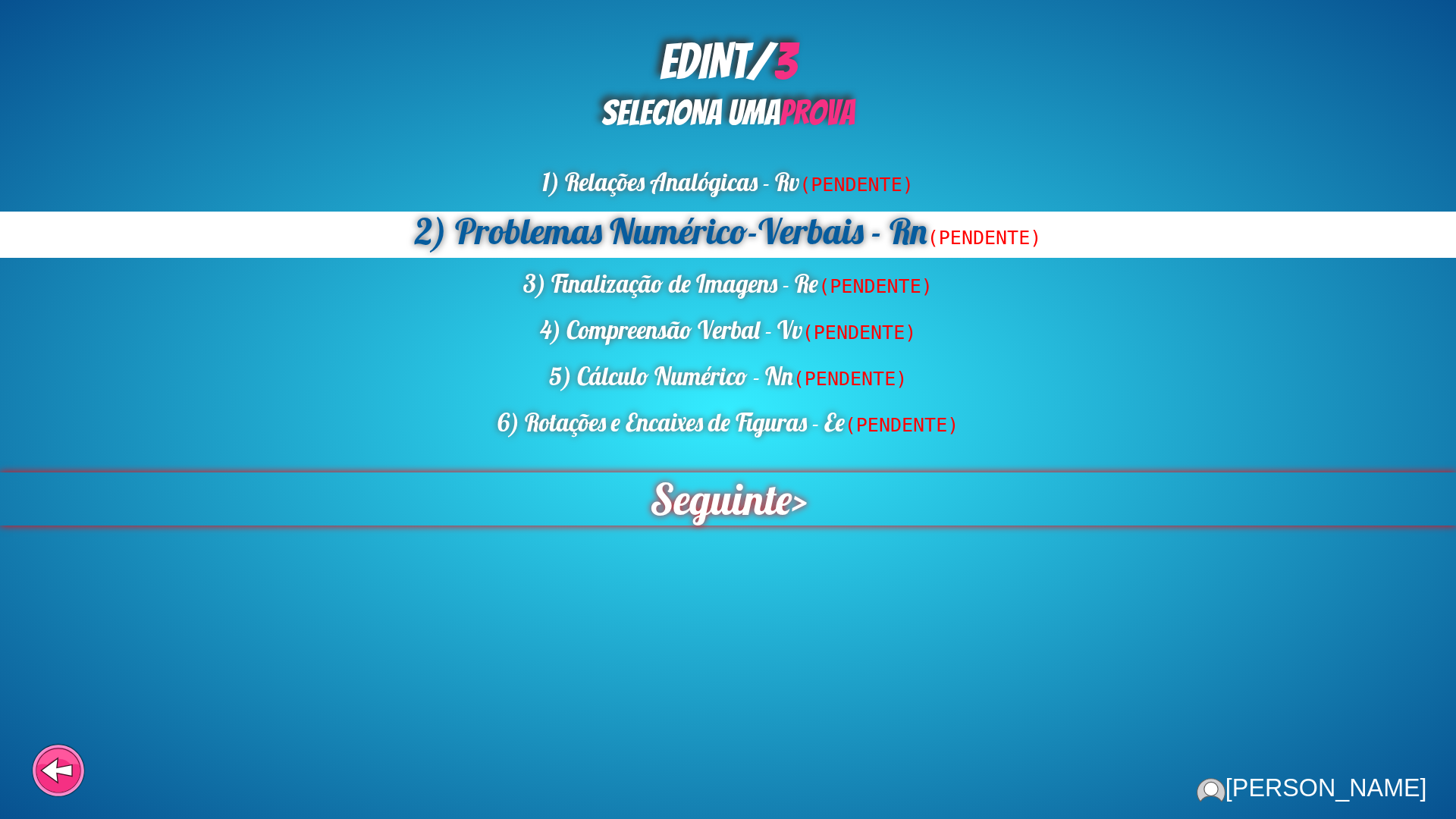
click at [649, 478] on span "Seguinte" at bounding box center [720, 499] width 142 height 53
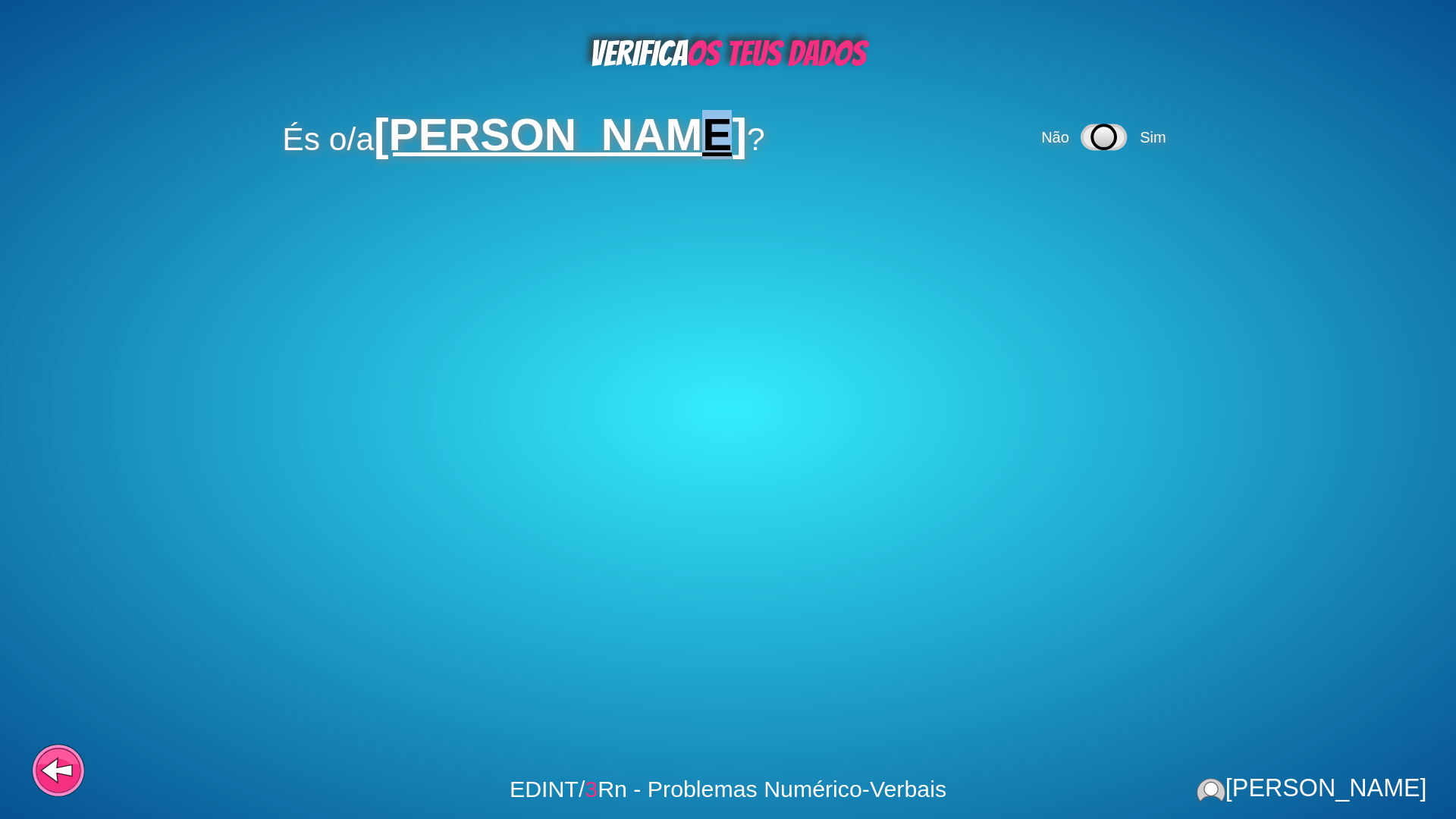
click at [617, 256] on div "VERIFICA OS TEUS DADOS És o/a [PERSON_NAME] ? Não Sim EDINT/ 3 Rn - Problemas N…" at bounding box center [728, 410] width 1456 height 819
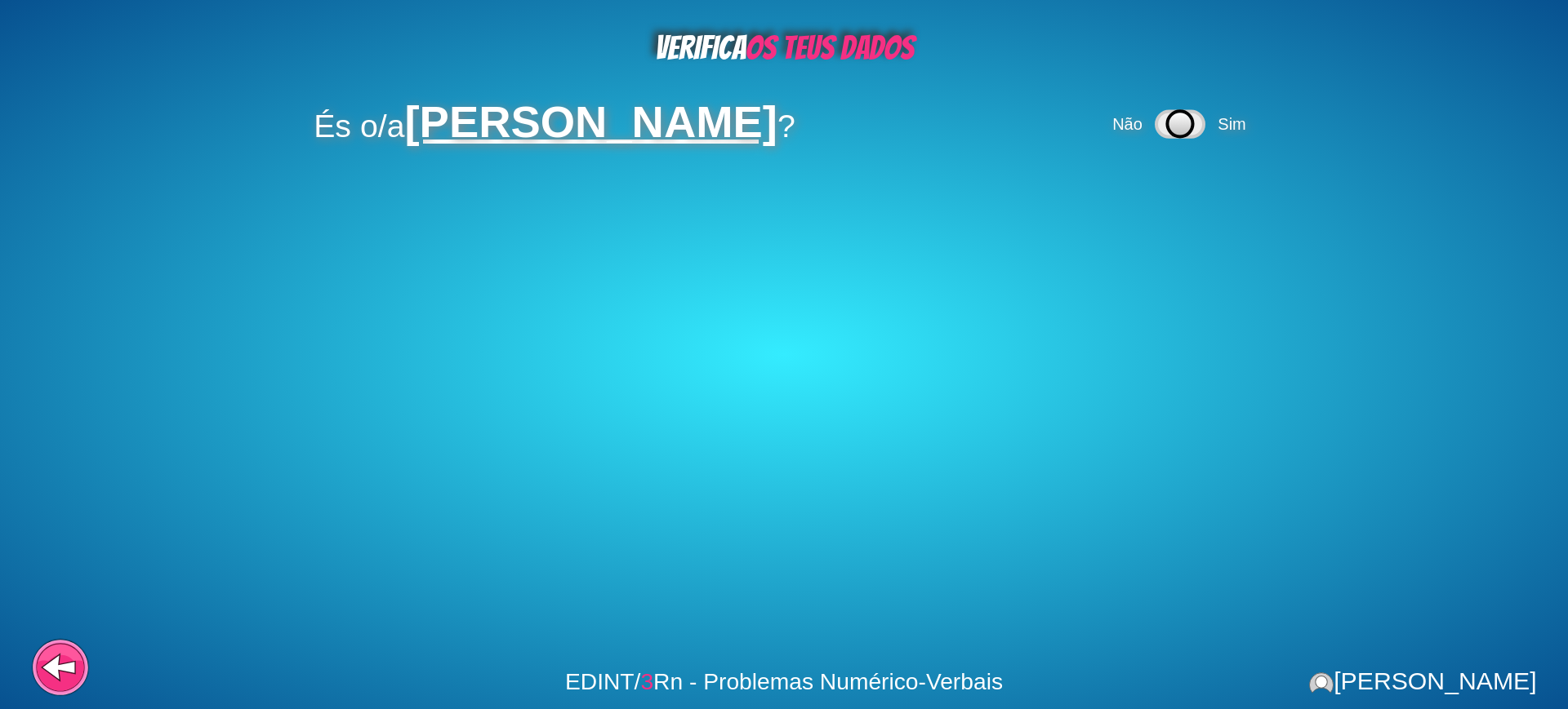
drag, startPoint x: 1234, startPoint y: 134, endPoint x: 1224, endPoint y: 136, distance: 10.2
click at [1232, 135] on div "Não Sim" at bounding box center [1181, 123] width 145 height 42
click at [1245, 120] on span "Sim" at bounding box center [1231, 123] width 28 height 18
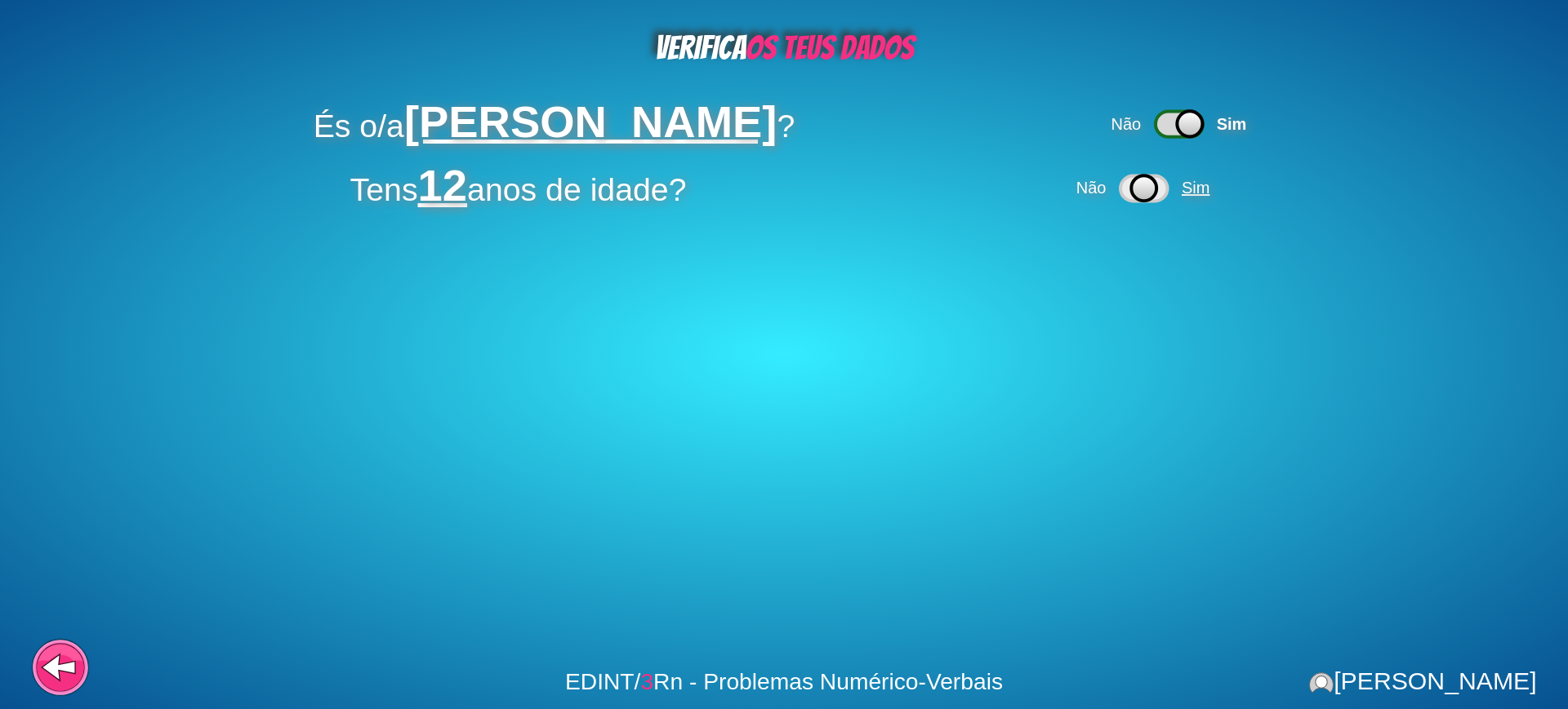
click at [1209, 190] on span "Sim" at bounding box center [1195, 187] width 28 height 18
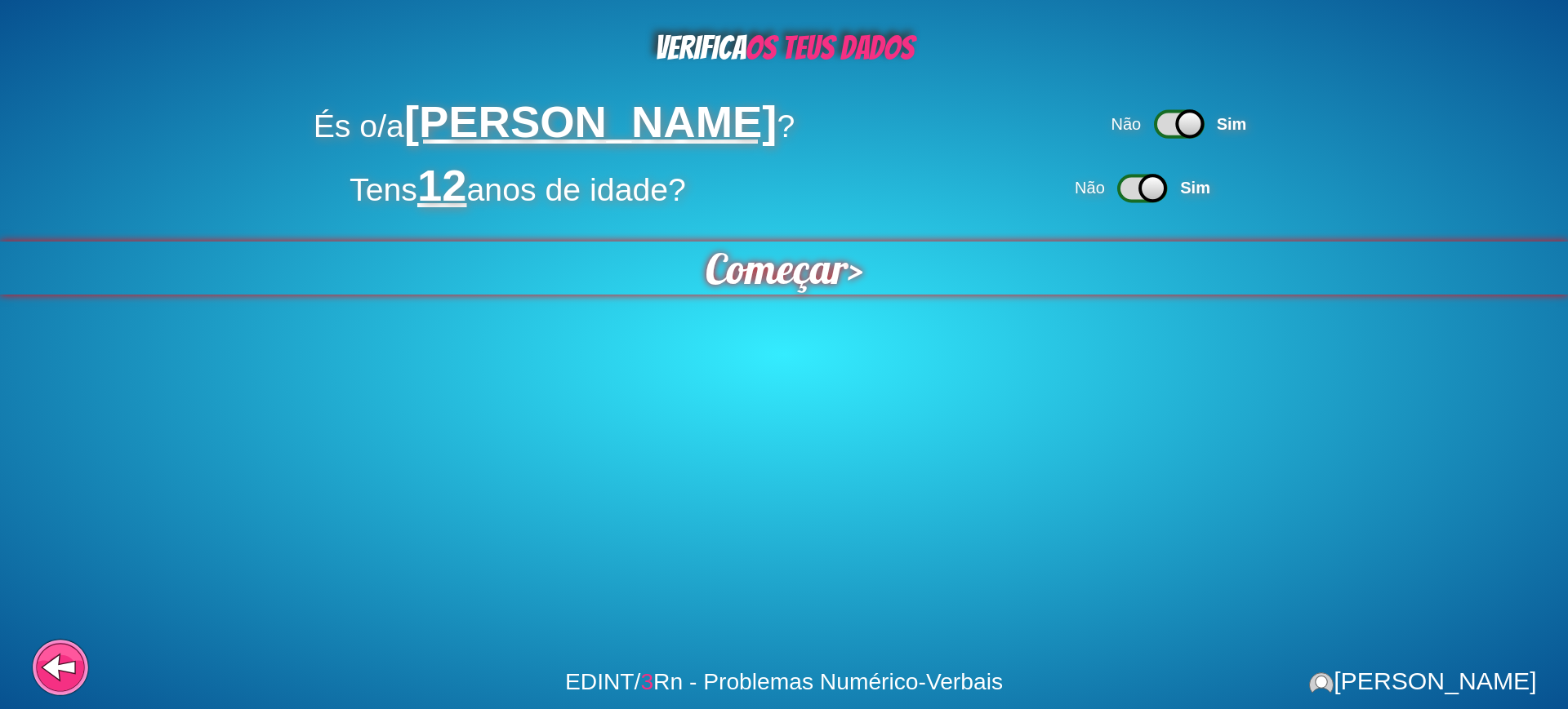
click at [840, 252] on span "Começar" at bounding box center [776, 268] width 142 height 53
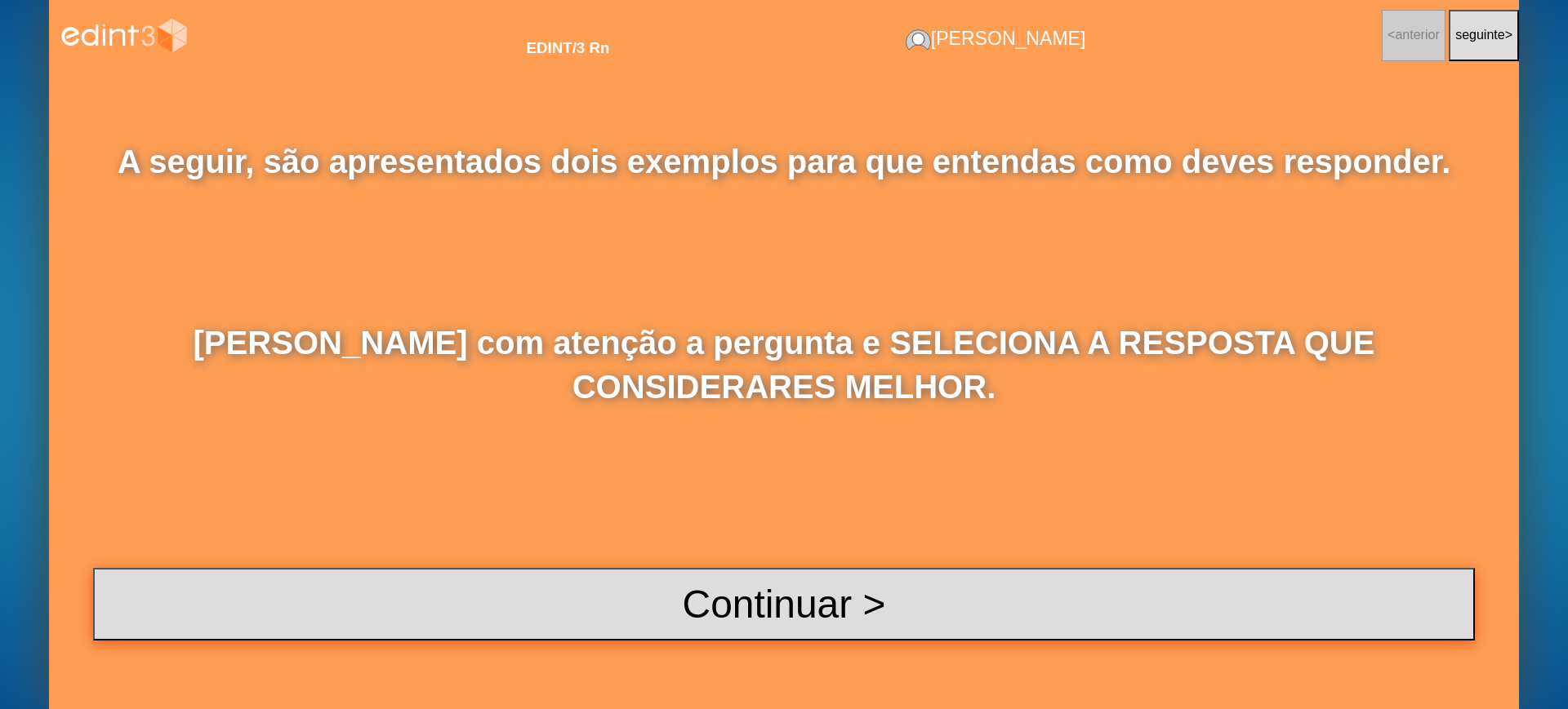
click at [690, 583] on button "Continuar >" at bounding box center [784, 605] width 1382 height 72
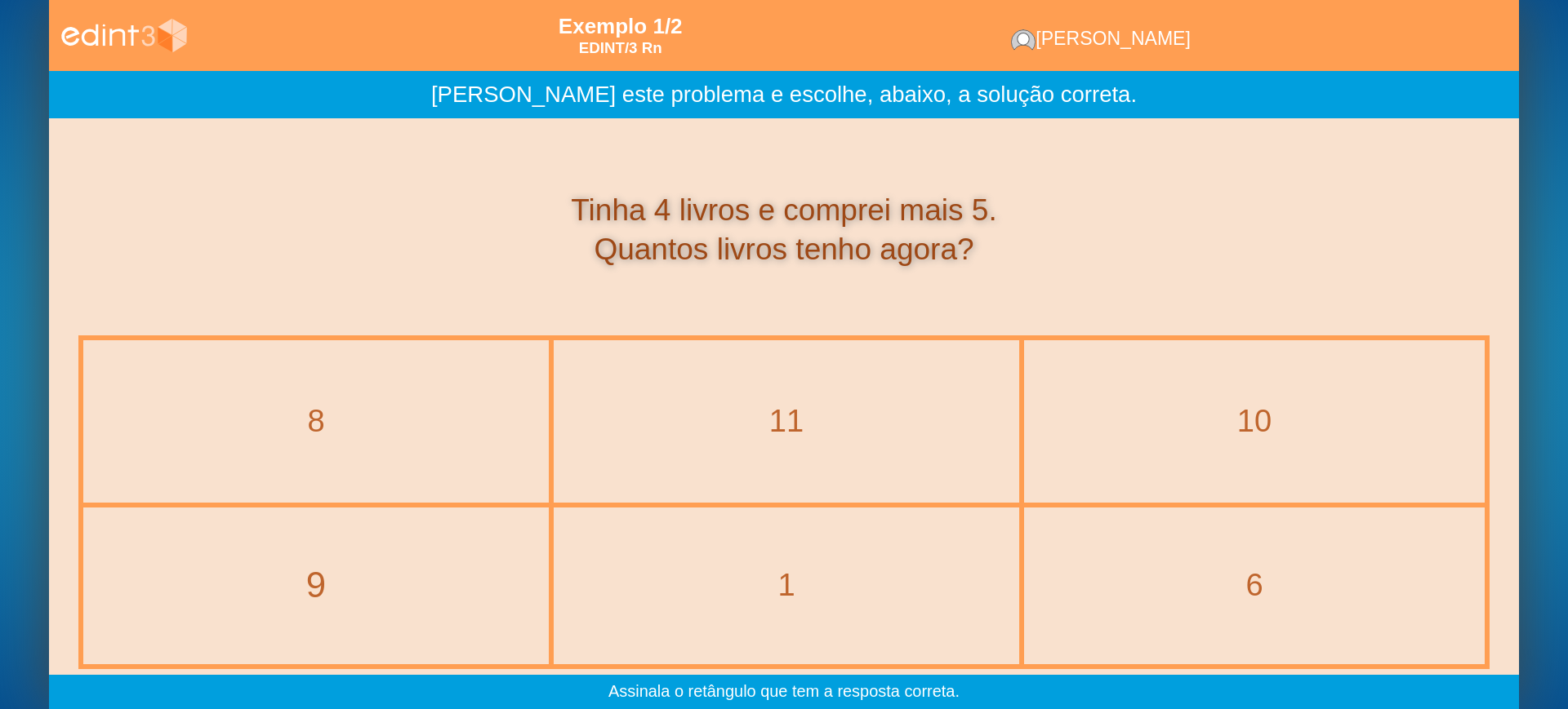
click at [354, 591] on div "9" at bounding box center [317, 586] width 532 height 50
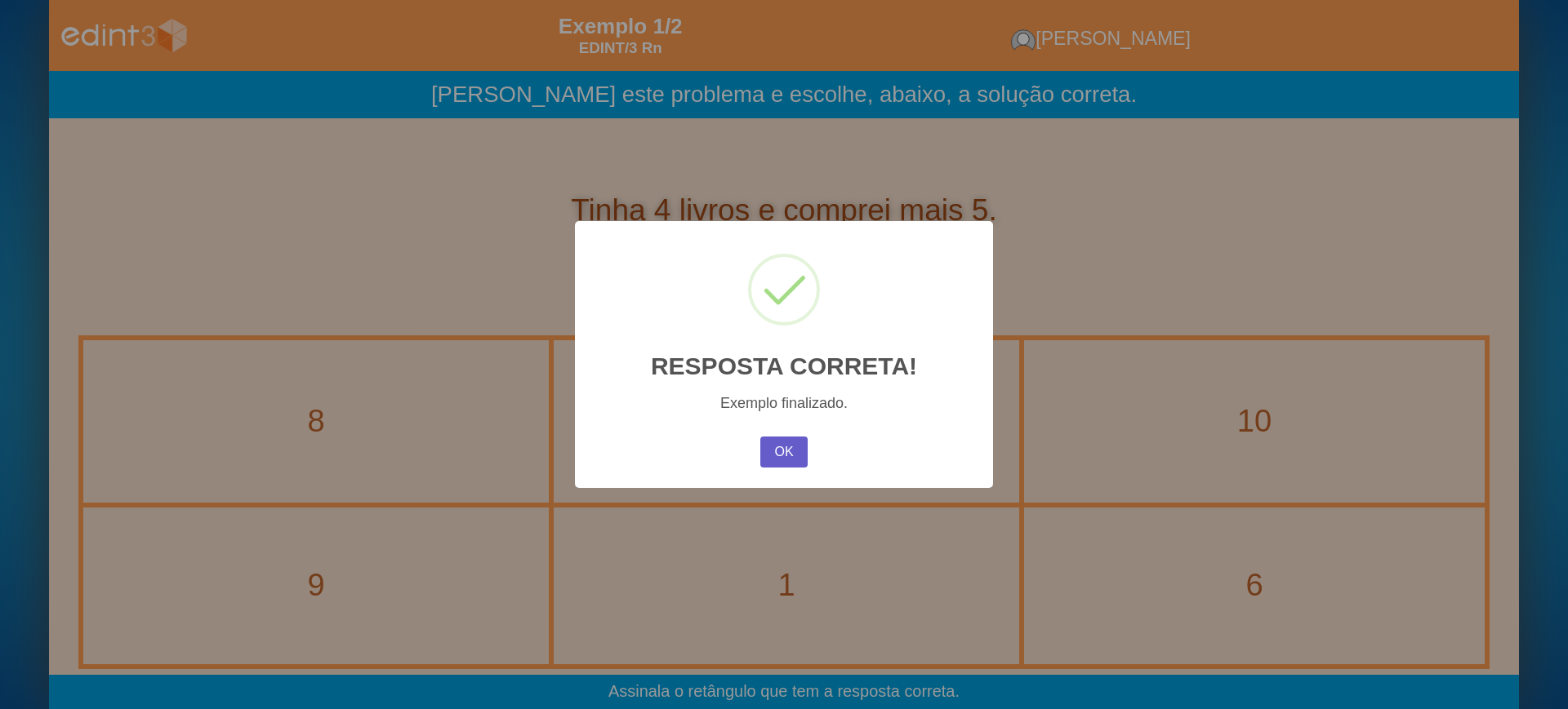
drag, startPoint x: 778, startPoint y: 479, endPoint x: 767, endPoint y: 456, distance: 25.5
click at [777, 477] on div "× RESPOSTA CORRETA! Exemplo finalizado. OK No Cancel" at bounding box center [784, 354] width 418 height 267
click at [766, 455] on button "OK" at bounding box center [784, 452] width 47 height 31
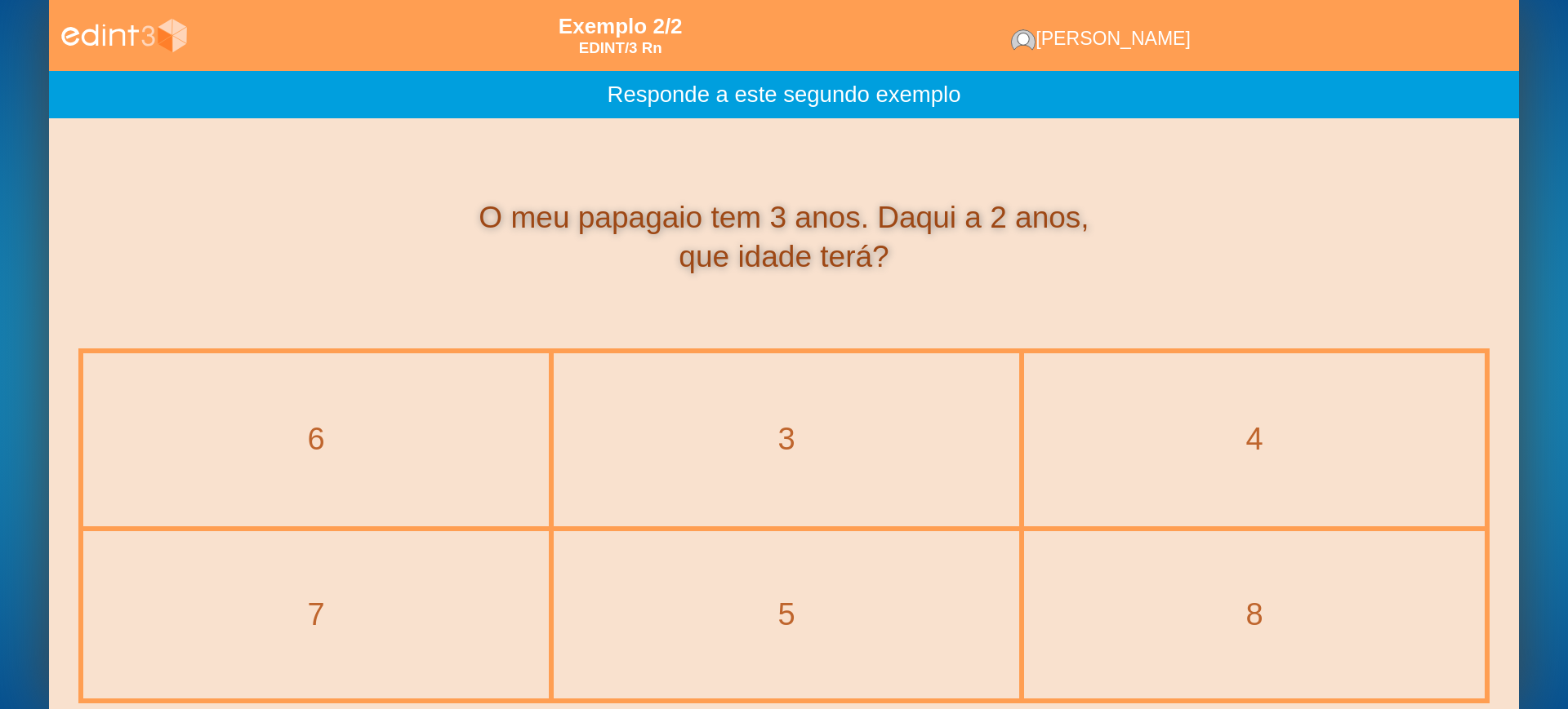
click at [749, 590] on div "5" at bounding box center [786, 615] width 463 height 164
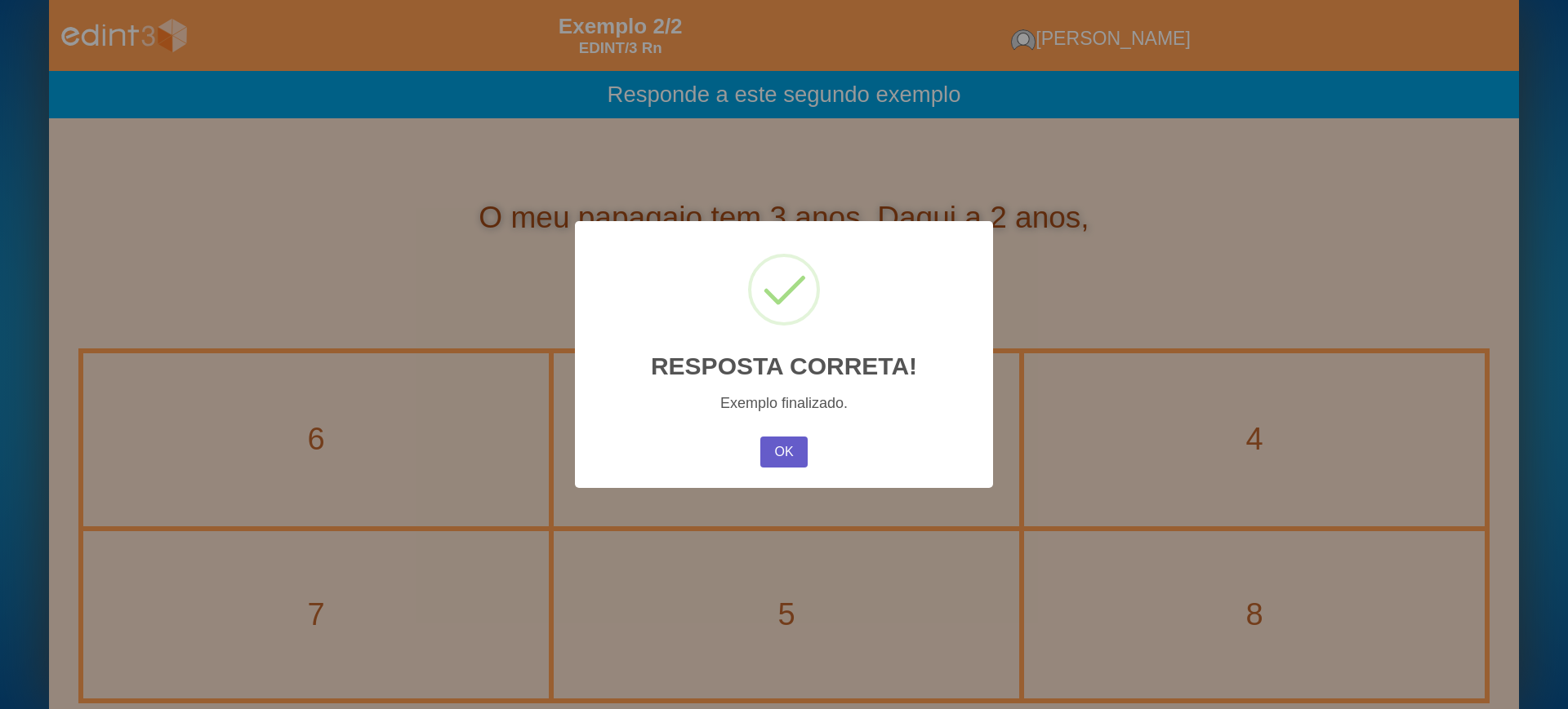
click at [787, 453] on button "OK" at bounding box center [784, 452] width 47 height 31
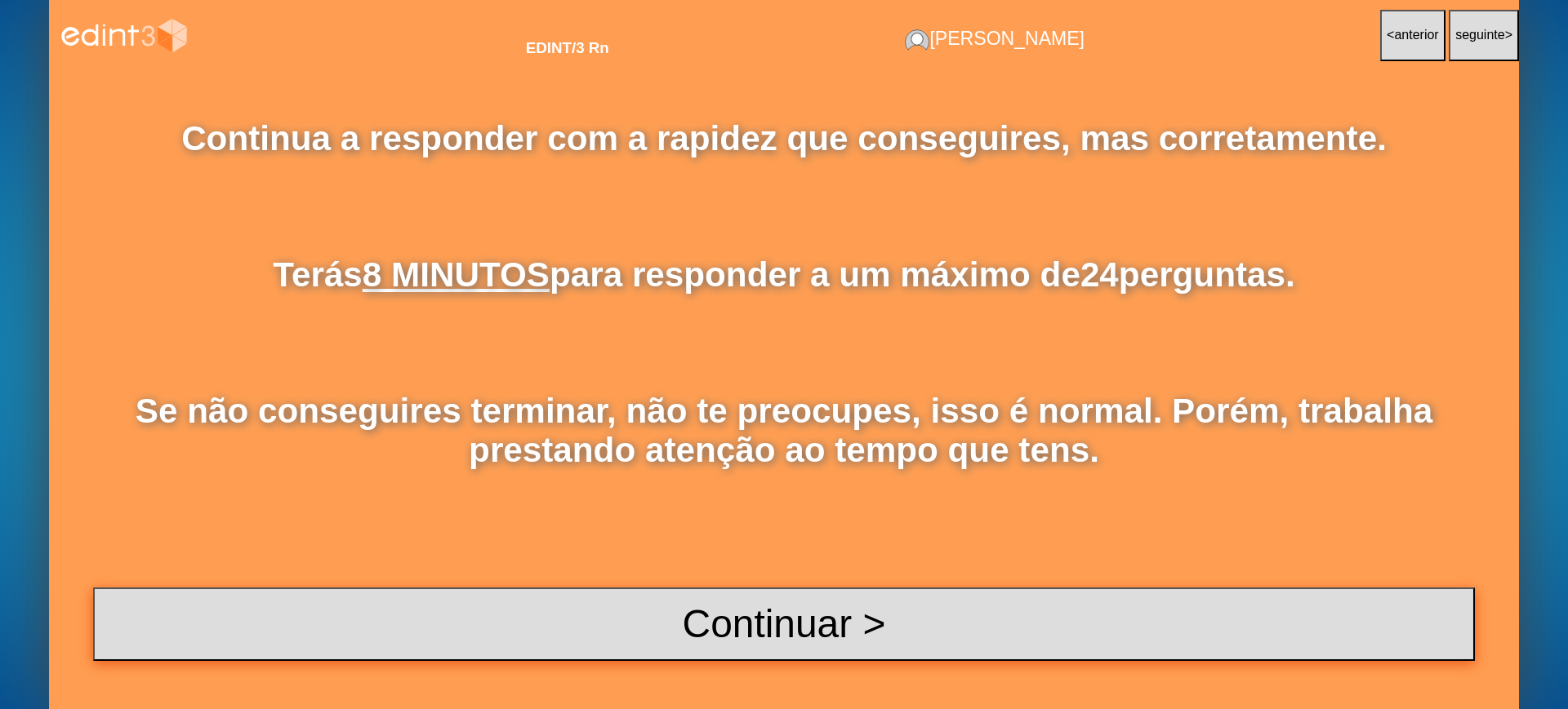
click at [641, 610] on button "Continuar >" at bounding box center [784, 624] width 1382 height 72
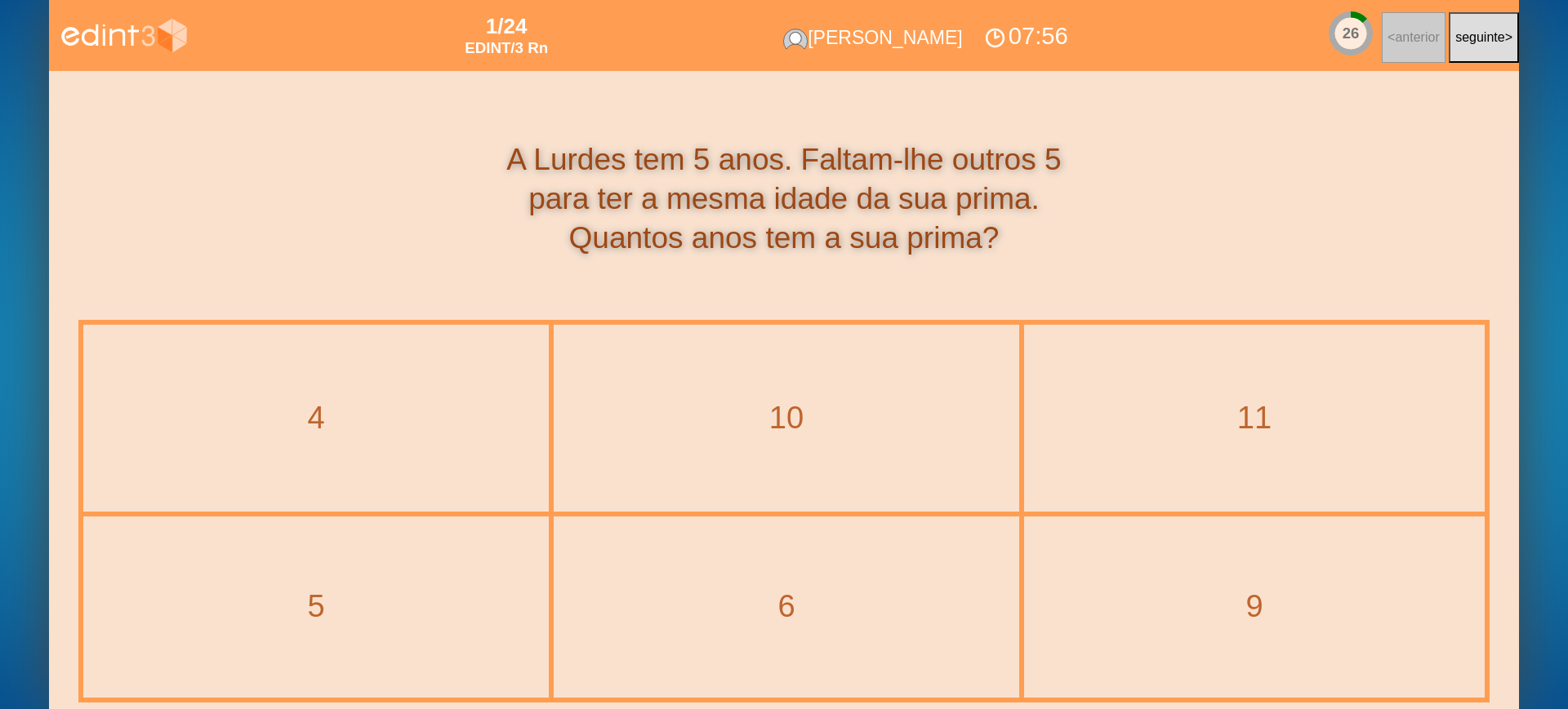
click at [767, 383] on div "10" at bounding box center [786, 418] width 463 height 184
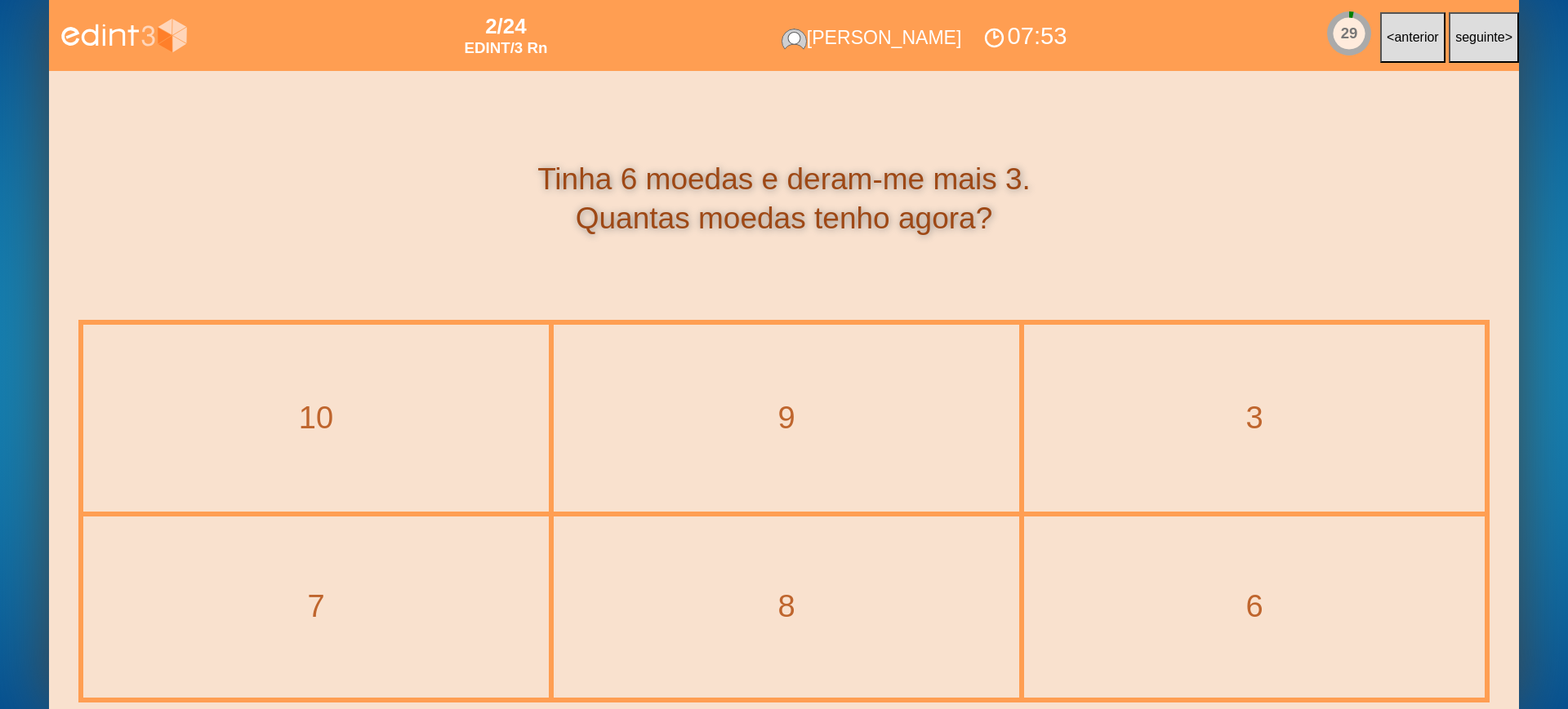
click at [791, 395] on div "9" at bounding box center [786, 418] width 463 height 184
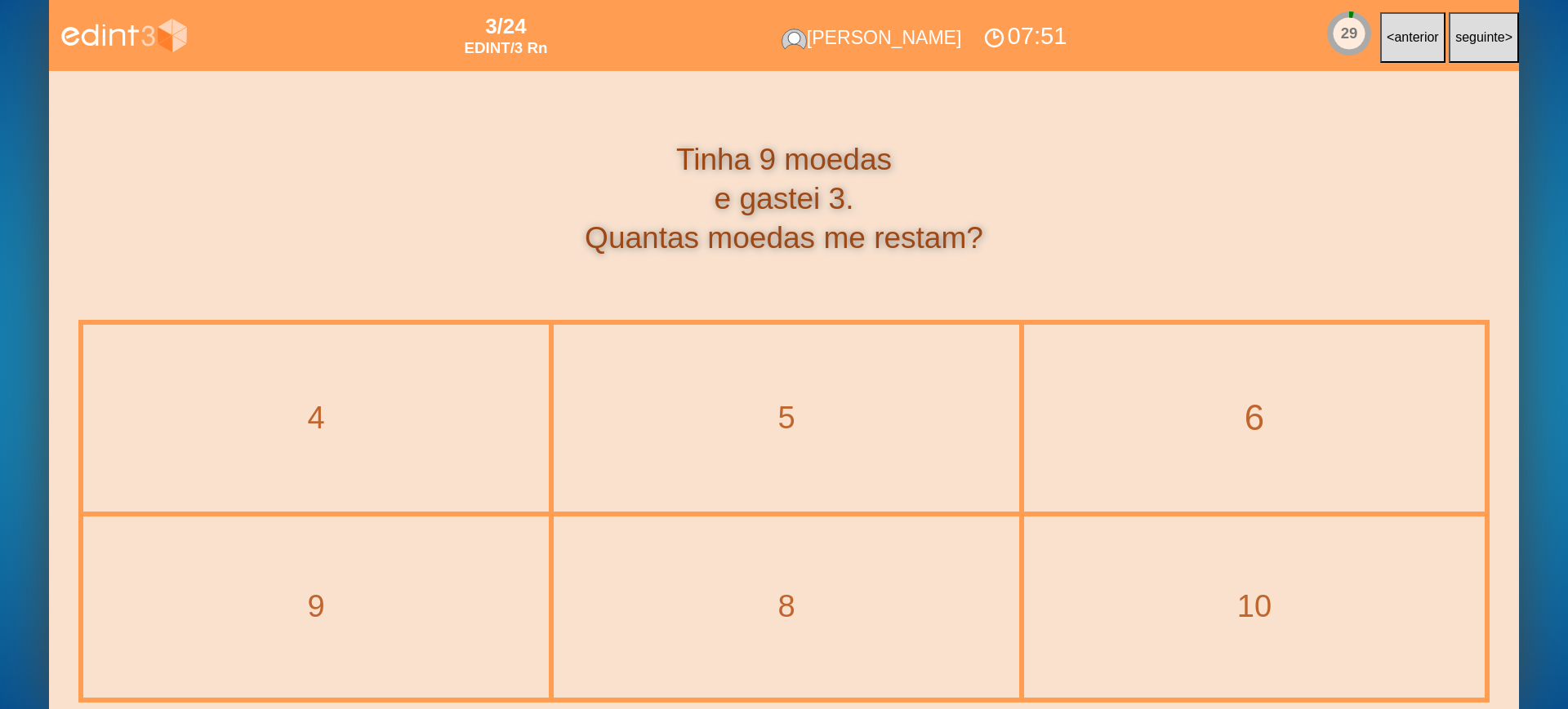
click at [1202, 430] on div "6" at bounding box center [1254, 418] width 526 height 50
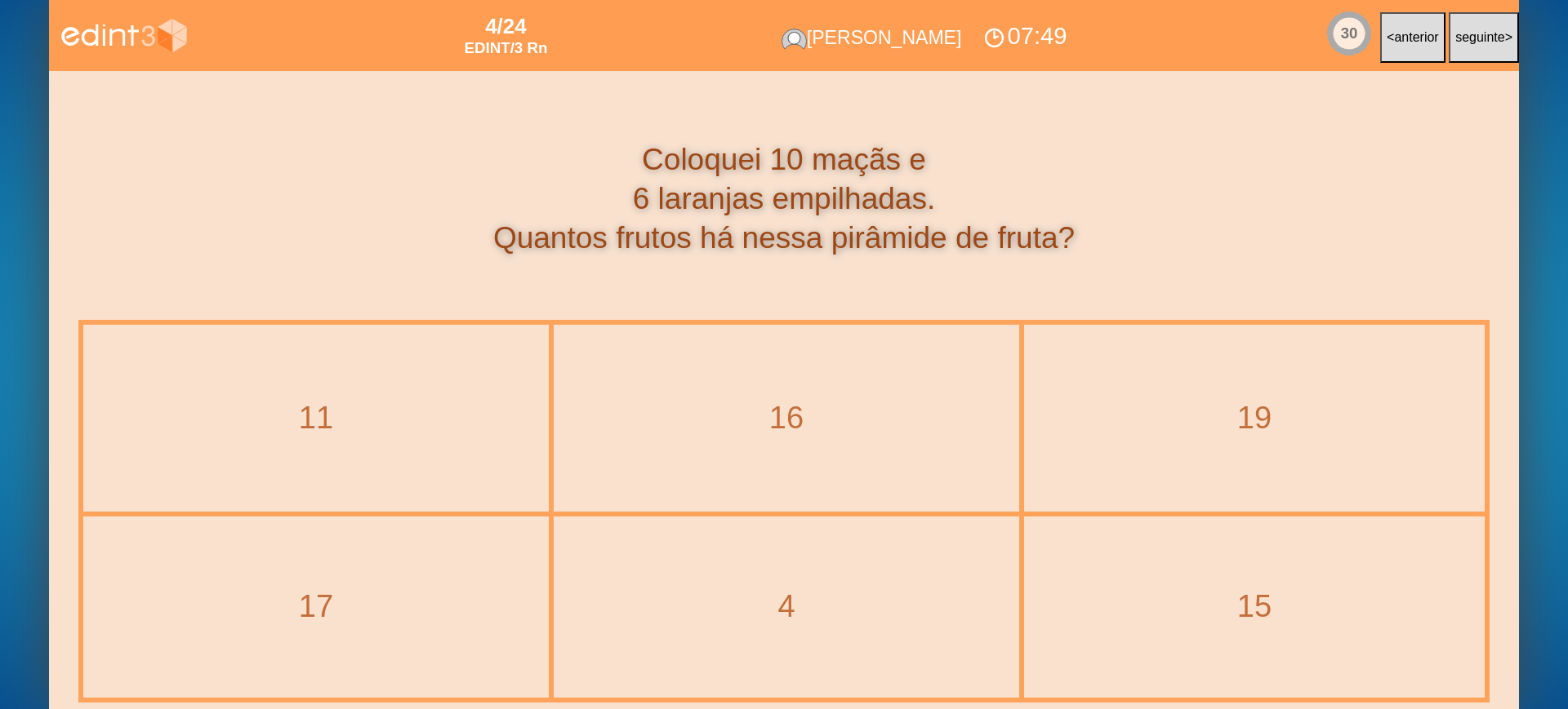
click at [740, 361] on div "16" at bounding box center [786, 418] width 463 height 184
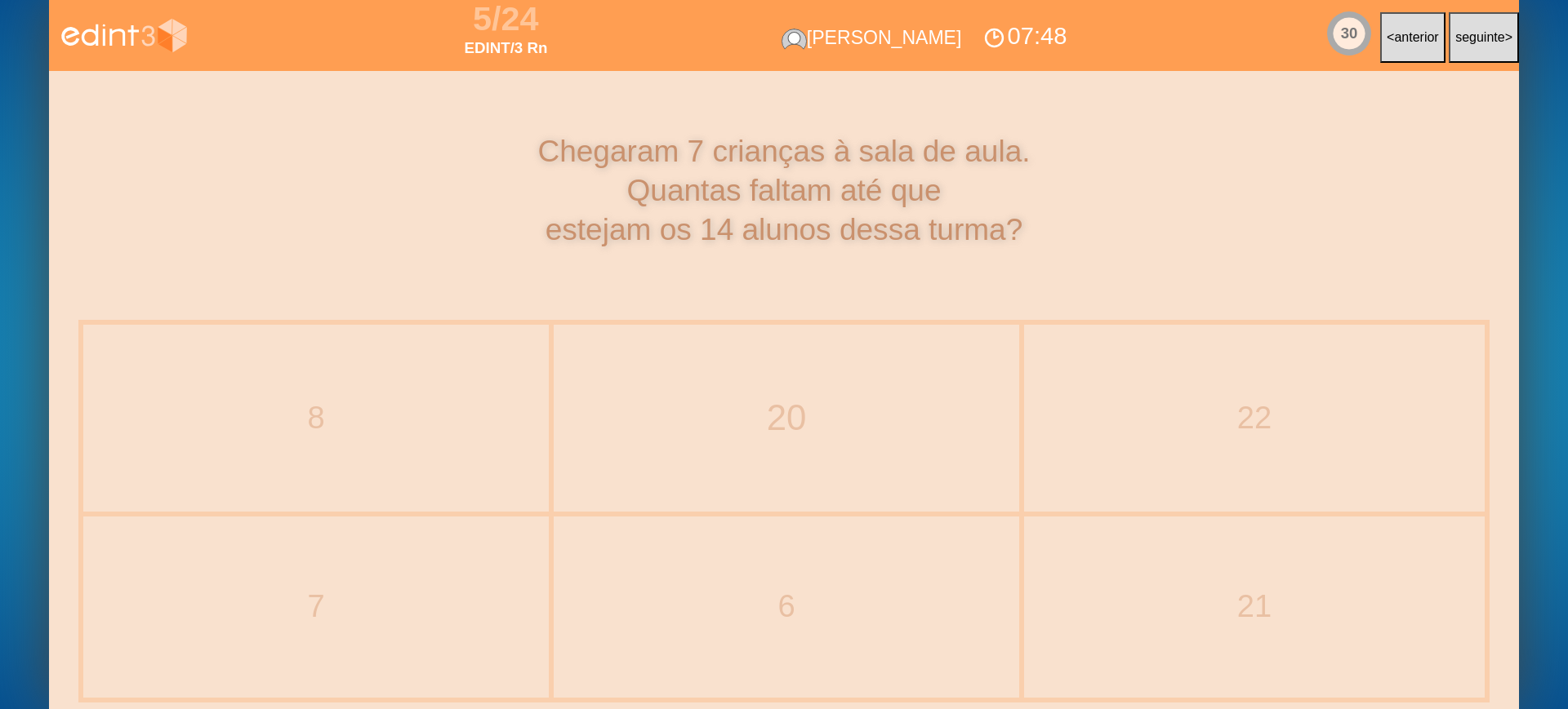
click at [743, 397] on div "20" at bounding box center [787, 418] width 532 height 50
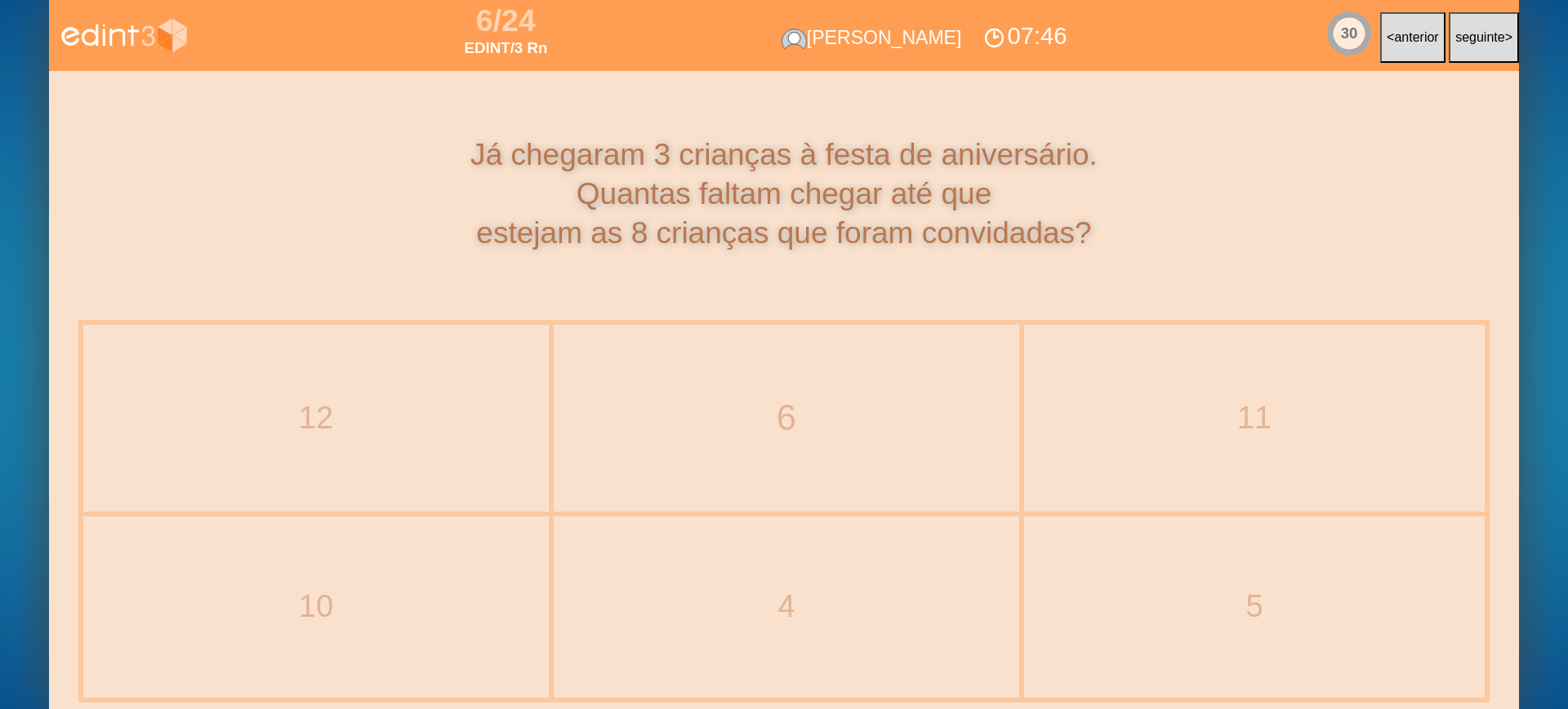
click at [743, 397] on div "6" at bounding box center [787, 418] width 532 height 50
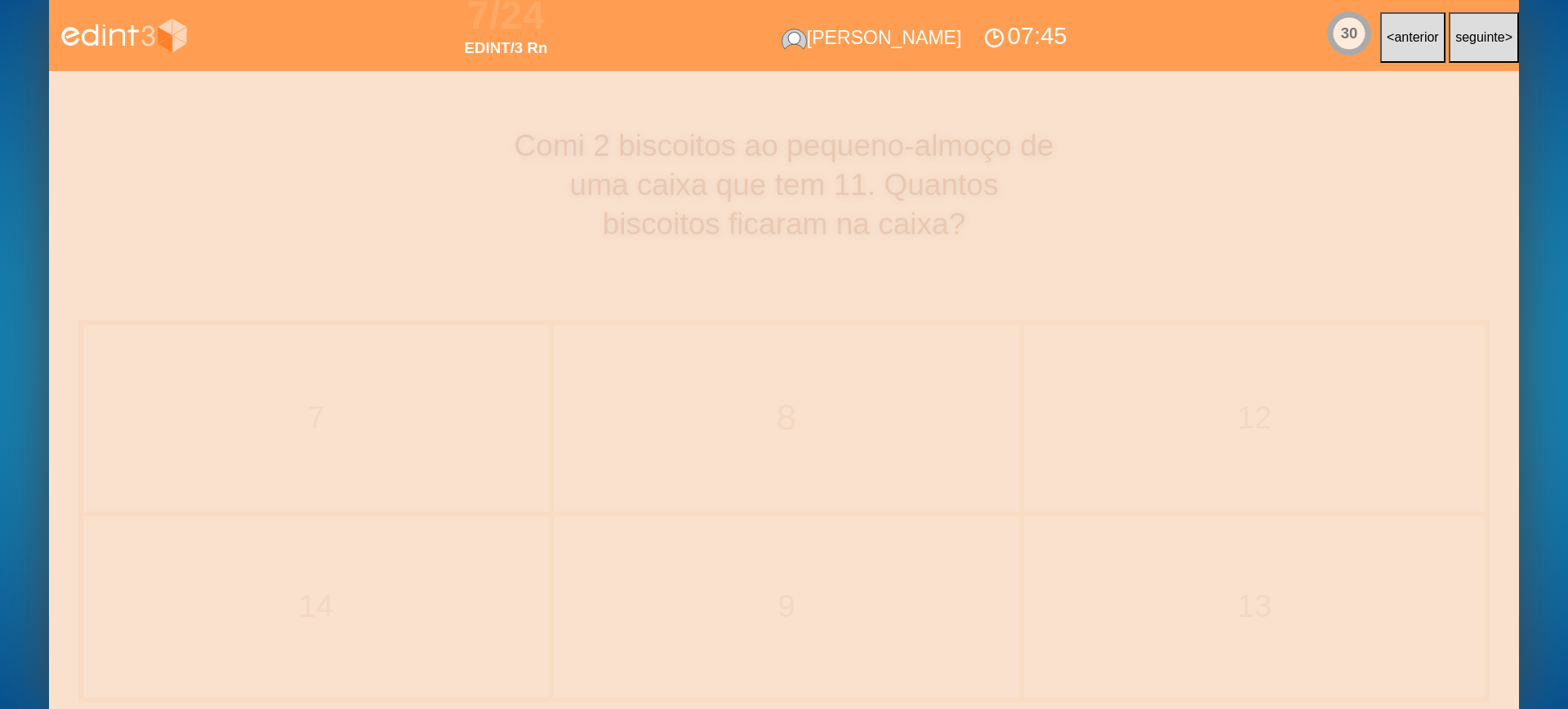
click at [743, 397] on div "8" at bounding box center [787, 418] width 532 height 50
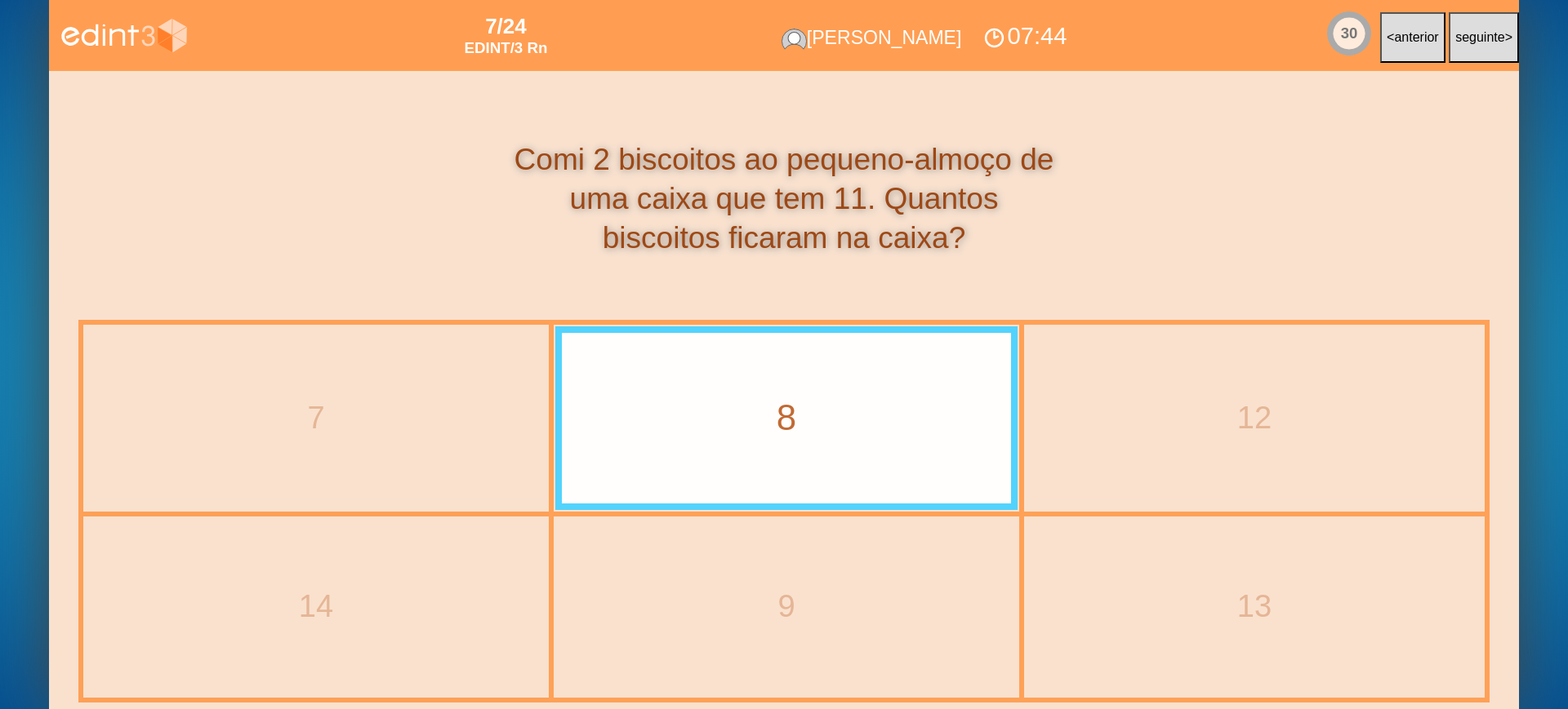
click at [743, 397] on div "8" at bounding box center [786, 418] width 517 height 50
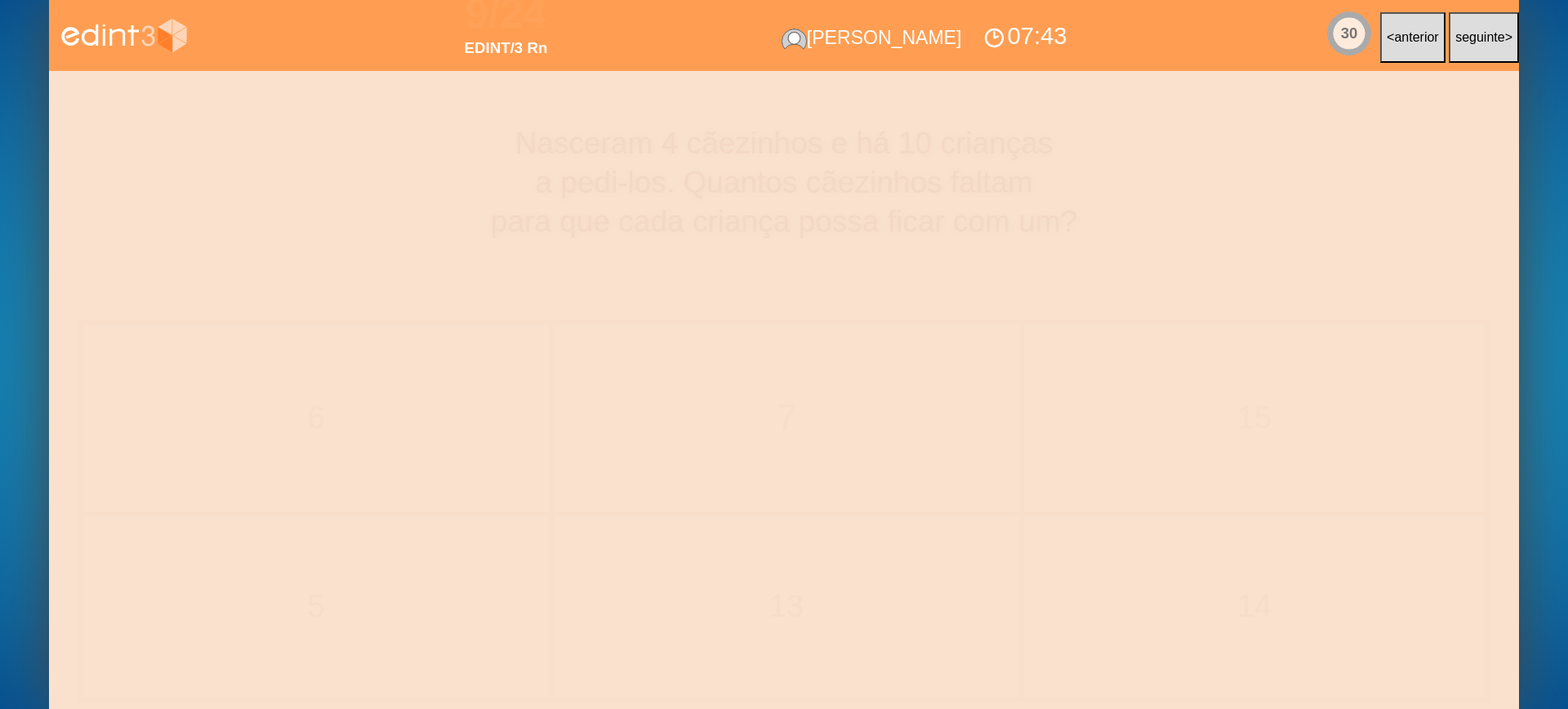
click at [743, 397] on div "7" at bounding box center [787, 418] width 532 height 50
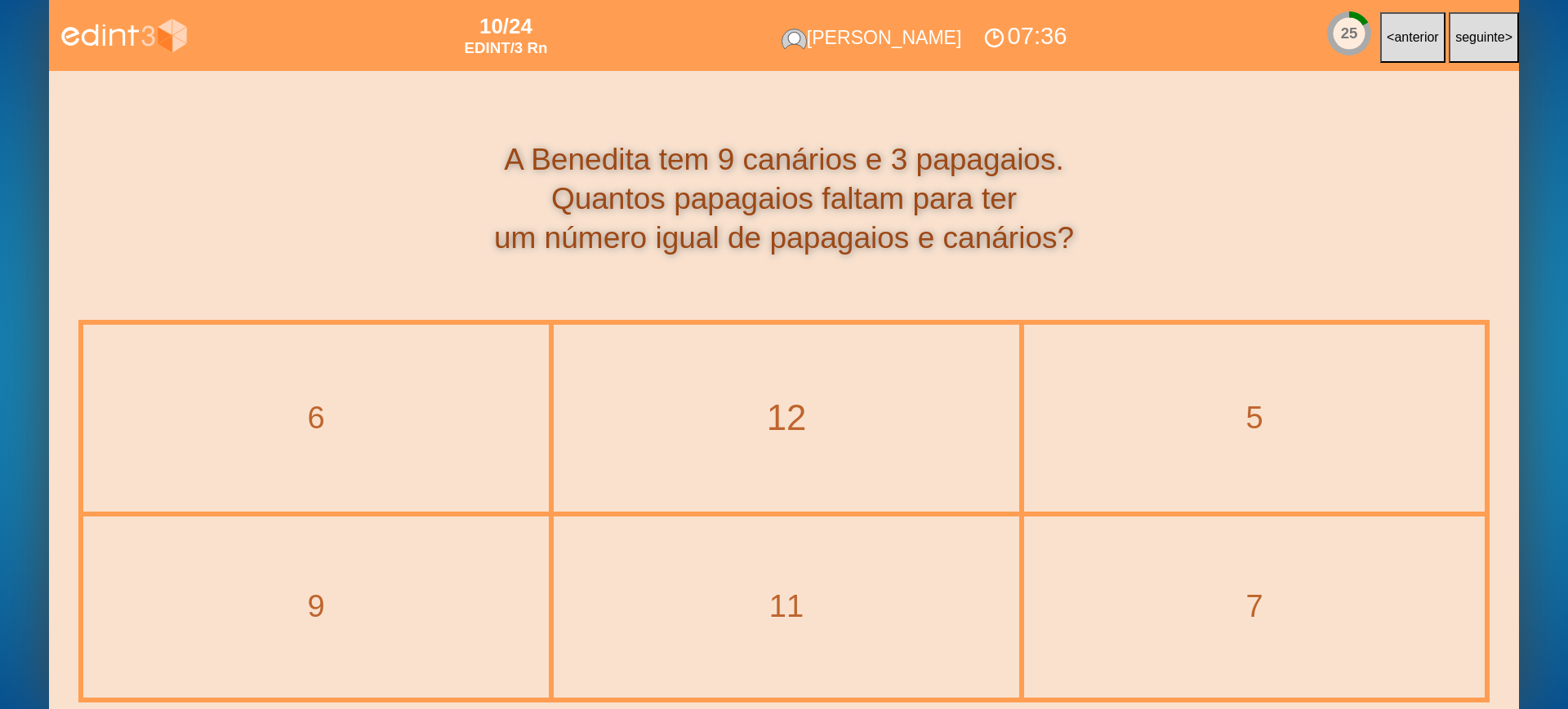
click at [884, 423] on div "12" at bounding box center [787, 418] width 532 height 50
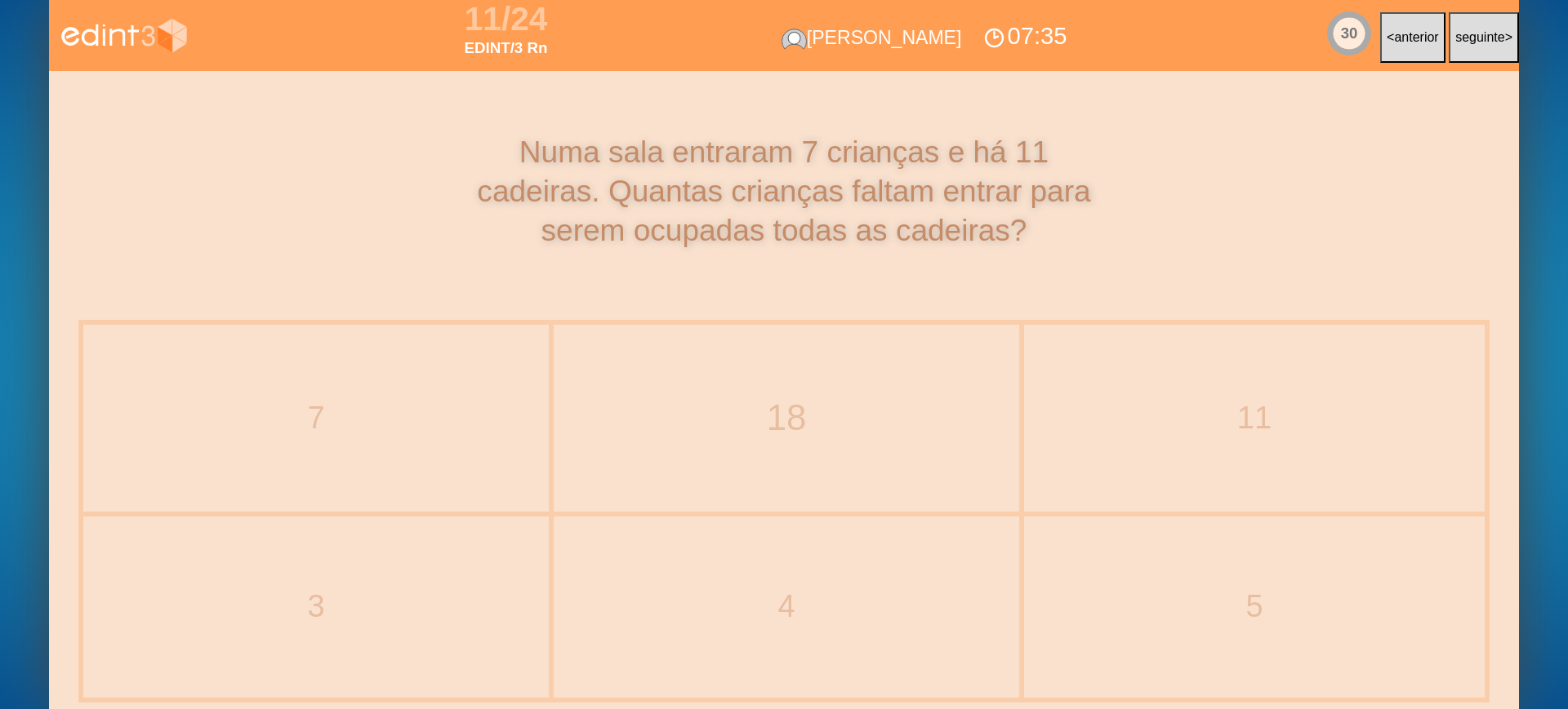
click at [884, 423] on div "18" at bounding box center [787, 418] width 532 height 50
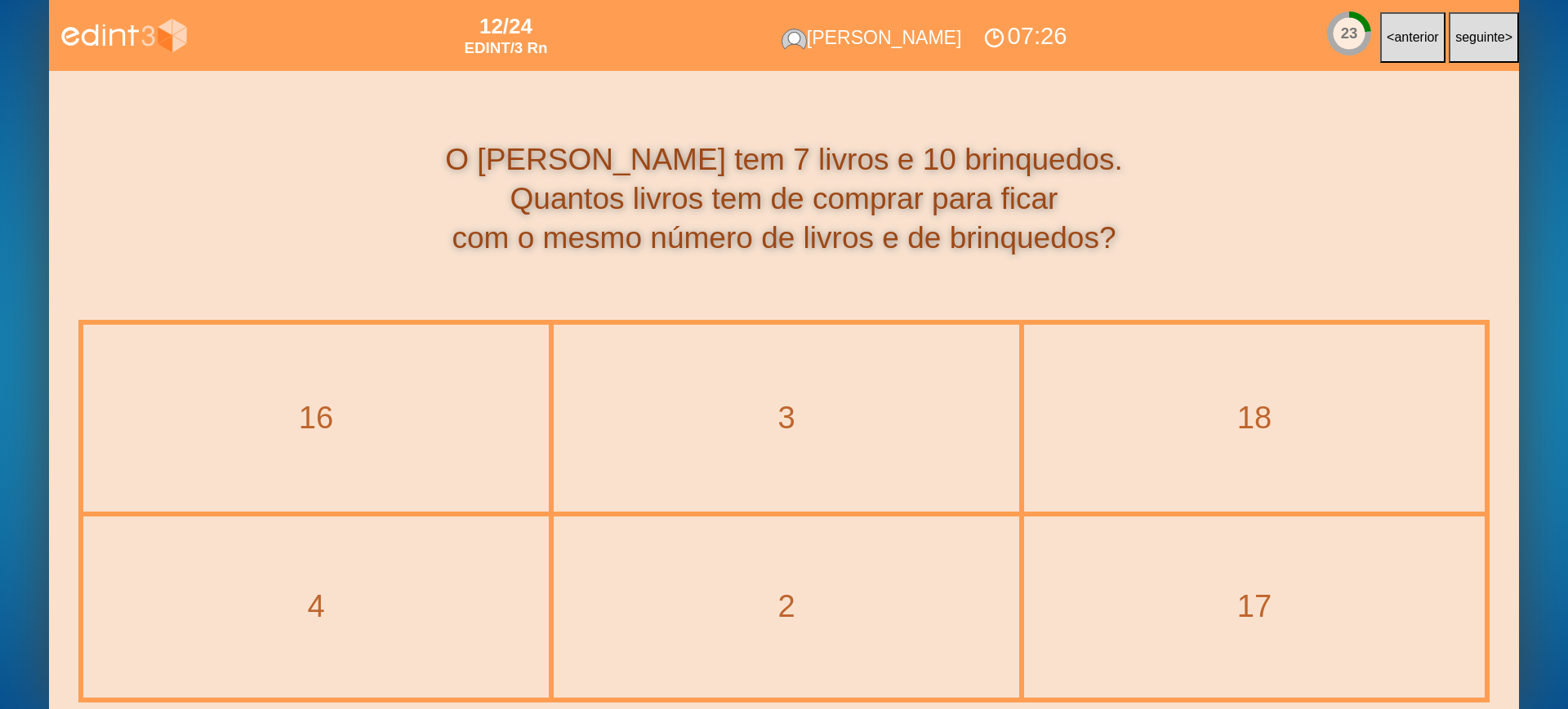
click at [755, 386] on div "3" at bounding box center [786, 418] width 463 height 184
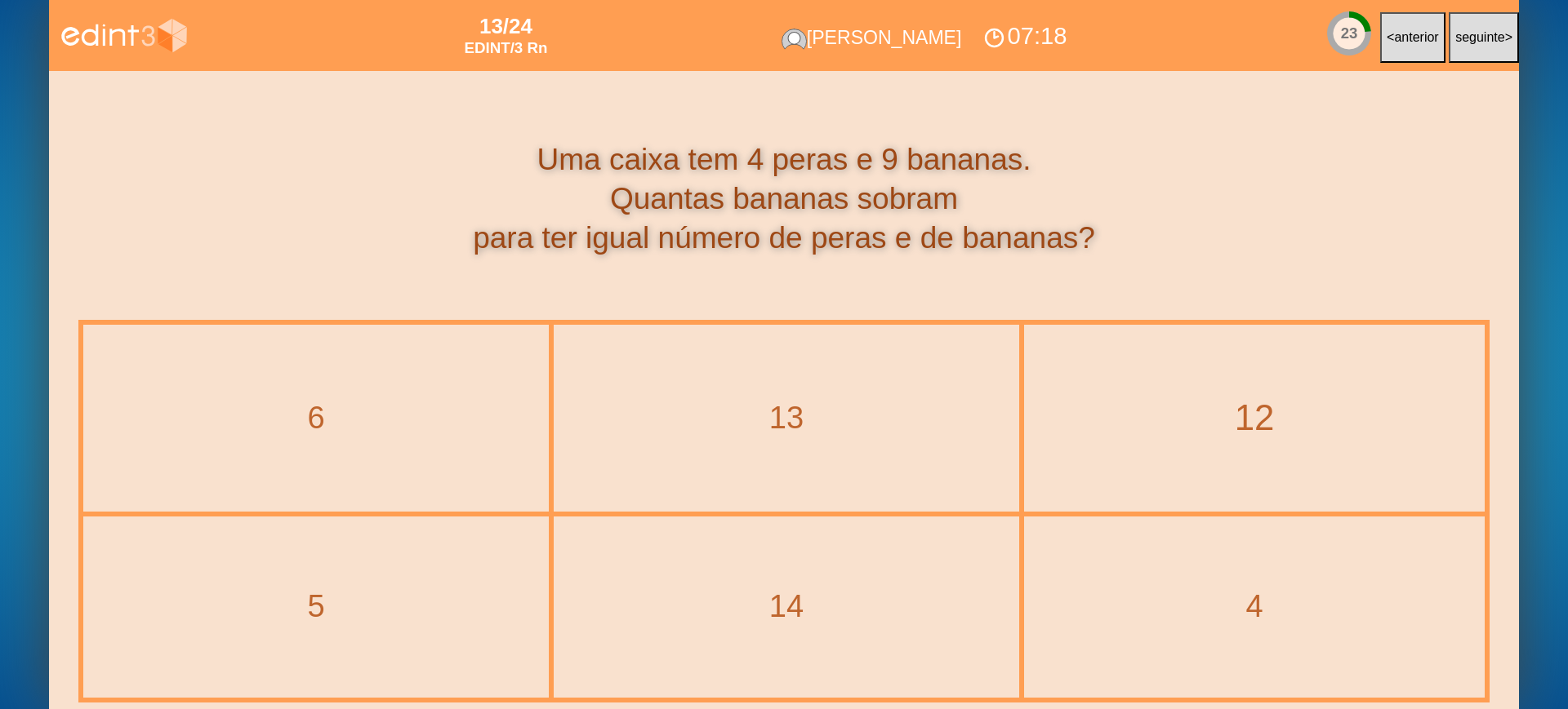
click at [1099, 397] on div "12" at bounding box center [1254, 418] width 526 height 50
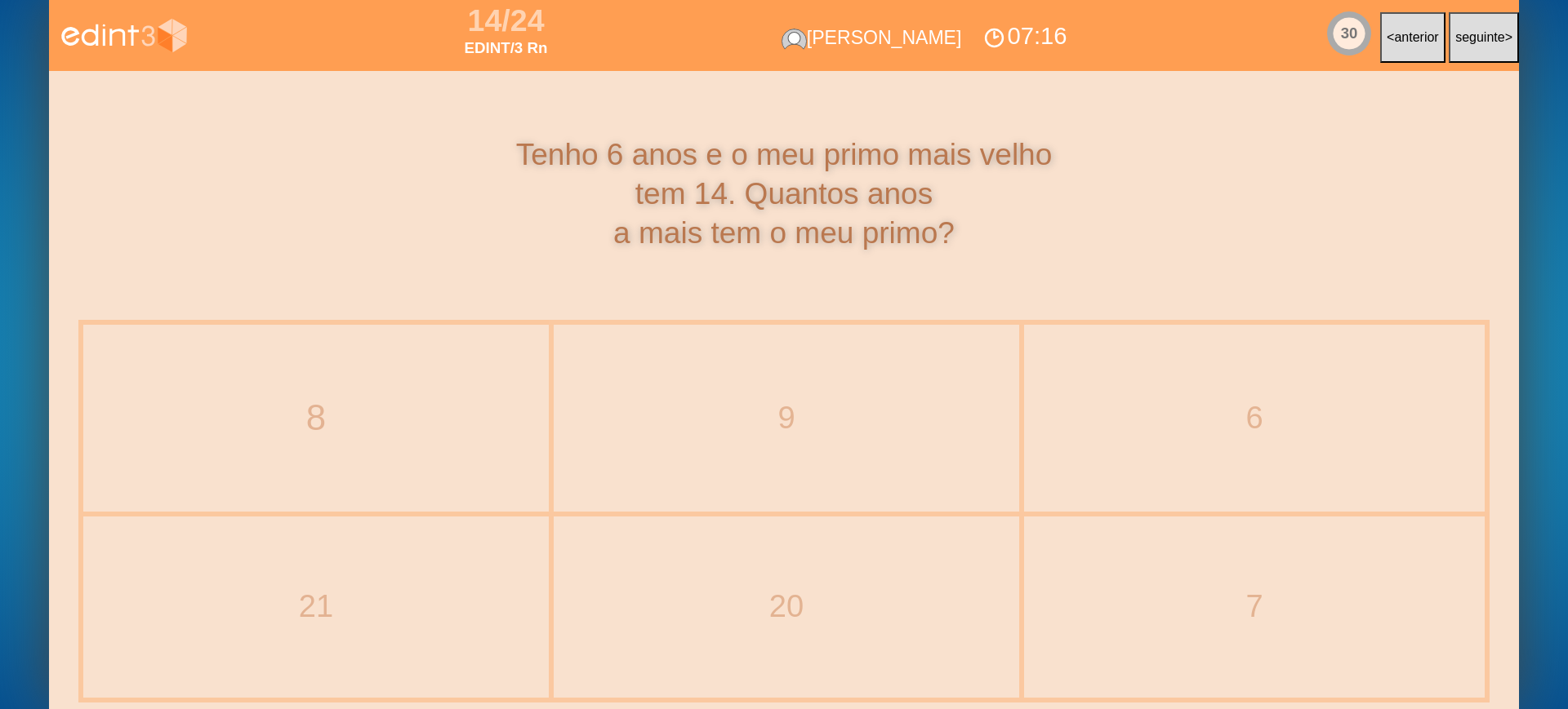
click at [312, 403] on div "8" at bounding box center [317, 418] width 532 height 50
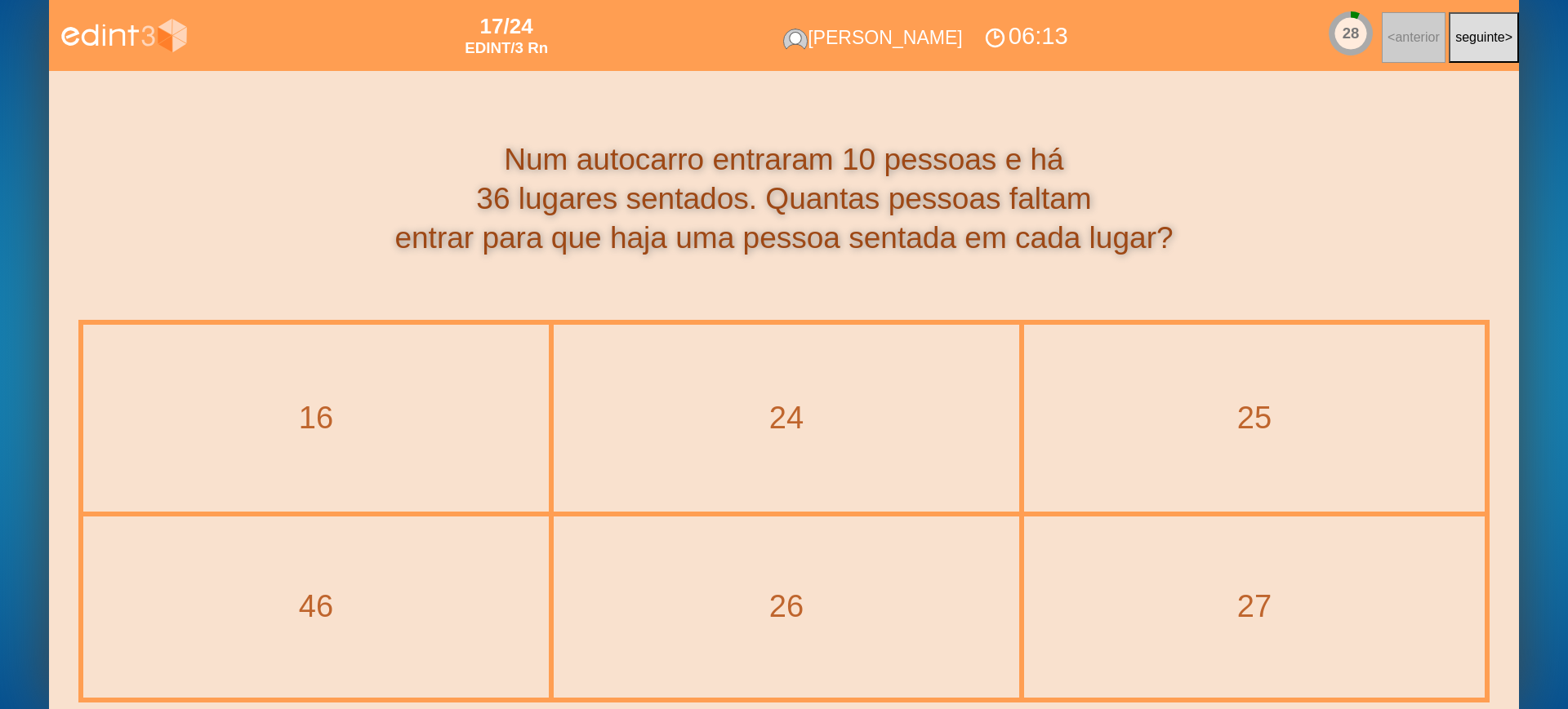
click at [194, 218] on div "Num autocarro entraram 10 pessoas e há 36 lugares sentados. Quantas pessoas fal…" at bounding box center [784, 198] width 1411 height 117
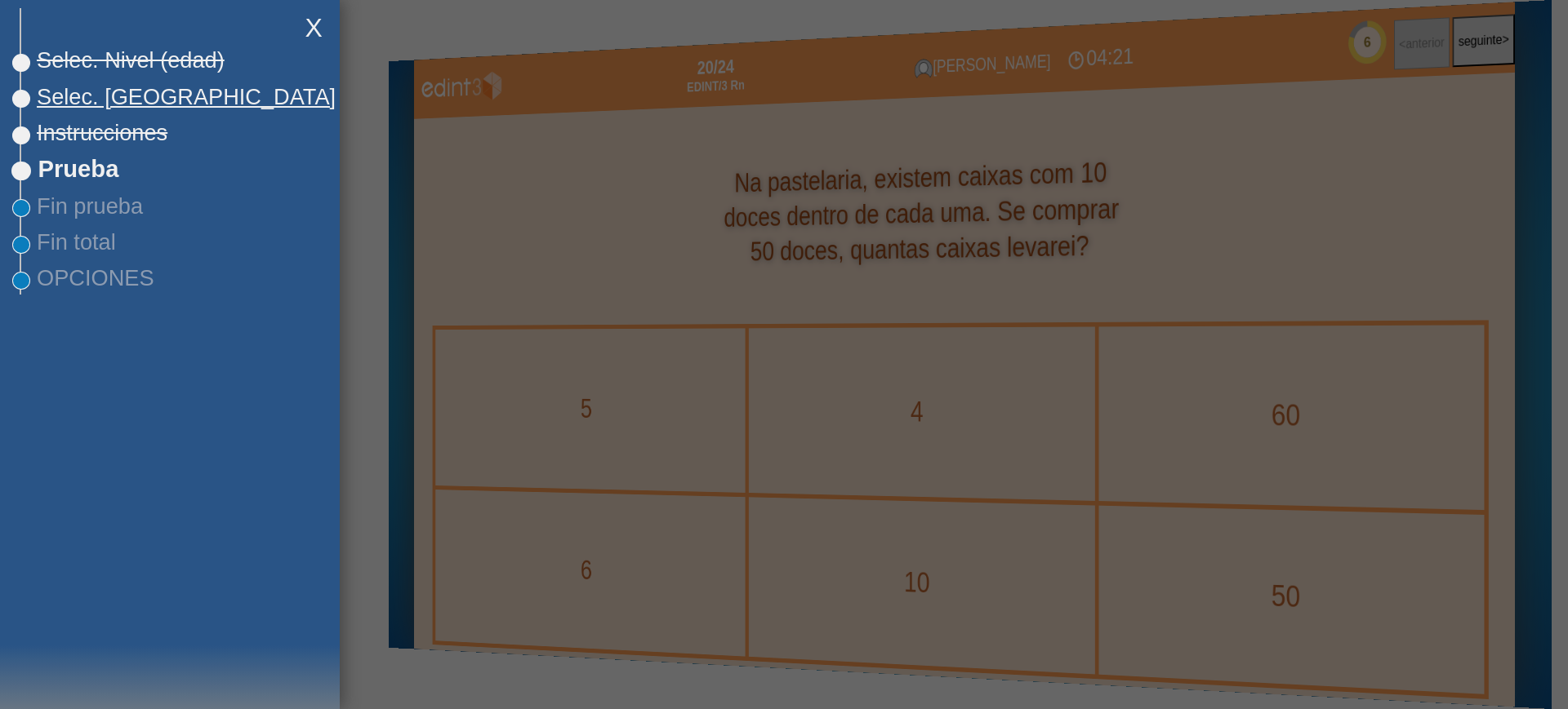
click at [113, 109] on span "Selec. [GEOGRAPHIC_DATA]" at bounding box center [179, 97] width 314 height 26
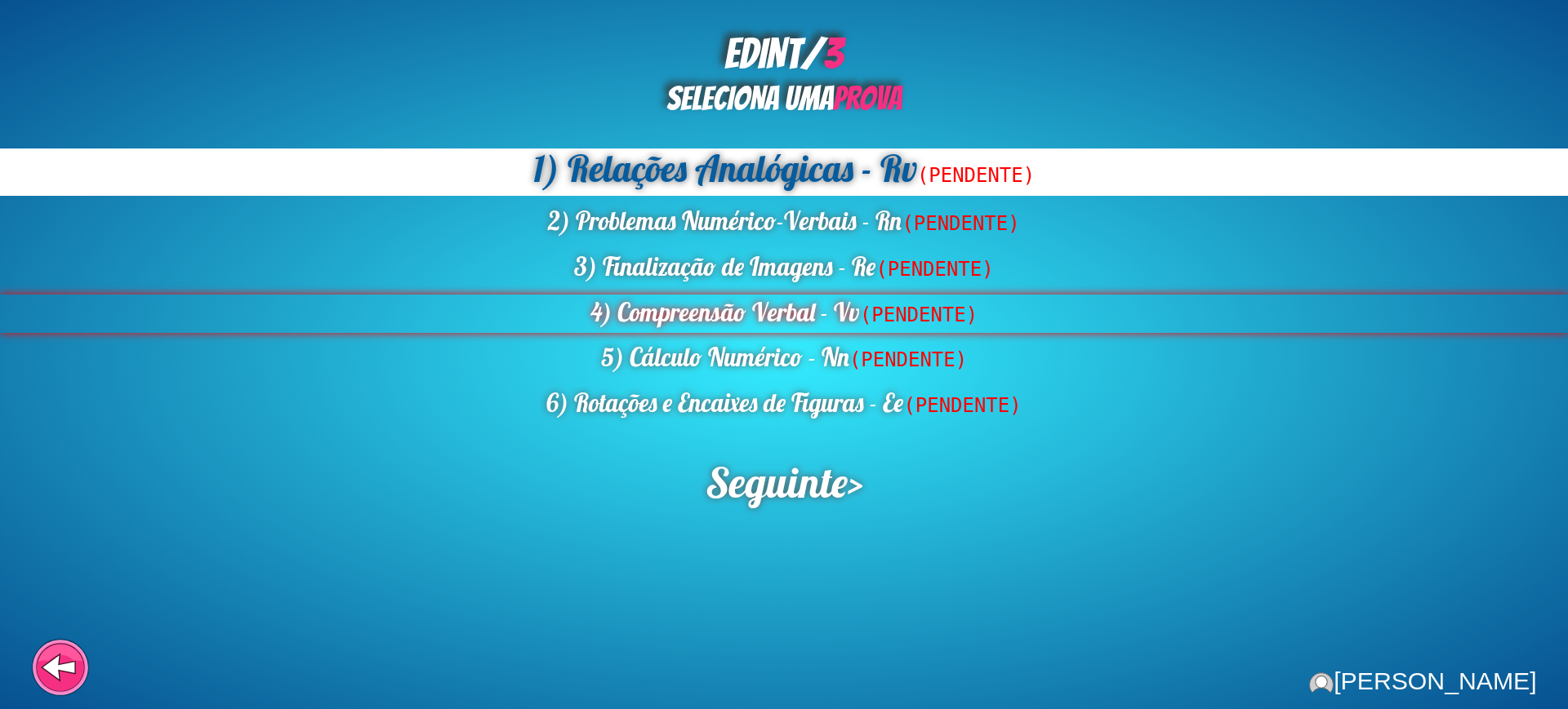
click at [754, 311] on div "4) Compreensão Verbal - Vv (PENDENTE)" at bounding box center [784, 314] width 1568 height 38
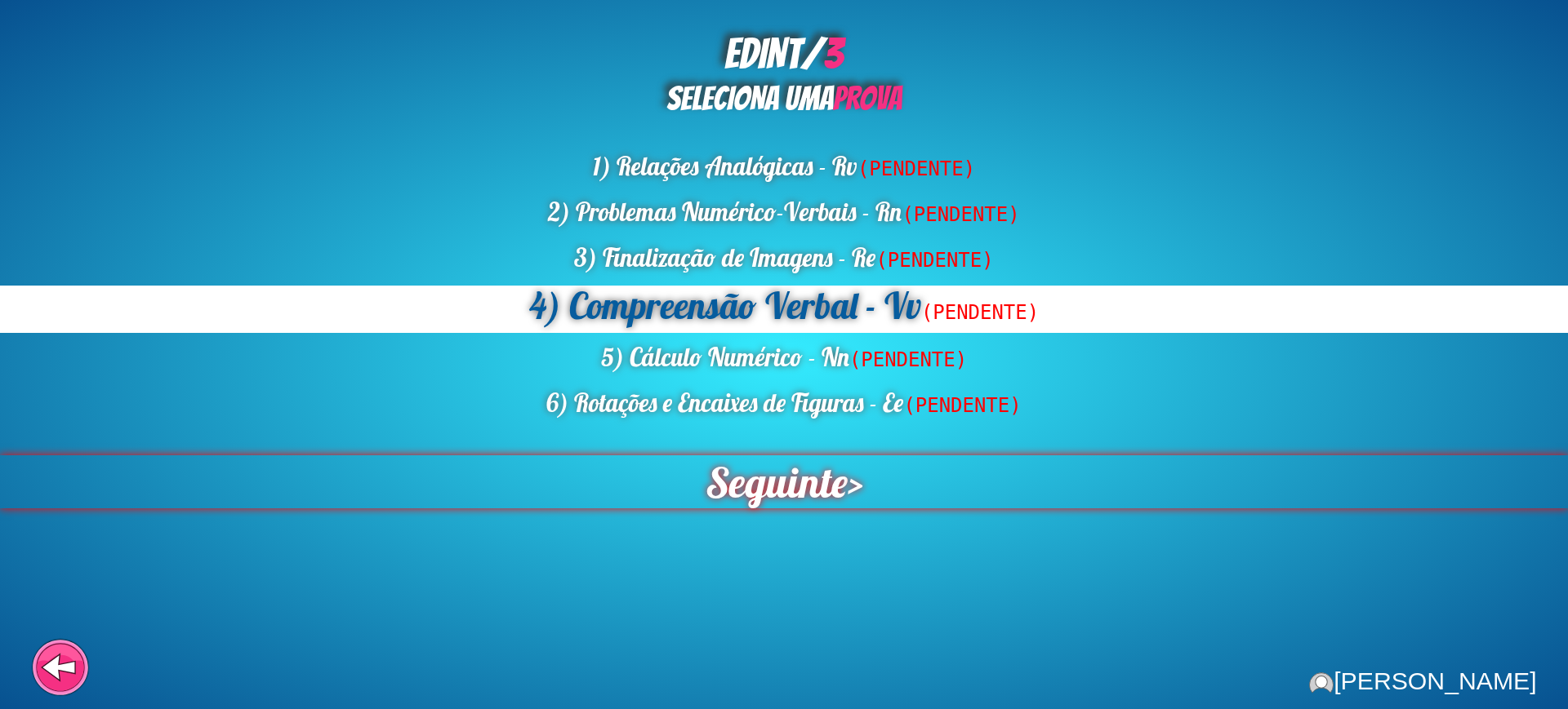
click at [765, 502] on span "Seguinte" at bounding box center [776, 482] width 142 height 53
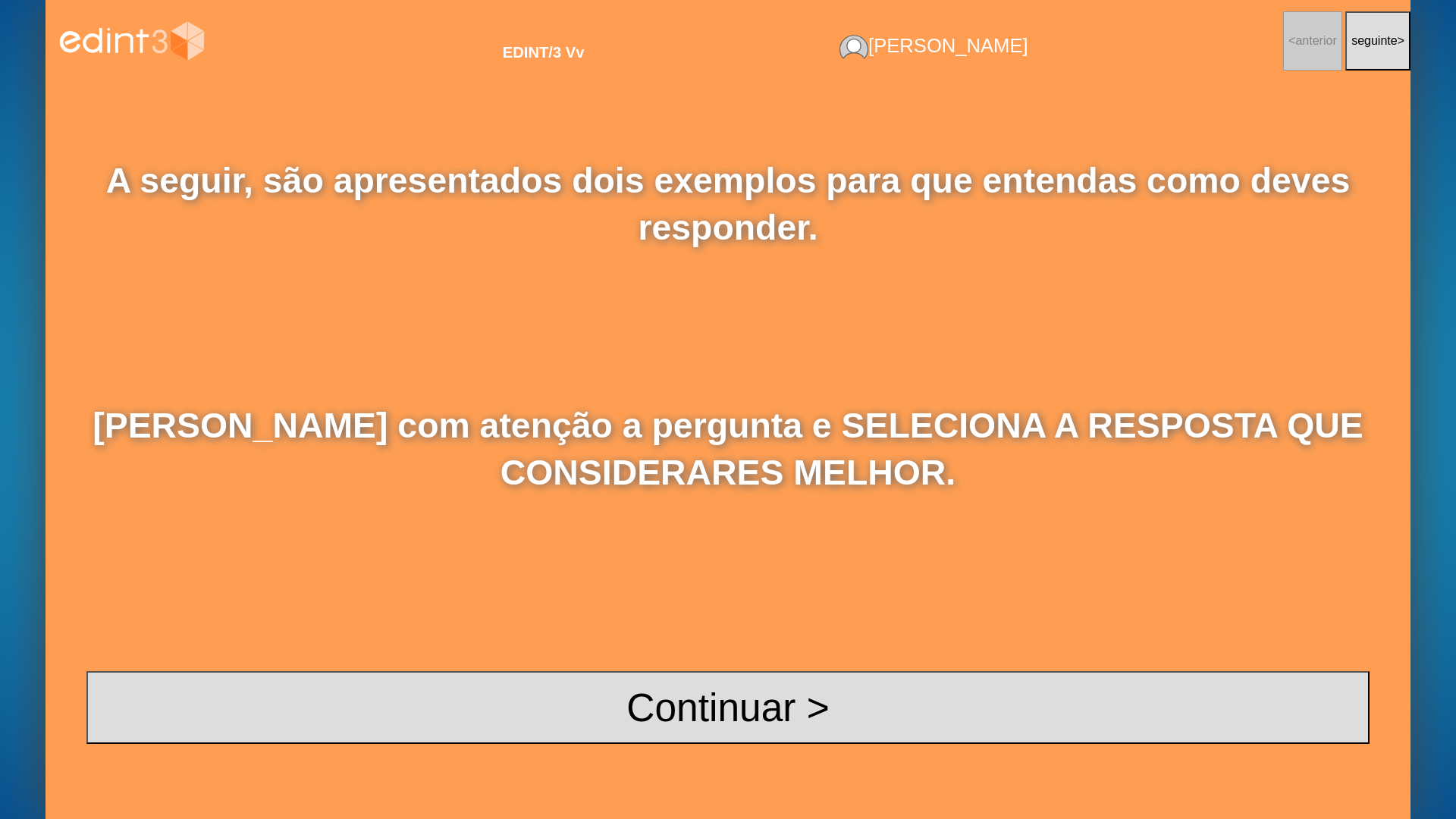
click at [668, 658] on div "A seguir, são apresentados dois exemplos para que entendas como deves responder…" at bounding box center [728, 450] width 1365 height 737
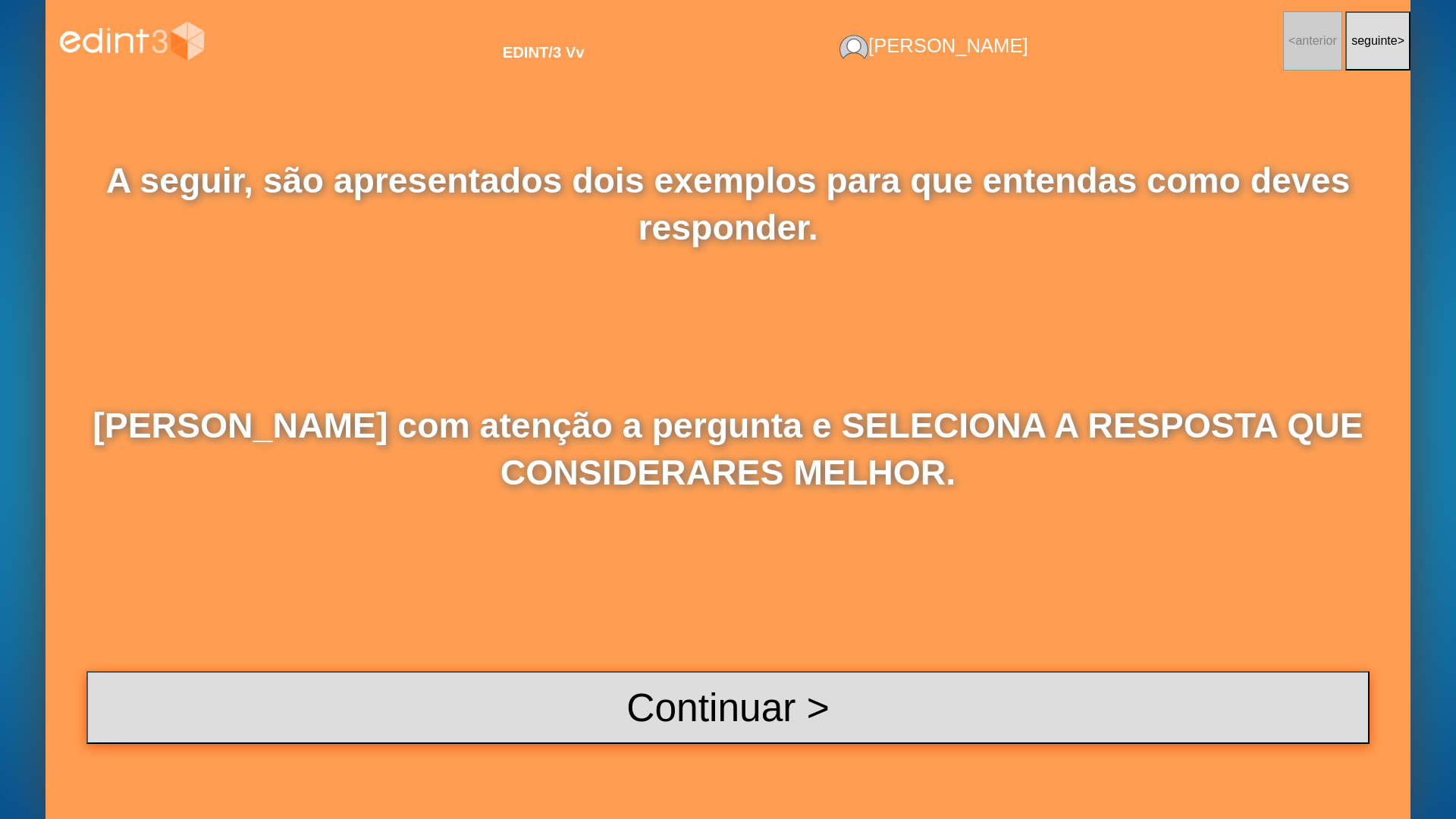
click at [665, 658] on button "Continuar >" at bounding box center [728, 707] width 1283 height 73
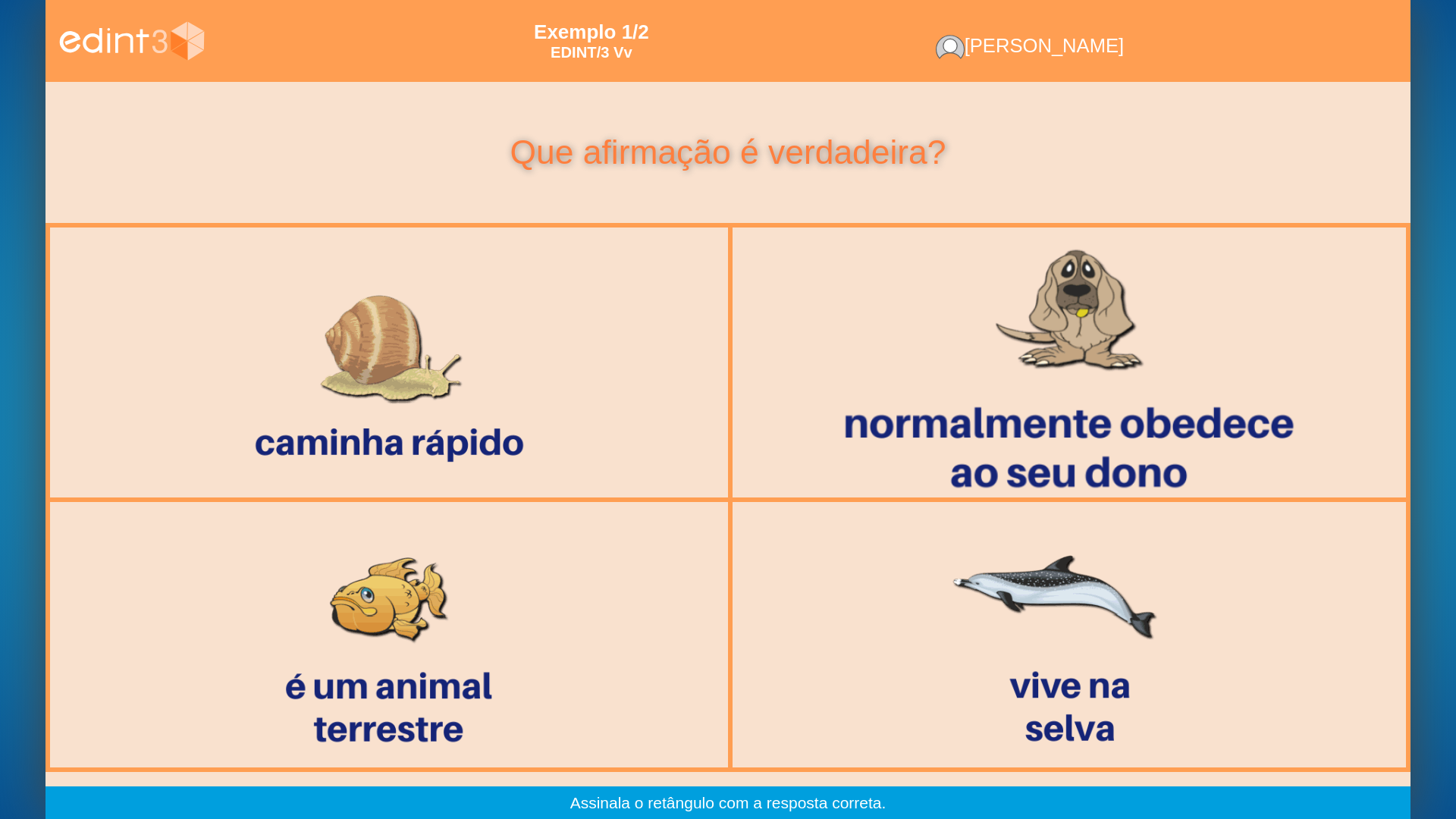
click at [1062, 429] on div at bounding box center [1070, 363] width 697 height 289
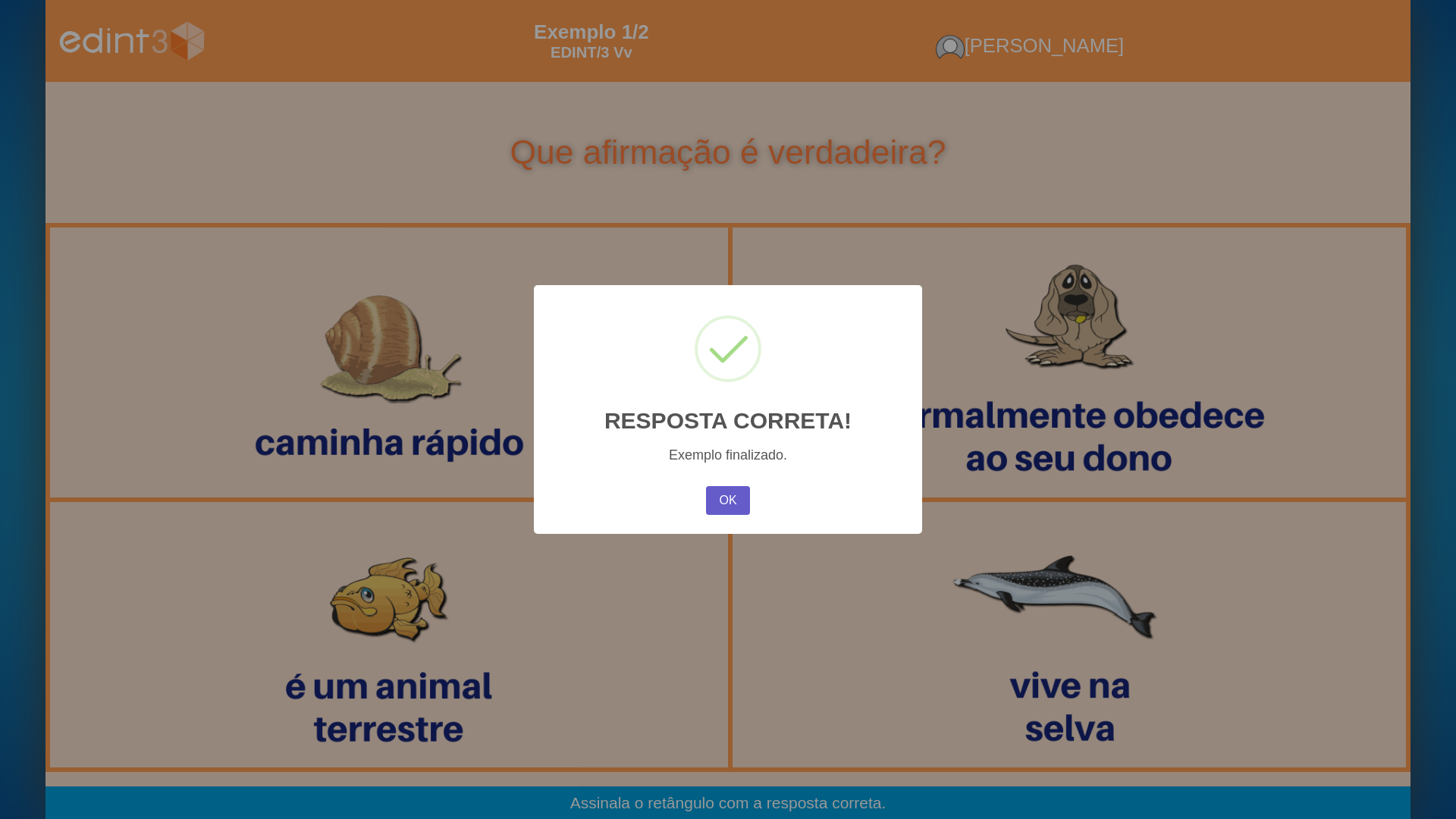
click at [736, 490] on button "OK" at bounding box center [728, 501] width 44 height 29
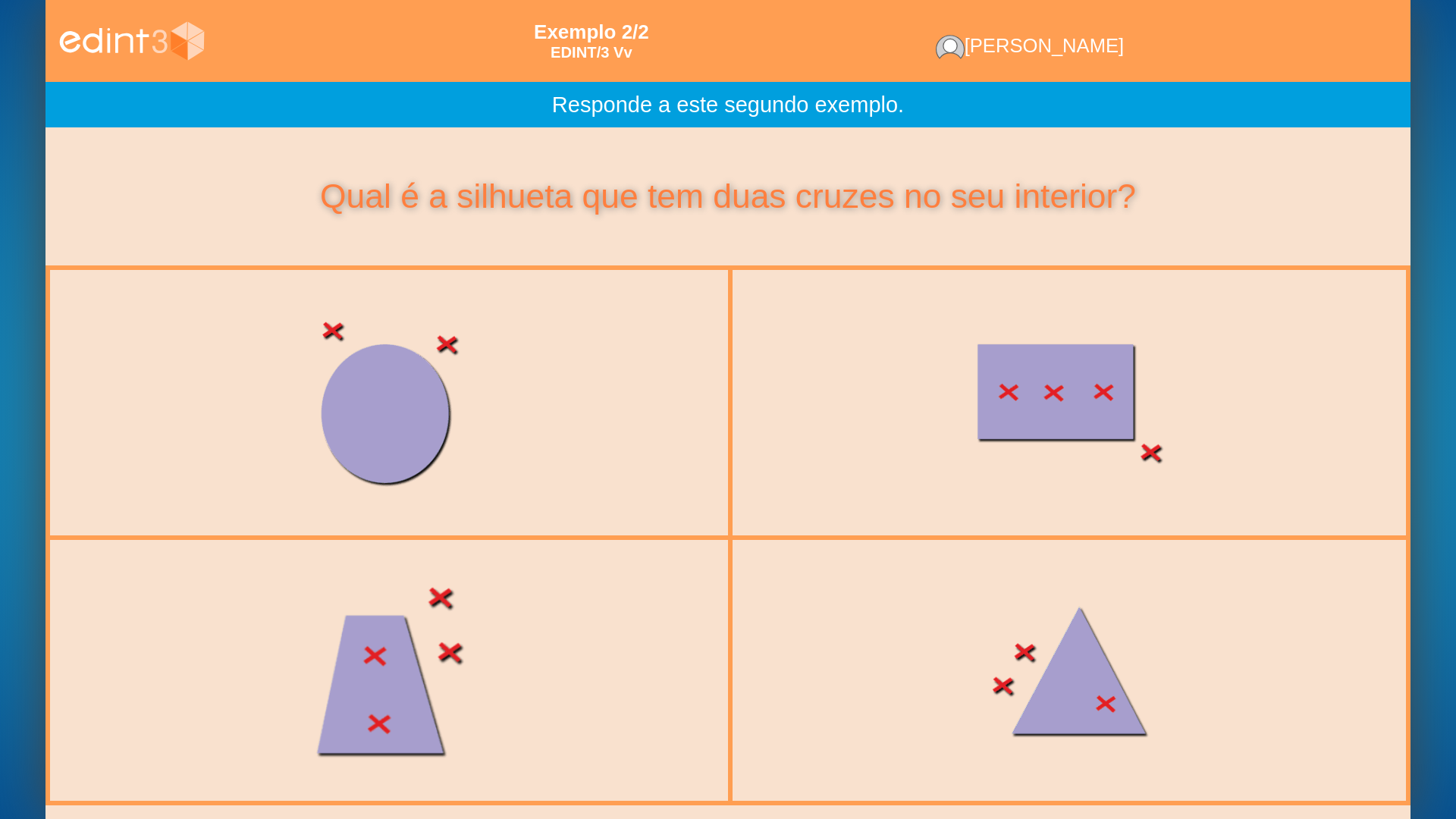
click at [452, 650] on div at bounding box center [389, 671] width 698 height 295
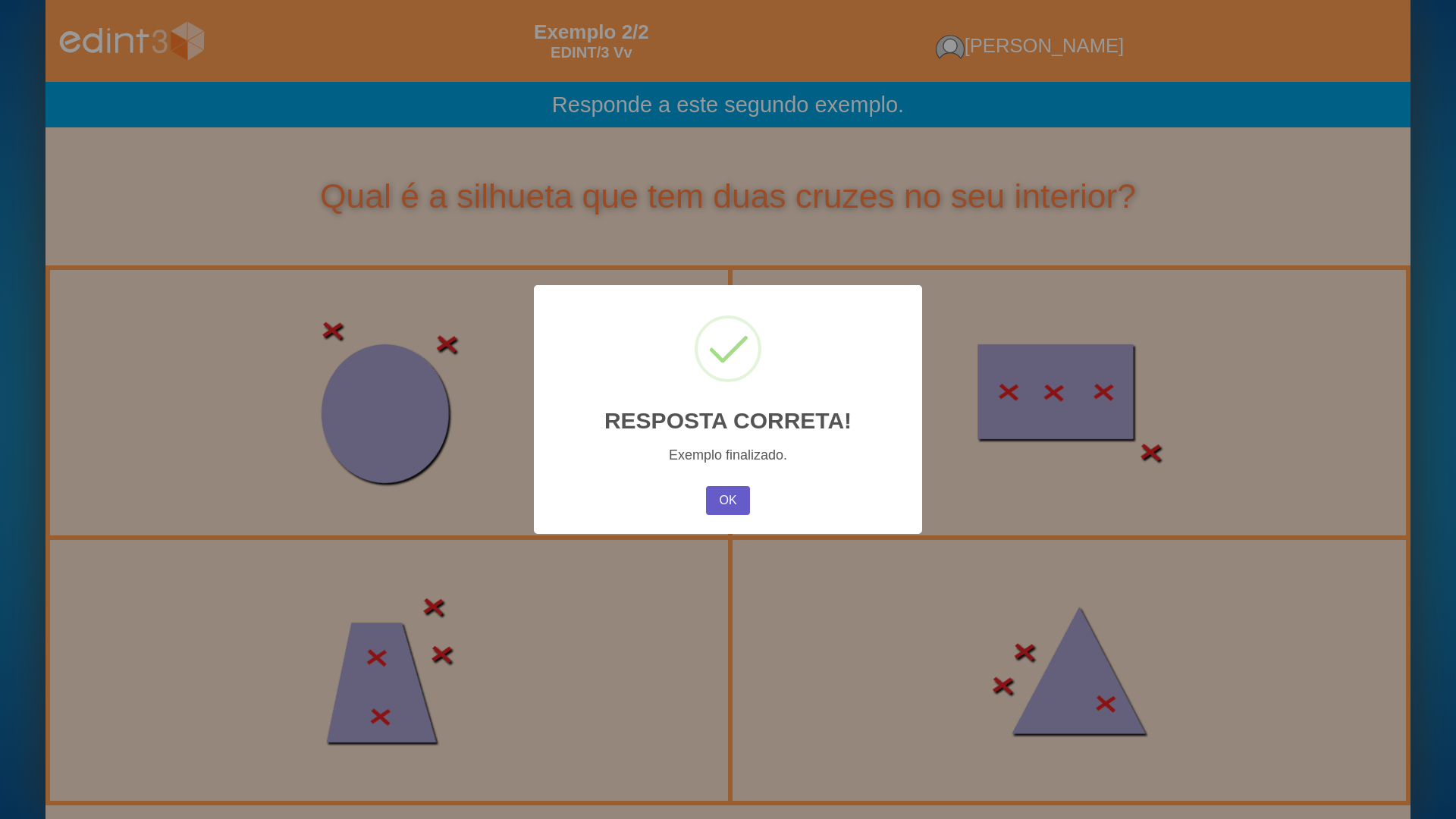
click at [728, 491] on button "OK" at bounding box center [728, 501] width 44 height 29
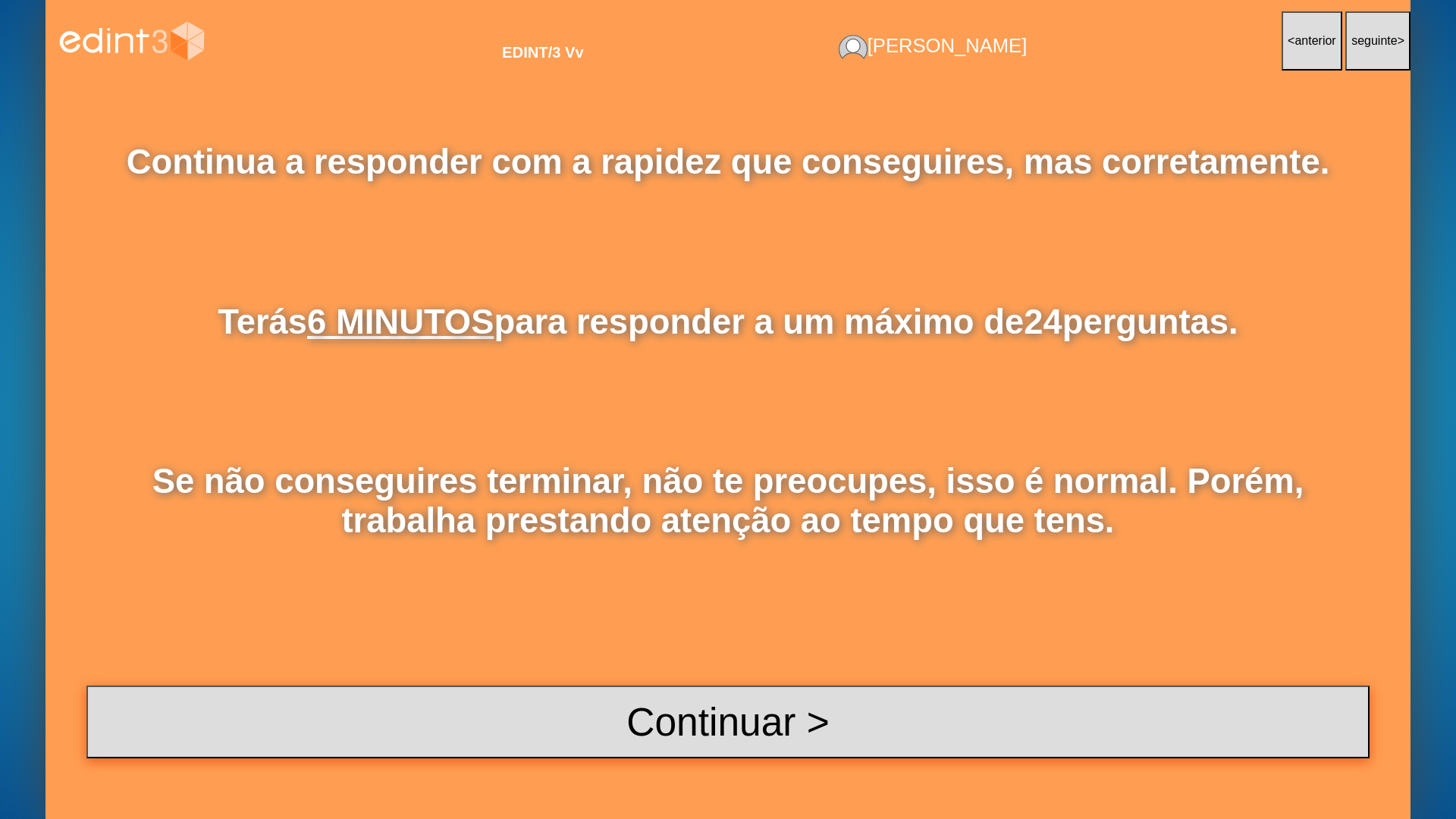
click at [754, 658] on button "Continuar >" at bounding box center [728, 721] width 1283 height 73
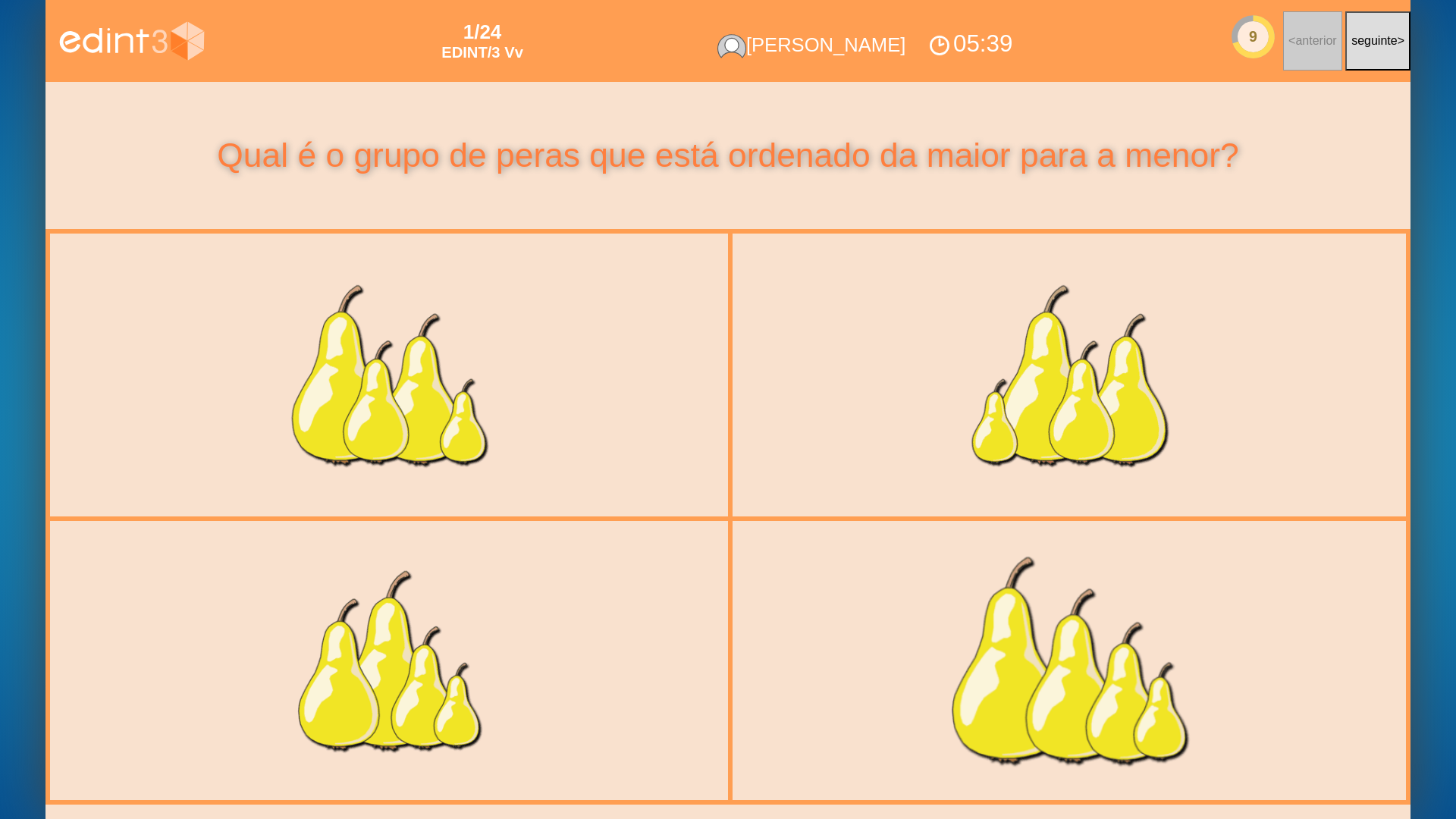
click at [844, 654] on div at bounding box center [1069, 661] width 698 height 295
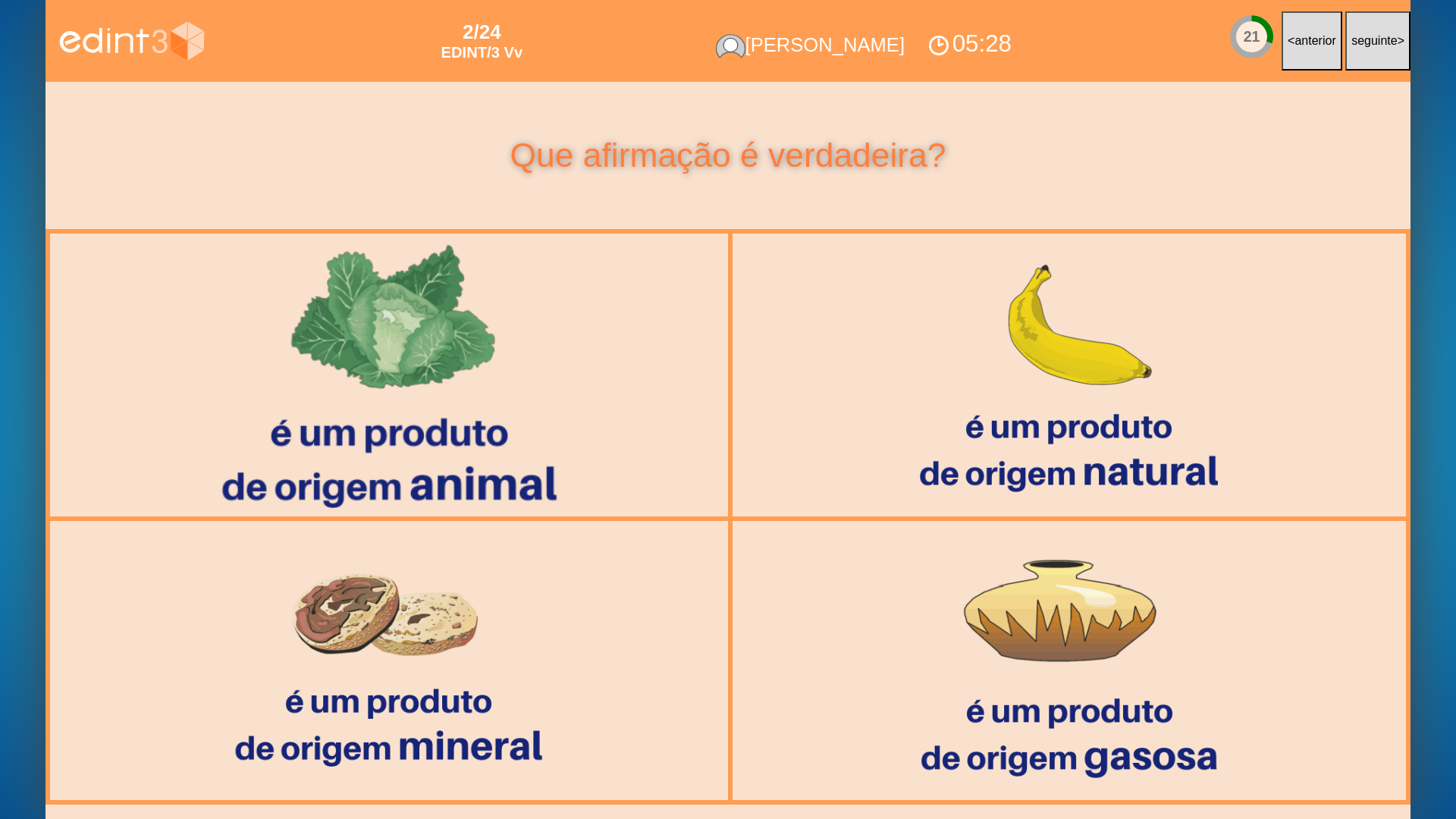
click at [502, 321] on div at bounding box center [389, 375] width 699 height 290
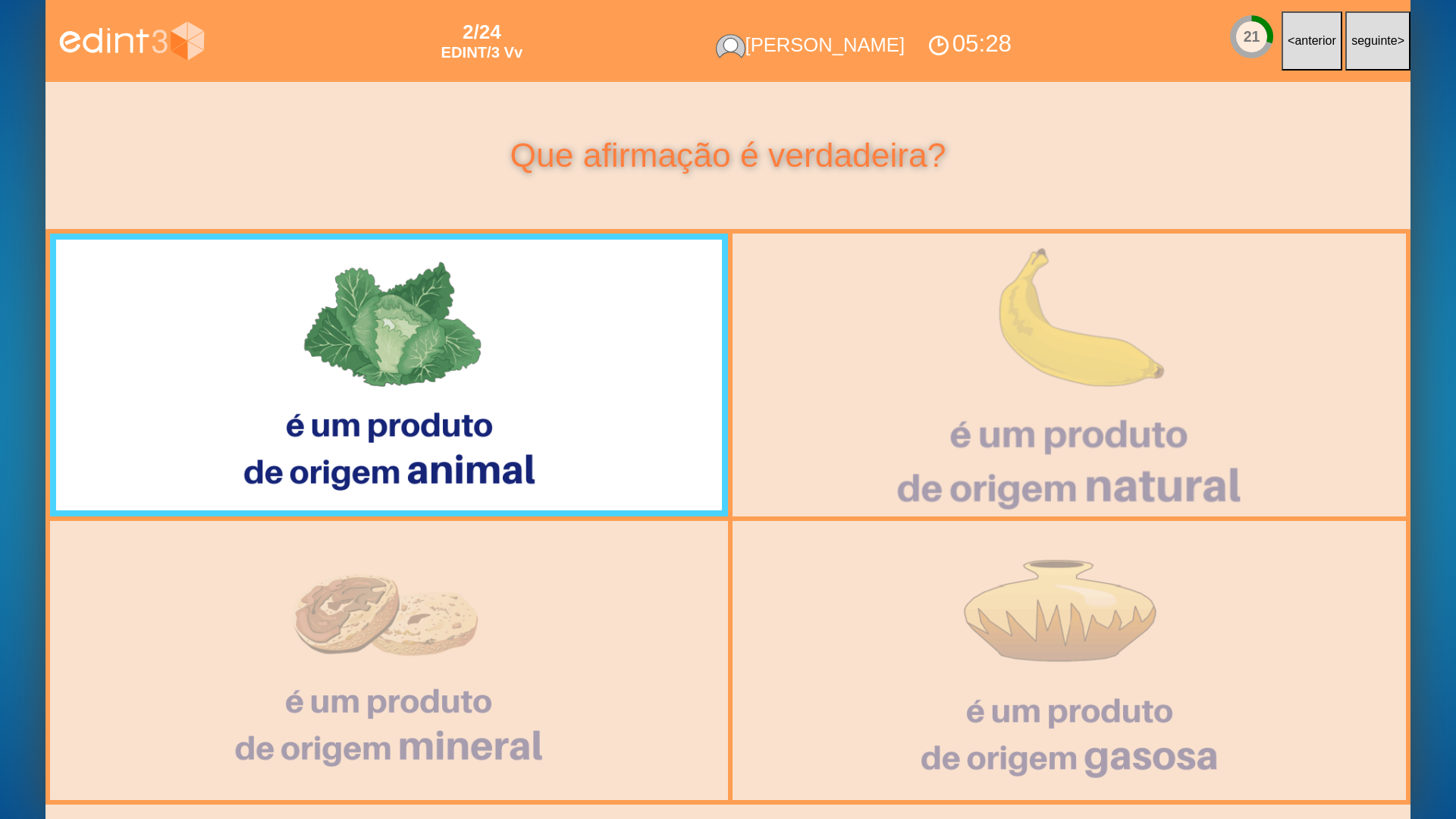
click at [894, 340] on div at bounding box center [1069, 375] width 696 height 289
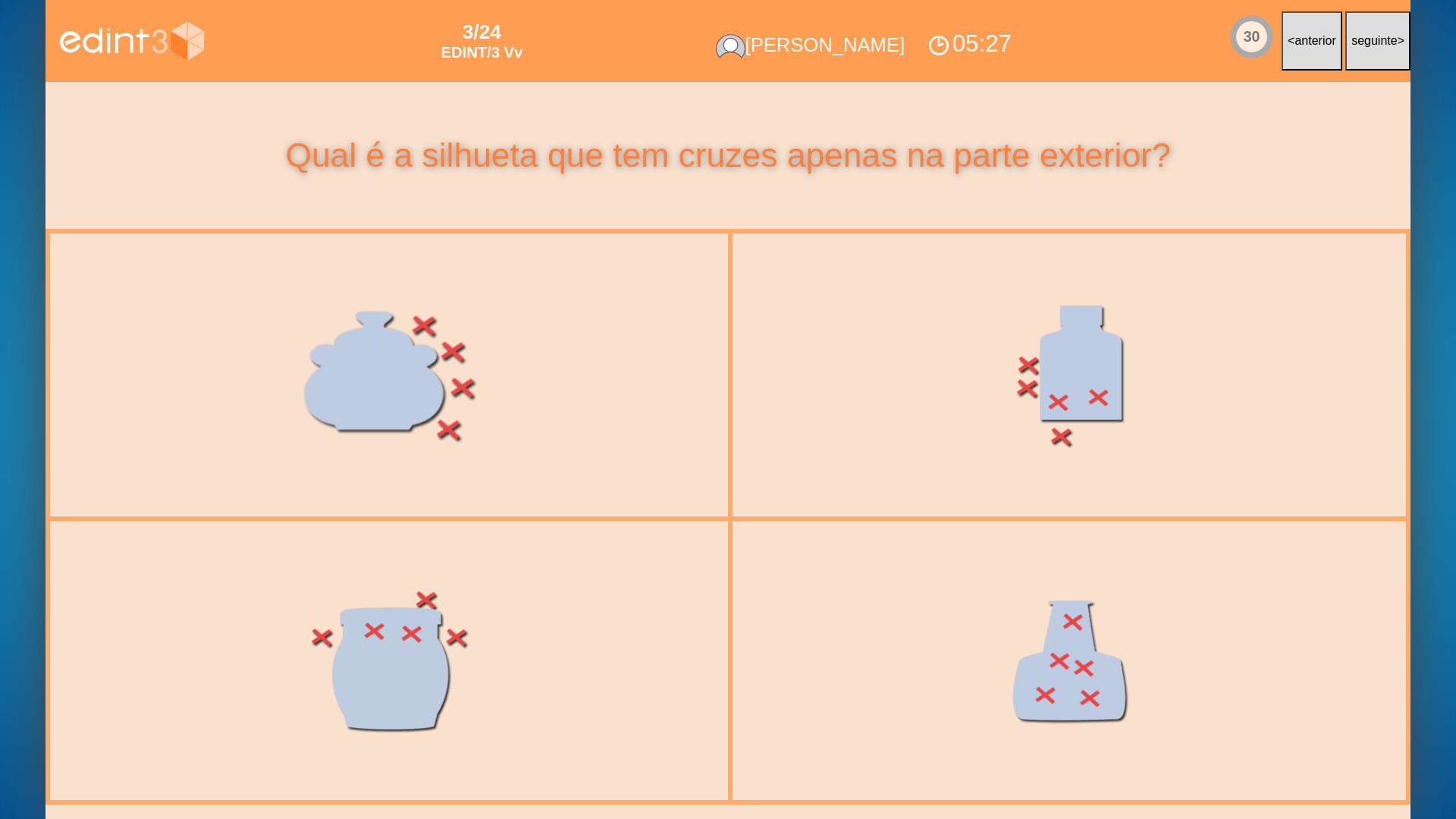
click at [317, 385] on div at bounding box center [389, 376] width 698 height 295
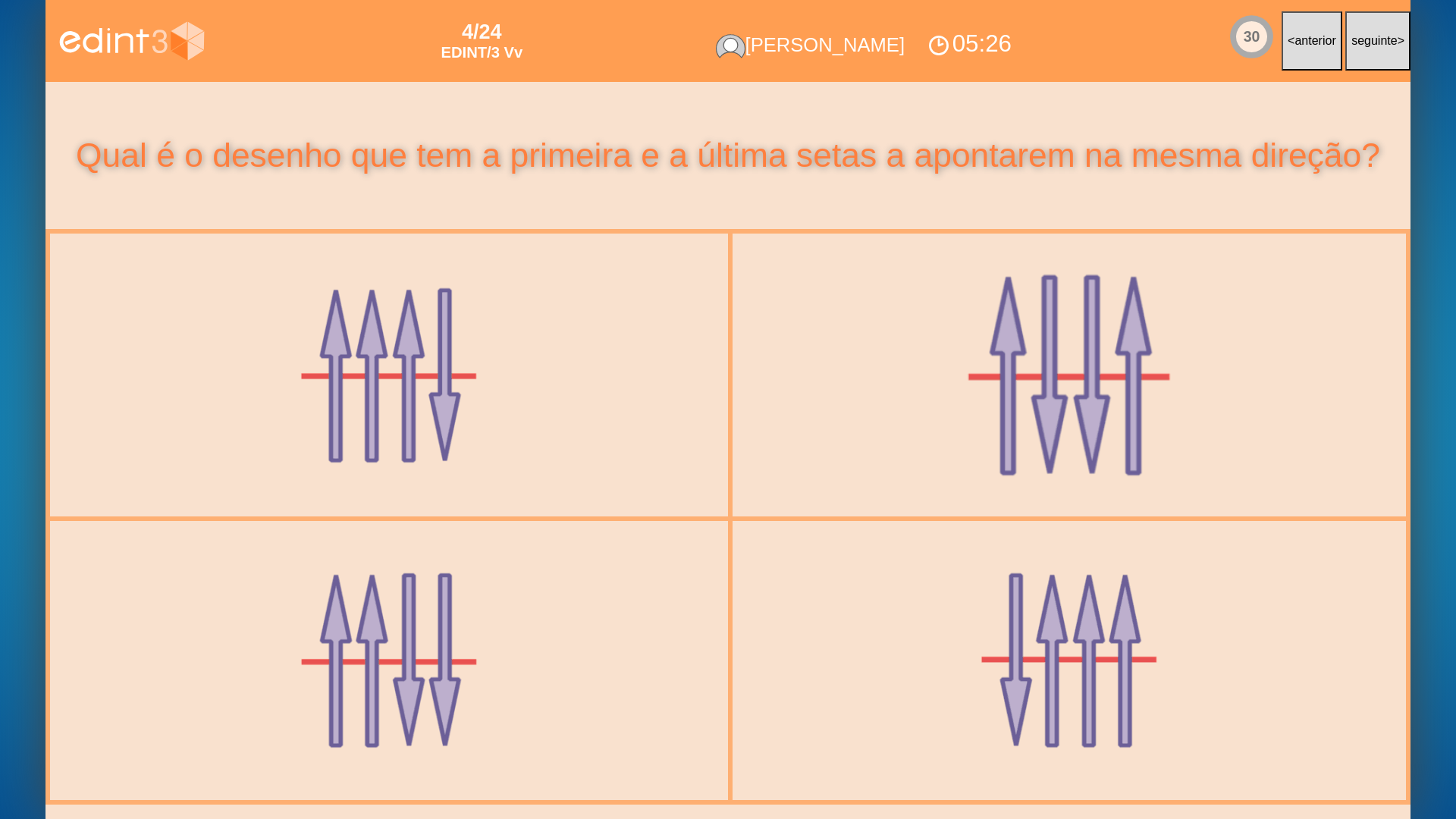
click at [841, 393] on div at bounding box center [1069, 376] width 698 height 295
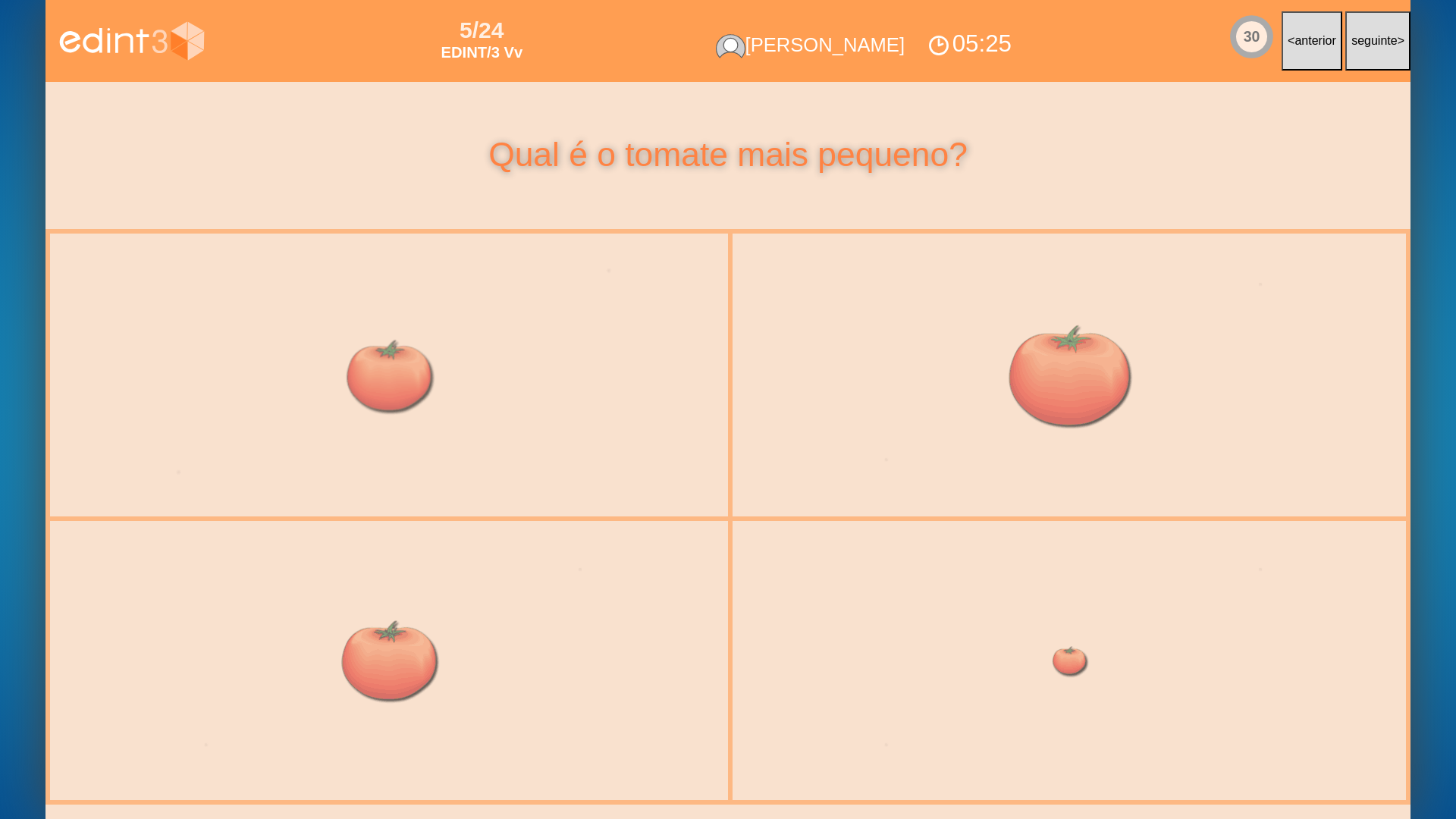
click at [345, 374] on div at bounding box center [389, 376] width 698 height 295
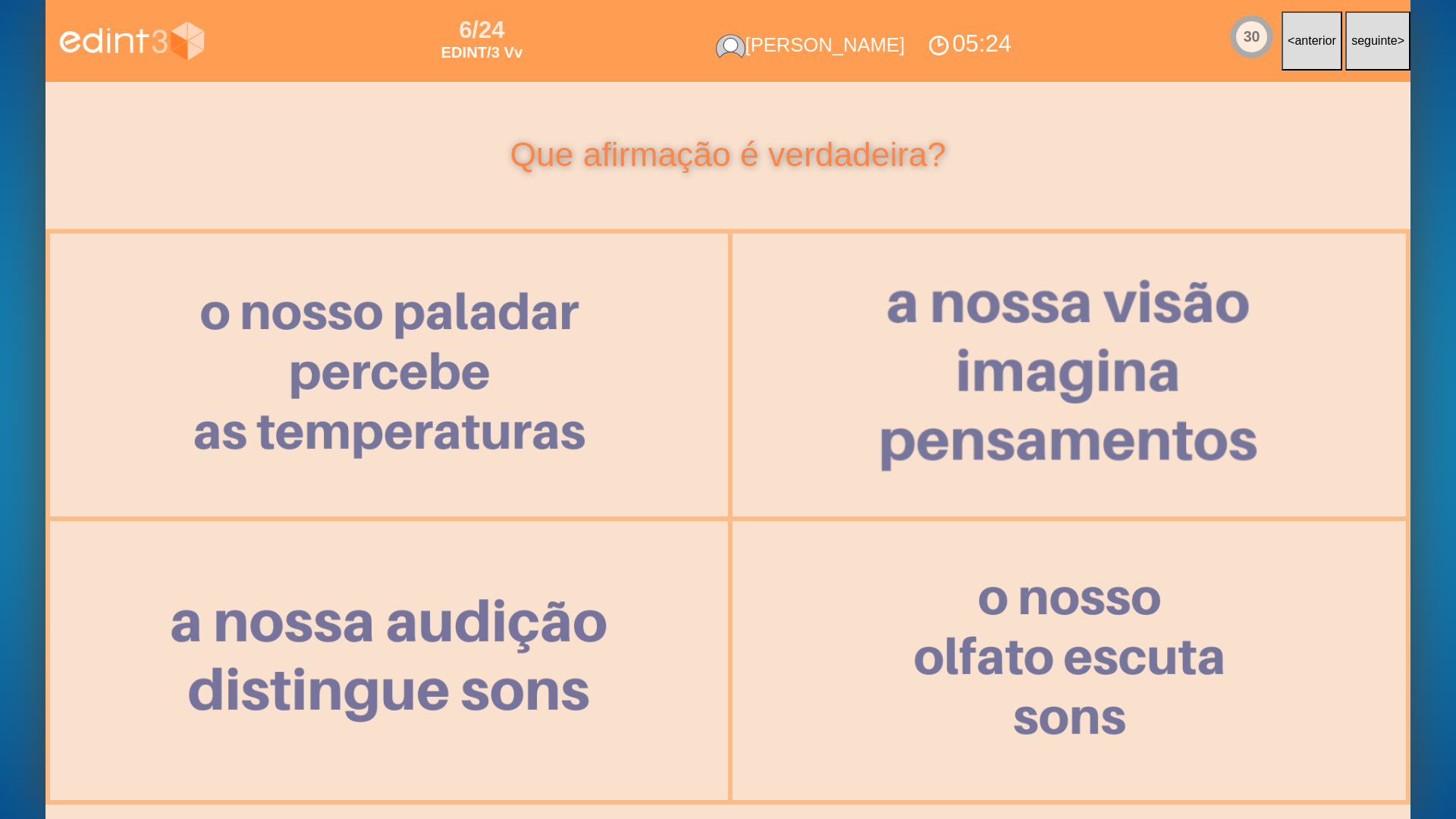
click at [1105, 347] on div at bounding box center [1069, 376] width 698 height 295
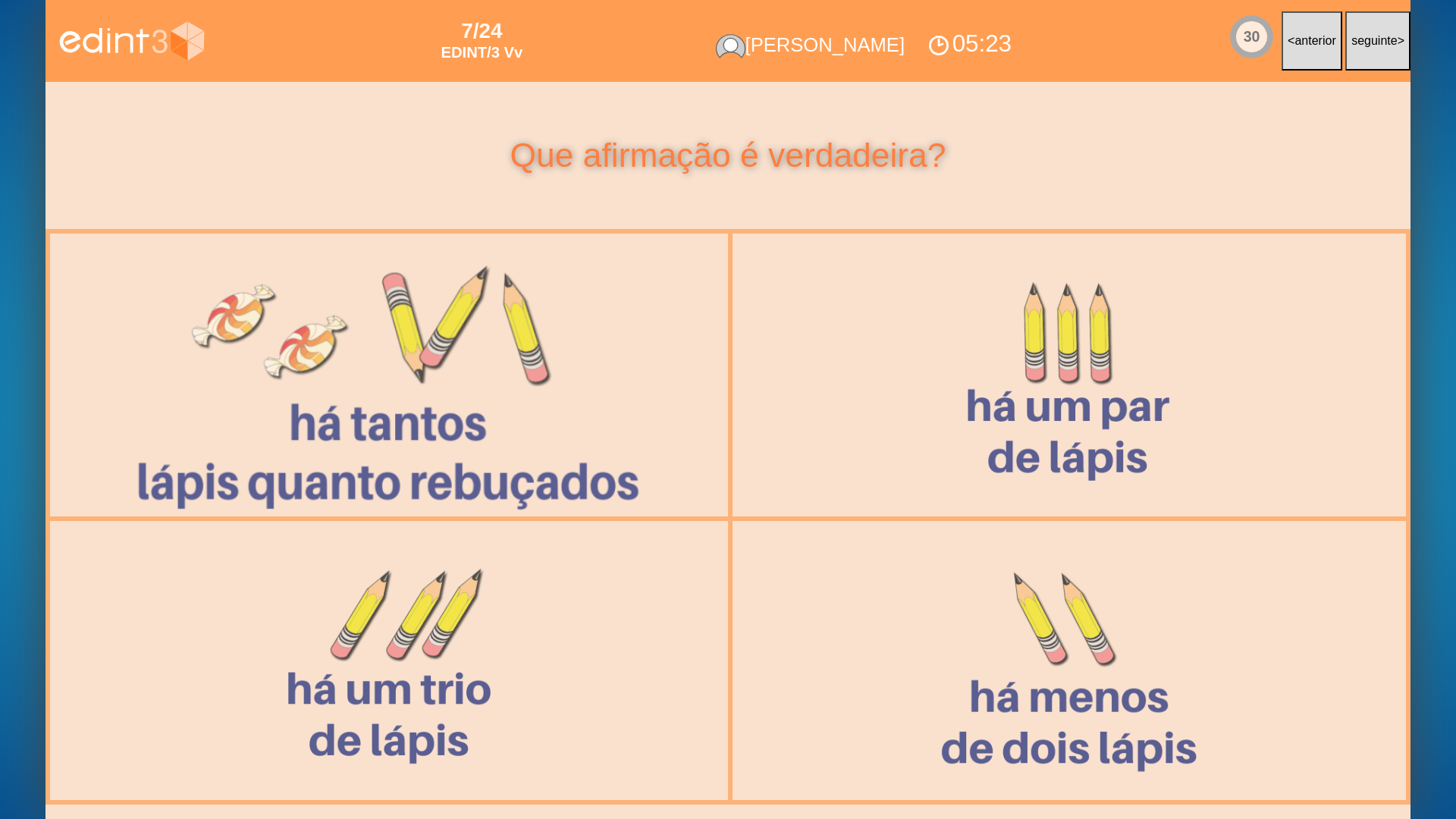
click at [212, 369] on div at bounding box center [389, 375] width 699 height 296
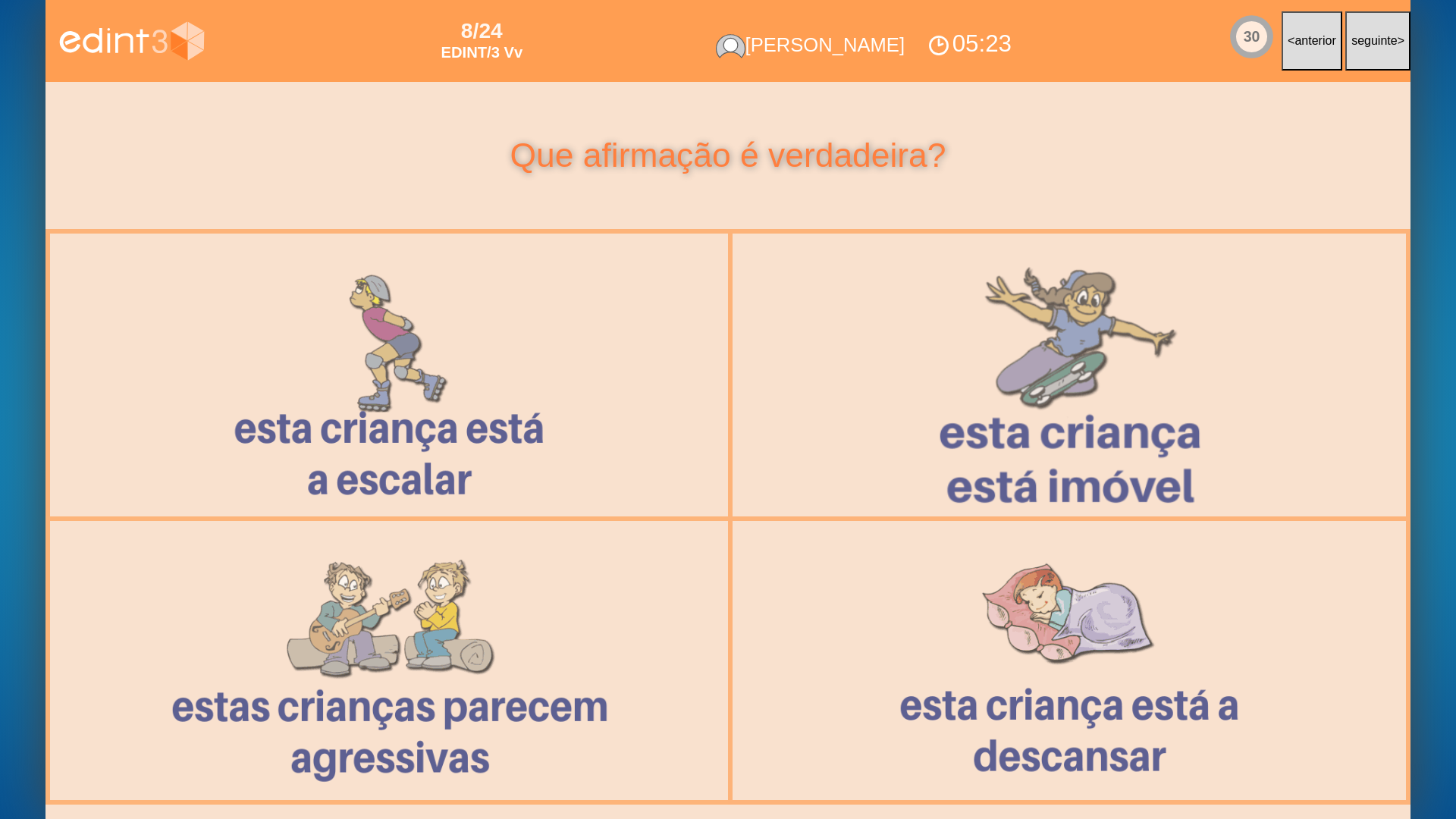
click at [1099, 402] on div at bounding box center [1069, 376] width 699 height 285
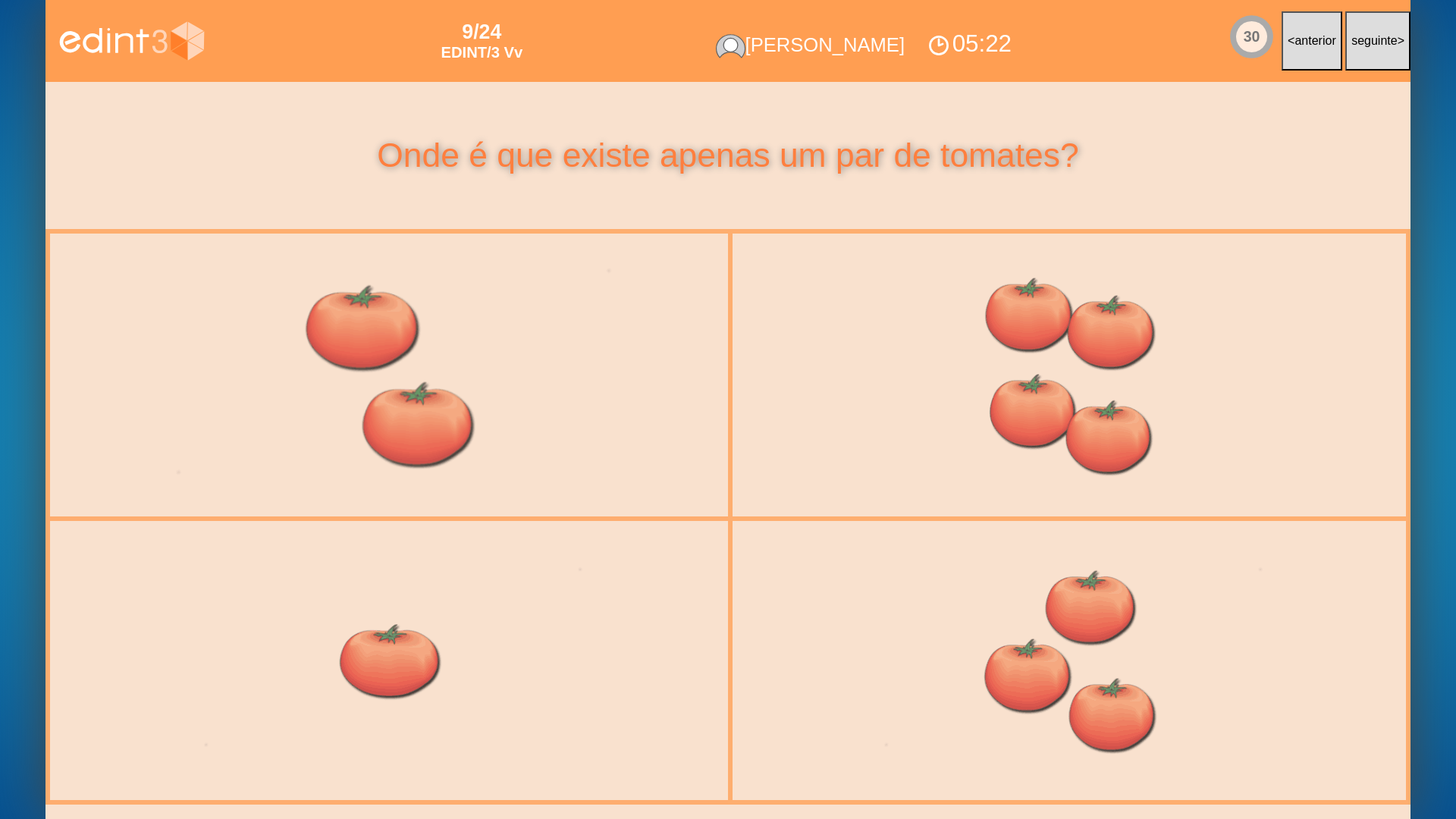
click at [118, 430] on div at bounding box center [389, 376] width 698 height 295
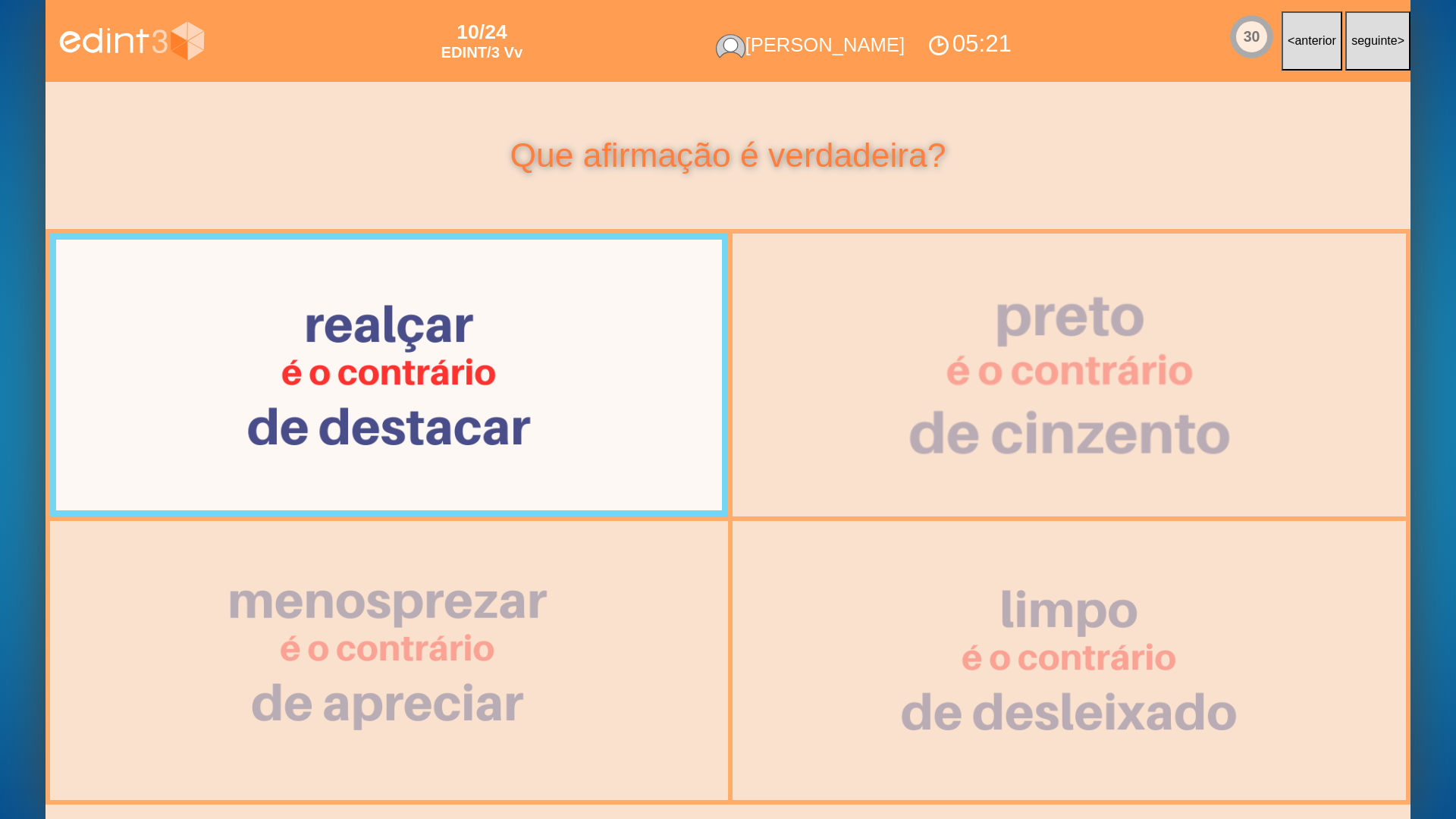
click at [895, 442] on div at bounding box center [1070, 376] width 697 height 295
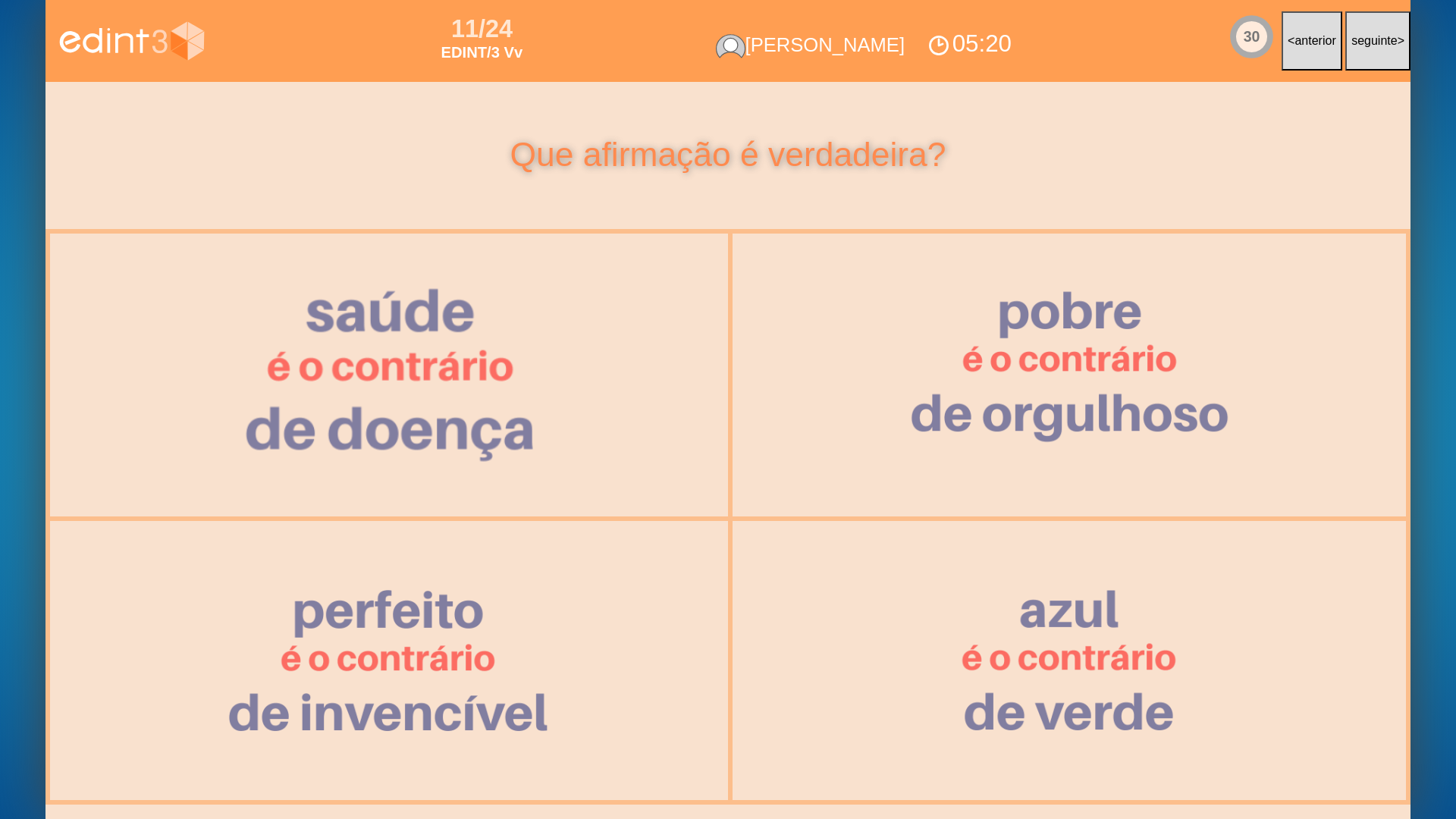
click at [228, 463] on div at bounding box center [389, 376] width 697 height 295
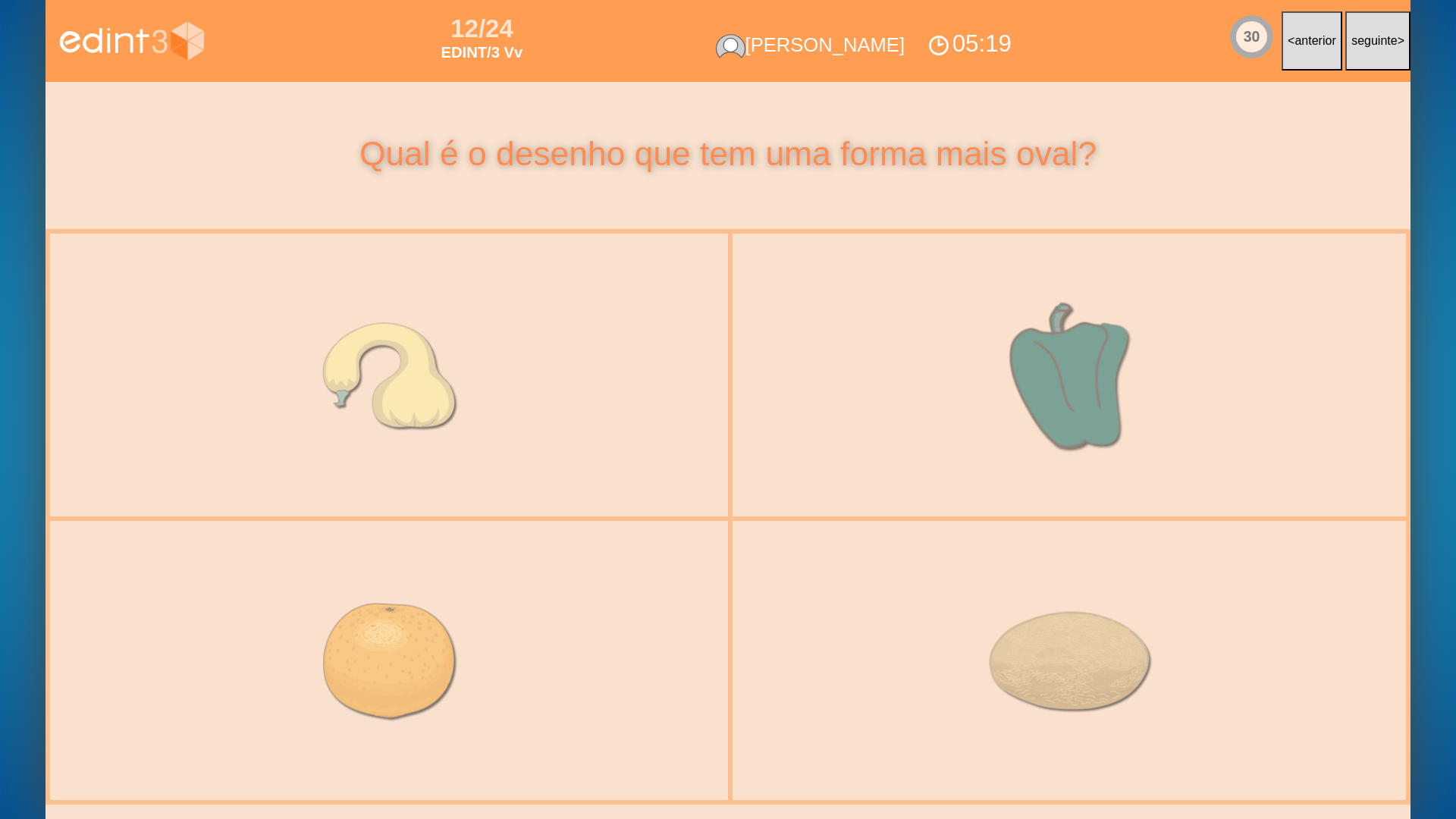
click at [1059, 454] on div at bounding box center [1069, 376] width 698 height 295
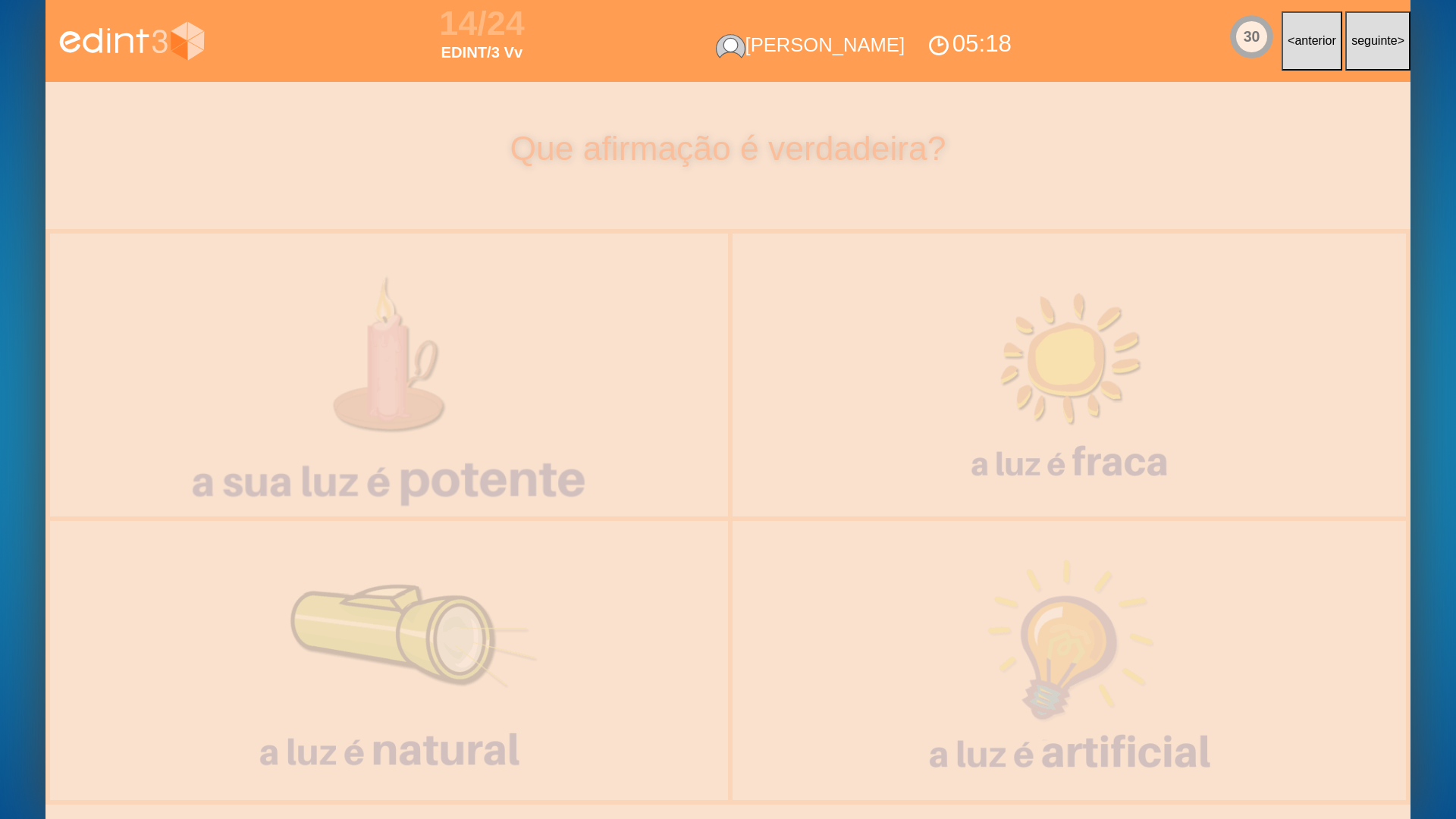
click at [465, 467] on div at bounding box center [389, 374] width 698 height 278
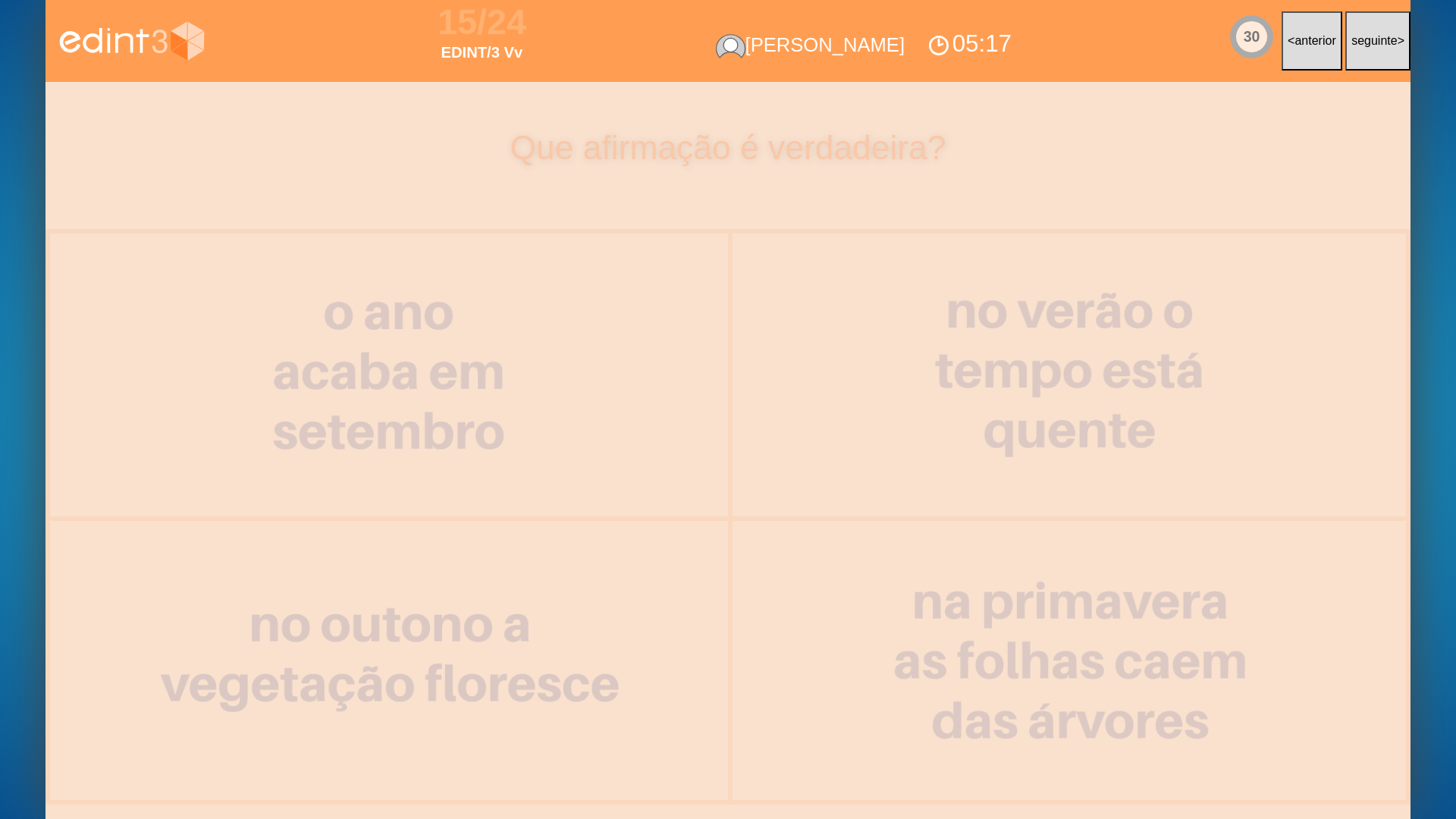
drag, startPoint x: 690, startPoint y: 430, endPoint x: 643, endPoint y: 421, distance: 47.9
click at [680, 430] on div at bounding box center [389, 374] width 678 height 283
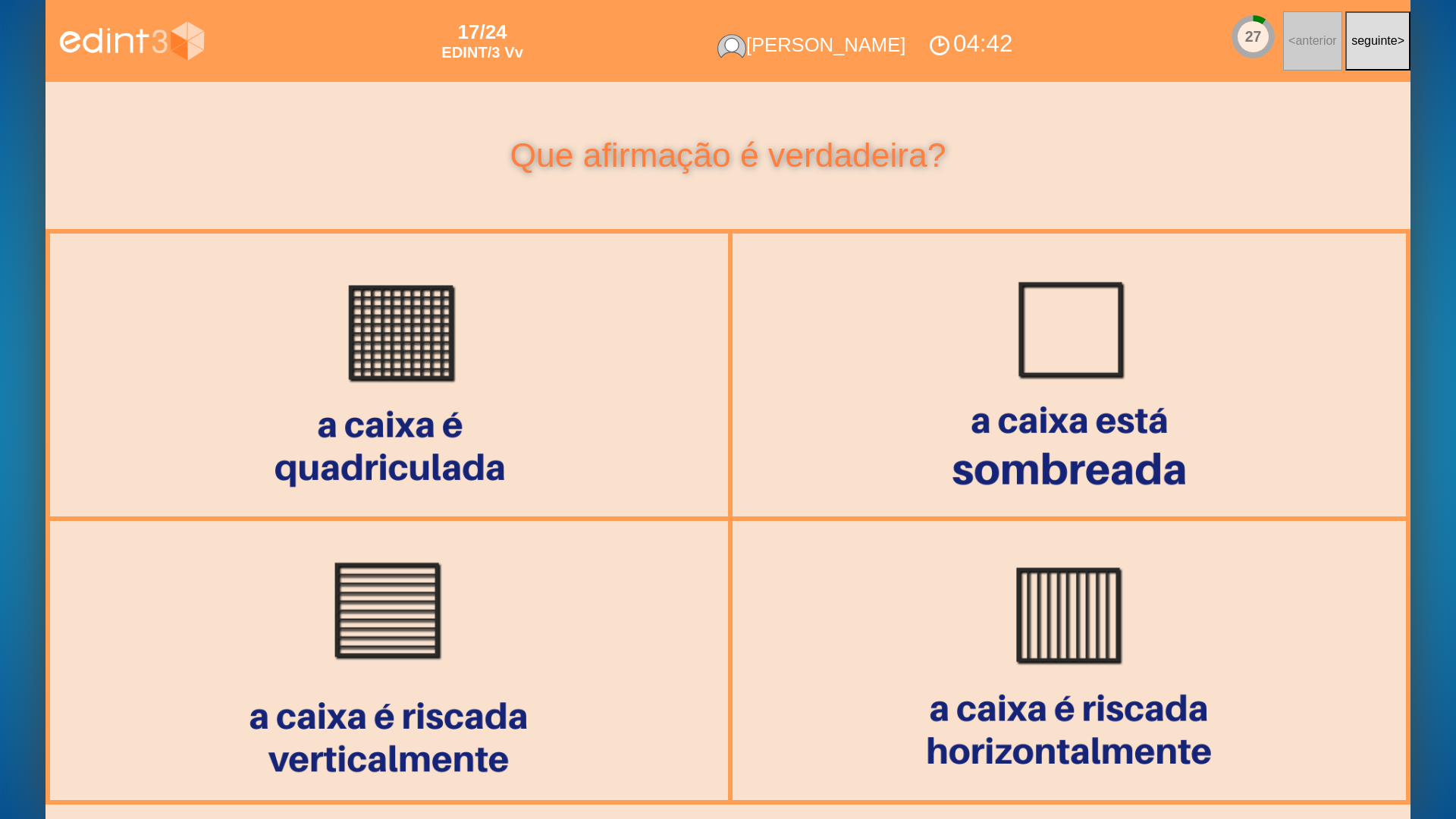
click at [413, 216] on div "Que afirmação é verdadeira?" at bounding box center [728, 155] width 1365 height 147
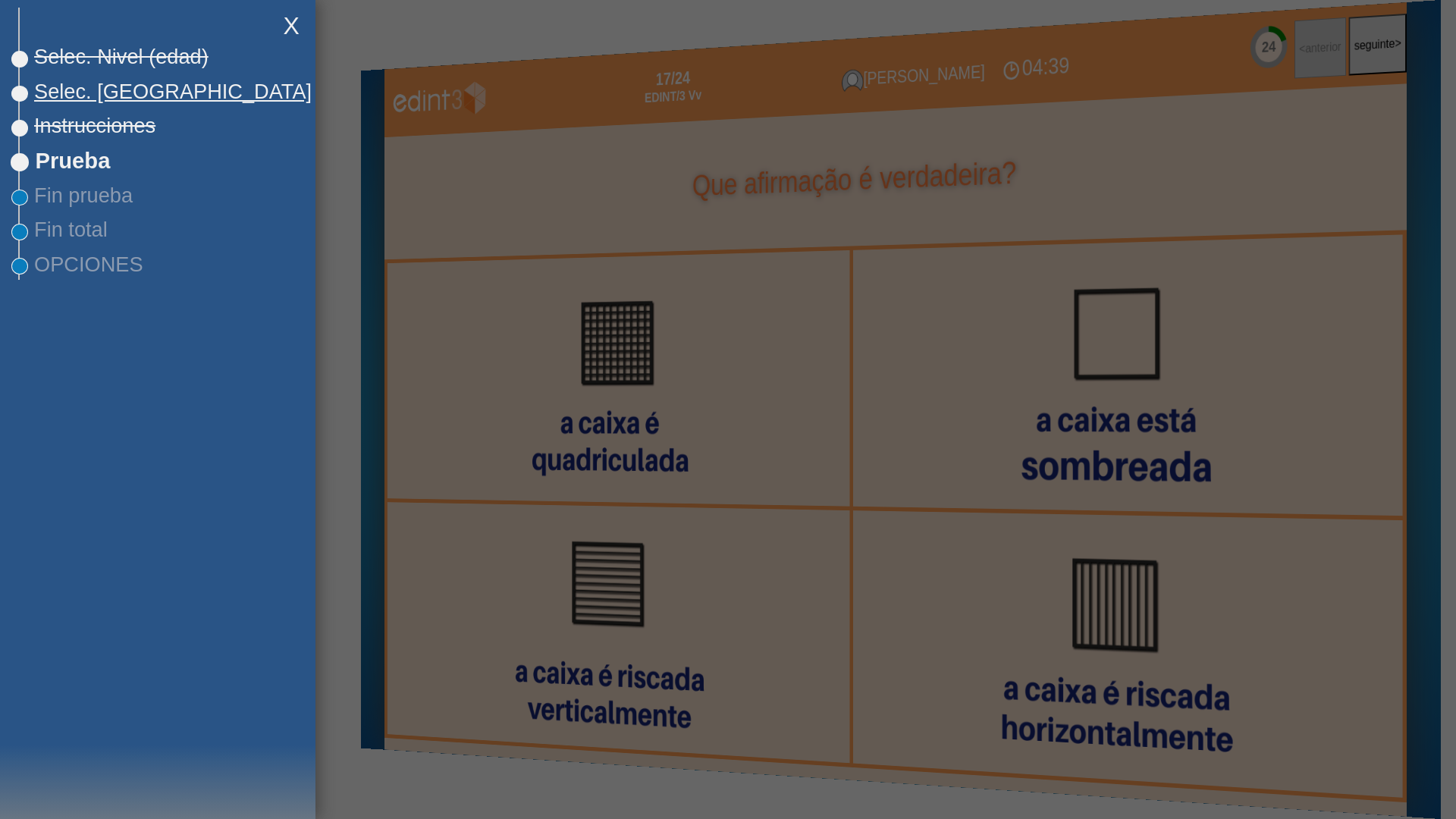
click at [88, 93] on span "Selec. [GEOGRAPHIC_DATA]" at bounding box center [166, 91] width 292 height 24
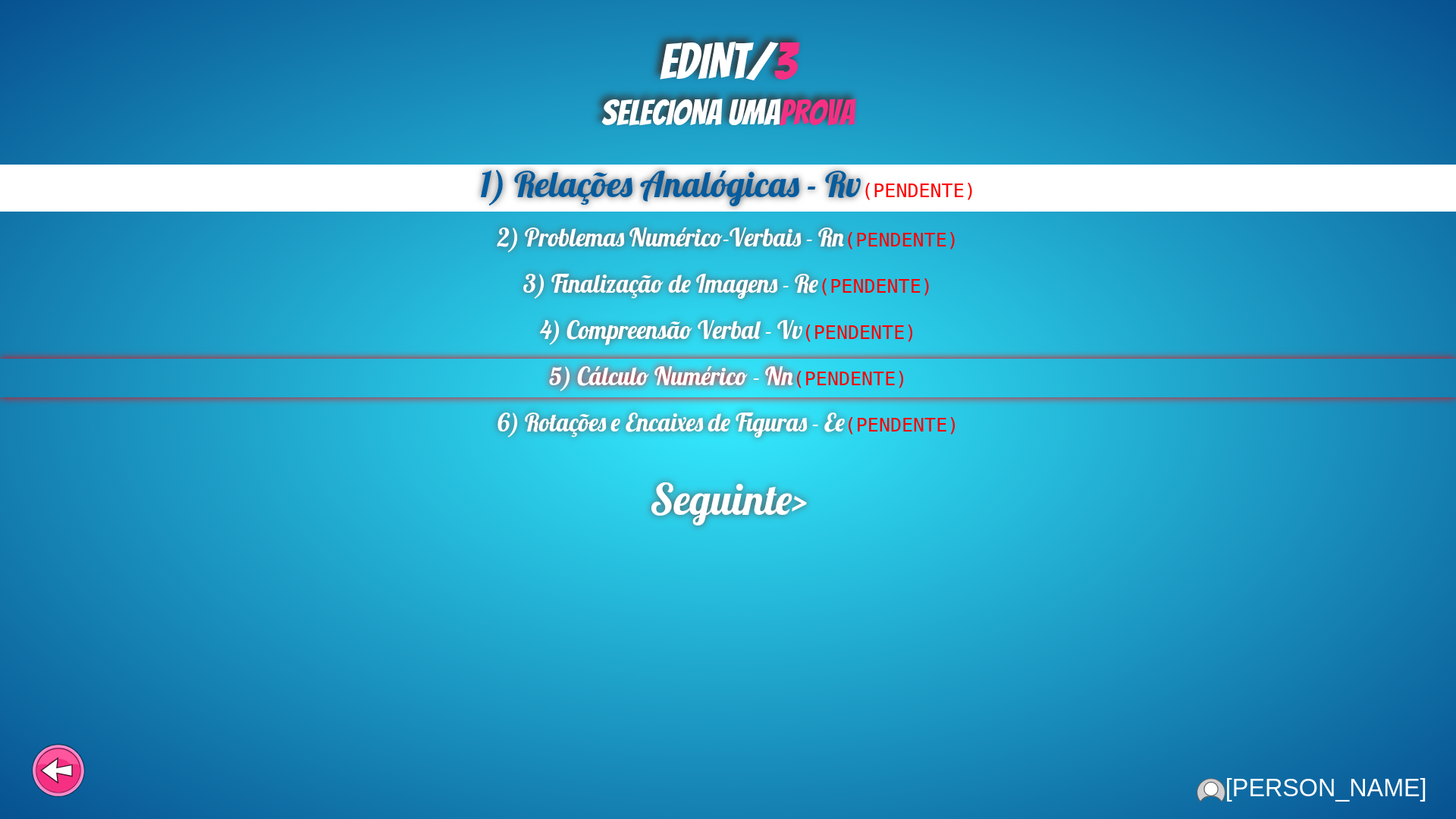
click at [695, 370] on div "5) Cálculo Numérico - Nn (PENDENTE)" at bounding box center [728, 377] width 1456 height 38
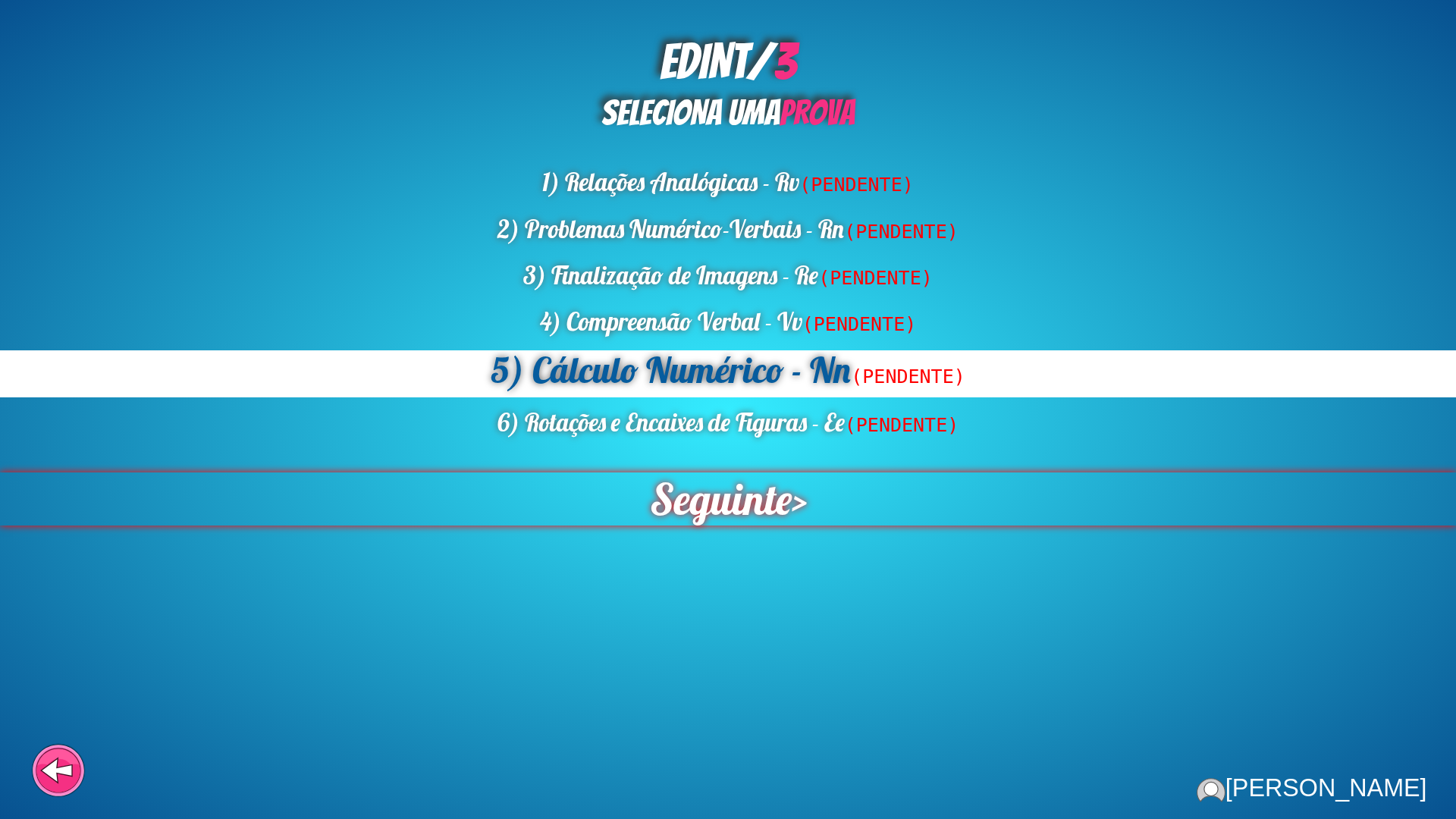
click at [675, 525] on span "Seguinte" at bounding box center [720, 499] width 142 height 53
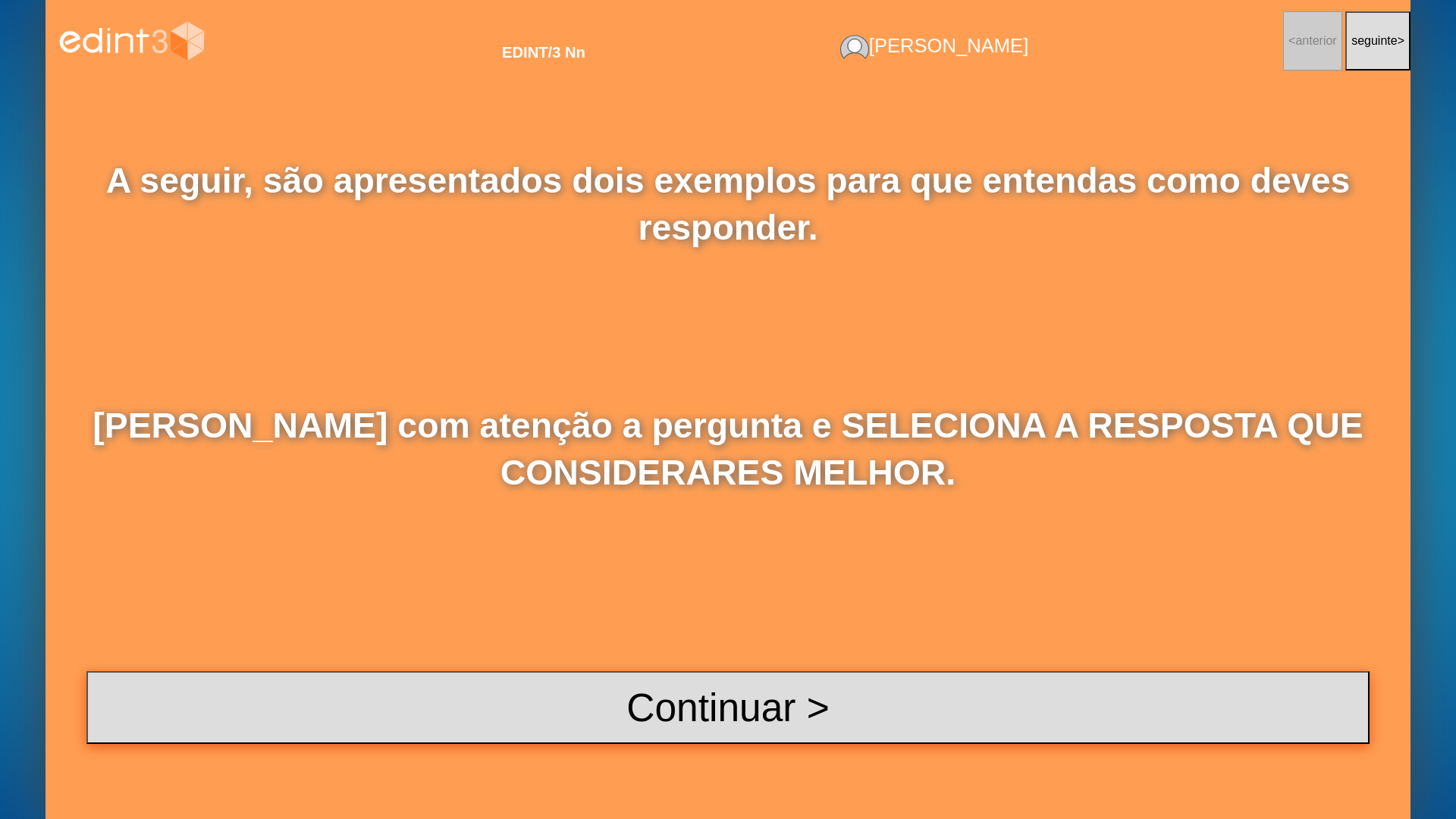
click at [661, 658] on button "Continuar >" at bounding box center [728, 707] width 1283 height 73
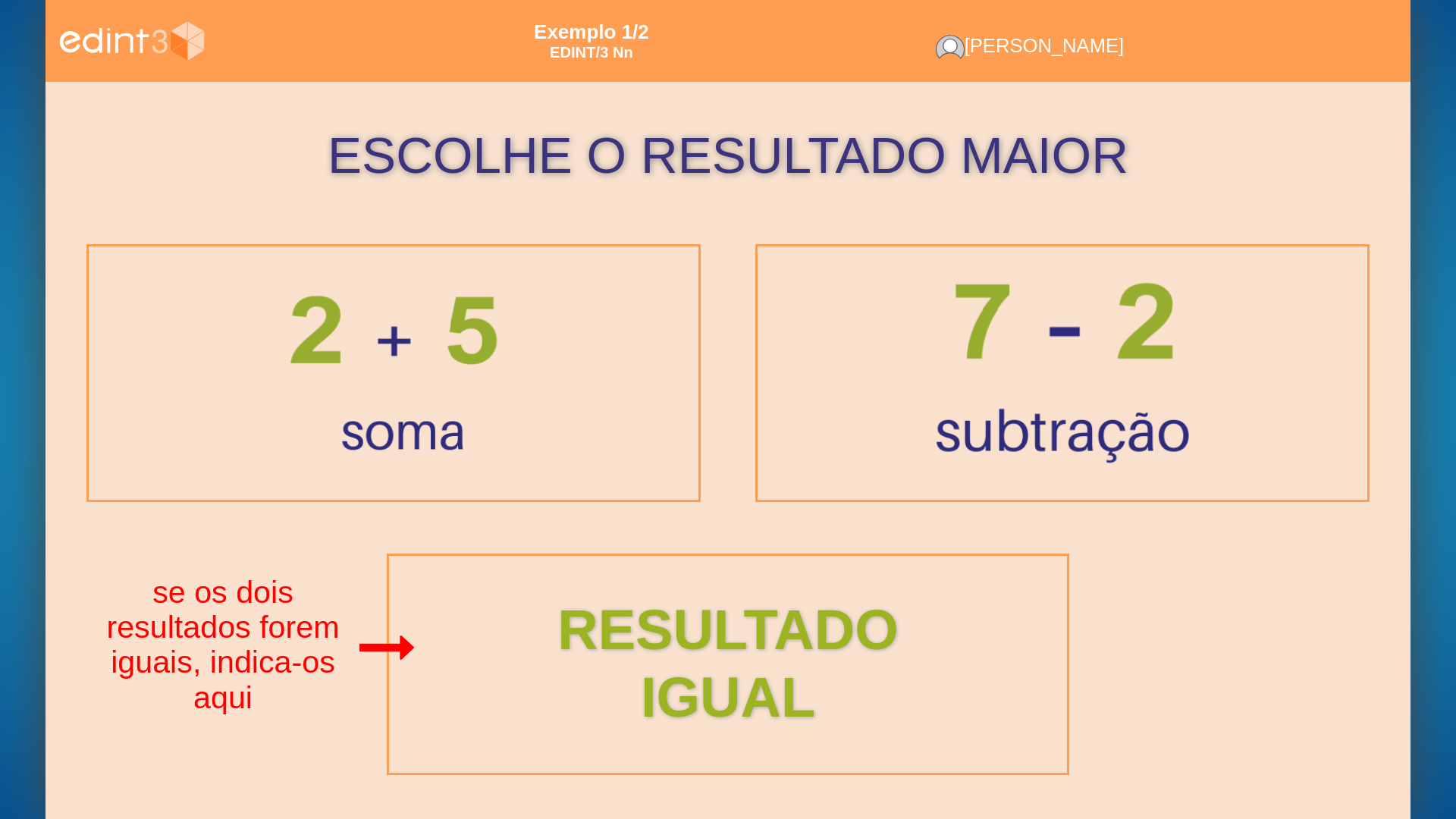
click at [1105, 318] on div at bounding box center [1062, 373] width 326 height 254
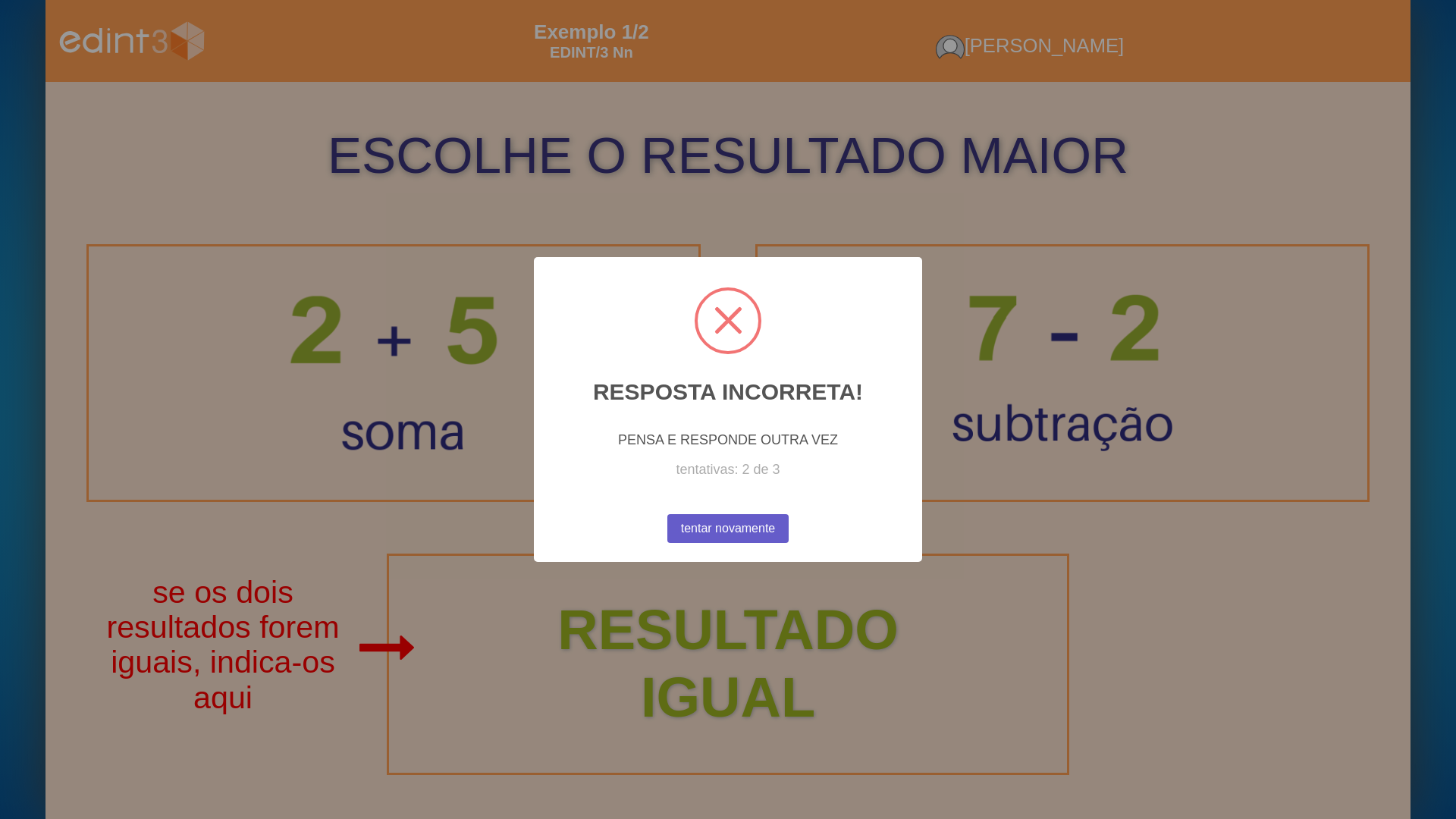
click at [670, 518] on button "tentar novamente" at bounding box center [728, 529] width 121 height 29
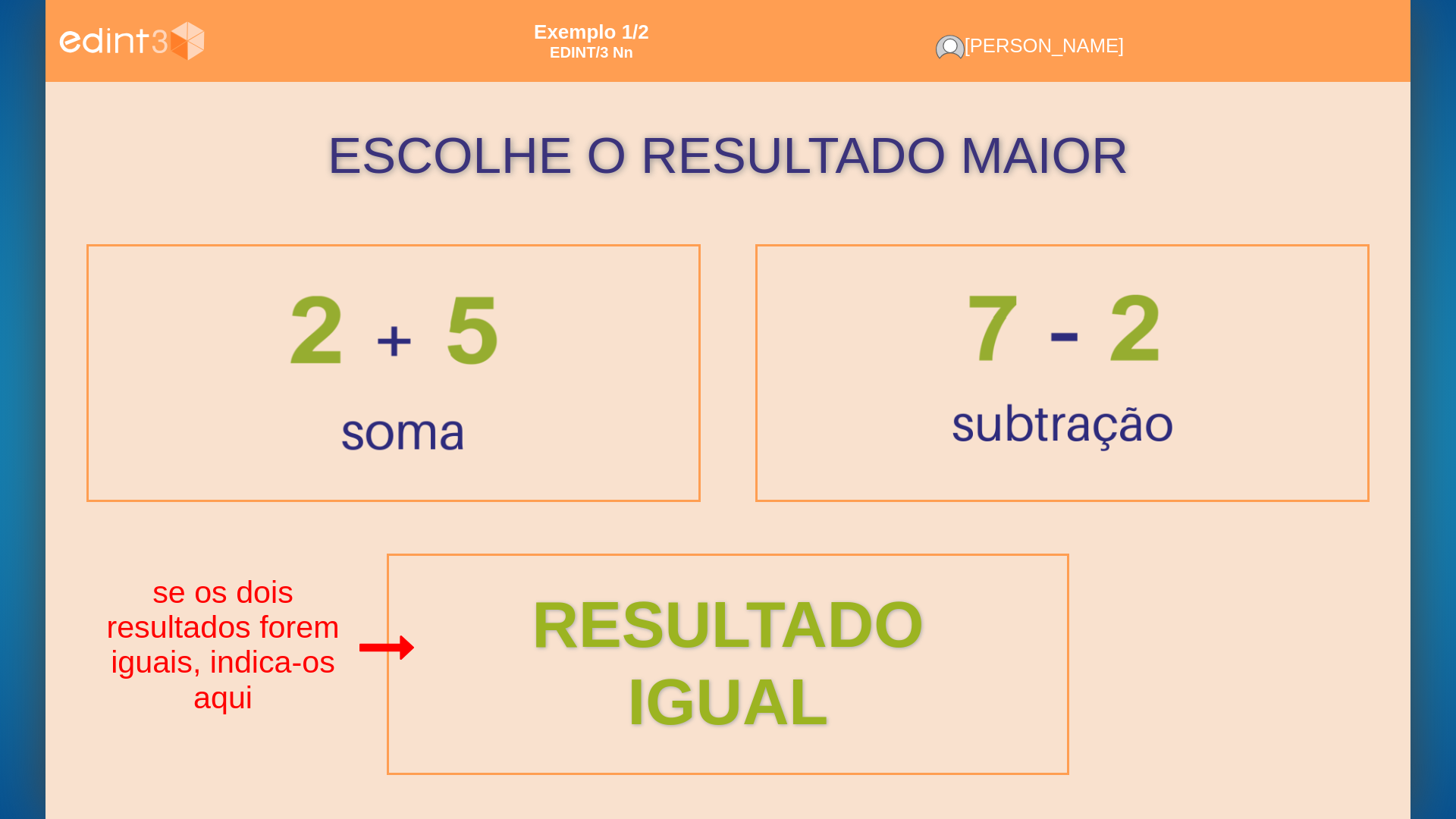
click at [671, 628] on div "RESULTADO IGUAL" at bounding box center [728, 664] width 776 height 155
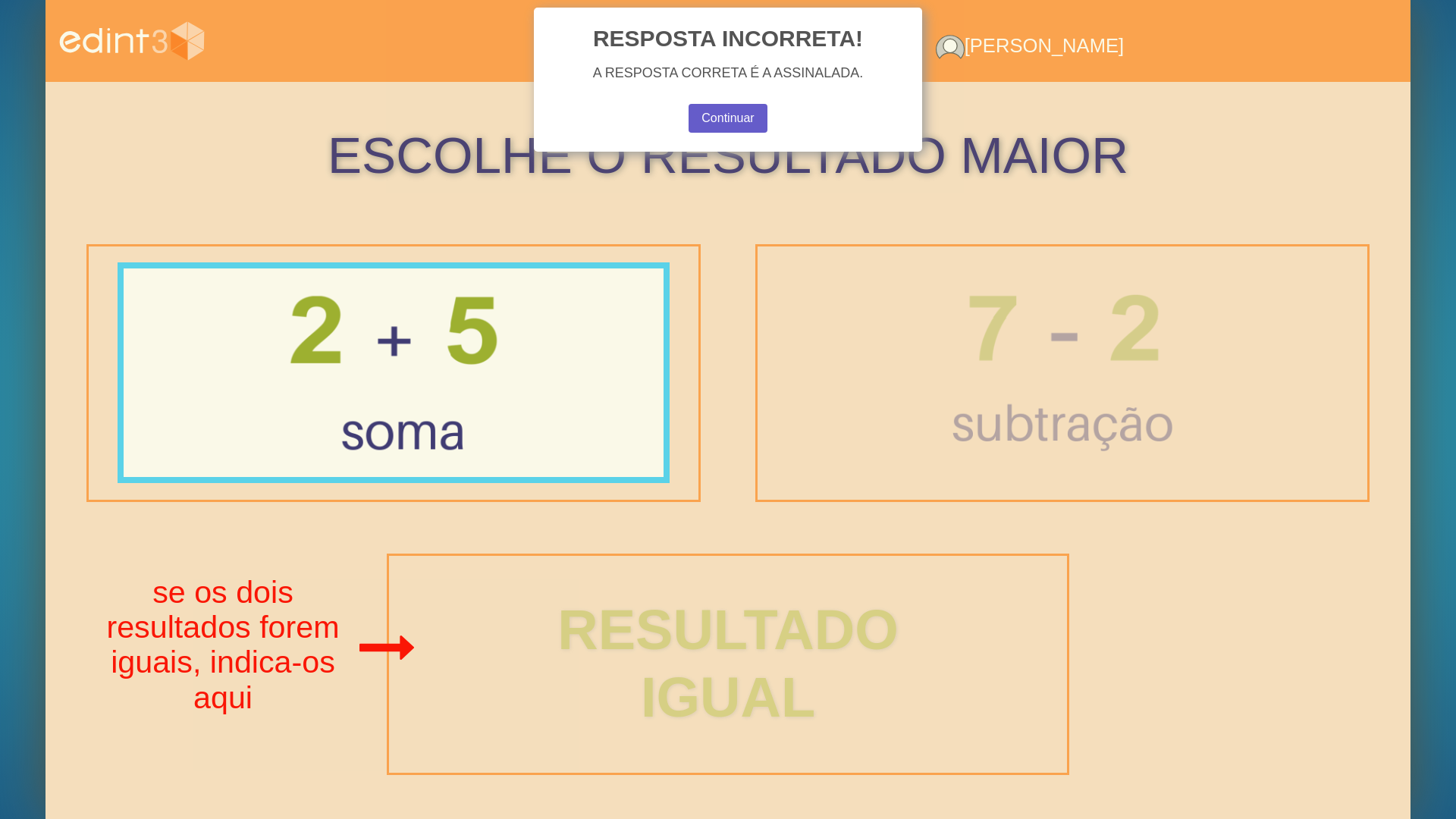
click at [743, 115] on button "Continuar" at bounding box center [728, 119] width 79 height 29
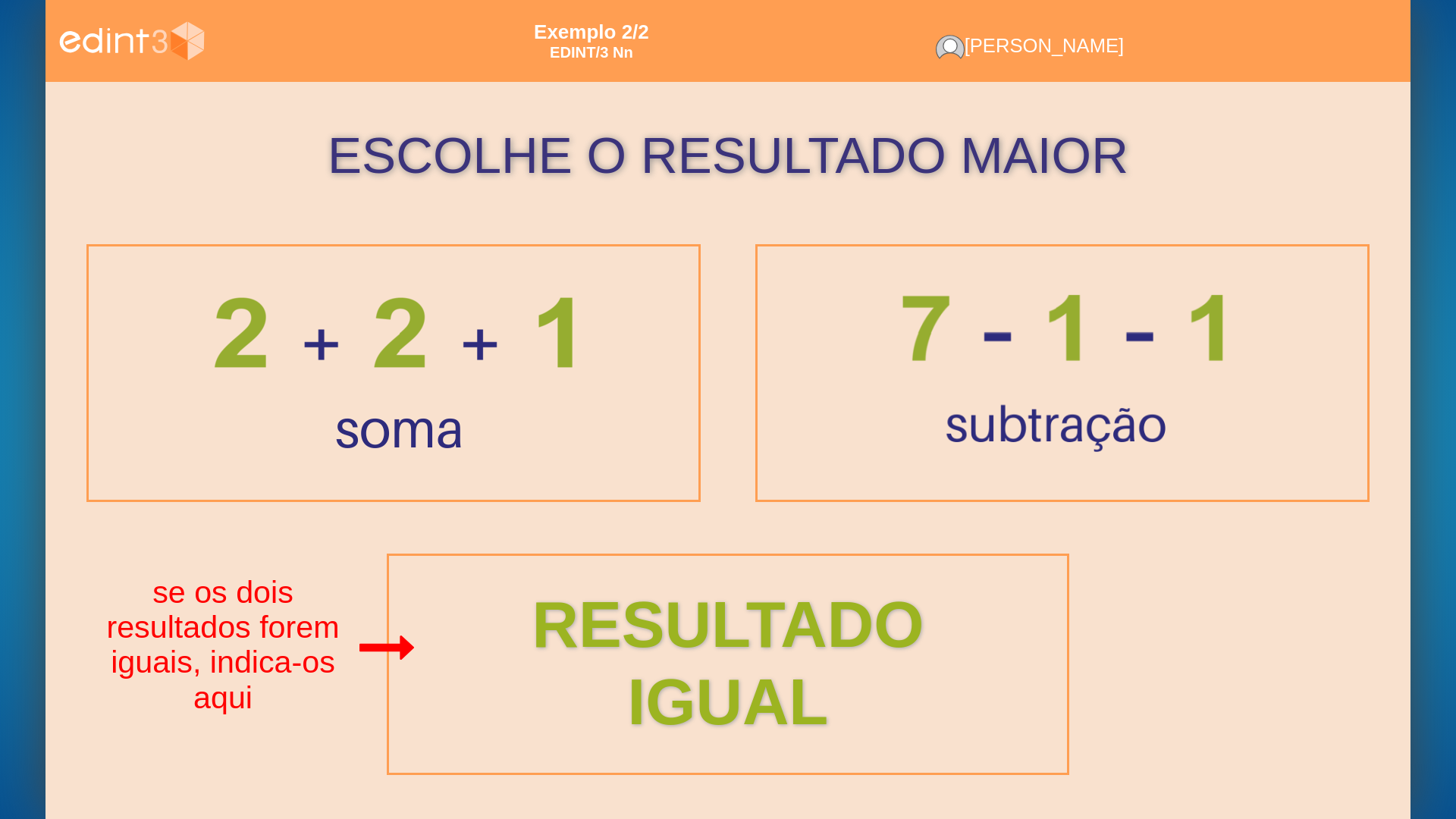
click at [897, 626] on div "RESULTADO IGUAL" at bounding box center [728, 664] width 776 height 155
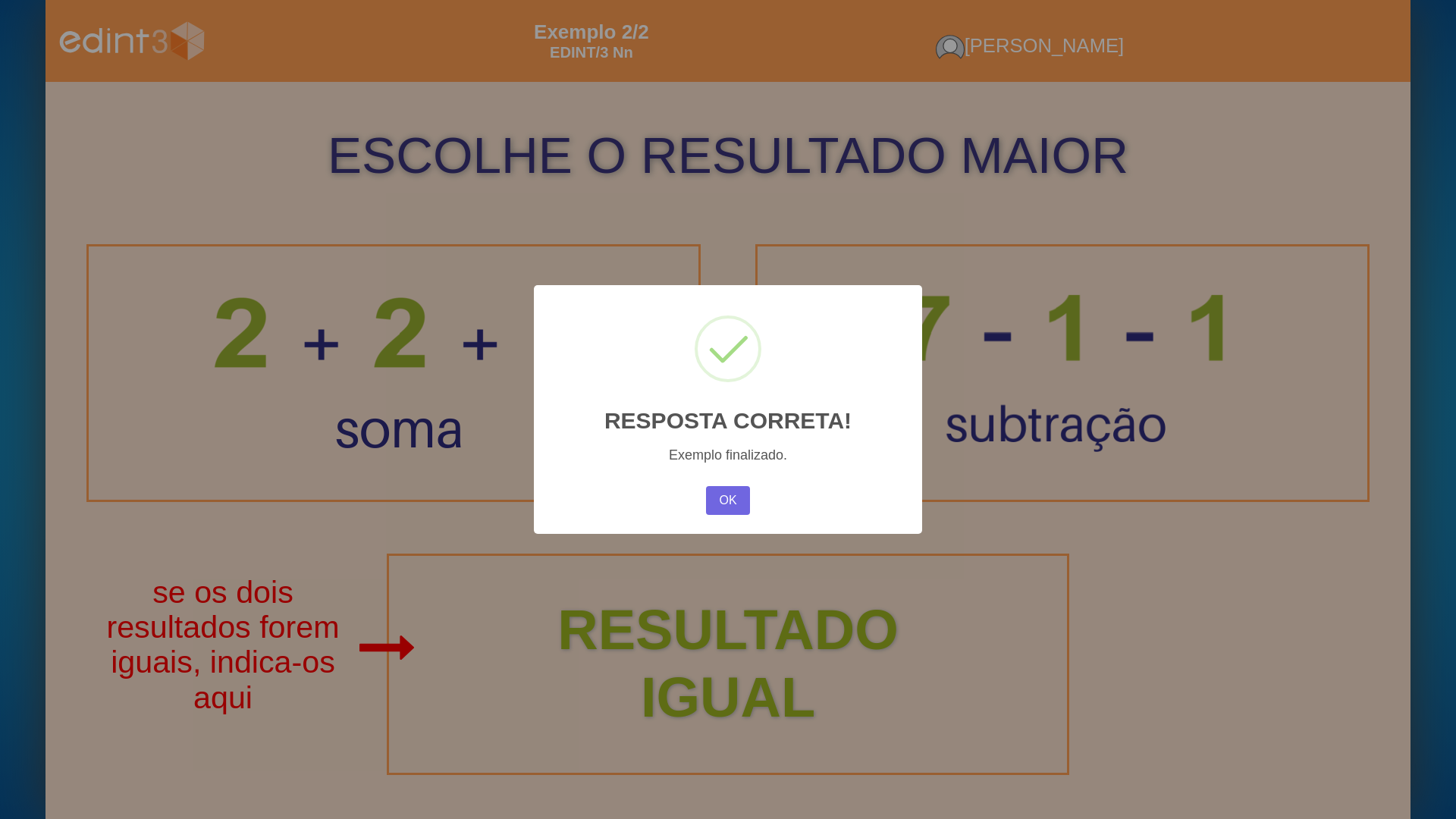
click at [740, 486] on div "OK No Cancel" at bounding box center [728, 500] width 51 height 36
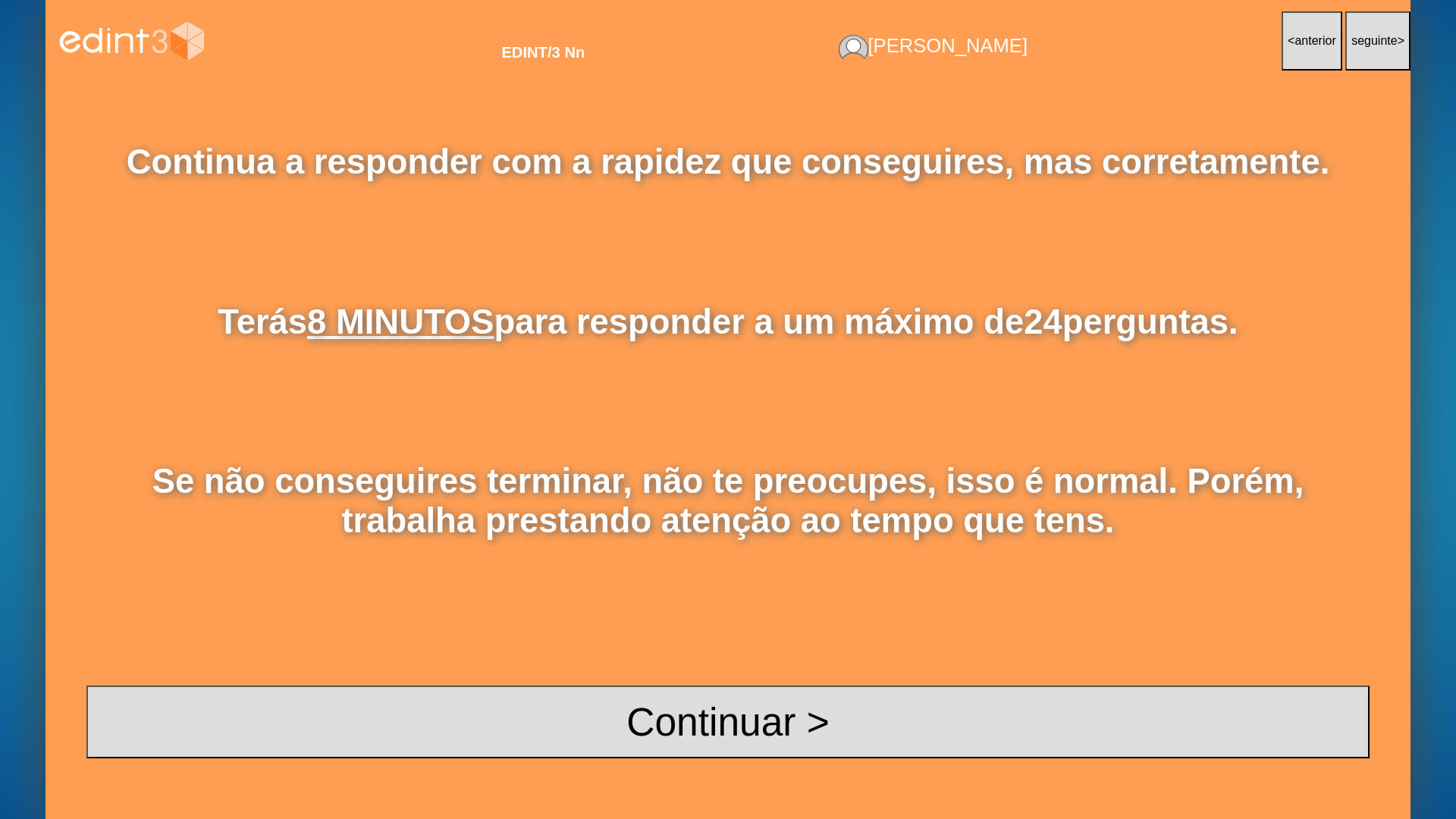
click at [434, 78] on div "EDINT/3 Nn [PERSON_NAME] < anterior seguinte >" at bounding box center [728, 41] width 1365 height 82
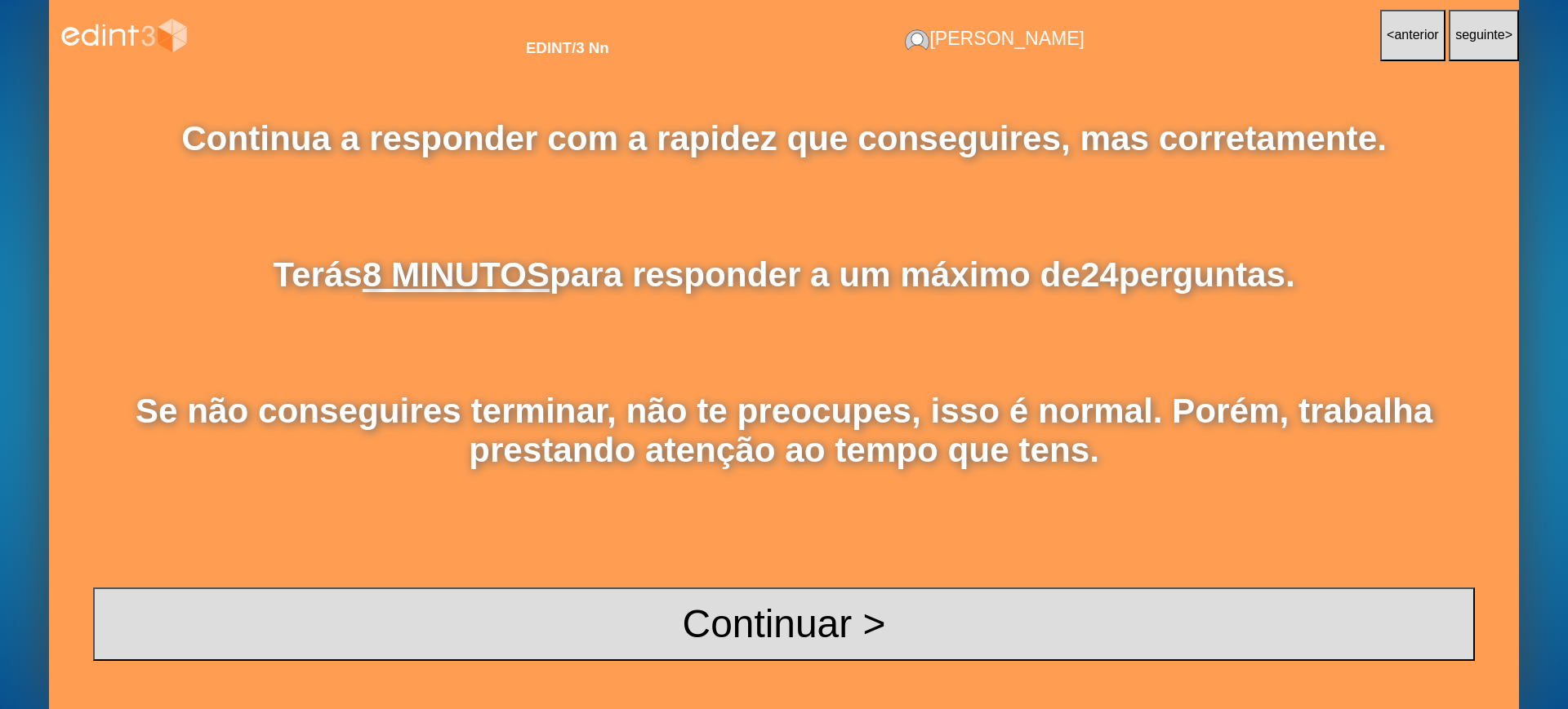
drag, startPoint x: 730, startPoint y: 704, endPoint x: 715, endPoint y: 702, distance: 15.1
click at [721, 703] on div "Continua a responder com a rapidez que conseguires, mas corretamente. Terás 8 M…" at bounding box center [784, 390] width 1470 height 638
